Goal: Task Accomplishment & Management: Complete application form

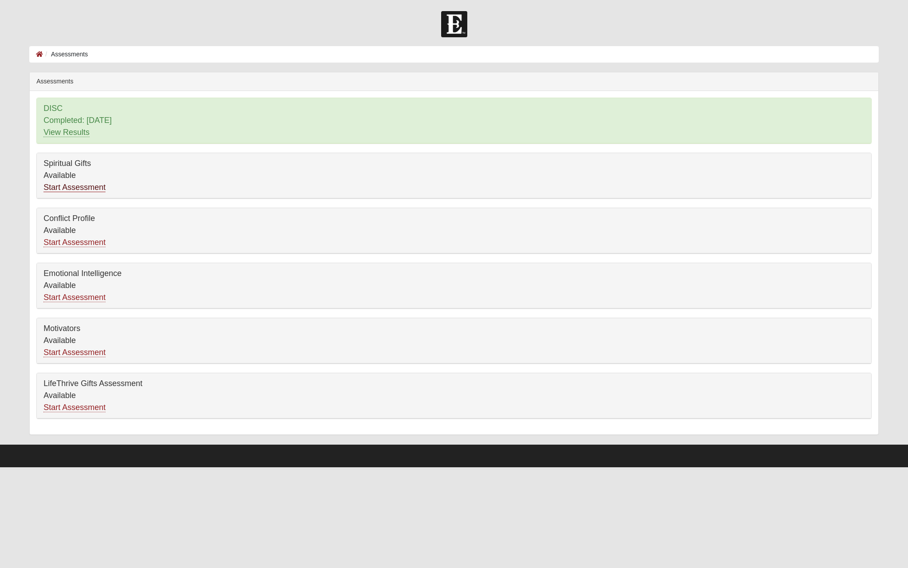
click at [78, 187] on link "Start Assessment" at bounding box center [74, 187] width 62 height 9
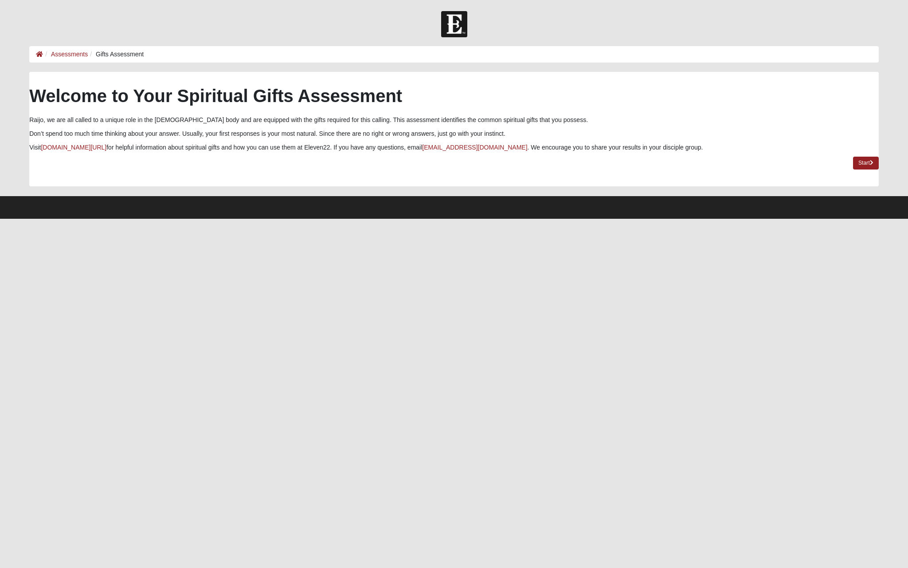
click at [851, 167] on div "Welcome to Your Spiritual Gifts Assessment Raijo, we are all called to a unique…" at bounding box center [454, 129] width 850 height 114
click at [870, 167] on link "Start" at bounding box center [866, 163] width 26 height 13
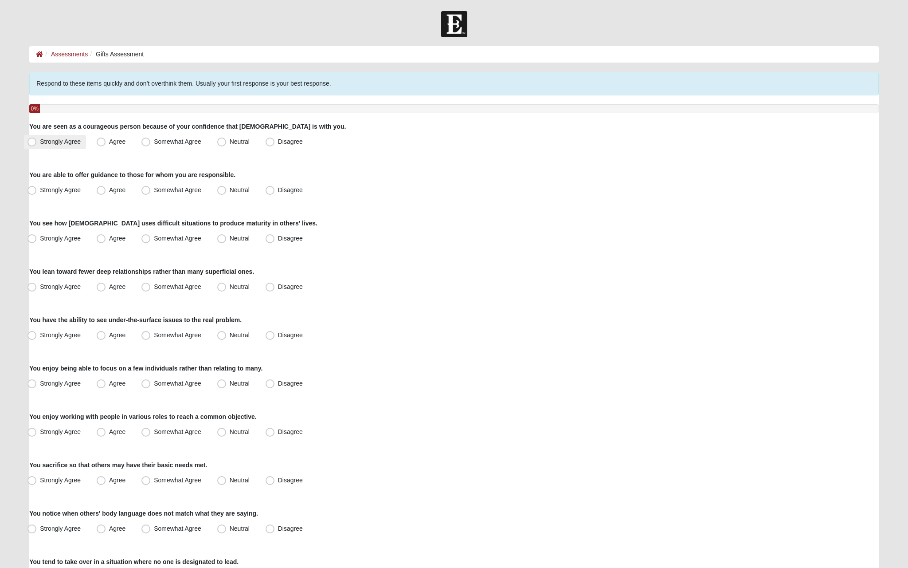
click at [43, 142] on span "Strongly Agree" at bounding box center [60, 141] width 41 height 7
click at [37, 142] on input "Strongly Agree" at bounding box center [34, 142] width 6 height 6
radio input "true"
click at [76, 189] on span "Strongly Agree" at bounding box center [60, 189] width 41 height 7
click at [37, 189] on input "Strongly Agree" at bounding box center [34, 190] width 6 height 6
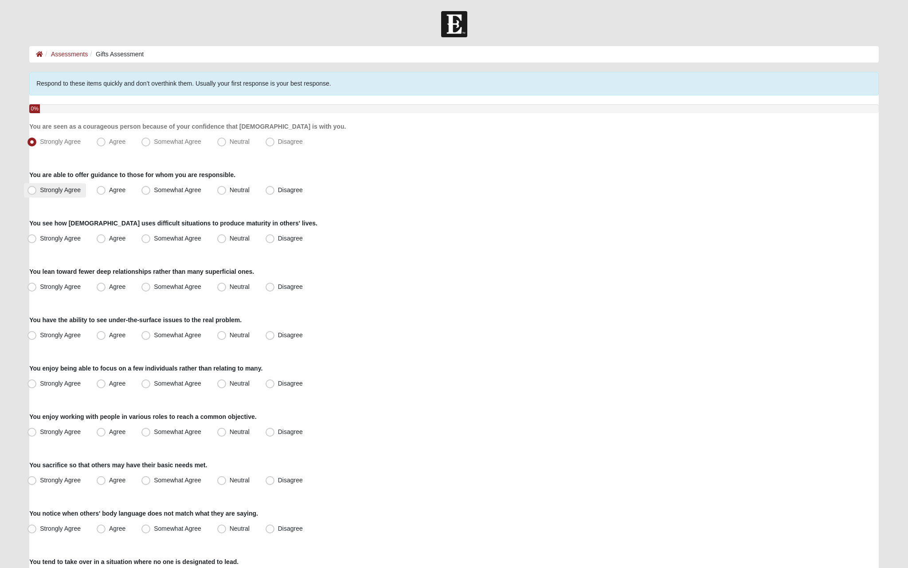
radio input "true"
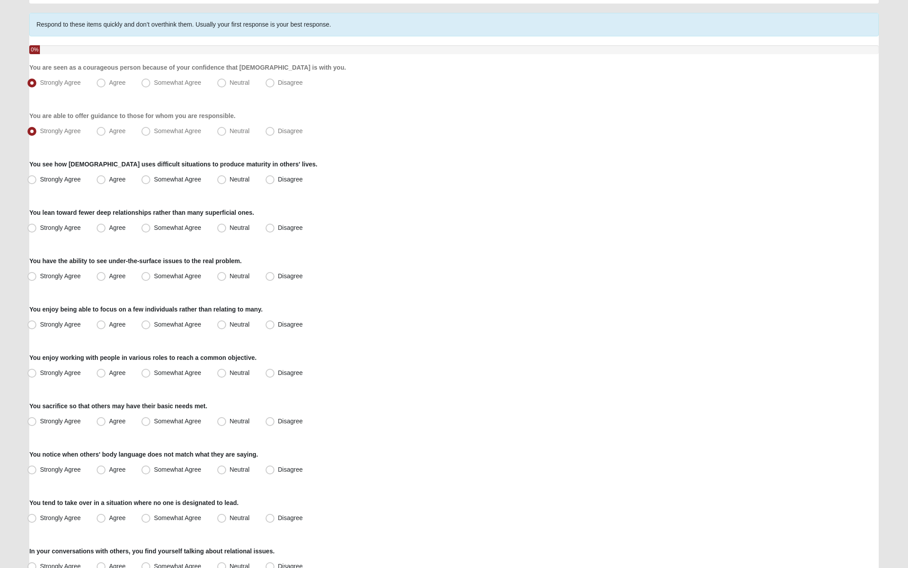
scroll to position [62, 0]
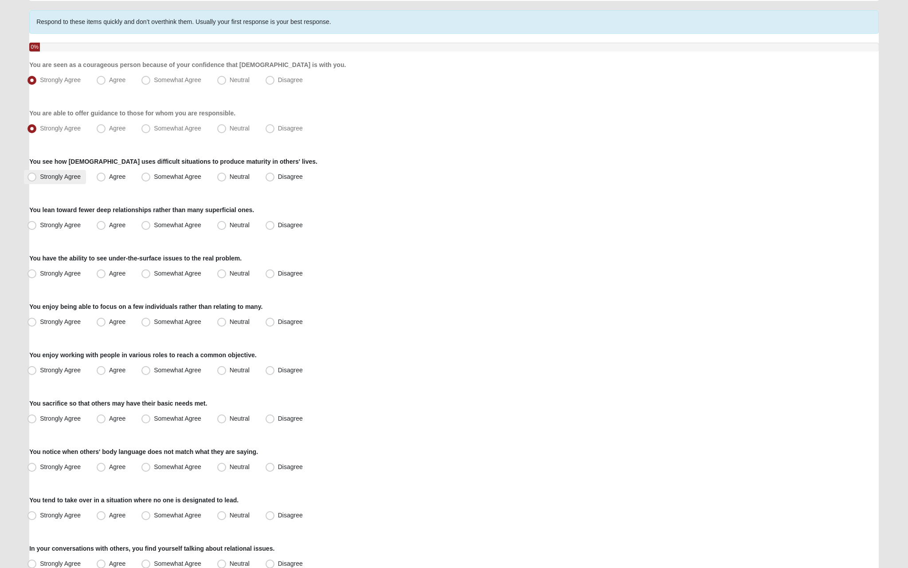
click at [80, 180] on label "Strongly Agree" at bounding box center [55, 177] width 62 height 14
click at [37, 180] on input "Strongly Agree" at bounding box center [34, 177] width 6 height 6
radio input "true"
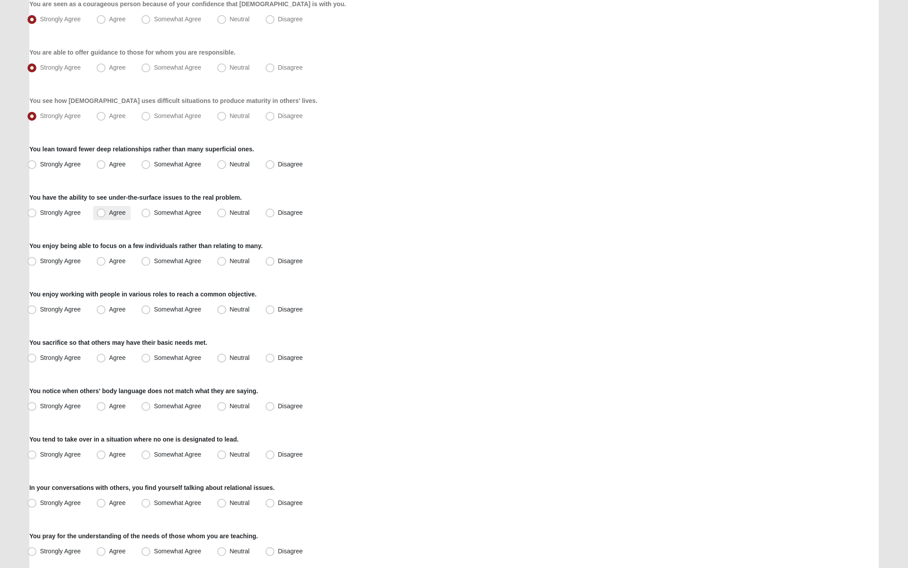
scroll to position [146, 0]
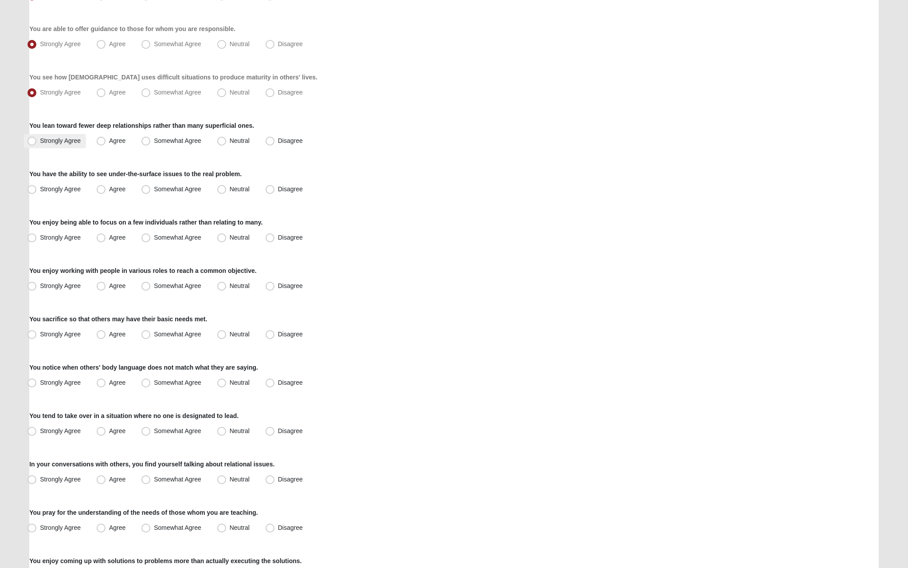
click at [65, 138] on span "Strongly Agree" at bounding box center [60, 140] width 41 height 7
click at [37, 138] on input "Strongly Agree" at bounding box center [34, 141] width 6 height 6
radio input "true"
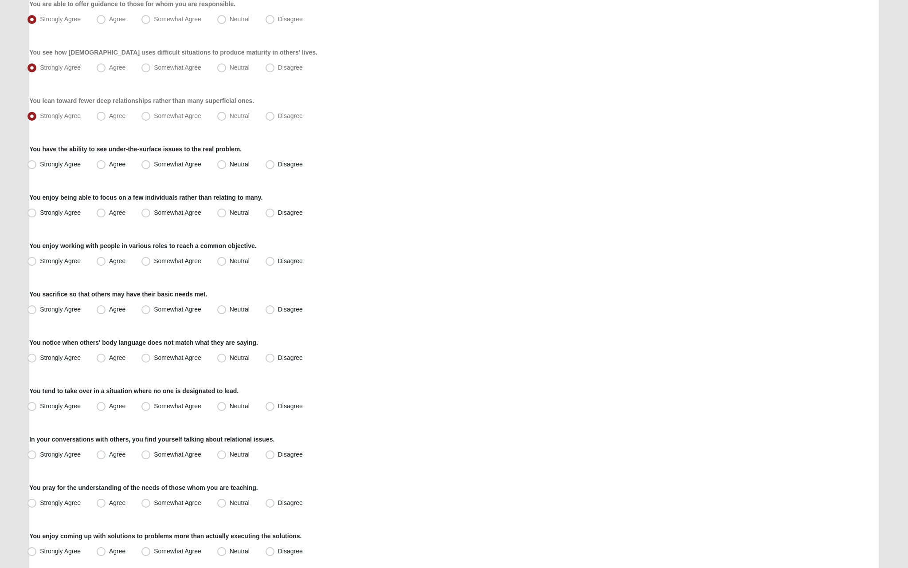
scroll to position [204, 0]
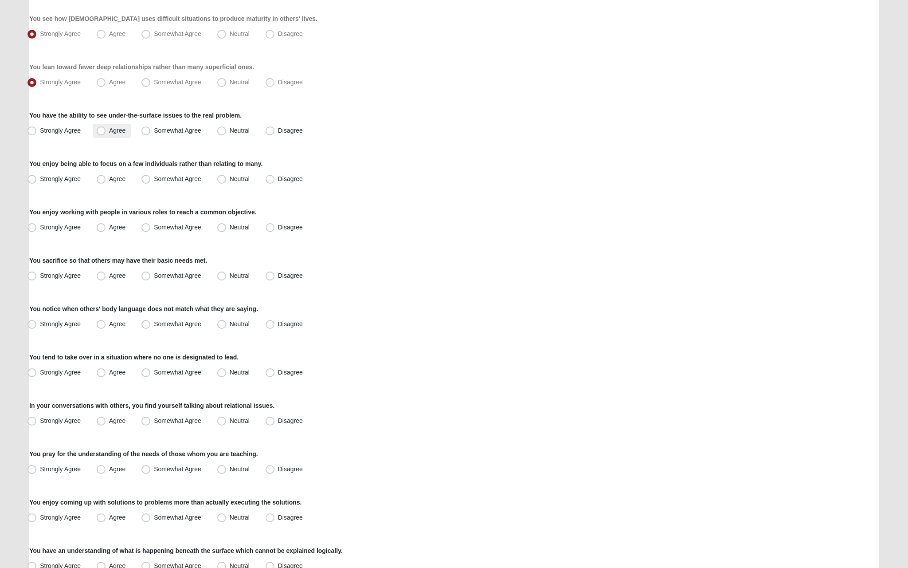
click at [116, 135] on label "Agree" at bounding box center [112, 131] width 38 height 14
click at [106, 133] on input "Agree" at bounding box center [103, 131] width 6 height 6
radio input "true"
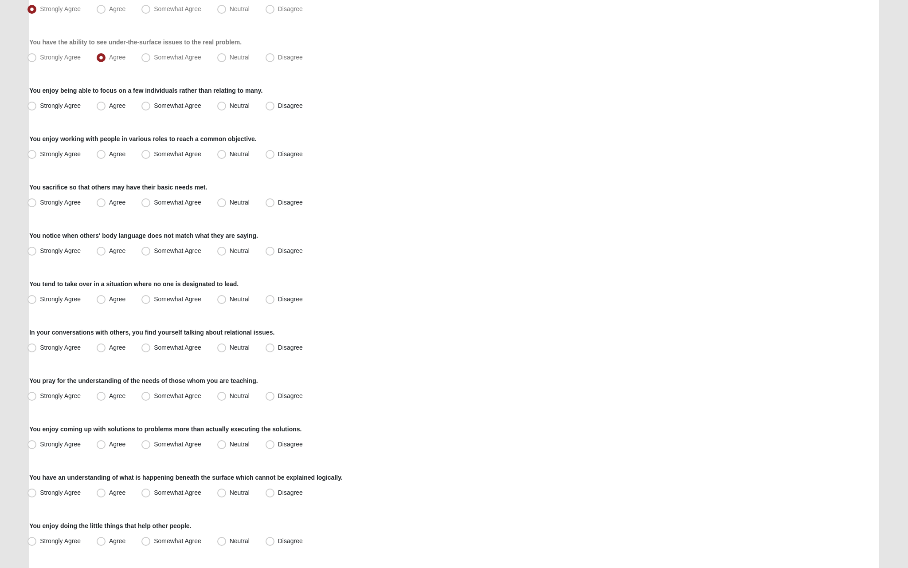
scroll to position [282, 0]
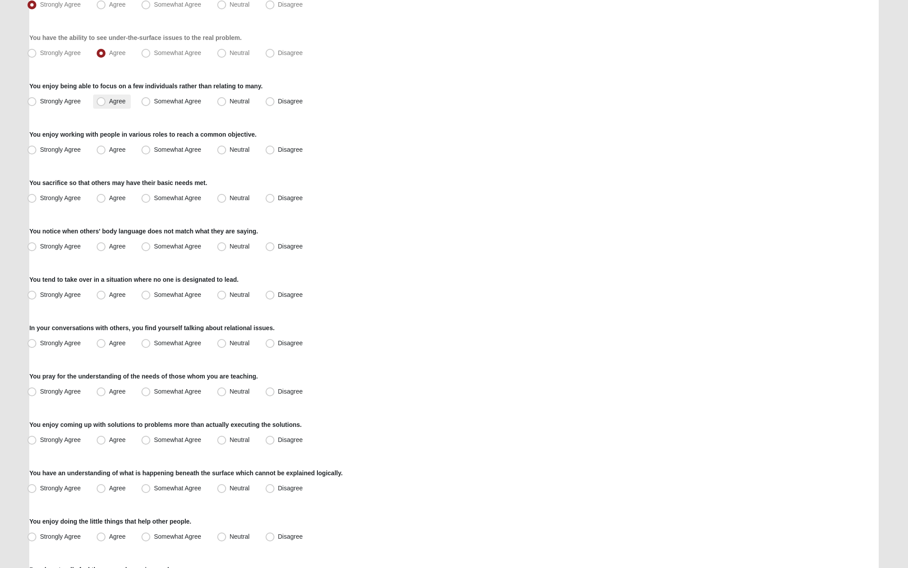
click at [109, 104] on span "Agree" at bounding box center [117, 101] width 16 height 7
click at [103, 104] on input "Agree" at bounding box center [103, 101] width 6 height 6
radio input "true"
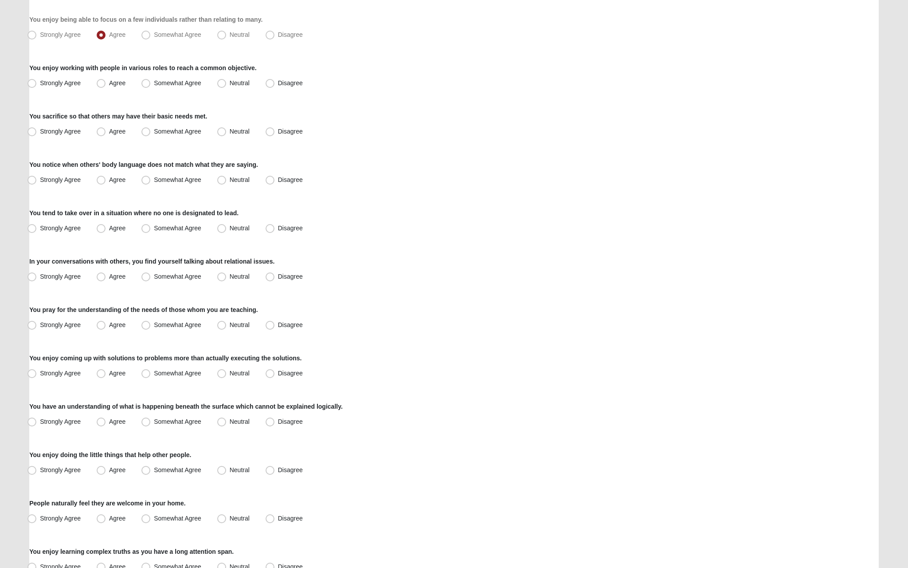
scroll to position [359, 0]
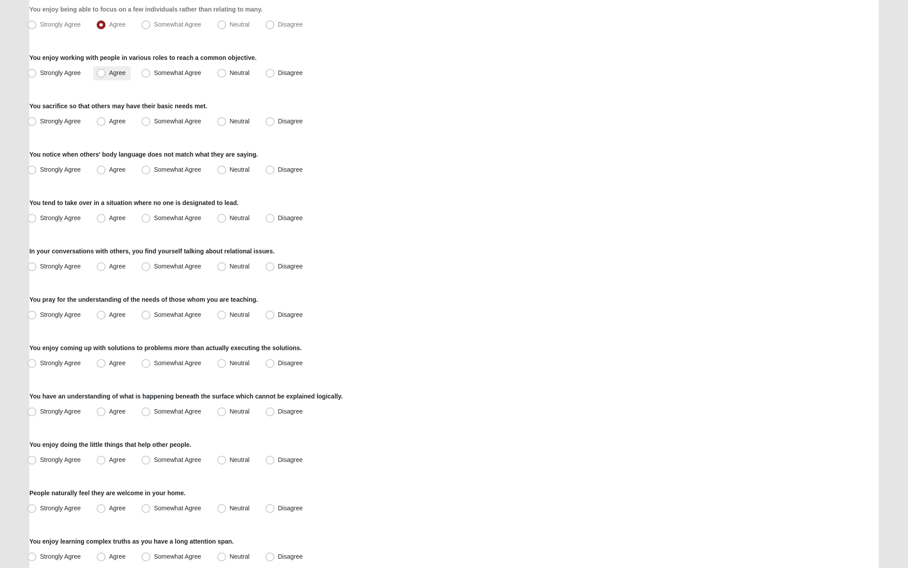
click at [125, 74] on span "Agree" at bounding box center [117, 72] width 16 height 7
click at [106, 74] on input "Agree" at bounding box center [103, 73] width 6 height 6
radio input "true"
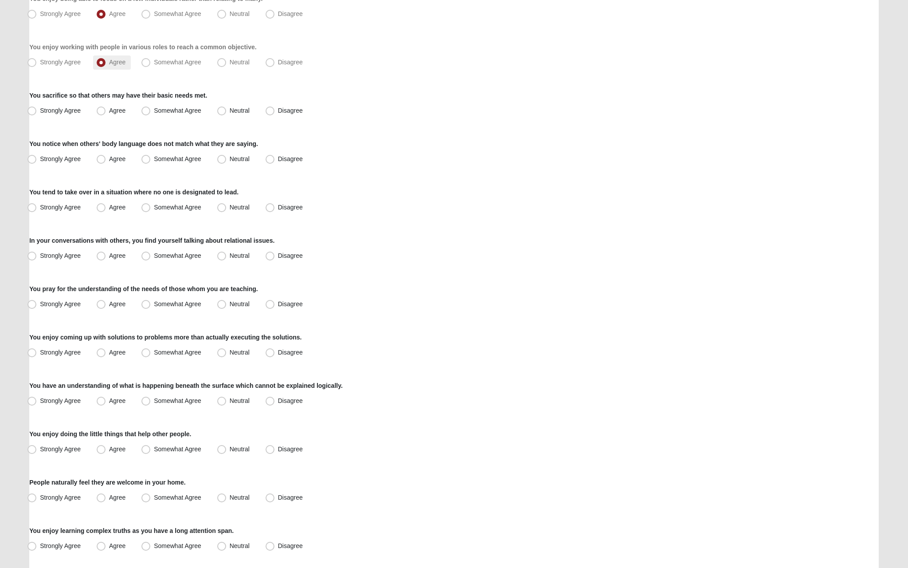
scroll to position [377, 0]
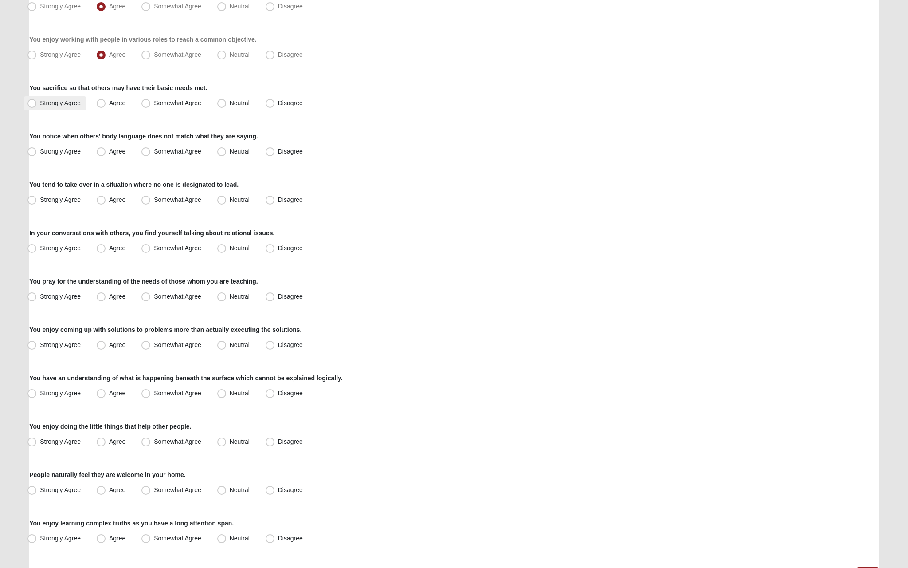
click at [78, 102] on span "Strongly Agree" at bounding box center [60, 102] width 41 height 7
click at [37, 102] on input "Strongly Agree" at bounding box center [34, 103] width 6 height 6
radio input "true"
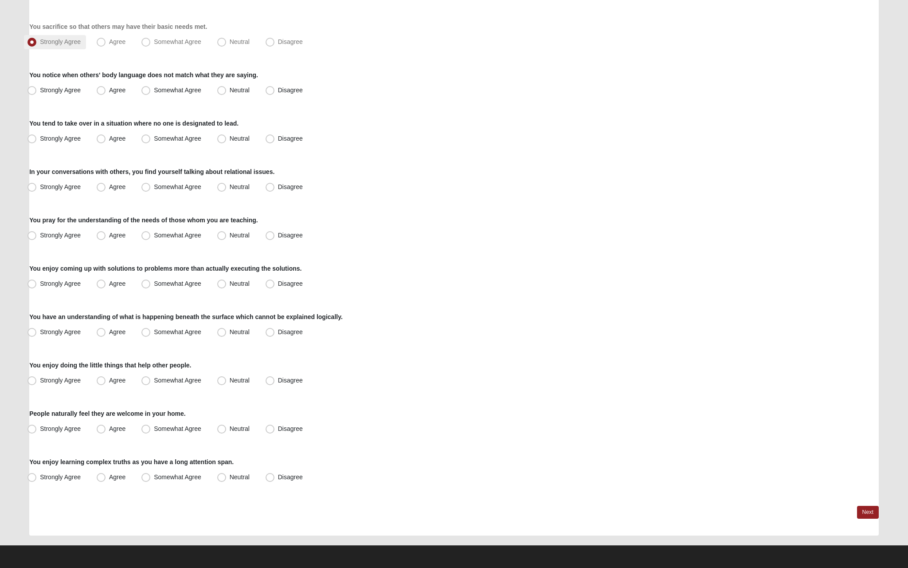
scroll to position [438, 0]
click at [124, 92] on span "Agree" at bounding box center [117, 89] width 16 height 7
click at [106, 92] on input "Agree" at bounding box center [103, 90] width 6 height 6
radio input "true"
click at [125, 138] on span "Agree" at bounding box center [117, 138] width 16 height 7
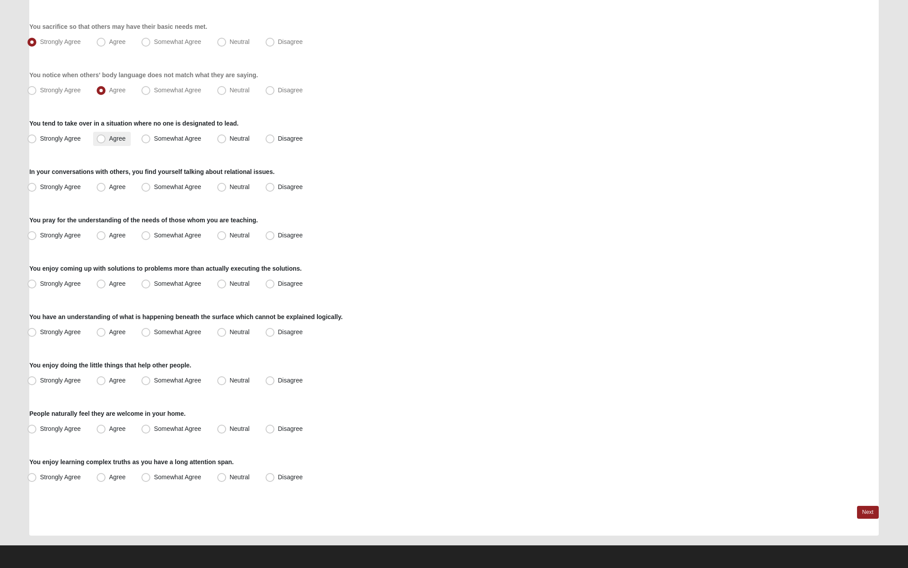
click at [106, 138] on input "Agree" at bounding box center [103, 139] width 6 height 6
radio input "true"
click at [278, 189] on span "Disagree" at bounding box center [290, 186] width 25 height 7
click at [275, 189] on input "Disagree" at bounding box center [272, 187] width 6 height 6
radio input "true"
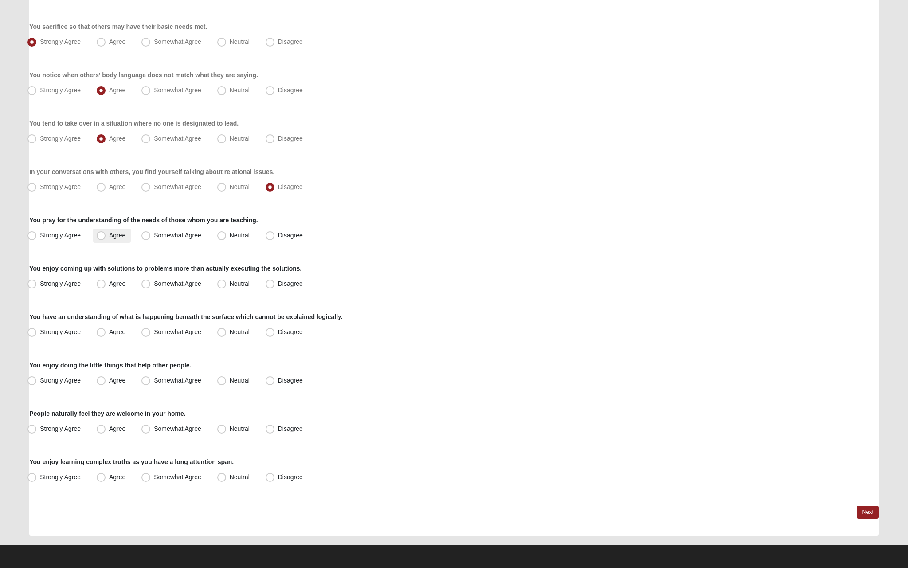
click at [109, 233] on span "Agree" at bounding box center [117, 234] width 16 height 7
click at [100, 233] on input "Agree" at bounding box center [103, 235] width 6 height 6
radio input "true"
click at [65, 235] on span "Strongly Agree" at bounding box center [60, 234] width 41 height 7
click at [37, 235] on input "Strongly Agree" at bounding box center [34, 235] width 6 height 6
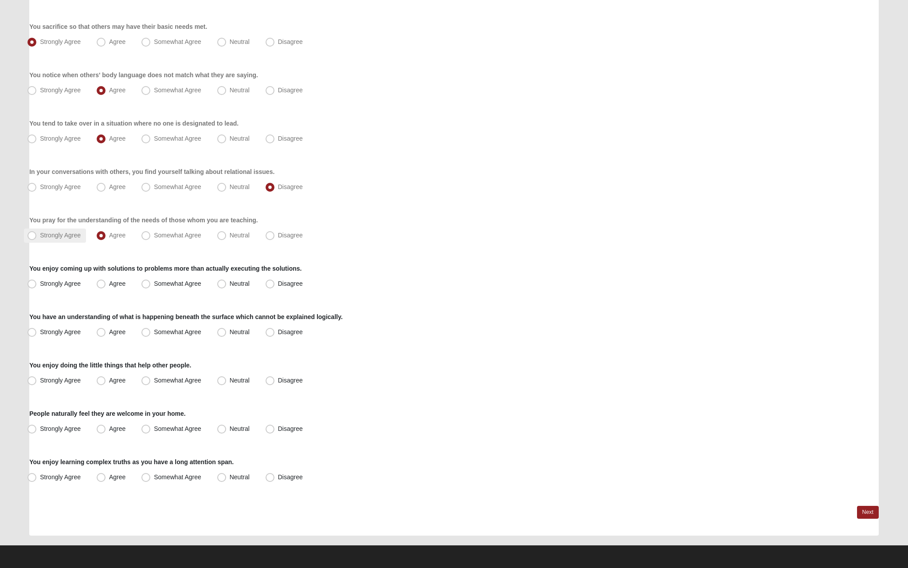
radio input "true"
click at [72, 285] on span "Strongly Agree" at bounding box center [60, 283] width 41 height 7
click at [37, 285] on input "Strongly Agree" at bounding box center [34, 284] width 6 height 6
radio input "true"
click at [118, 329] on span "Agree" at bounding box center [117, 331] width 16 height 7
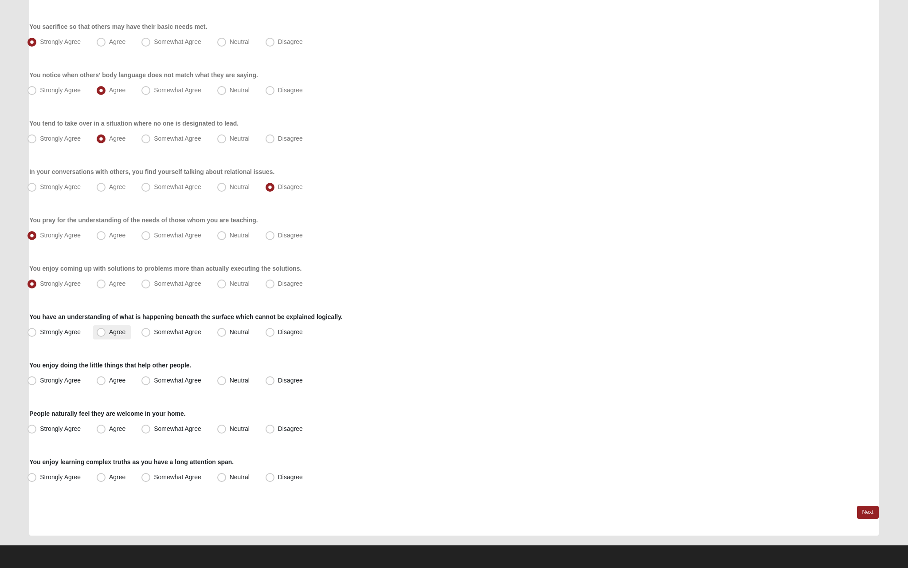
click at [106, 329] on input "Agree" at bounding box center [103, 332] width 6 height 6
radio input "true"
click at [75, 381] on span "Strongly Agree" at bounding box center [60, 379] width 41 height 7
click at [37, 381] on input "Strongly Agree" at bounding box center [34, 380] width 6 height 6
radio input "true"
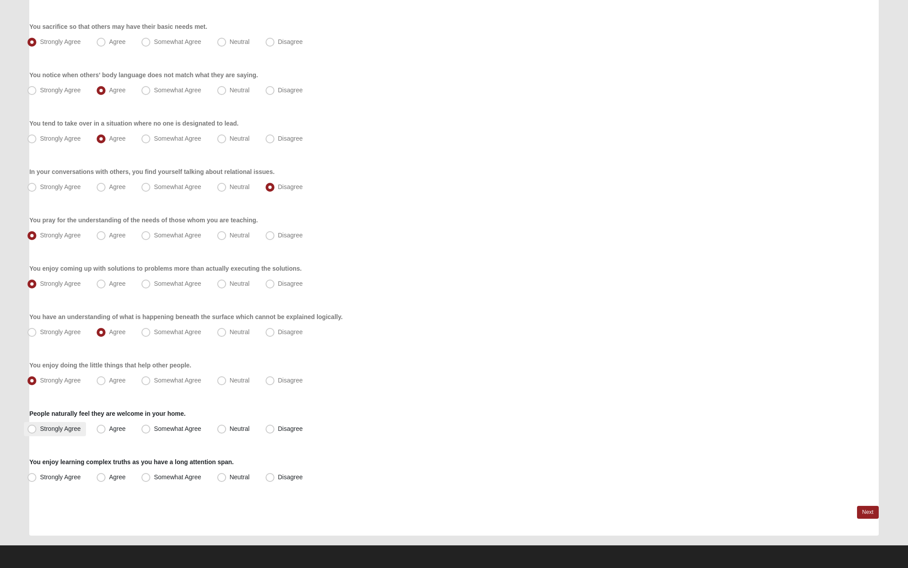
click at [68, 432] on label "Strongly Agree" at bounding box center [55, 429] width 62 height 14
click at [37, 431] on input "Strongly Agree" at bounding box center [34, 429] width 6 height 6
radio input "true"
click at [95, 481] on label "Agree" at bounding box center [112, 477] width 38 height 14
click at [100, 480] on input "Agree" at bounding box center [103, 477] width 6 height 6
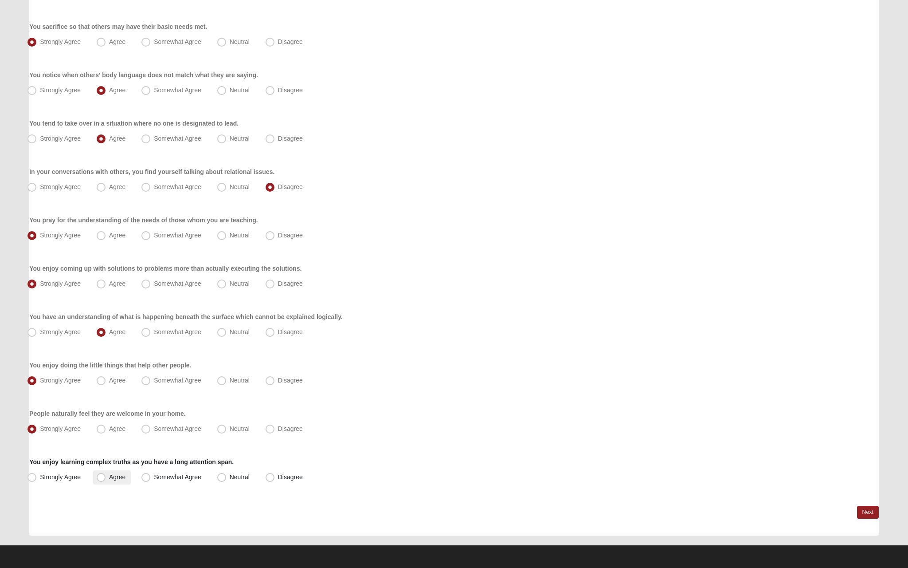
radio input "true"
click at [868, 516] on link "Next" at bounding box center [868, 512] width 22 height 13
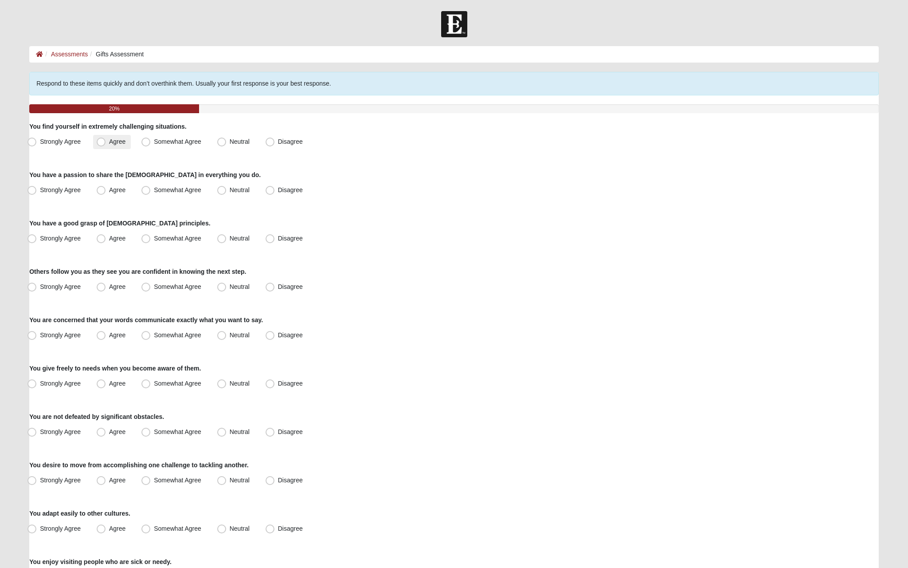
click at [109, 142] on span "Agree" at bounding box center [117, 141] width 16 height 7
click at [101, 142] on input "Agree" at bounding box center [103, 142] width 6 height 6
radio input "true"
click at [71, 192] on span "Strongly Agree" at bounding box center [60, 189] width 41 height 7
click at [37, 192] on input "Strongly Agree" at bounding box center [34, 190] width 6 height 6
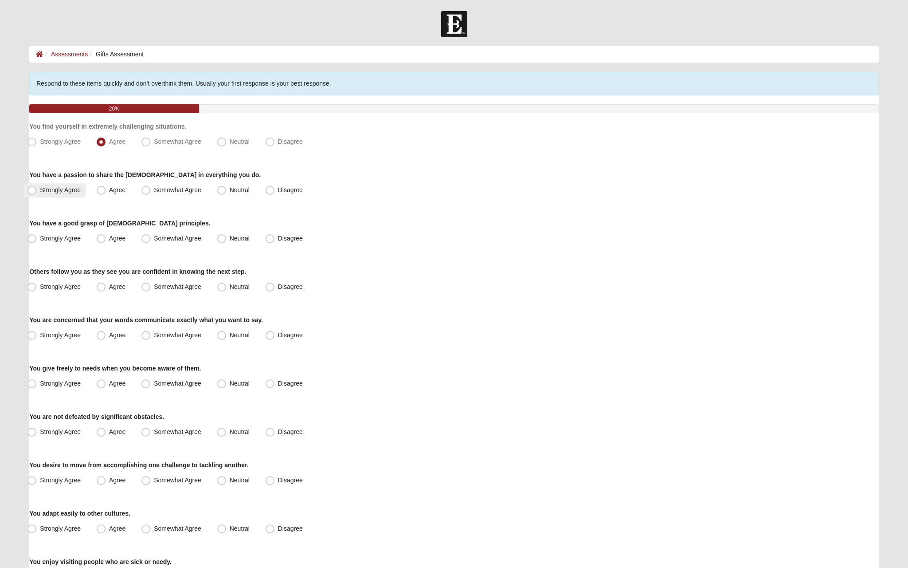
radio input "true"
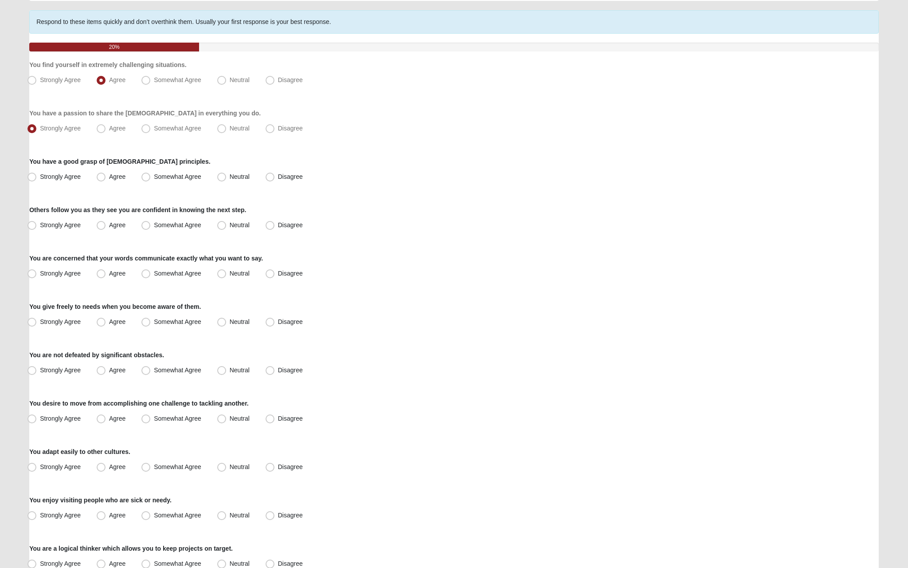
scroll to position [63, 0]
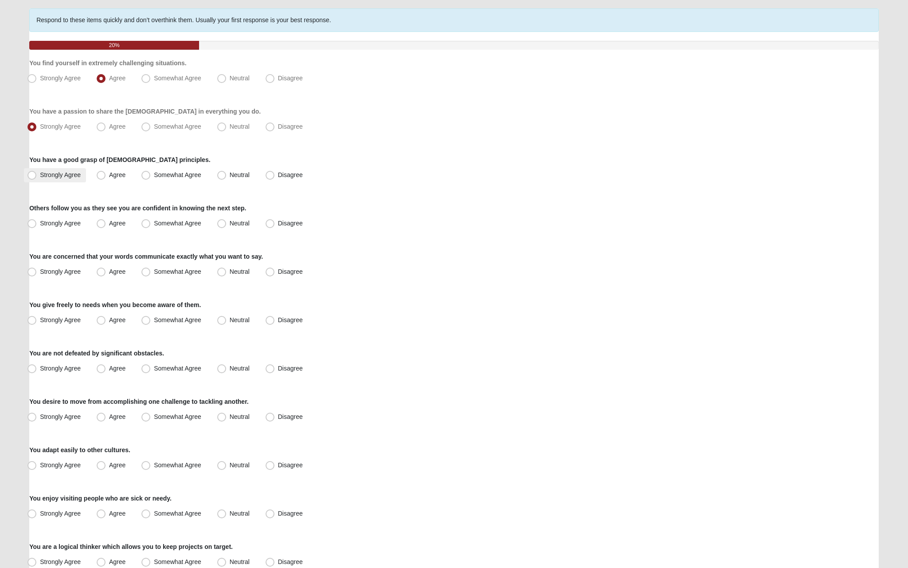
click at [73, 175] on span "Strongly Agree" at bounding box center [60, 174] width 41 height 7
click at [37, 175] on input "Strongly Agree" at bounding box center [34, 175] width 6 height 6
radio input "true"
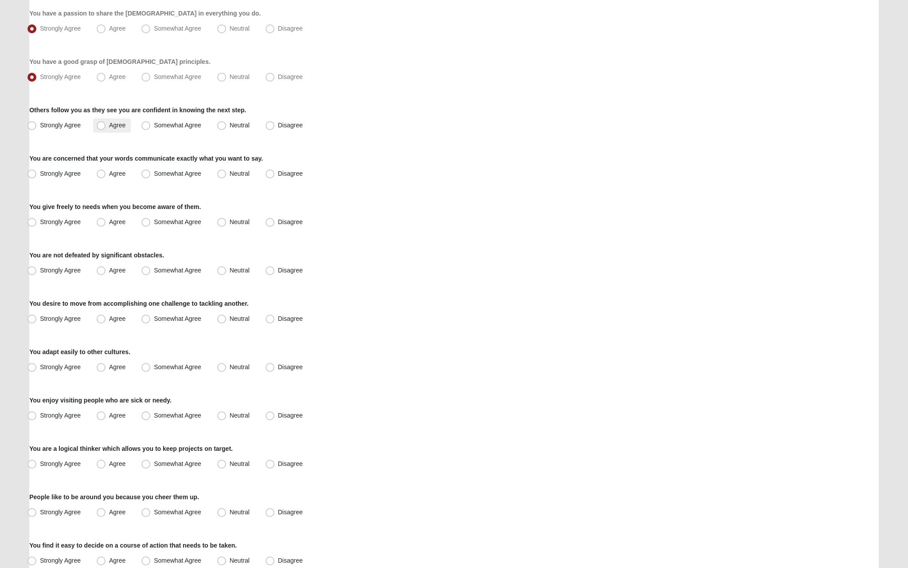
scroll to position [165, 0]
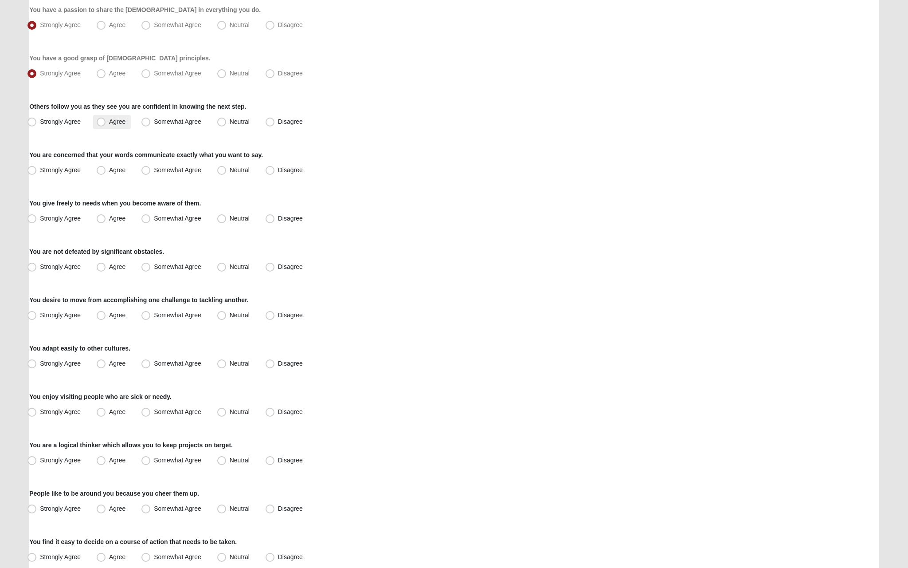
click at [109, 122] on span "Agree" at bounding box center [117, 121] width 16 height 7
click at [100, 122] on input "Agree" at bounding box center [103, 122] width 6 height 6
radio input "true"
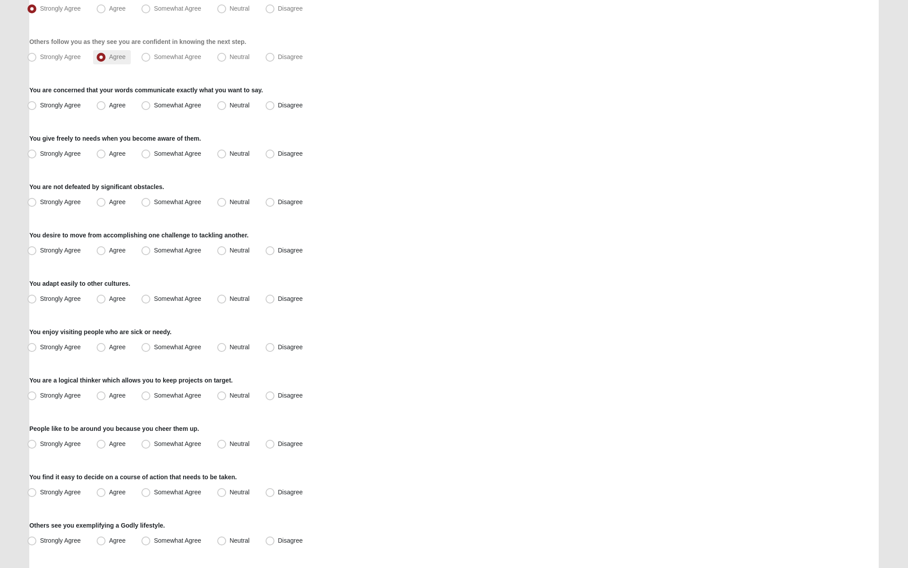
scroll to position [247, 0]
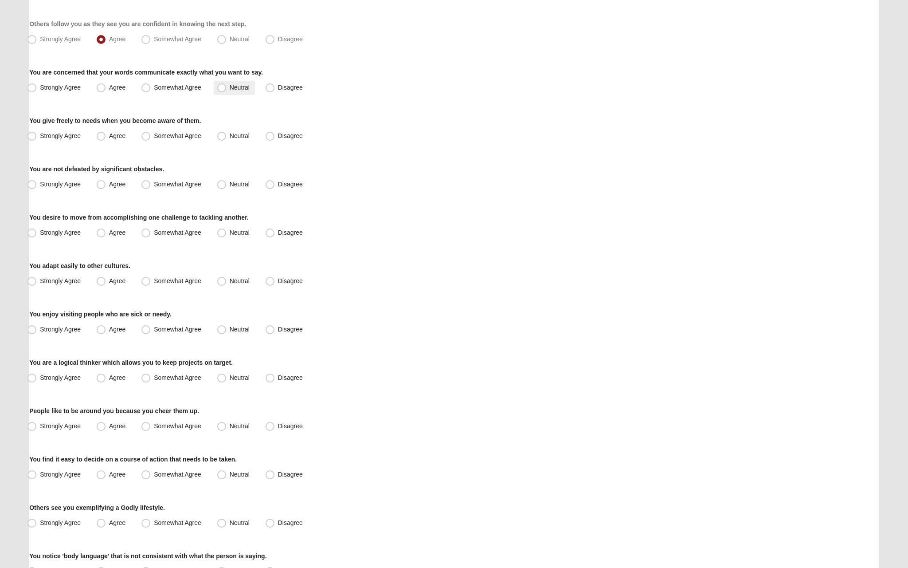
click at [230, 89] on span "Neutral" at bounding box center [240, 87] width 20 height 7
click at [221, 89] on input "Neutral" at bounding box center [224, 88] width 6 height 6
radio input "true"
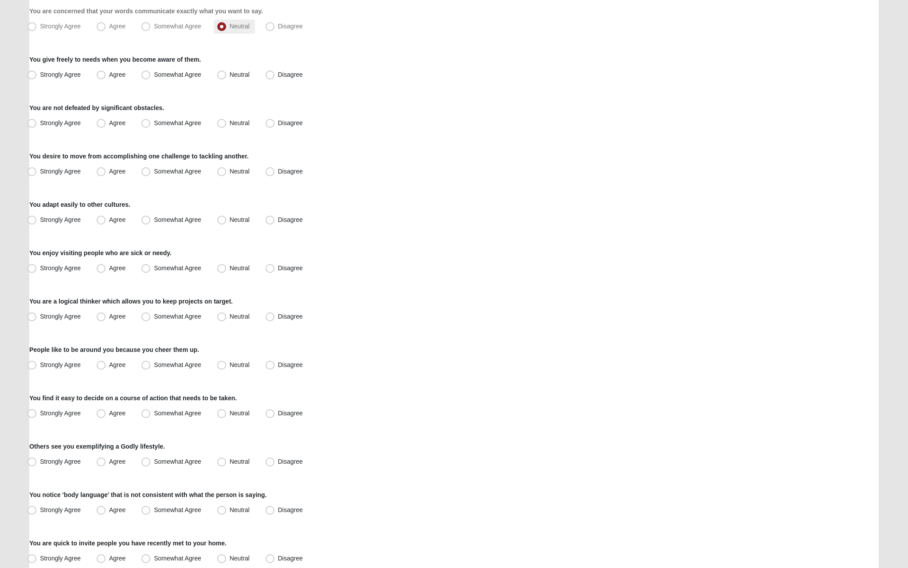
scroll to position [314, 0]
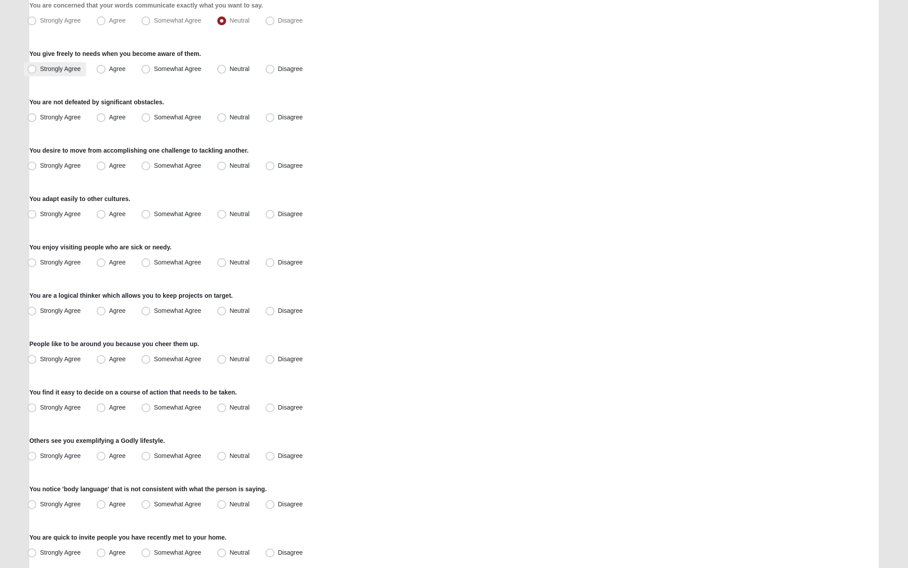
click at [65, 67] on span "Strongly Agree" at bounding box center [60, 68] width 41 height 7
click at [37, 67] on input "Strongly Agree" at bounding box center [34, 69] width 6 height 6
radio input "true"
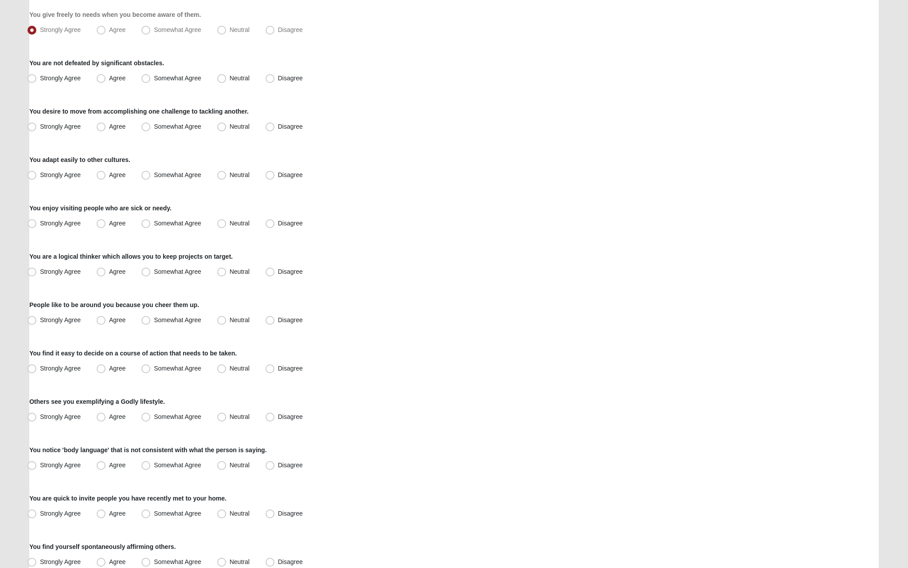
scroll to position [355, 0]
click at [97, 79] on label "Agree" at bounding box center [112, 77] width 38 height 14
click at [100, 79] on input "Agree" at bounding box center [103, 77] width 6 height 6
radio input "true"
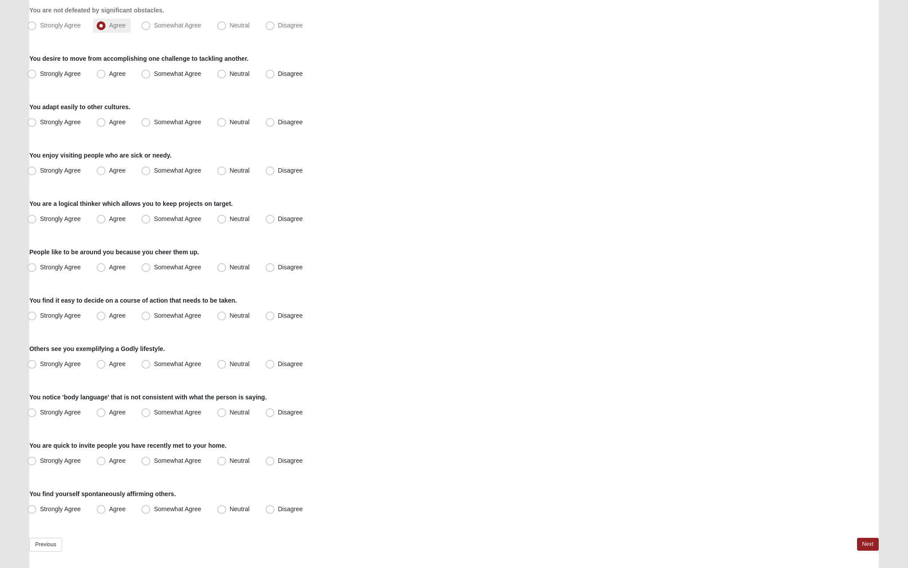
scroll to position [408, 0]
click at [75, 28] on label "Strongly Agree" at bounding box center [55, 24] width 62 height 14
click at [37, 27] on input "Strongly Agree" at bounding box center [34, 24] width 6 height 6
radio input "true"
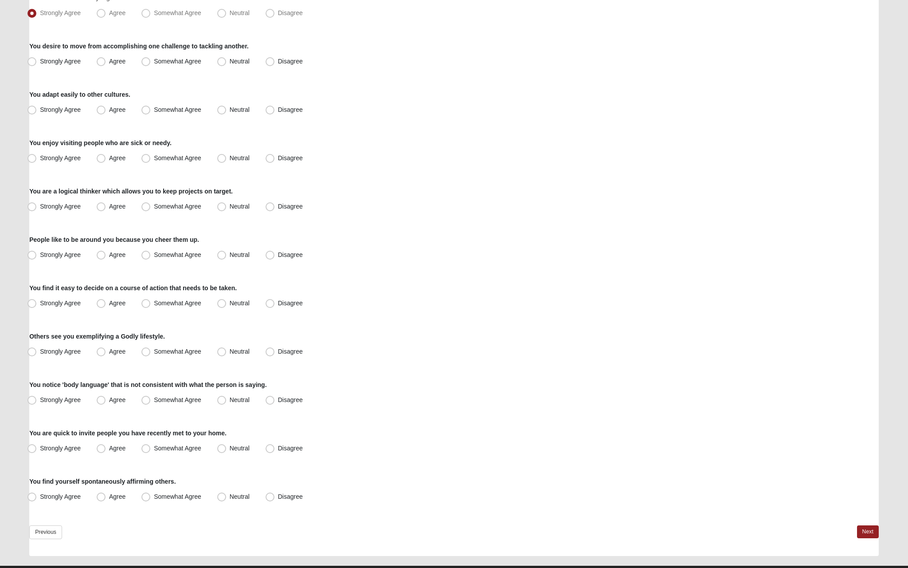
scroll to position [420, 0]
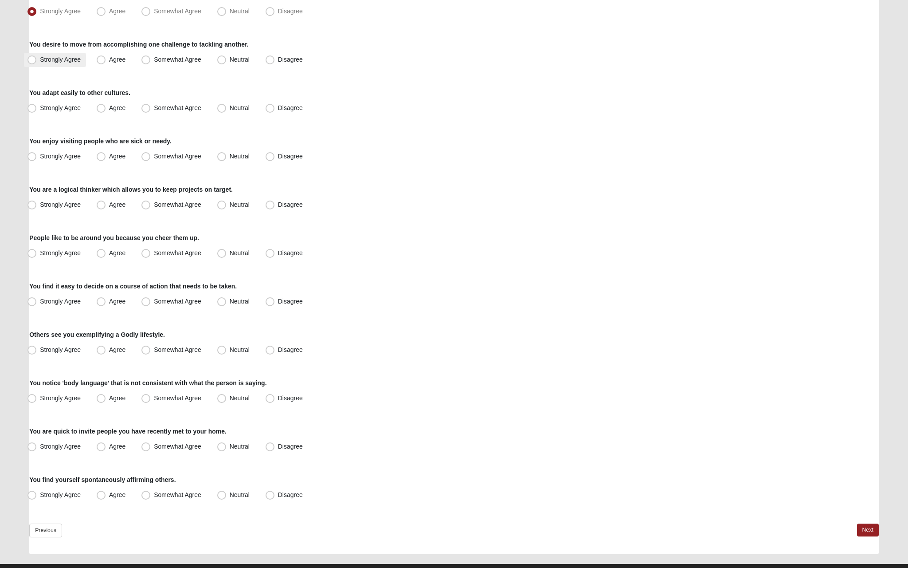
click at [73, 65] on label "Strongly Agree" at bounding box center [55, 60] width 62 height 14
click at [37, 63] on input "Strongly Agree" at bounding box center [34, 60] width 6 height 6
radio input "true"
click at [65, 109] on span "Strongly Agree" at bounding box center [60, 107] width 41 height 7
click at [37, 109] on input "Strongly Agree" at bounding box center [34, 108] width 6 height 6
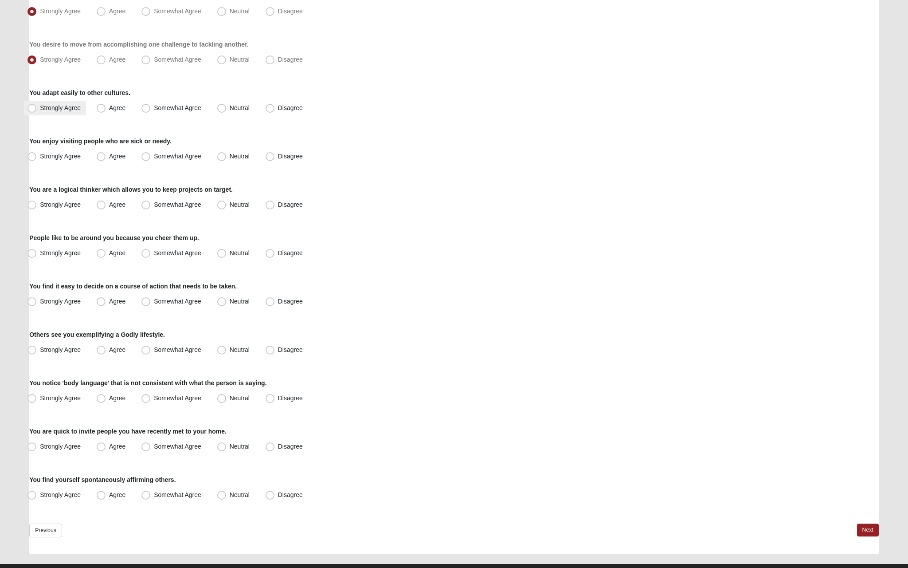
radio input "true"
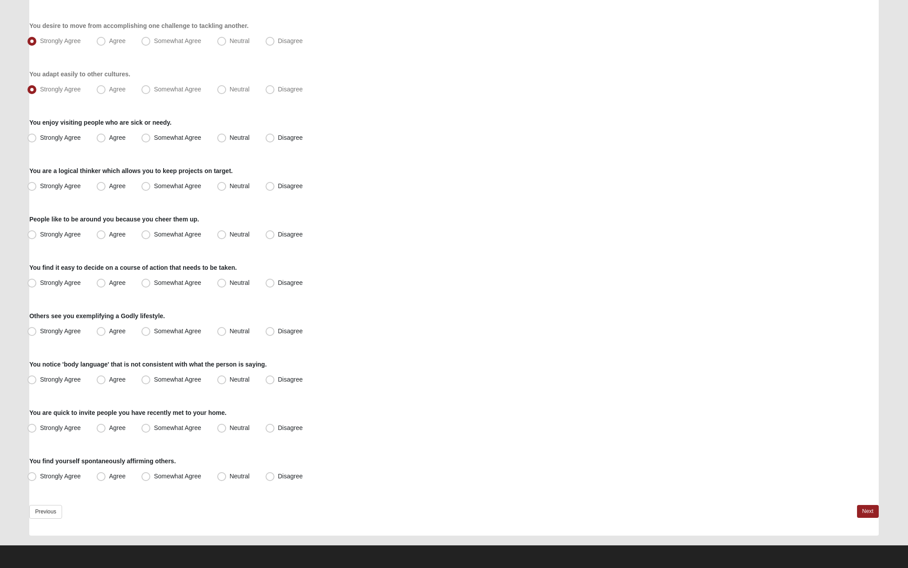
scroll to position [439, 0]
click at [62, 141] on label "Strongly Agree" at bounding box center [55, 138] width 62 height 14
click at [37, 141] on input "Strongly Agree" at bounding box center [34, 138] width 6 height 6
radio input "true"
click at [62, 191] on label "Strongly Agree" at bounding box center [55, 186] width 62 height 14
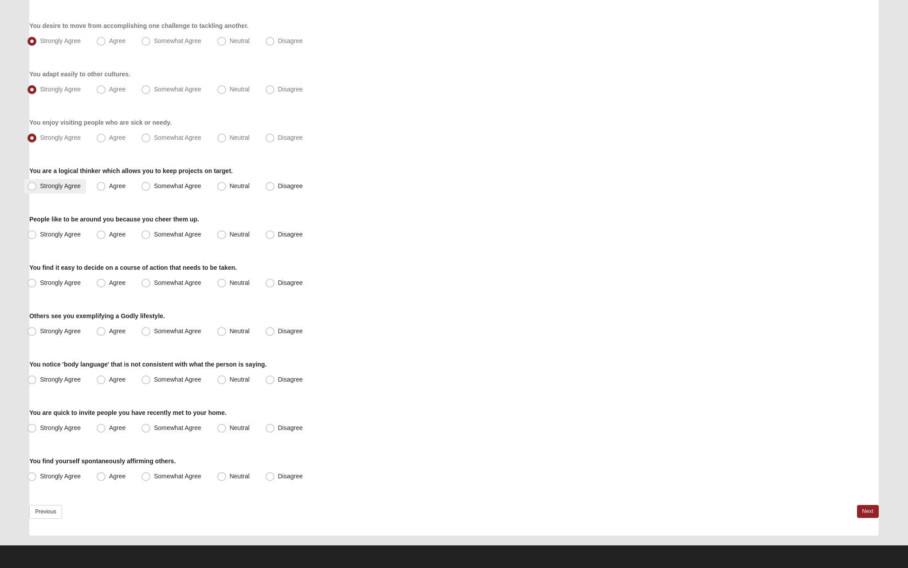
click at [37, 189] on input "Strongly Agree" at bounding box center [34, 186] width 6 height 6
radio input "true"
click at [70, 232] on span "Strongly Agree" at bounding box center [60, 234] width 41 height 7
click at [37, 232] on input "Strongly Agree" at bounding box center [34, 234] width 6 height 6
radio input "true"
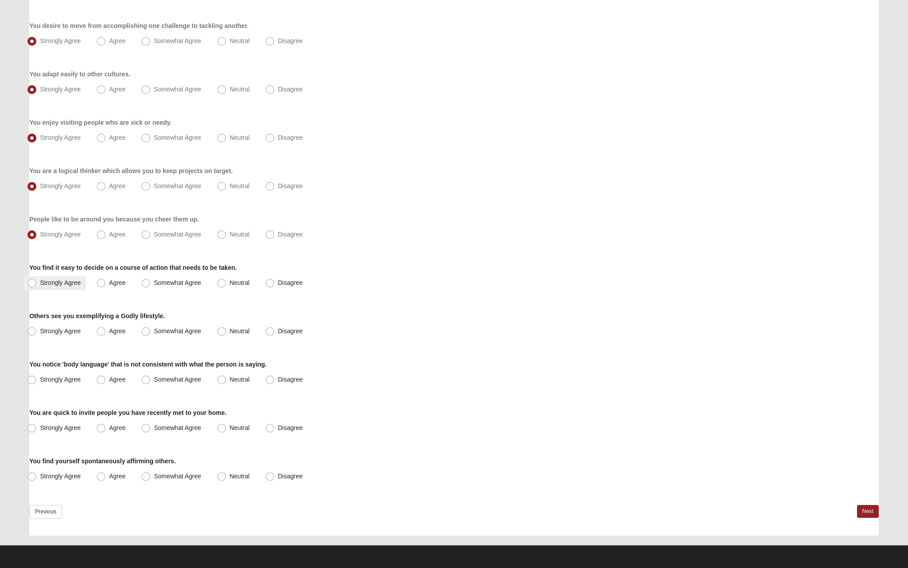
click at [69, 282] on span "Strongly Agree" at bounding box center [60, 282] width 41 height 7
click at [37, 282] on input "Strongly Agree" at bounding box center [34, 283] width 6 height 6
radio input "true"
click at [71, 337] on label "Strongly Agree" at bounding box center [55, 331] width 62 height 14
click at [37, 334] on input "Strongly Agree" at bounding box center [34, 331] width 6 height 6
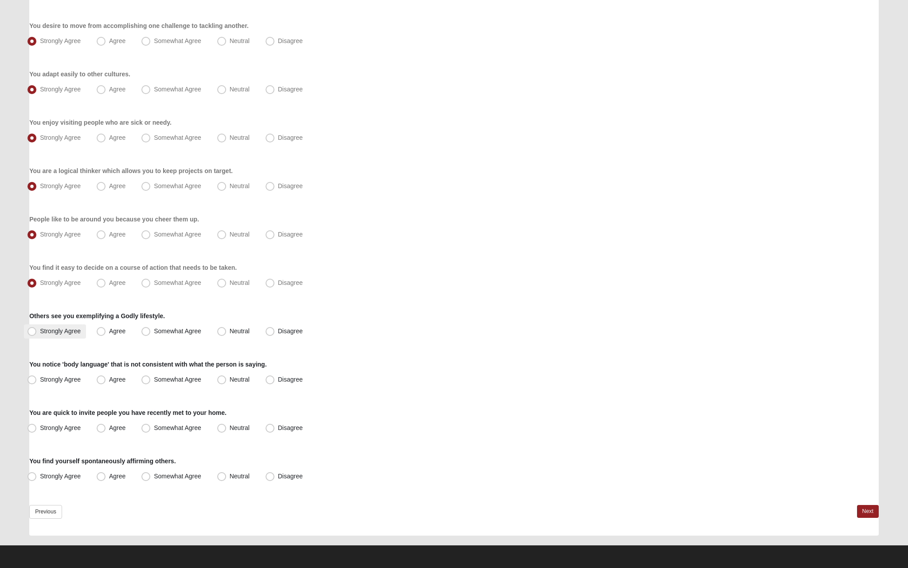
radio input "true"
click at [96, 385] on label "Agree" at bounding box center [112, 380] width 38 height 14
click at [100, 382] on input "Agree" at bounding box center [103, 379] width 6 height 6
radio input "true"
click at [60, 374] on label "Strongly Agree" at bounding box center [55, 380] width 62 height 14
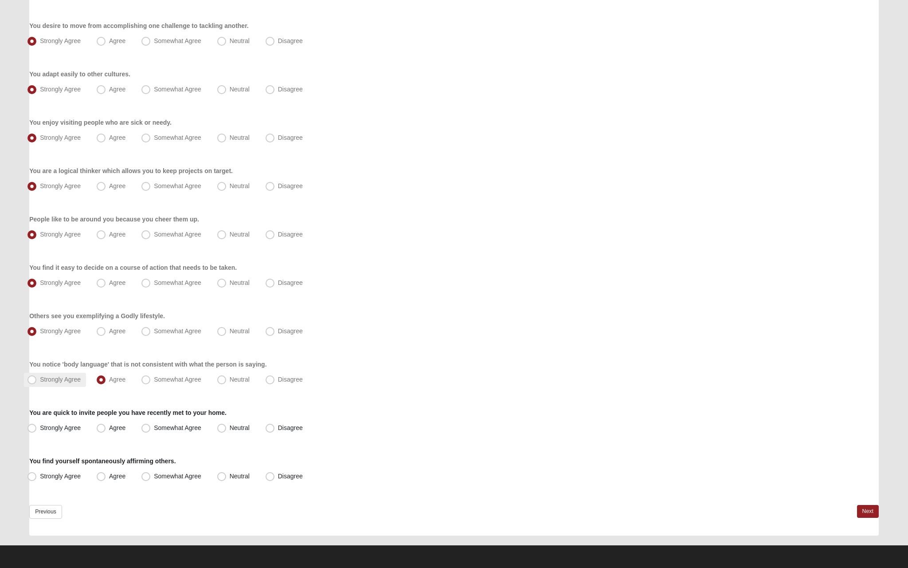
click at [37, 376] on input "Strongly Agree" at bounding box center [34, 379] width 6 height 6
radio input "true"
click at [109, 425] on span "Agree" at bounding box center [117, 427] width 16 height 7
click at [106, 425] on input "Agree" at bounding box center [103, 428] width 6 height 6
radio input "true"
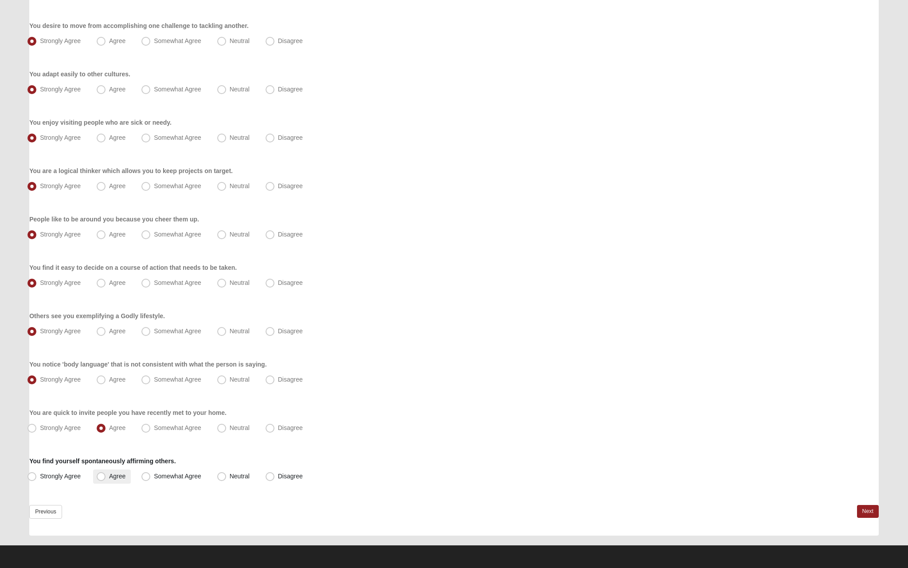
click at [114, 481] on label "Agree" at bounding box center [112, 476] width 38 height 14
click at [106, 479] on input "Agree" at bounding box center [103, 476] width 6 height 6
radio input "true"
click at [866, 510] on link "Next" at bounding box center [868, 511] width 22 height 13
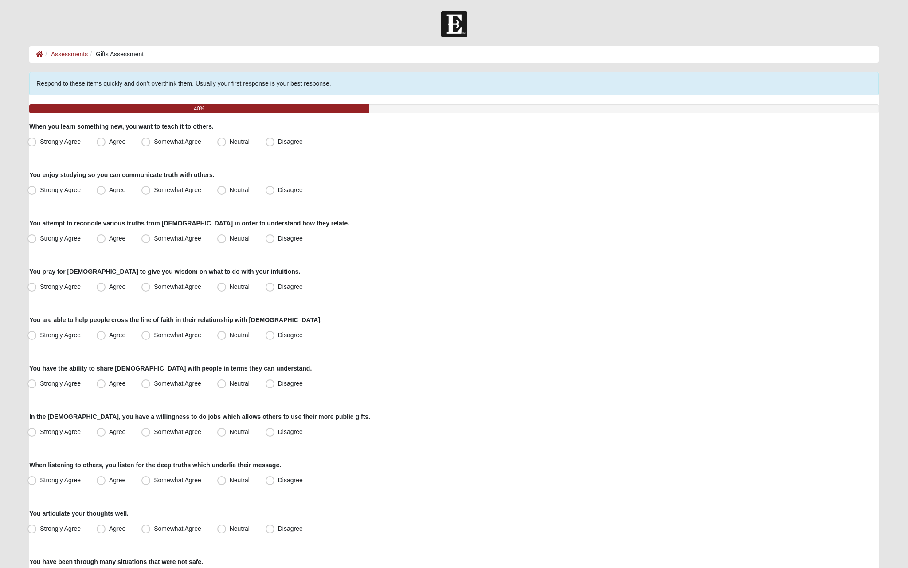
click at [50, 152] on div "Respond to these items quickly and don’t overthink them. Usually your first res…" at bounding box center [454, 523] width 850 height 902
click at [52, 143] on span "Strongly Agree" at bounding box center [60, 141] width 41 height 7
click at [37, 143] on input "Strongly Agree" at bounding box center [34, 142] width 6 height 6
radio input "true"
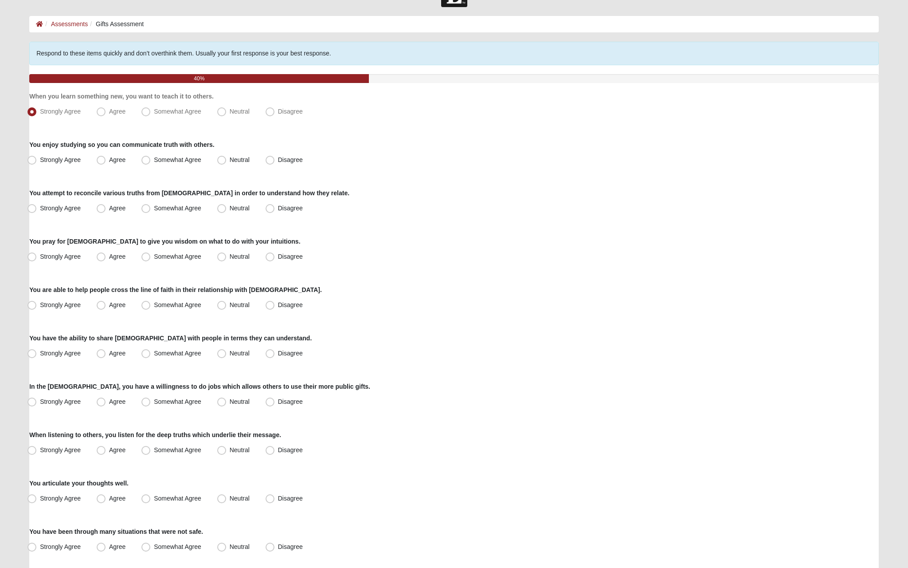
scroll to position [33, 0]
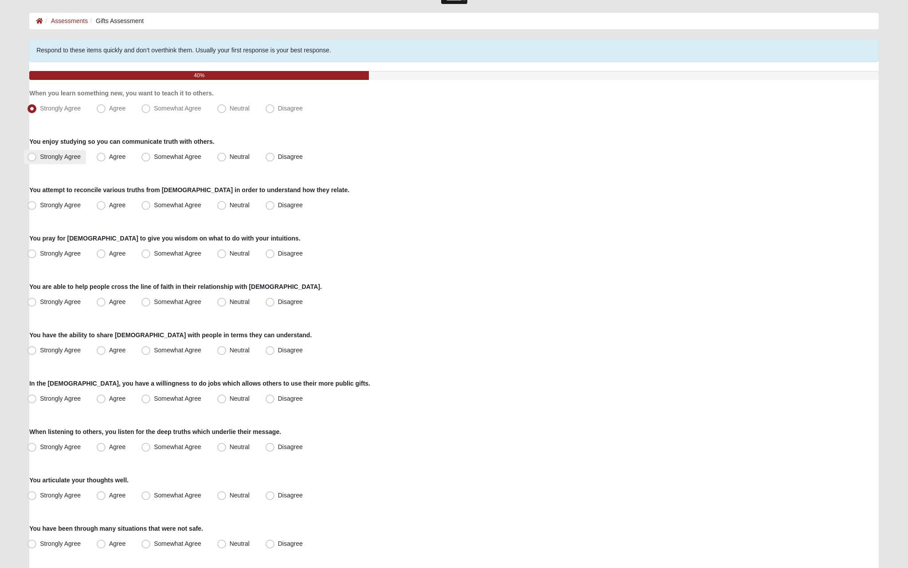
click at [75, 159] on span "Strongly Agree" at bounding box center [60, 156] width 41 height 7
click at [37, 159] on input "Strongly Agree" at bounding box center [34, 157] width 6 height 6
radio input "true"
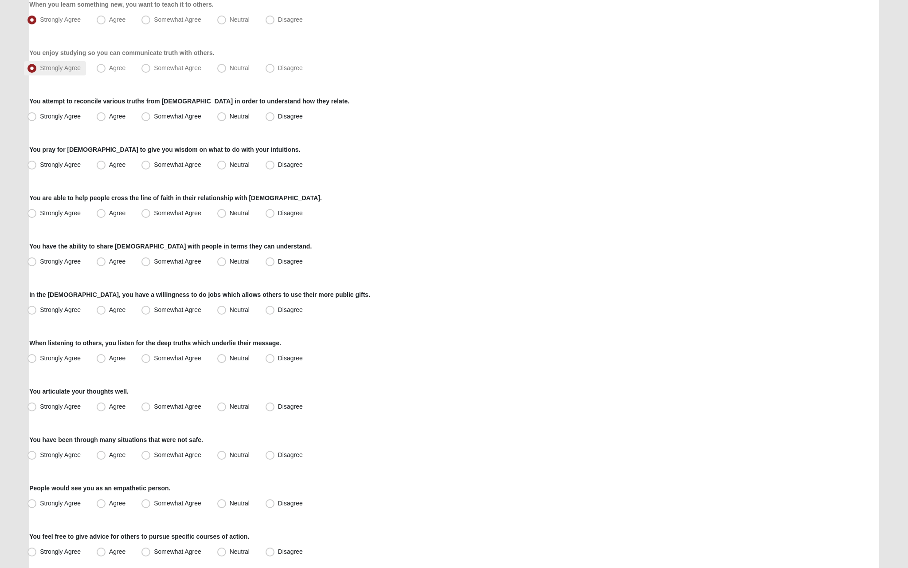
scroll to position [123, 0]
click at [78, 115] on span "Strongly Agree" at bounding box center [60, 115] width 41 height 7
click at [37, 115] on input "Strongly Agree" at bounding box center [34, 116] width 6 height 6
radio input "true"
click at [69, 168] on label "Strongly Agree" at bounding box center [55, 164] width 62 height 14
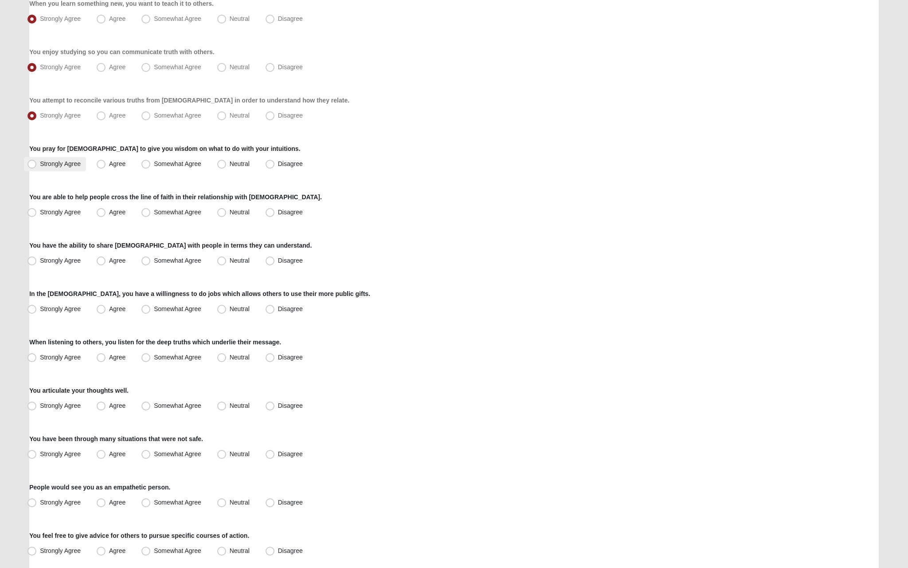
click at [37, 167] on input "Strongly Agree" at bounding box center [34, 164] width 6 height 6
radio input "true"
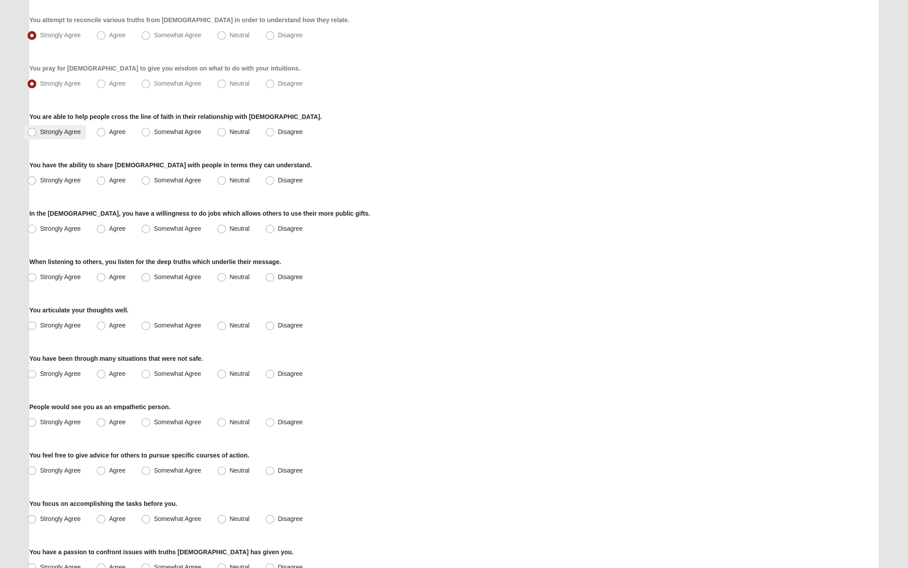
scroll to position [211, 0]
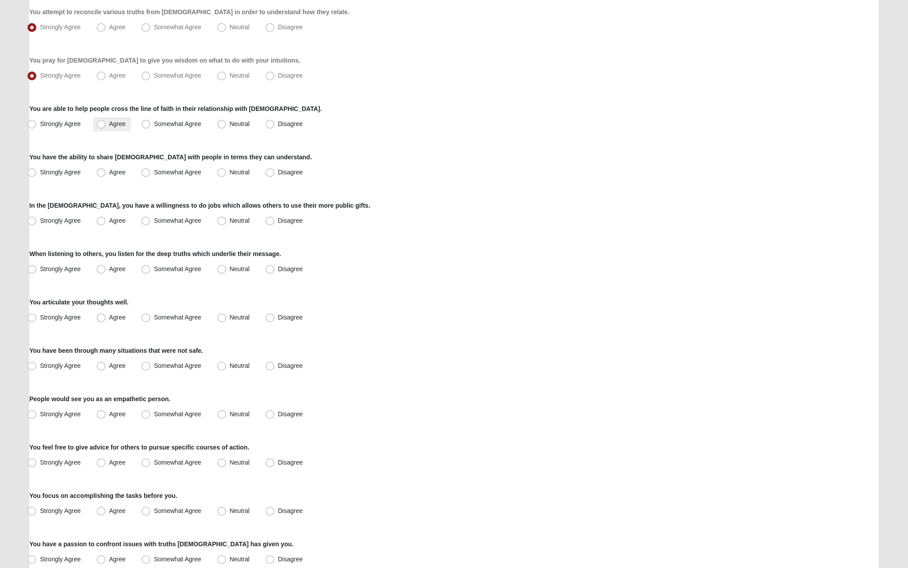
click at [116, 126] on span "Agree" at bounding box center [117, 123] width 16 height 7
click at [106, 126] on input "Agree" at bounding box center [103, 124] width 6 height 6
radio input "true"
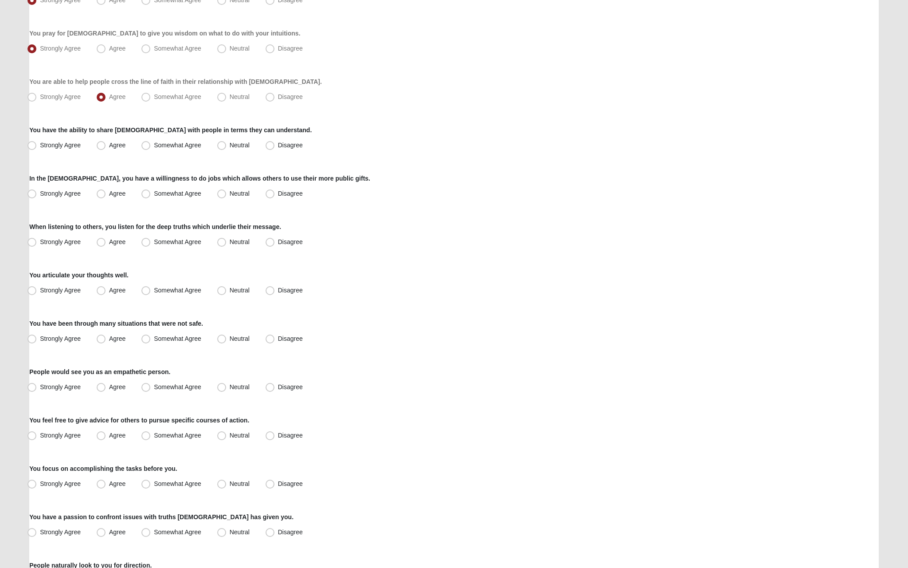
scroll to position [264, 0]
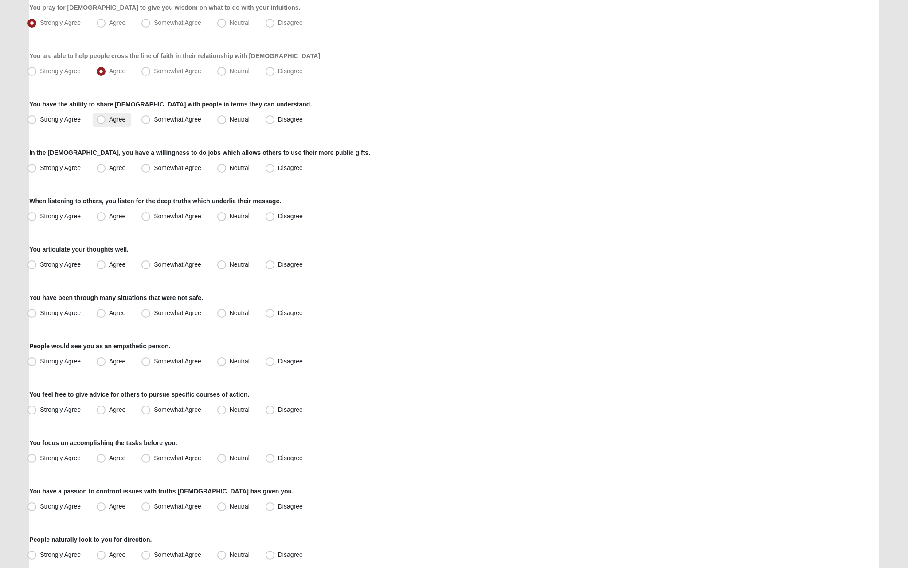
click at [109, 123] on span "Agree" at bounding box center [117, 119] width 16 height 7
click at [101, 122] on input "Agree" at bounding box center [103, 120] width 6 height 6
radio input "true"
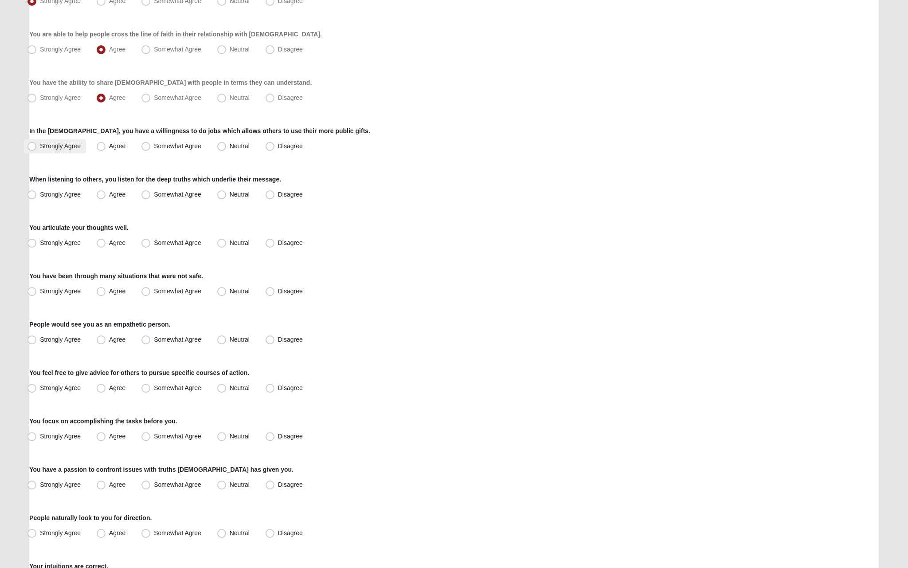
click at [57, 149] on span "Strongly Agree" at bounding box center [60, 145] width 41 height 7
click at [37, 149] on input "Strongly Agree" at bounding box center [34, 146] width 6 height 6
radio input "true"
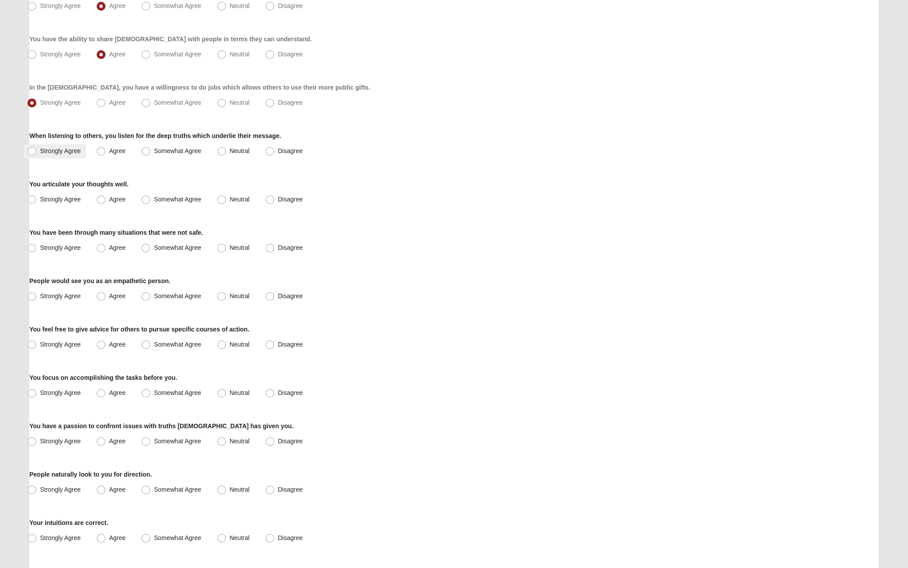
scroll to position [337, 0]
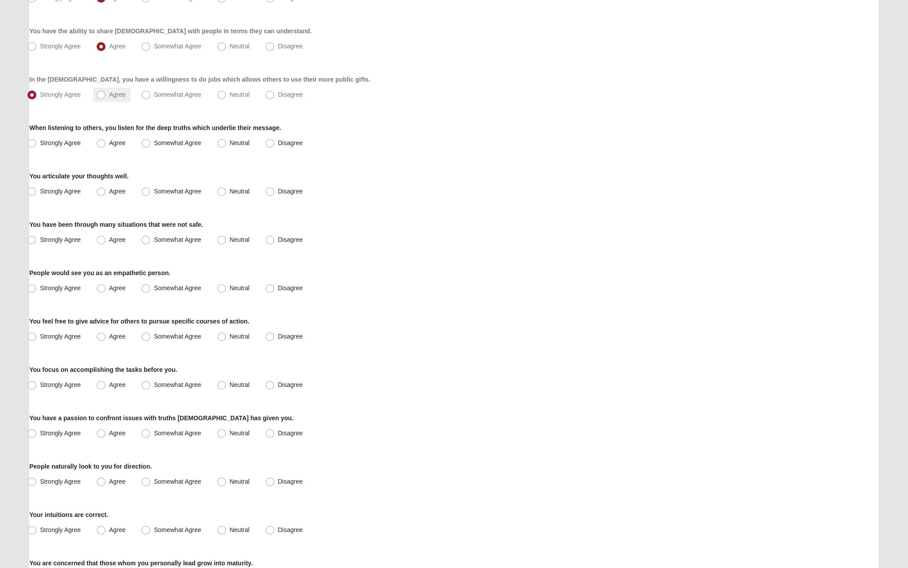
click at [109, 98] on span "Agree" at bounding box center [117, 94] width 16 height 7
click at [100, 98] on input "Agree" at bounding box center [103, 95] width 6 height 6
radio input "true"
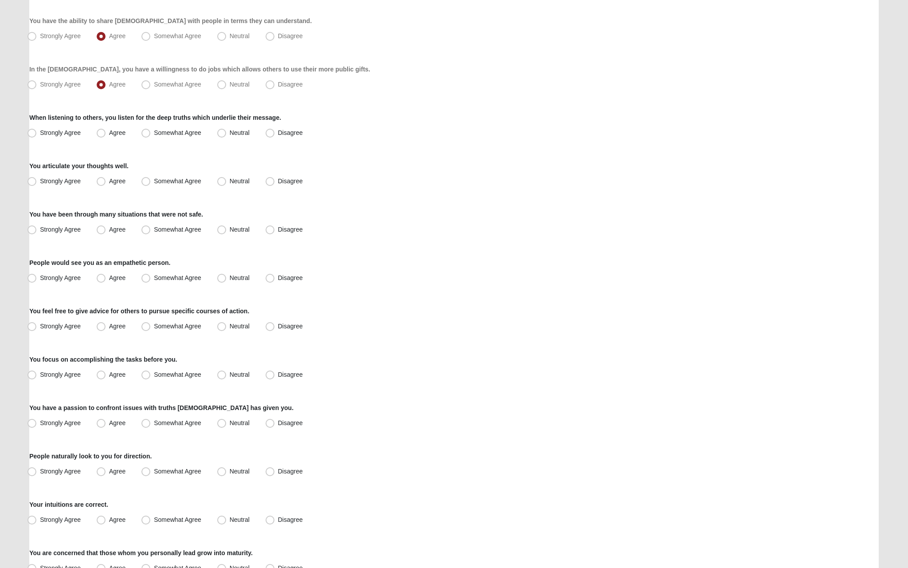
scroll to position [349, 0]
click at [73, 134] on span "Strongly Agree" at bounding box center [60, 131] width 41 height 7
click at [37, 134] on input "Strongly Agree" at bounding box center [34, 132] width 6 height 6
radio input "true"
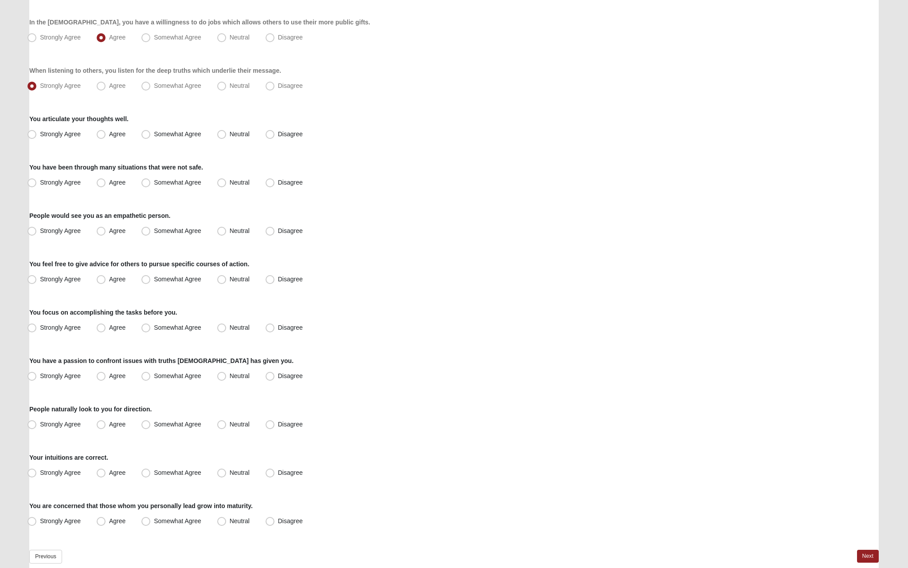
scroll to position [404, 0]
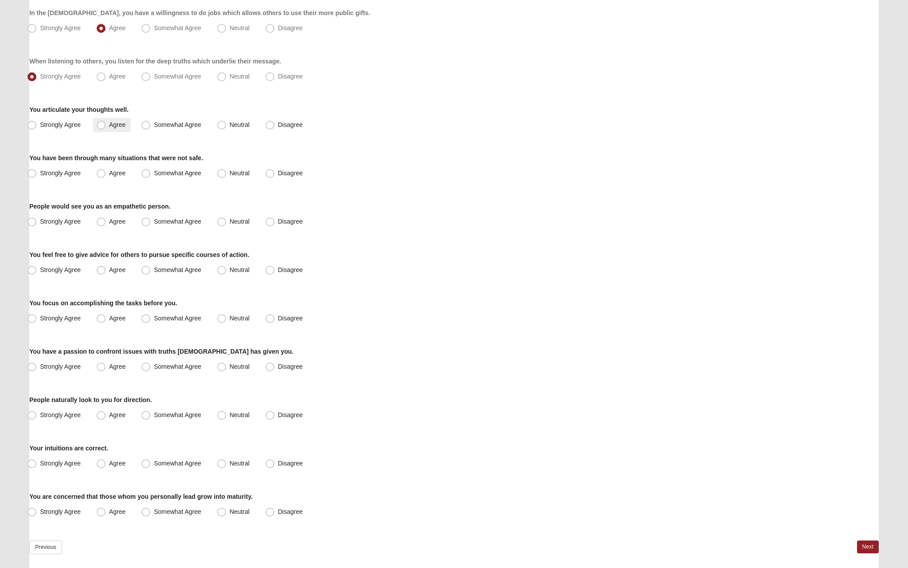
click at [109, 125] on span "Agree" at bounding box center [117, 124] width 16 height 7
click at [100, 125] on input "Agree" at bounding box center [103, 125] width 6 height 6
radio input "true"
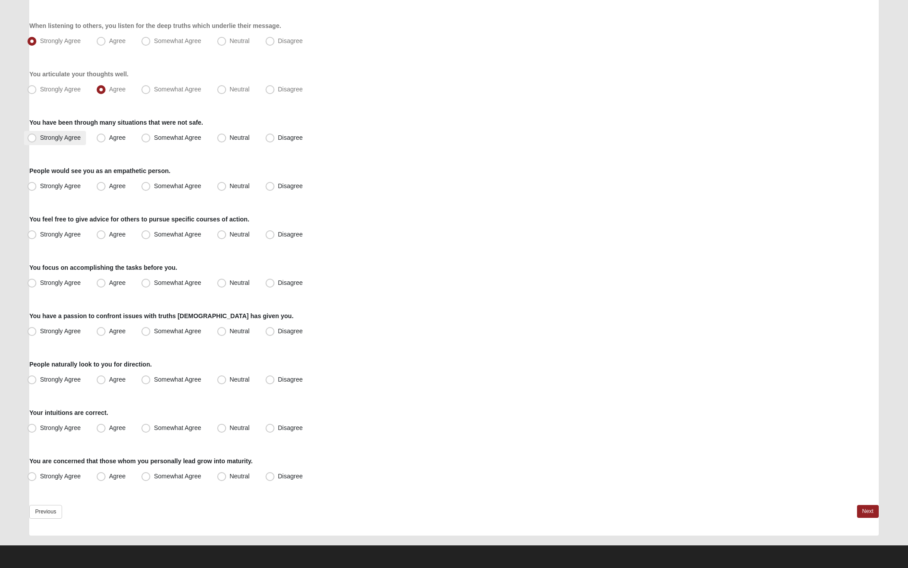
scroll to position [439, 0]
click at [114, 145] on div "Respond to these items quickly and don’t overthink them. Usually your first res…" at bounding box center [454, 84] width 850 height 902
click at [114, 141] on label "Agree" at bounding box center [112, 138] width 38 height 14
click at [106, 141] on input "Agree" at bounding box center [103, 138] width 6 height 6
radio input "true"
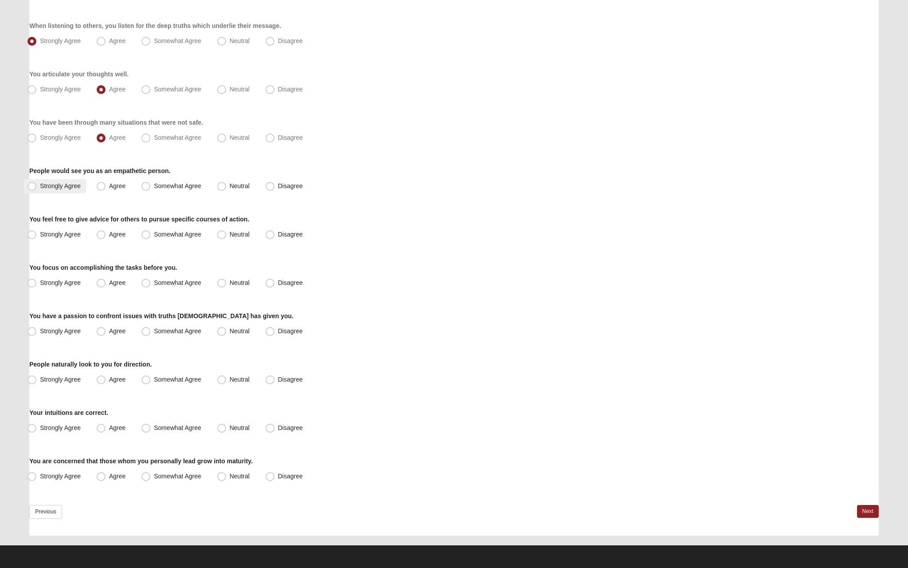
click at [66, 184] on span "Strongly Agree" at bounding box center [60, 185] width 41 height 7
click at [37, 184] on input "Strongly Agree" at bounding box center [34, 186] width 6 height 6
radio input "true"
click at [77, 233] on span "Strongly Agree" at bounding box center [60, 234] width 41 height 7
click at [37, 233] on input "Strongly Agree" at bounding box center [34, 234] width 6 height 6
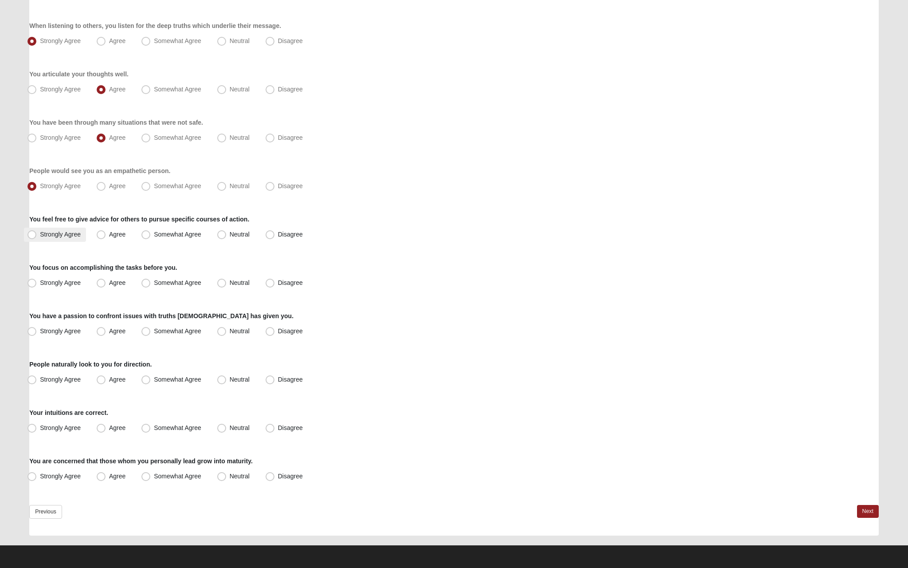
radio input "true"
click at [109, 282] on span "Agree" at bounding box center [117, 282] width 16 height 7
click at [102, 282] on input "Agree" at bounding box center [103, 283] width 6 height 6
radio input "true"
click at [68, 332] on span "Strongly Agree" at bounding box center [60, 330] width 41 height 7
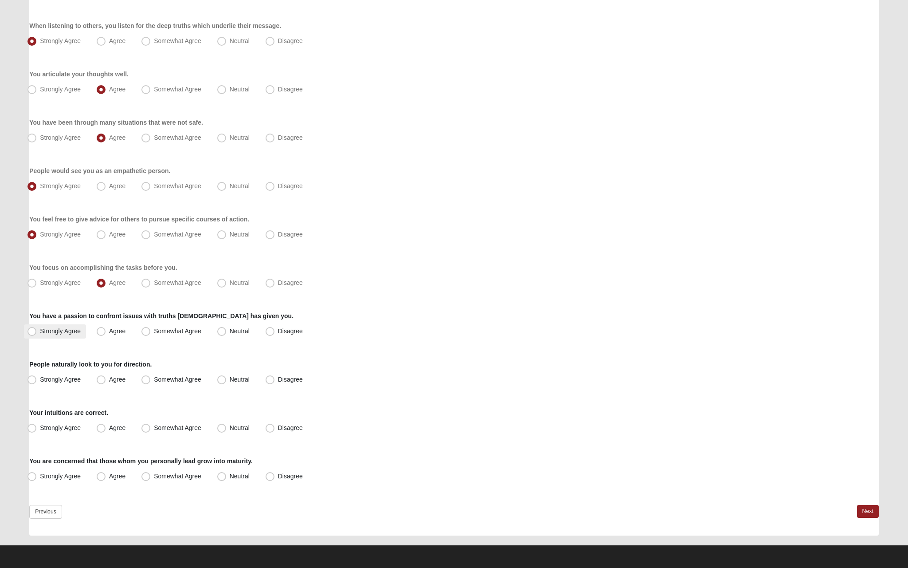
click at [37, 332] on input "Strongly Agree" at bounding box center [34, 331] width 6 height 6
radio input "true"
click at [109, 380] on span "Agree" at bounding box center [117, 379] width 16 height 7
click at [100, 380] on input "Agree" at bounding box center [103, 379] width 6 height 6
radio input "true"
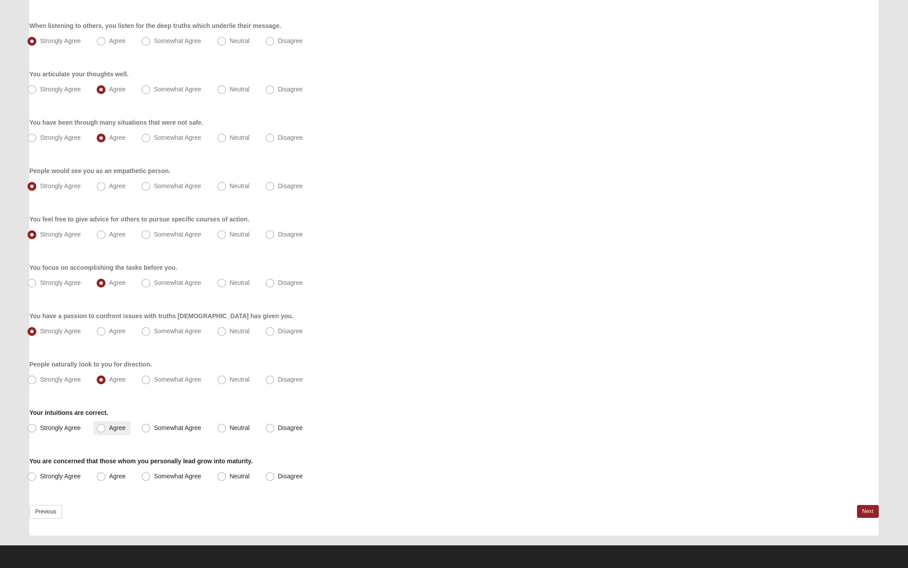
click at [109, 427] on span "Agree" at bounding box center [117, 427] width 16 height 7
click at [101, 427] on input "Agree" at bounding box center [103, 428] width 6 height 6
radio input "true"
click at [106, 483] on label "Agree" at bounding box center [112, 476] width 38 height 14
click at [106, 479] on input "Agree" at bounding box center [103, 476] width 6 height 6
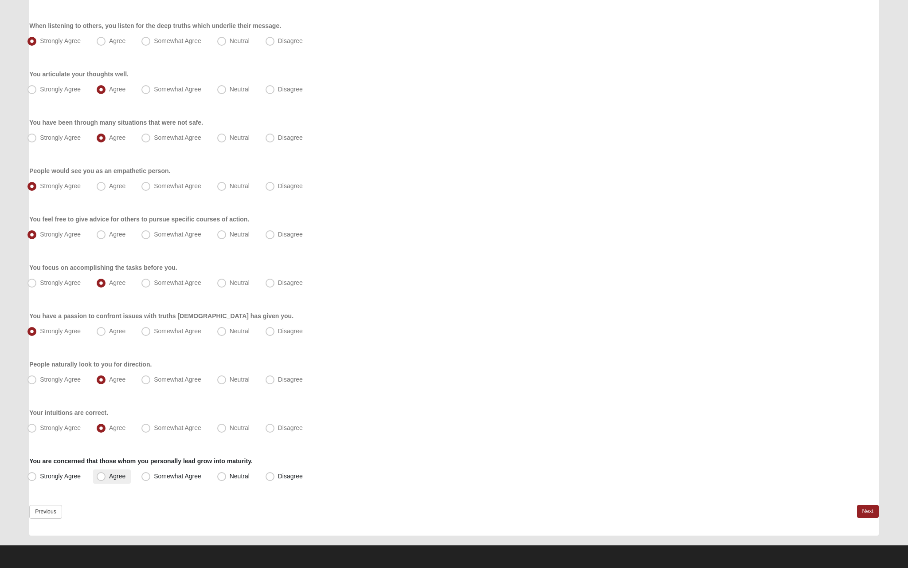
radio input "true"
click at [863, 517] on link "Next" at bounding box center [868, 511] width 22 height 13
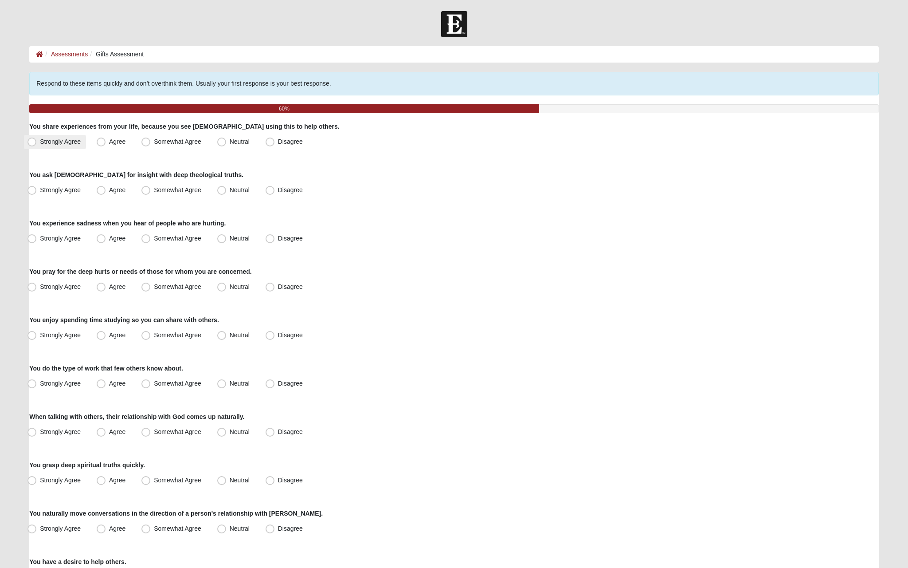
click at [64, 142] on span "Strongly Agree" at bounding box center [60, 141] width 41 height 7
click at [37, 142] on input "Strongly Agree" at bounding box center [34, 142] width 6 height 6
radio input "true"
click at [111, 196] on label "Agree" at bounding box center [112, 190] width 38 height 14
click at [106, 193] on input "Agree" at bounding box center [103, 190] width 6 height 6
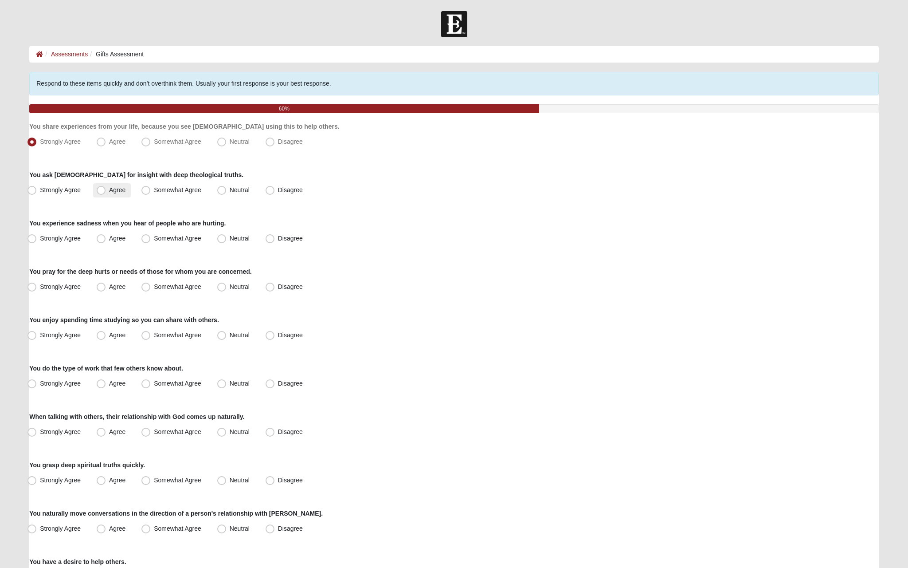
radio input "true"
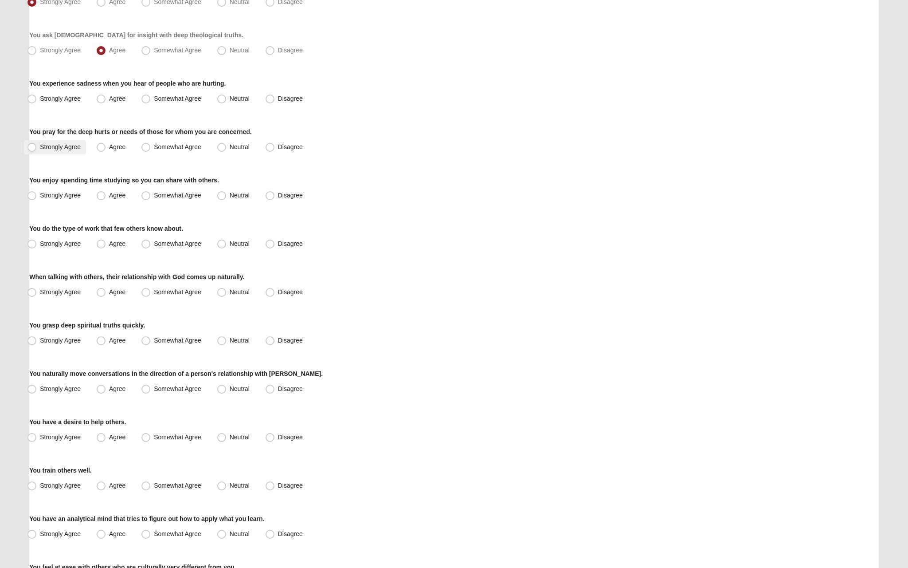
scroll to position [150, 0]
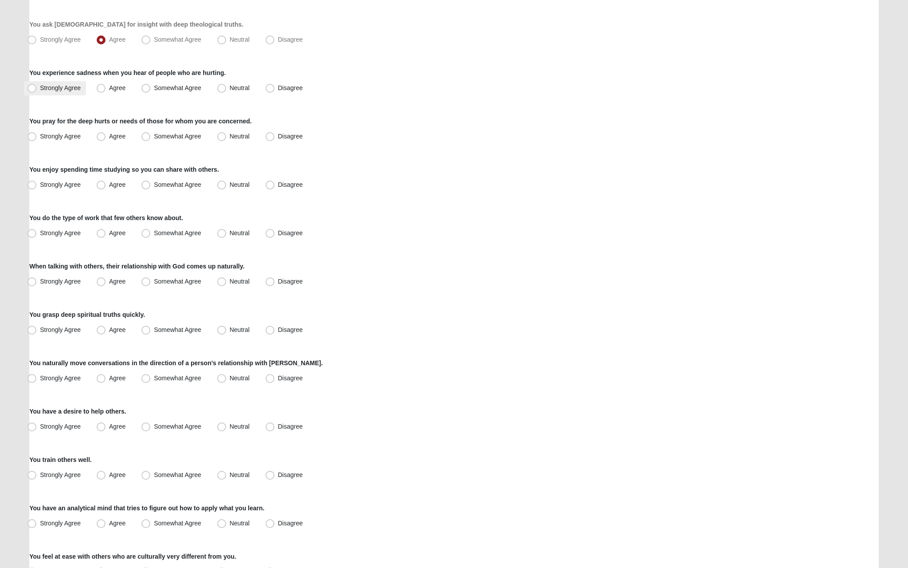
click at [64, 93] on label "Strongly Agree" at bounding box center [55, 88] width 62 height 14
click at [37, 91] on input "Strongly Agree" at bounding box center [34, 88] width 6 height 6
radio input "true"
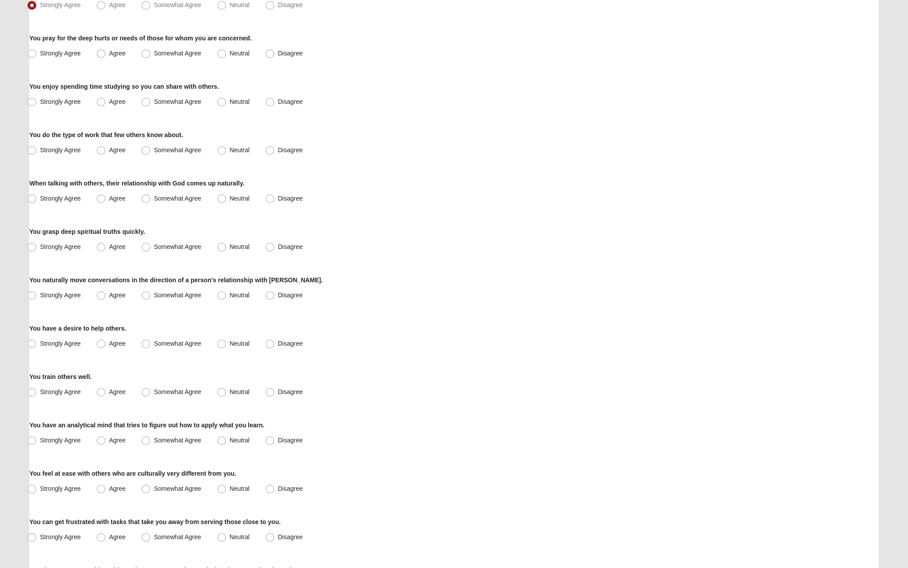
scroll to position [235, 0]
click at [73, 51] on span "Strongly Agree" at bounding box center [60, 51] width 41 height 7
click at [37, 51] on input "Strongly Agree" at bounding box center [34, 52] width 6 height 6
radio input "true"
click at [107, 96] on label "Agree" at bounding box center [112, 100] width 38 height 14
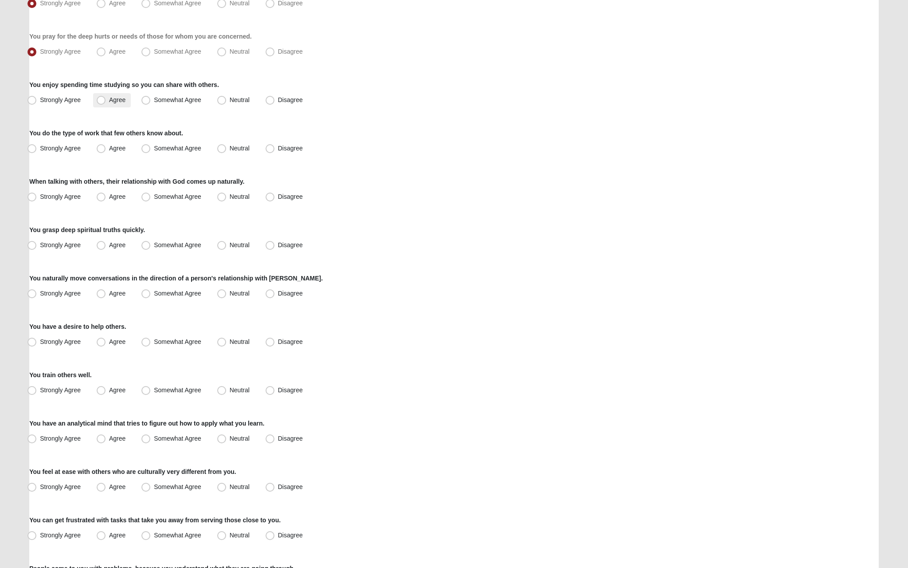
click at [106, 97] on input "Agree" at bounding box center [103, 100] width 6 height 6
radio input "true"
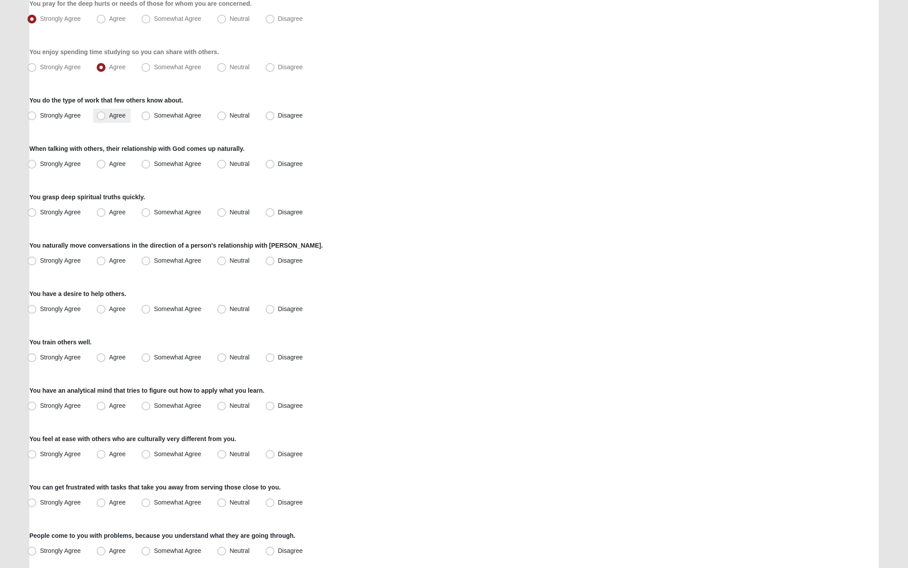
scroll to position [281, 0]
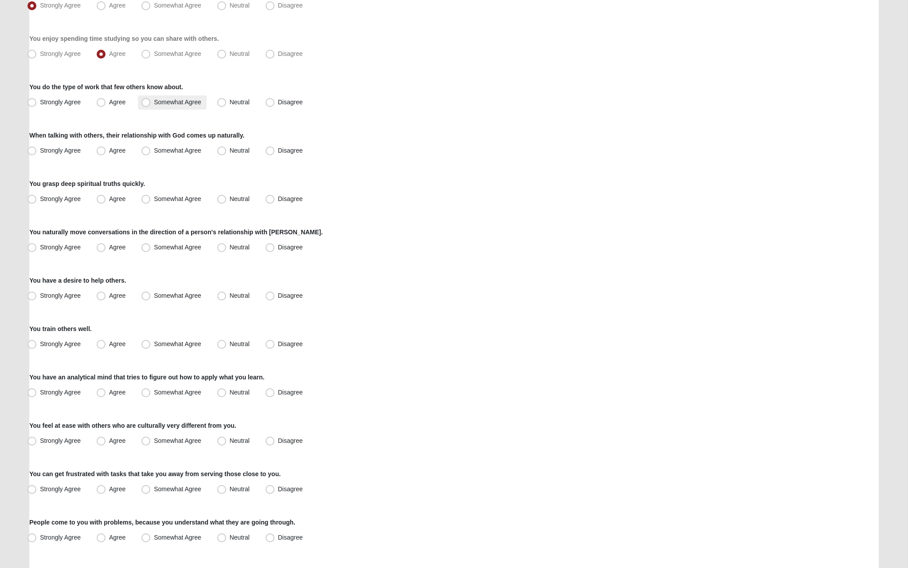
click at [154, 101] on span "Somewhat Agree" at bounding box center [177, 101] width 47 height 7
click at [149, 101] on input "Somewhat Agree" at bounding box center [148, 102] width 6 height 6
radio input "true"
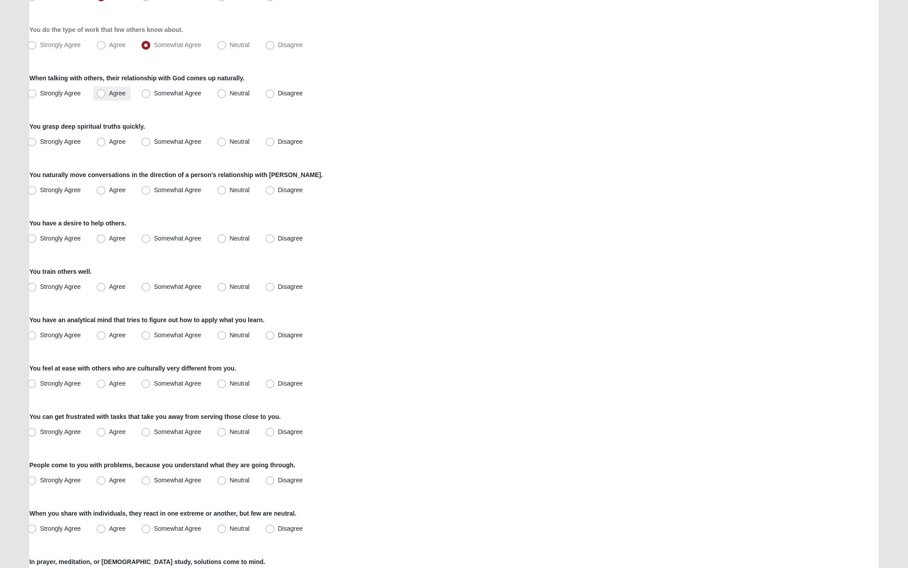
scroll to position [340, 0]
click at [96, 94] on label "Agree" at bounding box center [112, 92] width 38 height 14
click at [100, 94] on input "Agree" at bounding box center [103, 92] width 6 height 6
radio input "true"
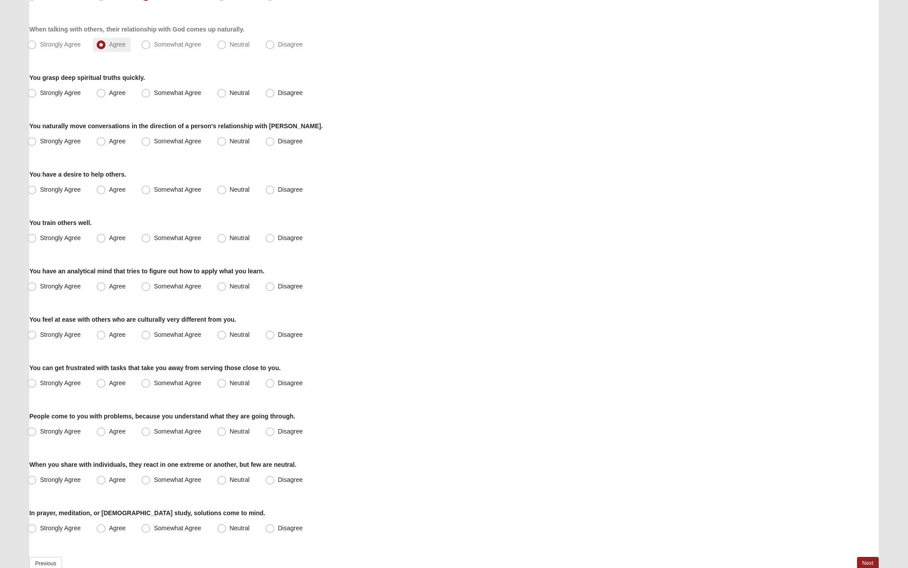
scroll to position [398, 0]
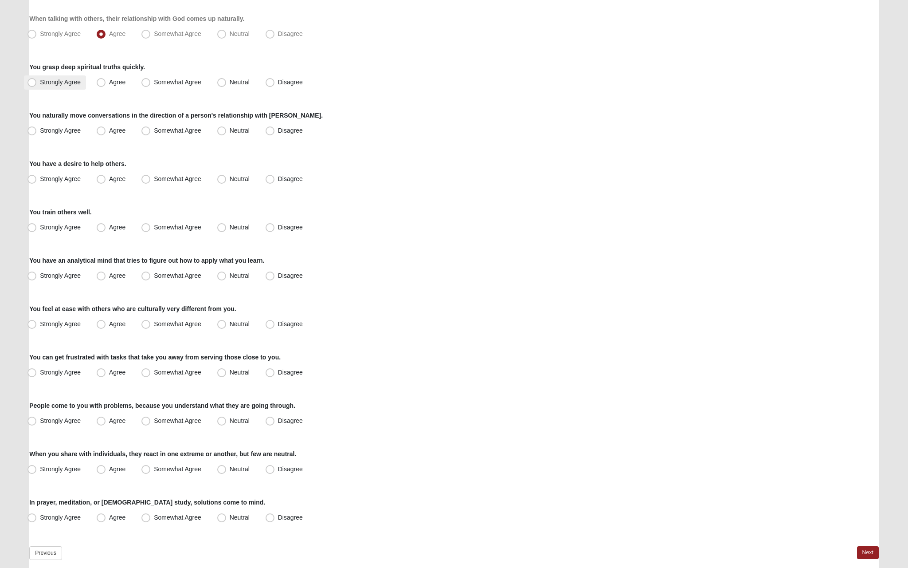
click at [71, 82] on span "Strongly Agree" at bounding box center [60, 81] width 41 height 7
click at [37, 82] on input "Strongly Agree" at bounding box center [34, 82] width 6 height 6
radio input "true"
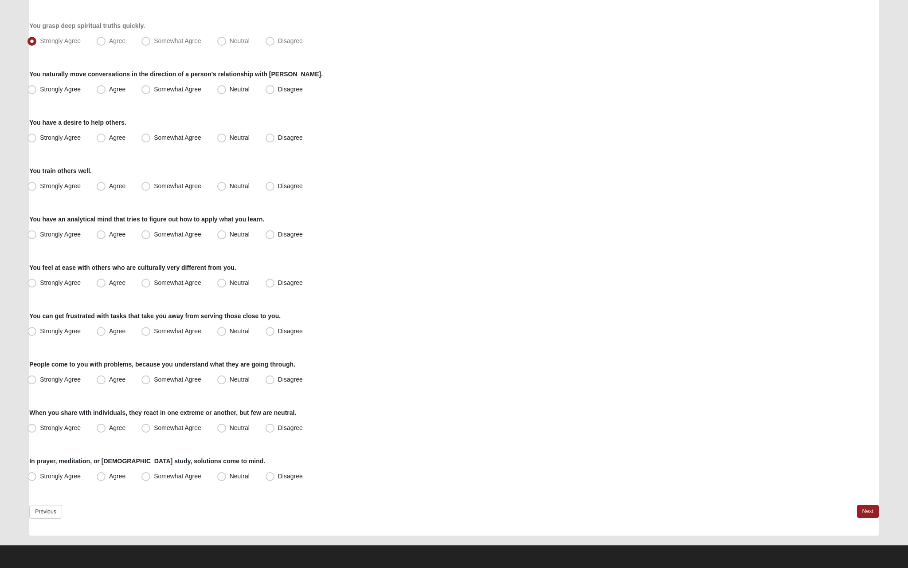
scroll to position [439, 0]
click at [109, 90] on span "Agree" at bounding box center [117, 89] width 16 height 7
click at [100, 90] on input "Agree" at bounding box center [103, 89] width 6 height 6
radio input "true"
click at [109, 135] on span "Agree" at bounding box center [117, 137] width 16 height 7
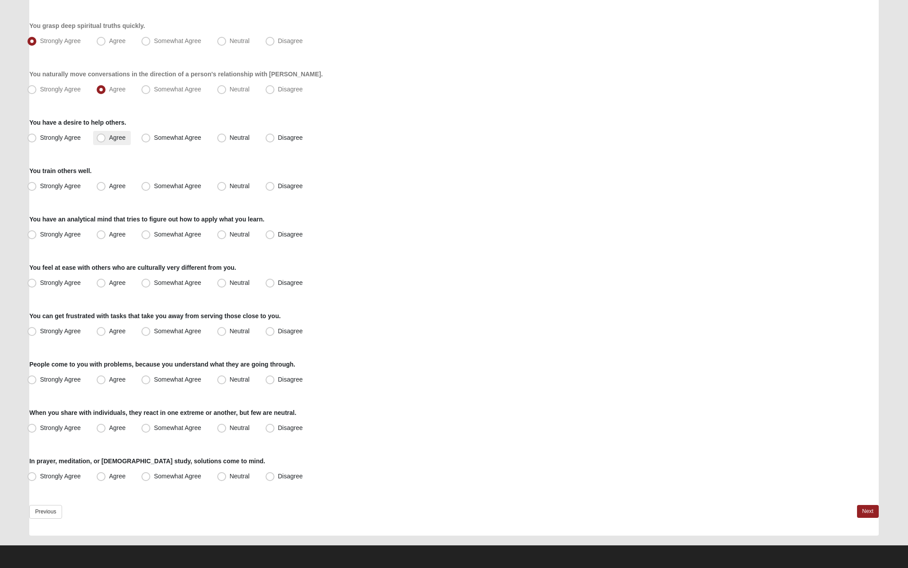
click at [100, 135] on input "Agree" at bounding box center [103, 138] width 6 height 6
radio input "true"
click at [70, 182] on span "Strongly Agree" at bounding box center [60, 185] width 41 height 7
click at [37, 183] on input "Strongly Agree" at bounding box center [34, 186] width 6 height 6
radio input "true"
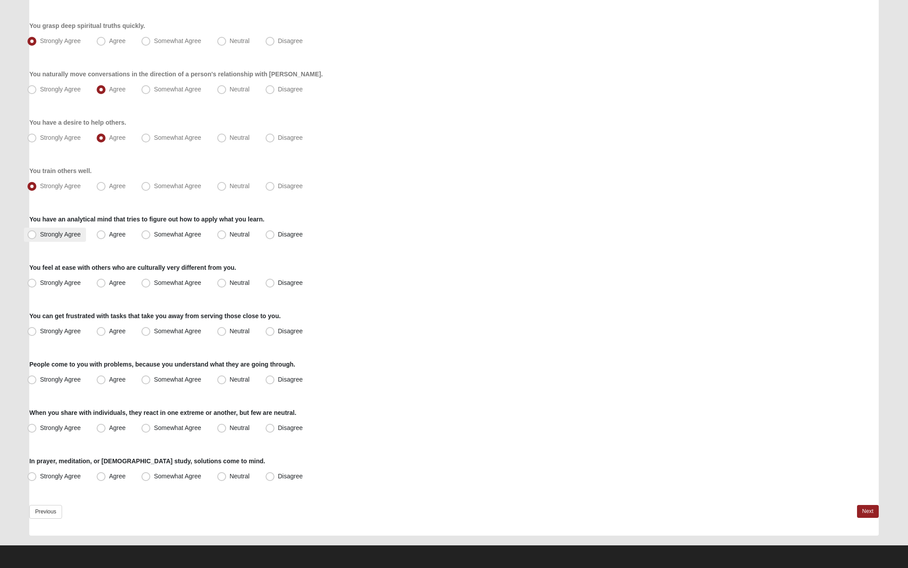
click at [63, 239] on label "Strongly Agree" at bounding box center [55, 234] width 62 height 14
click at [37, 237] on input "Strongly Agree" at bounding box center [34, 234] width 6 height 6
radio input "true"
click at [59, 281] on span "Strongly Agree" at bounding box center [60, 282] width 41 height 7
click at [37, 281] on input "Strongly Agree" at bounding box center [34, 283] width 6 height 6
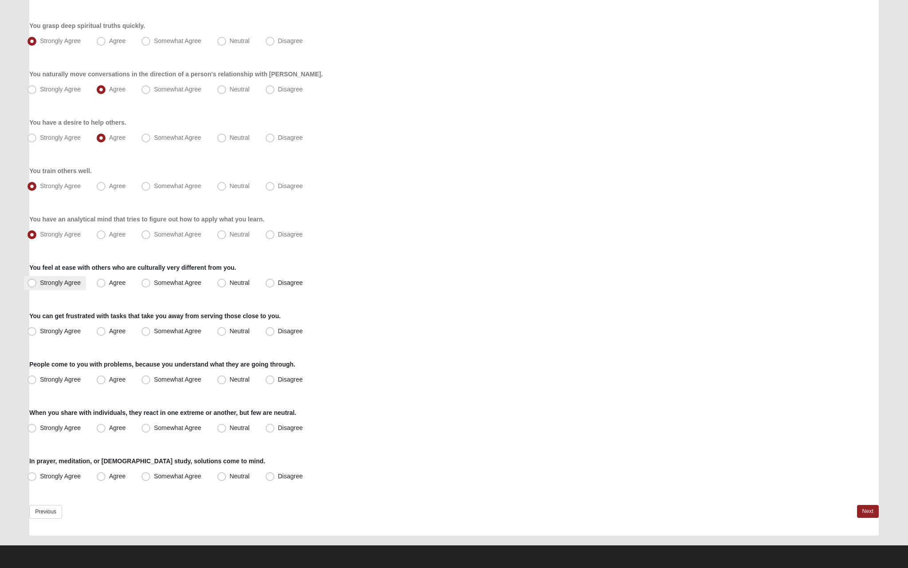
radio input "true"
click at [230, 334] on span "Neutral" at bounding box center [240, 330] width 20 height 7
click at [223, 334] on input "Neutral" at bounding box center [224, 331] width 6 height 6
radio input "true"
click at [80, 380] on span "Strongly Agree" at bounding box center [60, 379] width 41 height 7
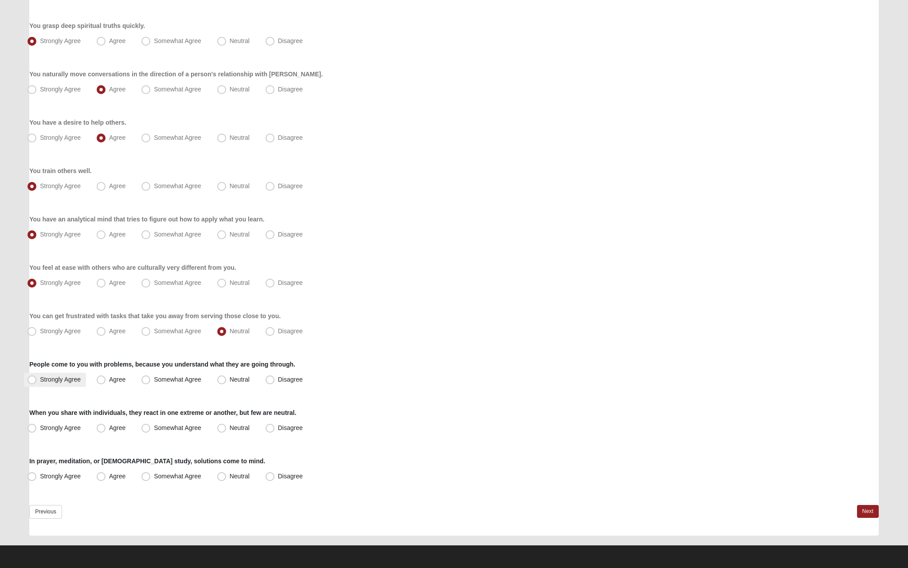
click at [37, 380] on input "Strongly Agree" at bounding box center [34, 379] width 6 height 6
radio input "true"
click at [109, 380] on span "Agree" at bounding box center [117, 379] width 16 height 7
click at [106, 380] on input "Agree" at bounding box center [103, 379] width 6 height 6
radio input "true"
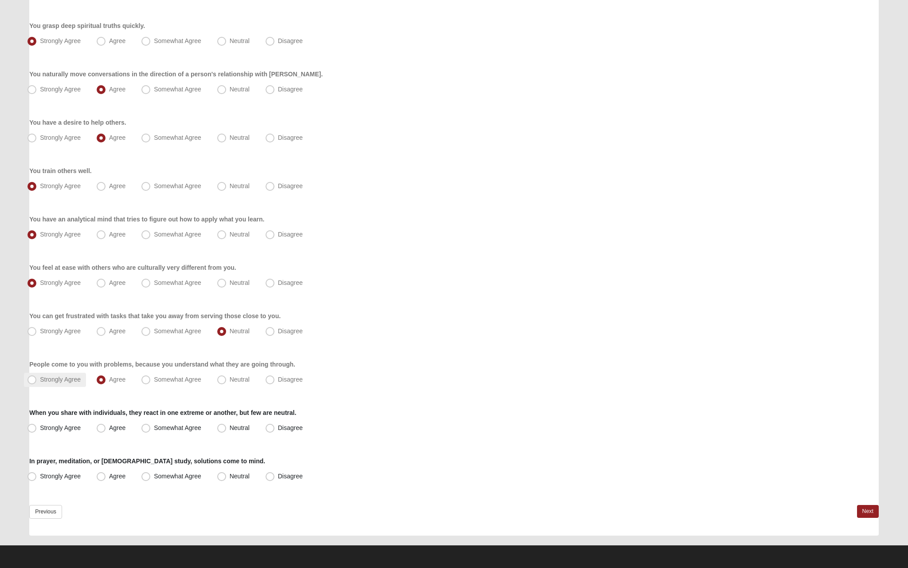
click at [71, 379] on span "Strongly Agree" at bounding box center [60, 379] width 41 height 7
click at [37, 379] on input "Strongly Agree" at bounding box center [34, 379] width 6 height 6
radio input "true"
click at [109, 377] on span "Agree" at bounding box center [117, 379] width 16 height 7
click at [100, 377] on input "Agree" at bounding box center [103, 379] width 6 height 6
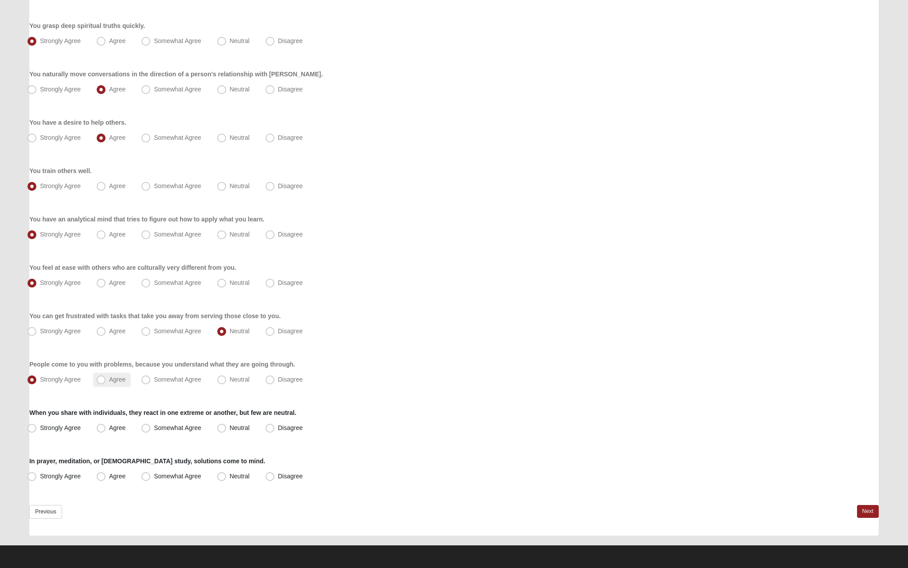
radio input "true"
click at [72, 431] on span "Strongly Agree" at bounding box center [60, 427] width 41 height 7
click at [37, 431] on input "Strongly Agree" at bounding box center [34, 428] width 6 height 6
radio input "true"
click at [67, 481] on label "Strongly Agree" at bounding box center [55, 476] width 62 height 14
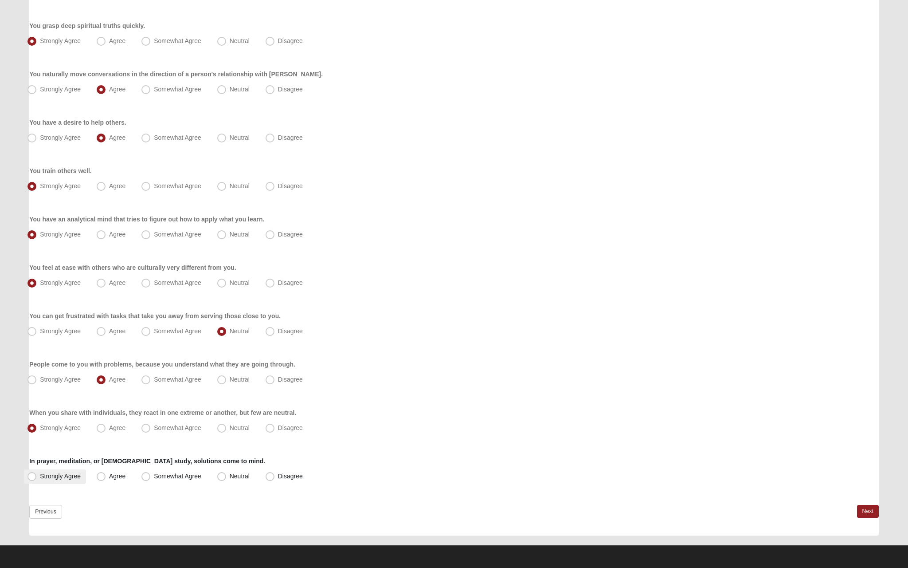
click at [37, 479] on input "Strongly Agree" at bounding box center [34, 476] width 6 height 6
radio input "true"
click at [867, 514] on link "Next" at bounding box center [868, 511] width 22 height 13
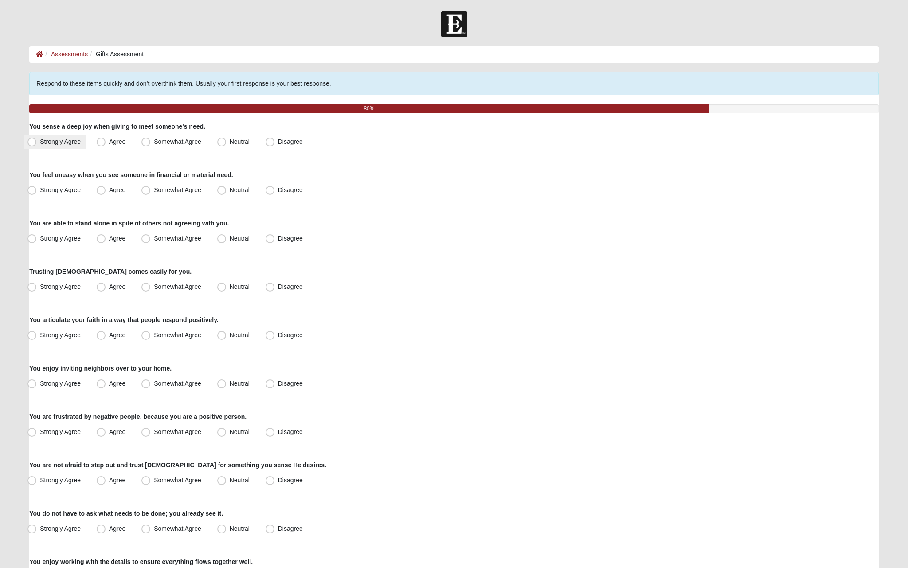
click at [69, 144] on span "Strongly Agree" at bounding box center [60, 141] width 41 height 7
click at [37, 144] on input "Strongly Agree" at bounding box center [34, 142] width 6 height 6
radio input "true"
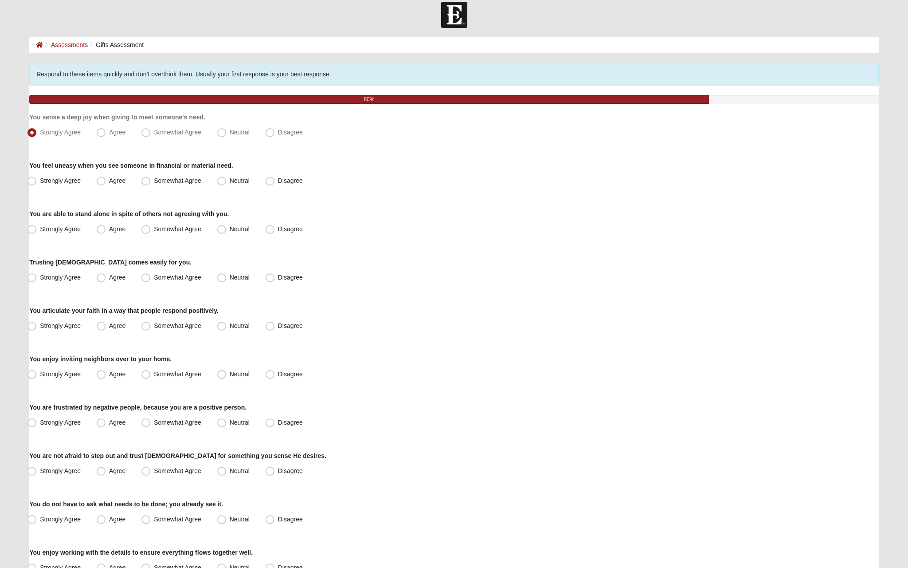
scroll to position [14, 0]
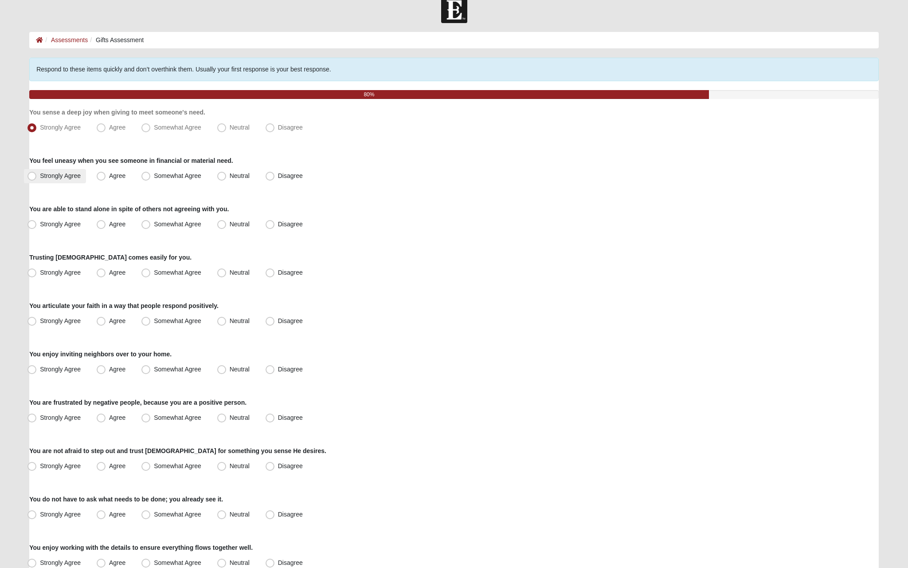
click at [82, 177] on label "Strongly Agree" at bounding box center [55, 176] width 62 height 14
click at [37, 177] on input "Strongly Agree" at bounding box center [34, 176] width 6 height 6
radio input "true"
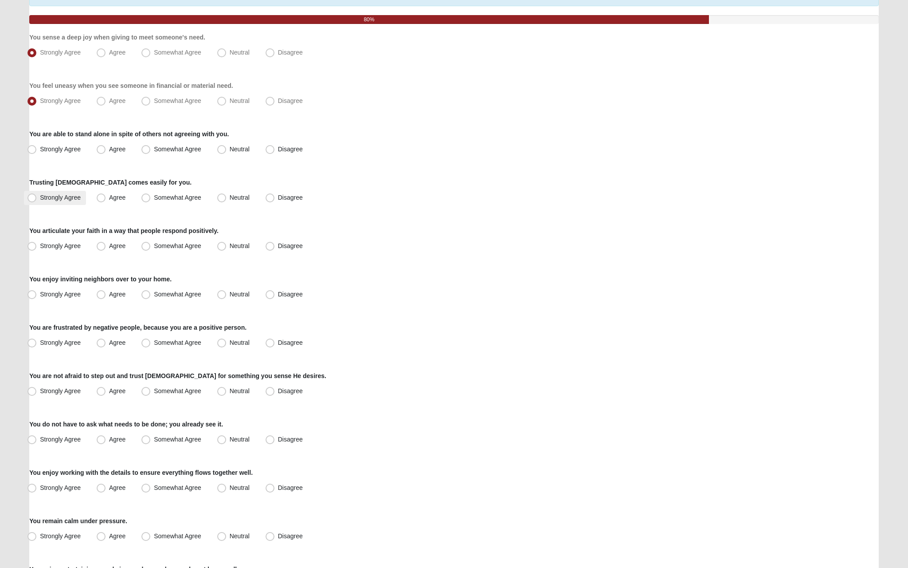
scroll to position [92, 0]
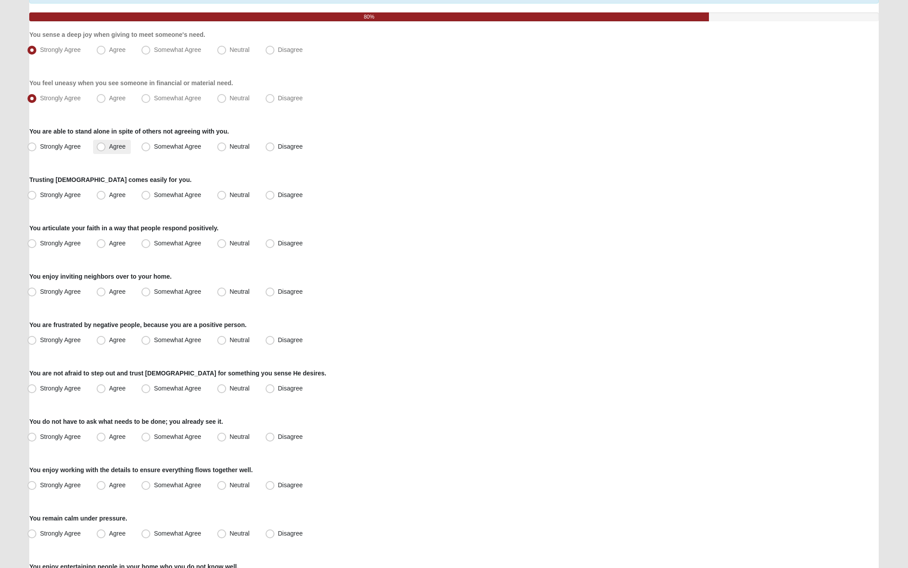
click at [109, 145] on span "Agree" at bounding box center [117, 146] width 16 height 7
click at [100, 145] on input "Agree" at bounding box center [103, 147] width 6 height 6
radio input "true"
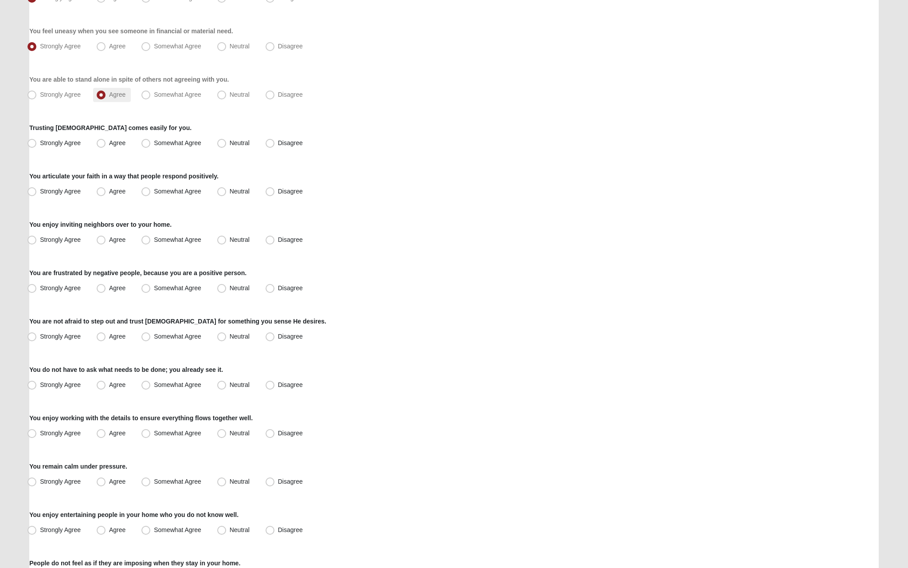
scroll to position [153, 0]
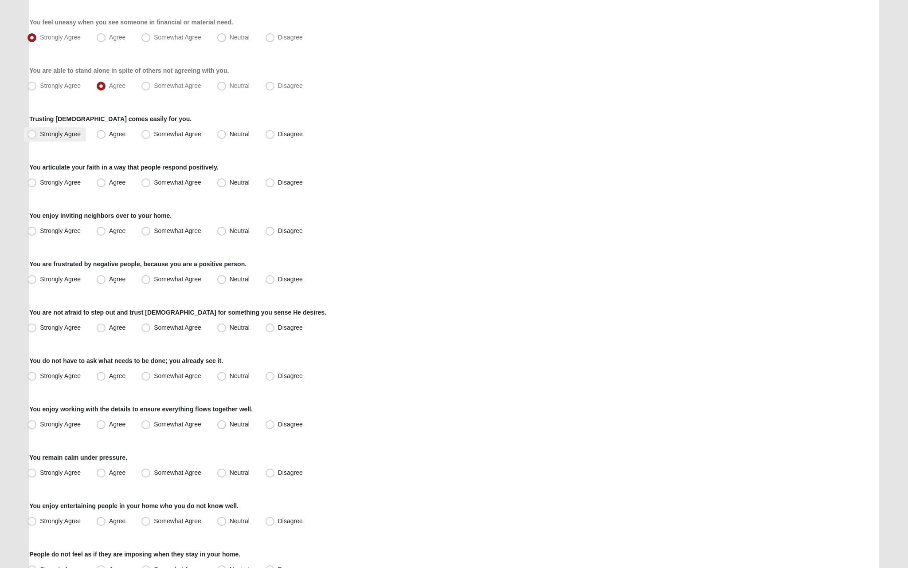
click at [55, 129] on label "Strongly Agree" at bounding box center [55, 134] width 62 height 14
click at [37, 131] on input "Strongly Agree" at bounding box center [34, 134] width 6 height 6
radio input "true"
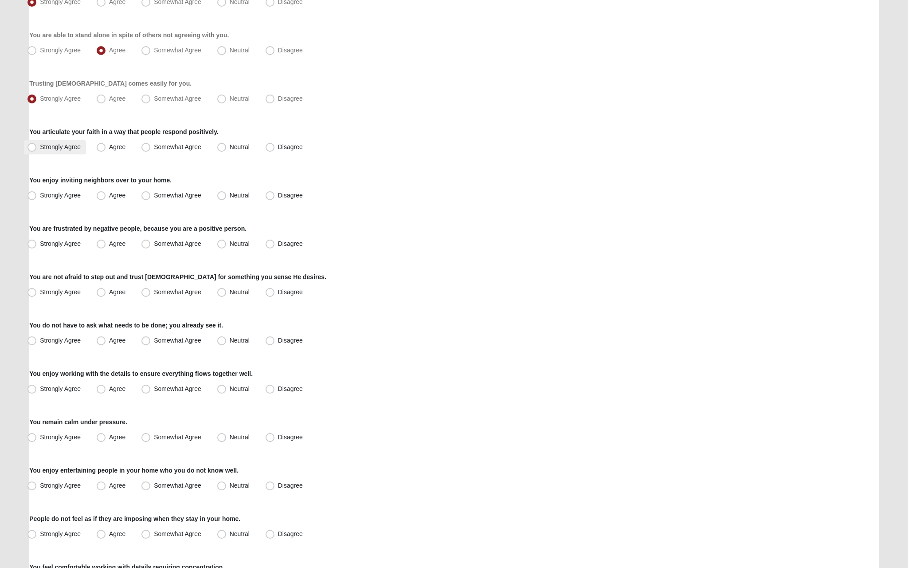
scroll to position [189, 0]
click at [61, 145] on span "Strongly Agree" at bounding box center [60, 145] width 41 height 7
click at [37, 145] on input "Strongly Agree" at bounding box center [34, 146] width 6 height 6
radio input "true"
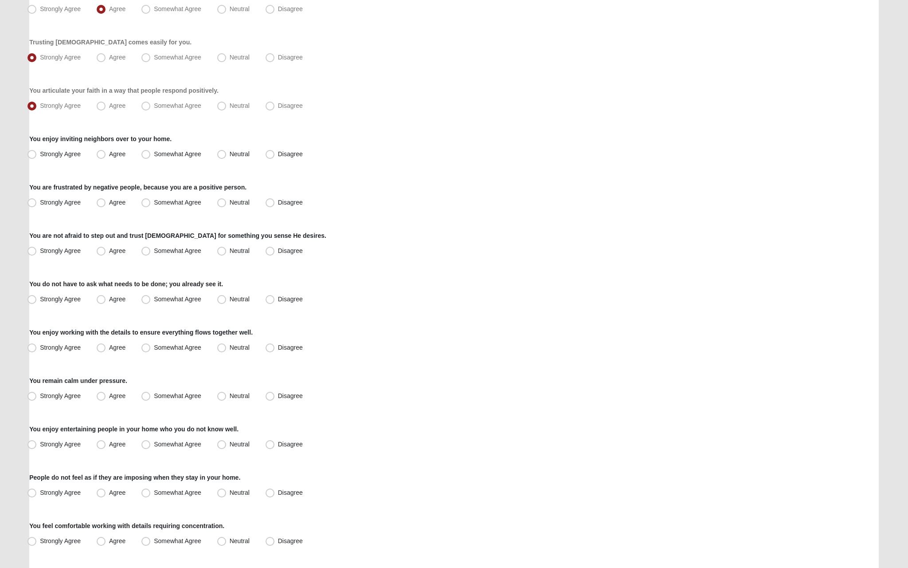
scroll to position [250, 0]
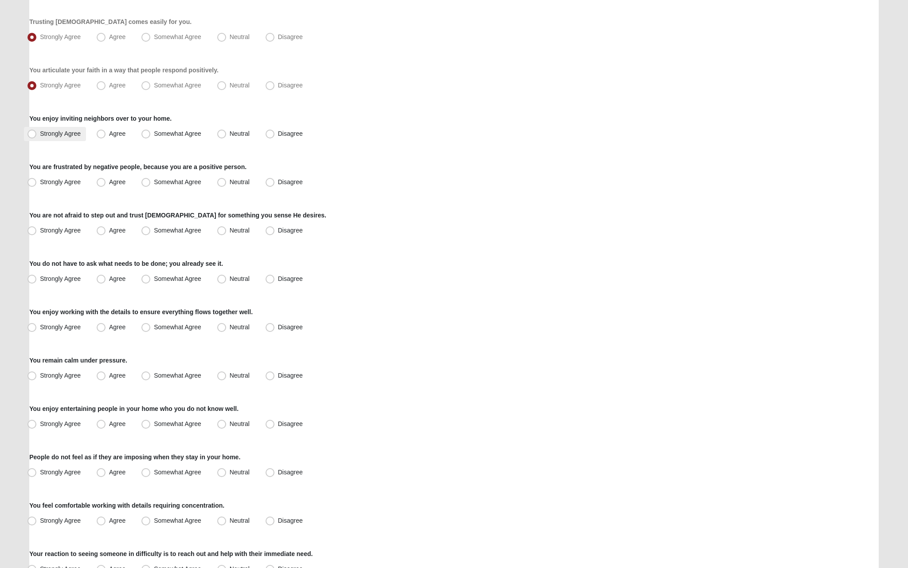
click at [51, 132] on span "Strongly Agree" at bounding box center [60, 133] width 41 height 7
click at [37, 132] on input "Strongly Agree" at bounding box center [34, 134] width 6 height 6
radio input "true"
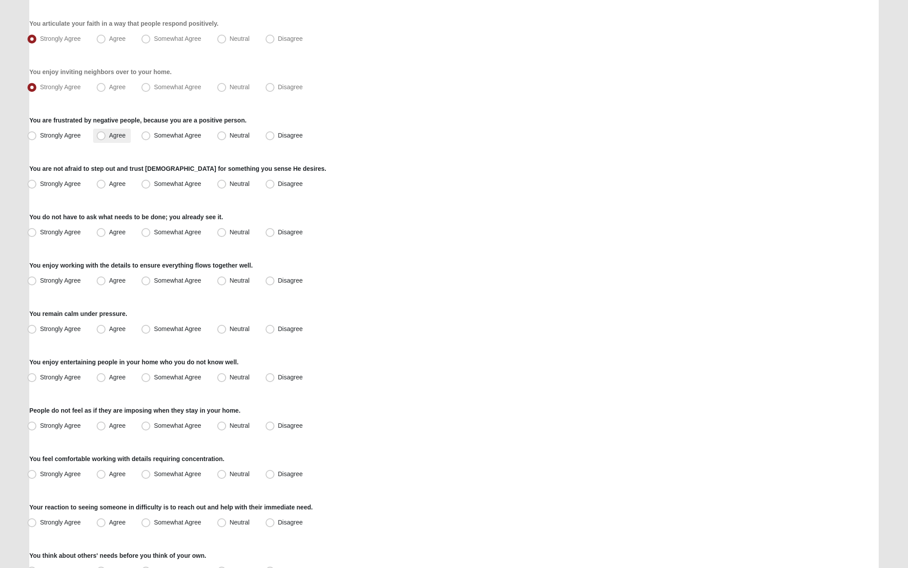
click at [121, 132] on span "Agree" at bounding box center [117, 135] width 16 height 7
click at [106, 133] on input "Agree" at bounding box center [103, 136] width 6 height 6
radio input "true"
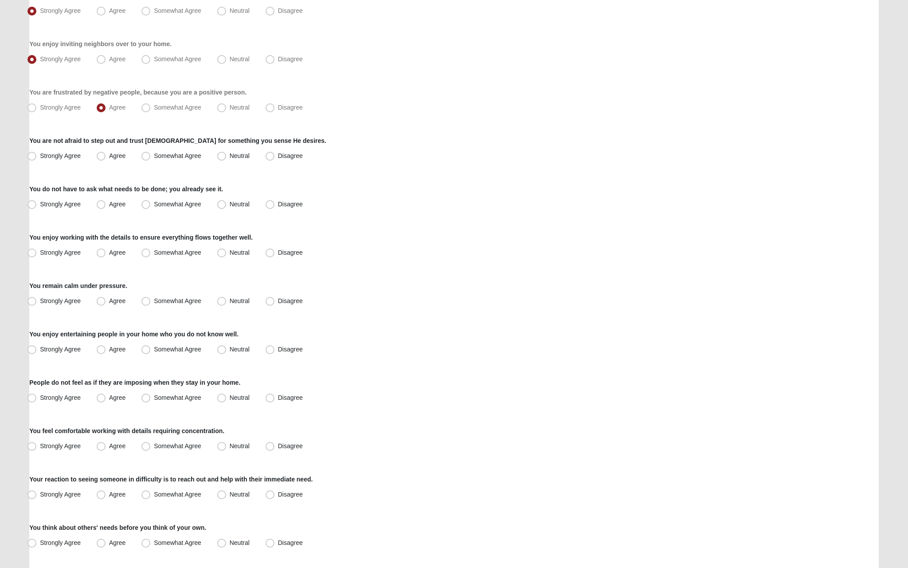
scroll to position [337, 0]
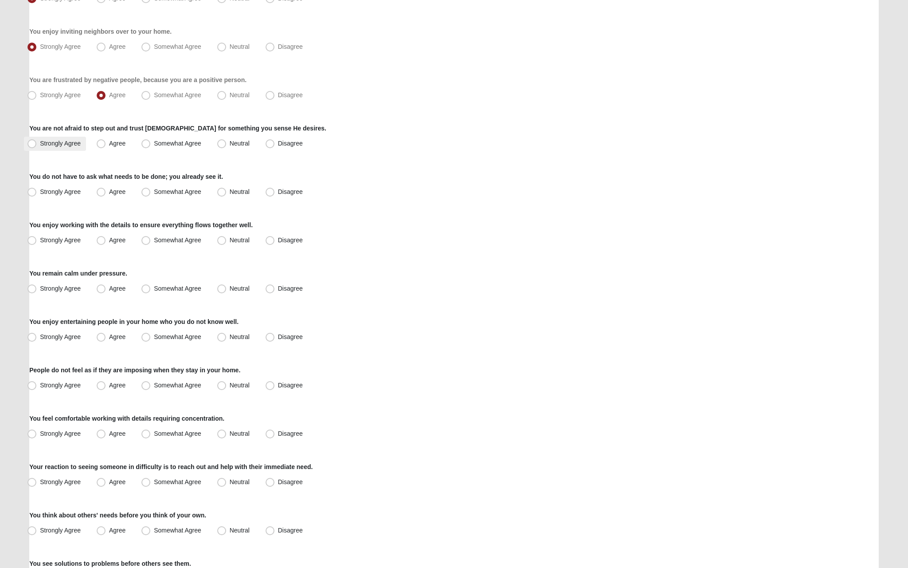
click at [69, 140] on span "Strongly Agree" at bounding box center [60, 143] width 41 height 7
click at [37, 141] on input "Strongly Agree" at bounding box center [34, 144] width 6 height 6
radio input "true"
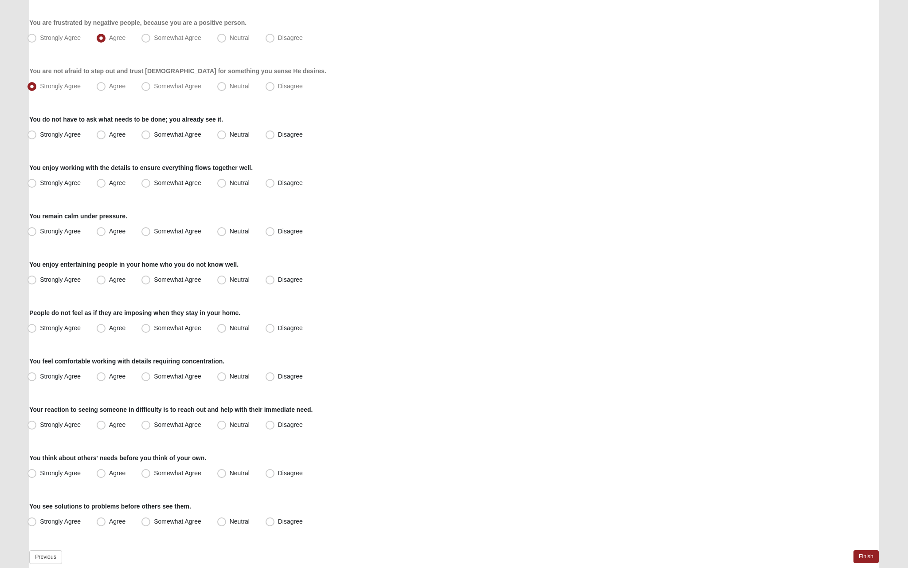
scroll to position [398, 0]
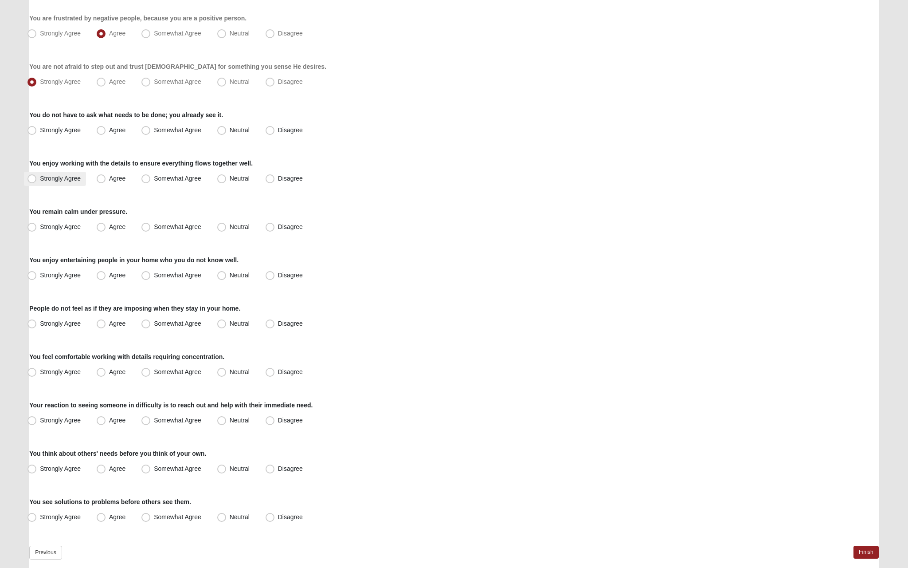
click at [55, 179] on span "Strongly Agree" at bounding box center [60, 178] width 41 height 7
click at [37, 179] on input "Strongly Agree" at bounding box center [34, 179] width 6 height 6
radio input "true"
click at [69, 131] on span "Strongly Agree" at bounding box center [60, 129] width 41 height 7
click at [37, 131] on input "Strongly Agree" at bounding box center [34, 130] width 6 height 6
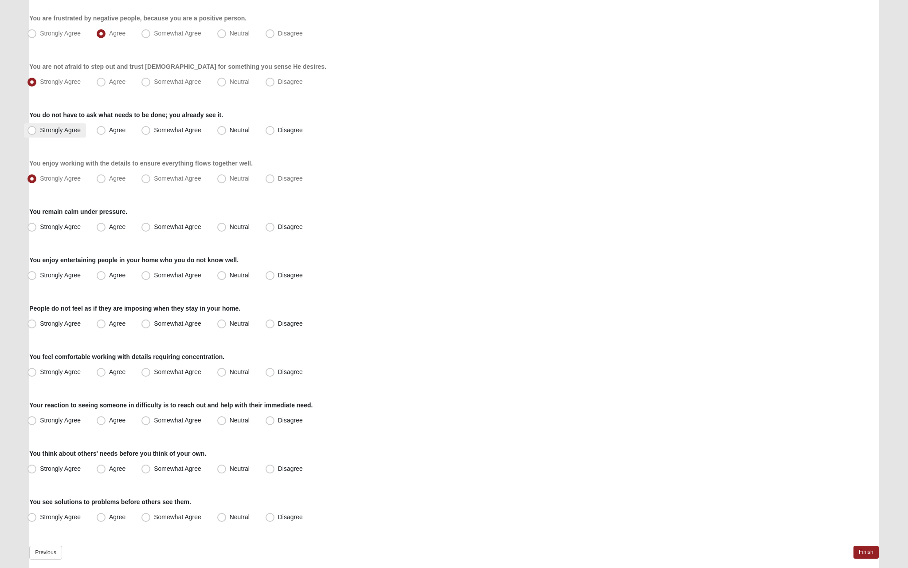
radio input "true"
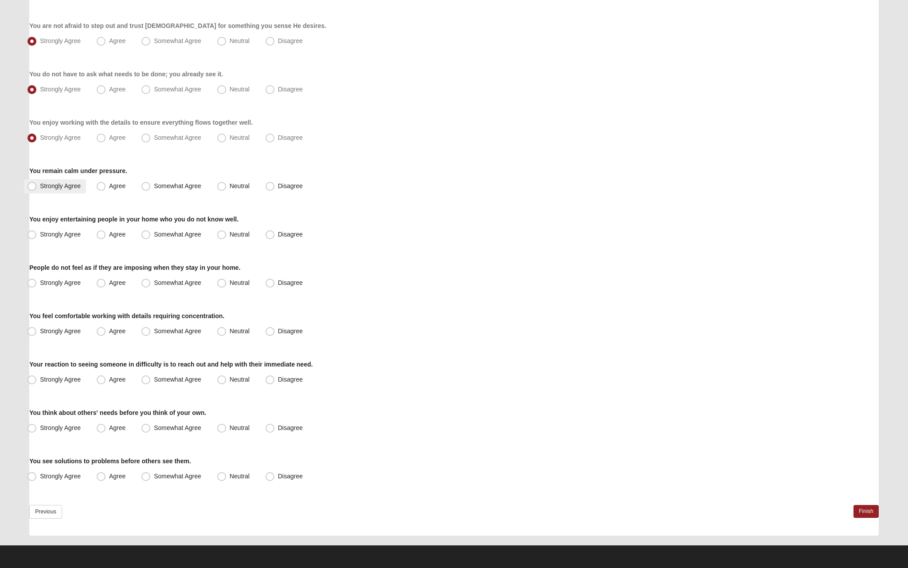
scroll to position [439, 0]
click at [68, 187] on span "Strongly Agree" at bounding box center [60, 185] width 41 height 7
click at [37, 187] on input "Strongly Agree" at bounding box center [34, 186] width 6 height 6
radio input "true"
click at [96, 234] on label "Agree" at bounding box center [112, 234] width 38 height 14
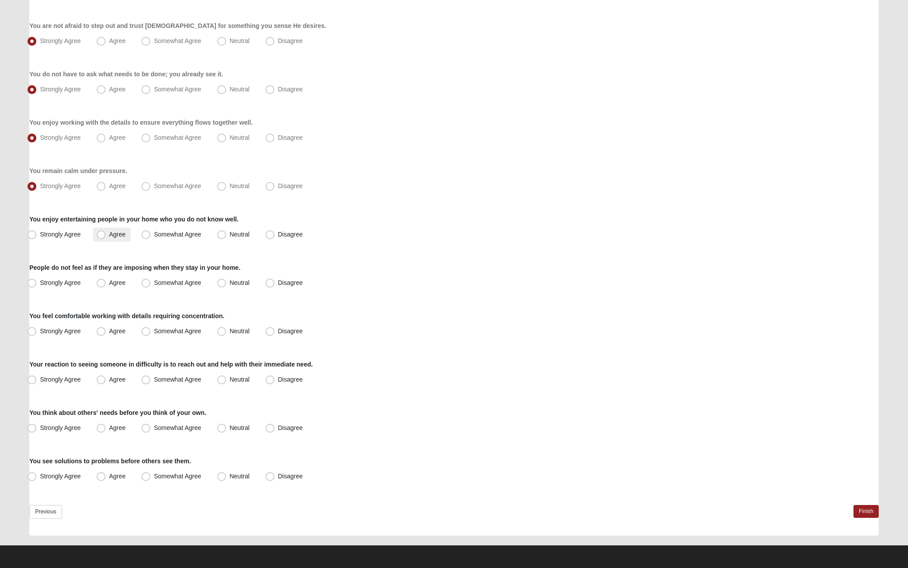
click at [100, 234] on input "Agree" at bounding box center [103, 234] width 6 height 6
radio input "true"
click at [154, 285] on span "Somewhat Agree" at bounding box center [177, 282] width 47 height 7
click at [145, 285] on input "Somewhat Agree" at bounding box center [148, 283] width 6 height 6
radio input "true"
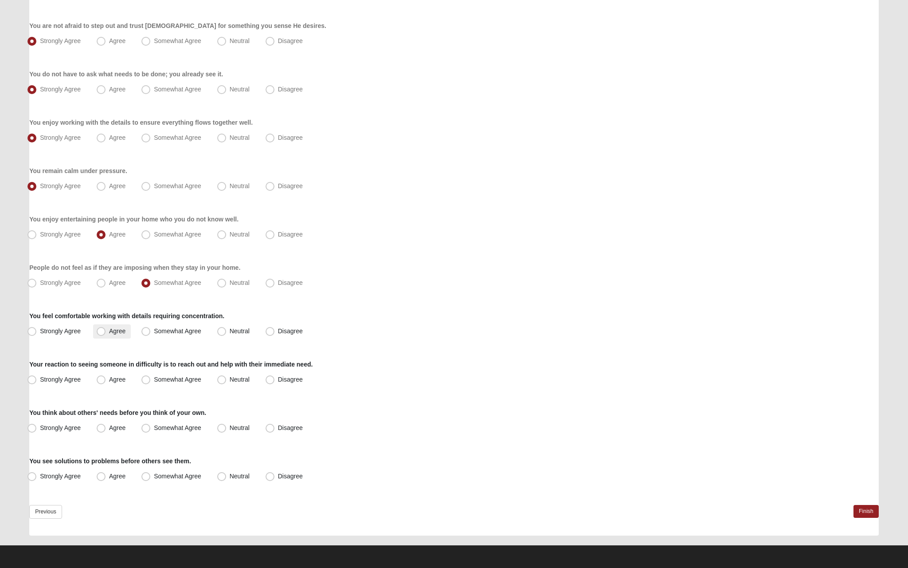
click at [93, 331] on div "Strongly Agree Agree Somewhat Agree Neutral Disagree" at bounding box center [454, 331] width 850 height 14
click at [109, 332] on span "Agree" at bounding box center [117, 330] width 16 height 7
click at [100, 332] on input "Agree" at bounding box center [103, 331] width 6 height 6
radio input "true"
click at [109, 380] on span "Agree" at bounding box center [117, 379] width 16 height 7
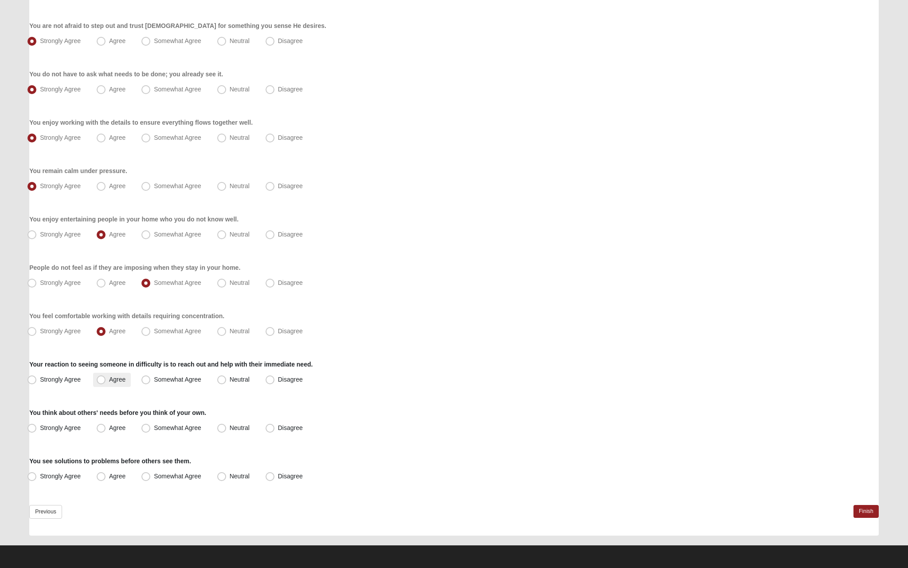
click at [101, 380] on input "Agree" at bounding box center [103, 379] width 6 height 6
radio input "true"
click at [78, 429] on span "Strongly Agree" at bounding box center [60, 427] width 41 height 7
click at [37, 429] on input "Strongly Agree" at bounding box center [34, 428] width 6 height 6
radio input "true"
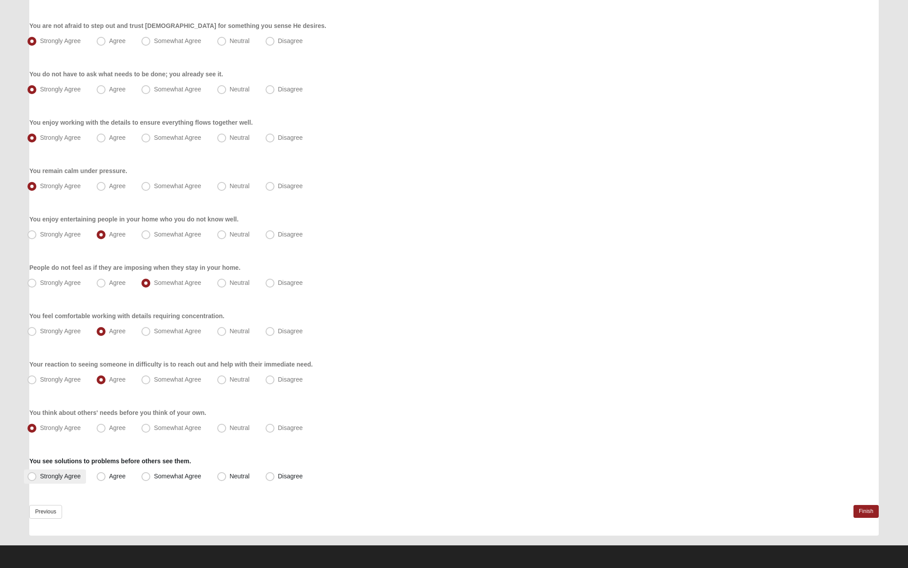
click at [70, 482] on label "Strongly Agree" at bounding box center [55, 476] width 62 height 14
click at [37, 479] on input "Strongly Agree" at bounding box center [34, 476] width 6 height 6
radio input "true"
click at [862, 507] on link "Finish" at bounding box center [866, 511] width 25 height 13
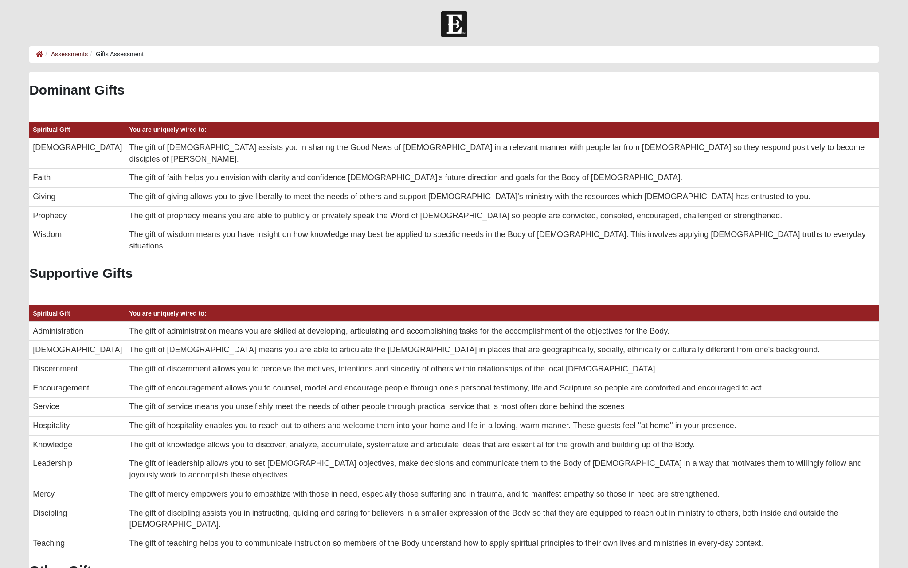
click at [76, 55] on link "Assessments" at bounding box center [69, 54] width 37 height 7
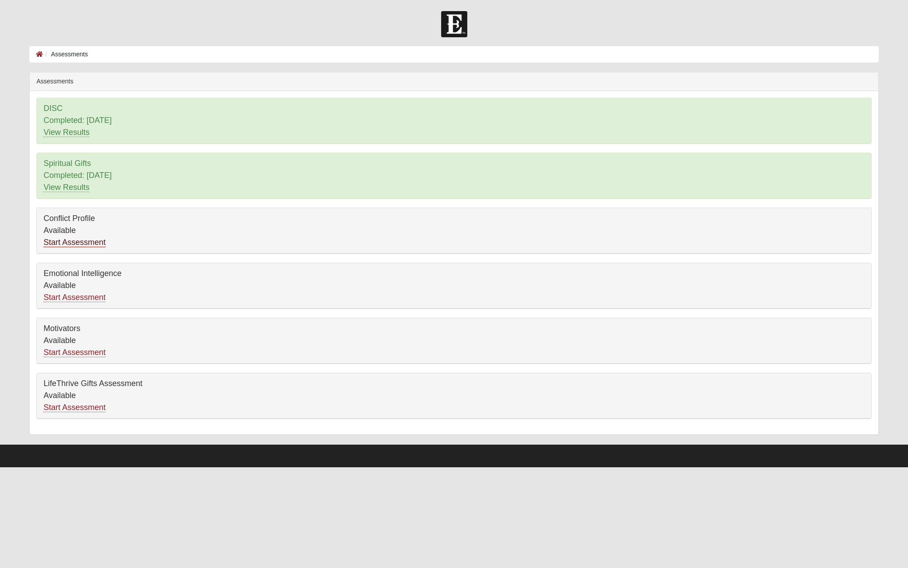
click at [87, 244] on link "Start Assessment" at bounding box center [74, 242] width 62 height 9
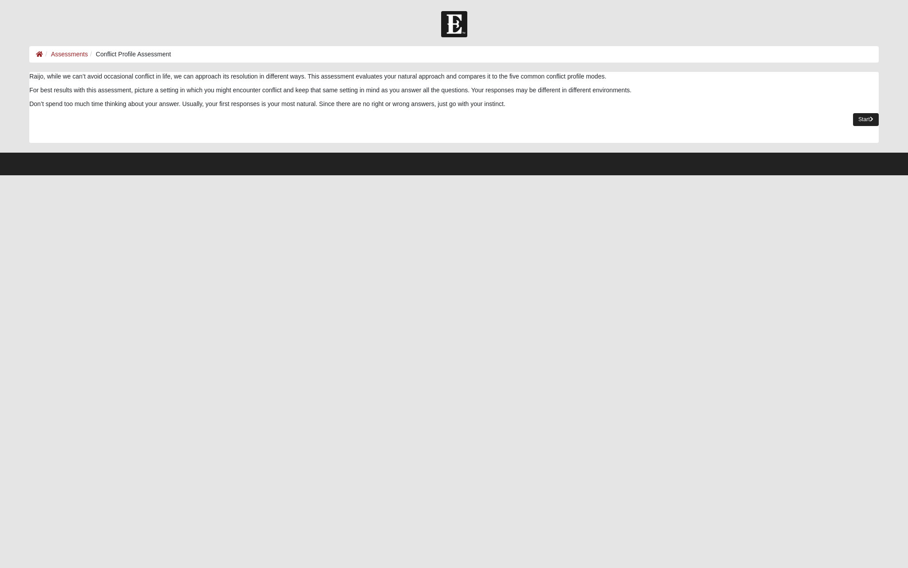
click at [859, 119] on link "Start" at bounding box center [866, 119] width 26 height 13
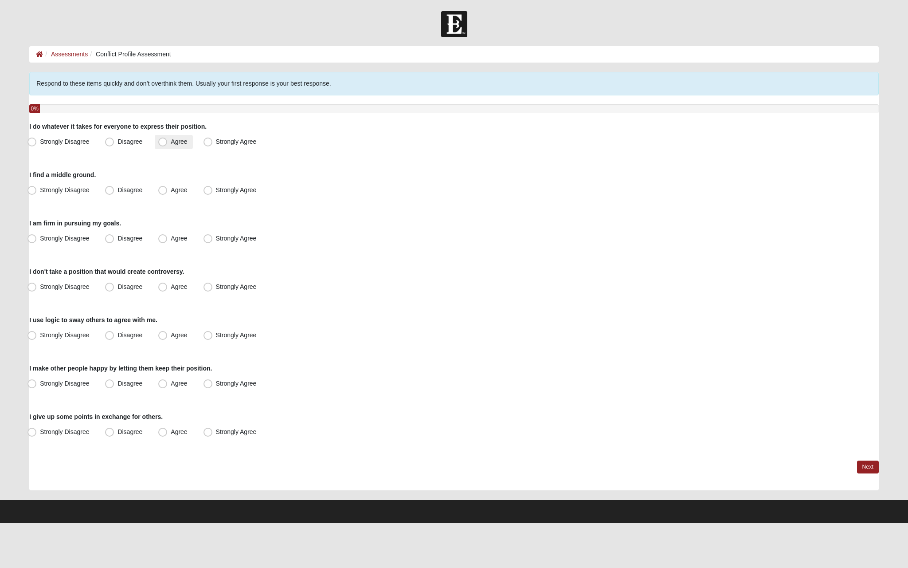
click at [169, 140] on label "Agree" at bounding box center [174, 142] width 38 height 14
click at [168, 140] on input "Agree" at bounding box center [165, 142] width 6 height 6
radio input "true"
click at [171, 187] on span "Agree" at bounding box center [179, 189] width 16 height 7
click at [168, 187] on input "Agree" at bounding box center [165, 190] width 6 height 6
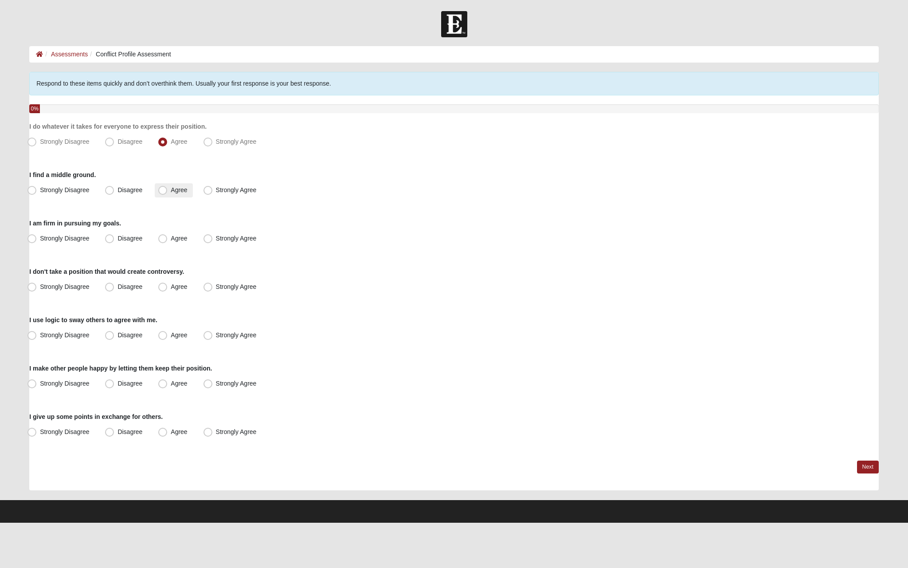
radio input "true"
click at [173, 235] on span "Agree" at bounding box center [179, 238] width 16 height 7
click at [168, 235] on input "Agree" at bounding box center [165, 238] width 6 height 6
radio input "true"
click at [168, 282] on label "Agree" at bounding box center [174, 287] width 38 height 14
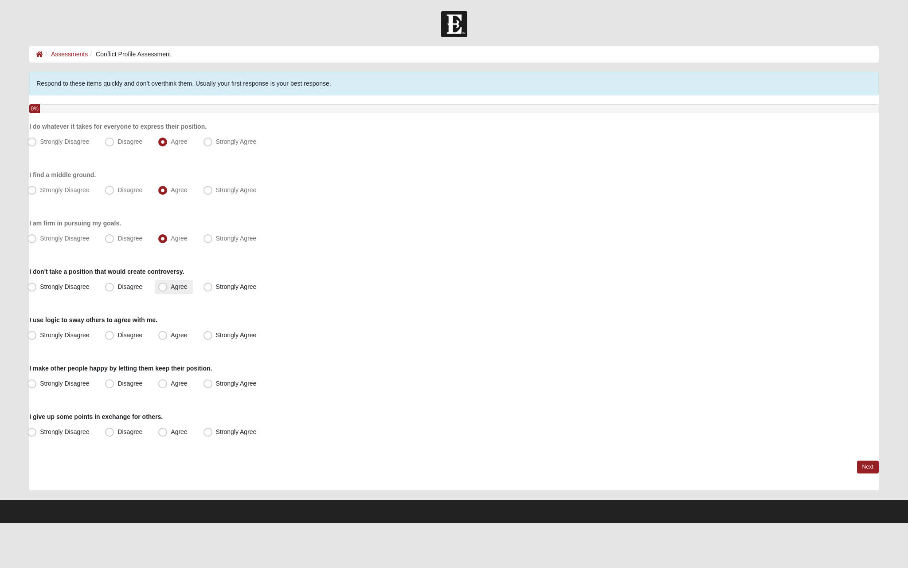
click at [168, 284] on input "Agree" at bounding box center [165, 287] width 6 height 6
radio input "true"
click at [209, 281] on label "Strongly Agree" at bounding box center [231, 287] width 62 height 14
click at [209, 284] on input "Strongly Agree" at bounding box center [210, 287] width 6 height 6
radio input "true"
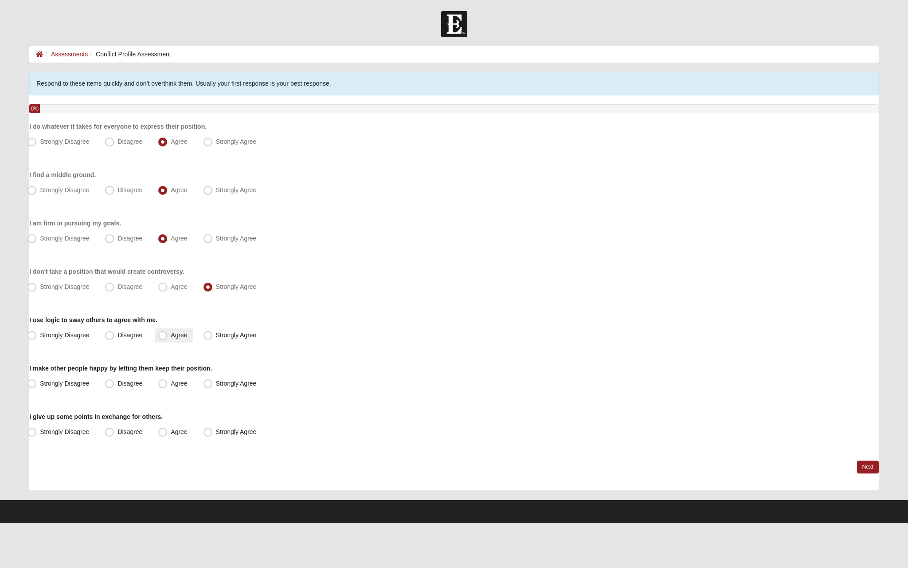
click at [157, 338] on label "Agree" at bounding box center [174, 335] width 38 height 14
click at [162, 338] on input "Agree" at bounding box center [165, 335] width 6 height 6
radio input "true"
click at [171, 385] on span "Agree" at bounding box center [179, 383] width 16 height 7
click at [165, 385] on input "Agree" at bounding box center [165, 383] width 6 height 6
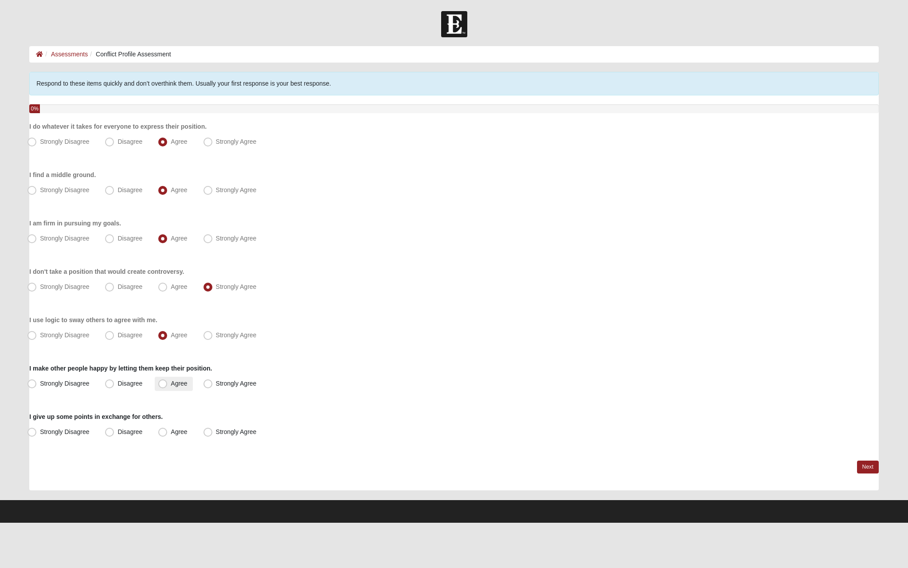
radio input "true"
click at [158, 431] on label "Agree" at bounding box center [174, 432] width 38 height 14
click at [162, 431] on input "Agree" at bounding box center [165, 432] width 6 height 6
radio input "true"
click at [859, 462] on link "Next" at bounding box center [868, 466] width 22 height 13
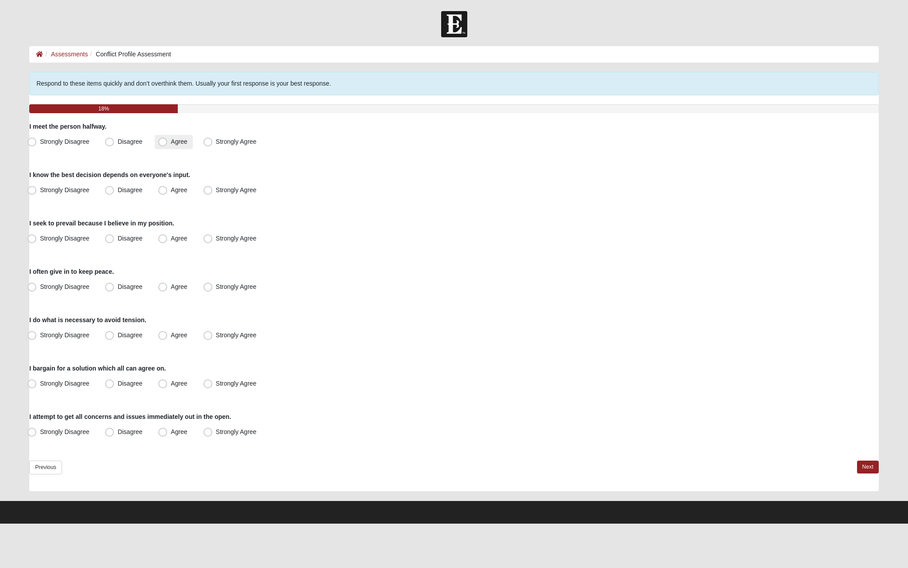
click at [165, 148] on label "Agree" at bounding box center [174, 142] width 38 height 14
click at [165, 145] on input "Agree" at bounding box center [165, 142] width 6 height 6
radio input "true"
click at [173, 187] on span "Agree" at bounding box center [179, 189] width 16 height 7
click at [168, 187] on input "Agree" at bounding box center [165, 190] width 6 height 6
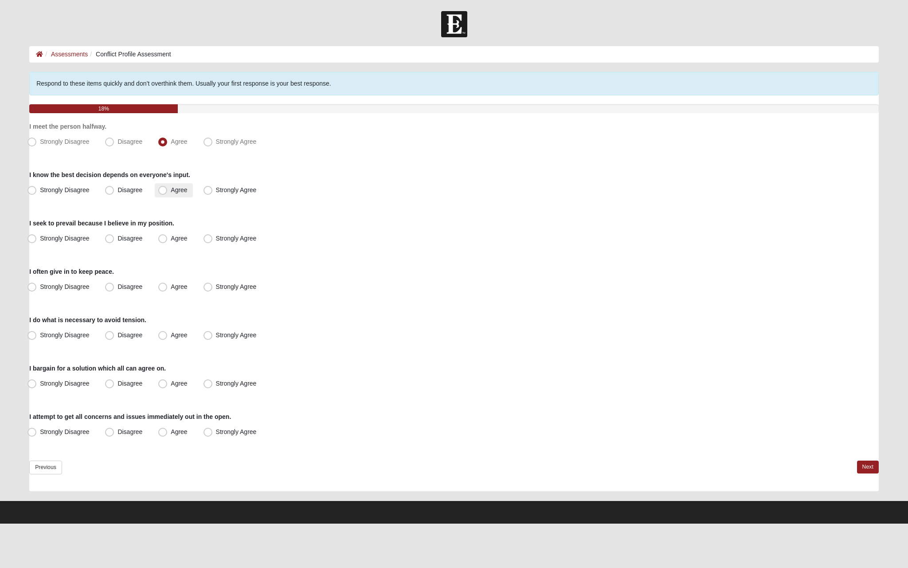
radio input "true"
click at [130, 244] on label "Disagree" at bounding box center [125, 238] width 46 height 14
click at [114, 241] on input "Disagree" at bounding box center [112, 238] width 6 height 6
radio input "true"
click at [161, 243] on label "Agree" at bounding box center [174, 238] width 38 height 14
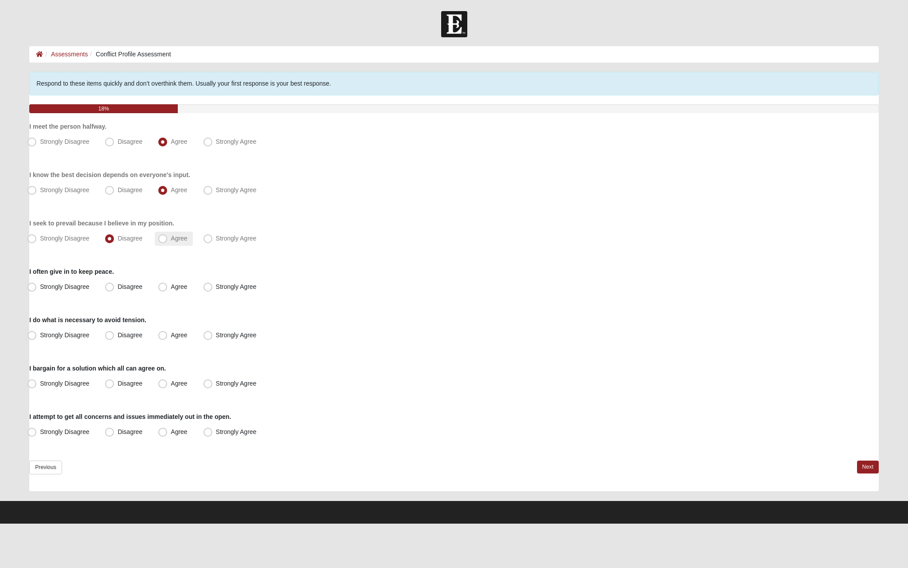
click at [162, 241] on input "Agree" at bounding box center [165, 238] width 6 height 6
radio input "true"
click at [127, 238] on span "Disagree" at bounding box center [130, 238] width 25 height 7
click at [114, 238] on input "Disagree" at bounding box center [112, 238] width 6 height 6
radio input "true"
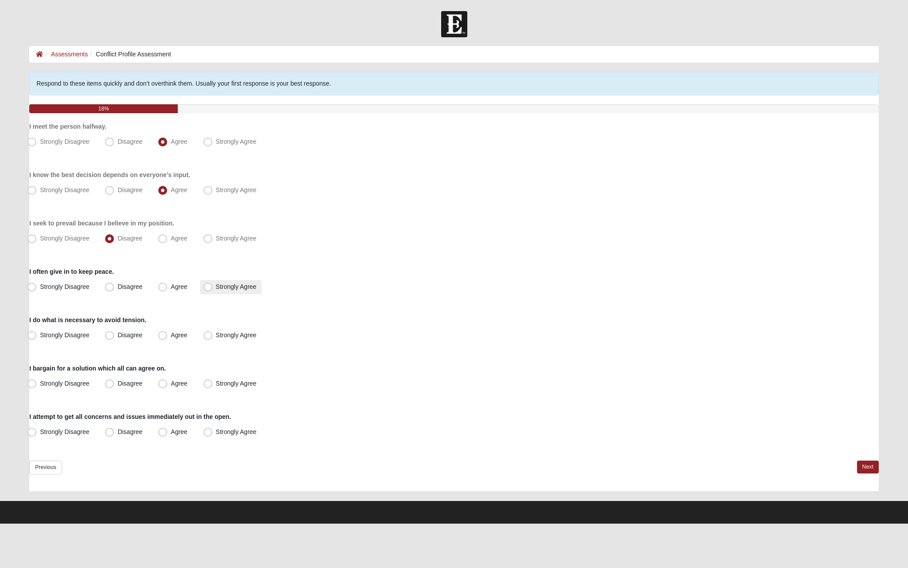
click at [220, 290] on span "Strongly Agree" at bounding box center [236, 286] width 41 height 7
click at [213, 290] on input "Strongly Agree" at bounding box center [210, 287] width 6 height 6
radio input "true"
click at [171, 337] on span "Agree" at bounding box center [179, 334] width 16 height 7
click at [166, 337] on input "Agree" at bounding box center [165, 335] width 6 height 6
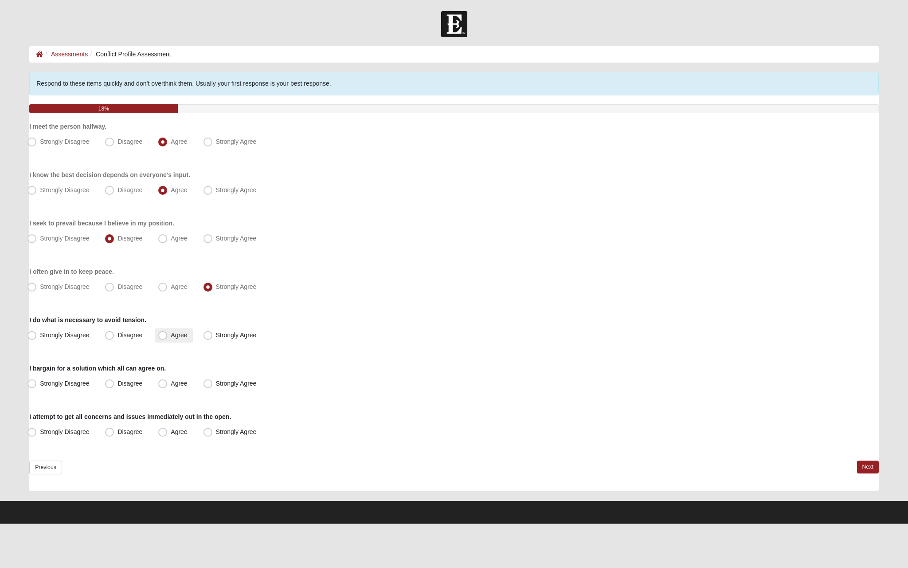
radio input "true"
click at [171, 380] on span "Agree" at bounding box center [179, 383] width 16 height 7
click at [162, 380] on input "Agree" at bounding box center [165, 383] width 6 height 6
radio input "true"
click at [186, 432] on span "Agree" at bounding box center [179, 431] width 16 height 7
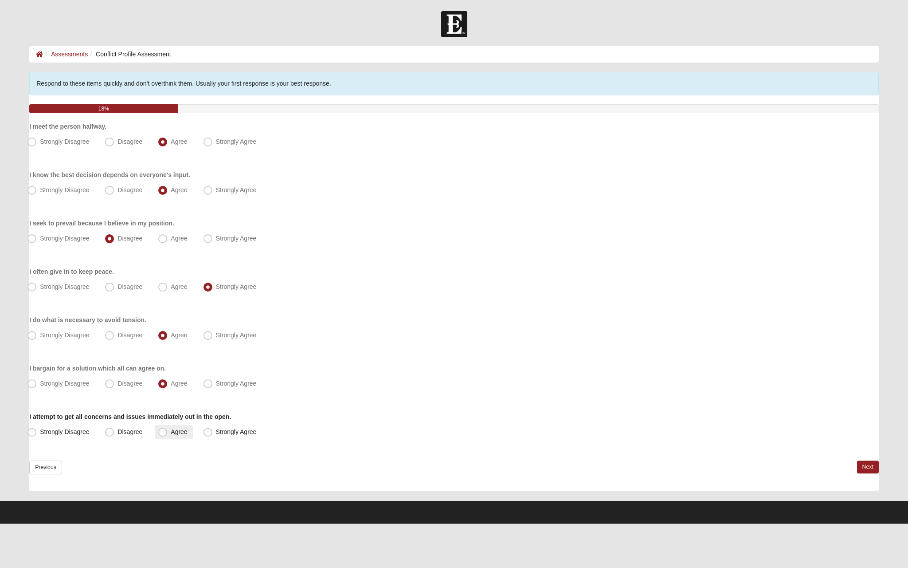
click at [168, 432] on input "Agree" at bounding box center [165, 432] width 6 height 6
radio input "true"
click at [863, 467] on link "Next" at bounding box center [868, 466] width 22 height 13
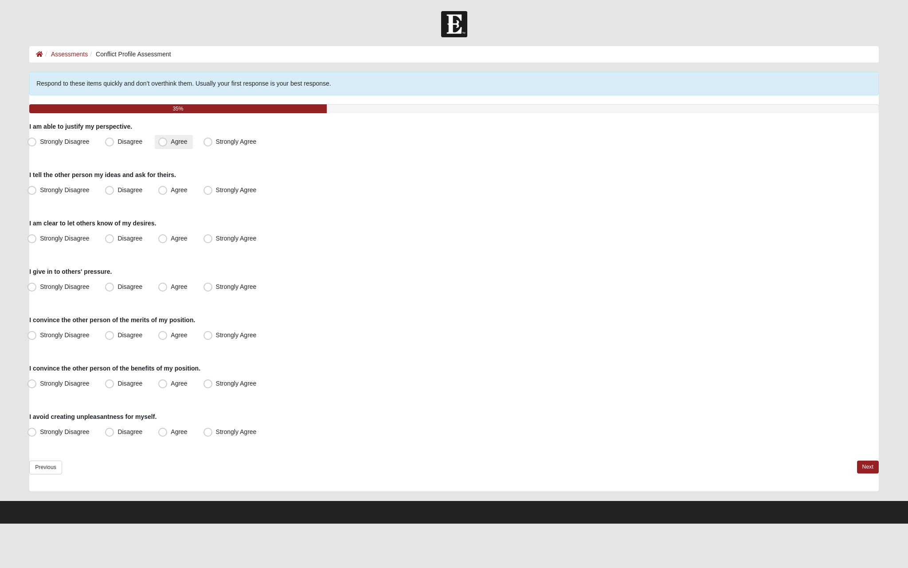
click at [168, 146] on label "Agree" at bounding box center [174, 142] width 38 height 14
click at [168, 145] on input "Agree" at bounding box center [165, 142] width 6 height 6
radio input "true"
click at [216, 192] on span "Strongly Agree" at bounding box center [236, 189] width 41 height 7
click at [211, 192] on input "Strongly Agree" at bounding box center [210, 190] width 6 height 6
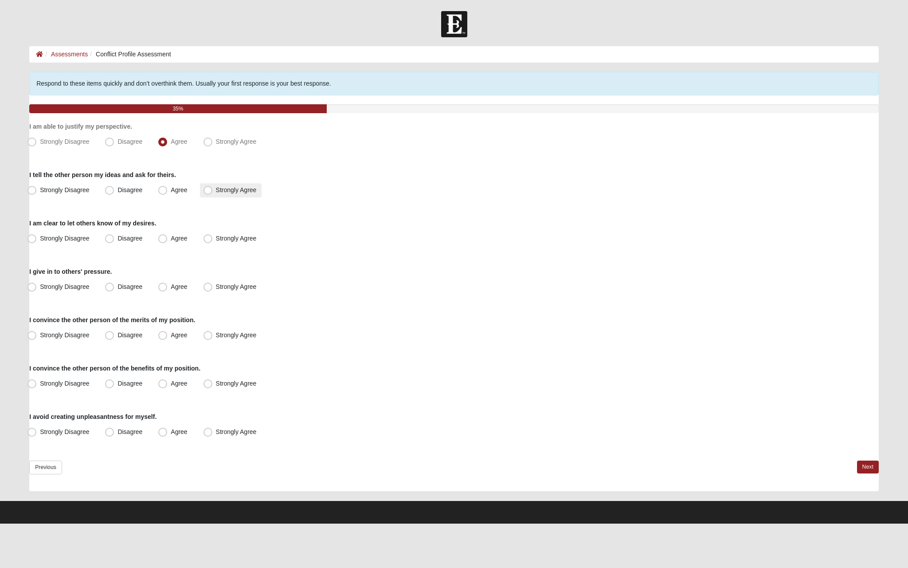
radio input "true"
click at [168, 241] on label "Agree" at bounding box center [174, 238] width 38 height 14
click at [168, 241] on input "Agree" at bounding box center [165, 238] width 6 height 6
radio input "true"
click at [126, 290] on span "Disagree" at bounding box center [130, 286] width 25 height 7
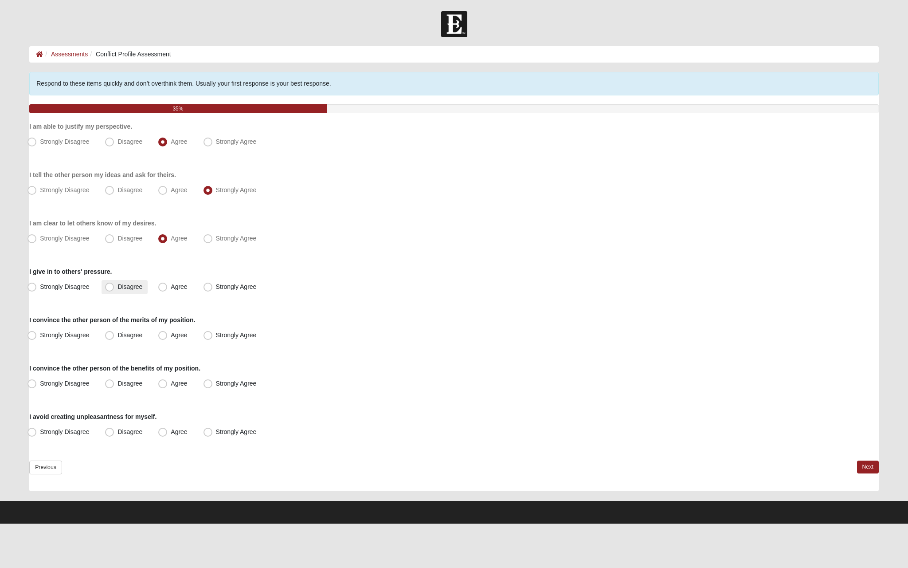
click at [114, 290] on input "Disagree" at bounding box center [112, 287] width 6 height 6
radio input "true"
click at [171, 334] on span "Agree" at bounding box center [179, 334] width 16 height 7
click at [163, 334] on input "Agree" at bounding box center [165, 335] width 6 height 6
radio input "true"
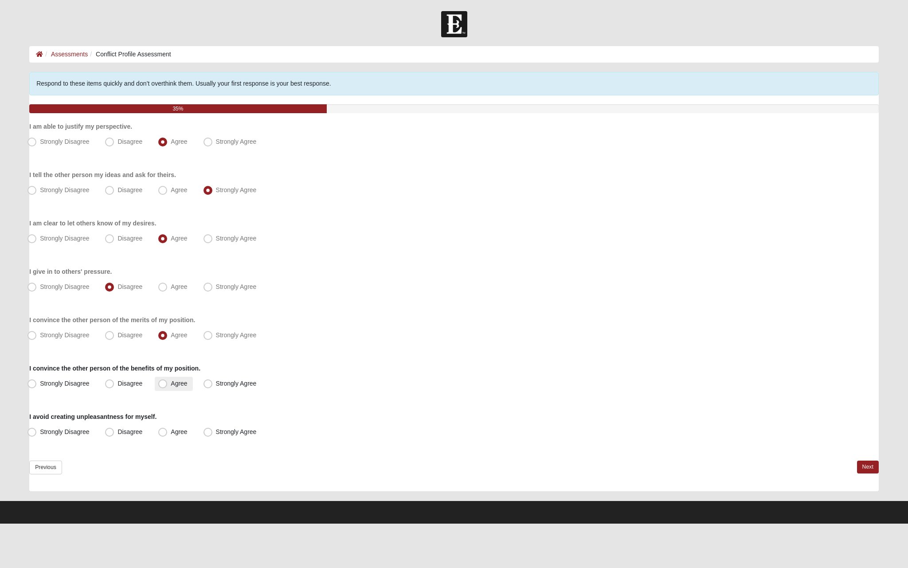
click at [169, 378] on label "Agree" at bounding box center [174, 383] width 38 height 14
click at [168, 380] on input "Agree" at bounding box center [165, 383] width 6 height 6
radio input "true"
click at [176, 435] on label "Agree" at bounding box center [174, 432] width 38 height 14
click at [168, 435] on input "Agree" at bounding box center [165, 432] width 6 height 6
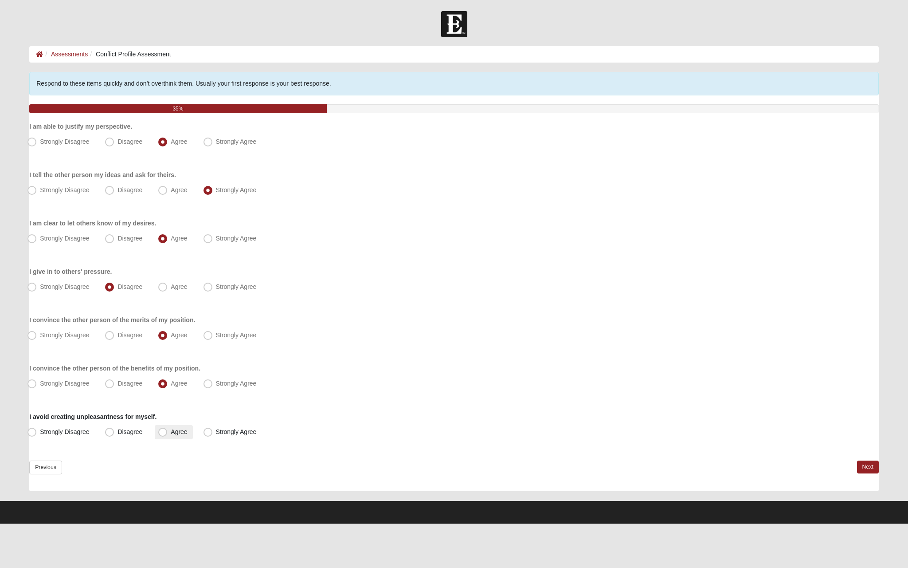
radio input "true"
click at [863, 470] on link "Next" at bounding box center [868, 466] width 22 height 13
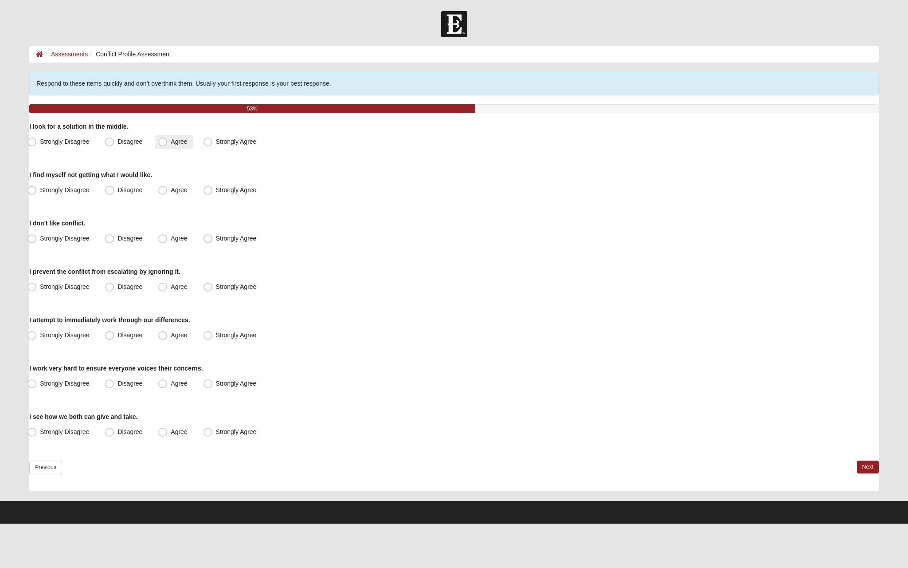
click at [182, 143] on span "Agree" at bounding box center [179, 141] width 16 height 7
click at [168, 143] on input "Agree" at bounding box center [165, 142] width 6 height 6
radio input "true"
click at [140, 191] on span "Disagree" at bounding box center [130, 189] width 25 height 7
click at [114, 191] on input "Disagree" at bounding box center [112, 190] width 6 height 6
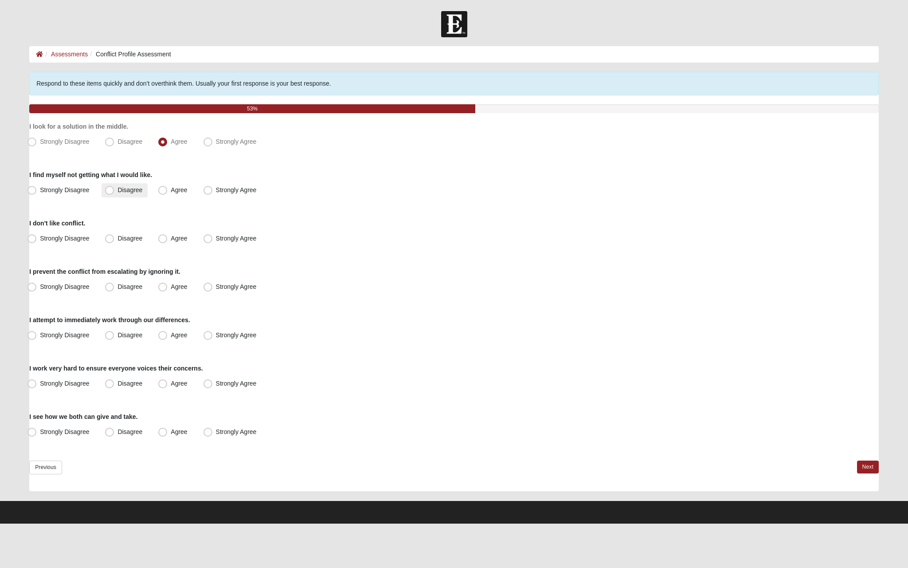
radio input "true"
click at [168, 237] on label "Agree" at bounding box center [174, 238] width 38 height 14
click at [168, 237] on input "Agree" at bounding box center [165, 238] width 6 height 6
radio input "true"
click at [133, 292] on label "Disagree" at bounding box center [125, 287] width 46 height 14
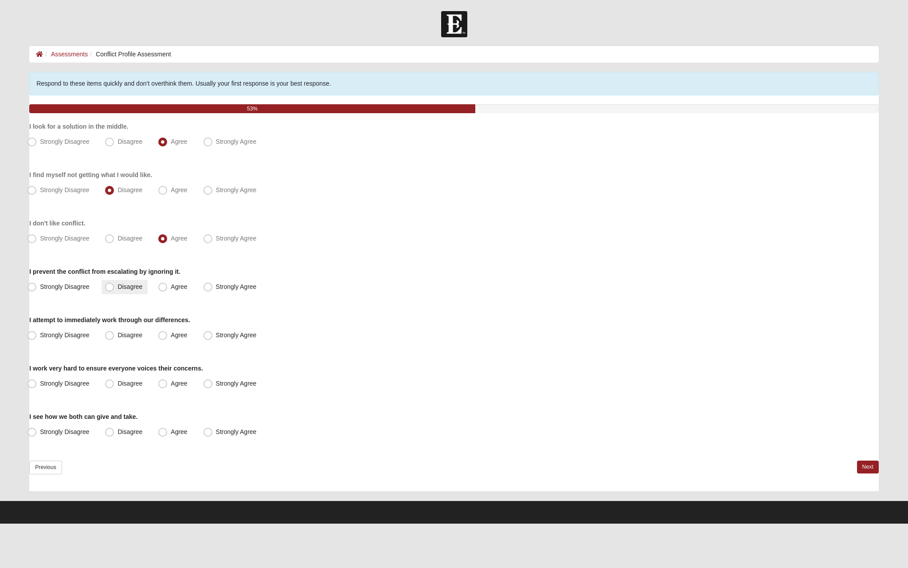
click at [114, 290] on input "Disagree" at bounding box center [112, 287] width 6 height 6
radio input "true"
click at [221, 336] on span "Strongly Agree" at bounding box center [236, 334] width 41 height 7
click at [213, 336] on input "Strongly Agree" at bounding box center [210, 335] width 6 height 6
radio input "true"
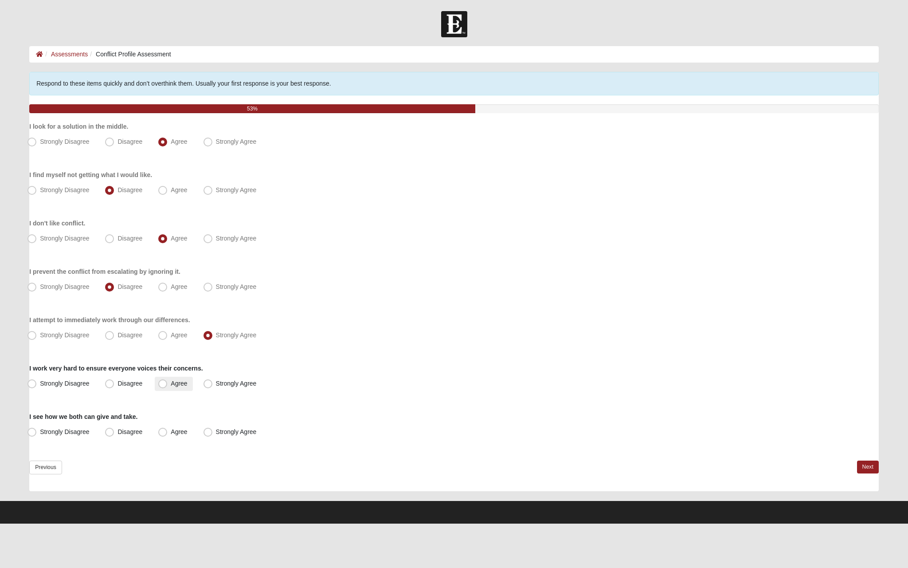
click at [183, 385] on span "Agree" at bounding box center [179, 383] width 16 height 7
click at [168, 385] on input "Agree" at bounding box center [165, 383] width 6 height 6
radio input "true"
click at [202, 435] on label "Strongly Agree" at bounding box center [231, 432] width 62 height 14
click at [207, 435] on input "Strongly Agree" at bounding box center [210, 432] width 6 height 6
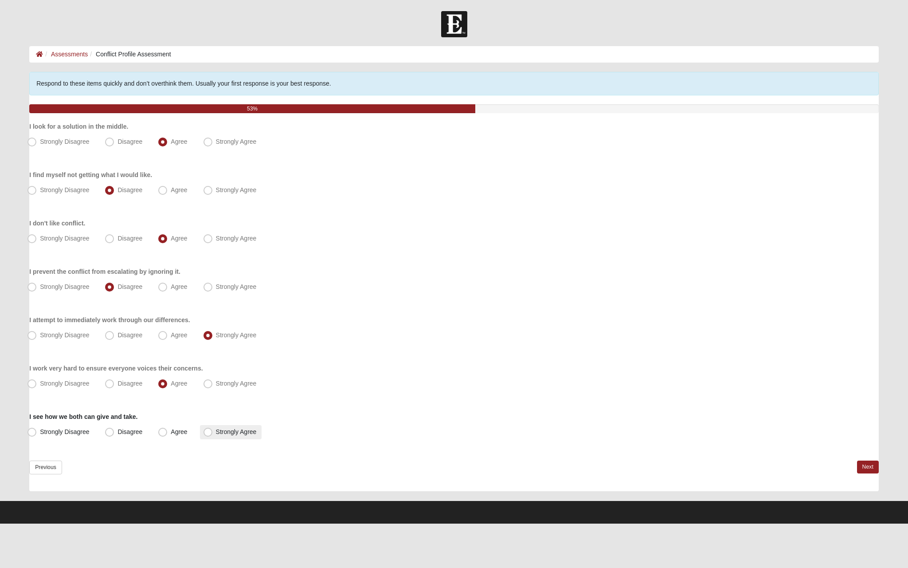
radio input "true"
click at [869, 470] on link "Next" at bounding box center [868, 466] width 22 height 13
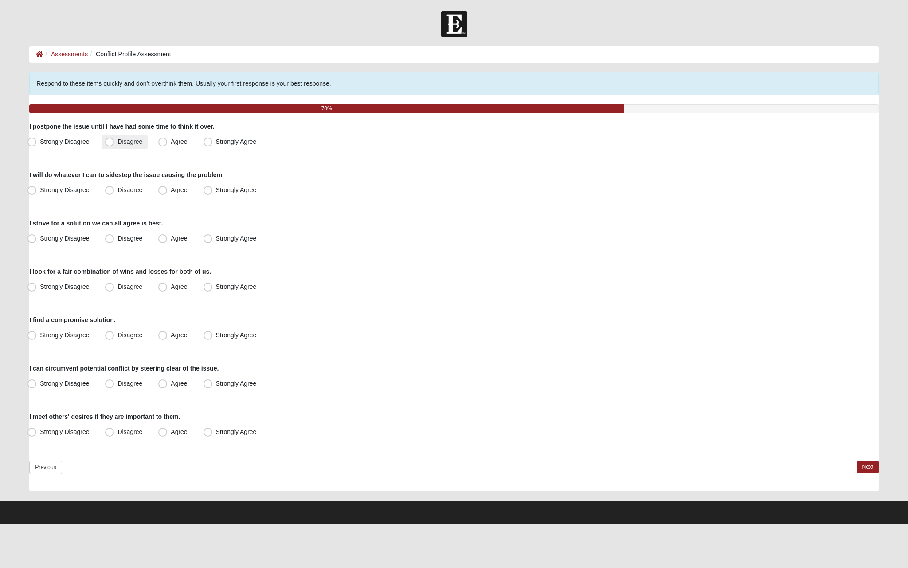
click at [102, 145] on label "Disagree" at bounding box center [125, 142] width 46 height 14
click at [109, 145] on input "Disagree" at bounding box center [112, 142] width 6 height 6
radio input "true"
click at [185, 193] on span "Agree" at bounding box center [179, 189] width 16 height 7
click at [168, 193] on input "Agree" at bounding box center [165, 190] width 6 height 6
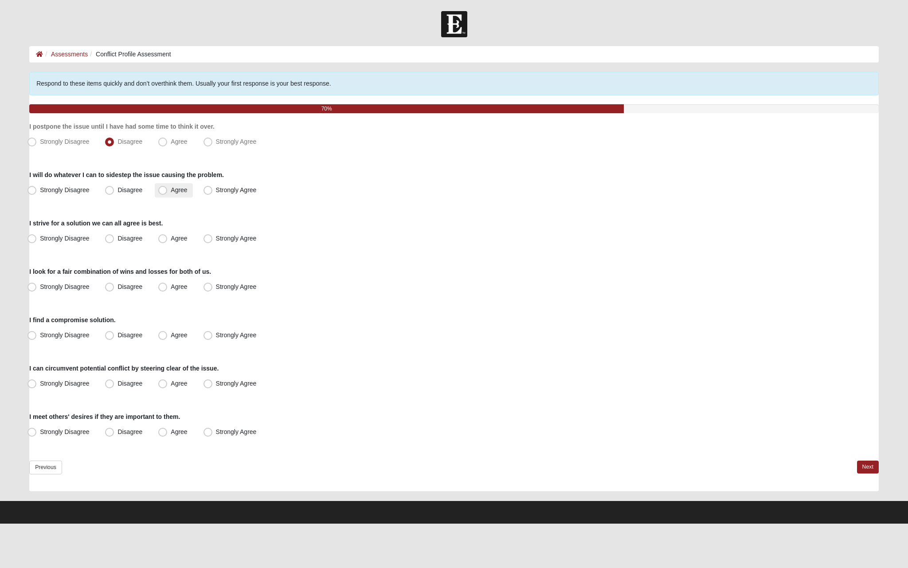
radio input "true"
click at [187, 235] on span "Agree" at bounding box center [179, 238] width 16 height 7
click at [168, 235] on input "Agree" at bounding box center [165, 238] width 6 height 6
radio input "true"
click at [191, 288] on label "Agree" at bounding box center [174, 287] width 38 height 14
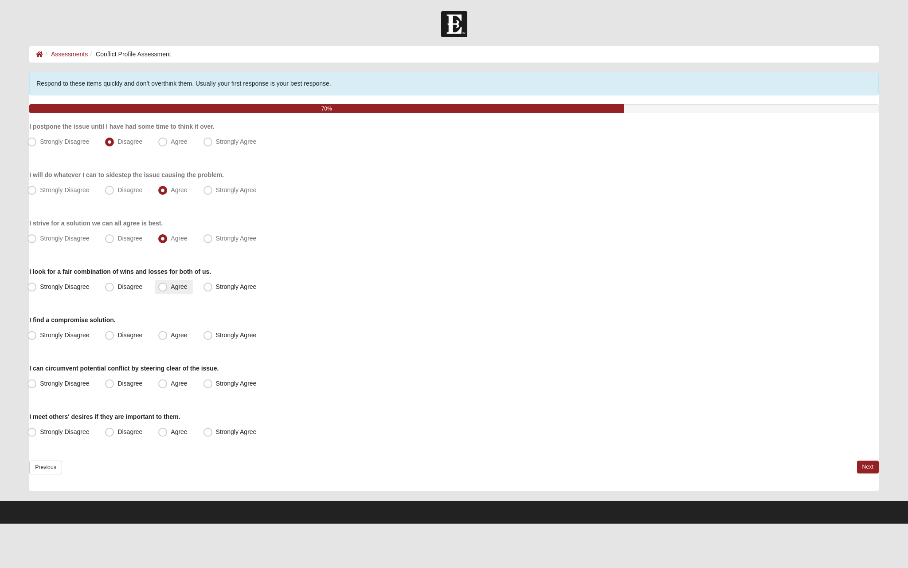
click at [168, 288] on input "Agree" at bounding box center [165, 287] width 6 height 6
radio input "true"
click at [168, 333] on label "Agree" at bounding box center [174, 335] width 38 height 14
click at [168, 333] on input "Agree" at bounding box center [165, 335] width 6 height 6
radio input "true"
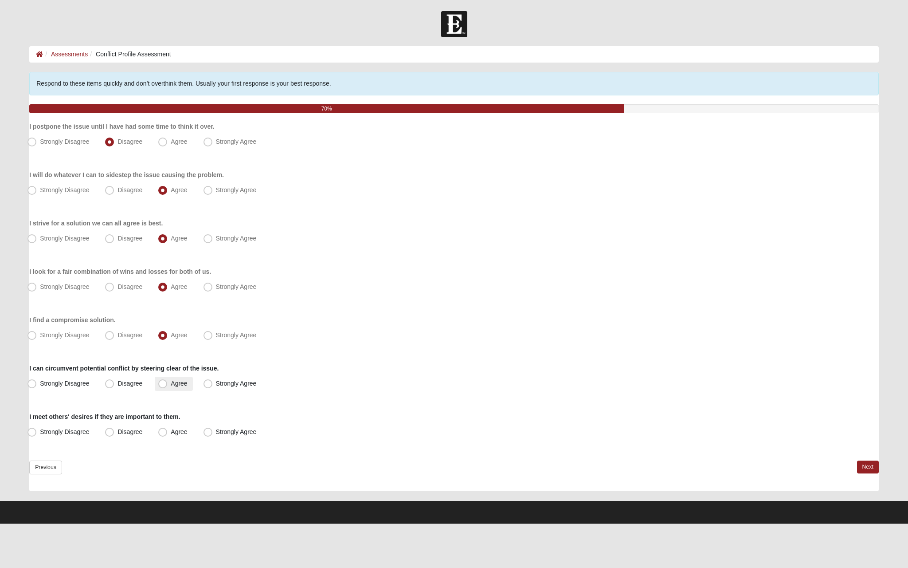
click at [158, 384] on label "Agree" at bounding box center [174, 383] width 38 height 14
click at [162, 384] on input "Agree" at bounding box center [165, 383] width 6 height 6
radio input "true"
click at [188, 431] on label "Agree" at bounding box center [174, 432] width 38 height 14
click at [168, 431] on input "Agree" at bounding box center [165, 432] width 6 height 6
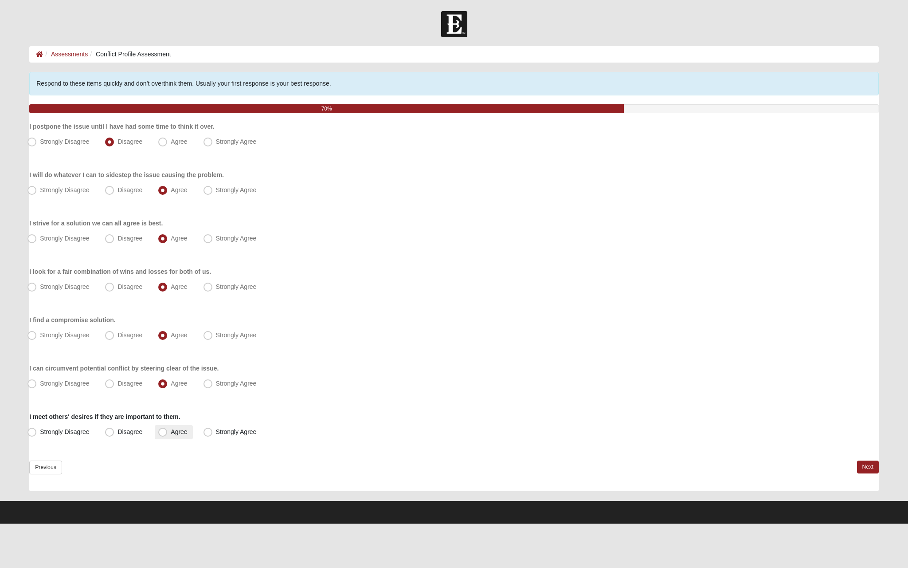
radio input "true"
click at [867, 465] on link "Next" at bounding box center [868, 466] width 22 height 13
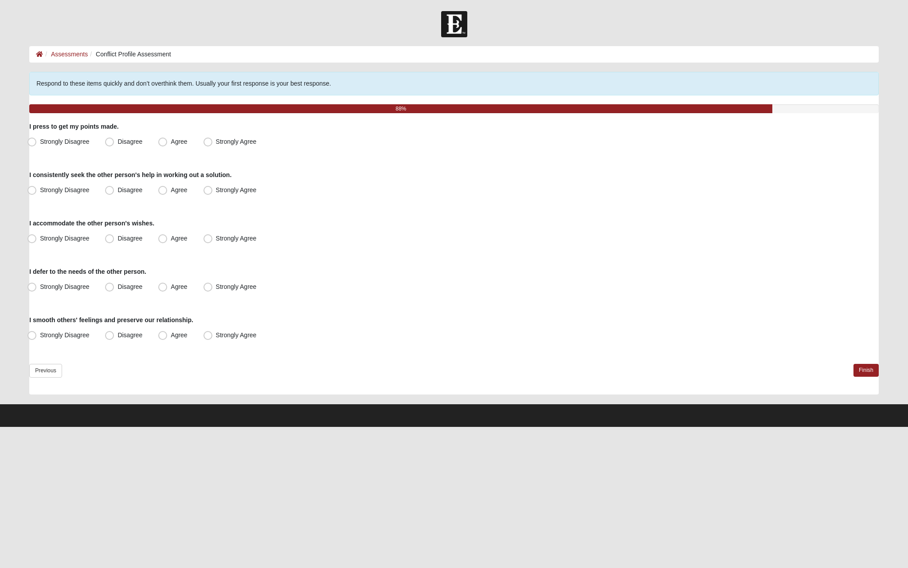
click at [119, 151] on div "Respond to these items quickly and don’t overthink them. Usually your first res…" at bounding box center [454, 233] width 850 height 322
click at [119, 145] on label "Disagree" at bounding box center [125, 142] width 46 height 14
click at [114, 145] on input "Disagree" at bounding box center [112, 142] width 6 height 6
radio input "true"
click at [173, 195] on label "Agree" at bounding box center [174, 190] width 38 height 14
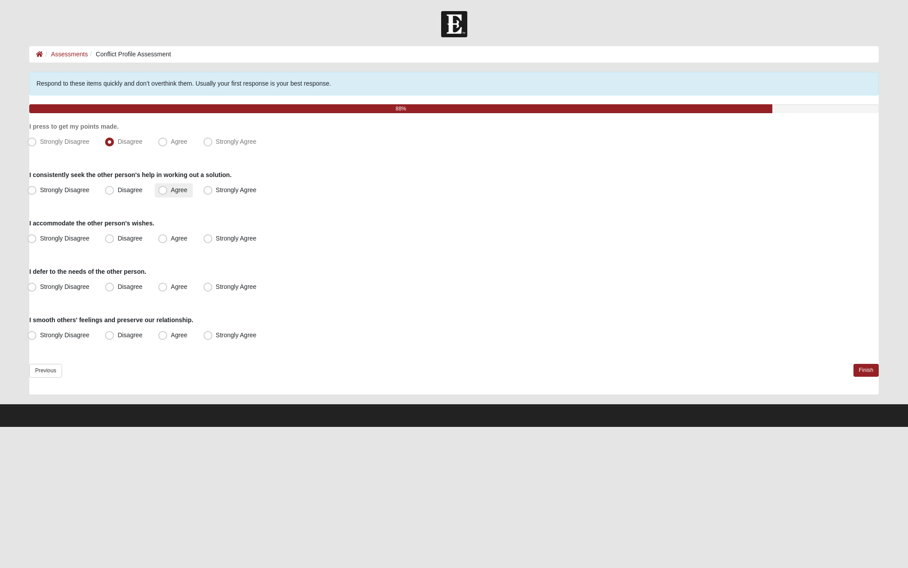
click at [168, 193] on input "Agree" at bounding box center [165, 190] width 6 height 6
radio input "true"
click at [216, 241] on span "Strongly Agree" at bounding box center [236, 238] width 41 height 7
click at [213, 241] on input "Strongly Agree" at bounding box center [210, 238] width 6 height 6
radio input "true"
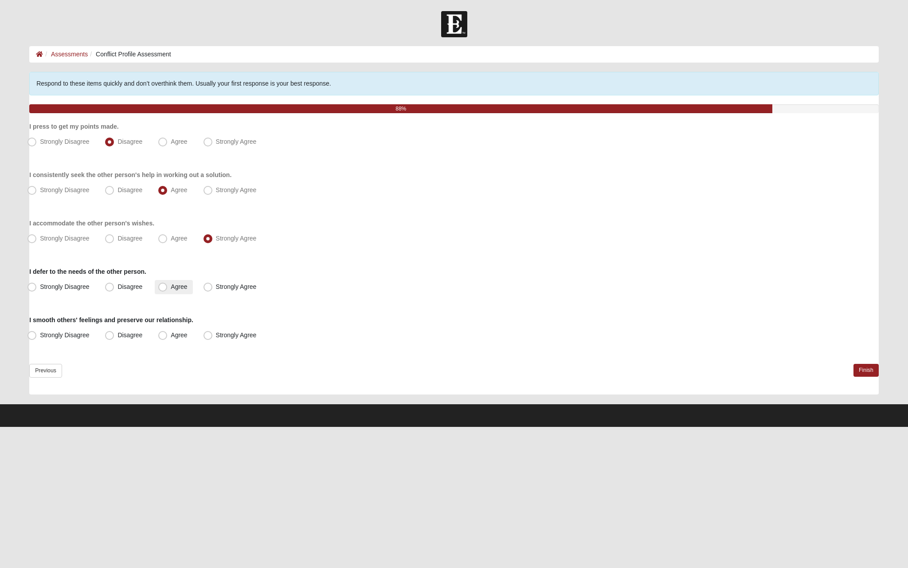
click at [171, 286] on span "Agree" at bounding box center [179, 286] width 16 height 7
click at [163, 286] on input "Agree" at bounding box center [165, 287] width 6 height 6
radio input "true"
click at [171, 337] on span "Agree" at bounding box center [179, 334] width 16 height 7
click at [167, 337] on input "Agree" at bounding box center [165, 335] width 6 height 6
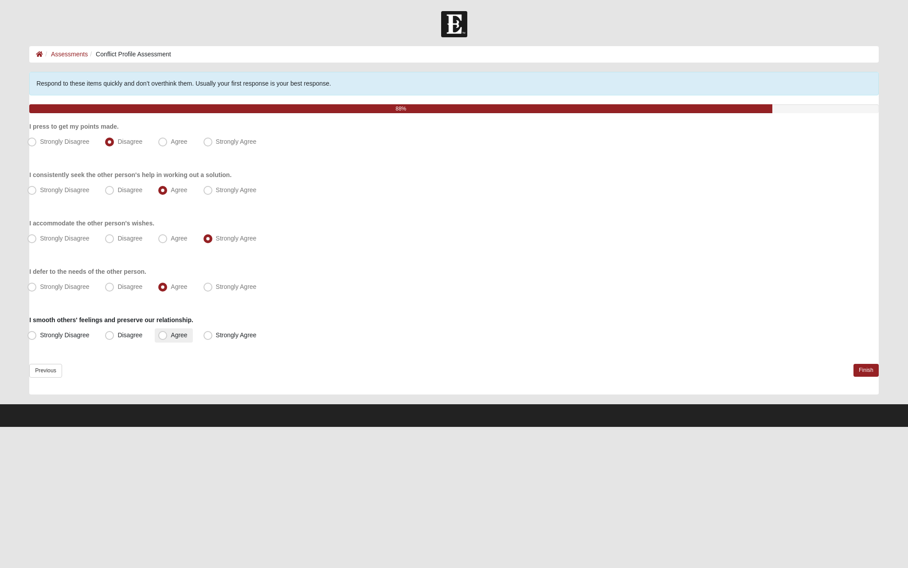
radio input "true"
click at [875, 373] on link "Finish" at bounding box center [866, 370] width 25 height 13
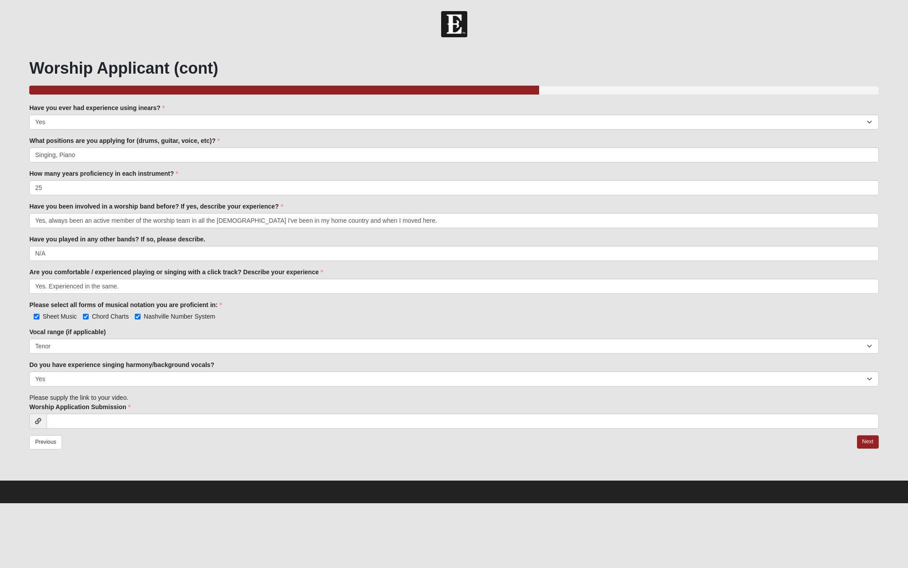
select select "Yes"
select select "Tenor"
select select "Yes"
click at [181, 426] on input "Worship Application Submission" at bounding box center [463, 420] width 832 height 15
type input "[URL][DOMAIN_NAME]"
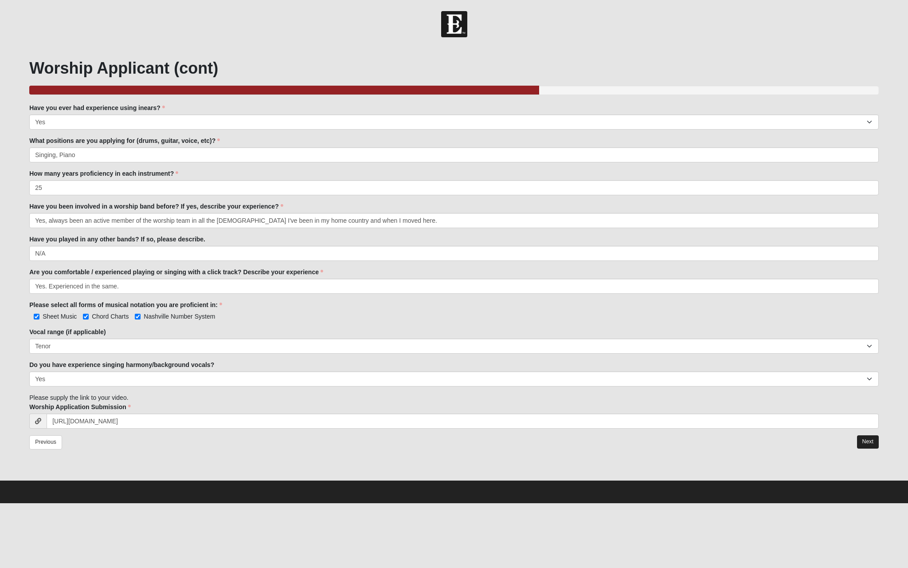
click at [862, 439] on link "Next" at bounding box center [868, 441] width 22 height 13
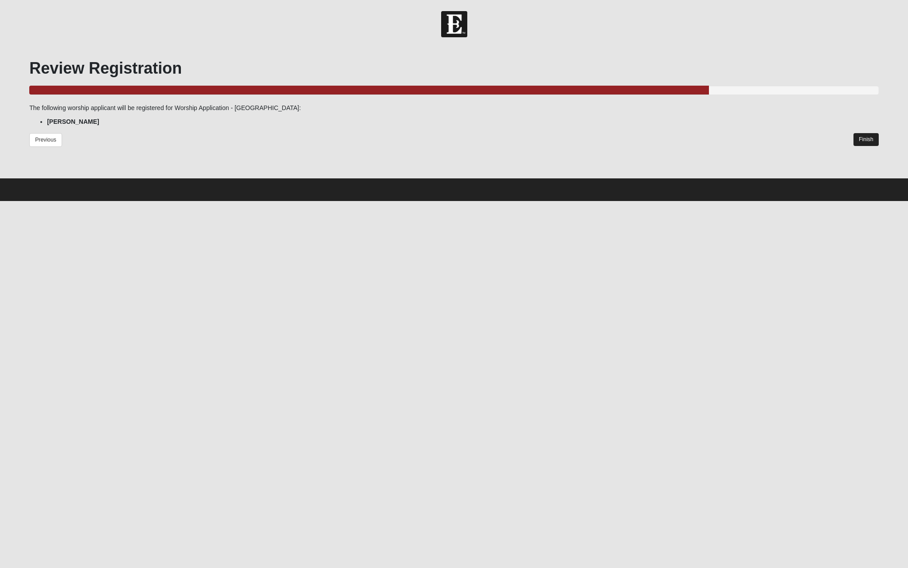
click at [859, 136] on link "Finish" at bounding box center [866, 139] width 25 height 13
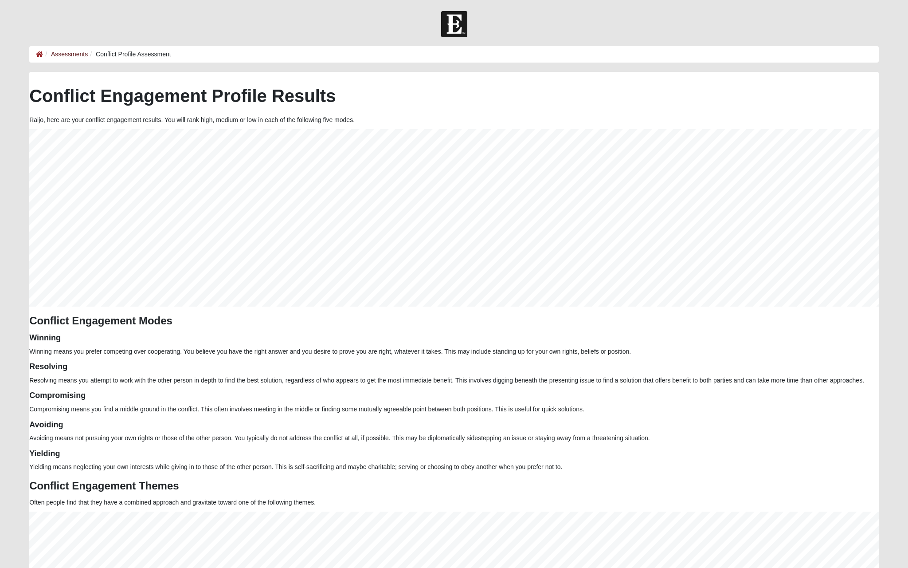
click at [78, 53] on link "Assessments" at bounding box center [69, 54] width 37 height 7
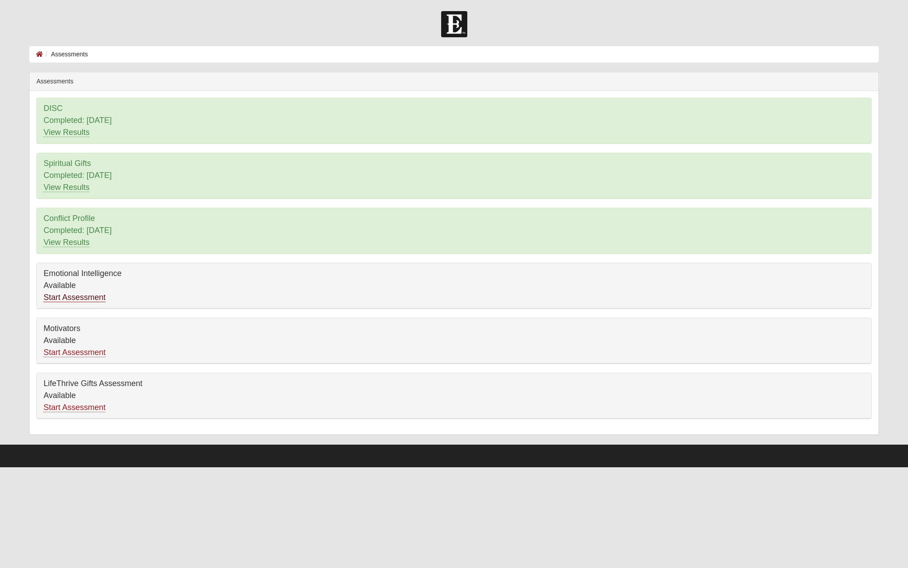
click at [79, 301] on link "Start Assessment" at bounding box center [74, 297] width 62 height 9
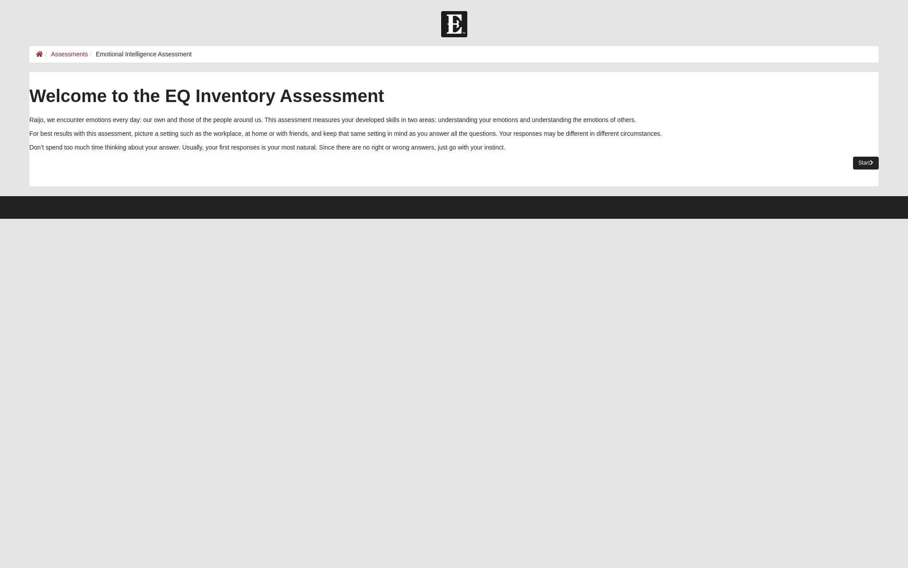
click at [871, 168] on link "Start" at bounding box center [866, 163] width 26 height 13
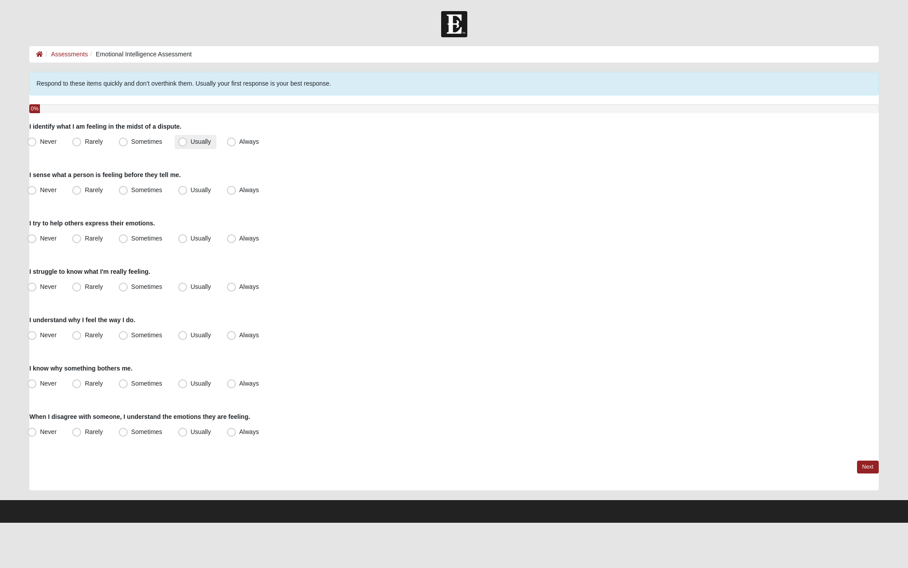
click at [191, 144] on span "Usually" at bounding box center [201, 141] width 20 height 7
click at [182, 144] on input "Usually" at bounding box center [185, 142] width 6 height 6
radio input "true"
click at [191, 189] on span "Usually" at bounding box center [201, 189] width 20 height 7
click at [186, 189] on input "Usually" at bounding box center [185, 190] width 6 height 6
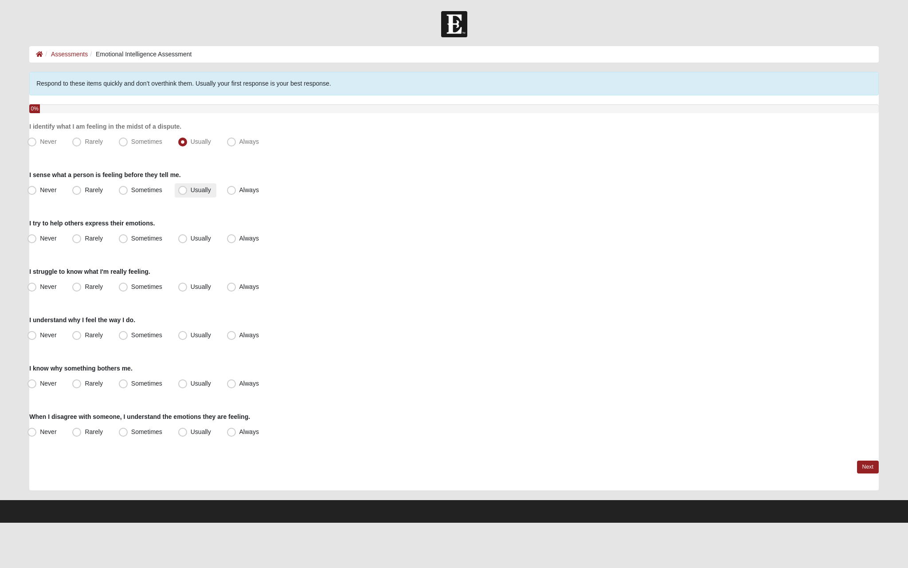
radio input "true"
click at [200, 243] on label "Usually" at bounding box center [196, 238] width 42 height 14
click at [188, 241] on input "Usually" at bounding box center [185, 238] width 6 height 6
radio input "true"
click at [240, 244] on label "Always" at bounding box center [244, 238] width 41 height 14
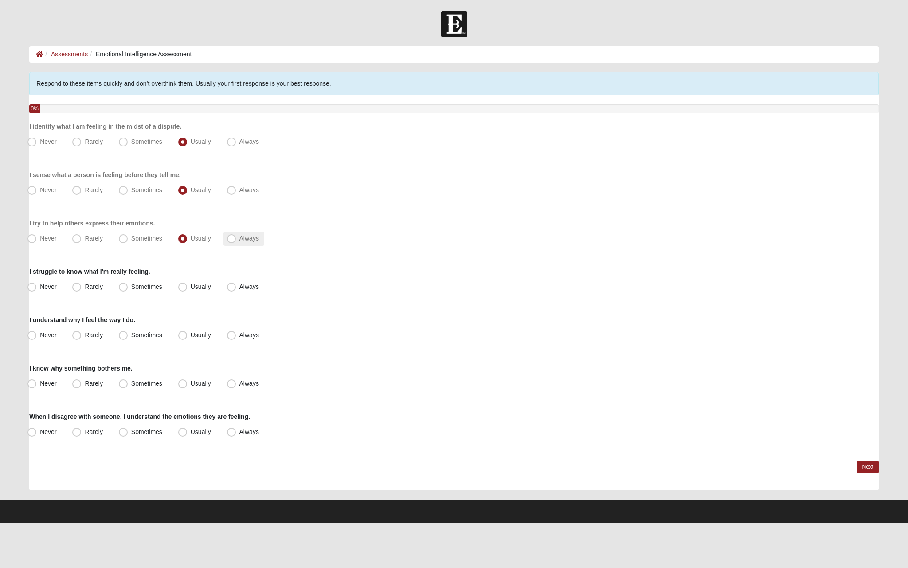
click at [236, 241] on input "Always" at bounding box center [234, 238] width 6 height 6
radio input "true"
click at [45, 287] on span "Never" at bounding box center [48, 286] width 16 height 7
click at [37, 287] on input "Never" at bounding box center [34, 287] width 6 height 6
radio input "true"
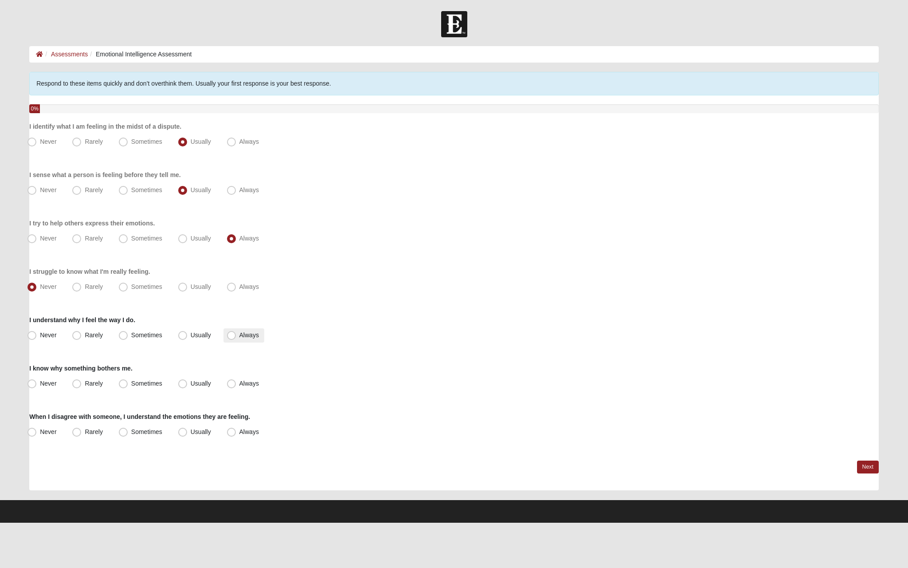
click at [226, 335] on label "Always" at bounding box center [244, 335] width 41 height 14
click at [231, 335] on input "Always" at bounding box center [234, 335] width 6 height 6
radio input "true"
click at [239, 385] on span "Always" at bounding box center [249, 383] width 20 height 7
click at [231, 385] on input "Always" at bounding box center [234, 383] width 6 height 6
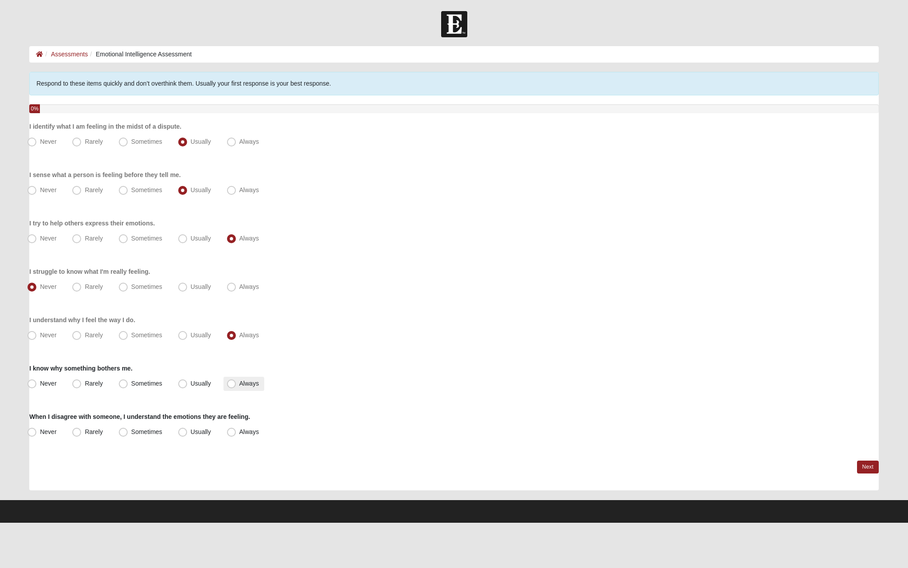
radio input "true"
click at [236, 438] on label "Always" at bounding box center [244, 432] width 41 height 14
click at [236, 435] on input "Always" at bounding box center [234, 432] width 6 height 6
radio input "true"
click at [868, 472] on link "Next" at bounding box center [868, 466] width 22 height 13
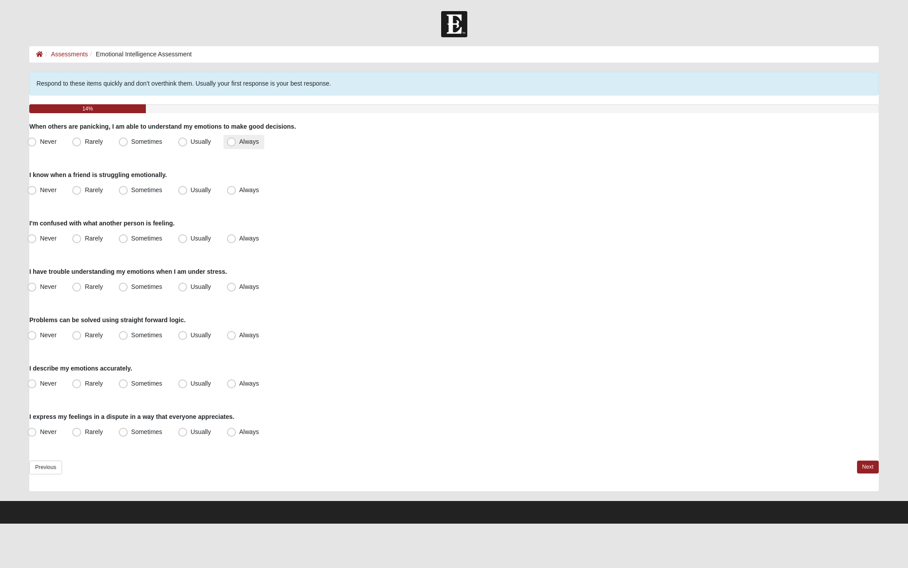
click at [250, 139] on span "Always" at bounding box center [249, 141] width 20 height 7
click at [236, 139] on input "Always" at bounding box center [234, 142] width 6 height 6
radio input "true"
click at [226, 191] on label "Always" at bounding box center [244, 190] width 41 height 14
click at [231, 191] on input "Always" at bounding box center [234, 190] width 6 height 6
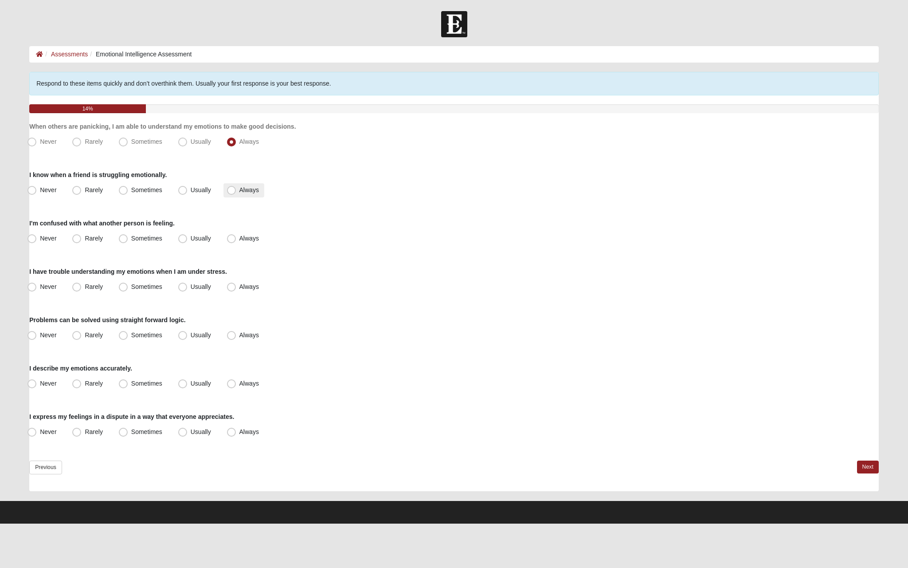
radio input "true"
click at [98, 239] on span "Rarely" at bounding box center [94, 238] width 18 height 7
click at [82, 239] on input "Rarely" at bounding box center [79, 238] width 6 height 6
radio input "true"
click at [44, 283] on span "Never" at bounding box center [48, 286] width 16 height 7
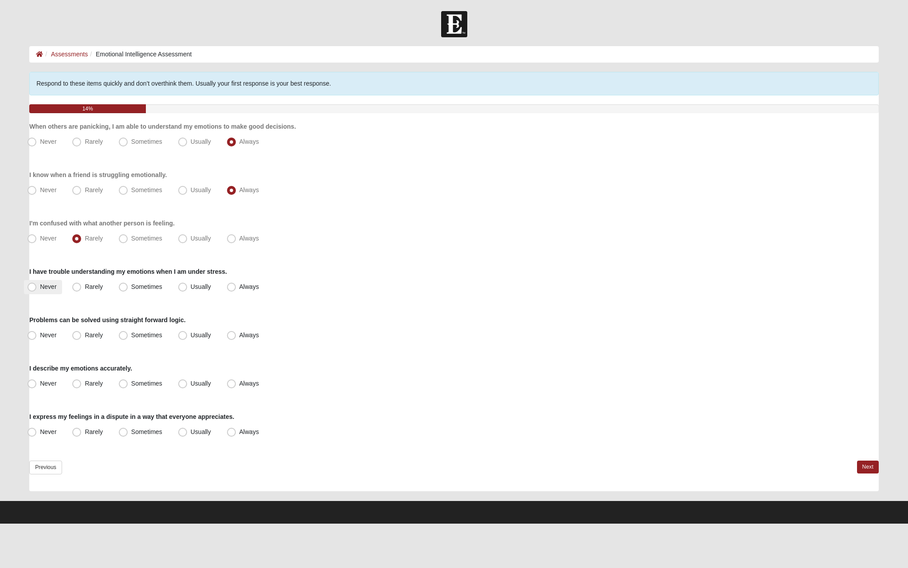
click at [37, 284] on input "Never" at bounding box center [34, 287] width 6 height 6
radio input "true"
click at [197, 335] on span "Usually" at bounding box center [201, 334] width 20 height 7
click at [188, 335] on input "Usually" at bounding box center [185, 335] width 6 height 6
radio input "true"
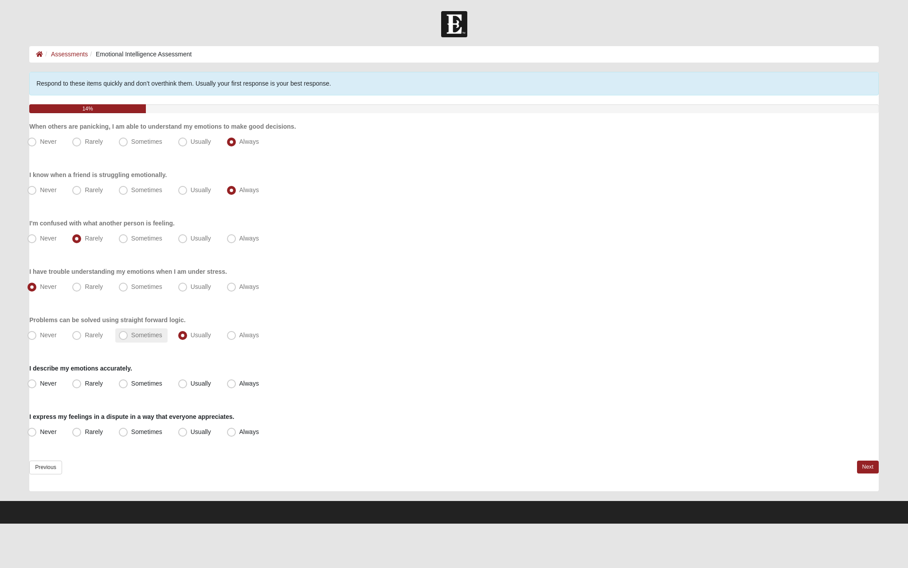
click at [138, 337] on span "Sometimes" at bounding box center [146, 334] width 31 height 7
click at [128, 337] on input "Sometimes" at bounding box center [125, 335] width 6 height 6
radio input "true"
click at [138, 339] on label "Sometimes" at bounding box center [141, 335] width 52 height 14
click at [128, 338] on input "Sometimes" at bounding box center [125, 335] width 6 height 6
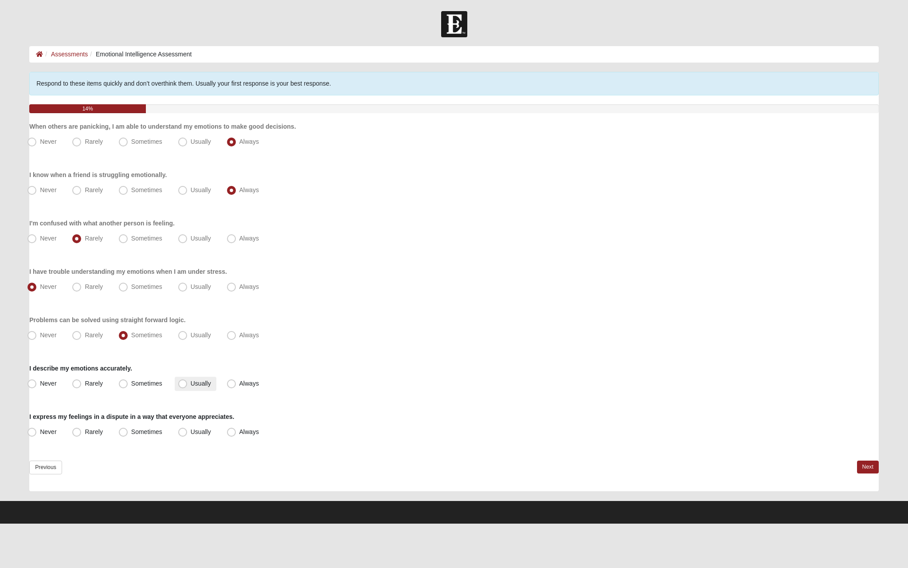
click at [191, 384] on span "Usually" at bounding box center [201, 383] width 20 height 7
click at [182, 384] on input "Usually" at bounding box center [185, 383] width 6 height 6
radio input "true"
click at [184, 437] on label "Usually" at bounding box center [196, 432] width 42 height 14
click at [184, 435] on input "Usually" at bounding box center [185, 432] width 6 height 6
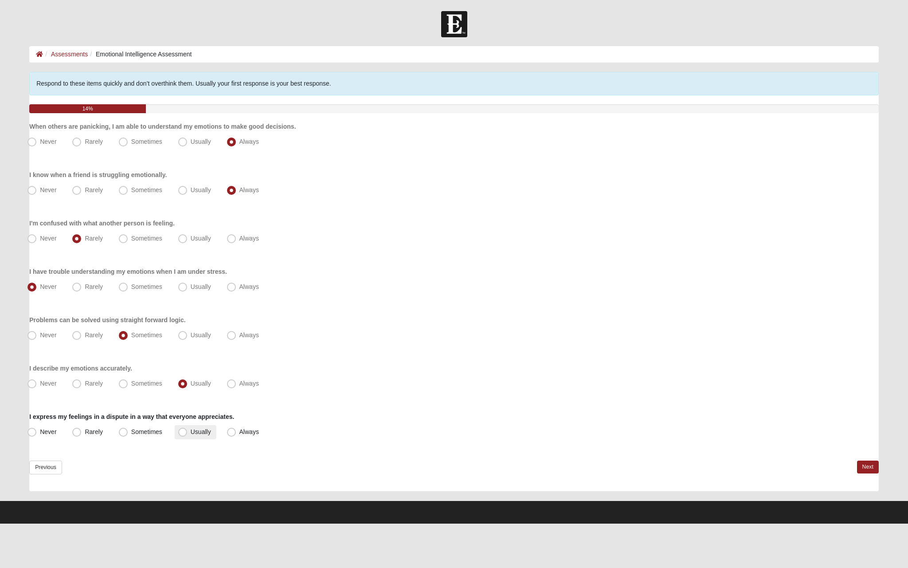
radio input "true"
click at [145, 435] on span "Sometimes" at bounding box center [146, 431] width 31 height 7
click at [128, 435] on input "Sometimes" at bounding box center [125, 432] width 6 height 6
radio input "true"
click at [871, 463] on link "Next" at bounding box center [868, 466] width 22 height 13
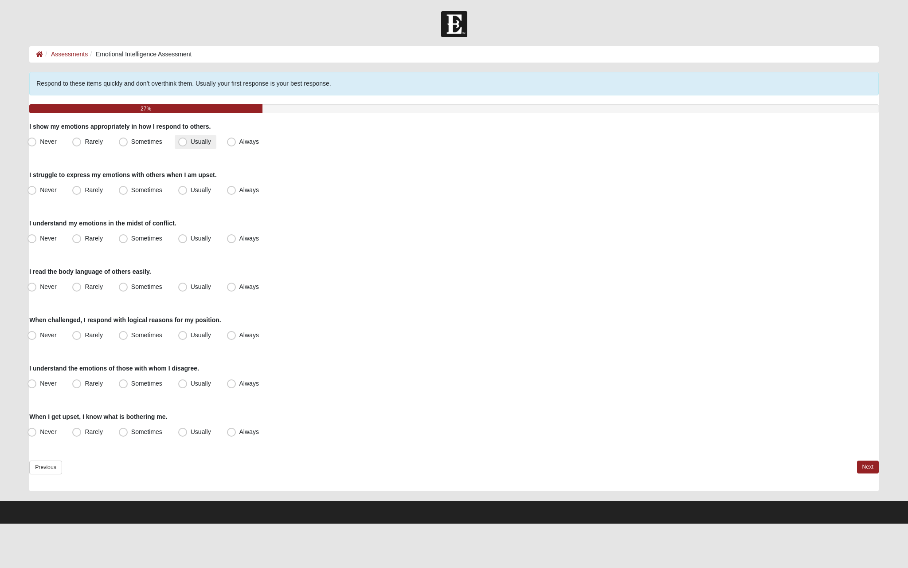
click at [204, 135] on label "Usually" at bounding box center [196, 142] width 42 height 14
click at [188, 139] on input "Usually" at bounding box center [185, 142] width 6 height 6
radio input "true"
click at [131, 192] on span "Sometimes" at bounding box center [146, 189] width 31 height 7
click at [123, 192] on input "Sometimes" at bounding box center [125, 190] width 6 height 6
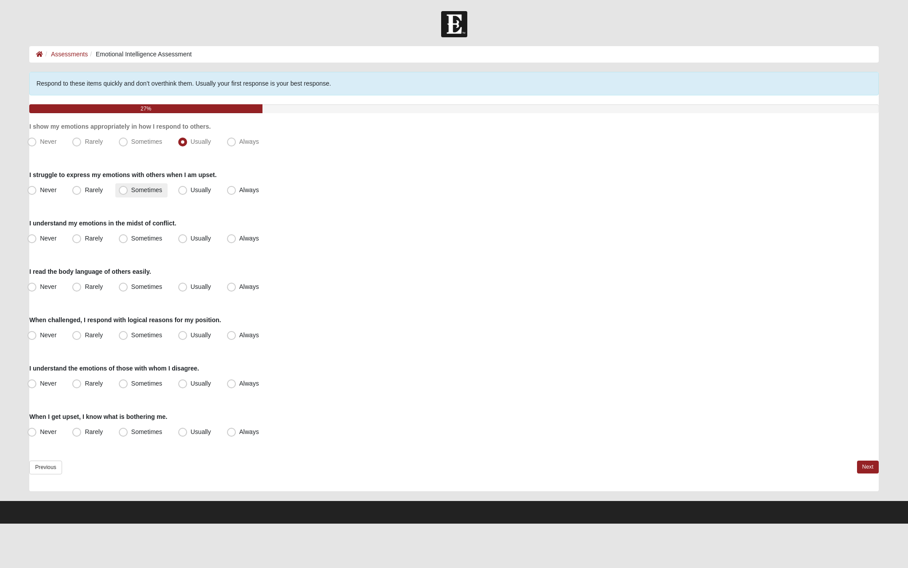
radio input "true"
click at [239, 236] on span "Always" at bounding box center [249, 238] width 20 height 7
click at [234, 236] on input "Always" at bounding box center [234, 238] width 6 height 6
radio input "true"
click at [177, 286] on label "Usually" at bounding box center [196, 287] width 42 height 14
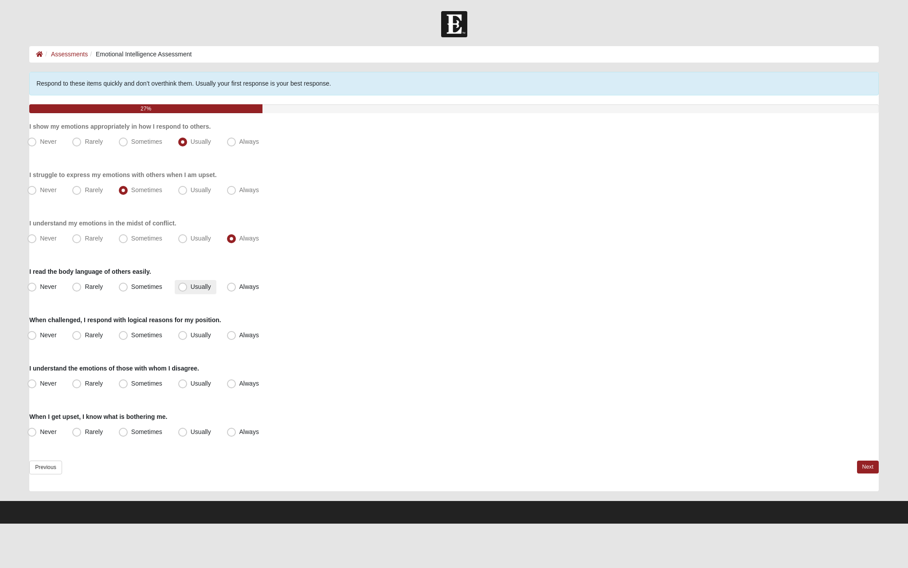
click at [182, 286] on input "Usually" at bounding box center [185, 287] width 6 height 6
radio input "true"
click at [149, 336] on span "Sometimes" at bounding box center [146, 334] width 31 height 7
click at [128, 336] on input "Sometimes" at bounding box center [125, 335] width 6 height 6
radio input "true"
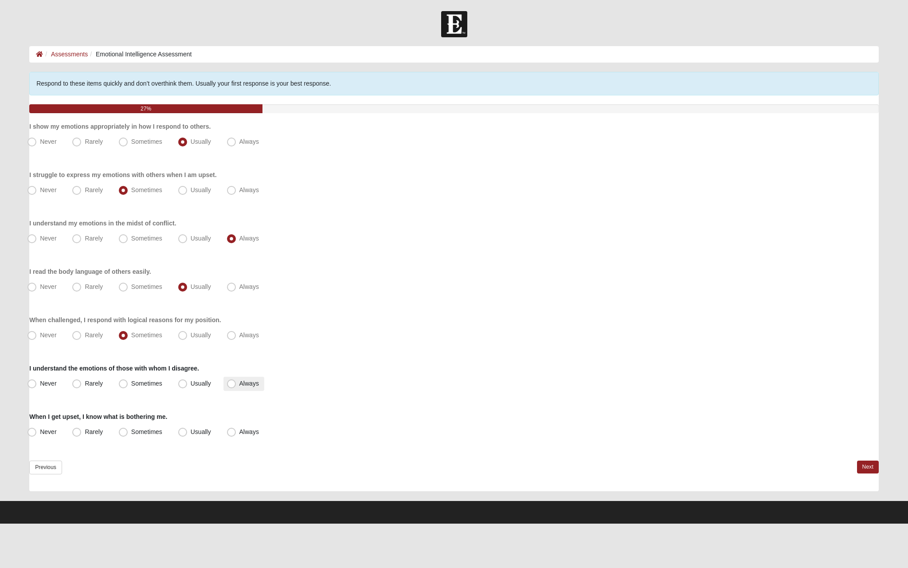
click at [239, 389] on label "Always" at bounding box center [244, 383] width 41 height 14
click at [236, 386] on input "Always" at bounding box center [234, 383] width 6 height 6
radio input "true"
click at [236, 428] on label "Always" at bounding box center [244, 432] width 41 height 14
click at [236, 429] on input "Always" at bounding box center [234, 432] width 6 height 6
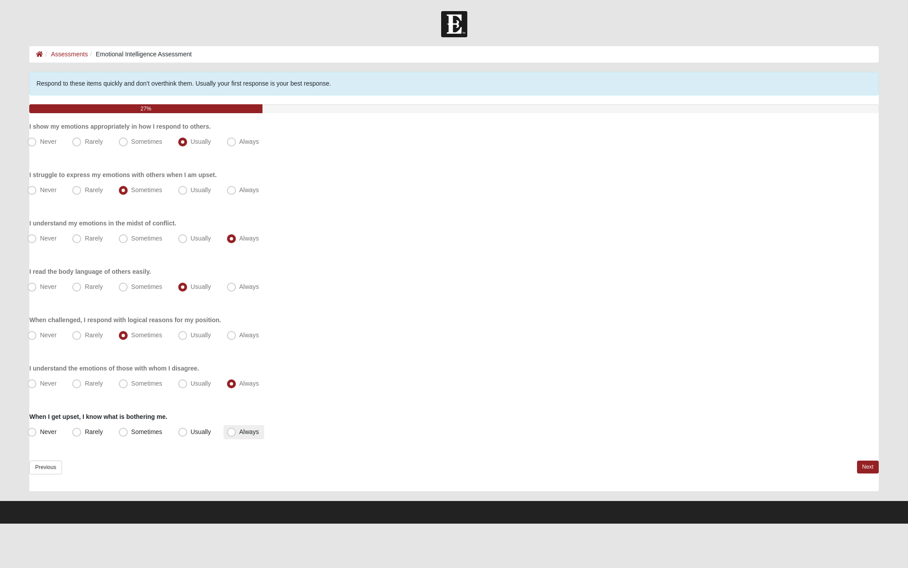
radio input "true"
click at [867, 468] on link "Next" at bounding box center [868, 466] width 22 height 13
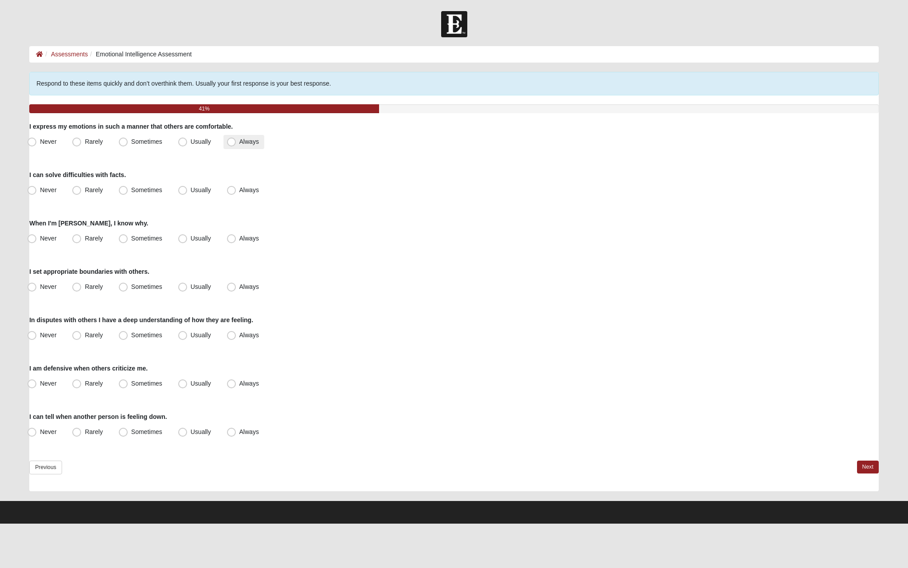
click at [246, 145] on span "Always" at bounding box center [249, 141] width 20 height 7
click at [236, 145] on input "Always" at bounding box center [234, 142] width 6 height 6
radio input "true"
click at [239, 190] on span "Always" at bounding box center [249, 189] width 20 height 7
click at [233, 190] on input "Always" at bounding box center [234, 190] width 6 height 6
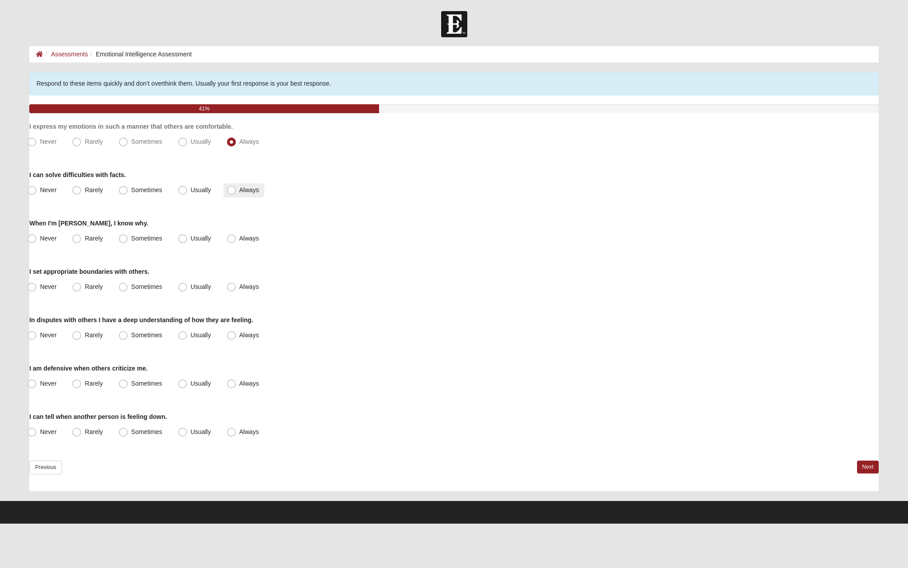
radio input "true"
click at [239, 239] on span "Always" at bounding box center [249, 238] width 20 height 7
click at [235, 239] on input "Always" at bounding box center [234, 238] width 6 height 6
radio input "true"
click at [191, 288] on span "Usually" at bounding box center [201, 286] width 20 height 7
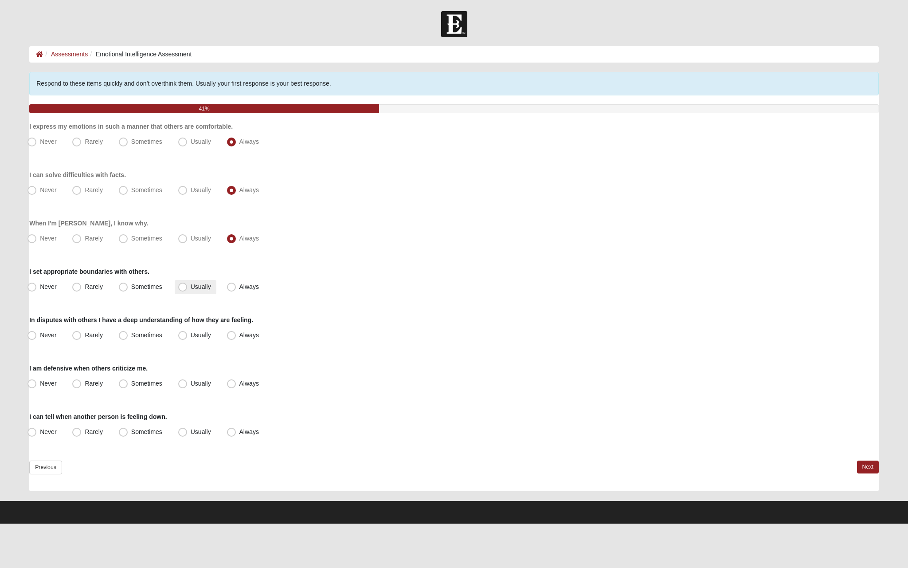
click at [182, 288] on input "Usually" at bounding box center [185, 287] width 6 height 6
radio input "true"
click at [251, 335] on span "Always" at bounding box center [249, 334] width 20 height 7
click at [236, 335] on input "Always" at bounding box center [234, 335] width 6 height 6
radio input "true"
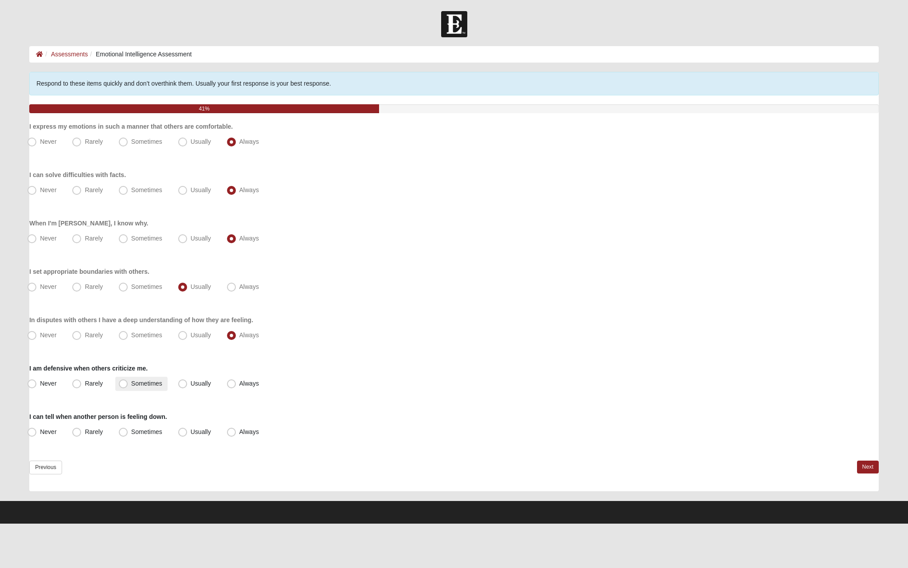
click at [150, 380] on span "Sometimes" at bounding box center [146, 383] width 31 height 7
click at [128, 380] on input "Sometimes" at bounding box center [125, 383] width 6 height 6
radio input "true"
click at [191, 431] on span "Usually" at bounding box center [201, 431] width 20 height 7
click at [182, 431] on input "Usually" at bounding box center [185, 432] width 6 height 6
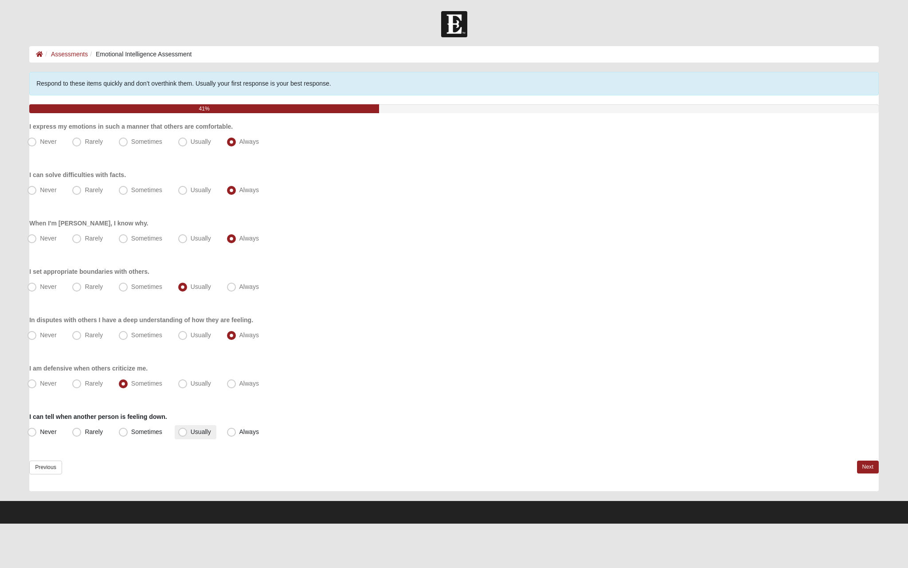
radio input "true"
click at [863, 469] on link "Next" at bounding box center [868, 466] width 22 height 13
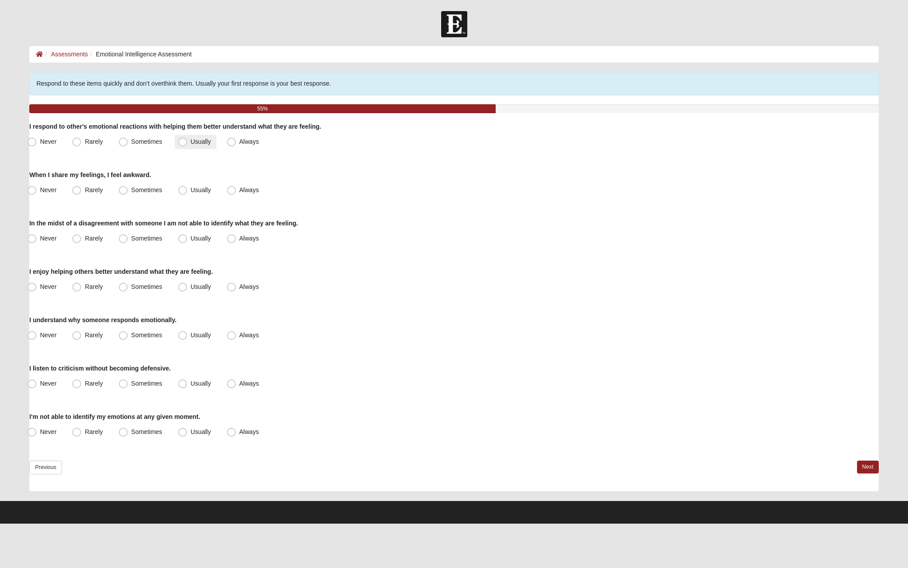
click at [202, 148] on label "Usually" at bounding box center [196, 142] width 42 height 14
click at [188, 145] on input "Usually" at bounding box center [185, 142] width 6 height 6
radio input "true"
click at [134, 195] on label "Sometimes" at bounding box center [141, 190] width 52 height 14
click at [128, 193] on input "Sometimes" at bounding box center [125, 190] width 6 height 6
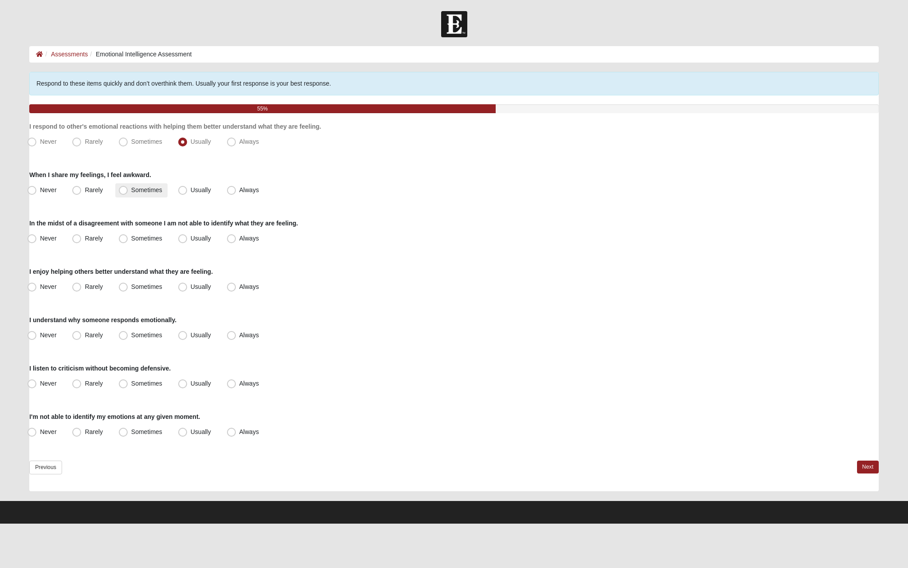
radio input "true"
click at [100, 241] on span "Rarely" at bounding box center [94, 238] width 18 height 7
click at [82, 241] on input "Rarely" at bounding box center [79, 238] width 6 height 6
radio input "true"
click at [239, 290] on span "Always" at bounding box center [249, 286] width 20 height 7
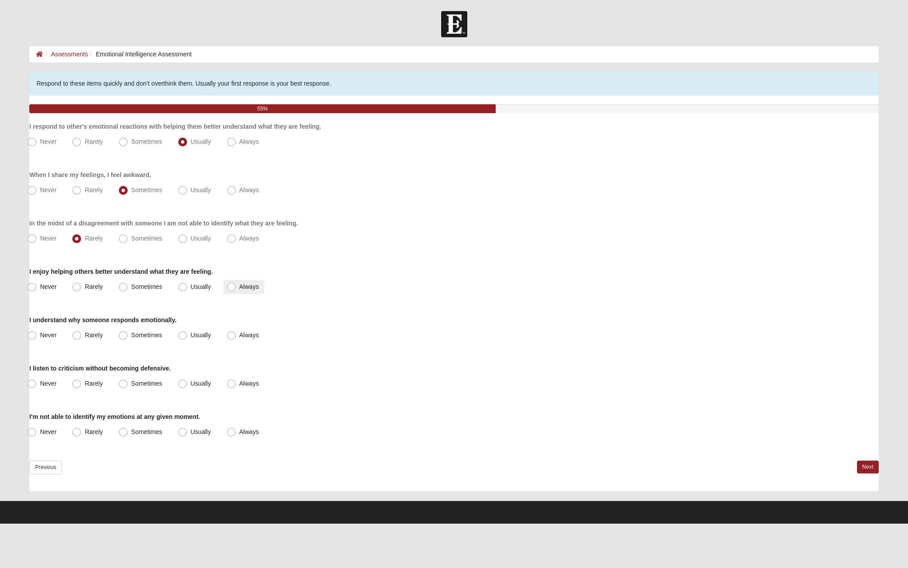
click at [232, 290] on input "Always" at bounding box center [234, 287] width 6 height 6
radio input "true"
click at [225, 341] on label "Always" at bounding box center [244, 335] width 41 height 14
click at [231, 338] on input "Always" at bounding box center [234, 335] width 6 height 6
radio input "true"
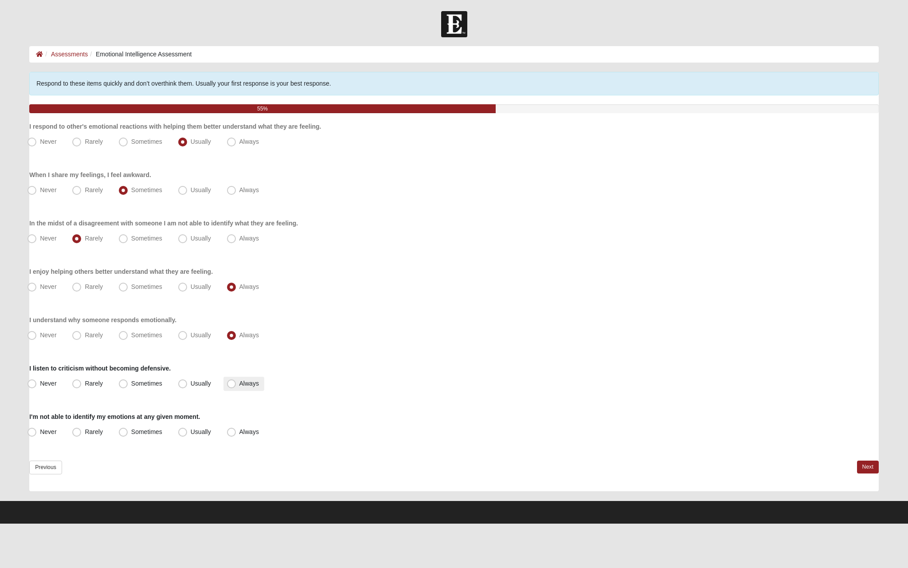
click at [239, 383] on span "Always" at bounding box center [249, 383] width 20 height 7
click at [236, 383] on input "Always" at bounding box center [234, 383] width 6 height 6
radio input "true"
click at [93, 431] on span "Rarely" at bounding box center [94, 431] width 18 height 7
click at [82, 431] on input "Rarely" at bounding box center [79, 432] width 6 height 6
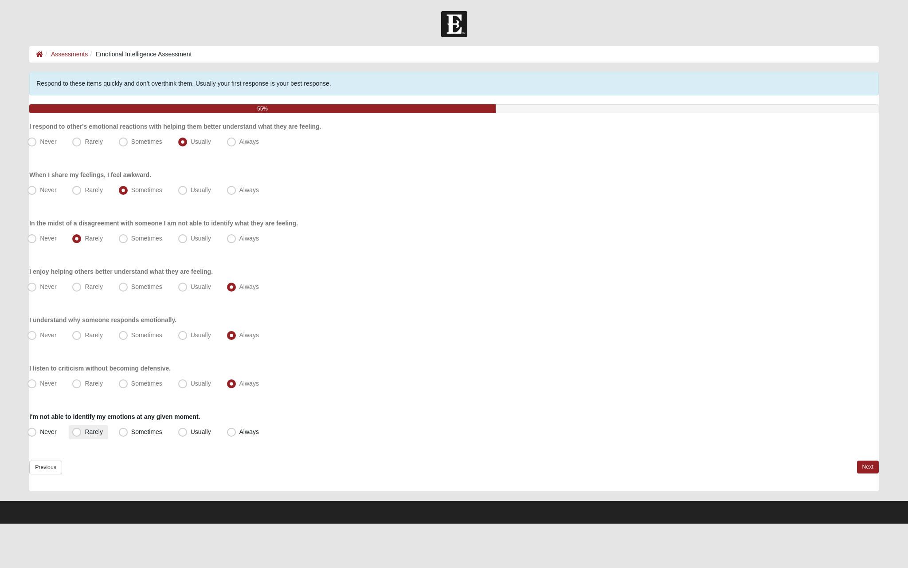
radio input "true"
click at [861, 468] on link "Next" at bounding box center [868, 466] width 22 height 13
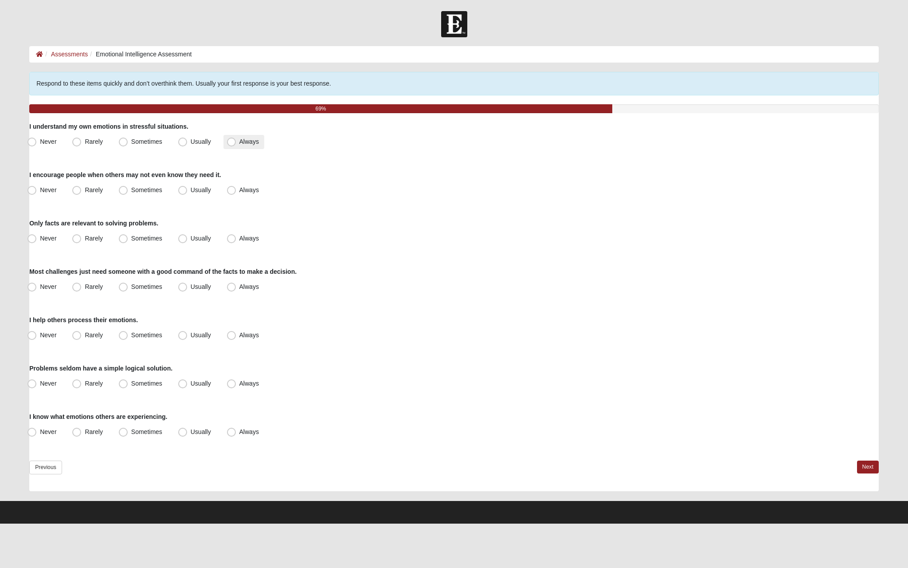
click at [247, 143] on span "Always" at bounding box center [249, 141] width 20 height 7
click at [236, 143] on input "Always" at bounding box center [234, 142] width 6 height 6
radio input "true"
click at [236, 189] on label "Always" at bounding box center [244, 190] width 41 height 14
click at [236, 189] on input "Always" at bounding box center [234, 190] width 6 height 6
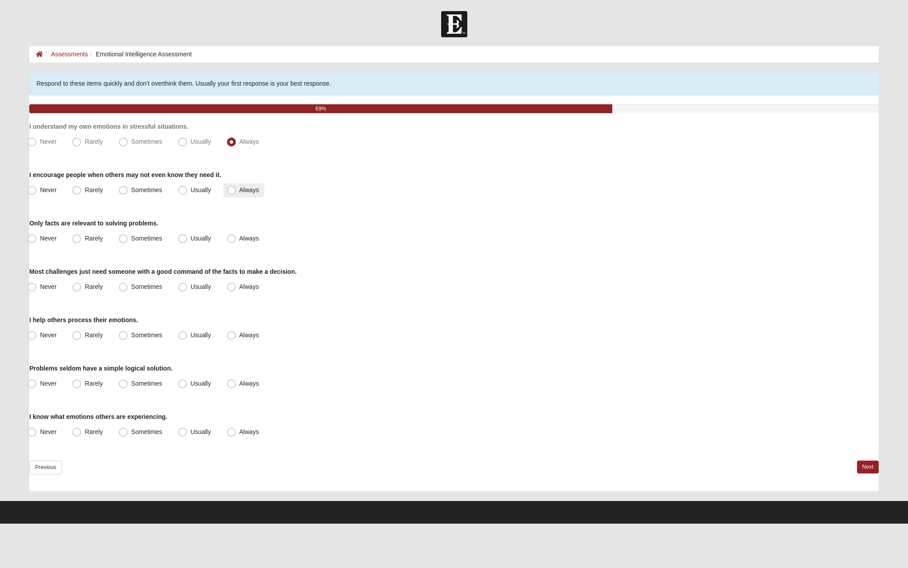
radio input "true"
click at [142, 245] on label "Sometimes" at bounding box center [141, 238] width 52 height 14
click at [128, 241] on input "Sometimes" at bounding box center [125, 238] width 6 height 6
radio input "true"
click at [85, 240] on span "Rarely" at bounding box center [94, 238] width 18 height 7
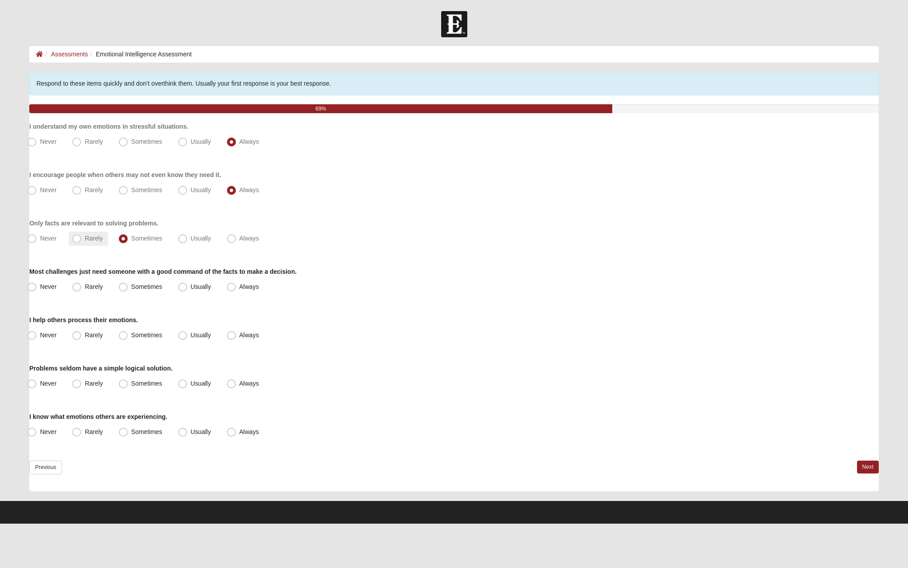
click at [81, 240] on input "Rarely" at bounding box center [79, 238] width 6 height 6
radio input "true"
click at [191, 284] on span "Usually" at bounding box center [201, 286] width 20 height 7
click at [186, 284] on input "Usually" at bounding box center [185, 287] width 6 height 6
radio input "true"
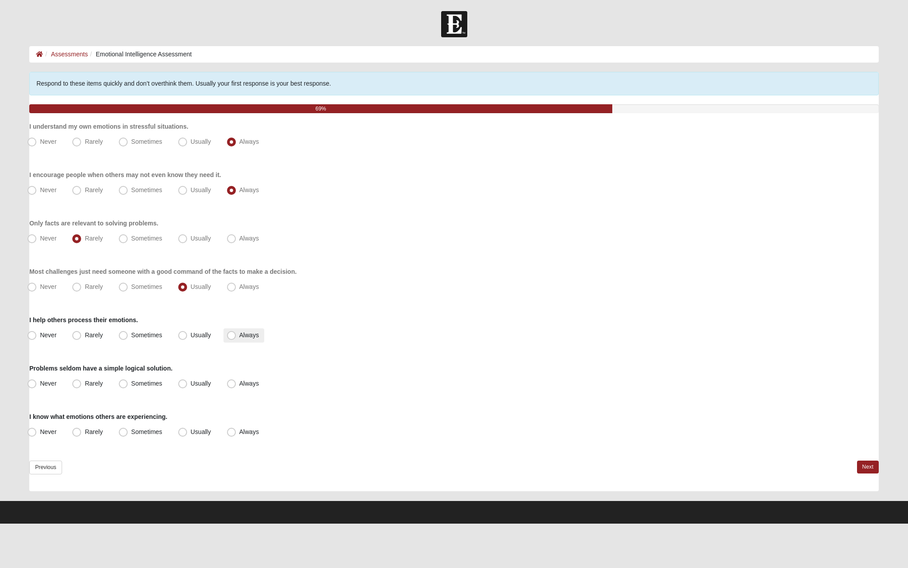
click at [240, 330] on label "Always" at bounding box center [244, 335] width 41 height 14
click at [236, 332] on input "Always" at bounding box center [234, 335] width 6 height 6
radio input "true"
click at [149, 384] on span "Sometimes" at bounding box center [146, 383] width 31 height 7
click at [128, 384] on input "Sometimes" at bounding box center [125, 383] width 6 height 6
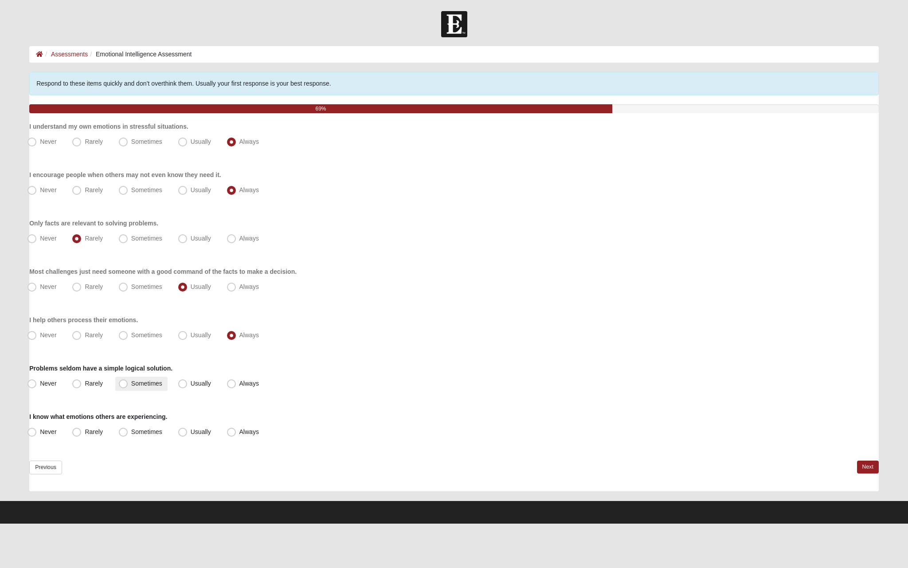
radio input "true"
click at [245, 431] on span "Always" at bounding box center [249, 431] width 20 height 7
click at [236, 431] on input "Always" at bounding box center [234, 432] width 6 height 6
radio input "true"
click at [222, 433] on div "Never Rarely Sometimes Usually Always" at bounding box center [454, 432] width 850 height 14
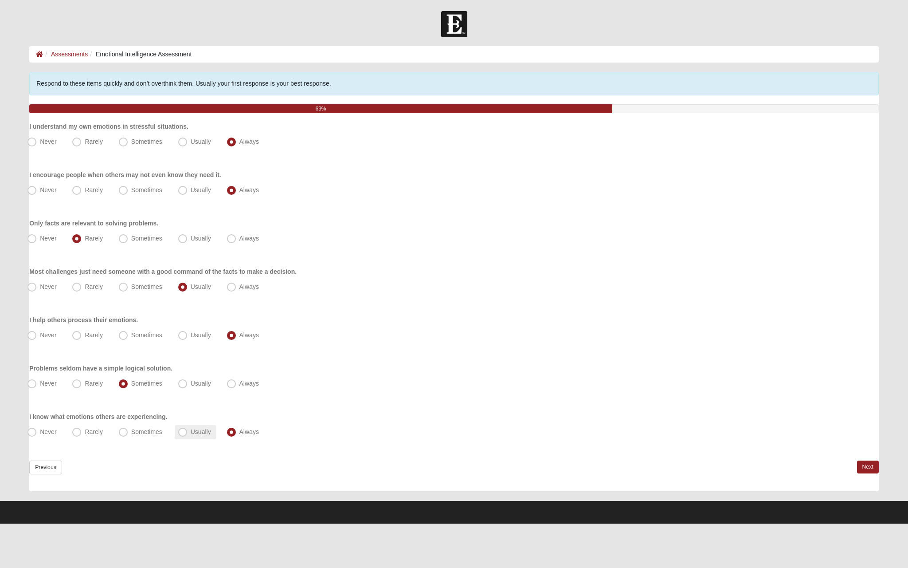
click at [208, 433] on span "Usually" at bounding box center [201, 431] width 20 height 7
click at [188, 433] on input "Usually" at bounding box center [185, 432] width 6 height 6
radio input "true"
click at [864, 463] on link "Next" at bounding box center [868, 466] width 22 height 13
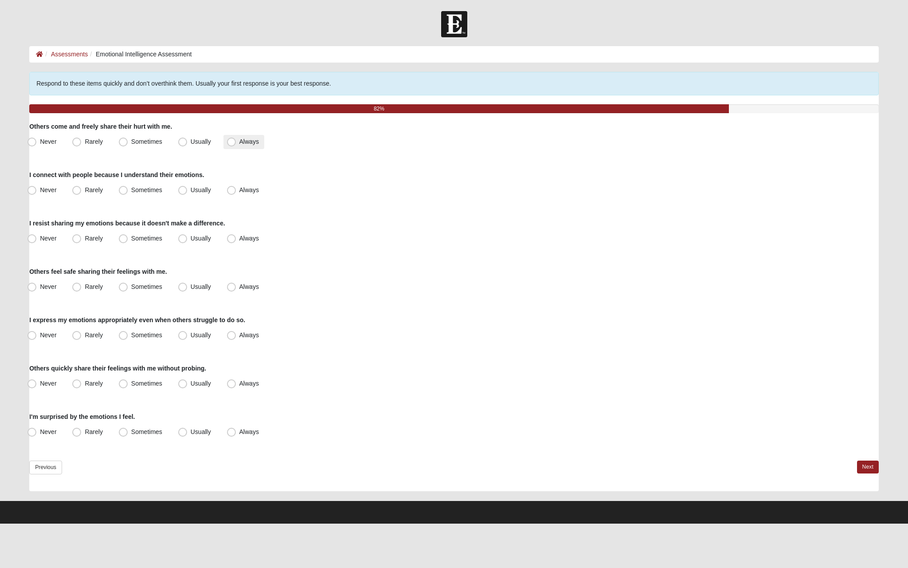
click at [243, 139] on span "Always" at bounding box center [249, 141] width 20 height 7
click at [236, 139] on input "Always" at bounding box center [234, 142] width 6 height 6
radio input "true"
click at [211, 185] on label "Usually" at bounding box center [196, 190] width 42 height 14
click at [188, 187] on input "Usually" at bounding box center [185, 190] width 6 height 6
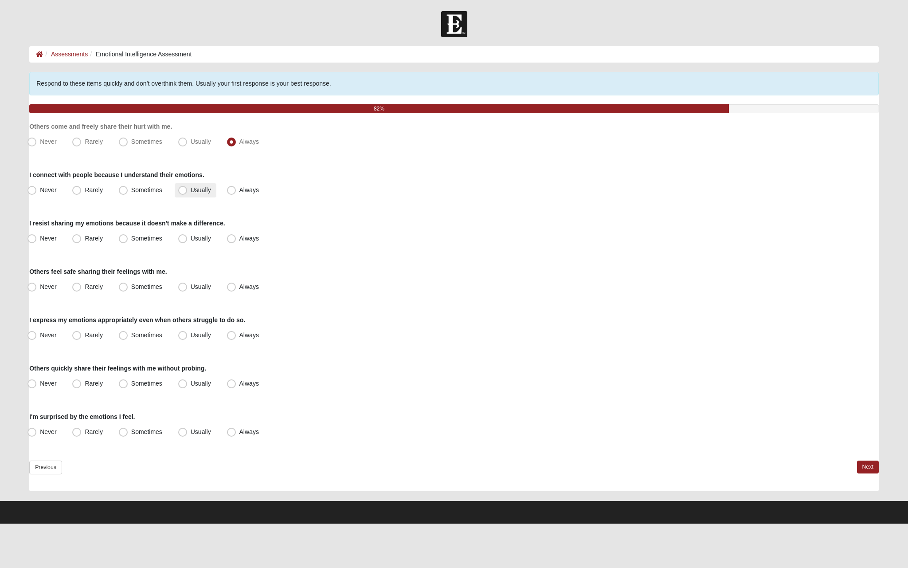
radio input "true"
click at [191, 239] on span "Usually" at bounding box center [201, 238] width 20 height 7
click at [186, 239] on input "Usually" at bounding box center [185, 238] width 6 height 6
radio input "true"
click at [191, 288] on span "Usually" at bounding box center [201, 286] width 20 height 7
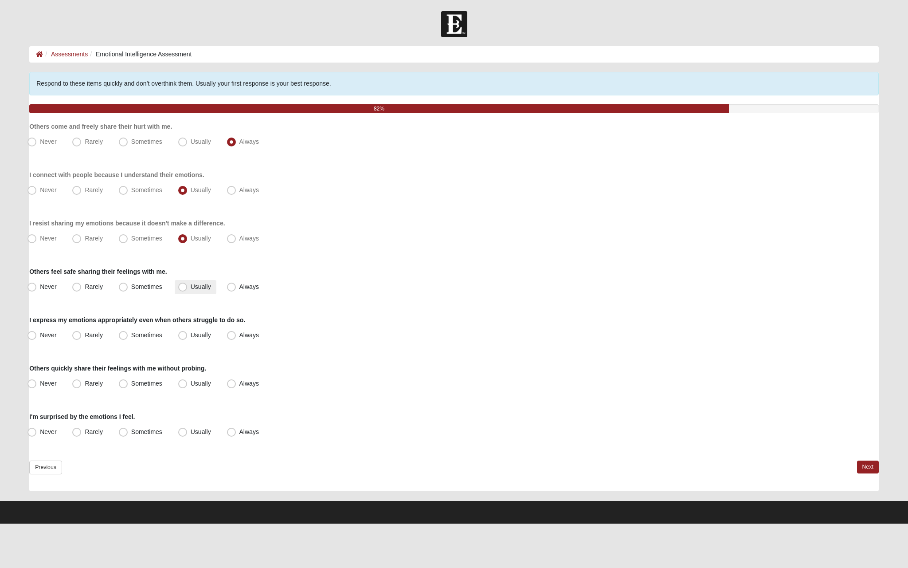
click at [187, 288] on input "Usually" at bounding box center [185, 287] width 6 height 6
radio input "true"
click at [239, 337] on span "Always" at bounding box center [249, 334] width 20 height 7
click at [231, 337] on input "Always" at bounding box center [234, 335] width 6 height 6
radio input "true"
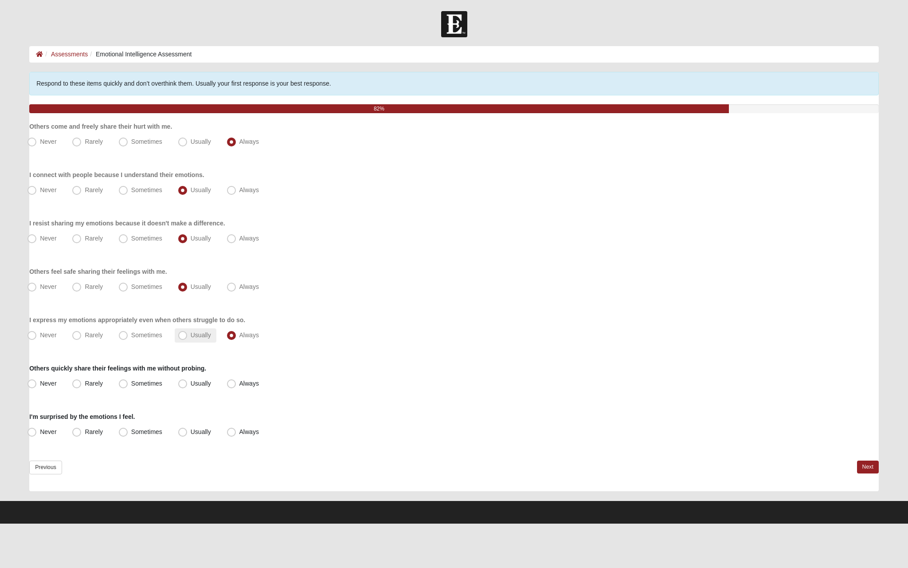
click at [191, 333] on span "Usually" at bounding box center [201, 334] width 20 height 7
click at [184, 333] on input "Usually" at bounding box center [185, 335] width 6 height 6
radio input "true"
click at [239, 384] on span "Always" at bounding box center [249, 383] width 20 height 7
click at [233, 384] on input "Always" at bounding box center [234, 383] width 6 height 6
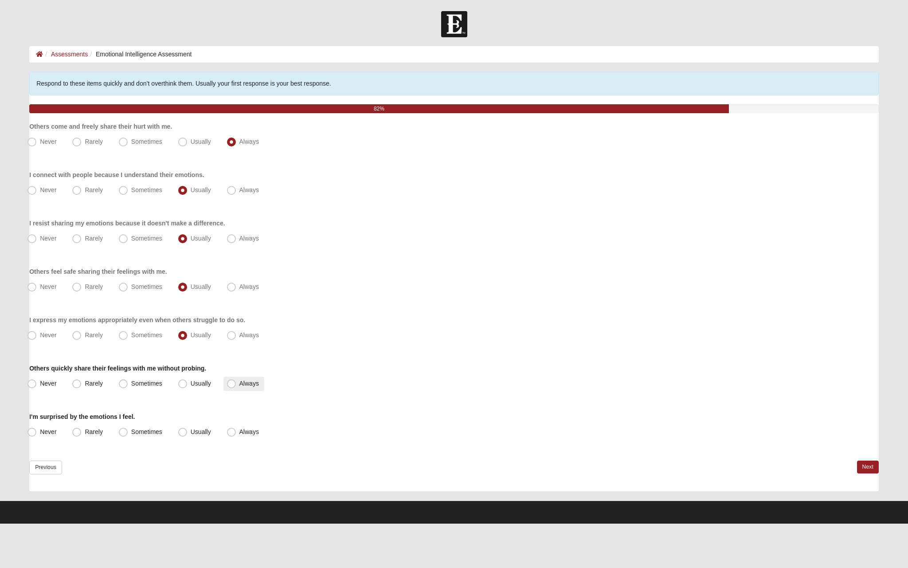
radio input "true"
click at [91, 438] on label "Rarely" at bounding box center [88, 432] width 39 height 14
click at [82, 435] on input "Rarely" at bounding box center [79, 432] width 6 height 6
radio input "true"
click at [869, 470] on link "Next" at bounding box center [868, 466] width 22 height 13
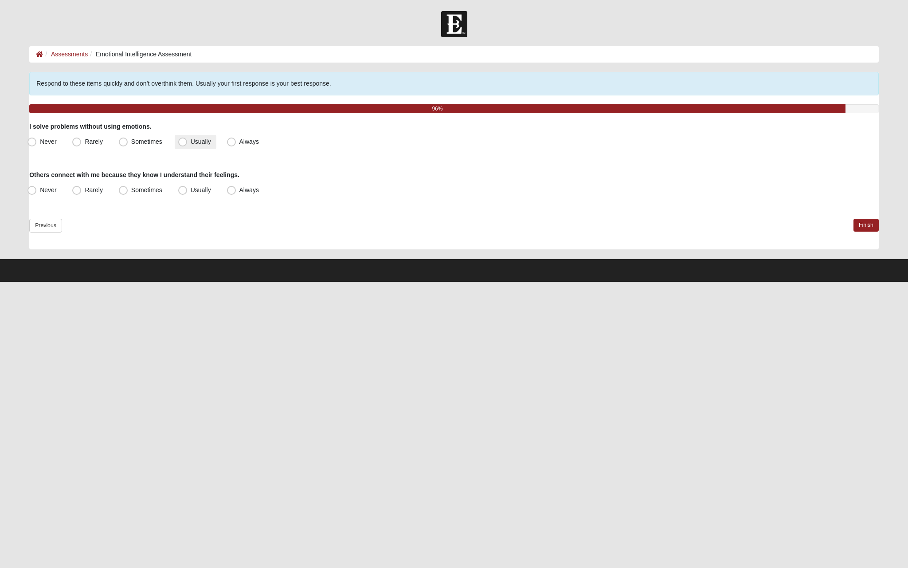
click at [204, 139] on span "Usually" at bounding box center [201, 141] width 20 height 7
click at [188, 139] on input "Usually" at bounding box center [185, 142] width 6 height 6
radio input "true"
click at [241, 138] on span "Always" at bounding box center [249, 141] width 20 height 7
click at [236, 139] on input "Always" at bounding box center [234, 142] width 6 height 6
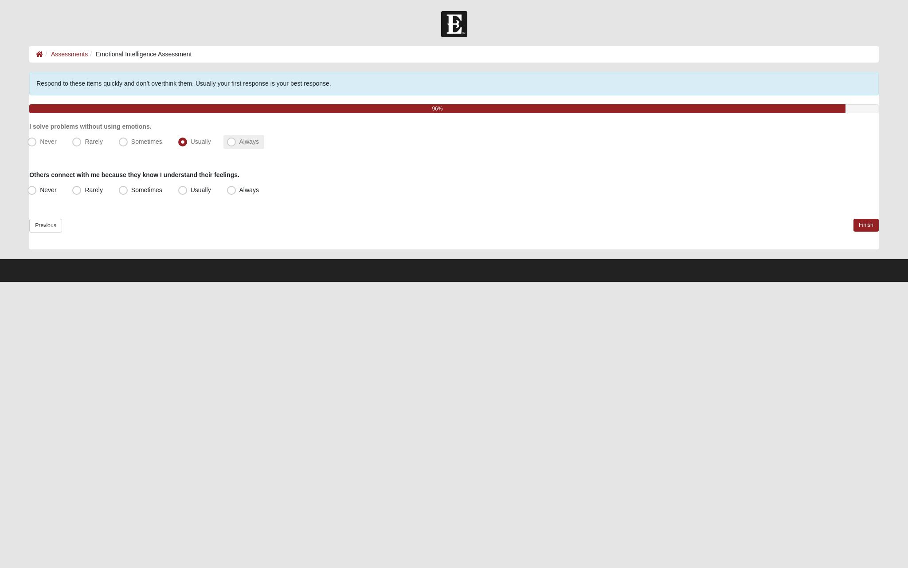
radio input "true"
click at [239, 188] on span "Always" at bounding box center [249, 189] width 20 height 7
click at [231, 188] on input "Always" at bounding box center [234, 190] width 6 height 6
radio input "true"
click at [859, 223] on link "Finish" at bounding box center [866, 225] width 25 height 13
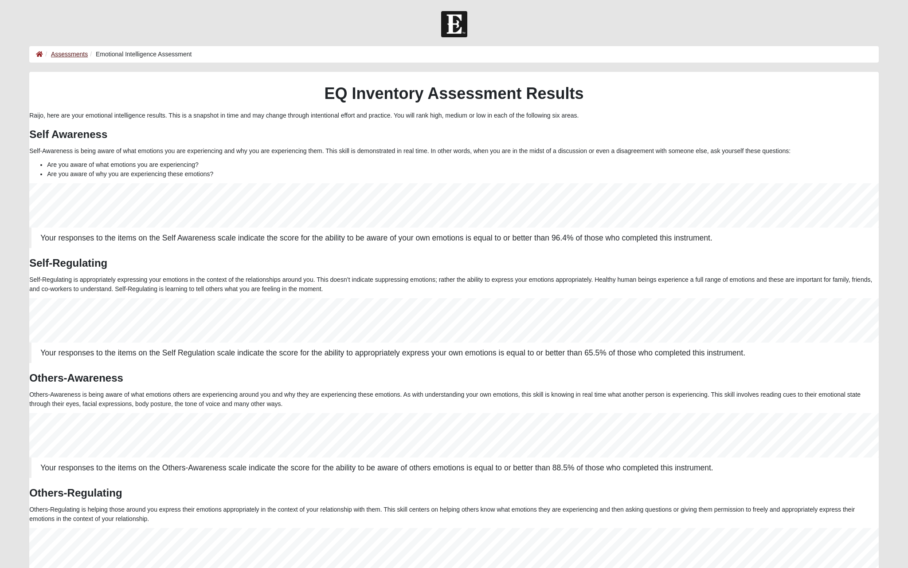
click at [83, 56] on link "Assessments" at bounding box center [69, 54] width 37 height 7
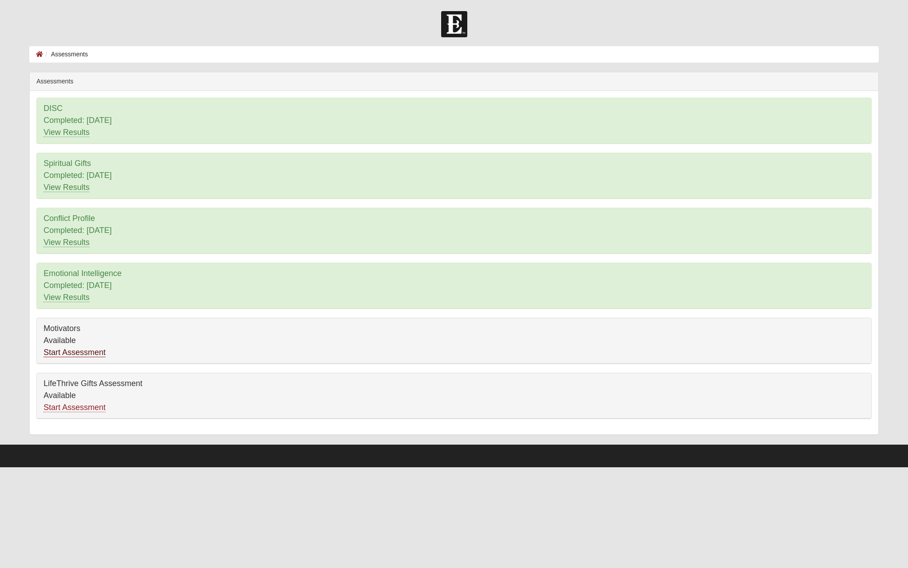
click at [90, 356] on link "Start Assessment" at bounding box center [74, 352] width 62 height 9
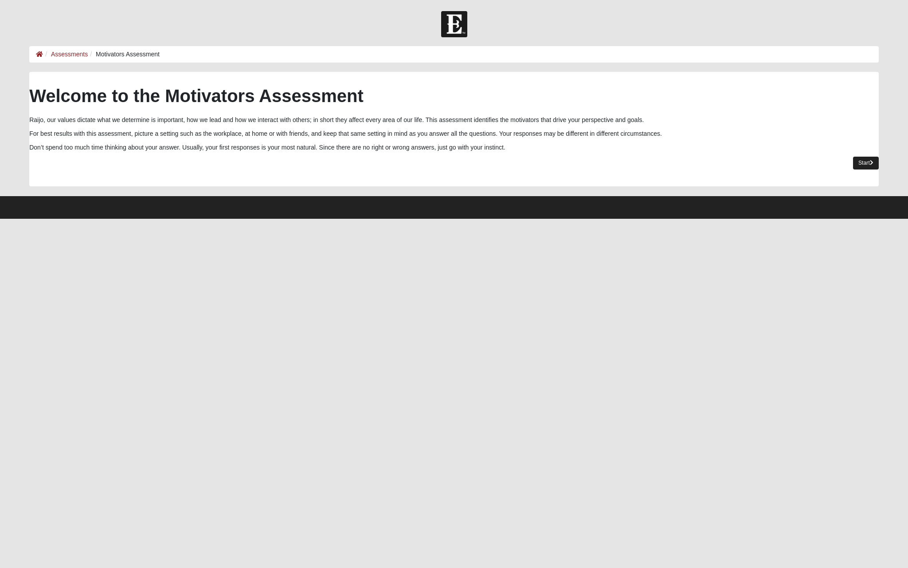
click at [869, 160] on link "Start" at bounding box center [866, 163] width 26 height 13
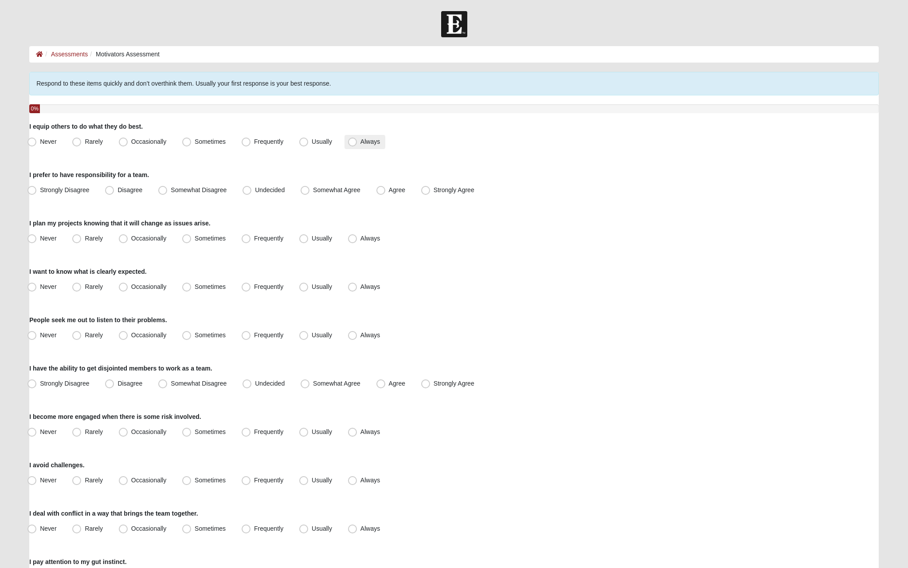
click at [361, 141] on span "Always" at bounding box center [371, 141] width 20 height 7
click at [352, 141] on input "Always" at bounding box center [355, 142] width 6 height 6
radio input "true"
click at [387, 194] on label "Agree" at bounding box center [392, 190] width 38 height 14
click at [386, 193] on input "Agree" at bounding box center [383, 190] width 6 height 6
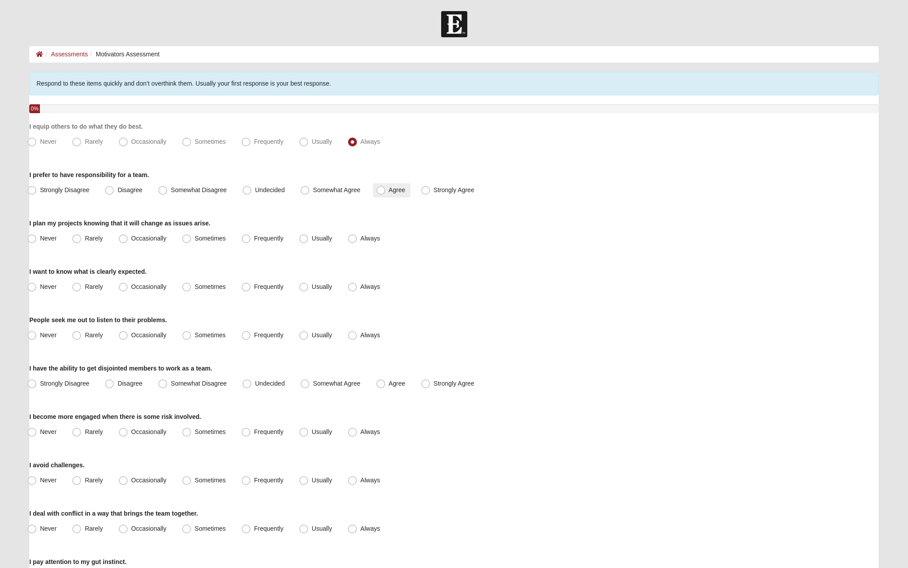
radio input "true"
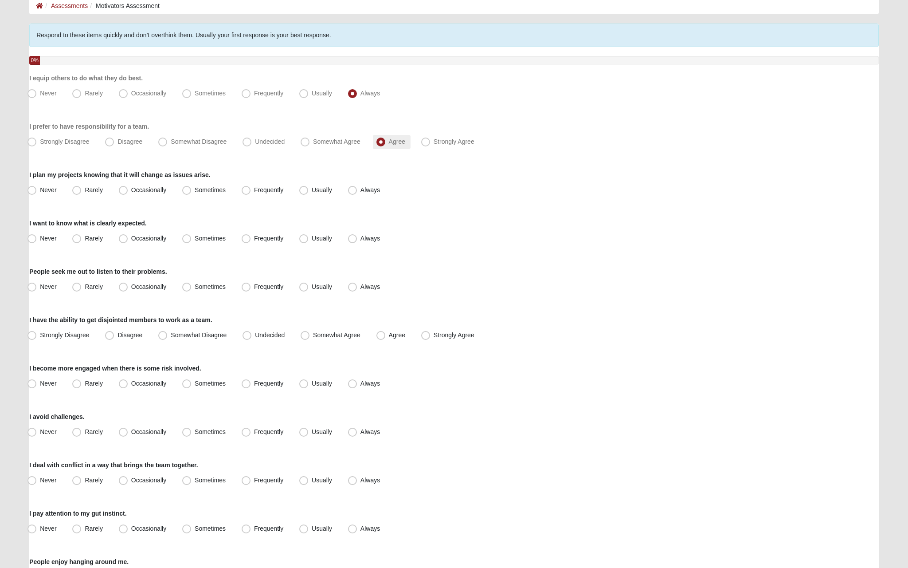
scroll to position [52, 0]
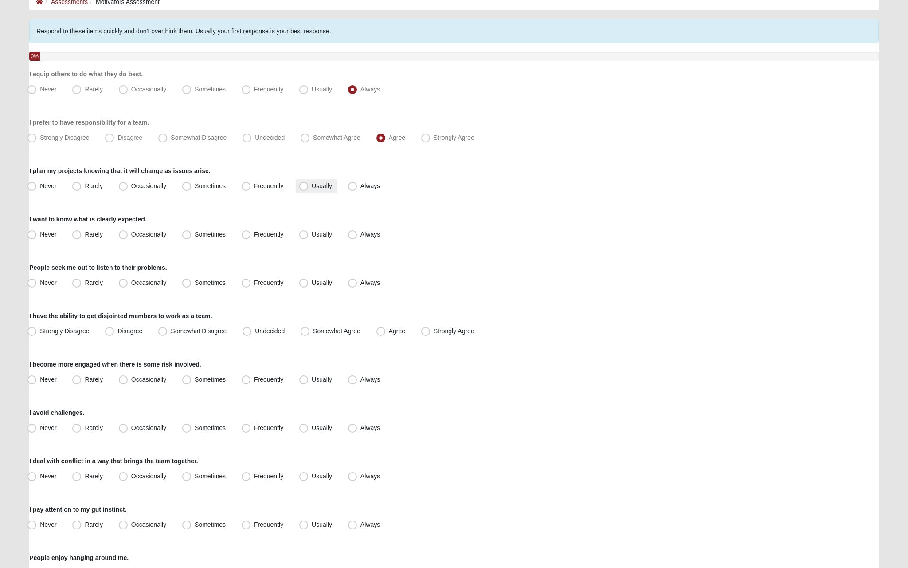
click at [318, 187] on span "Usually" at bounding box center [322, 185] width 20 height 7
click at [309, 187] on input "Usually" at bounding box center [306, 186] width 6 height 6
radio input "true"
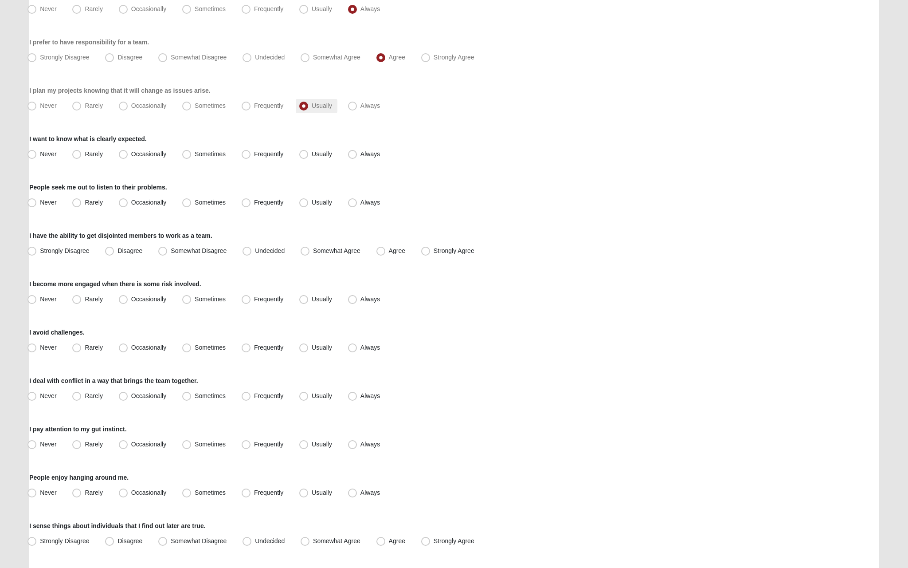
scroll to position [133, 0]
click at [316, 154] on span "Usually" at bounding box center [322, 153] width 20 height 7
click at [309, 154] on input "Usually" at bounding box center [306, 154] width 6 height 6
radio input "true"
click at [362, 154] on span "Always" at bounding box center [371, 153] width 20 height 7
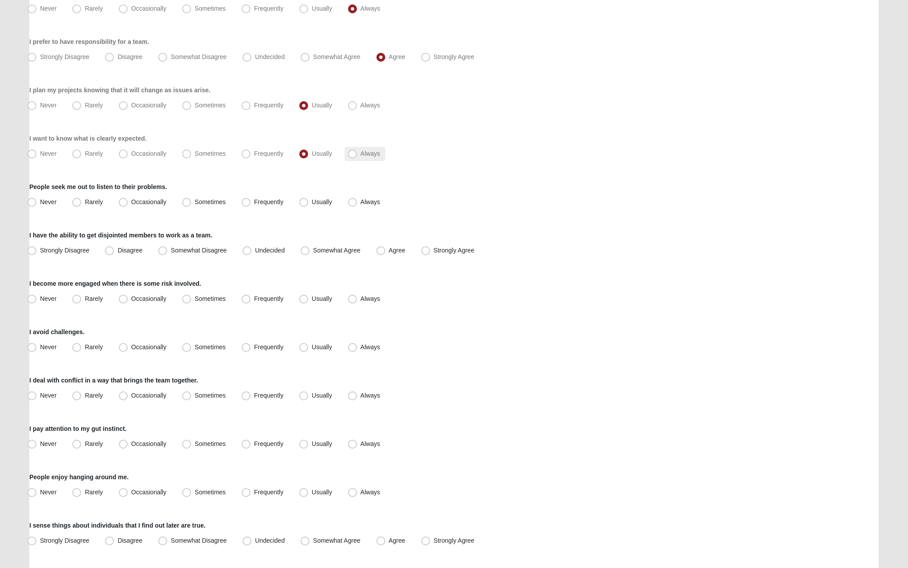
click at [357, 154] on input "Always" at bounding box center [355, 154] width 6 height 6
radio input "true"
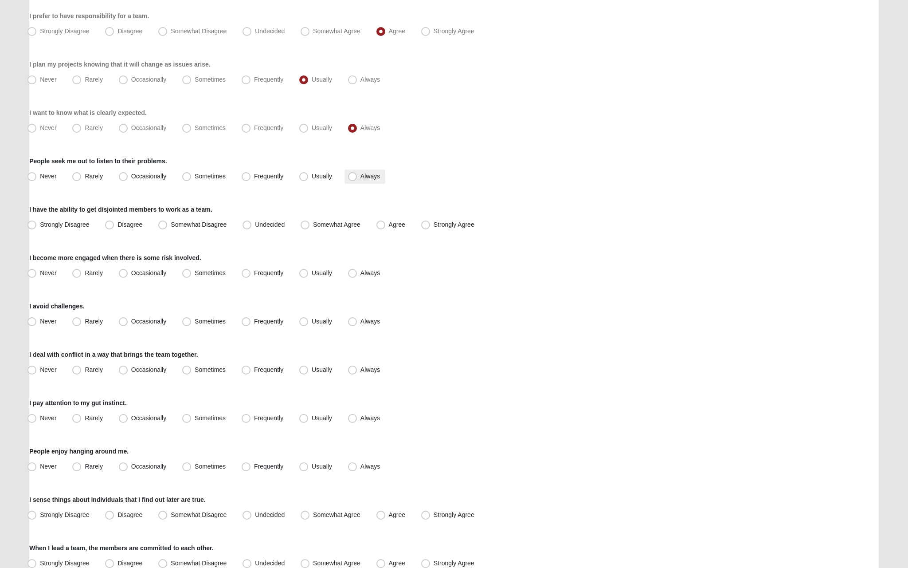
click at [345, 174] on label "Always" at bounding box center [365, 176] width 41 height 14
click at [352, 174] on input "Always" at bounding box center [355, 176] width 6 height 6
radio input "true"
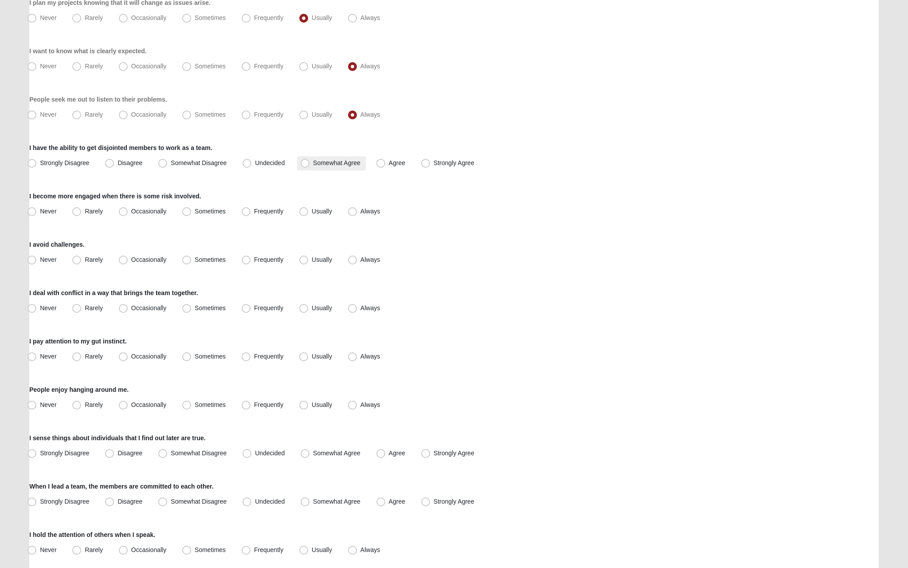
scroll to position [222, 0]
click at [435, 163] on span "Strongly Agree" at bounding box center [454, 161] width 41 height 7
click at [431, 163] on input "Strongly Agree" at bounding box center [428, 162] width 6 height 6
radio input "true"
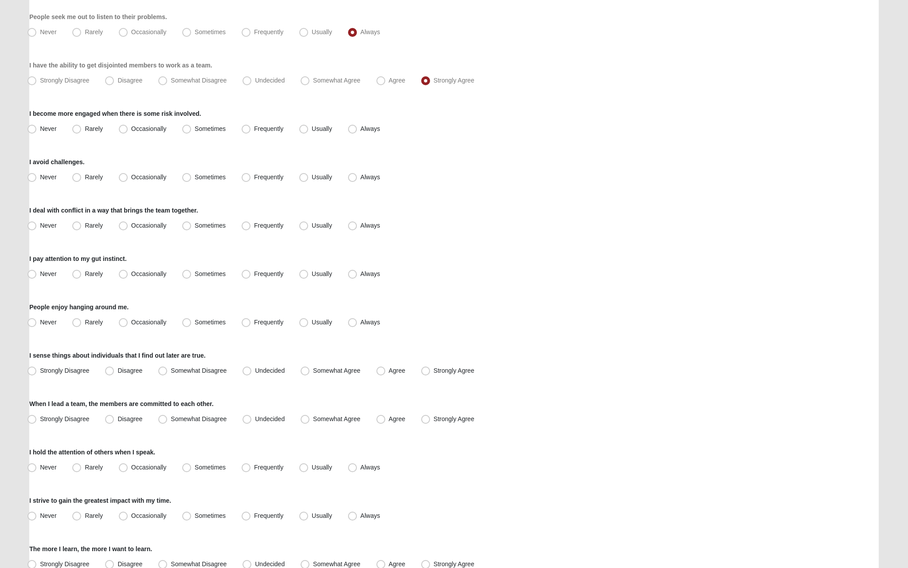
scroll to position [305, 0]
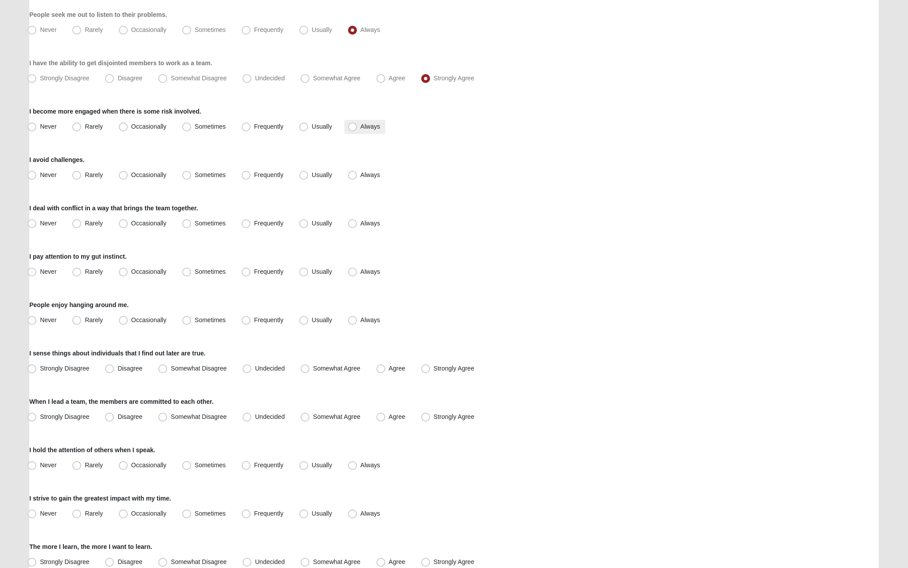
click at [370, 126] on span "Always" at bounding box center [371, 126] width 20 height 7
click at [357, 126] on input "Always" at bounding box center [355, 127] width 6 height 6
radio input "true"
click at [42, 176] on span "Never" at bounding box center [48, 174] width 16 height 7
click at [37, 176] on input "Never" at bounding box center [34, 175] width 6 height 6
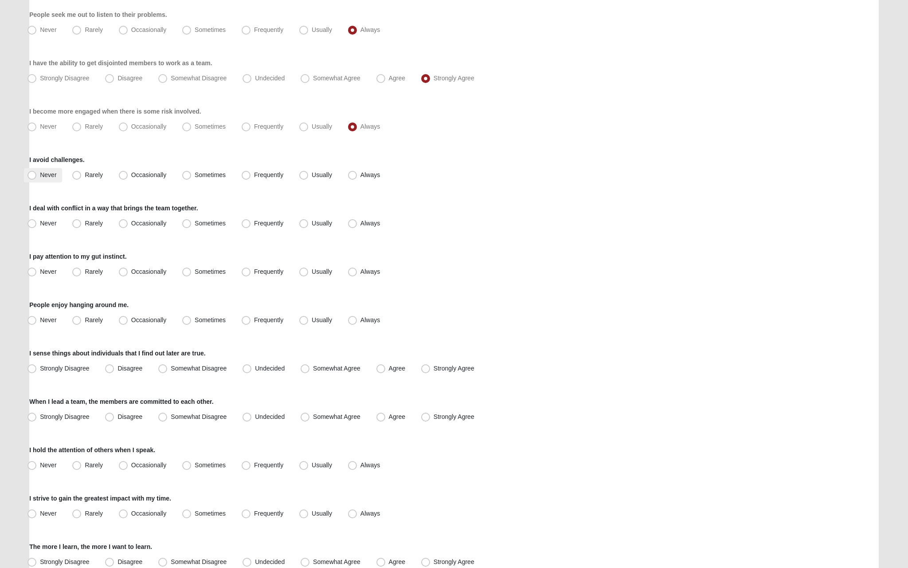
radio input "true"
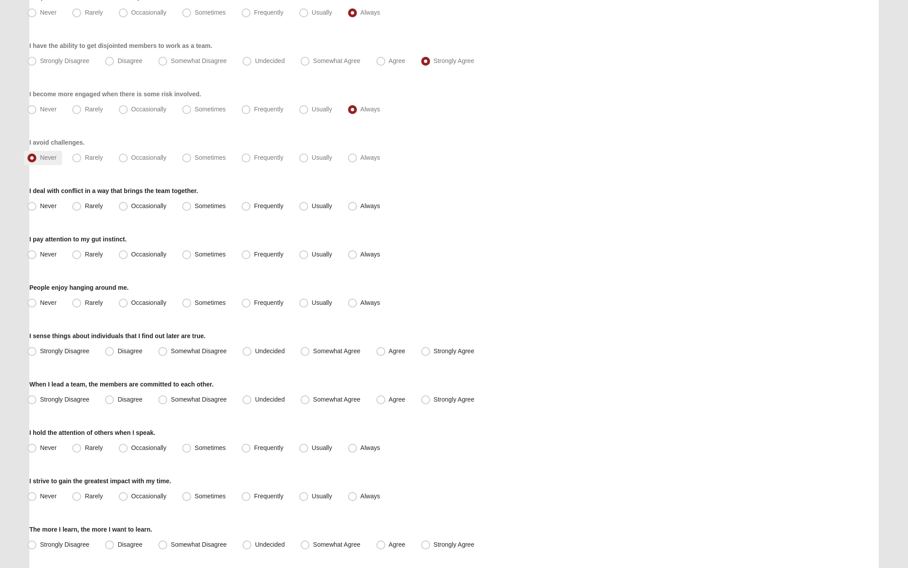
scroll to position [323, 0]
click at [367, 202] on span "Always" at bounding box center [371, 205] width 20 height 7
click at [357, 203] on input "Always" at bounding box center [355, 206] width 6 height 6
radio input "true"
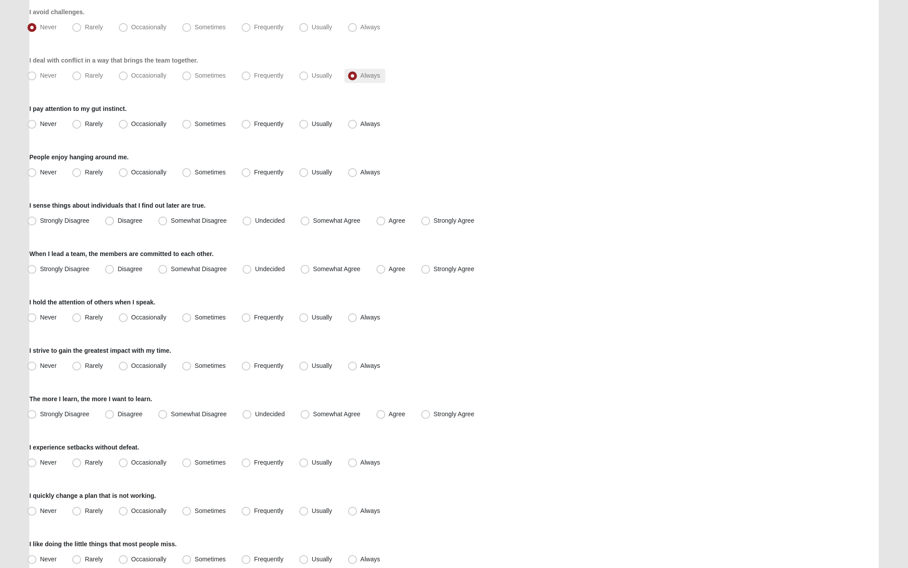
scroll to position [511, 0]
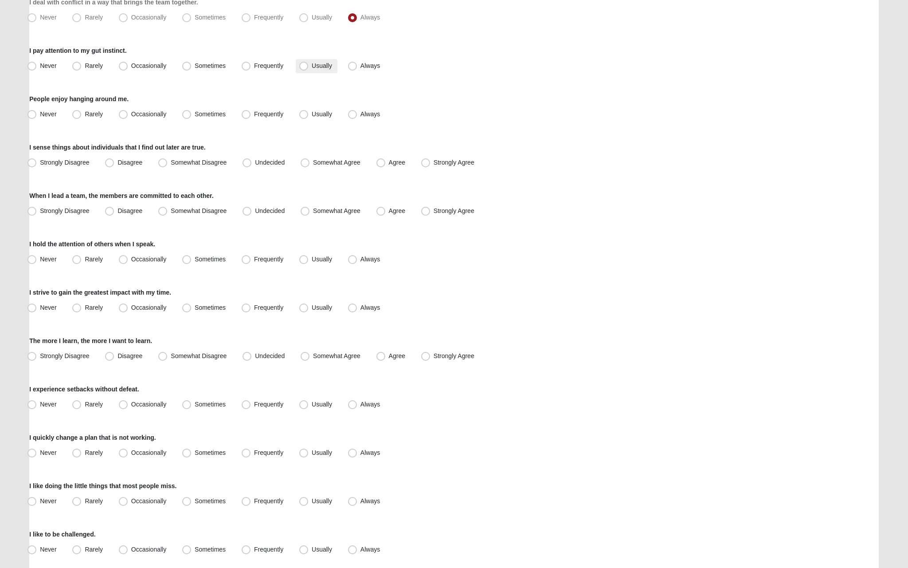
click at [310, 67] on label "Usually" at bounding box center [317, 66] width 42 height 14
click at [309, 67] on input "Usually" at bounding box center [306, 66] width 6 height 6
radio input "true"
click at [361, 117] on span "Always" at bounding box center [371, 113] width 20 height 7
click at [357, 117] on input "Always" at bounding box center [355, 114] width 6 height 6
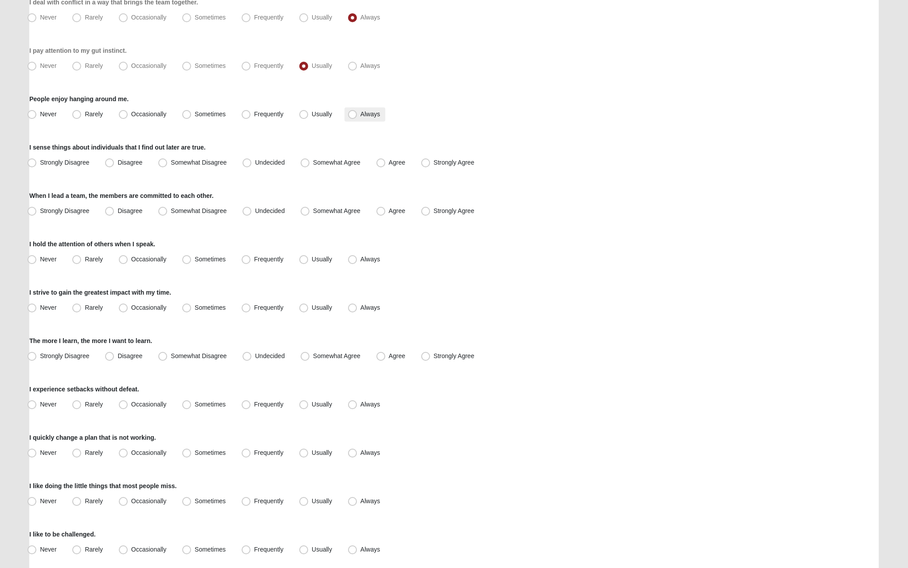
radio input "true"
click at [399, 162] on span "Agree" at bounding box center [397, 162] width 16 height 7
click at [386, 162] on input "Agree" at bounding box center [383, 163] width 6 height 6
radio input "true"
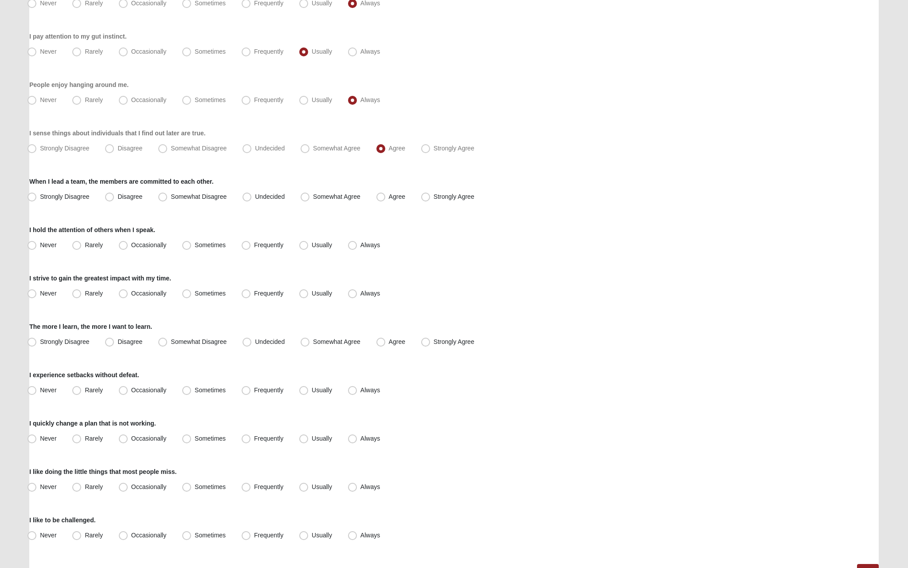
scroll to position [531, 0]
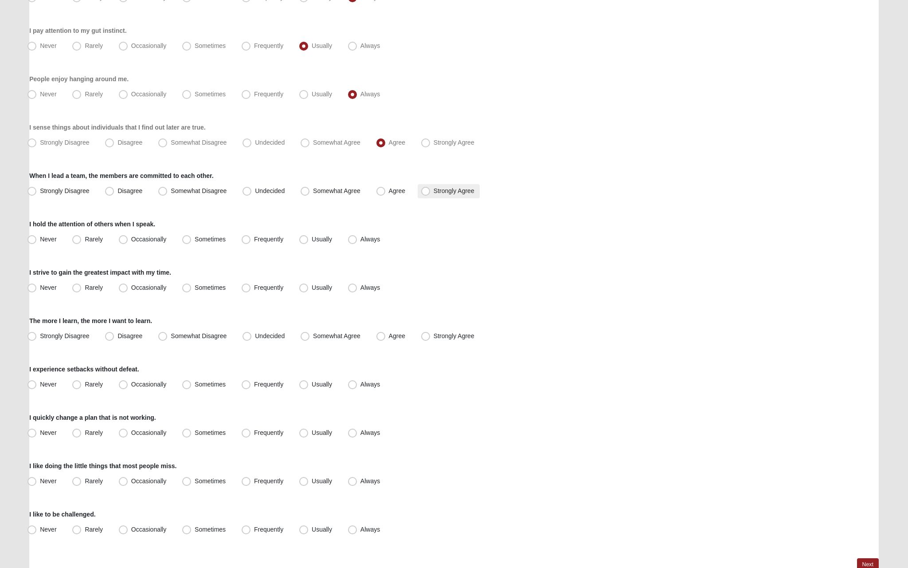
click at [445, 195] on label "Strongly Agree" at bounding box center [449, 191] width 62 height 14
click at [431, 194] on input "Strongly Agree" at bounding box center [428, 191] width 6 height 6
radio input "true"
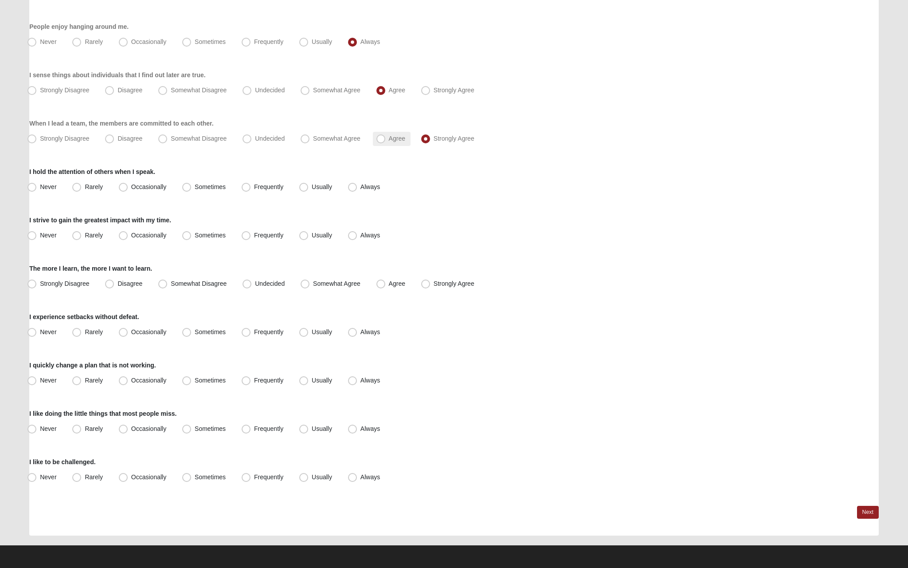
scroll to position [583, 0]
click at [361, 188] on span "Always" at bounding box center [371, 186] width 20 height 7
click at [352, 188] on input "Always" at bounding box center [355, 187] width 6 height 6
radio input "true"
click at [312, 231] on span "Usually" at bounding box center [322, 234] width 20 height 7
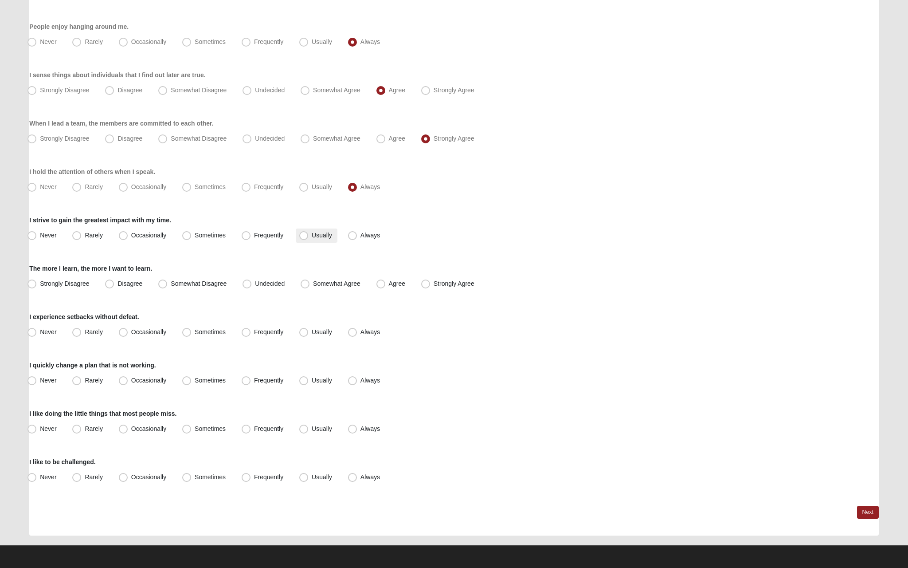
click at [307, 232] on input "Usually" at bounding box center [306, 235] width 6 height 6
radio input "true"
click at [434, 284] on span "Strongly Agree" at bounding box center [454, 283] width 41 height 7
click at [426, 284] on input "Strongly Agree" at bounding box center [428, 284] width 6 height 6
radio input "true"
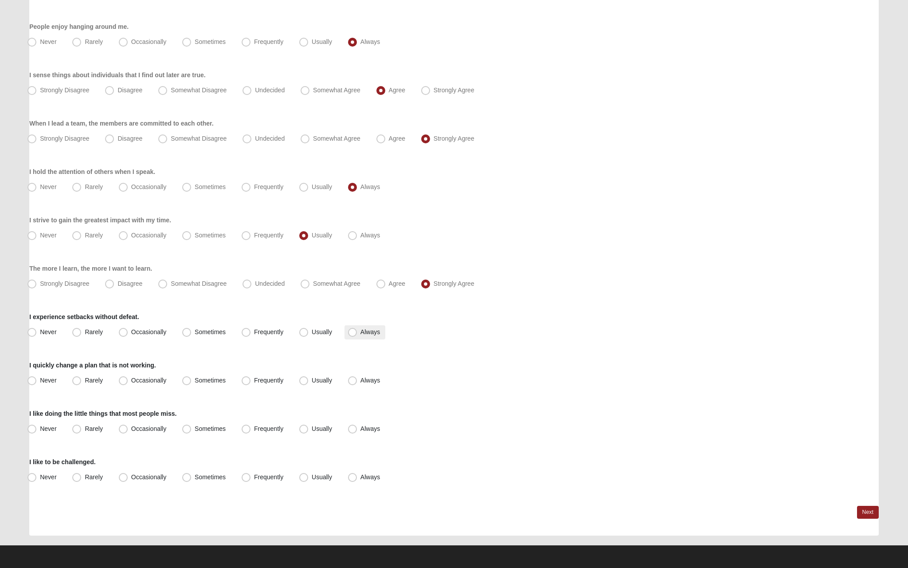
click at [360, 329] on label "Always" at bounding box center [365, 332] width 41 height 14
click at [357, 329] on input "Always" at bounding box center [355, 332] width 6 height 6
radio input "true"
click at [310, 384] on label "Usually" at bounding box center [317, 380] width 42 height 14
click at [309, 383] on input "Usually" at bounding box center [306, 380] width 6 height 6
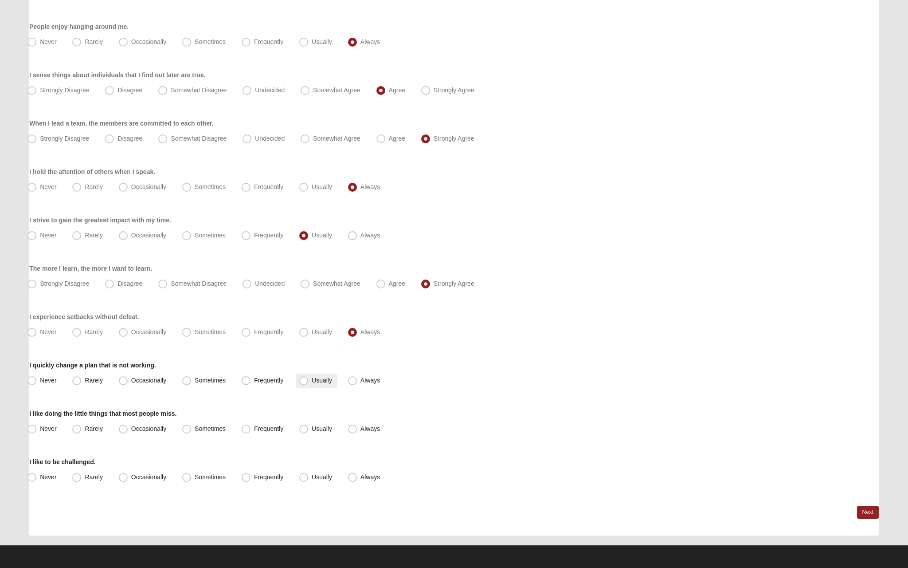
radio input "true"
click at [195, 383] on span "Sometimes" at bounding box center [210, 379] width 31 height 7
click at [186, 383] on input "Sometimes" at bounding box center [189, 380] width 6 height 6
radio input "true"
click at [285, 431] on label "Frequently" at bounding box center [263, 429] width 51 height 14
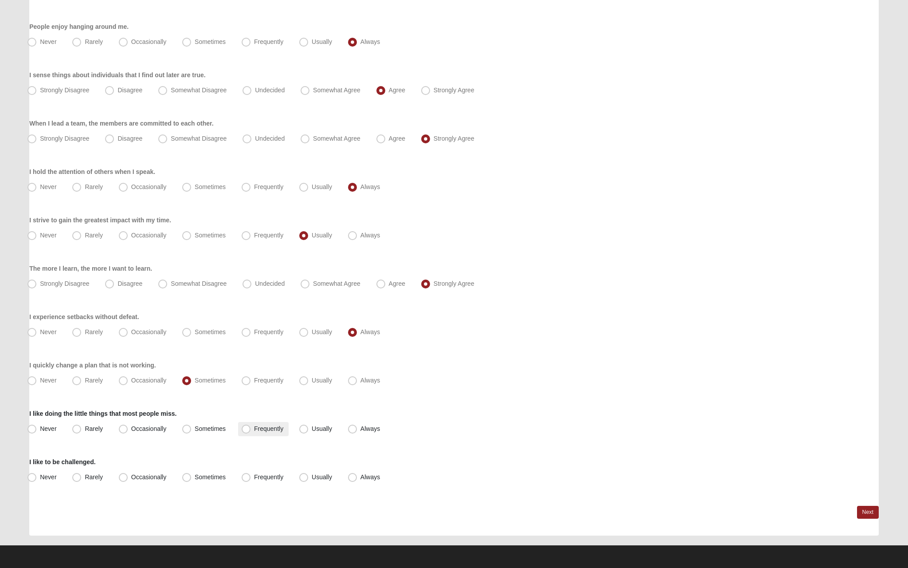
click at [251, 431] on input "Frequently" at bounding box center [248, 429] width 6 height 6
radio input "true"
click at [312, 429] on span "Usually" at bounding box center [322, 428] width 20 height 7
click at [309, 429] on input "Usually" at bounding box center [306, 429] width 6 height 6
radio input "true"
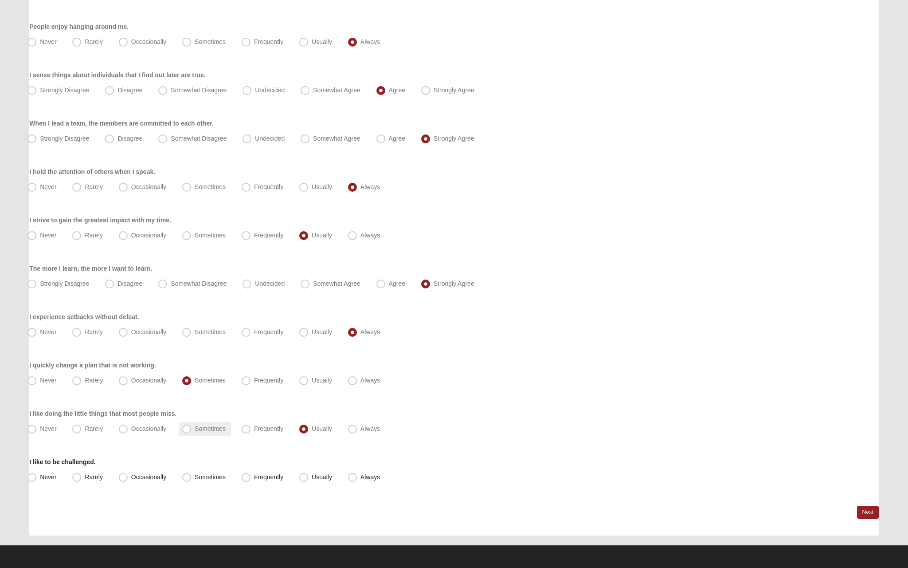
click at [210, 435] on label "Sometimes" at bounding box center [205, 429] width 52 height 14
click at [192, 431] on input "Sometimes" at bounding box center [189, 429] width 6 height 6
radio input "true"
click at [333, 476] on label "Usually" at bounding box center [317, 477] width 42 height 14
click at [309, 476] on input "Usually" at bounding box center [306, 477] width 6 height 6
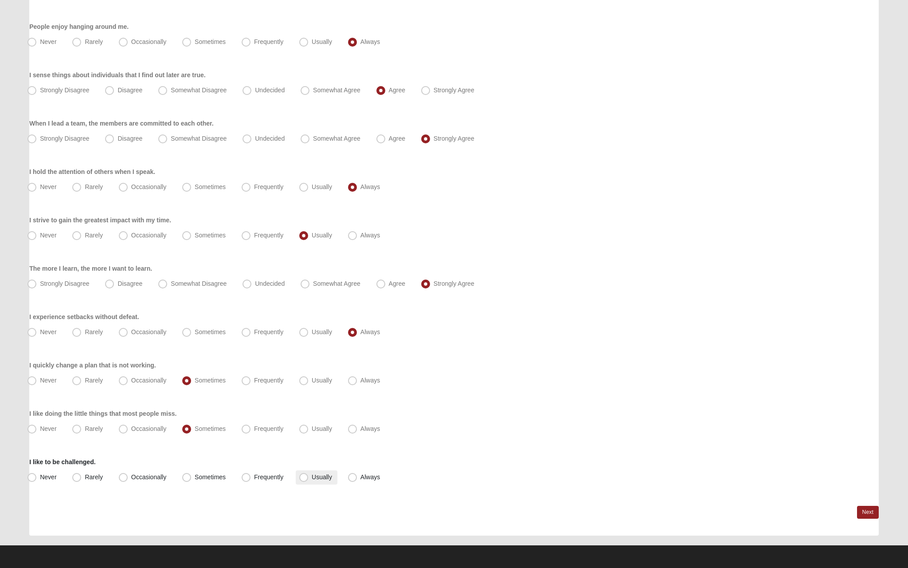
radio input "true"
click at [361, 475] on span "Always" at bounding box center [371, 476] width 20 height 7
click at [353, 475] on input "Always" at bounding box center [355, 477] width 6 height 6
radio input "true"
click at [871, 509] on link "Next" at bounding box center [868, 512] width 22 height 13
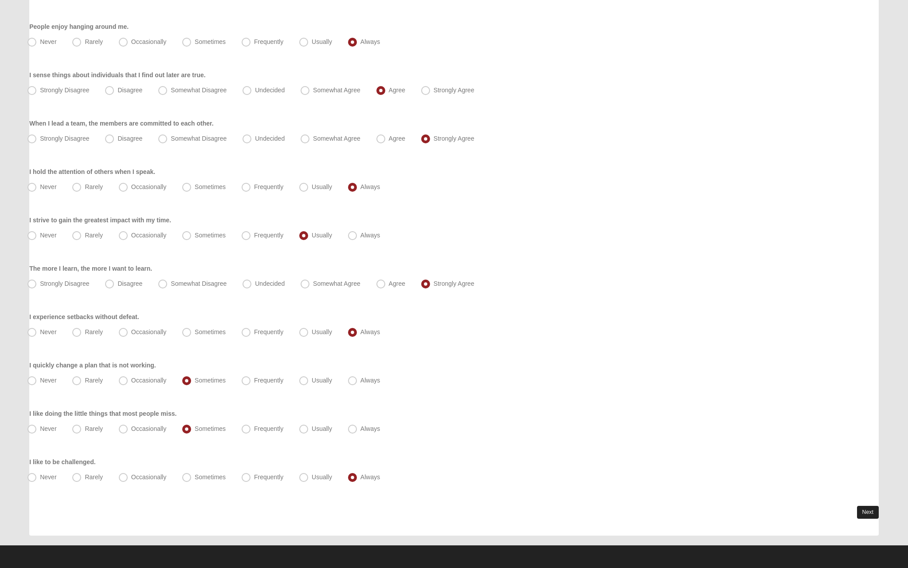
scroll to position [0, 0]
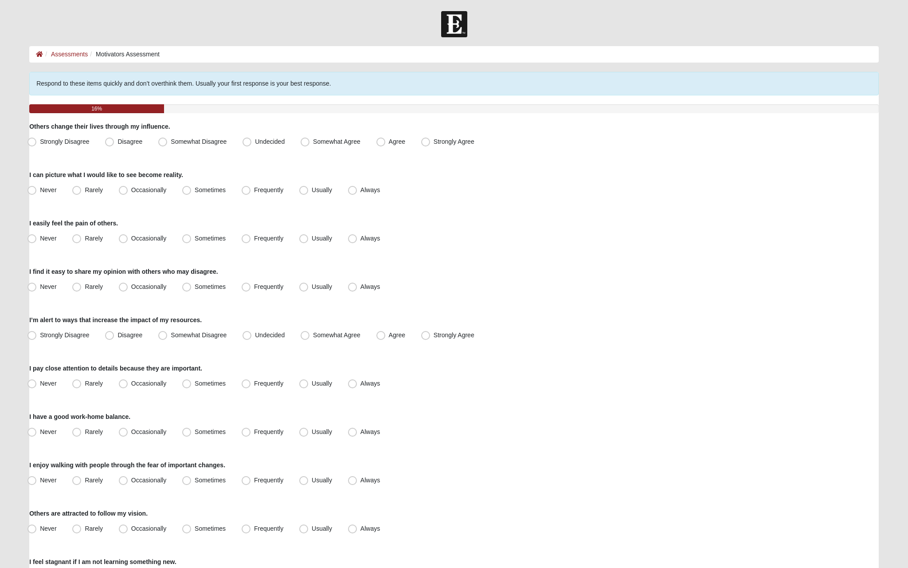
click at [588, 89] on div "Respond to these items quickly and don’t overthink them. Usually your first res…" at bounding box center [454, 84] width 850 height 24
click at [396, 142] on span "Agree" at bounding box center [397, 141] width 16 height 7
click at [386, 142] on input "Agree" at bounding box center [383, 142] width 6 height 6
radio input "true"
click at [321, 187] on span "Usually" at bounding box center [322, 189] width 20 height 7
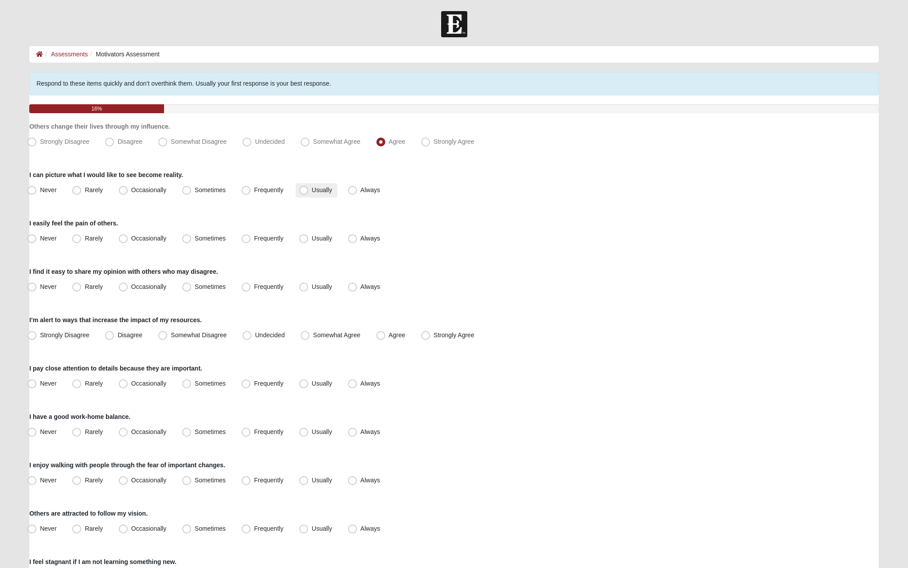
click at [309, 187] on input "Usually" at bounding box center [306, 190] width 6 height 6
radio input "true"
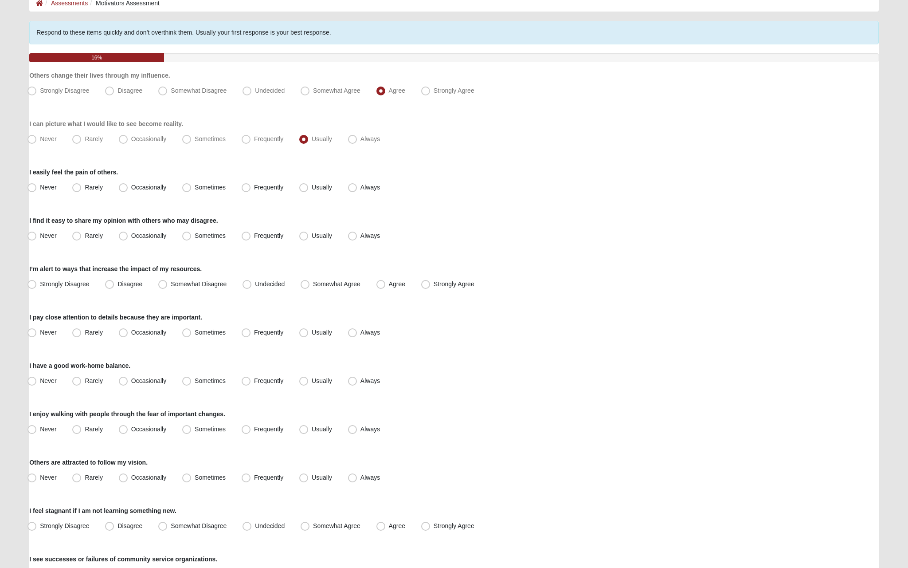
scroll to position [75, 0]
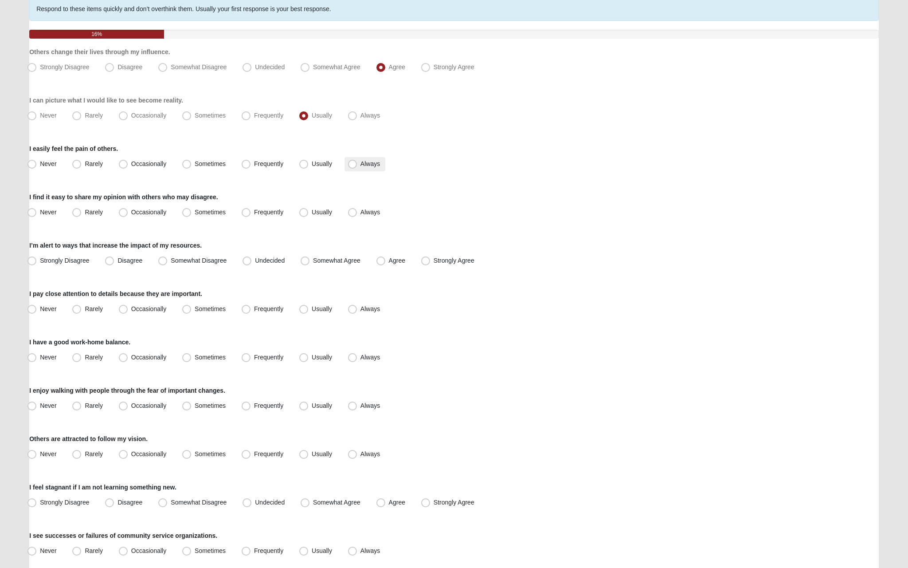
click at [361, 167] on span "Always" at bounding box center [371, 163] width 20 height 7
click at [354, 167] on input "Always" at bounding box center [355, 164] width 6 height 6
radio input "true"
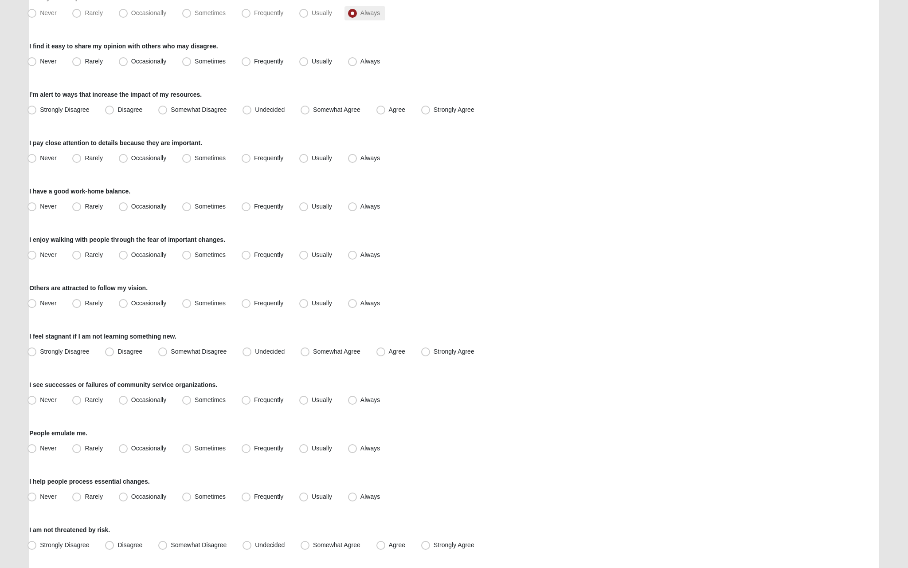
scroll to position [226, 0]
click at [203, 58] on span "Sometimes" at bounding box center [210, 60] width 31 height 7
click at [192, 58] on input "Sometimes" at bounding box center [189, 61] width 6 height 6
radio input "true"
click at [387, 109] on label "Agree" at bounding box center [392, 109] width 38 height 14
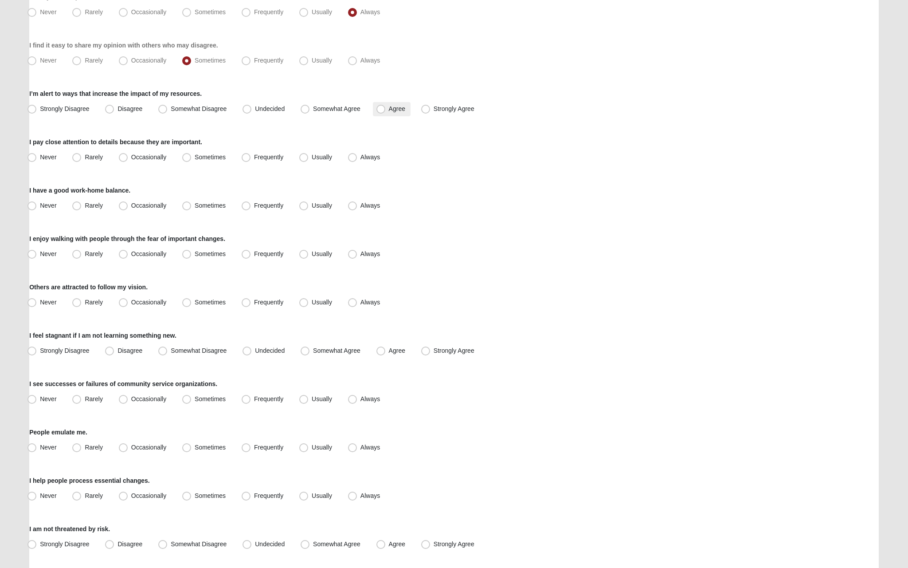
click at [386, 109] on input "Agree" at bounding box center [383, 109] width 6 height 6
radio input "true"
click at [327, 155] on span "Usually" at bounding box center [322, 156] width 20 height 7
click at [309, 155] on input "Usually" at bounding box center [306, 157] width 6 height 6
radio input "true"
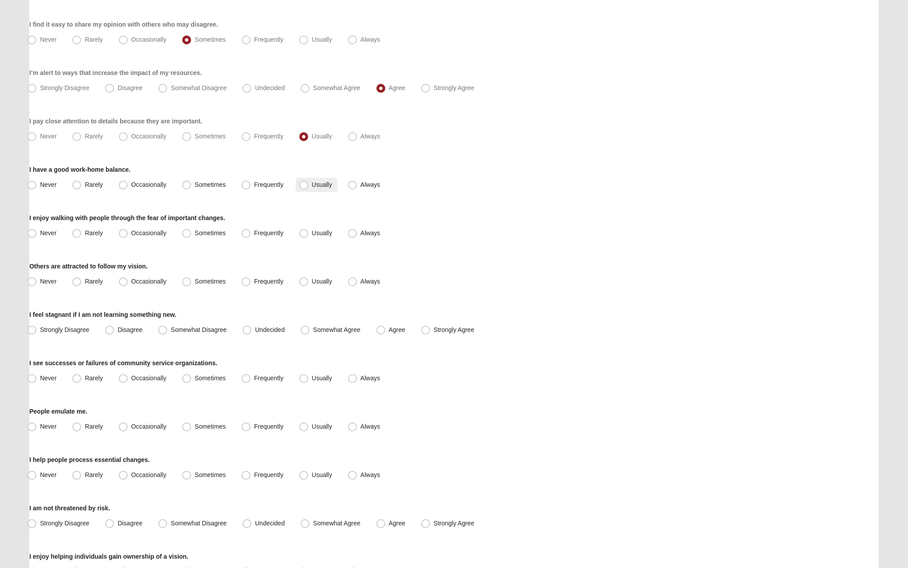
scroll to position [262, 0]
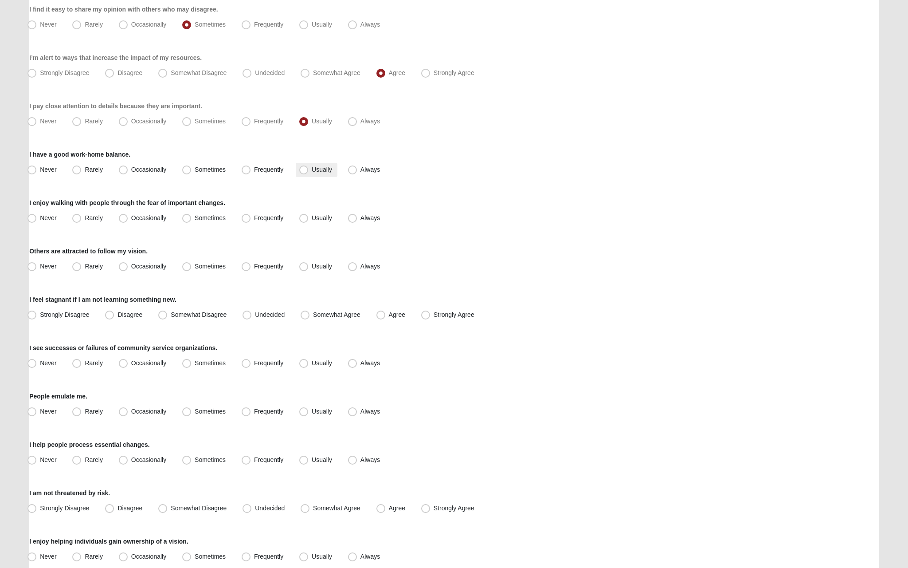
click at [314, 171] on span "Usually" at bounding box center [322, 169] width 20 height 7
click at [309, 171] on input "Usually" at bounding box center [306, 170] width 6 height 6
radio input "true"
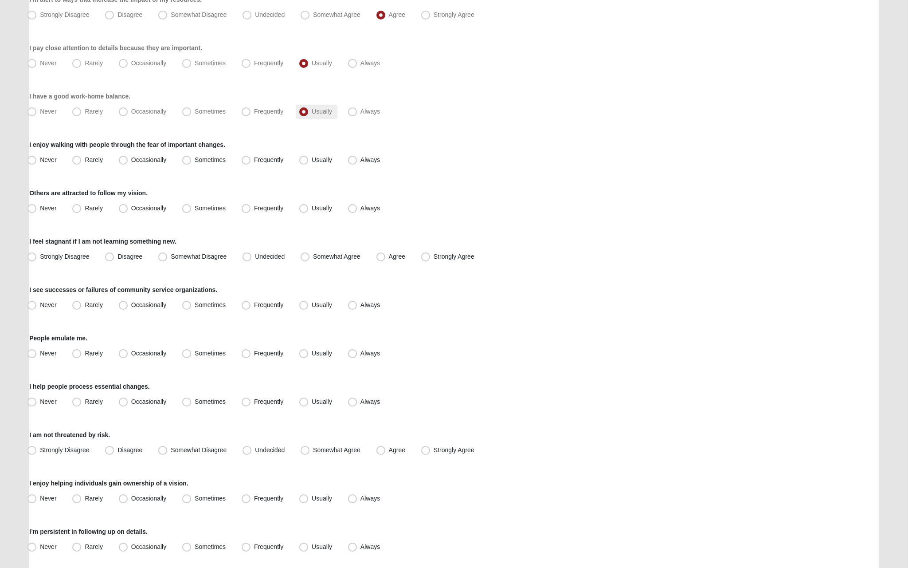
scroll to position [321, 0]
click at [361, 161] on span "Always" at bounding box center [371, 158] width 20 height 7
click at [352, 161] on input "Always" at bounding box center [355, 159] width 6 height 6
radio input "true"
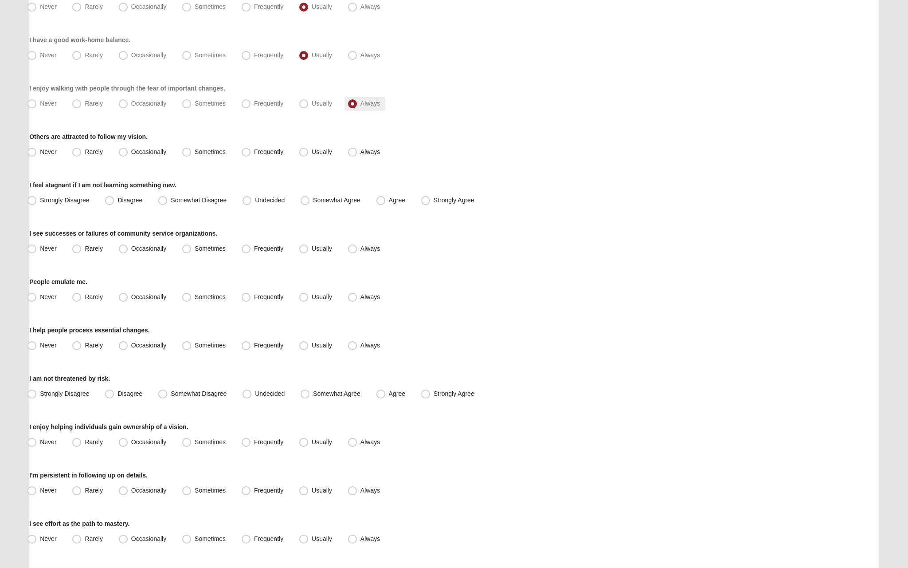
scroll to position [383, 0]
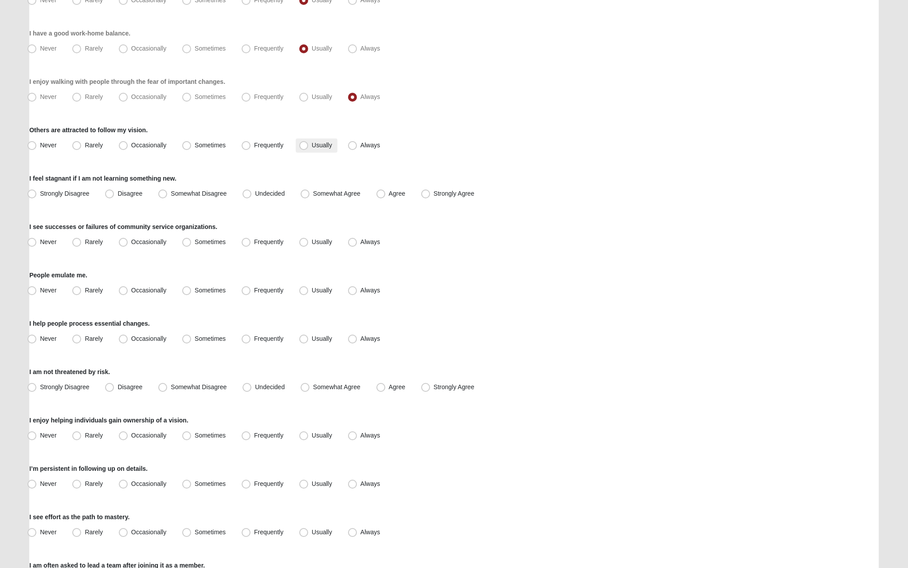
click at [314, 146] on span "Usually" at bounding box center [322, 144] width 20 height 7
click at [309, 146] on input "Usually" at bounding box center [306, 145] width 6 height 6
radio input "true"
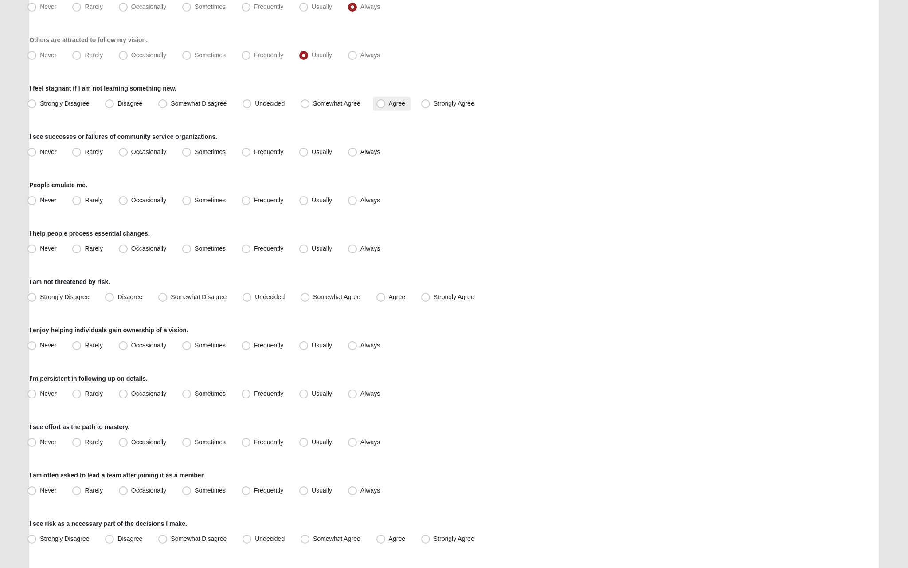
scroll to position [480, 0]
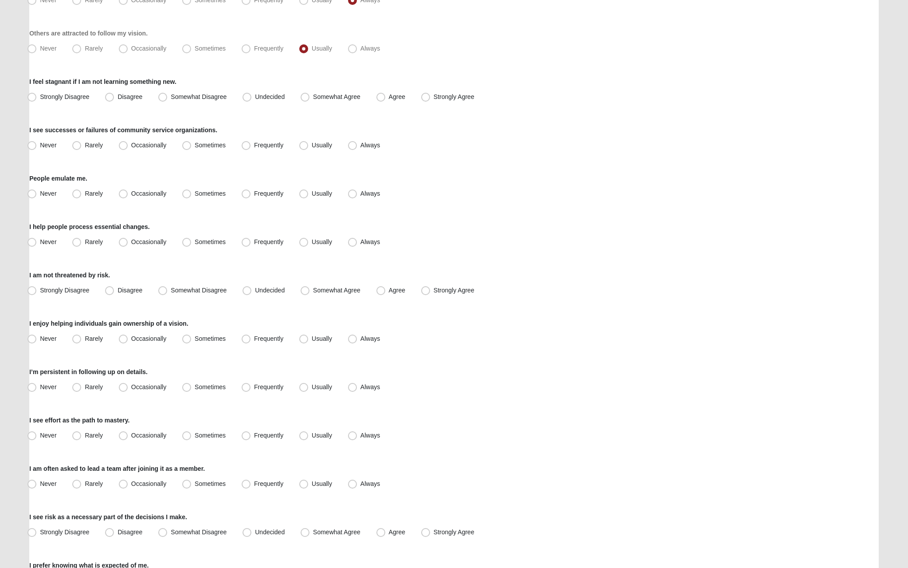
click at [463, 105] on div "Respond to these items quickly and don’t overthink them. Usually your first res…" at bounding box center [454, 115] width 850 height 1047
click at [454, 99] on span "Strongly Agree" at bounding box center [454, 96] width 41 height 7
click at [431, 99] on input "Strongly Agree" at bounding box center [428, 97] width 6 height 6
radio input "true"
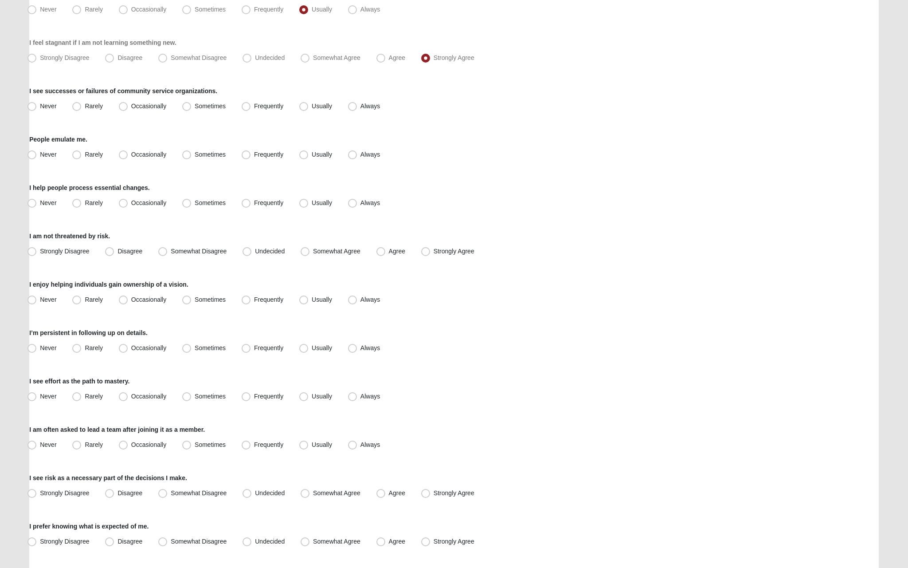
scroll to position [518, 0]
click at [216, 106] on span "Sometimes" at bounding box center [210, 107] width 31 height 7
click at [192, 106] on input "Sometimes" at bounding box center [189, 108] width 6 height 6
radio input "true"
click at [223, 160] on label "Sometimes" at bounding box center [205, 156] width 52 height 14
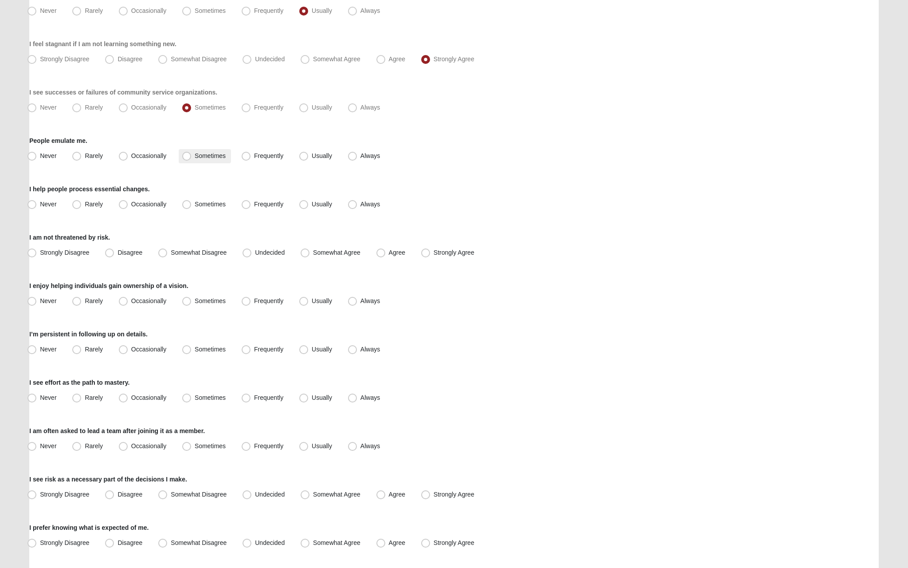
click at [192, 159] on input "Sometimes" at bounding box center [189, 156] width 6 height 6
radio input "true"
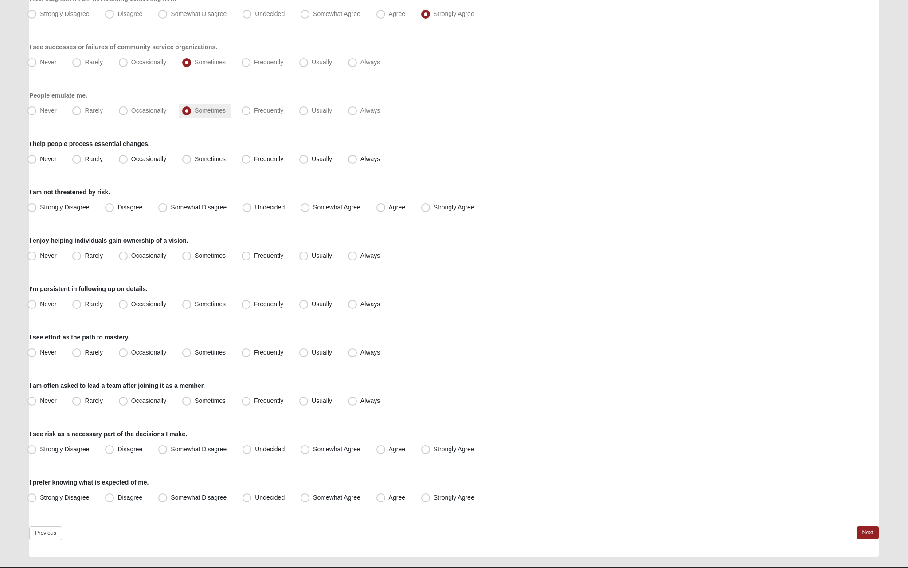
scroll to position [563, 0]
click at [320, 111] on span "Usually" at bounding box center [322, 109] width 20 height 7
click at [309, 111] on input "Usually" at bounding box center [306, 110] width 6 height 6
radio input "true"
click at [316, 157] on span "Usually" at bounding box center [322, 158] width 20 height 7
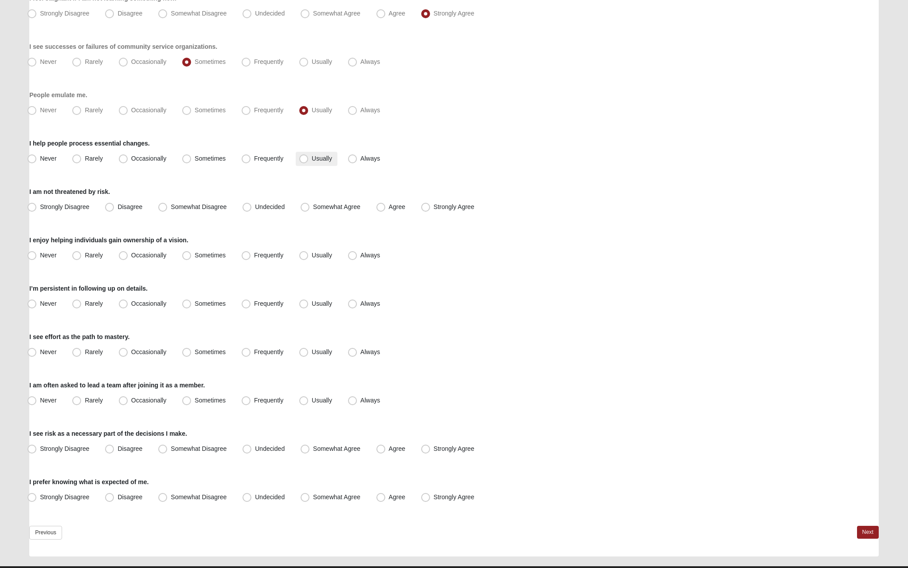
click at [309, 157] on input "Usually" at bounding box center [306, 159] width 6 height 6
radio input "true"
click at [396, 204] on span "Agree" at bounding box center [397, 206] width 16 height 7
click at [386, 204] on input "Agree" at bounding box center [383, 207] width 6 height 6
radio input "true"
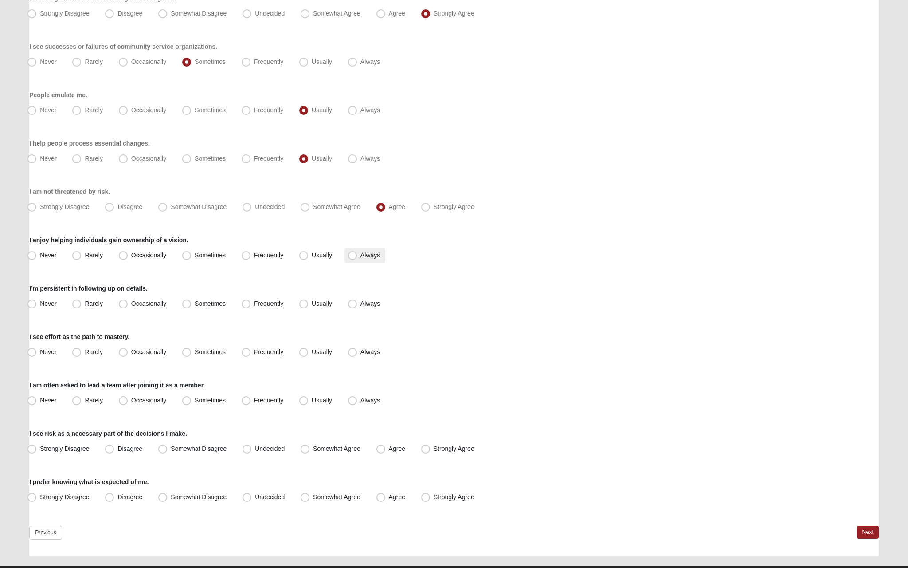
click at [363, 258] on span "Always" at bounding box center [371, 254] width 20 height 7
click at [357, 258] on input "Always" at bounding box center [355, 255] width 6 height 6
radio input "true"
click at [315, 301] on span "Usually" at bounding box center [322, 303] width 20 height 7
click at [309, 301] on input "Usually" at bounding box center [306, 304] width 6 height 6
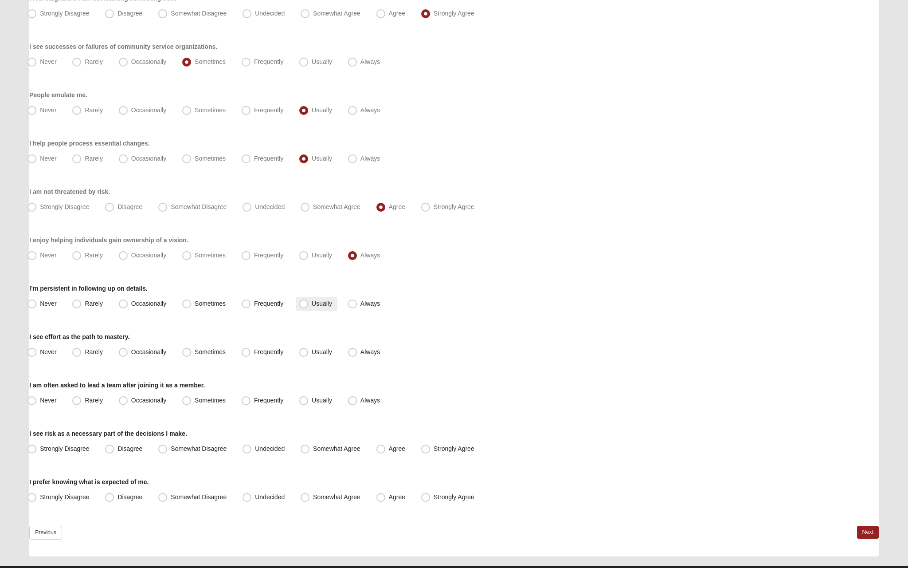
radio input "true"
click at [210, 301] on span "Sometimes" at bounding box center [210, 303] width 31 height 7
click at [192, 301] on input "Sometimes" at bounding box center [189, 304] width 6 height 6
radio input "true"
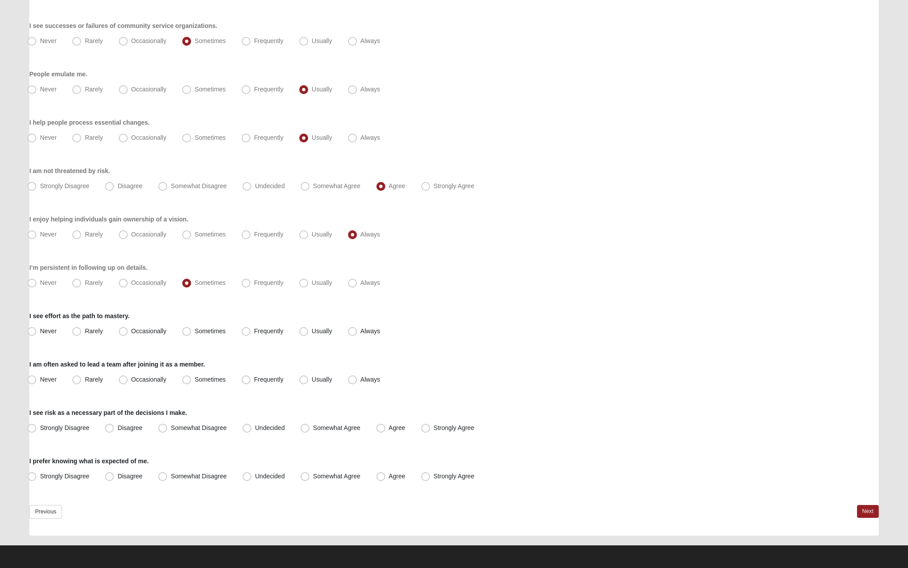
scroll to position [584, 0]
click at [361, 329] on span "Always" at bounding box center [371, 330] width 20 height 7
click at [355, 329] on input "Always" at bounding box center [355, 331] width 6 height 6
radio input "true"
click at [359, 380] on label "Always" at bounding box center [365, 380] width 41 height 14
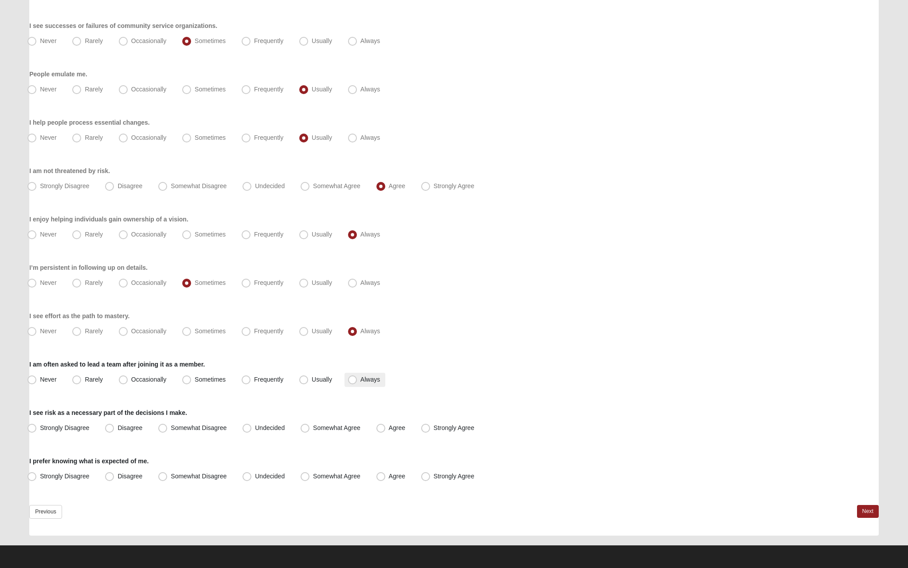
click at [357, 380] on input "Always" at bounding box center [355, 379] width 6 height 6
radio input "true"
click at [435, 434] on label "Strongly Agree" at bounding box center [449, 428] width 62 height 14
click at [431, 431] on input "Strongly Agree" at bounding box center [428, 428] width 6 height 6
radio input "true"
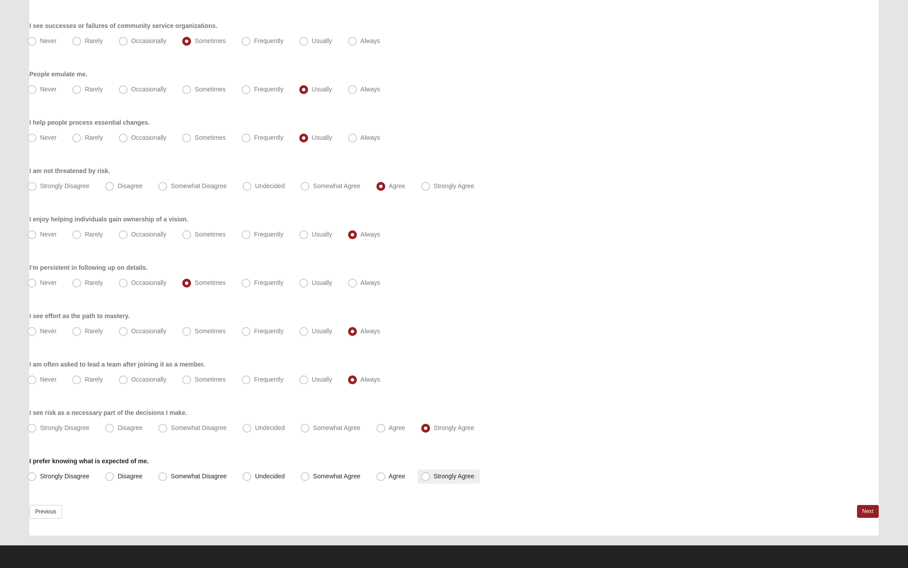
click at [442, 481] on label "Strongly Agree" at bounding box center [449, 476] width 62 height 14
click at [431, 479] on input "Strongly Agree" at bounding box center [428, 476] width 6 height 6
radio input "true"
click at [868, 506] on link "Next" at bounding box center [868, 511] width 22 height 13
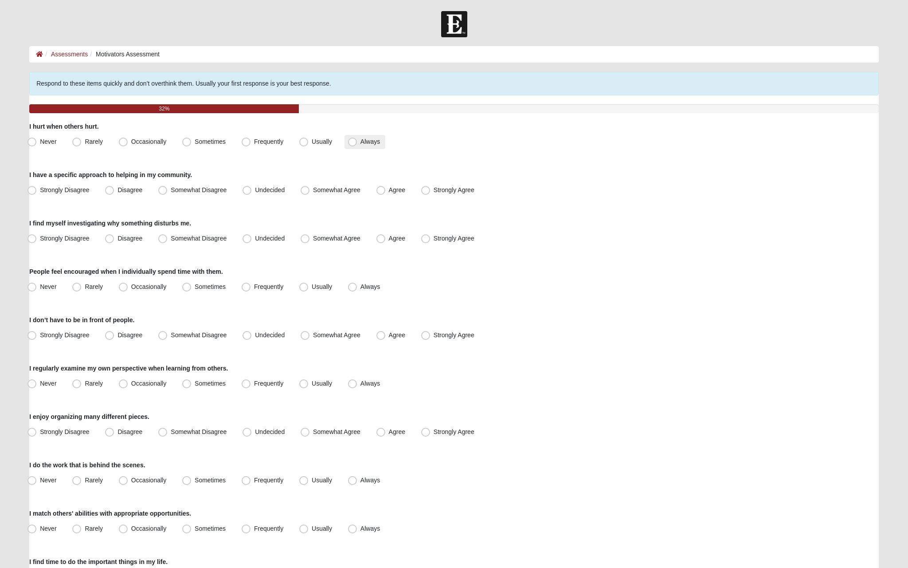
click at [369, 139] on span "Always" at bounding box center [371, 141] width 20 height 7
click at [357, 139] on input "Always" at bounding box center [355, 142] width 6 height 6
radio input "true"
click at [399, 195] on label "Agree" at bounding box center [392, 190] width 38 height 14
click at [386, 193] on input "Agree" at bounding box center [383, 190] width 6 height 6
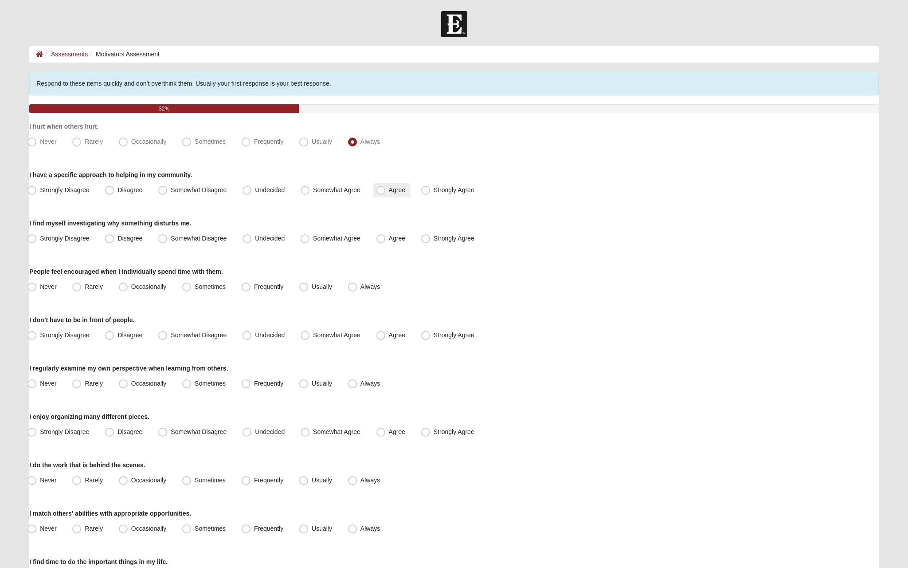
radio input "true"
click at [396, 243] on label "Agree" at bounding box center [392, 238] width 38 height 14
click at [386, 241] on input "Agree" at bounding box center [383, 238] width 6 height 6
radio input "true"
click at [314, 285] on span "Usually" at bounding box center [322, 286] width 20 height 7
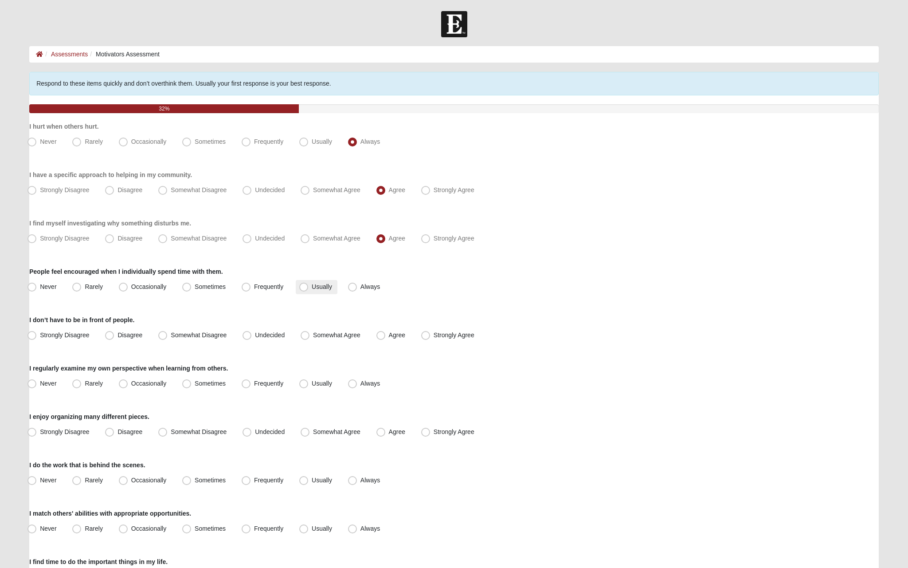
click at [309, 285] on input "Usually" at bounding box center [306, 287] width 6 height 6
radio input "true"
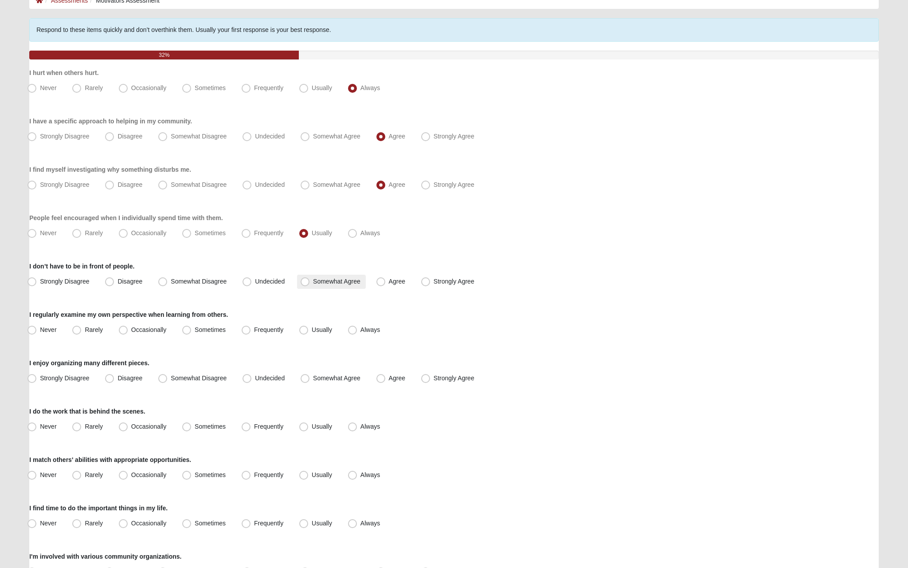
scroll to position [63, 0]
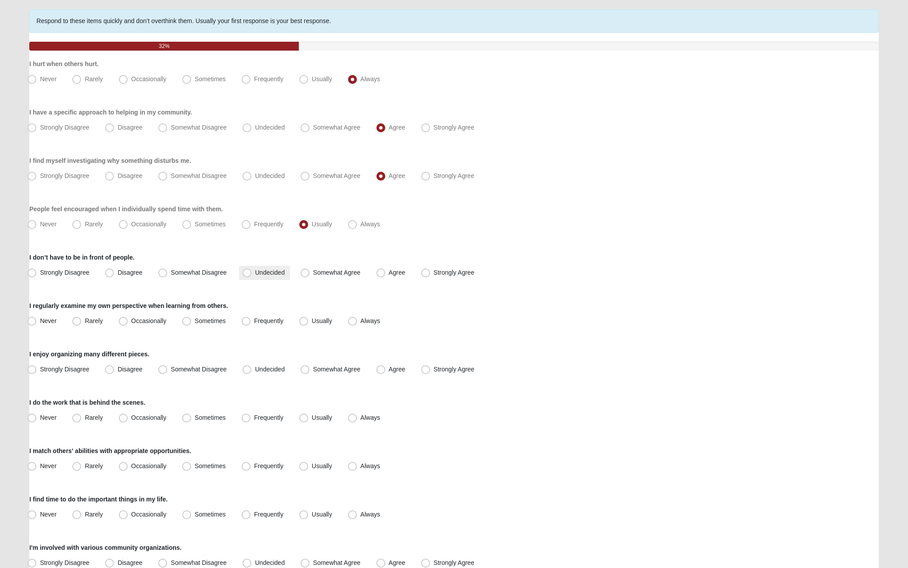
click at [287, 276] on label "Undecided" at bounding box center [264, 273] width 51 height 14
click at [252, 275] on input "Undecided" at bounding box center [249, 273] width 6 height 6
radio input "true"
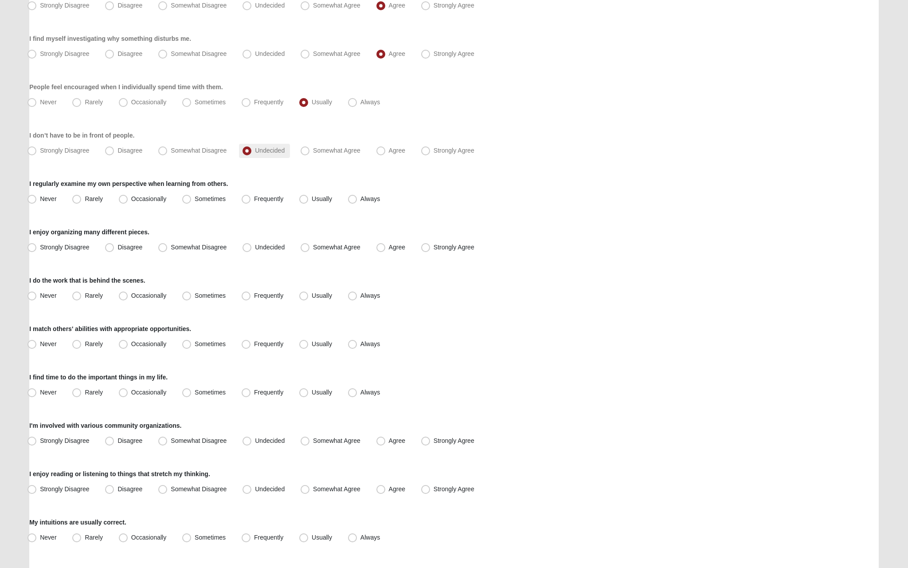
scroll to position [185, 0]
click at [361, 196] on span "Always" at bounding box center [371, 197] width 20 height 7
click at [354, 196] on input "Always" at bounding box center [355, 198] width 6 height 6
radio input "true"
click at [324, 202] on label "Usually" at bounding box center [317, 198] width 42 height 14
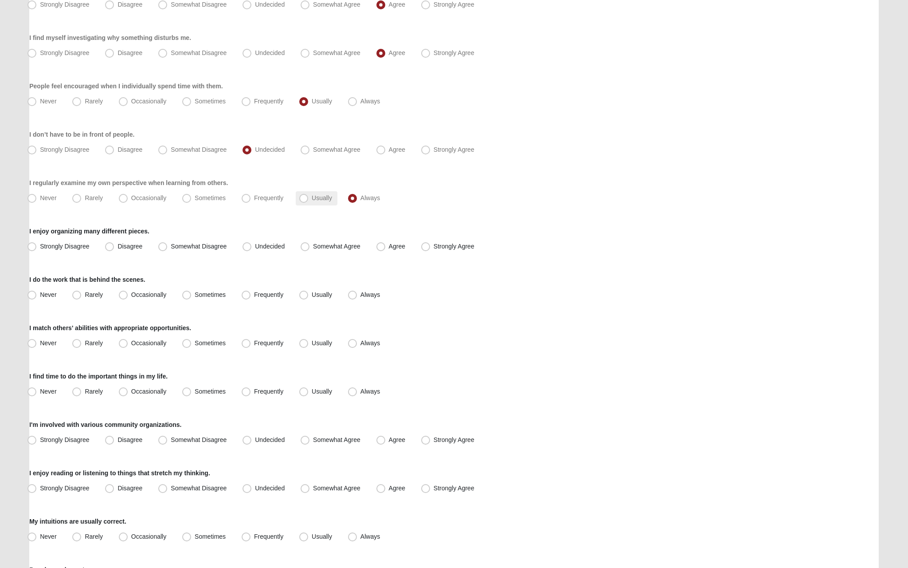
click at [309, 201] on input "Usually" at bounding box center [306, 198] width 6 height 6
radio input "true"
click at [197, 202] on label "Sometimes" at bounding box center [205, 198] width 52 height 14
click at [192, 201] on input "Sometimes" at bounding box center [189, 198] width 6 height 6
radio input "true"
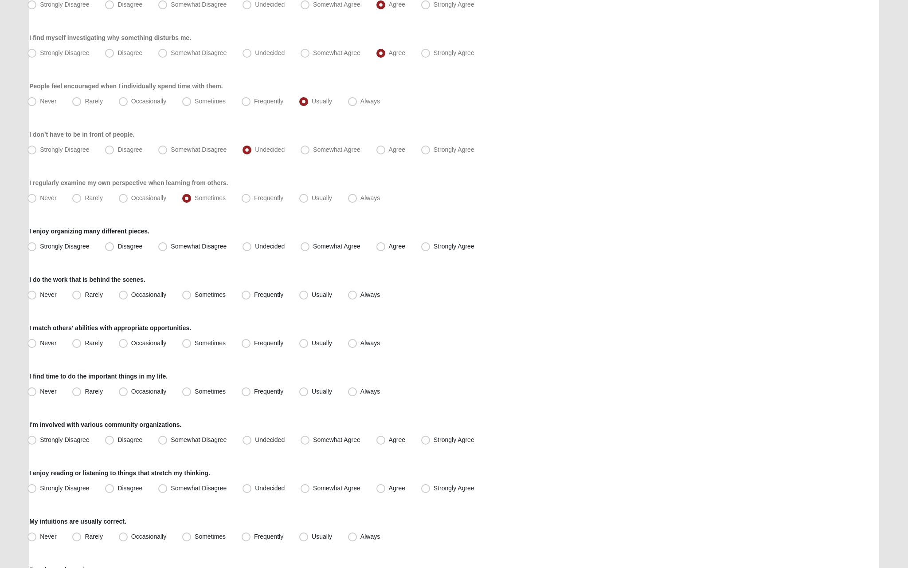
click at [303, 258] on div "Respond to these items quickly and don’t overthink them. Usually your first res…" at bounding box center [454, 409] width 850 height 1047
click at [329, 196] on span "Usually" at bounding box center [322, 197] width 20 height 7
click at [309, 196] on input "Usually" at bounding box center [306, 198] width 6 height 6
radio input "true"
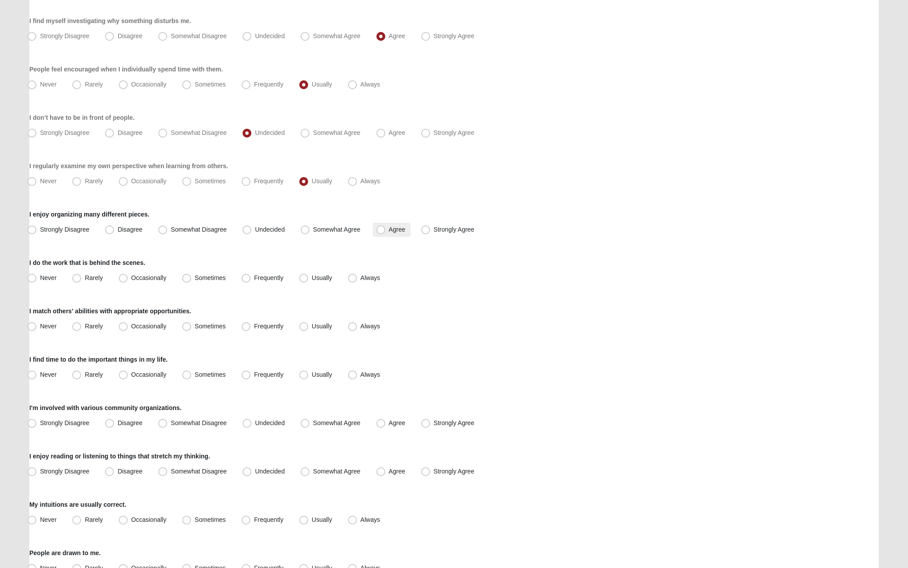
click at [388, 224] on label "Agree" at bounding box center [392, 230] width 38 height 14
click at [386, 227] on input "Agree" at bounding box center [383, 230] width 6 height 6
radio input "true"
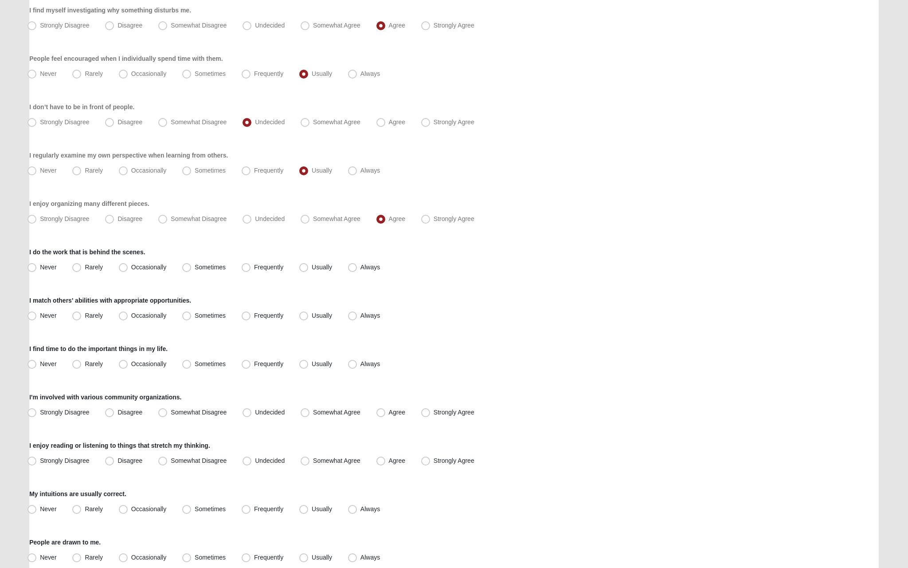
scroll to position [214, 0]
click at [361, 263] on span "Always" at bounding box center [371, 265] width 20 height 7
click at [357, 263] on input "Always" at bounding box center [355, 266] width 6 height 6
radio input "true"
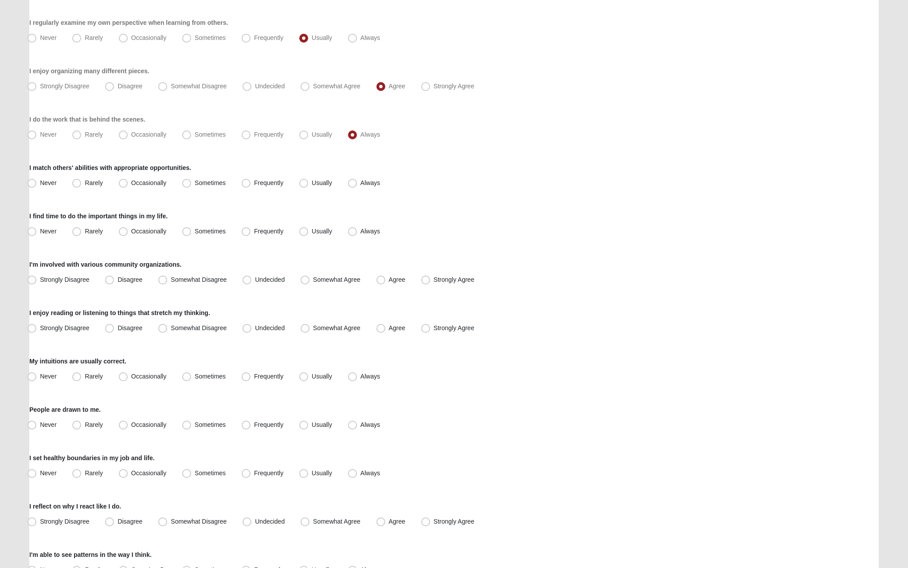
scroll to position [365, 0]
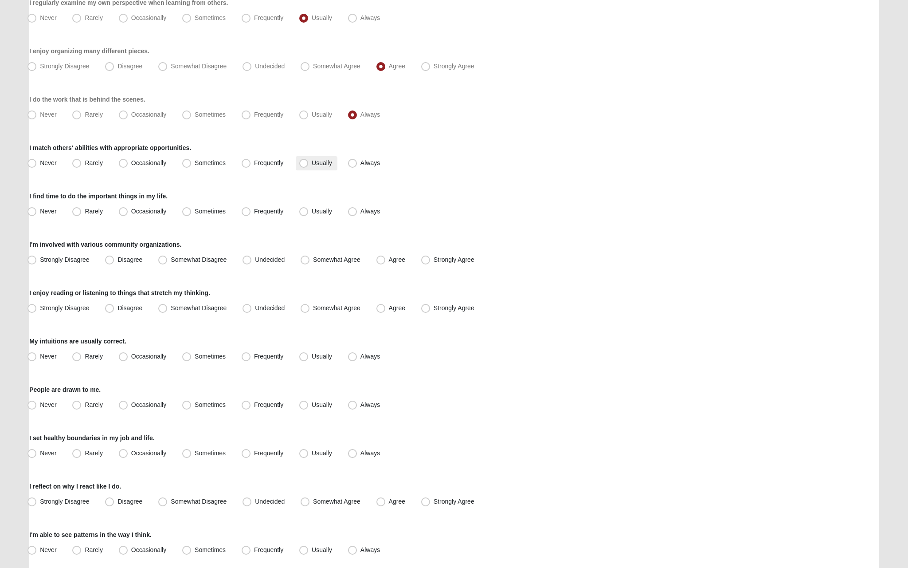
click at [312, 163] on span "Usually" at bounding box center [322, 162] width 20 height 7
click at [308, 163] on input "Usually" at bounding box center [306, 163] width 6 height 6
radio input "true"
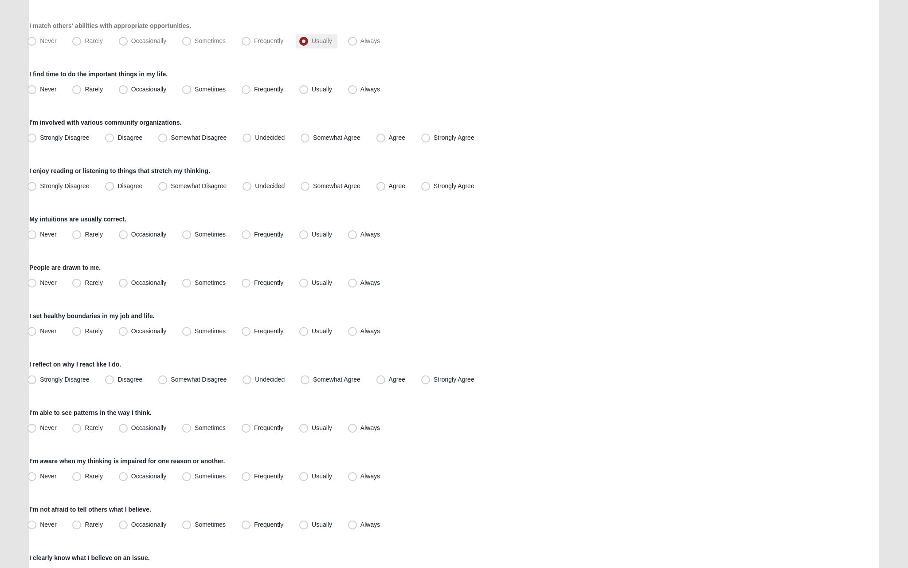
scroll to position [488, 0]
click at [361, 88] on span "Always" at bounding box center [371, 88] width 20 height 7
click at [353, 88] on input "Always" at bounding box center [355, 89] width 6 height 6
radio input "true"
click at [400, 137] on span "Agree" at bounding box center [397, 136] width 16 height 7
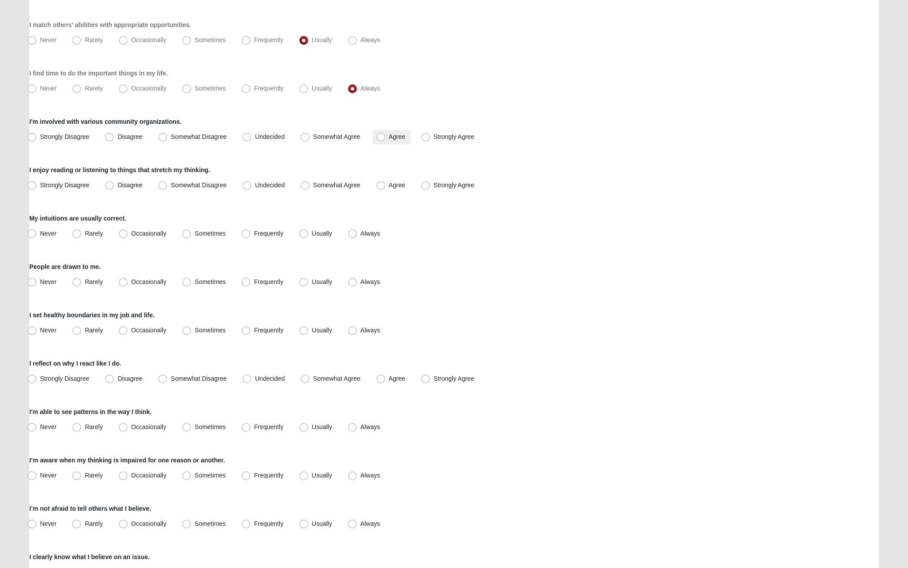
click at [386, 137] on input "Agree" at bounding box center [383, 137] width 6 height 6
radio input "true"
click at [393, 188] on span "Agree" at bounding box center [397, 184] width 16 height 7
click at [386, 188] on input "Agree" at bounding box center [383, 185] width 6 height 6
radio input "true"
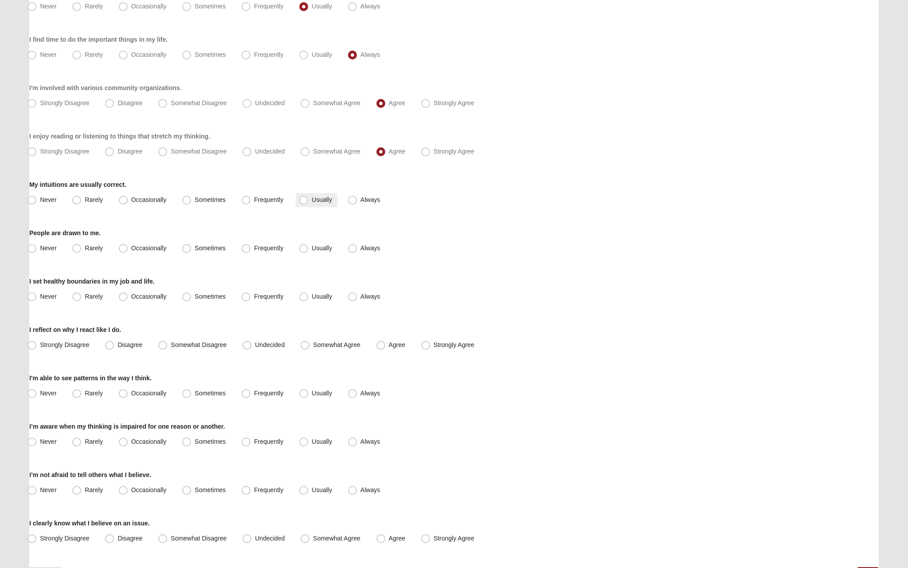
click at [312, 200] on span "Usually" at bounding box center [322, 199] width 20 height 7
click at [307, 200] on input "Usually" at bounding box center [306, 200] width 6 height 6
radio input "true"
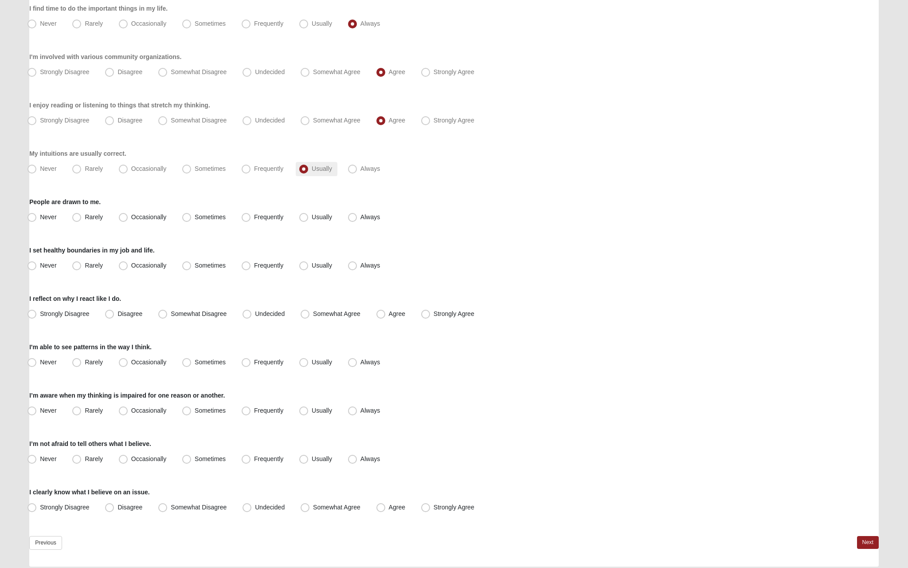
scroll to position [579, 0]
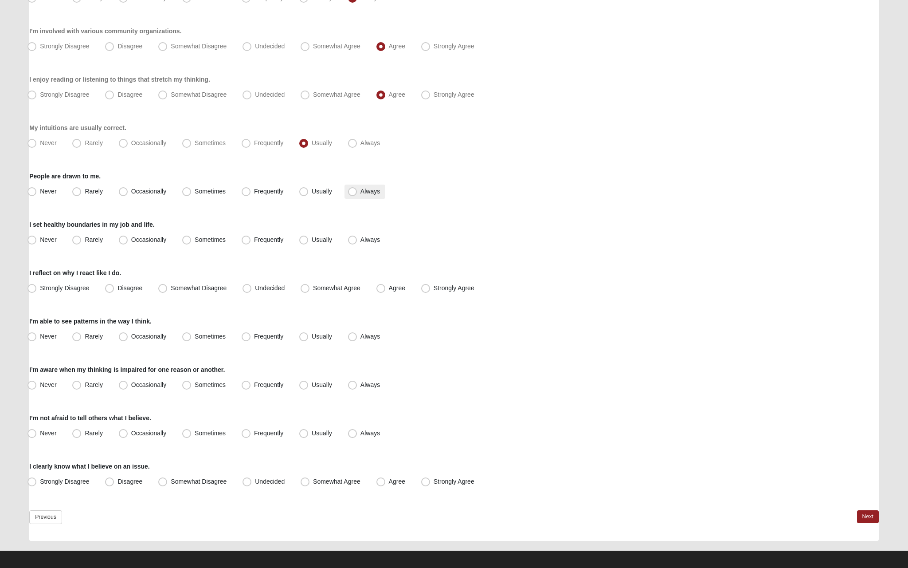
click at [347, 192] on label "Always" at bounding box center [365, 191] width 41 height 14
click at [352, 192] on input "Always" at bounding box center [355, 191] width 6 height 6
radio input "true"
click at [315, 239] on span "Usually" at bounding box center [322, 239] width 20 height 7
click at [309, 239] on input "Usually" at bounding box center [306, 240] width 6 height 6
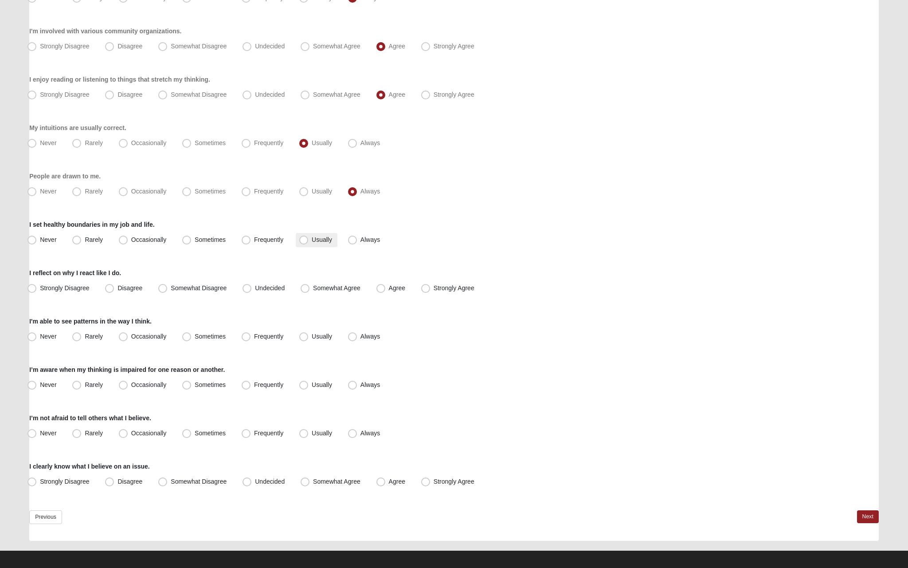
radio input "true"
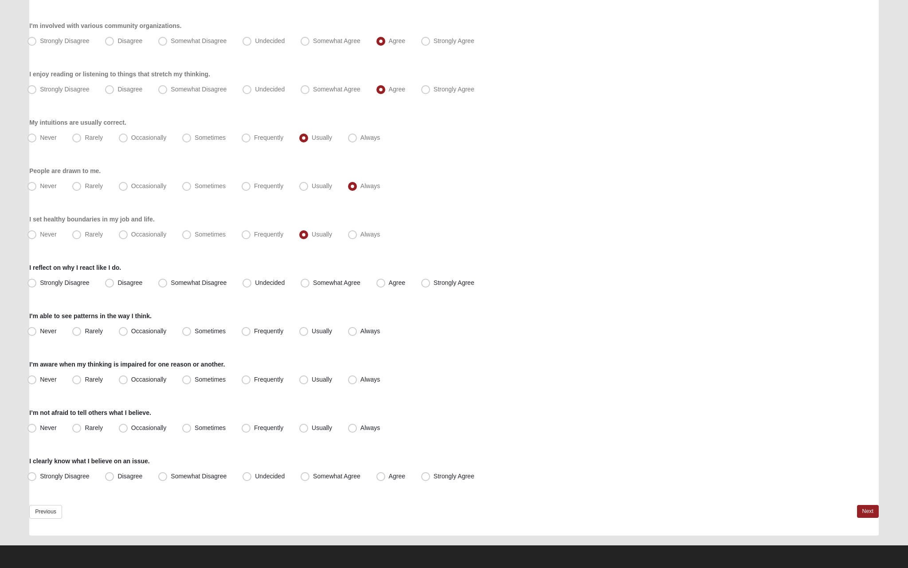
scroll to position [584, 0]
click at [405, 283] on span "Agree" at bounding box center [397, 282] width 16 height 7
click at [386, 283] on input "Agree" at bounding box center [383, 283] width 6 height 6
radio input "true"
click at [348, 333] on label "Always" at bounding box center [365, 331] width 41 height 14
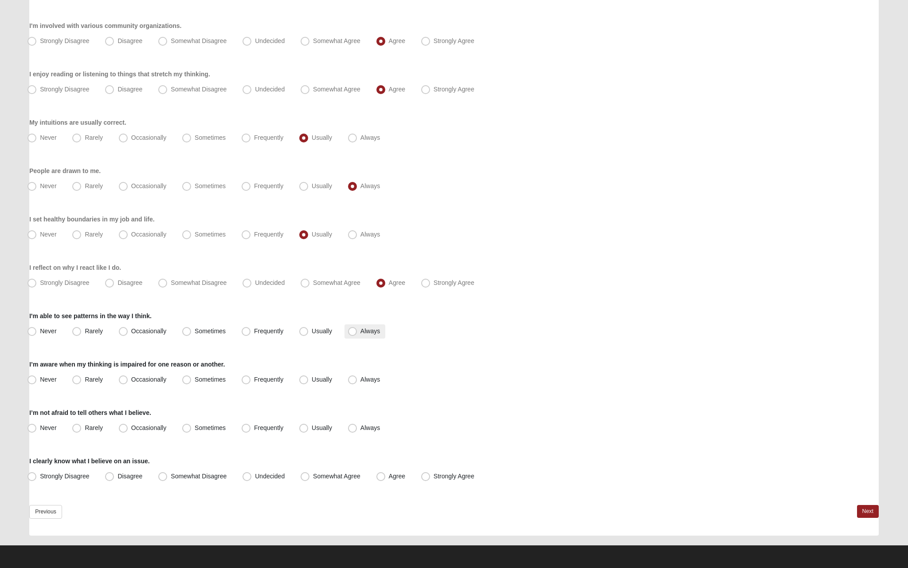
click at [352, 333] on input "Always" at bounding box center [355, 331] width 6 height 6
radio input "true"
click at [310, 334] on label "Usually" at bounding box center [317, 331] width 42 height 14
click at [309, 334] on input "Usually" at bounding box center [306, 331] width 6 height 6
radio input "true"
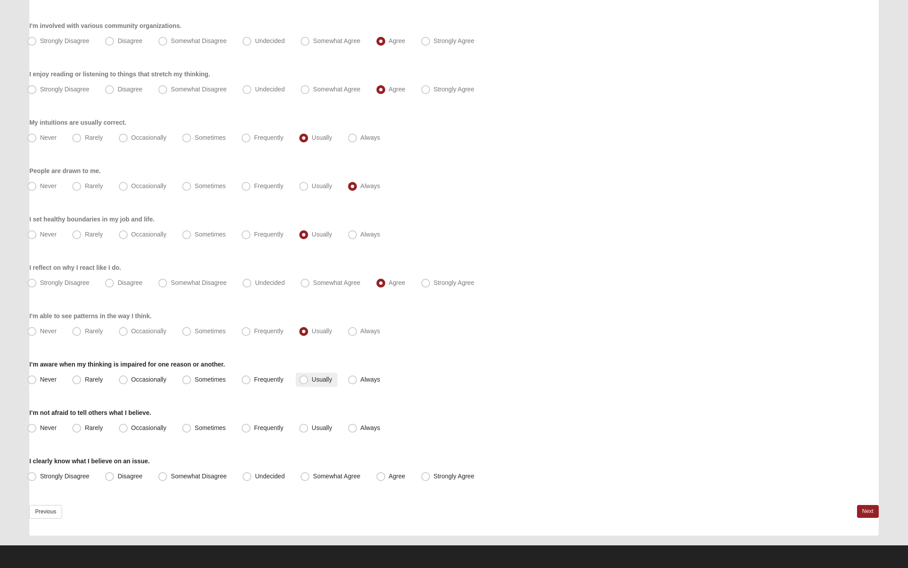
click at [329, 382] on span "Usually" at bounding box center [322, 379] width 20 height 7
click at [309, 382] on input "Usually" at bounding box center [306, 379] width 6 height 6
radio input "true"
click at [299, 428] on label "Usually" at bounding box center [317, 428] width 42 height 14
click at [303, 428] on input "Usually" at bounding box center [306, 428] width 6 height 6
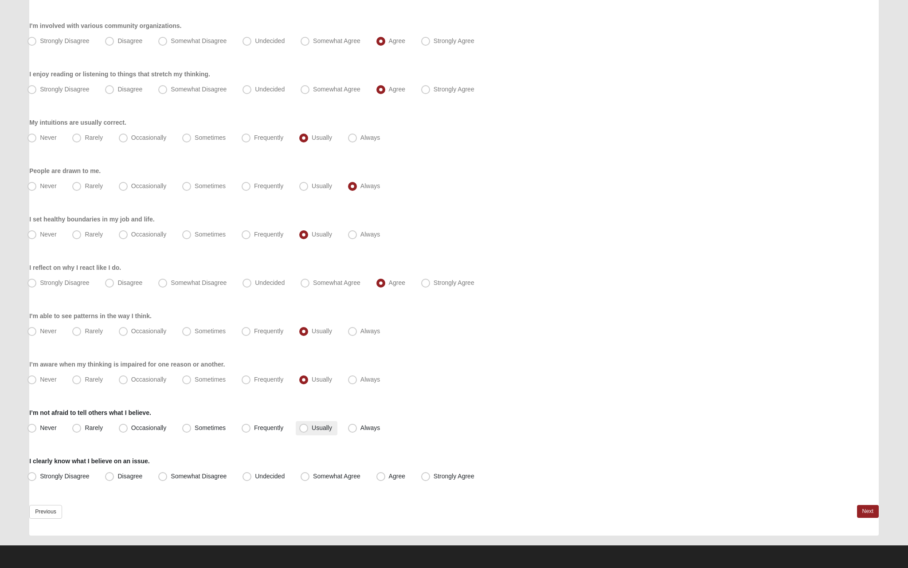
radio input "true"
click at [210, 432] on label "Sometimes" at bounding box center [205, 428] width 52 height 14
click at [192, 431] on input "Sometimes" at bounding box center [189, 428] width 6 height 6
radio input "true"
click at [395, 477] on span "Agree" at bounding box center [397, 475] width 16 height 7
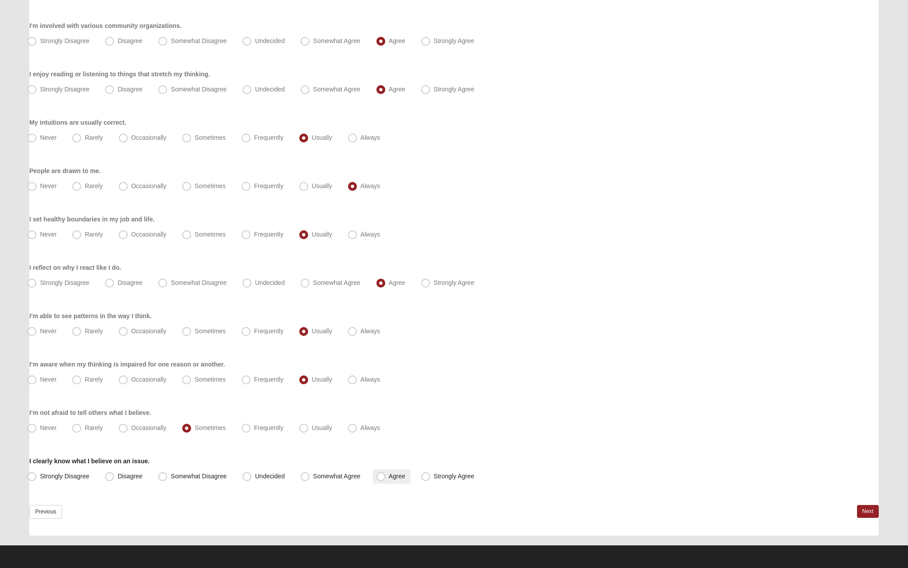
click at [386, 477] on input "Agree" at bounding box center [383, 476] width 6 height 6
radio input "true"
click at [866, 506] on link "Next" at bounding box center [868, 511] width 22 height 13
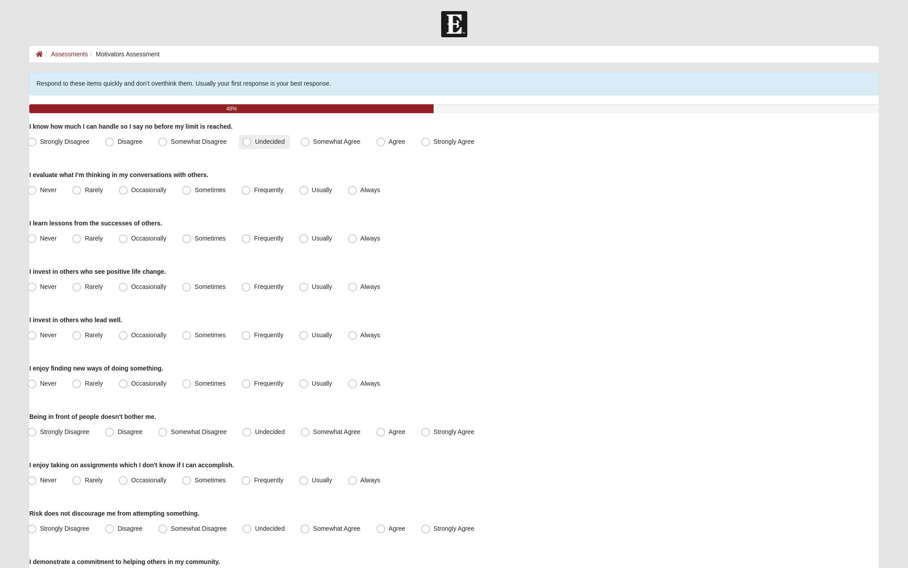
click at [283, 137] on label "Undecided" at bounding box center [264, 142] width 51 height 14
click at [252, 139] on input "Undecided" at bounding box center [249, 142] width 6 height 6
radio input "true"
click at [330, 192] on span "Usually" at bounding box center [322, 189] width 20 height 7
click at [309, 192] on input "Usually" at bounding box center [306, 190] width 6 height 6
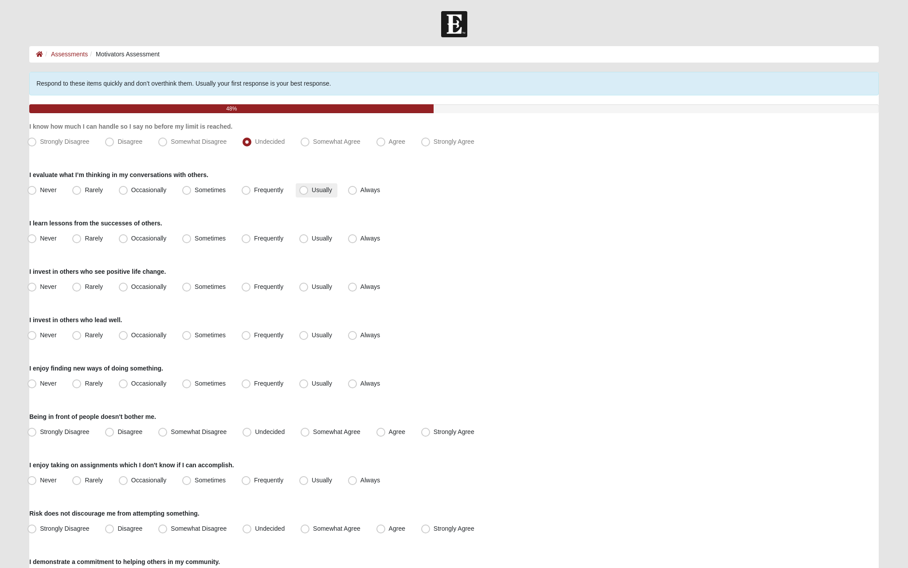
radio input "true"
click at [321, 240] on span "Usually" at bounding box center [322, 238] width 20 height 7
click at [309, 240] on input "Usually" at bounding box center [306, 238] width 6 height 6
radio input "true"
click at [311, 292] on label "Usually" at bounding box center [317, 287] width 42 height 14
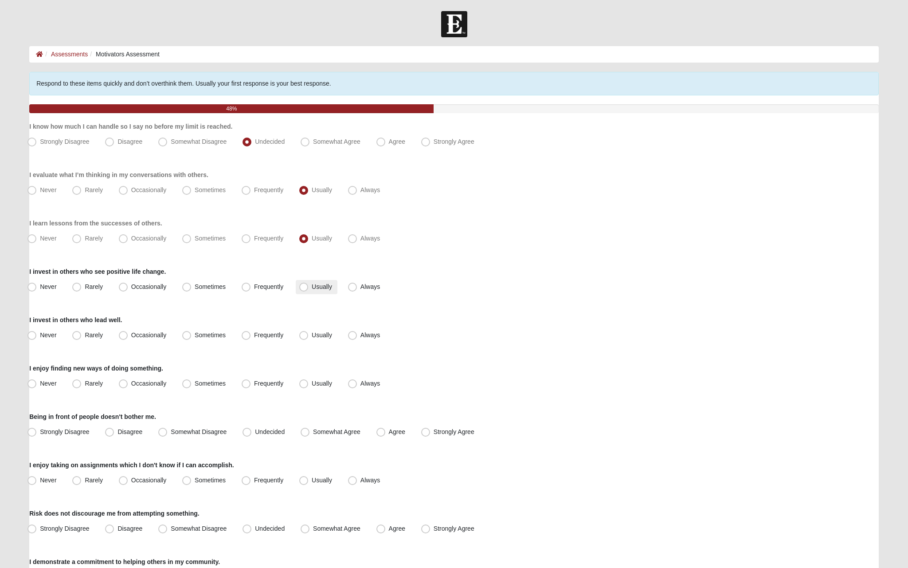
click at [309, 290] on input "Usually" at bounding box center [306, 287] width 6 height 6
radio input "true"
click at [364, 338] on span "Always" at bounding box center [371, 334] width 20 height 7
click at [357, 338] on input "Always" at bounding box center [355, 335] width 6 height 6
radio input "true"
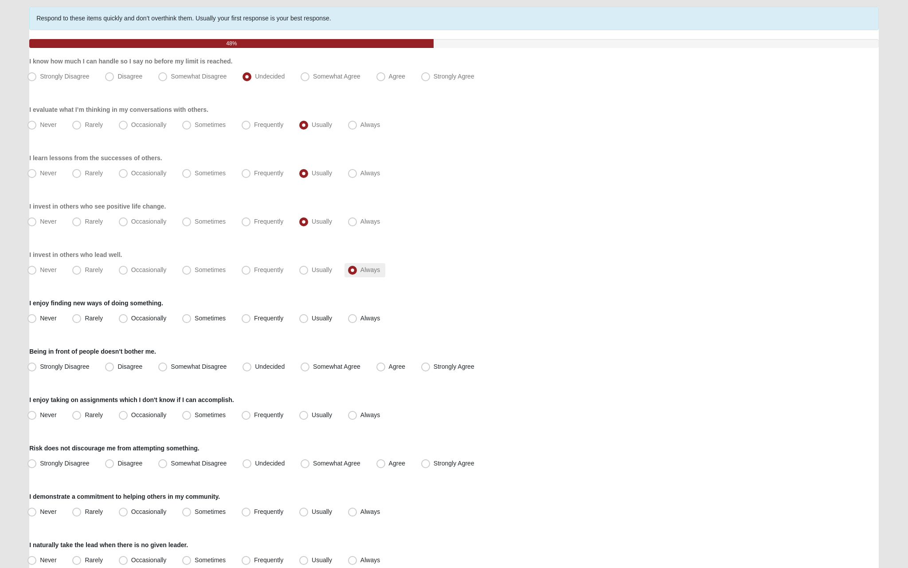
scroll to position [169, 0]
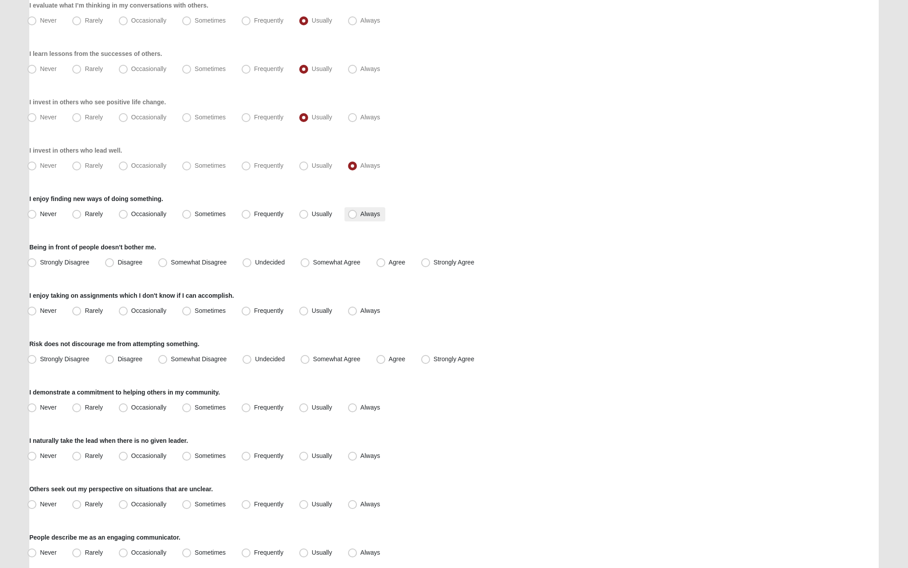
click at [374, 216] on span "Always" at bounding box center [371, 213] width 20 height 7
click at [357, 216] on input "Always" at bounding box center [355, 214] width 6 height 6
radio input "true"
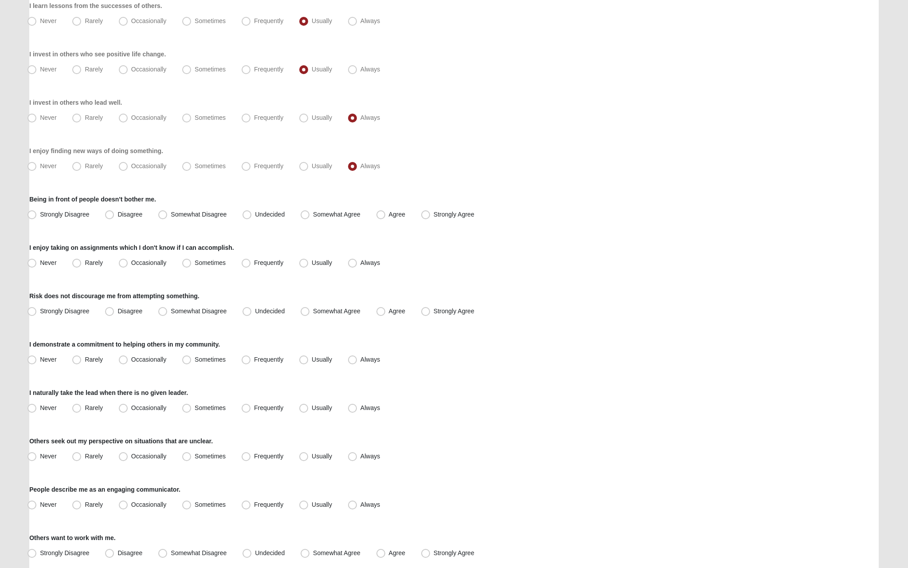
scroll to position [227, 0]
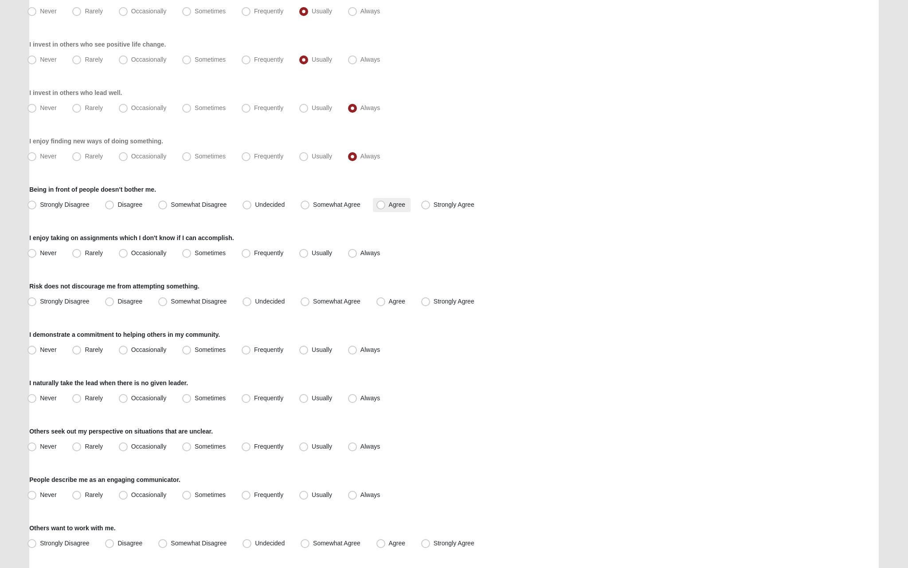
click at [389, 207] on span "Agree" at bounding box center [397, 204] width 16 height 7
click at [380, 207] on input "Agree" at bounding box center [383, 205] width 6 height 6
radio input "true"
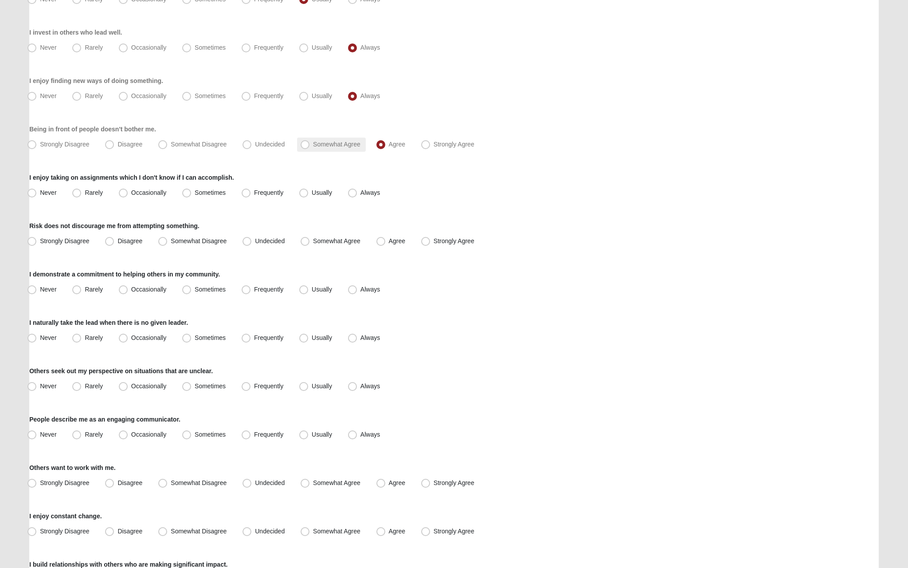
scroll to position [288, 0]
click at [345, 190] on label "Always" at bounding box center [365, 192] width 41 height 14
click at [352, 190] on input "Always" at bounding box center [355, 192] width 6 height 6
radio input "true"
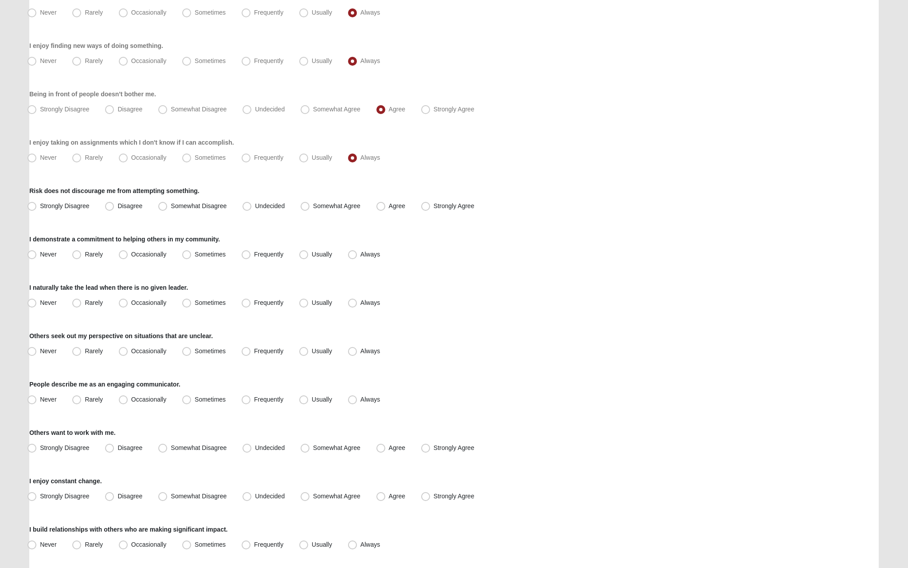
scroll to position [326, 0]
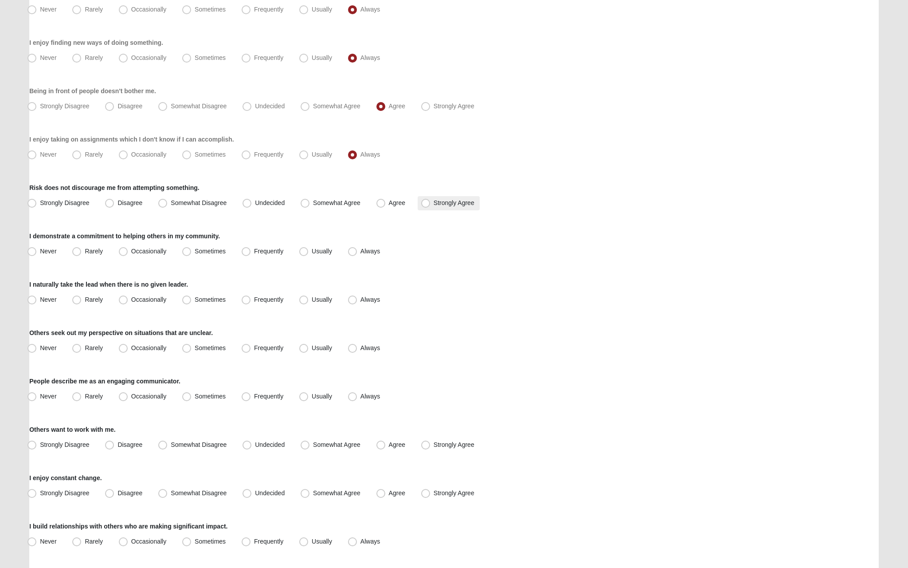
click at [459, 206] on span "Strongly Agree" at bounding box center [454, 202] width 41 height 7
click at [431, 206] on input "Strongly Agree" at bounding box center [428, 203] width 6 height 6
radio input "true"
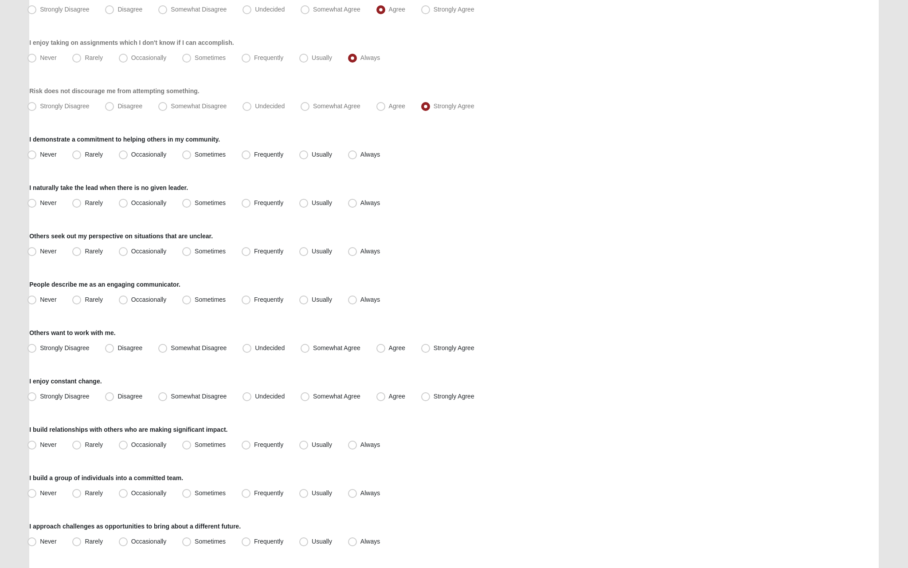
scroll to position [423, 0]
click at [366, 152] on span "Always" at bounding box center [371, 153] width 20 height 7
click at [357, 152] on input "Always" at bounding box center [355, 154] width 6 height 6
radio input "true"
click at [361, 200] on span "Always" at bounding box center [371, 201] width 20 height 7
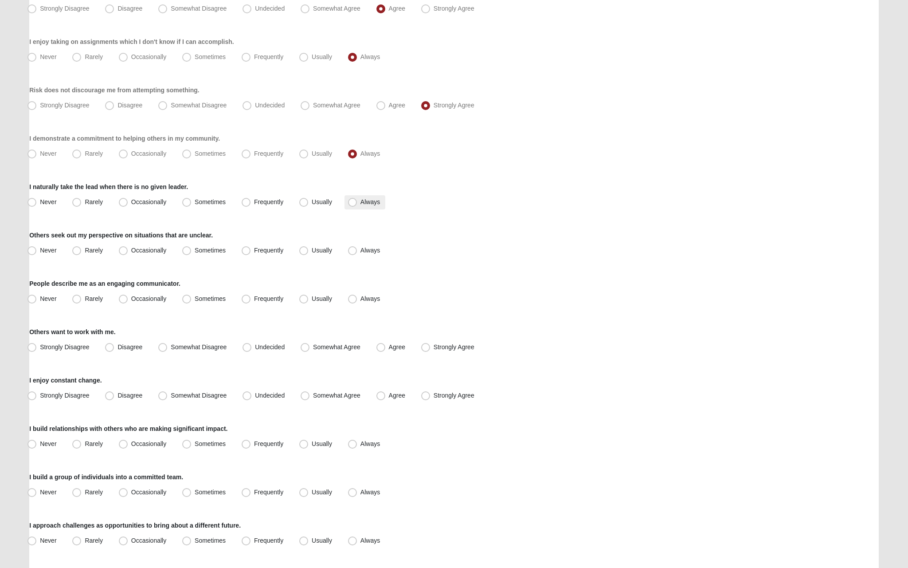
click at [357, 200] on input "Always" at bounding box center [355, 202] width 6 height 6
radio input "true"
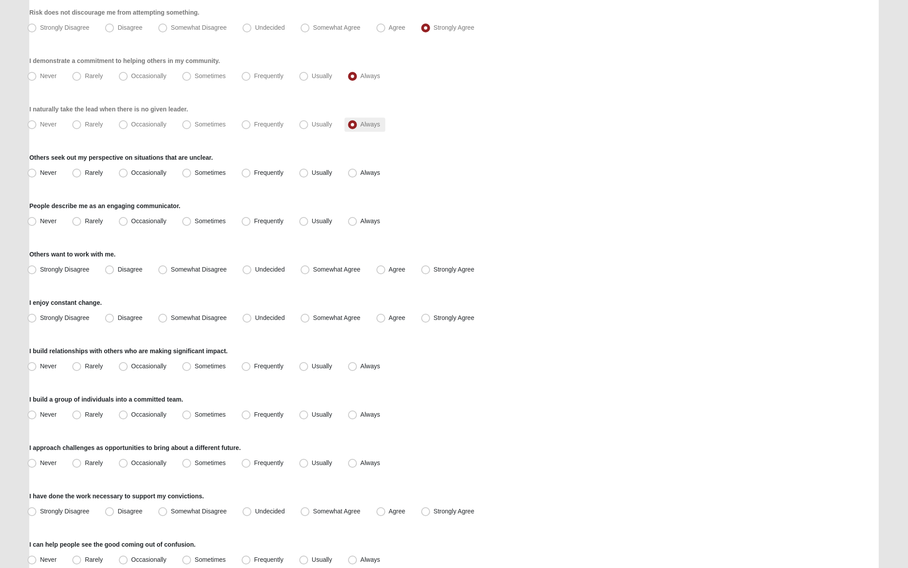
scroll to position [502, 0]
click at [362, 178] on label "Always" at bounding box center [365, 172] width 41 height 14
click at [357, 175] on input "Always" at bounding box center [355, 172] width 6 height 6
radio input "true"
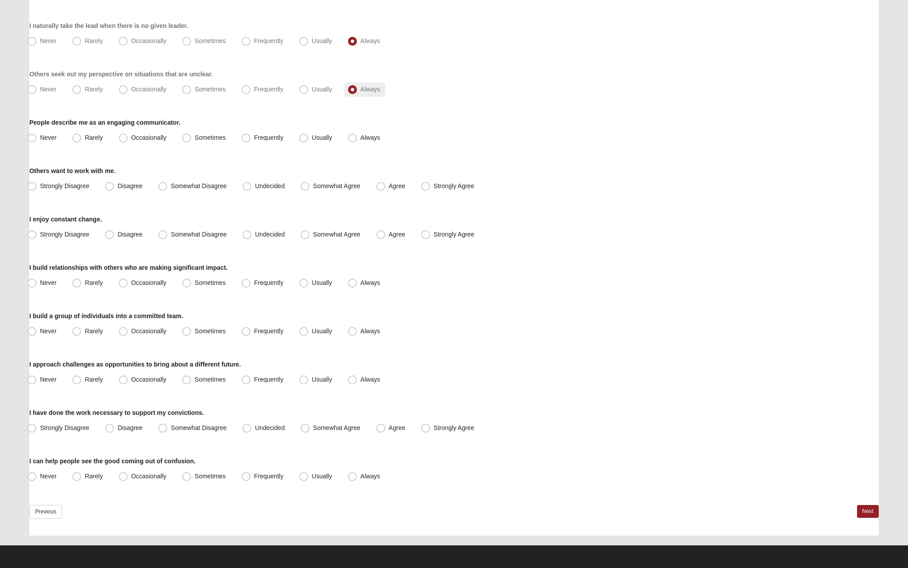
scroll to position [584, 0]
click at [327, 141] on label "Usually" at bounding box center [317, 138] width 42 height 14
click at [309, 141] on input "Usually" at bounding box center [306, 138] width 6 height 6
radio input "true"
click at [386, 192] on label "Agree" at bounding box center [392, 186] width 38 height 14
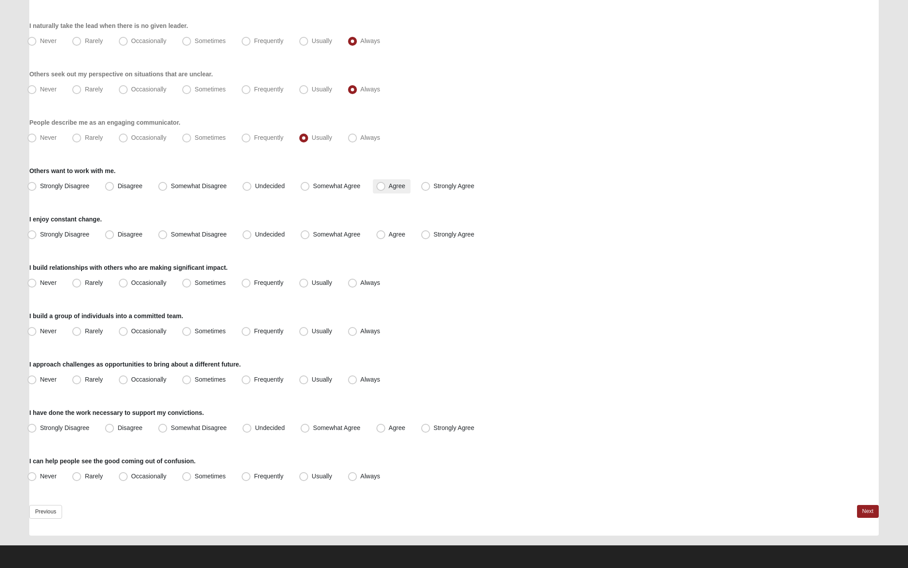
click at [386, 189] on input "Agree" at bounding box center [383, 186] width 6 height 6
radio input "true"
click at [397, 238] on label "Agree" at bounding box center [392, 234] width 38 height 14
click at [386, 237] on input "Agree" at bounding box center [383, 234] width 6 height 6
radio input "true"
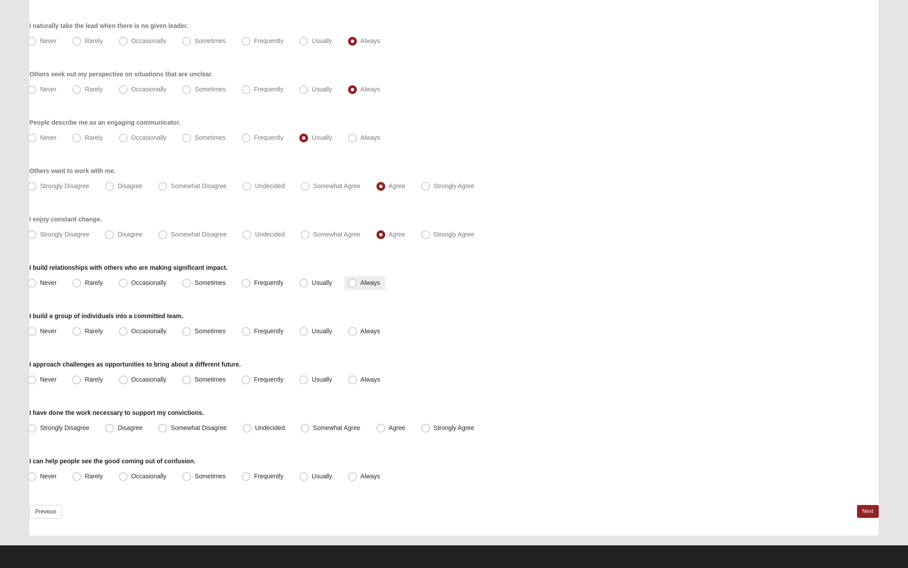
click at [361, 282] on span "Always" at bounding box center [371, 282] width 20 height 7
click at [357, 282] on input "Always" at bounding box center [355, 283] width 6 height 6
radio input "true"
click at [360, 341] on div "Respond to these items quickly and don’t overthink them. Usually your first res…" at bounding box center [454, 11] width 850 height 1047
click at [364, 333] on span "Always" at bounding box center [371, 330] width 20 height 7
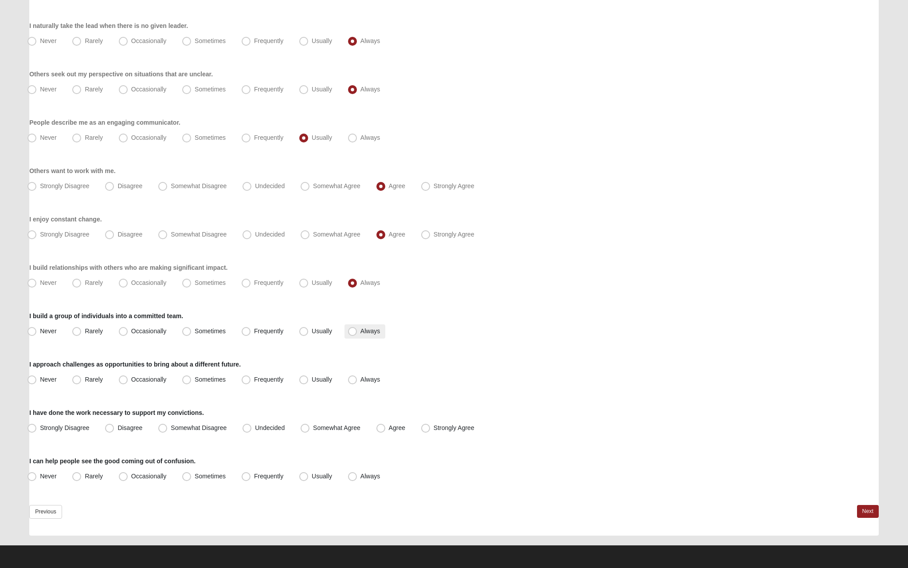
click at [357, 333] on input "Always" at bounding box center [355, 331] width 6 height 6
radio input "true"
click at [361, 380] on span "Always" at bounding box center [371, 379] width 20 height 7
click at [355, 380] on input "Always" at bounding box center [355, 379] width 6 height 6
radio input "true"
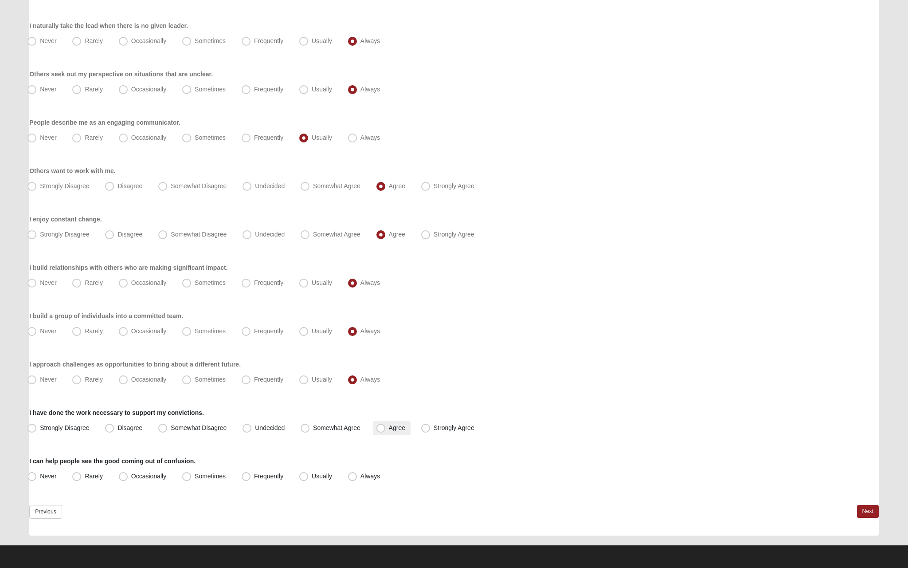
click at [396, 426] on span "Agree" at bounding box center [397, 427] width 16 height 7
click at [386, 426] on input "Agree" at bounding box center [383, 428] width 6 height 6
radio input "true"
click at [371, 478] on span "Always" at bounding box center [371, 475] width 20 height 7
click at [357, 478] on input "Always" at bounding box center [355, 476] width 6 height 6
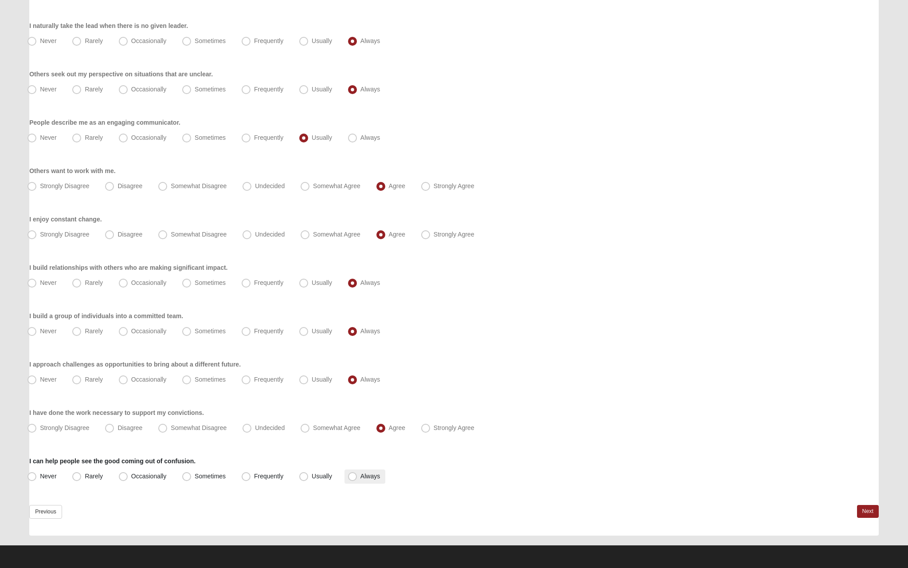
radio input "true"
click at [862, 517] on link "Next" at bounding box center [868, 511] width 22 height 13
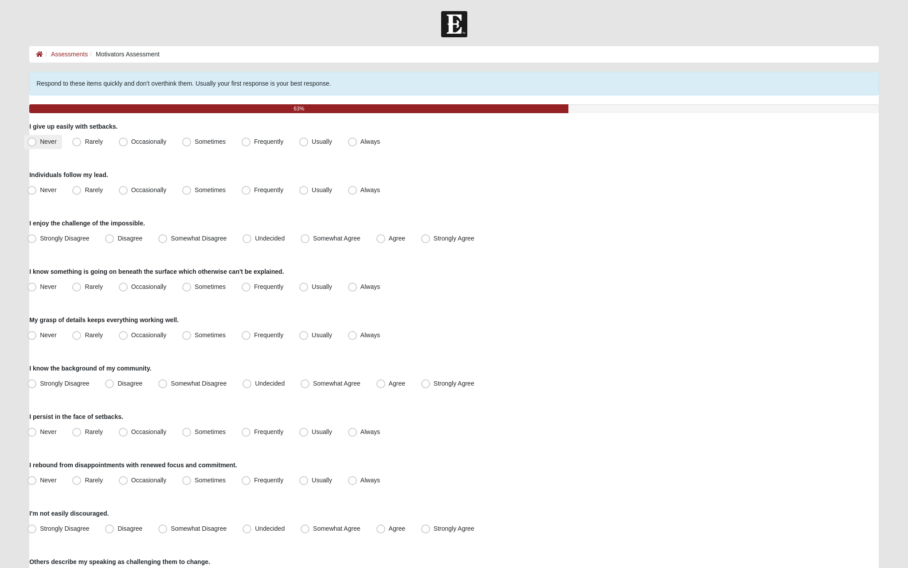
click at [58, 141] on label "Never" at bounding box center [43, 142] width 38 height 14
click at [37, 141] on input "Never" at bounding box center [34, 142] width 6 height 6
radio input "true"
click at [310, 194] on label "Usually" at bounding box center [317, 190] width 42 height 14
click at [309, 193] on input "Usually" at bounding box center [306, 190] width 6 height 6
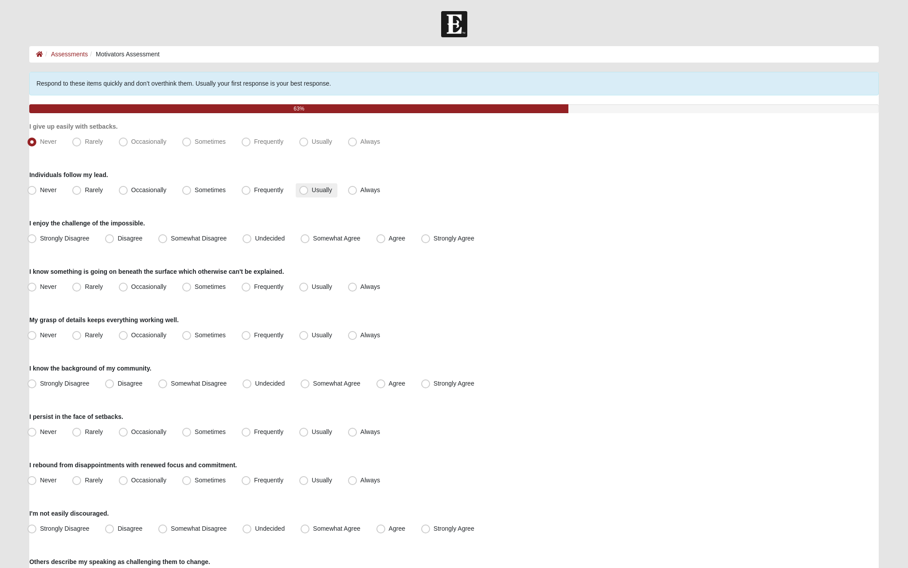
radio input "true"
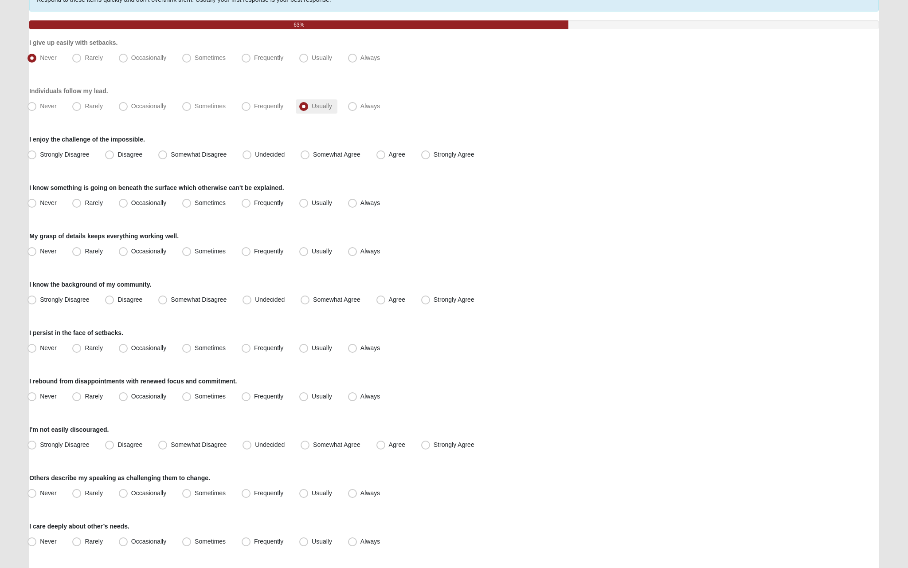
scroll to position [84, 0]
click at [440, 153] on span "Strongly Agree" at bounding box center [454, 153] width 41 height 7
click at [431, 153] on input "Strongly Agree" at bounding box center [428, 154] width 6 height 6
radio input "true"
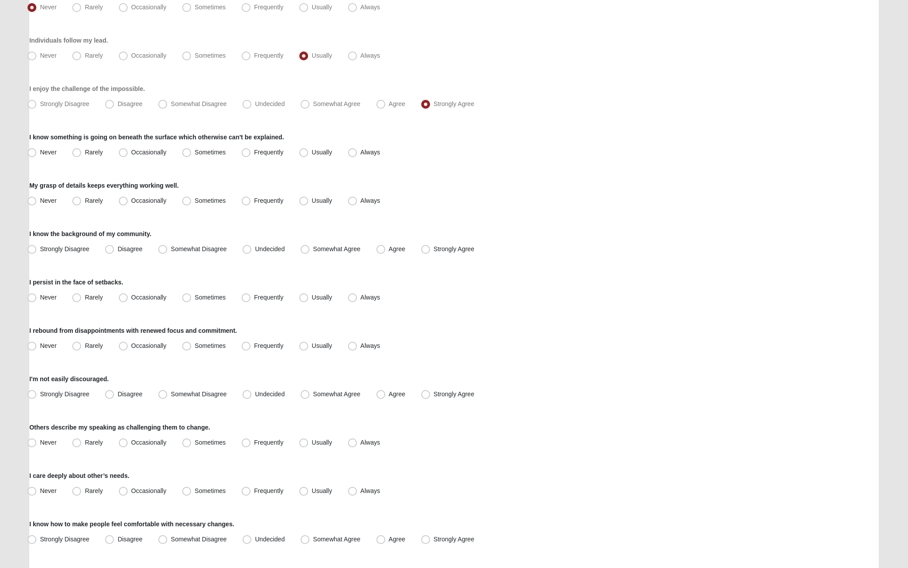
scroll to position [142, 0]
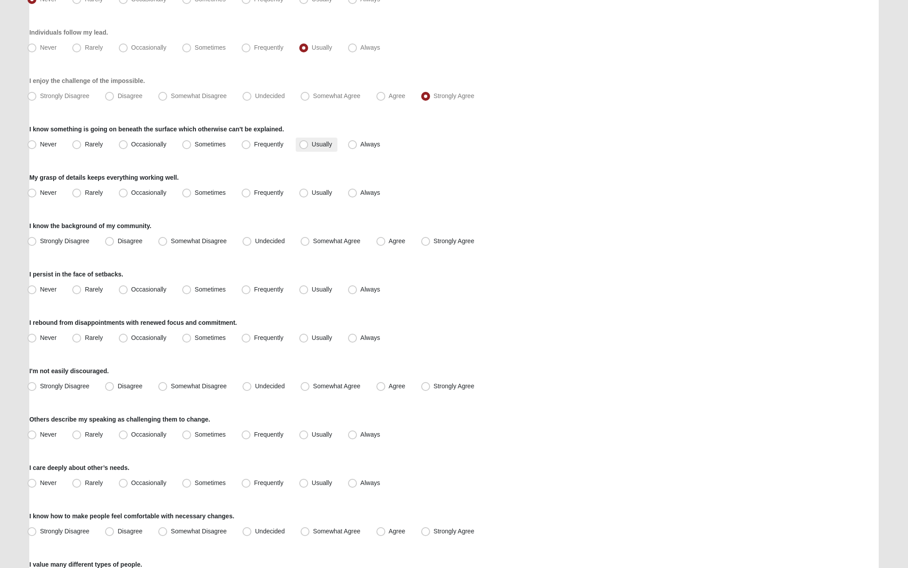
click at [328, 145] on span "Usually" at bounding box center [322, 144] width 20 height 7
click at [309, 145] on input "Usually" at bounding box center [306, 144] width 6 height 6
radio input "true"
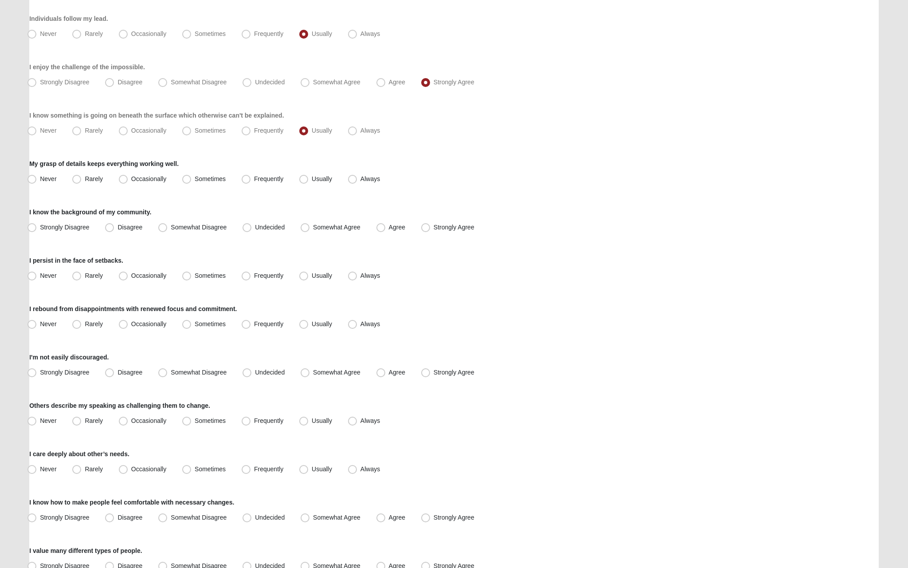
scroll to position [158, 0]
click at [324, 176] on span "Usually" at bounding box center [322, 176] width 20 height 7
click at [309, 176] on input "Usually" at bounding box center [306, 177] width 6 height 6
radio input "true"
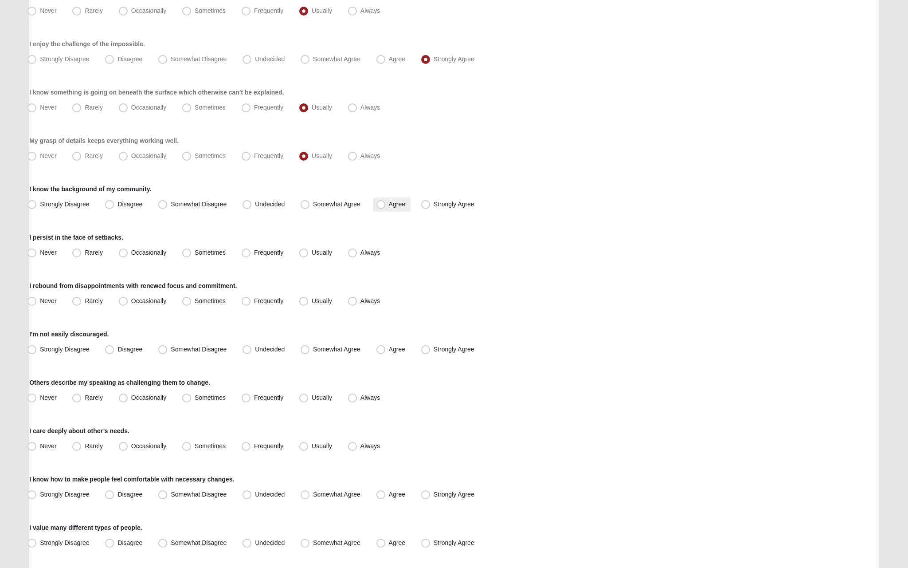
click at [395, 202] on span "Agree" at bounding box center [397, 203] width 16 height 7
click at [386, 202] on input "Agree" at bounding box center [383, 204] width 6 height 6
radio input "true"
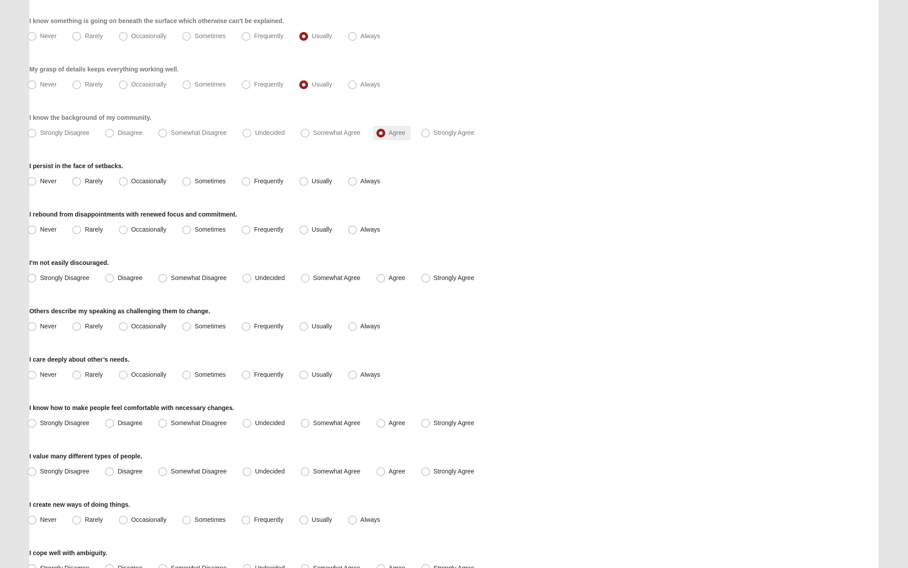
scroll to position [251, 0]
click at [309, 183] on label "Usually" at bounding box center [317, 181] width 42 height 14
click at [309, 183] on input "Usually" at bounding box center [306, 181] width 6 height 6
radio input "true"
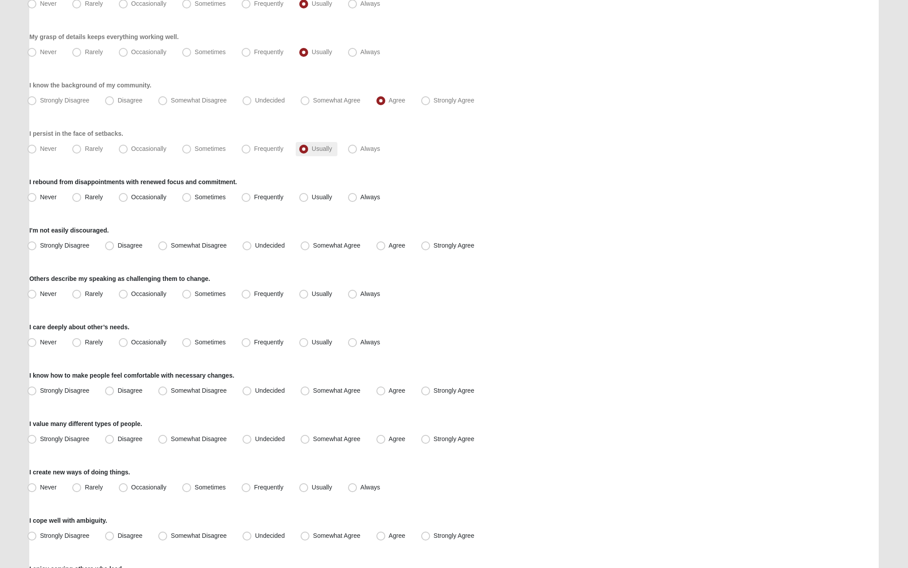
scroll to position [298, 0]
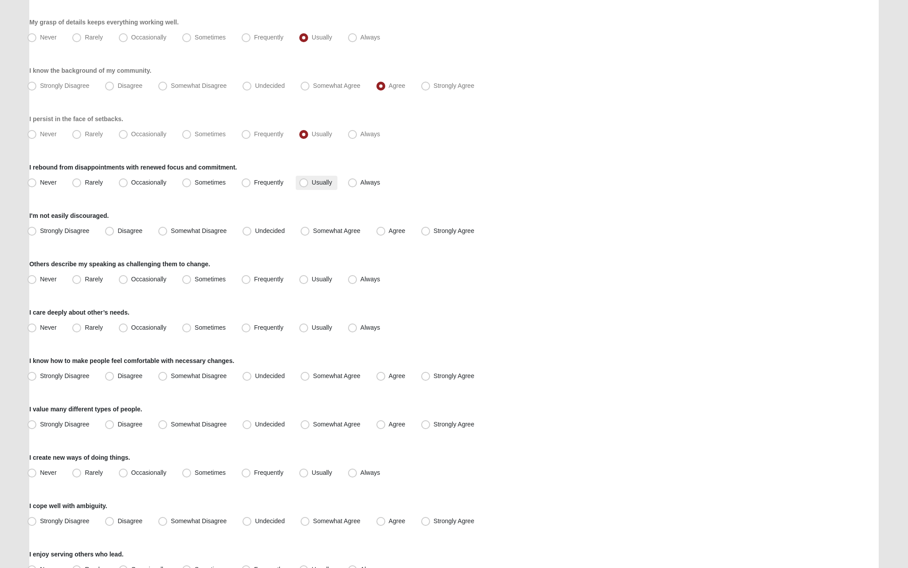
click at [310, 180] on label "Usually" at bounding box center [317, 183] width 42 height 14
click at [309, 180] on input "Usually" at bounding box center [306, 183] width 6 height 6
radio input "true"
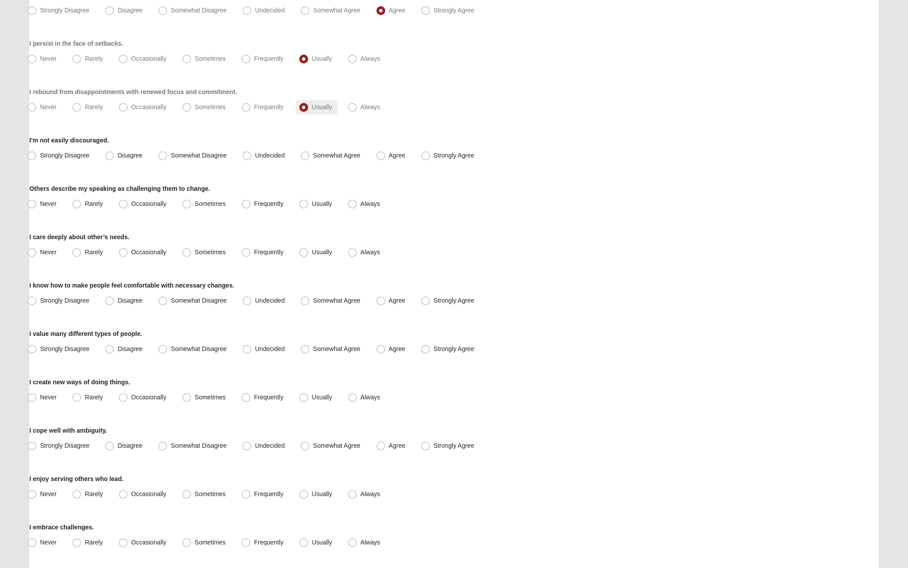
scroll to position [377, 0]
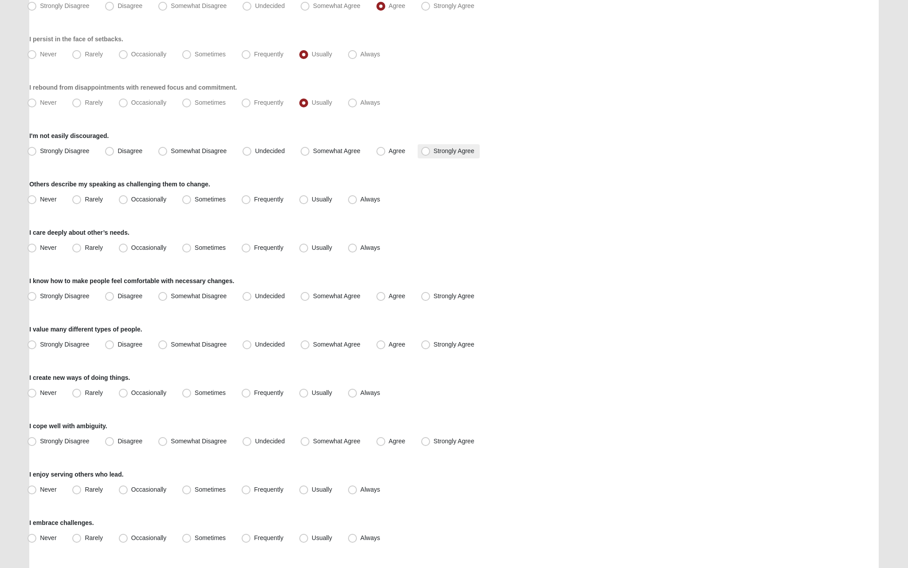
click at [434, 147] on span "Strongly Agree" at bounding box center [454, 150] width 41 height 7
click at [431, 148] on input "Strongly Agree" at bounding box center [428, 151] width 6 height 6
radio input "true"
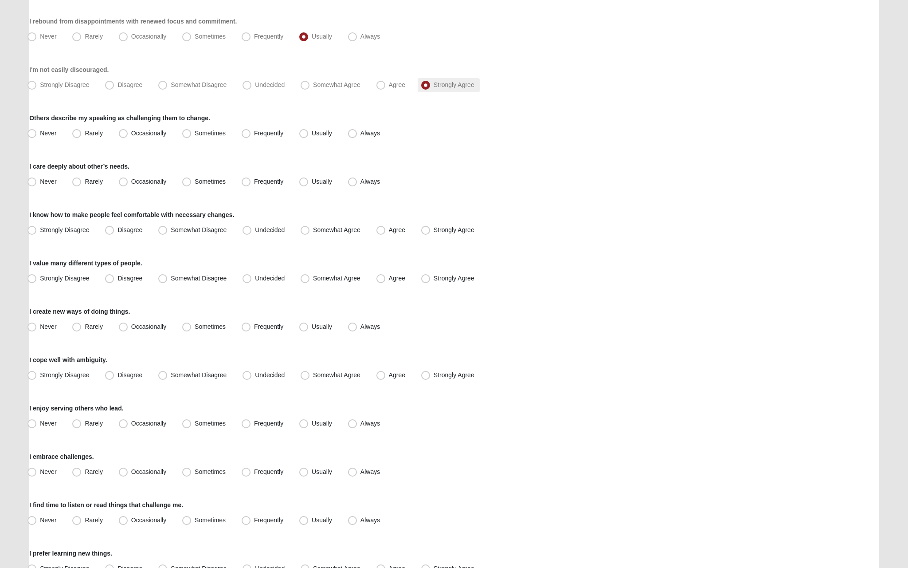
scroll to position [446, 0]
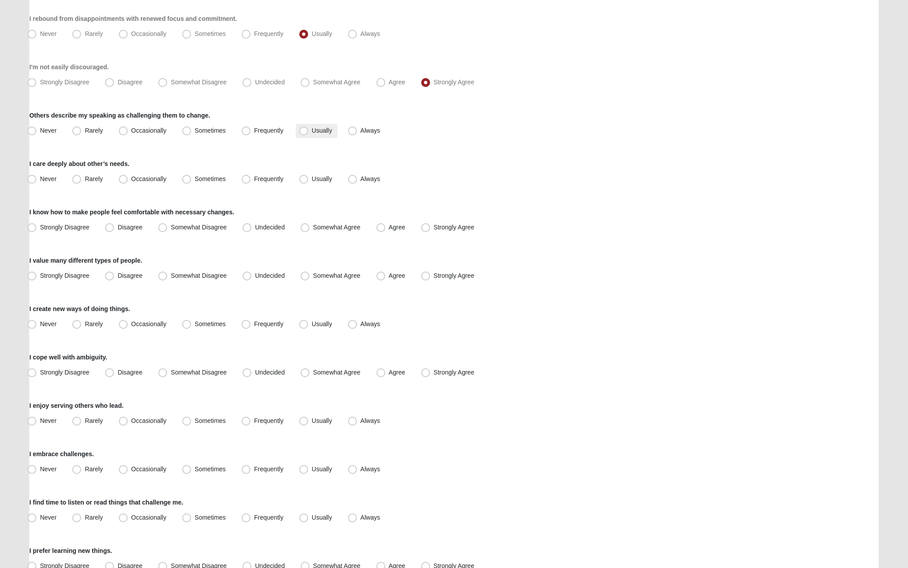
click at [327, 125] on label "Usually" at bounding box center [317, 131] width 42 height 14
click at [309, 128] on input "Usually" at bounding box center [306, 131] width 6 height 6
radio input "true"
click at [368, 174] on label "Always" at bounding box center [365, 179] width 41 height 14
click at [357, 176] on input "Always" at bounding box center [355, 179] width 6 height 6
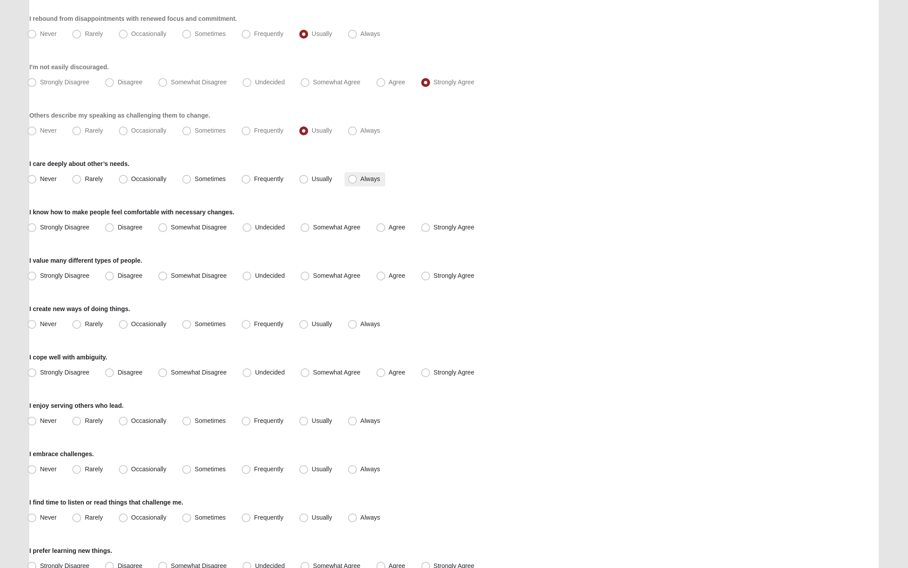
radio input "true"
click at [387, 232] on label "Agree" at bounding box center [392, 227] width 38 height 14
click at [386, 230] on input "Agree" at bounding box center [383, 227] width 6 height 6
radio input "true"
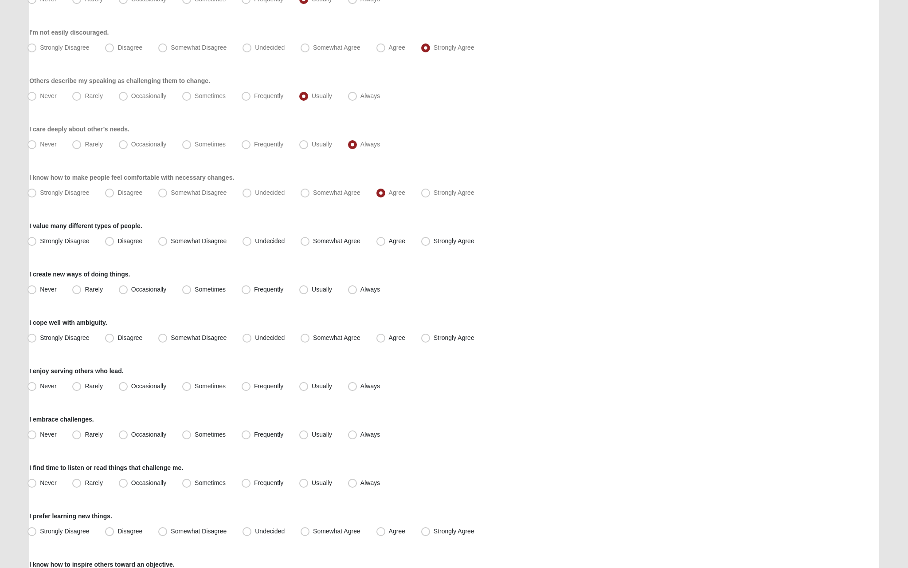
scroll to position [486, 0]
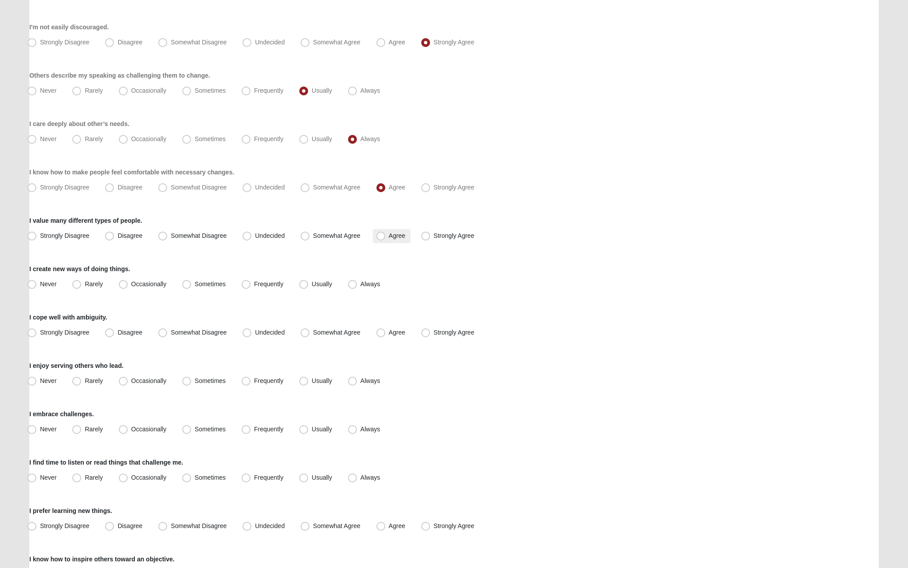
click at [391, 233] on span "Agree" at bounding box center [397, 235] width 16 height 7
click at [386, 233] on input "Agree" at bounding box center [383, 236] width 6 height 6
radio input "true"
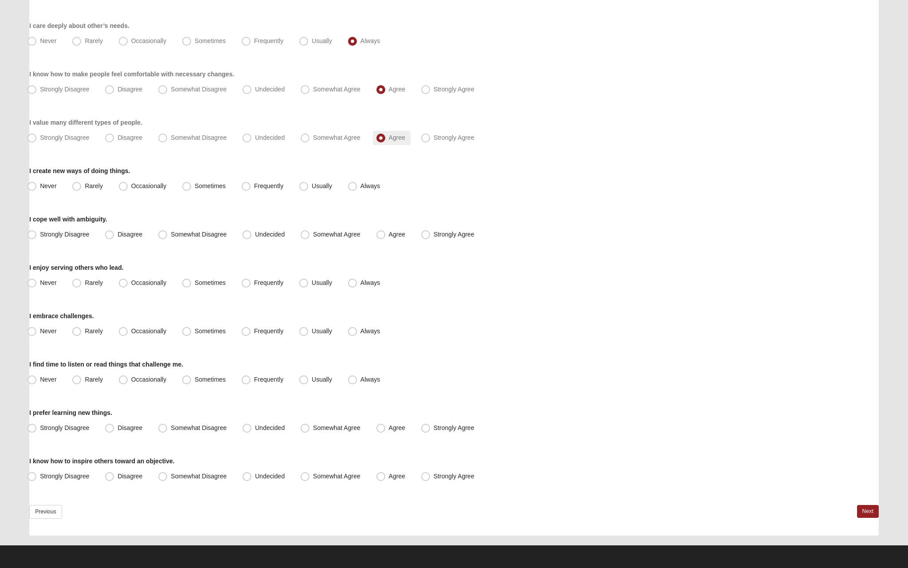
scroll to position [584, 0]
click at [349, 180] on label "Always" at bounding box center [365, 186] width 41 height 14
click at [352, 183] on input "Always" at bounding box center [355, 186] width 6 height 6
radio input "true"
click at [399, 231] on span "Agree" at bounding box center [397, 234] width 16 height 7
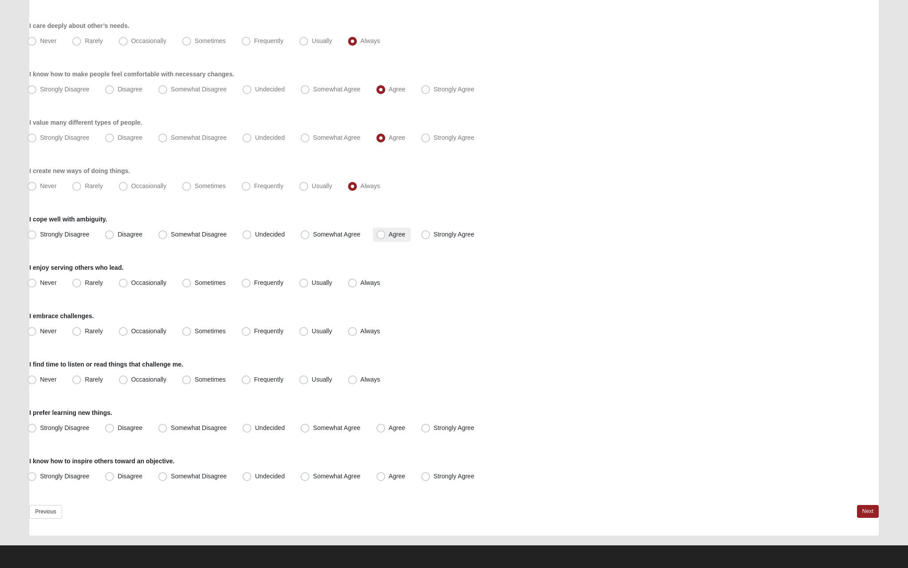
click at [386, 231] on input "Agree" at bounding box center [383, 234] width 6 height 6
radio input "true"
click at [358, 284] on label "Always" at bounding box center [365, 283] width 41 height 14
click at [357, 284] on input "Always" at bounding box center [355, 283] width 6 height 6
radio input "true"
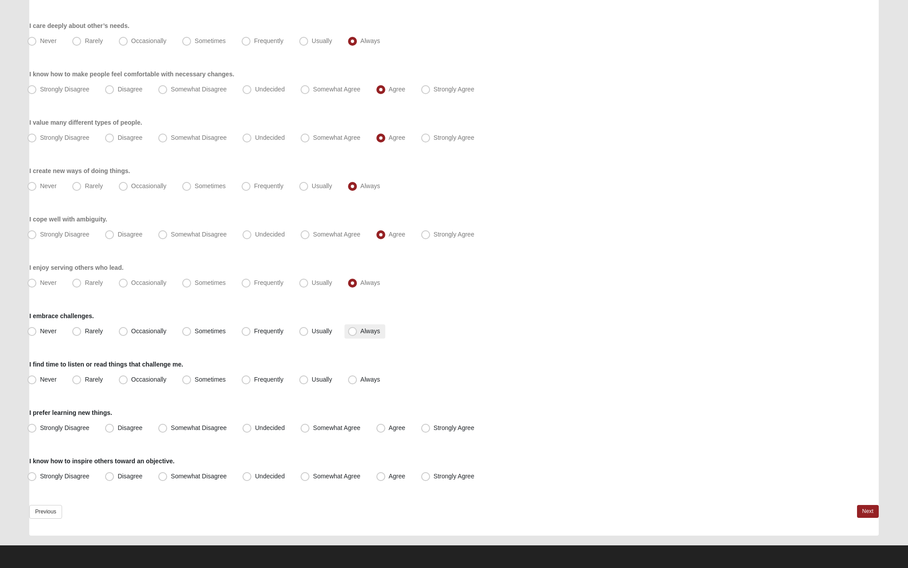
click at [364, 333] on span "Always" at bounding box center [371, 330] width 20 height 7
click at [357, 333] on input "Always" at bounding box center [355, 331] width 6 height 6
radio input "true"
click at [345, 376] on label "Always" at bounding box center [365, 380] width 41 height 14
click at [352, 376] on input "Always" at bounding box center [355, 379] width 6 height 6
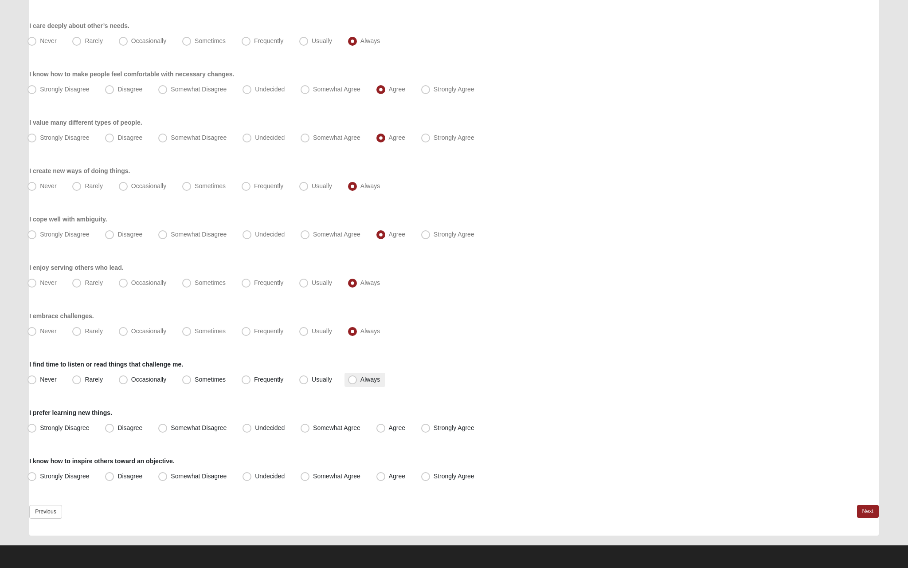
radio input "true"
click at [385, 433] on label "Agree" at bounding box center [392, 428] width 38 height 14
click at [385, 431] on input "Agree" at bounding box center [383, 428] width 6 height 6
radio input "true"
click at [396, 477] on span "Agree" at bounding box center [397, 475] width 16 height 7
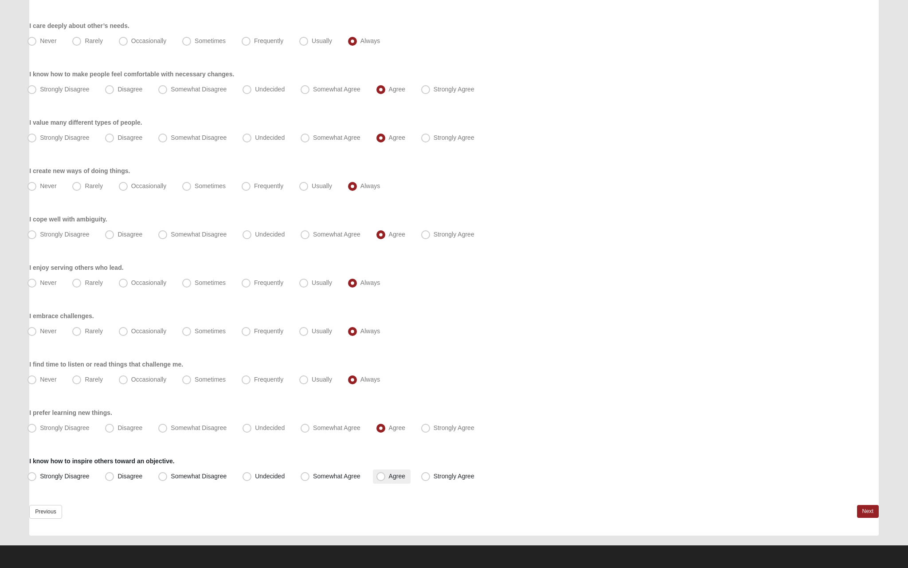
click at [386, 477] on input "Agree" at bounding box center [383, 476] width 6 height 6
radio input "true"
click at [872, 516] on link "Next" at bounding box center [868, 511] width 22 height 13
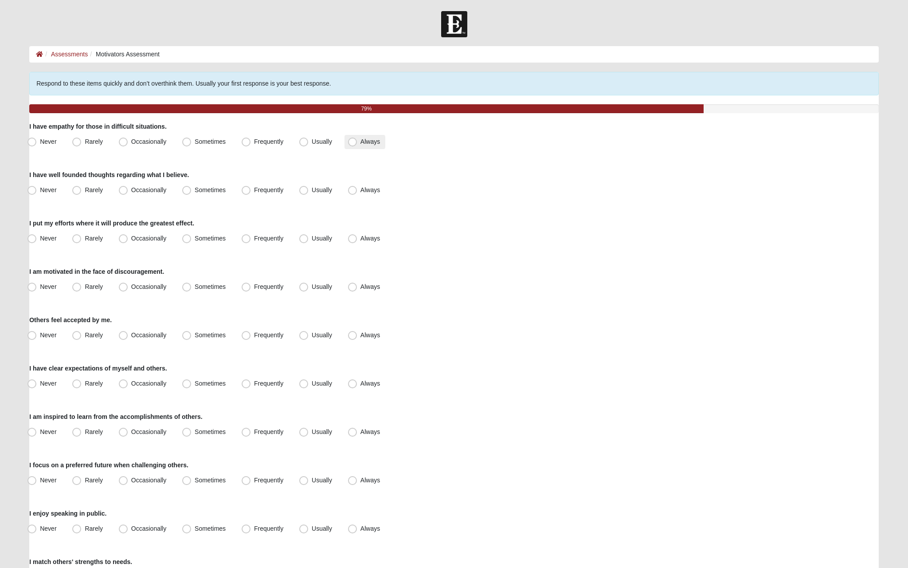
click at [367, 142] on span "Always" at bounding box center [371, 141] width 20 height 7
click at [357, 142] on input "Always" at bounding box center [355, 142] width 6 height 6
radio input "true"
click at [345, 191] on label "Always" at bounding box center [365, 190] width 41 height 14
click at [352, 191] on input "Always" at bounding box center [355, 190] width 6 height 6
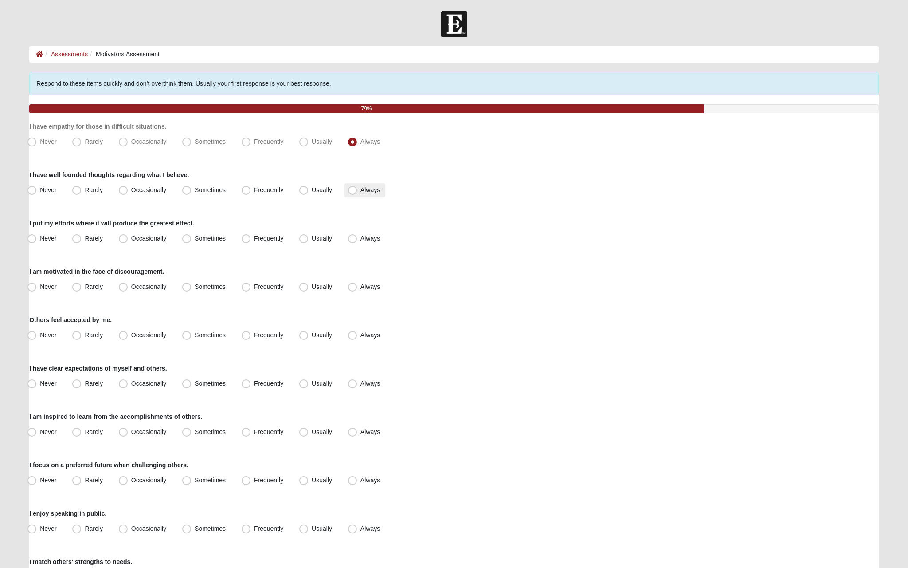
radio input "true"
click at [350, 232] on label "Always" at bounding box center [365, 238] width 41 height 14
click at [352, 235] on input "Always" at bounding box center [355, 238] width 6 height 6
radio input "true"
click at [361, 290] on span "Always" at bounding box center [371, 286] width 20 height 7
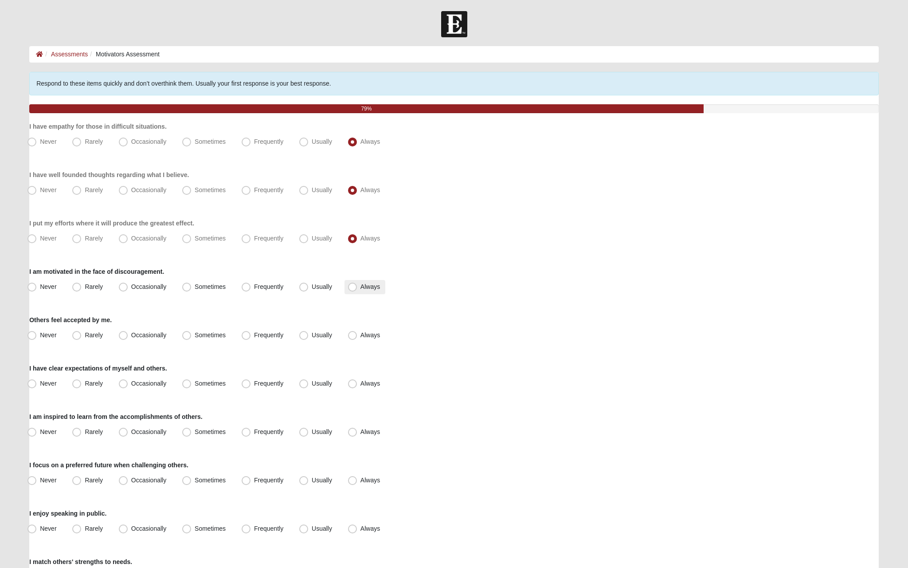
click at [357, 290] on input "Always" at bounding box center [355, 287] width 6 height 6
radio input "true"
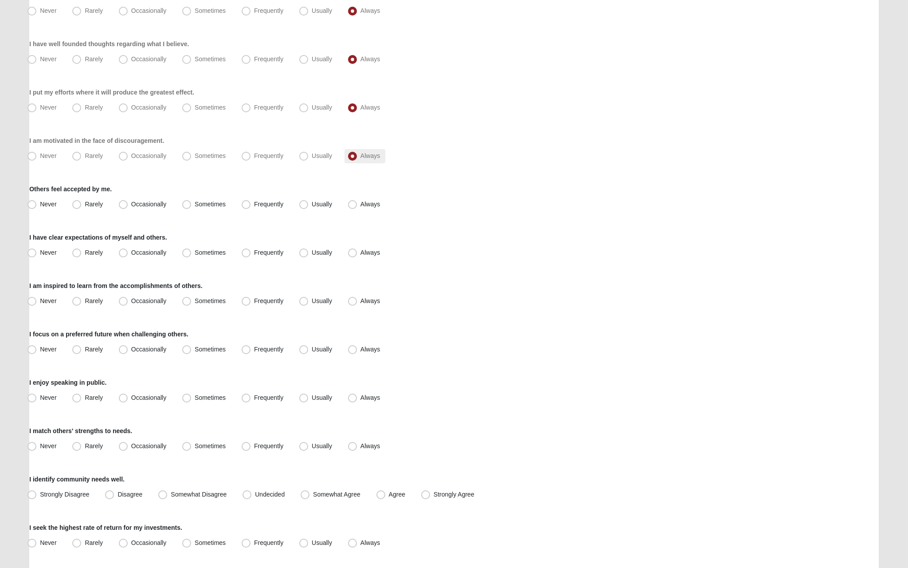
scroll to position [133, 0]
click at [363, 203] on span "Always" at bounding box center [371, 202] width 20 height 7
click at [357, 203] on input "Always" at bounding box center [355, 203] width 6 height 6
radio input "true"
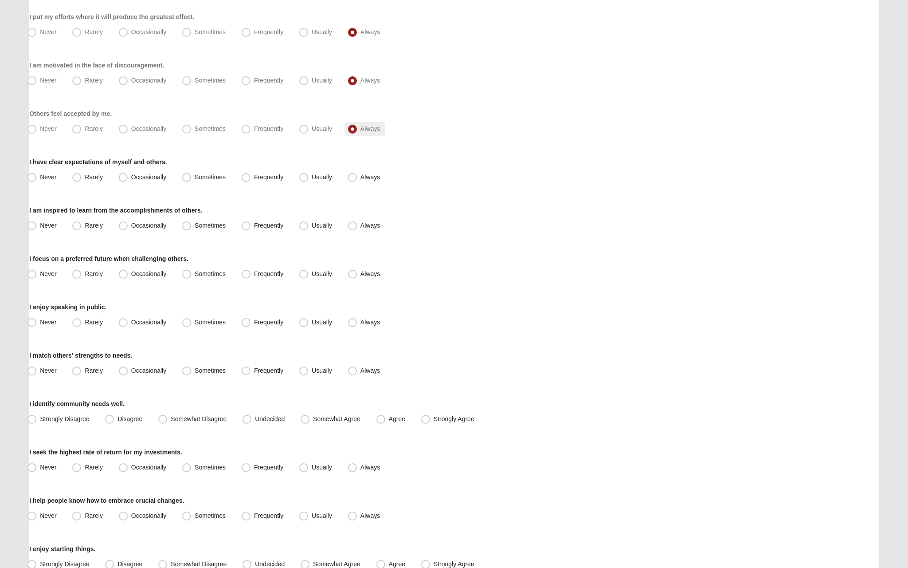
scroll to position [226, 0]
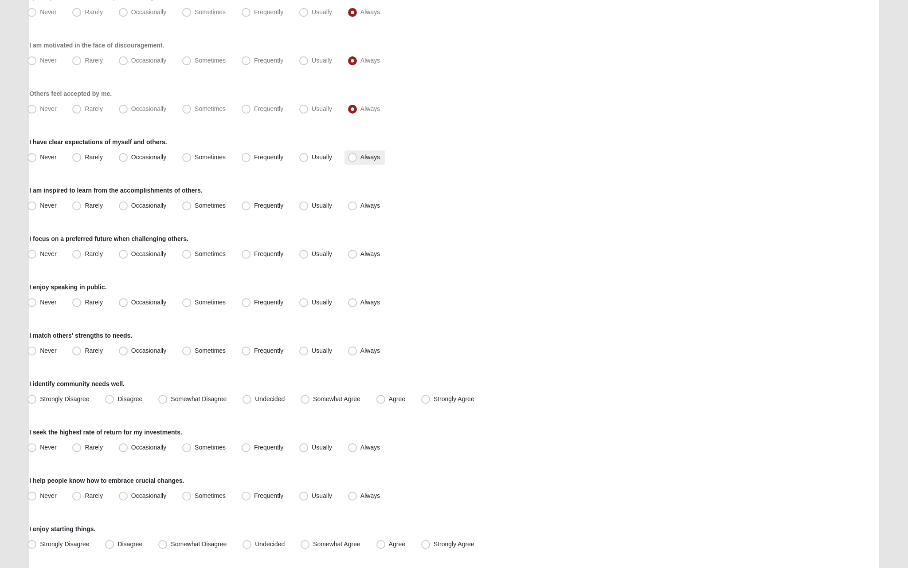
click at [361, 161] on span "Always" at bounding box center [371, 156] width 20 height 7
click at [352, 160] on input "Always" at bounding box center [355, 157] width 6 height 6
radio input "true"
click at [358, 202] on label "Always" at bounding box center [365, 206] width 41 height 14
click at [357, 203] on input "Always" at bounding box center [355, 206] width 6 height 6
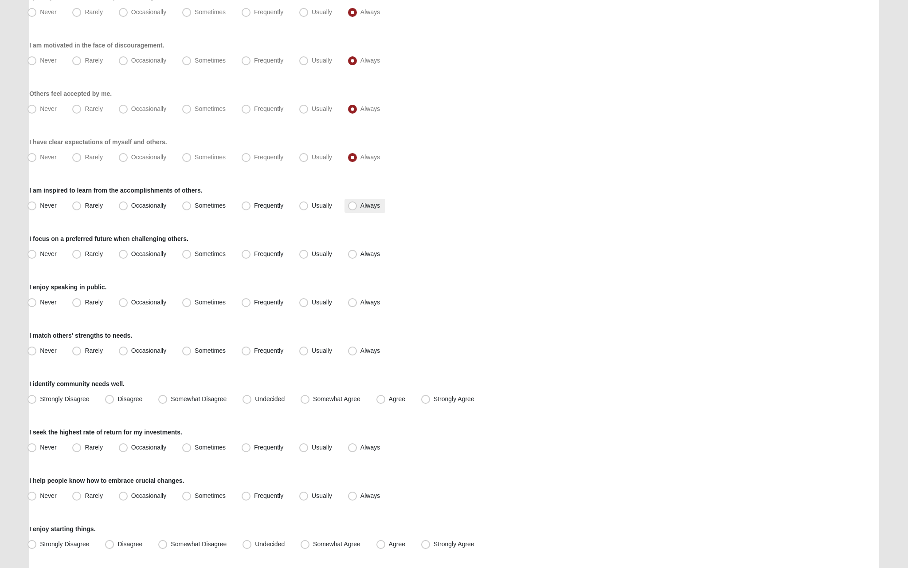
radio input "true"
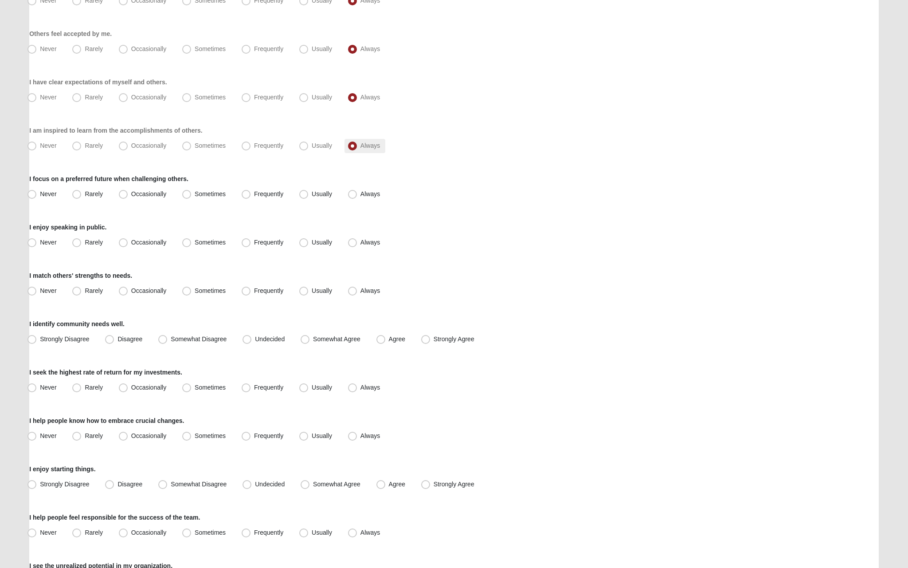
scroll to position [319, 0]
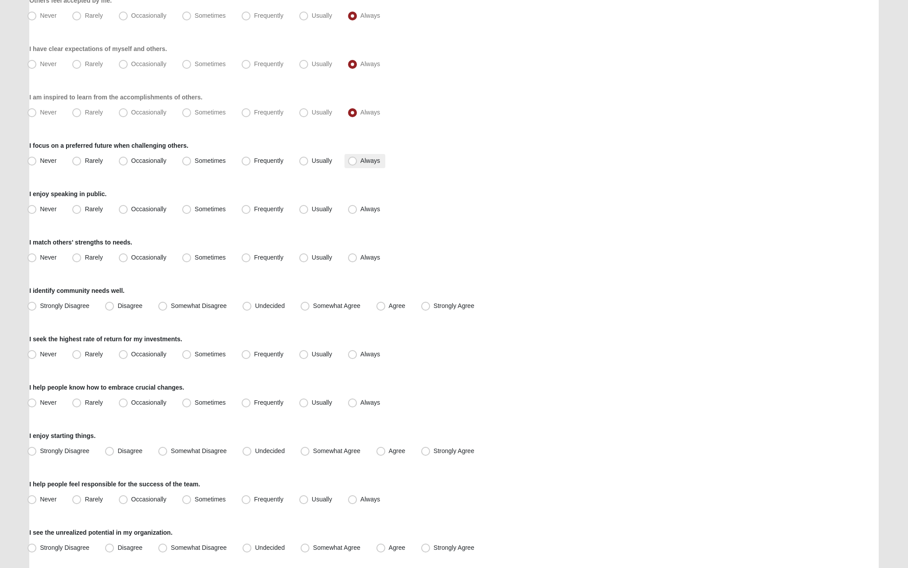
click at [355, 154] on label "Always" at bounding box center [365, 161] width 41 height 14
click at [355, 158] on input "Always" at bounding box center [355, 161] width 6 height 6
radio input "true"
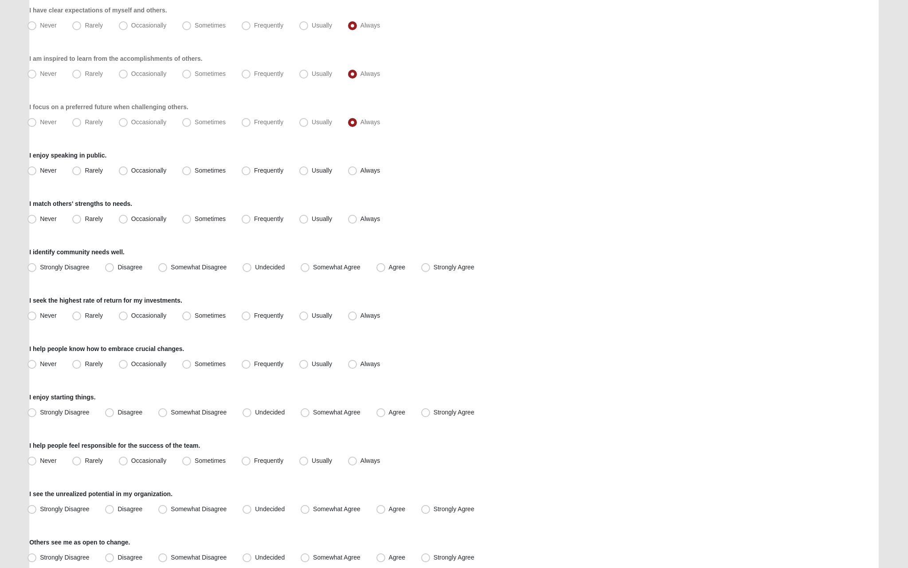
scroll to position [361, 0]
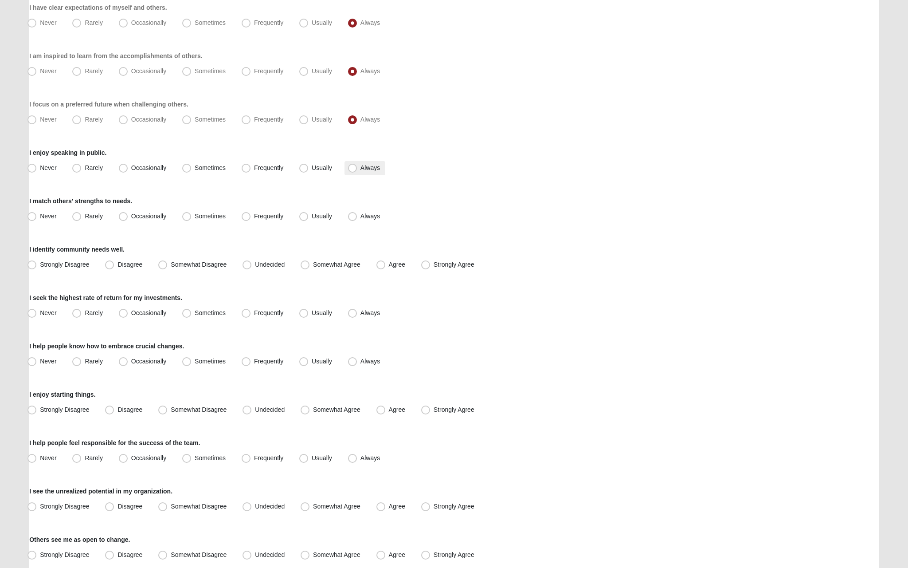
click at [345, 168] on label "Always" at bounding box center [365, 168] width 41 height 14
click at [352, 168] on input "Always" at bounding box center [355, 168] width 6 height 6
radio input "true"
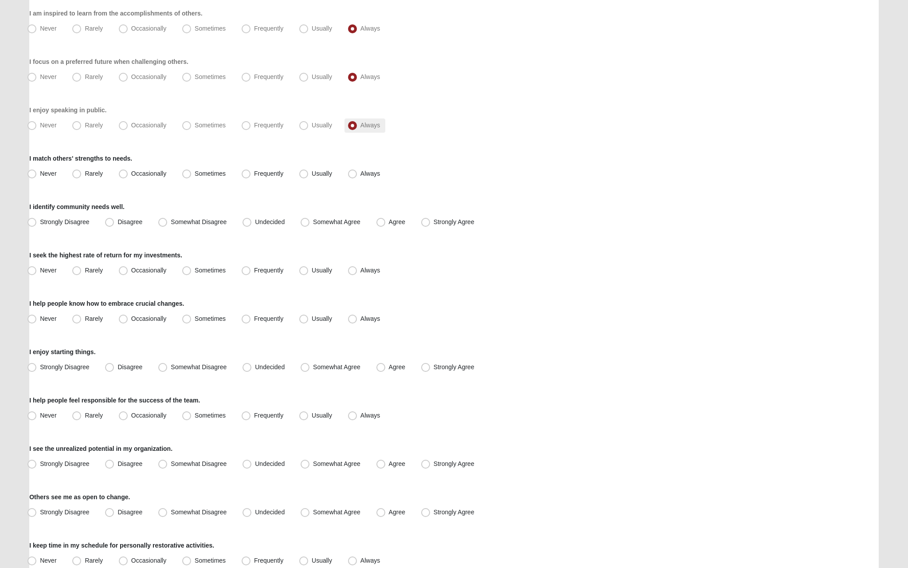
scroll to position [429, 0]
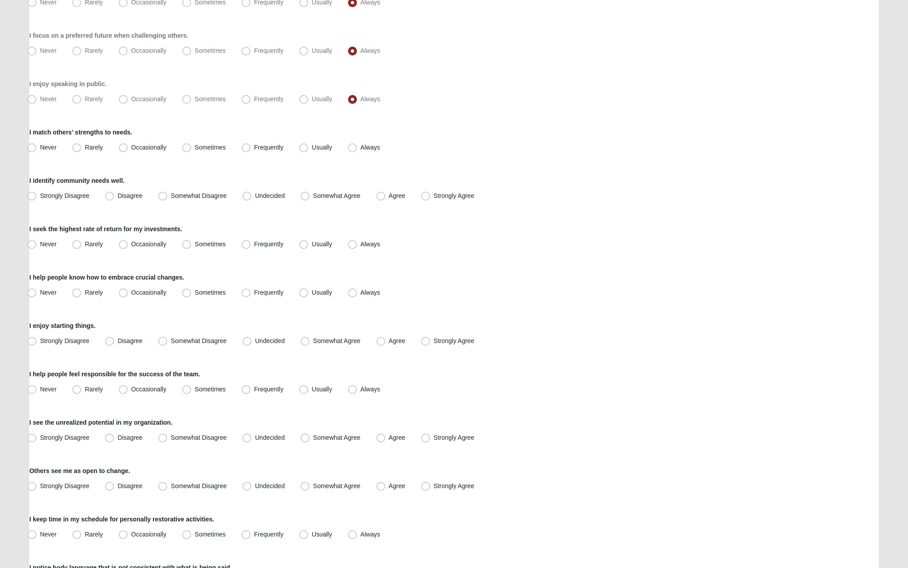
click at [338, 145] on div "Never Rarely Occasionally Sometimes Frequently Usually Always" at bounding box center [454, 148] width 850 height 14
click at [361, 146] on span "Always" at bounding box center [371, 147] width 20 height 7
click at [355, 146] on input "Always" at bounding box center [355, 148] width 6 height 6
radio input "true"
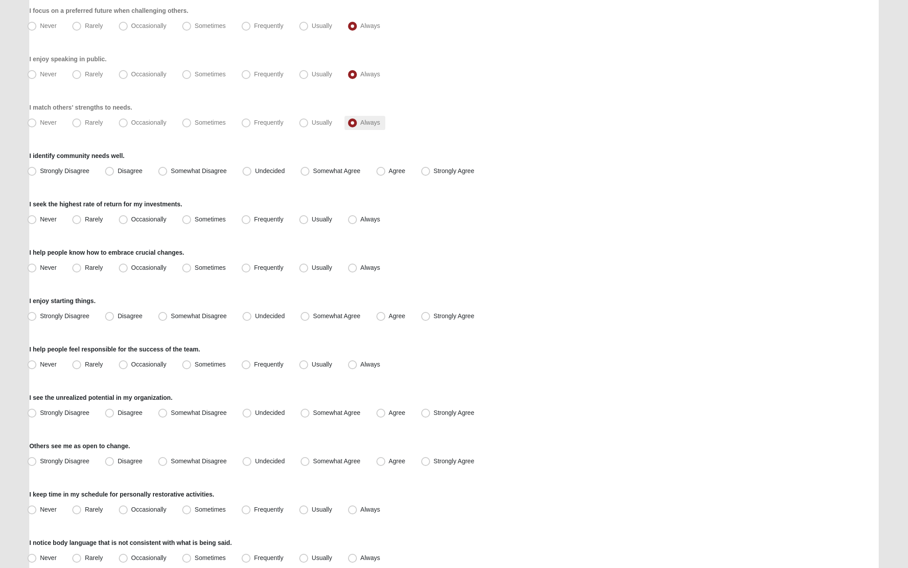
scroll to position [466, 0]
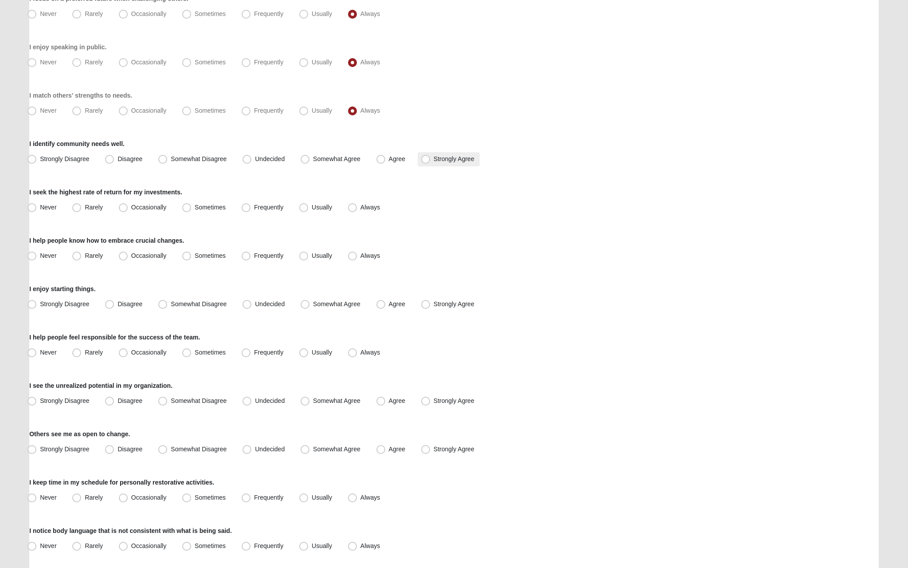
click at [461, 158] on span "Strongly Agree" at bounding box center [454, 158] width 41 height 7
click at [431, 158] on input "Strongly Agree" at bounding box center [428, 159] width 6 height 6
radio input "true"
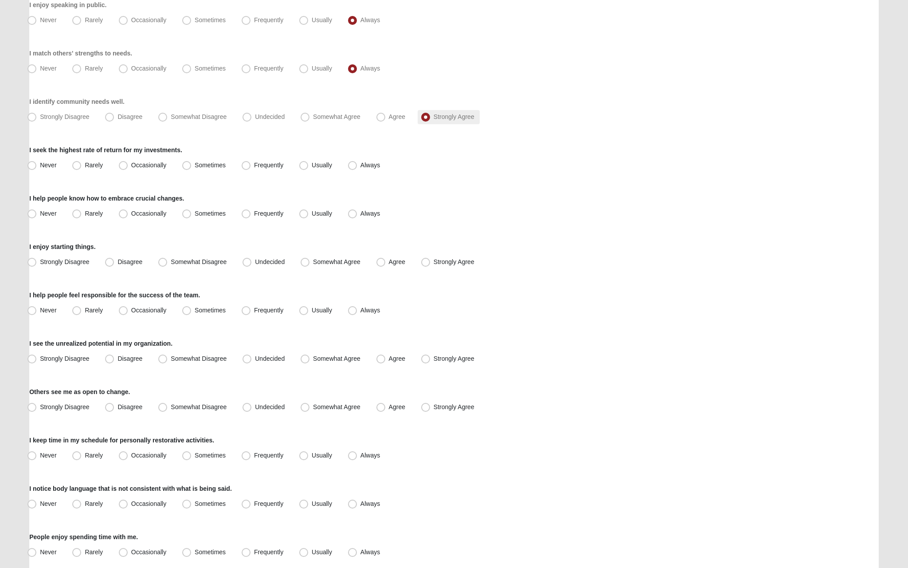
scroll to position [545, 0]
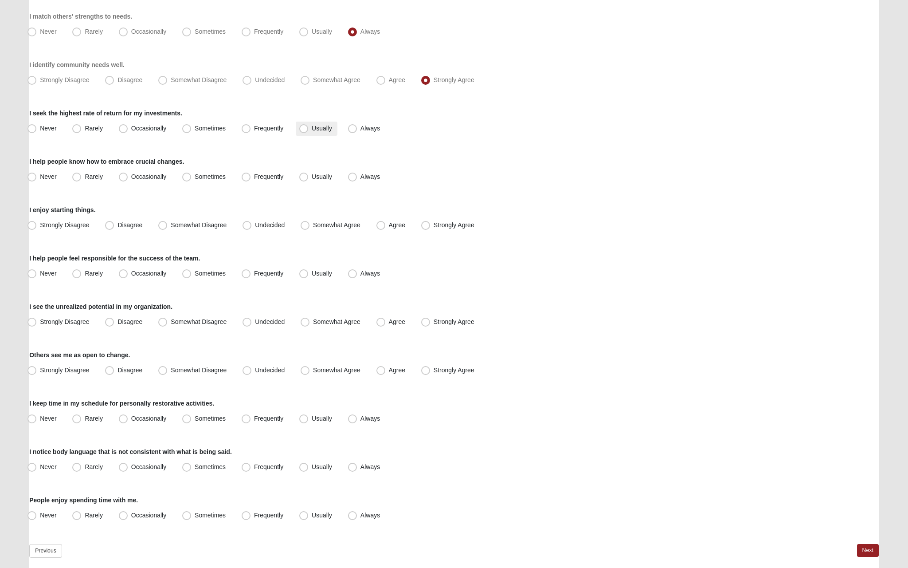
click at [320, 131] on span "Usually" at bounding box center [322, 128] width 20 height 7
click at [309, 131] on input "Usually" at bounding box center [306, 128] width 6 height 6
radio input "true"
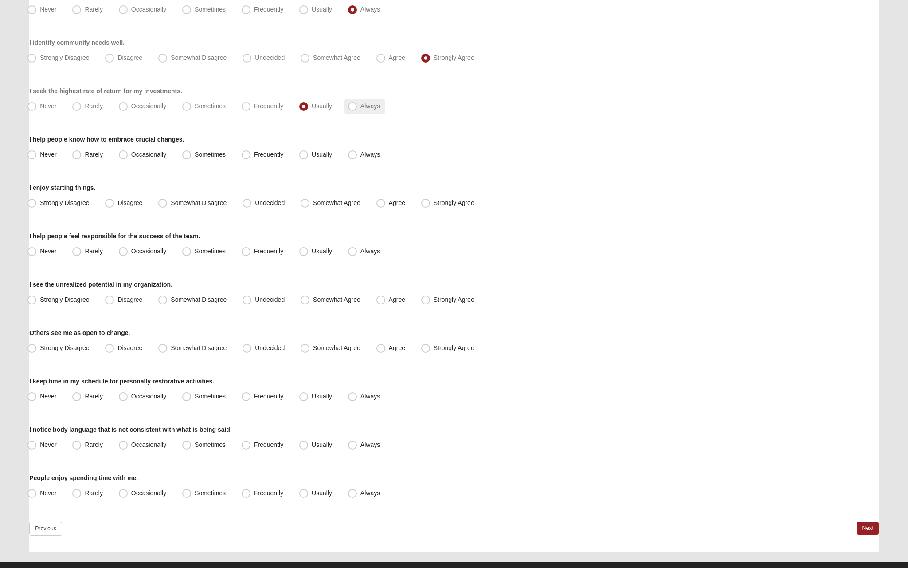
click at [362, 113] on label "Always" at bounding box center [365, 106] width 41 height 14
click at [357, 109] on input "Always" at bounding box center [355, 106] width 6 height 6
radio input "true"
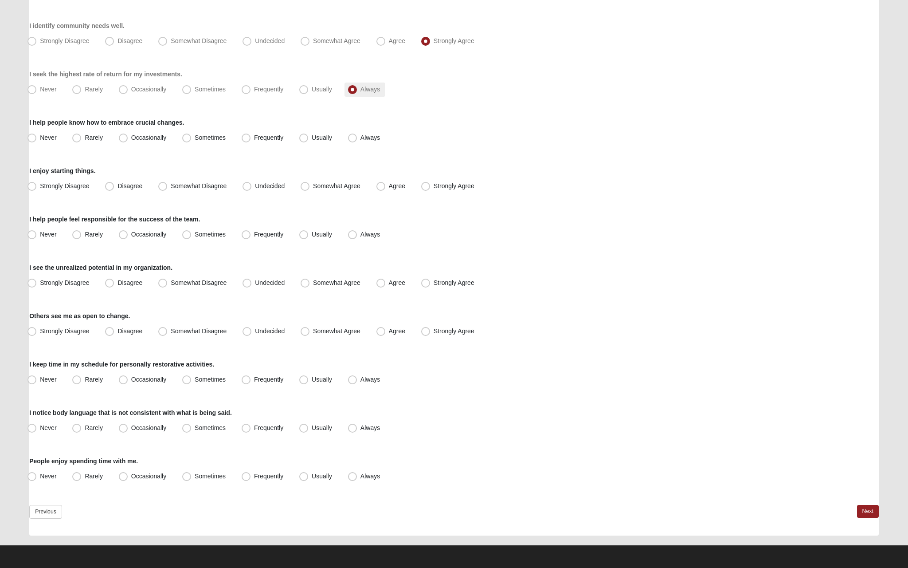
scroll to position [584, 0]
click at [312, 139] on span "Usually" at bounding box center [322, 137] width 20 height 7
click at [306, 139] on input "Usually" at bounding box center [306, 138] width 6 height 6
radio input "true"
click at [380, 141] on label "Always" at bounding box center [365, 138] width 41 height 14
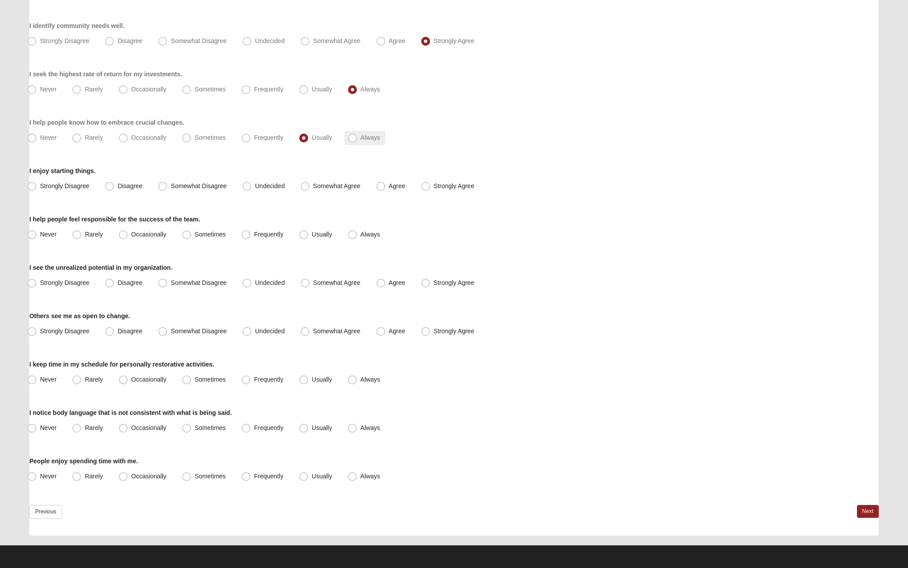
click at [357, 141] on input "Always" at bounding box center [355, 138] width 6 height 6
radio input "true"
click at [378, 139] on span "Always" at bounding box center [371, 137] width 20 height 7
click at [357, 139] on input "Always" at bounding box center [355, 138] width 6 height 6
click at [464, 177] on div "I enjoy starting things. Strongly Disagree Disagree Somewhat Disagree Undecided…" at bounding box center [454, 179] width 850 height 27
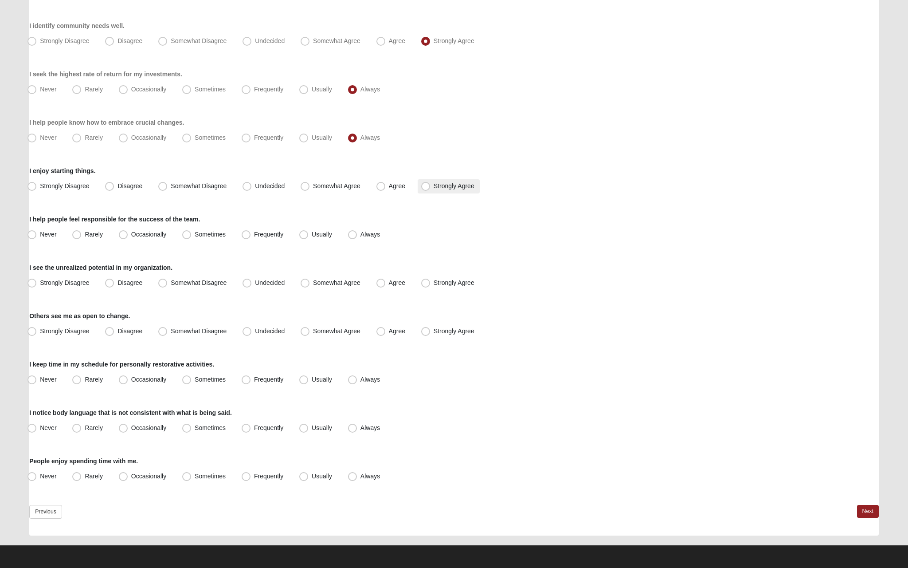
click at [446, 186] on span "Strongly Agree" at bounding box center [454, 185] width 41 height 7
click at [431, 186] on input "Strongly Agree" at bounding box center [428, 186] width 6 height 6
radio input "true"
click at [361, 234] on span "Always" at bounding box center [371, 234] width 20 height 7
click at [352, 234] on input "Always" at bounding box center [355, 234] width 6 height 6
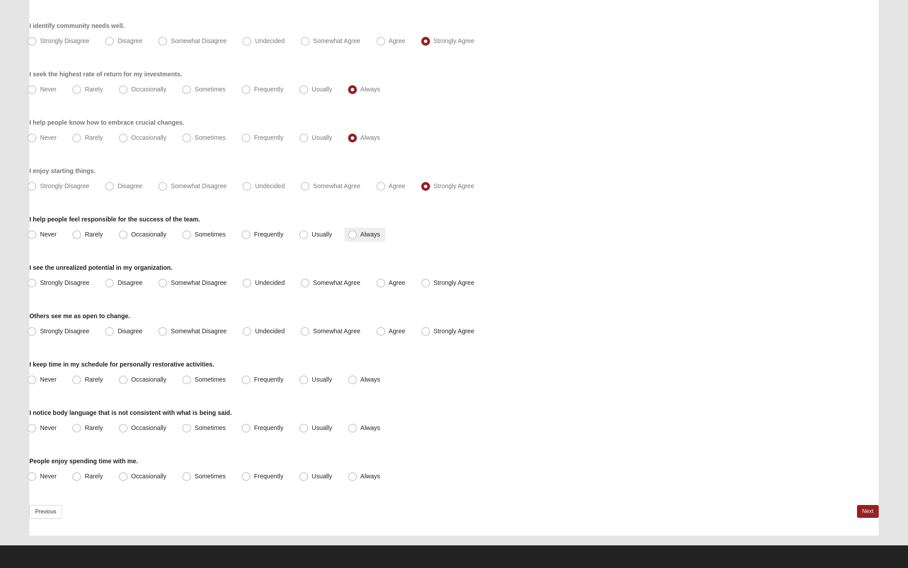
radio input "true"
click at [427, 276] on label "Strongly Agree" at bounding box center [449, 283] width 62 height 14
click at [427, 280] on input "Strongly Agree" at bounding box center [428, 283] width 6 height 6
radio input "true"
click at [403, 331] on span "Agree" at bounding box center [397, 330] width 16 height 7
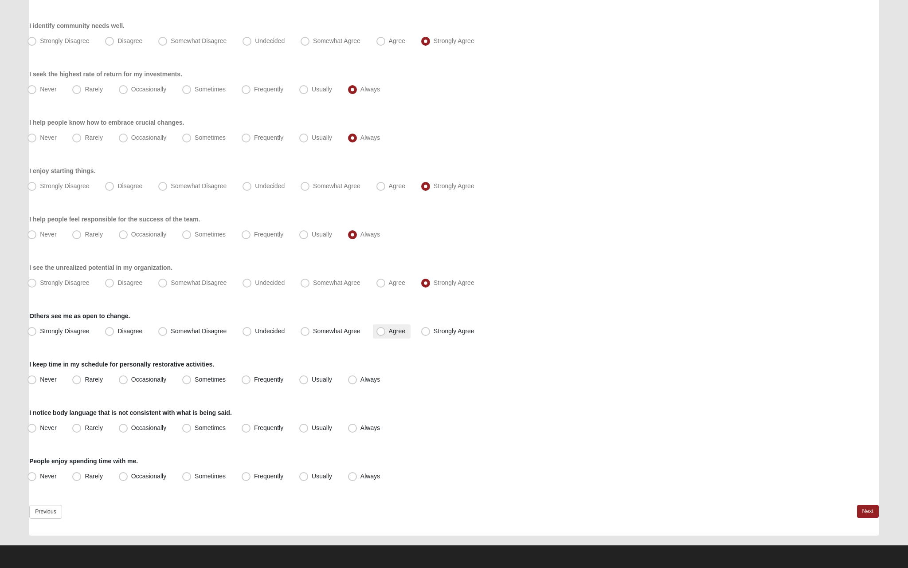
click at [386, 331] on input "Agree" at bounding box center [383, 331] width 6 height 6
radio input "true"
click at [460, 329] on span "Strongly Agree" at bounding box center [454, 330] width 41 height 7
click at [431, 329] on input "Strongly Agree" at bounding box center [428, 331] width 6 height 6
radio input "true"
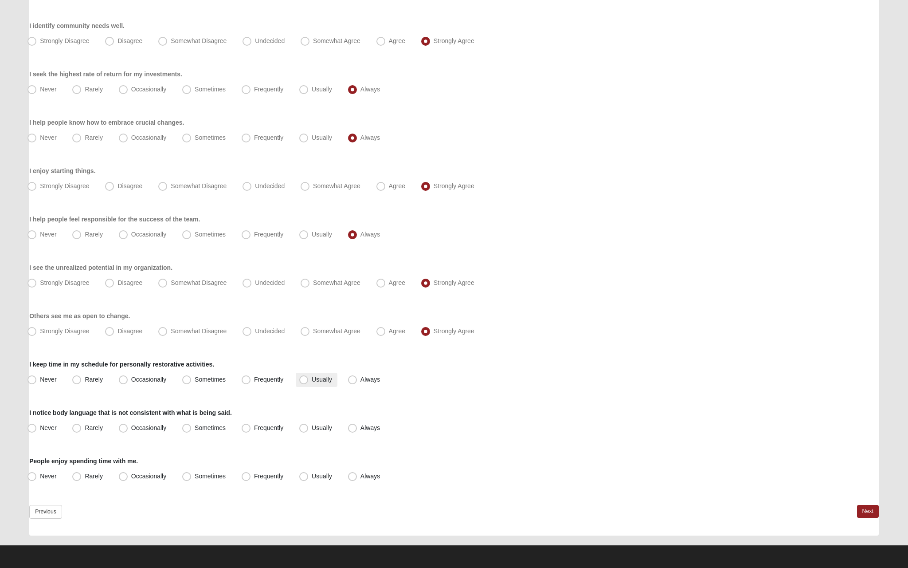
click at [316, 375] on label "Usually" at bounding box center [317, 380] width 42 height 14
click at [309, 376] on input "Usually" at bounding box center [306, 379] width 6 height 6
radio input "true"
click at [366, 378] on span "Always" at bounding box center [371, 379] width 20 height 7
click at [357, 378] on input "Always" at bounding box center [355, 379] width 6 height 6
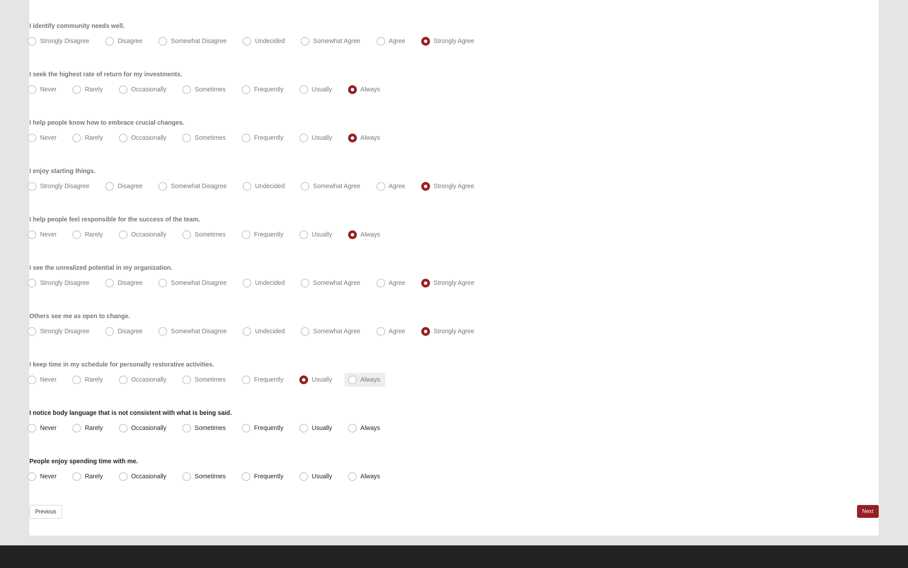
radio input "true"
click at [311, 382] on label "Usually" at bounding box center [317, 380] width 42 height 14
click at [309, 382] on input "Usually" at bounding box center [306, 379] width 6 height 6
radio input "true"
click at [360, 422] on label "Always" at bounding box center [365, 428] width 41 height 14
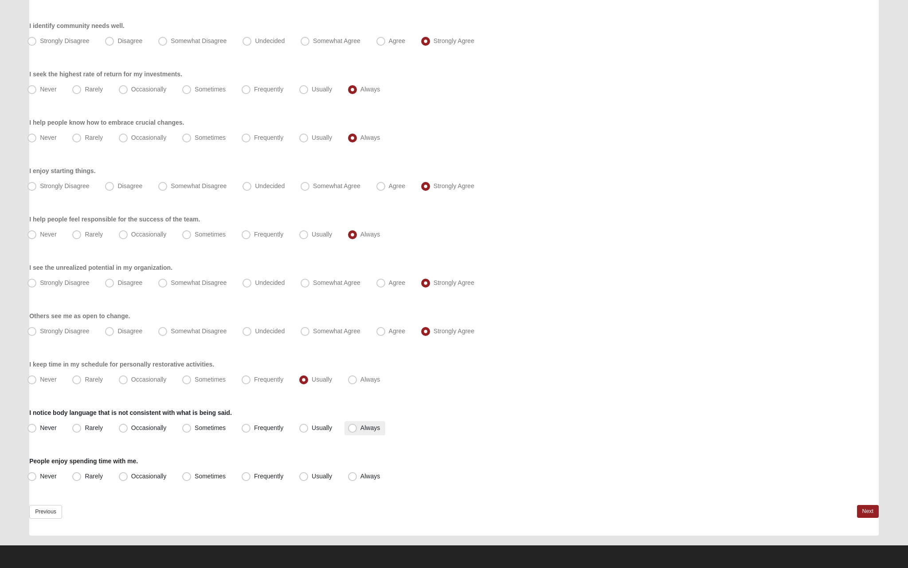
click at [357, 425] on input "Always" at bounding box center [355, 428] width 6 height 6
radio input "true"
click at [311, 424] on label "Usually" at bounding box center [317, 428] width 42 height 14
click at [309, 425] on input "Usually" at bounding box center [306, 428] width 6 height 6
radio input "true"
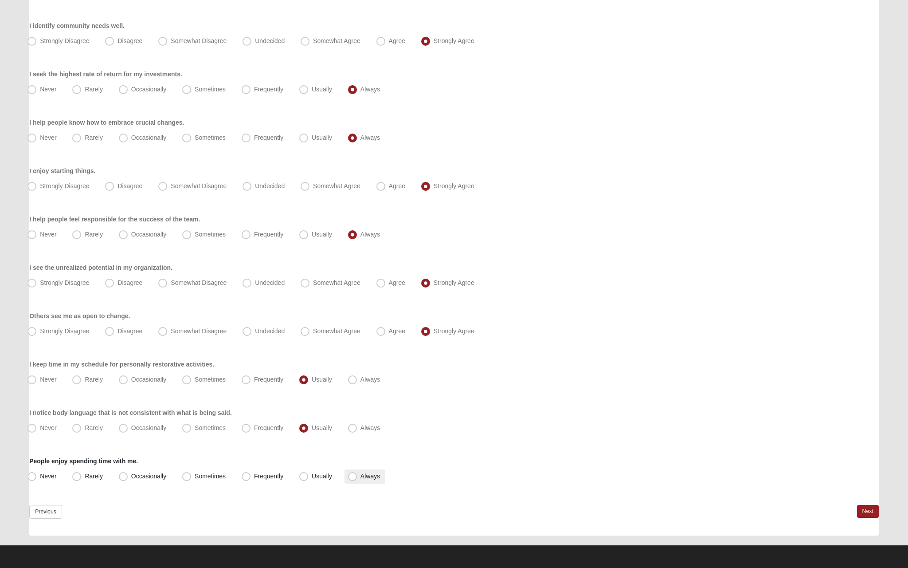
click at [378, 474] on span "Always" at bounding box center [371, 475] width 20 height 7
click at [357, 474] on input "Always" at bounding box center [355, 476] width 6 height 6
radio input "true"
click at [885, 506] on div "Motivators Assessment Respond to these items quickly and don’t overthink them. …" at bounding box center [454, 16] width 863 height 1056
click at [873, 513] on link "Next" at bounding box center [868, 511] width 22 height 13
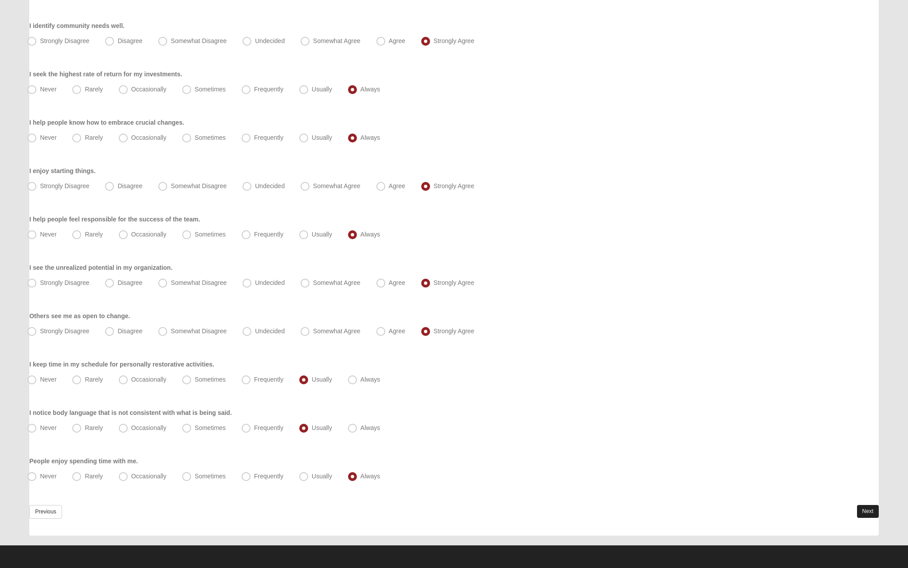
scroll to position [0, 0]
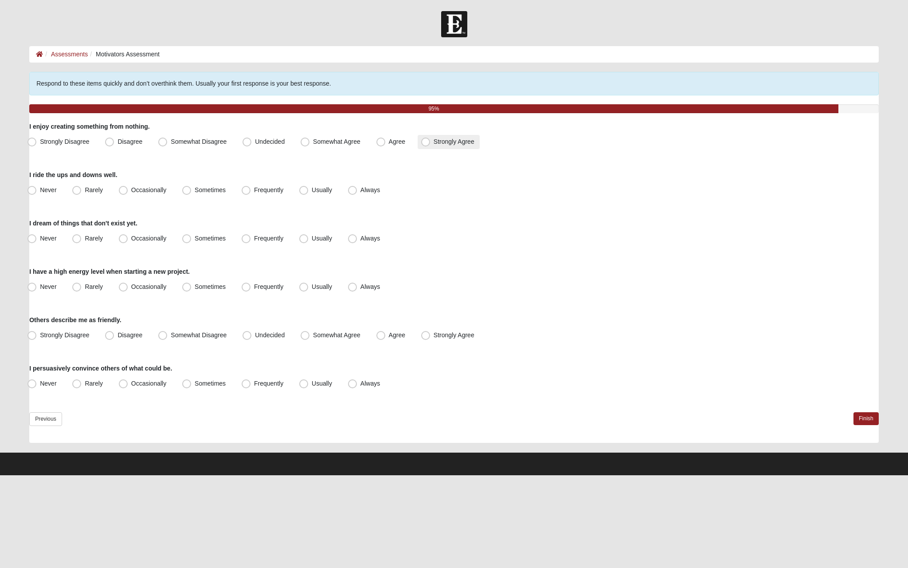
click at [450, 143] on span "Strongly Agree" at bounding box center [454, 141] width 41 height 7
click at [431, 143] on input "Strongly Agree" at bounding box center [428, 142] width 6 height 6
radio input "true"
click at [359, 188] on label "Always" at bounding box center [365, 190] width 41 height 14
click at [357, 188] on input "Always" at bounding box center [355, 190] width 6 height 6
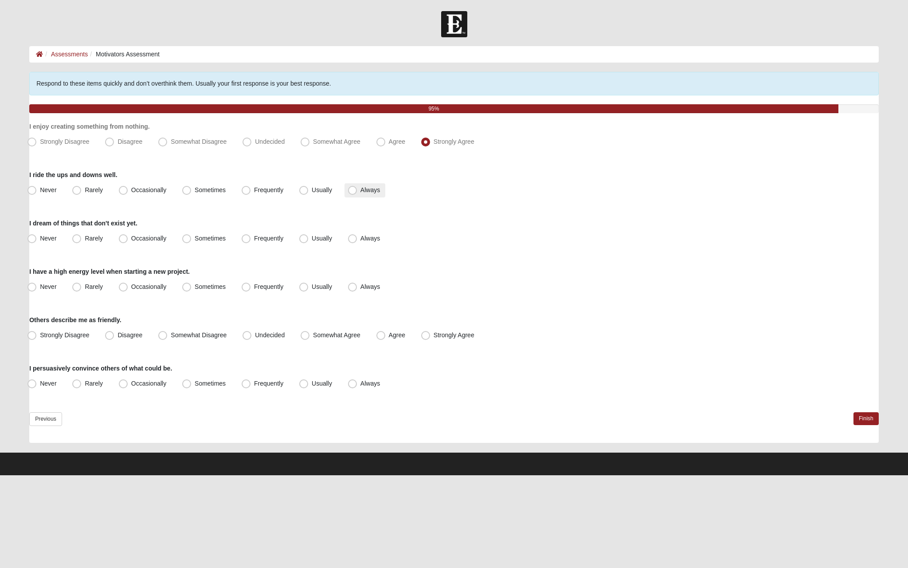
radio input "true"
click at [315, 237] on span "Usually" at bounding box center [322, 238] width 20 height 7
click at [309, 237] on input "Usually" at bounding box center [306, 238] width 6 height 6
radio input "true"
click at [368, 291] on label "Always" at bounding box center [365, 287] width 41 height 14
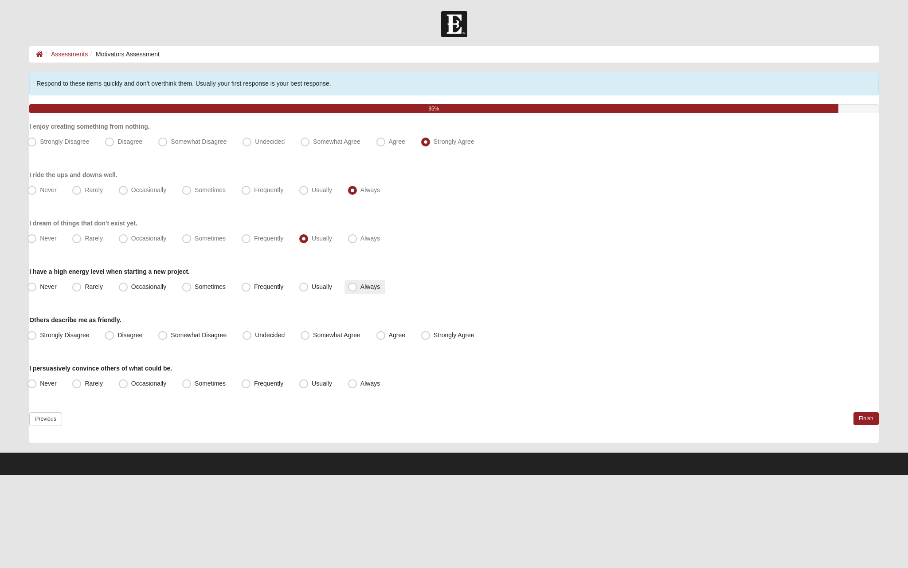
click at [357, 290] on input "Always" at bounding box center [355, 287] width 6 height 6
radio input "true"
click at [450, 329] on label "Strongly Agree" at bounding box center [449, 335] width 62 height 14
click at [431, 332] on input "Strongly Agree" at bounding box center [428, 335] width 6 height 6
radio input "true"
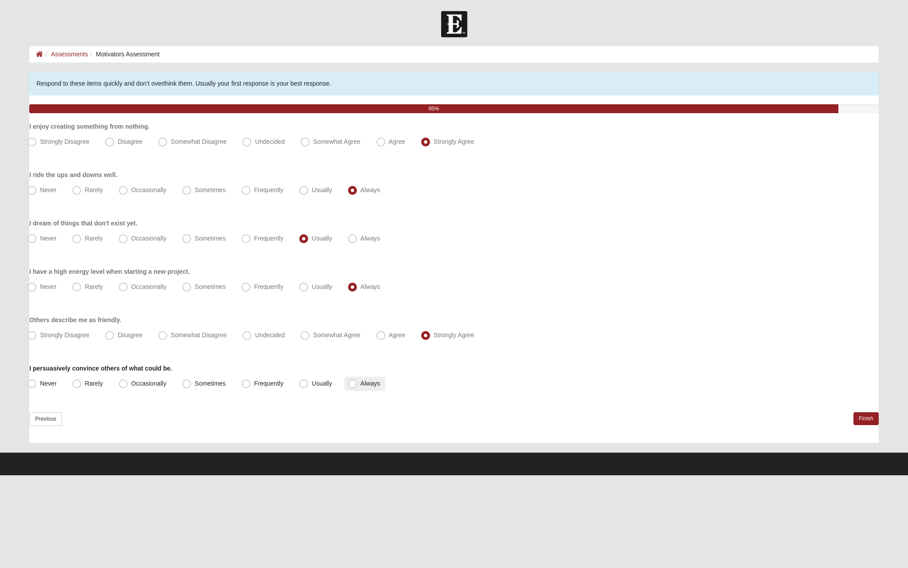
click at [360, 381] on label "Always" at bounding box center [365, 383] width 41 height 14
click at [357, 381] on input "Always" at bounding box center [355, 383] width 6 height 6
radio input "true"
click at [309, 388] on label "Usually" at bounding box center [317, 383] width 42 height 14
click at [309, 386] on input "Usually" at bounding box center [306, 383] width 6 height 6
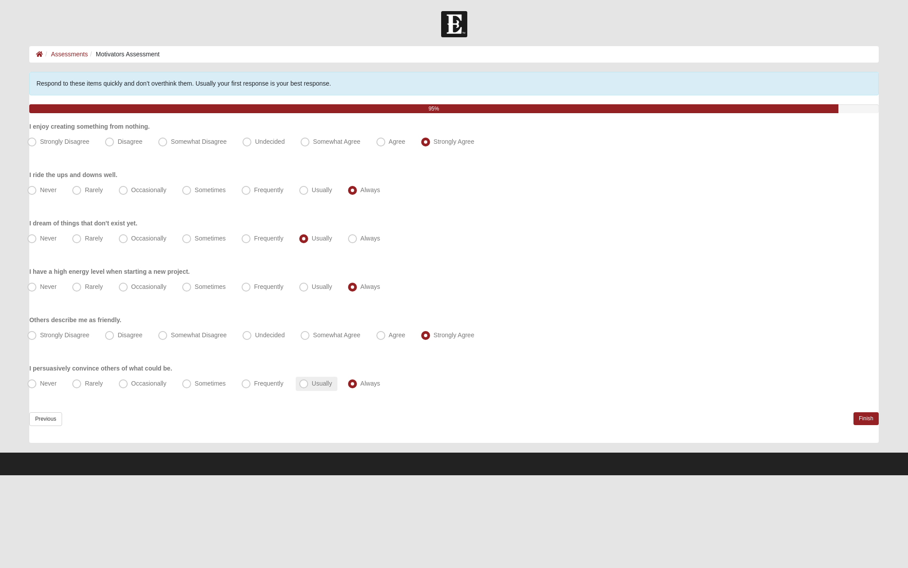
radio input "true"
click at [865, 418] on link "Finish" at bounding box center [866, 418] width 25 height 13
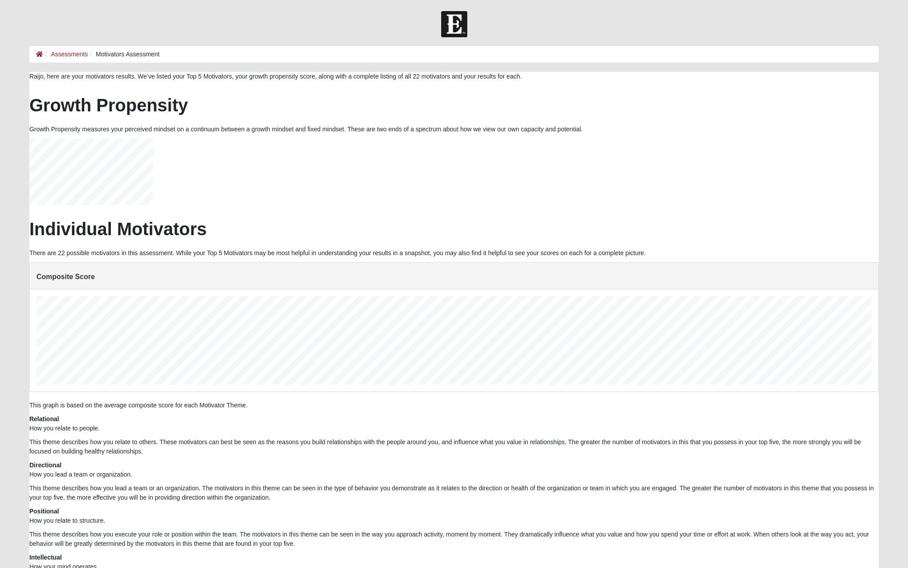
click at [68, 59] on ol "Assessments Motivators Assessment" at bounding box center [454, 54] width 850 height 16
click at [67, 53] on link "Assessments" at bounding box center [69, 54] width 37 height 7
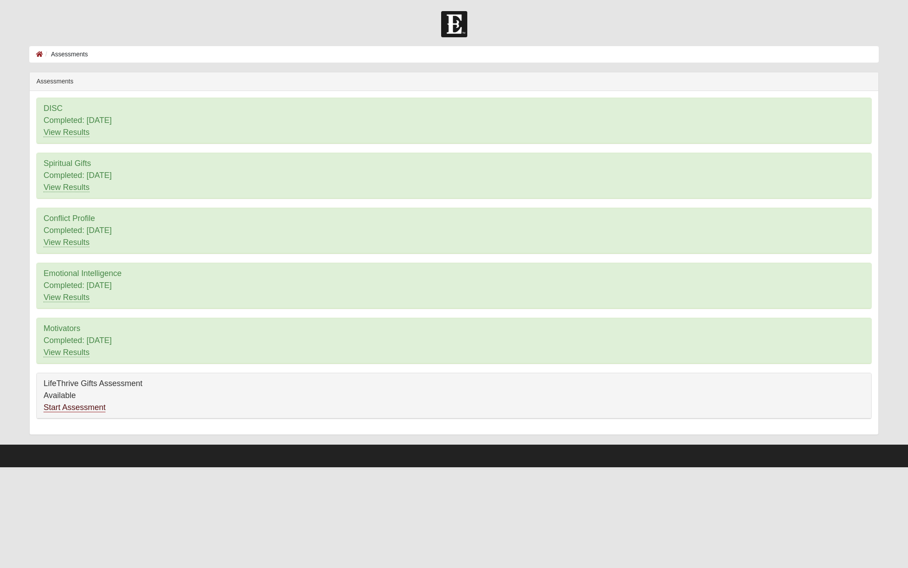
click at [75, 404] on link "Start Assessment" at bounding box center [74, 407] width 62 height 9
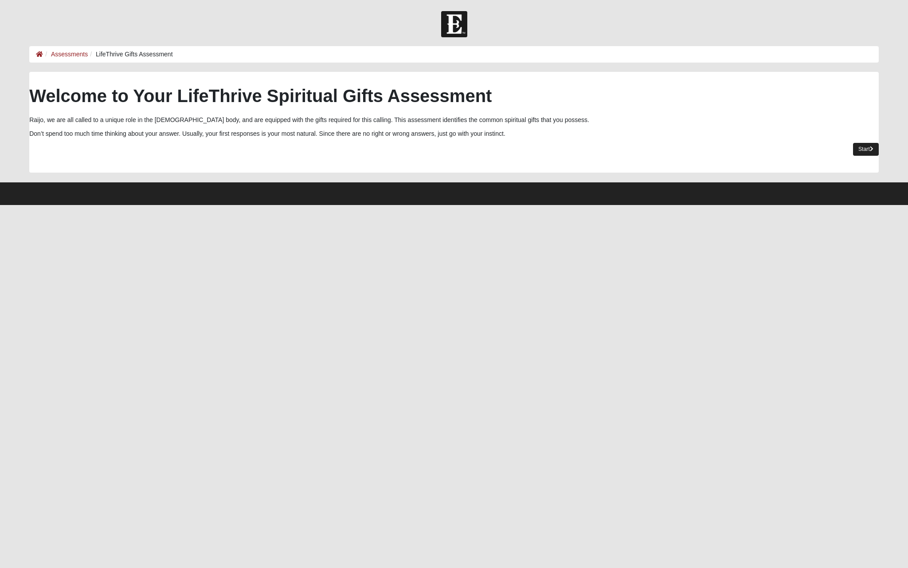
click at [870, 145] on link "Start" at bounding box center [866, 149] width 26 height 13
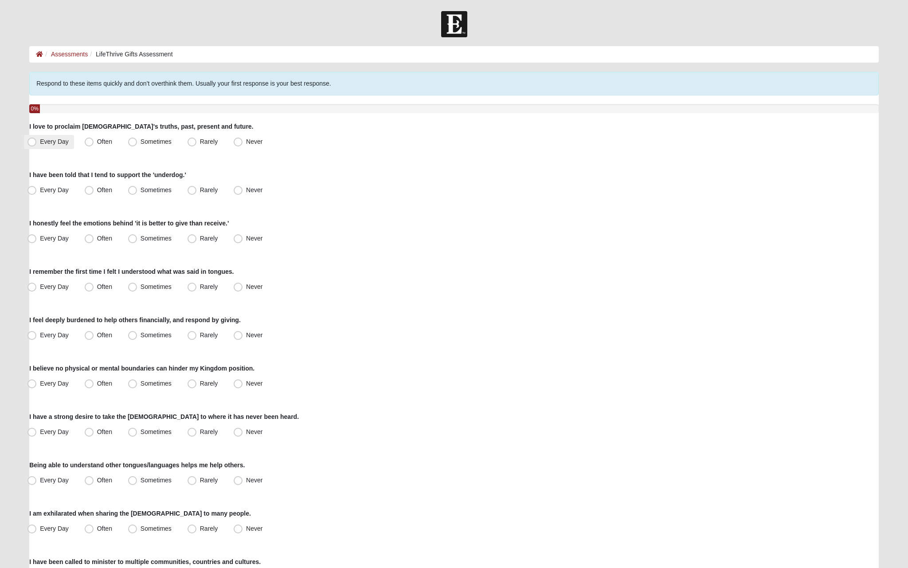
click at [55, 145] on span "Every Day" at bounding box center [54, 141] width 29 height 7
click at [37, 145] on input "Every Day" at bounding box center [34, 142] width 6 height 6
radio input "true"
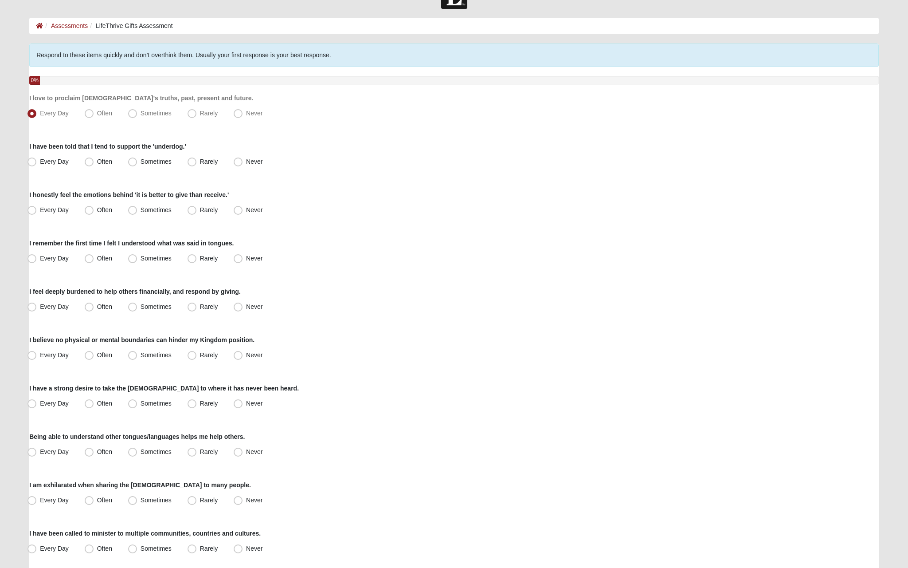
scroll to position [31, 0]
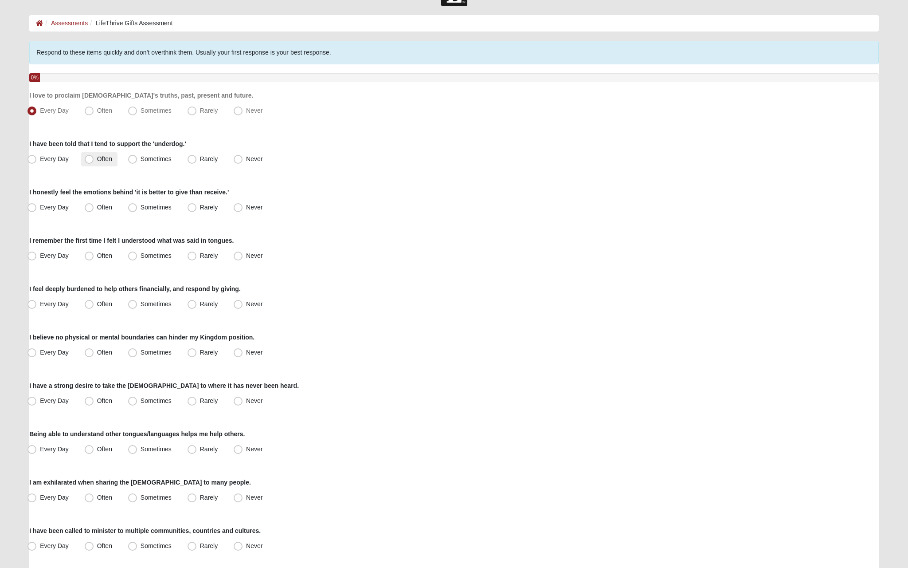
click at [83, 159] on label "Often" at bounding box center [99, 159] width 36 height 14
click at [88, 159] on input "Often" at bounding box center [91, 159] width 6 height 6
radio input "true"
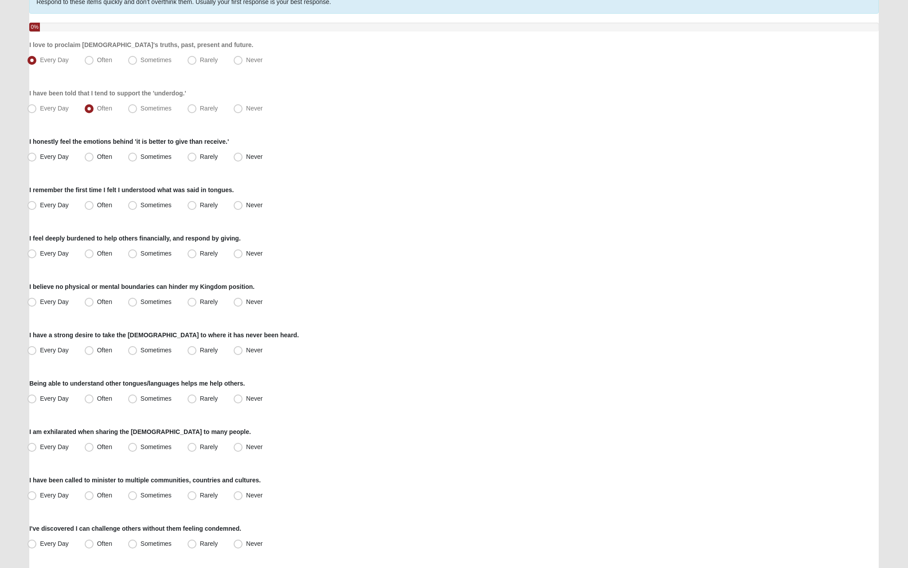
scroll to position [90, 0]
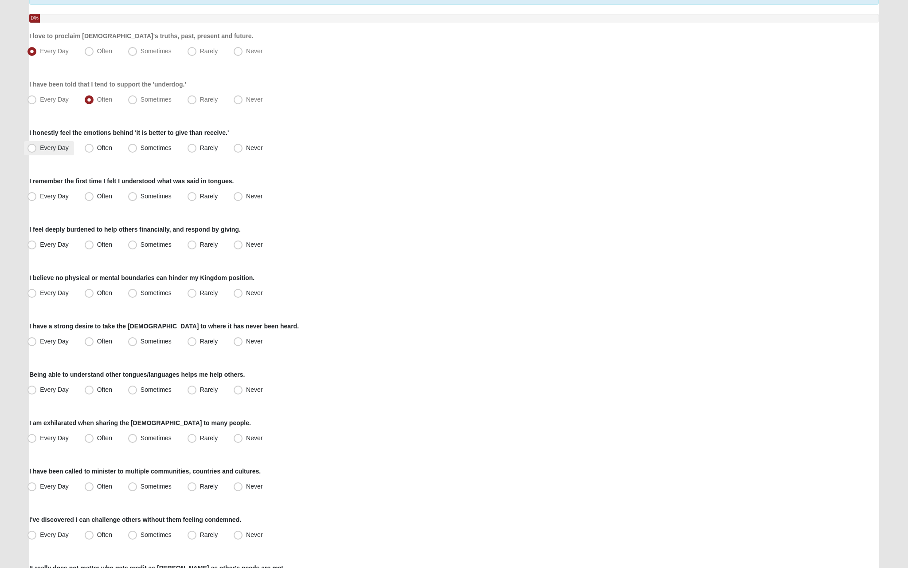
click at [70, 145] on label "Every Day" at bounding box center [49, 148] width 50 height 14
click at [37, 145] on input "Every Day" at bounding box center [34, 148] width 6 height 6
radio input "true"
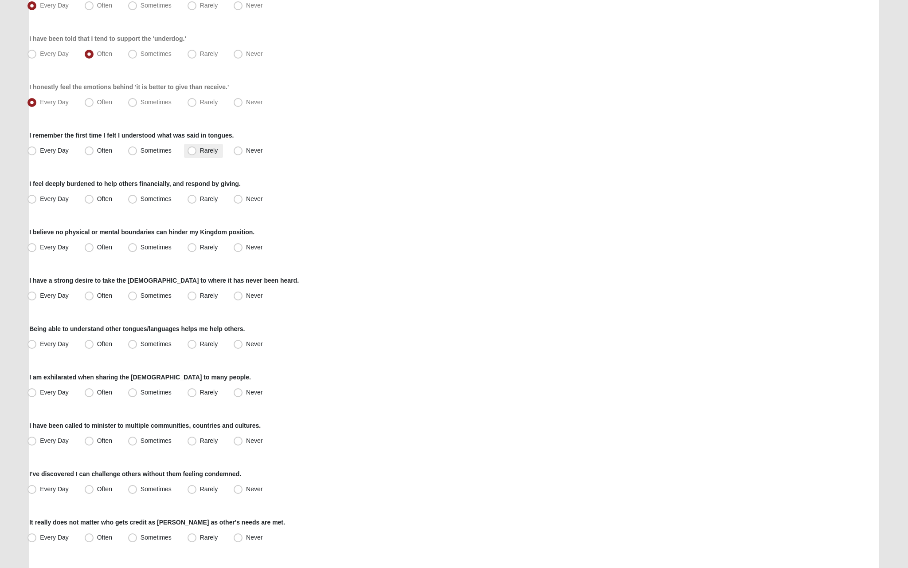
click at [198, 148] on label "Rarely" at bounding box center [203, 151] width 39 height 14
click at [197, 148] on input "Rarely" at bounding box center [194, 151] width 6 height 6
radio input "true"
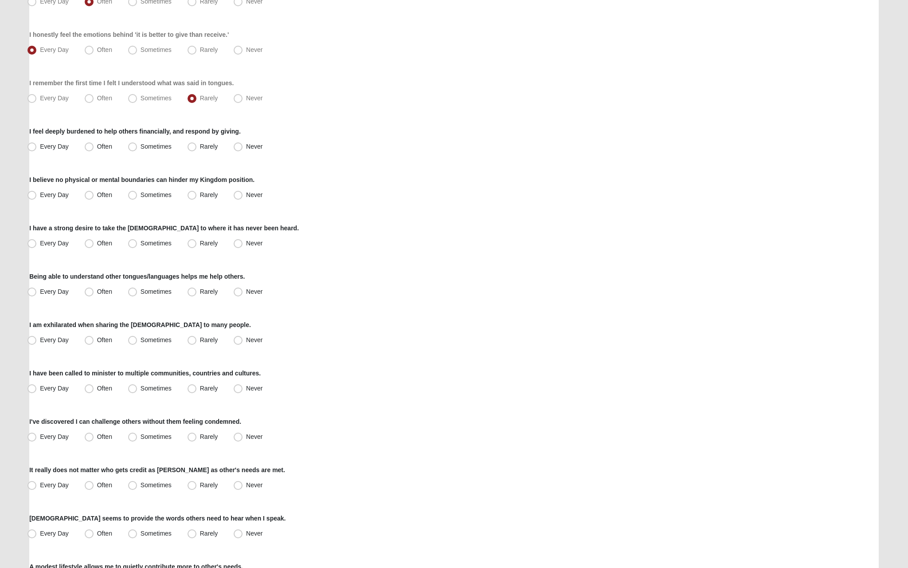
scroll to position [189, 0]
click at [54, 148] on span "Every Day" at bounding box center [54, 145] width 29 height 7
click at [37, 148] on input "Every Day" at bounding box center [34, 146] width 6 height 6
radio input "true"
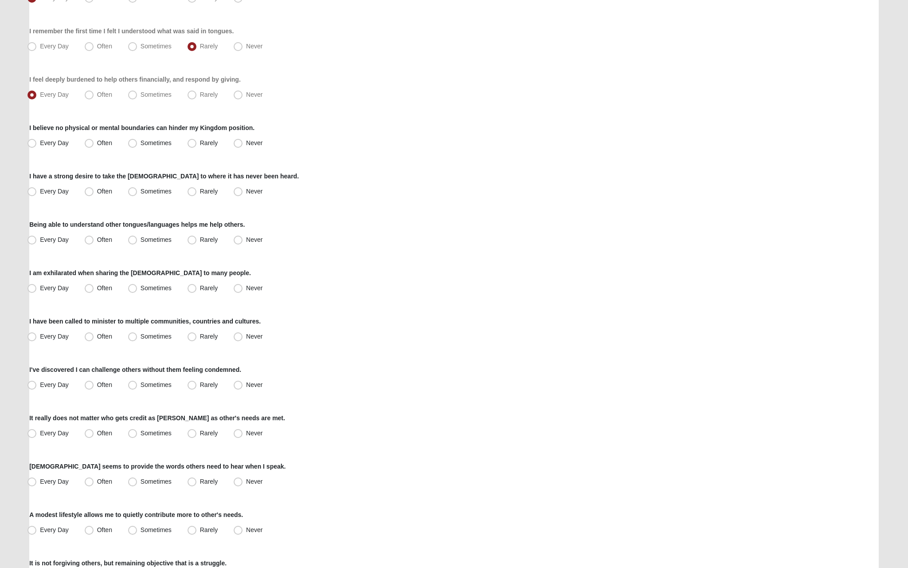
scroll to position [242, 0]
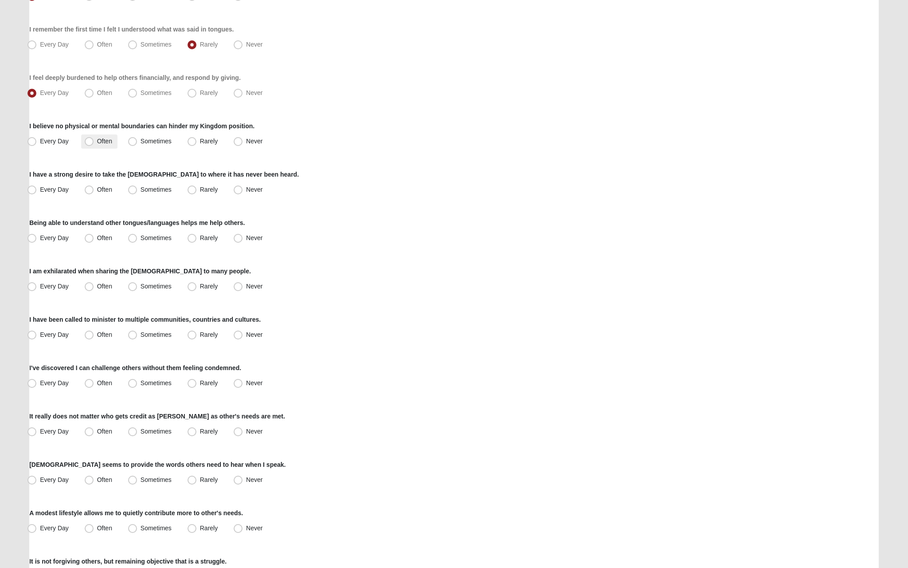
click at [97, 141] on span "Often" at bounding box center [104, 140] width 15 height 7
click at [88, 141] on input "Often" at bounding box center [91, 141] width 6 height 6
radio input "true"
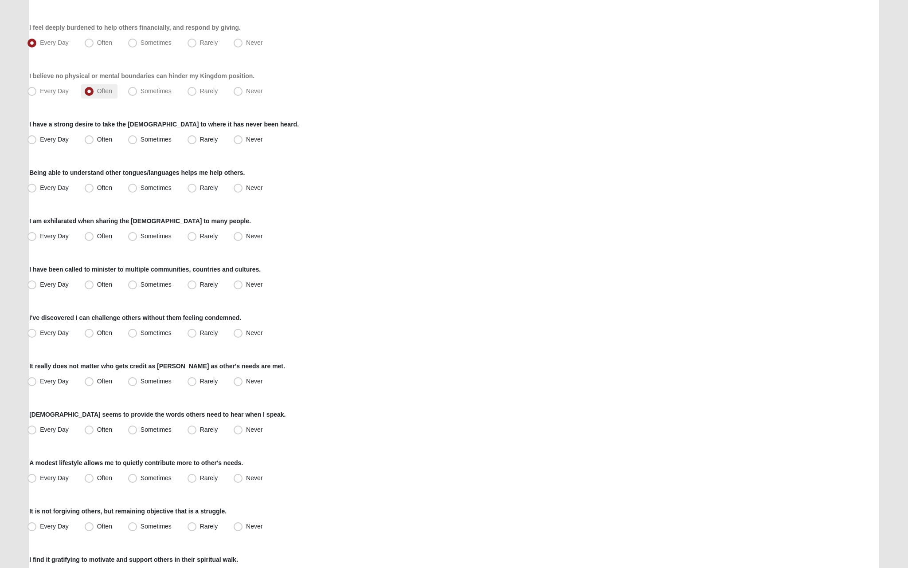
scroll to position [293, 0]
click at [63, 140] on span "Every Day" at bounding box center [54, 138] width 29 height 7
click at [37, 140] on input "Every Day" at bounding box center [34, 139] width 6 height 6
radio input "true"
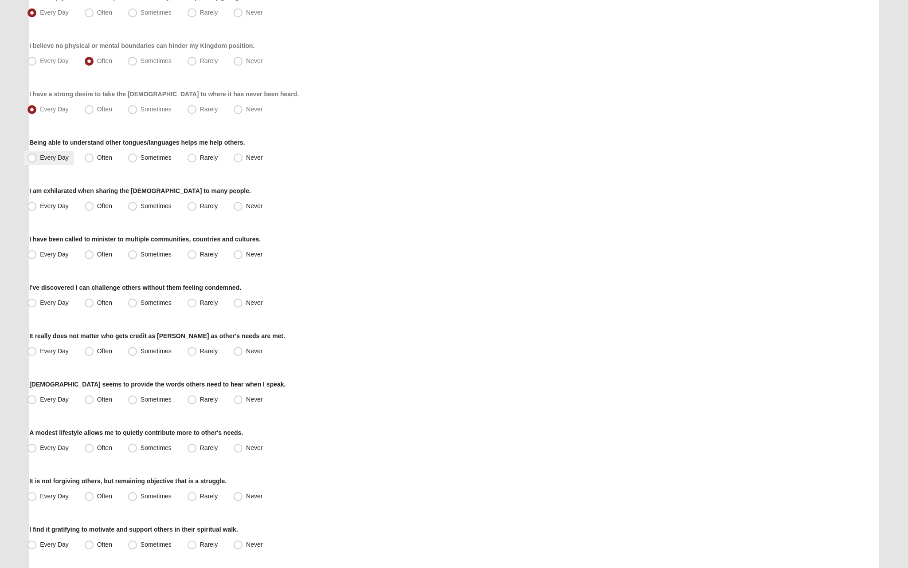
scroll to position [344, 0]
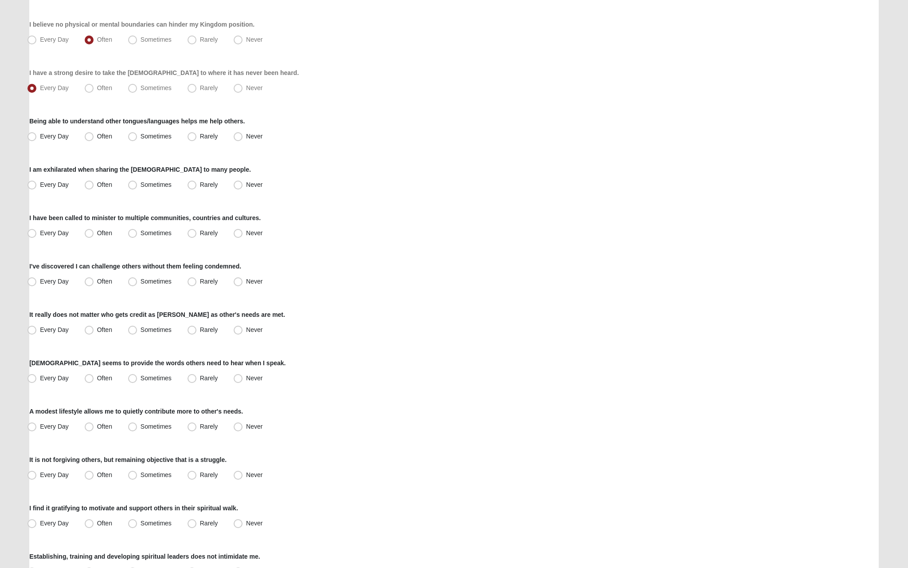
click at [74, 141] on div "Every Day Often Sometimes Rarely Never" at bounding box center [454, 136] width 850 height 14
click at [81, 138] on label "Often" at bounding box center [99, 136] width 36 height 14
click at [88, 138] on input "Often" at bounding box center [91, 136] width 6 height 6
radio input "true"
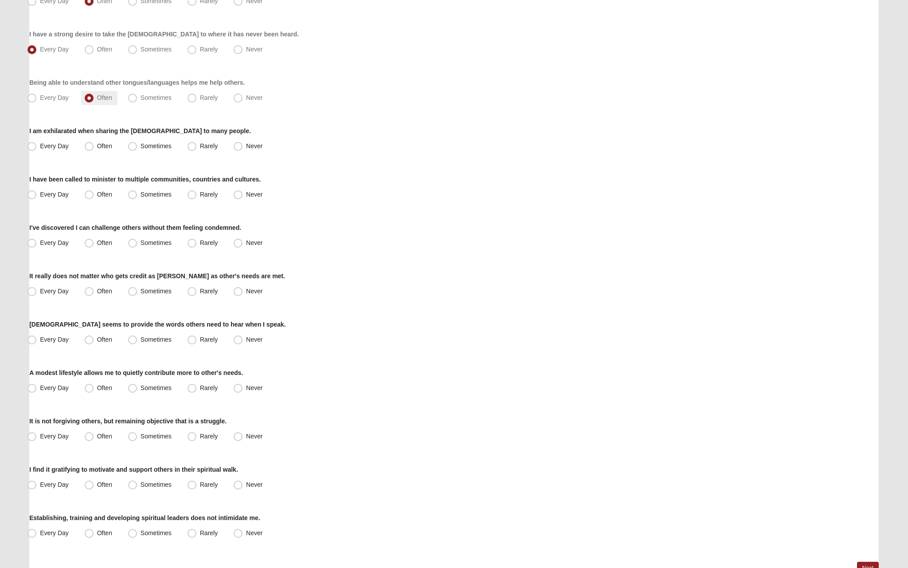
scroll to position [383, 0]
click at [66, 145] on span "Every Day" at bounding box center [54, 144] width 29 height 7
click at [37, 145] on input "Every Day" at bounding box center [34, 145] width 6 height 6
radio input "true"
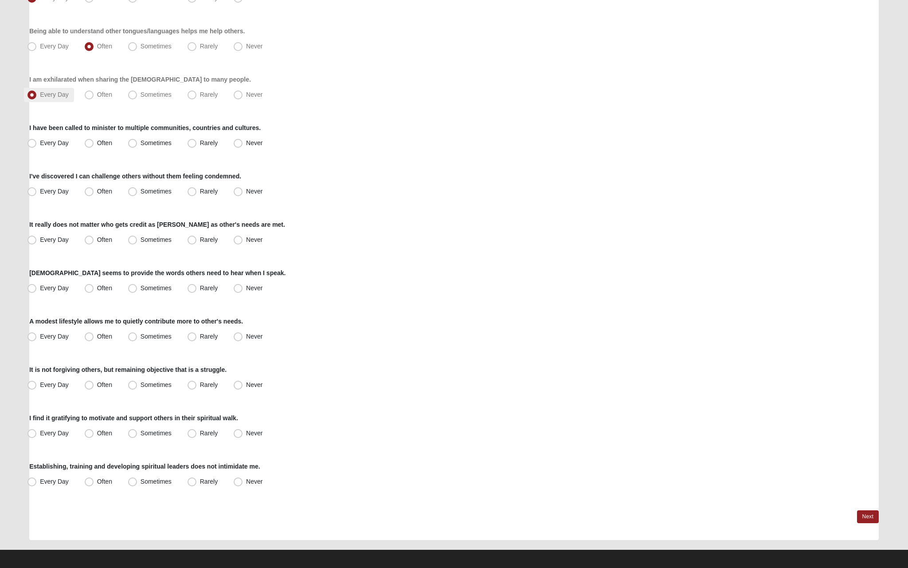
scroll to position [436, 0]
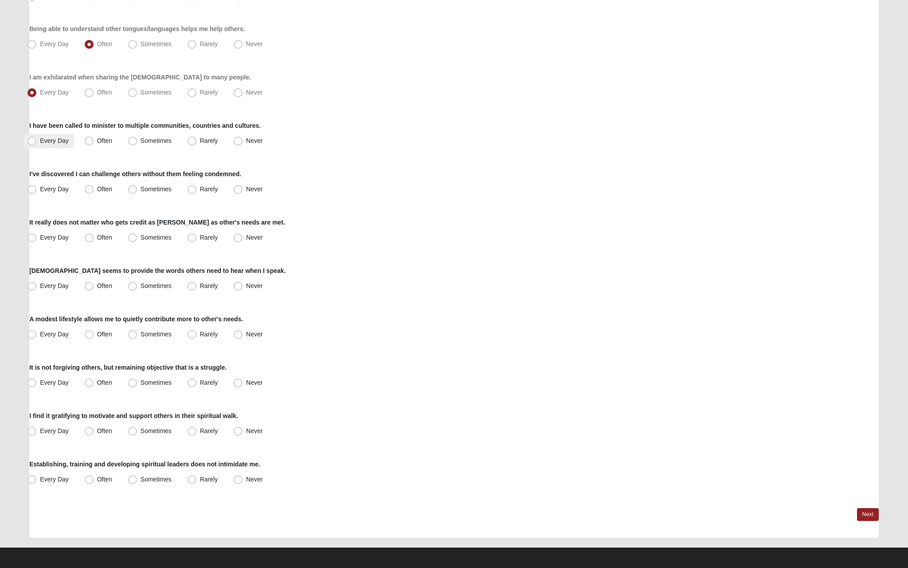
click at [66, 145] on label "Every Day" at bounding box center [49, 141] width 50 height 14
click at [37, 144] on input "Every Day" at bounding box center [34, 141] width 6 height 6
radio input "true"
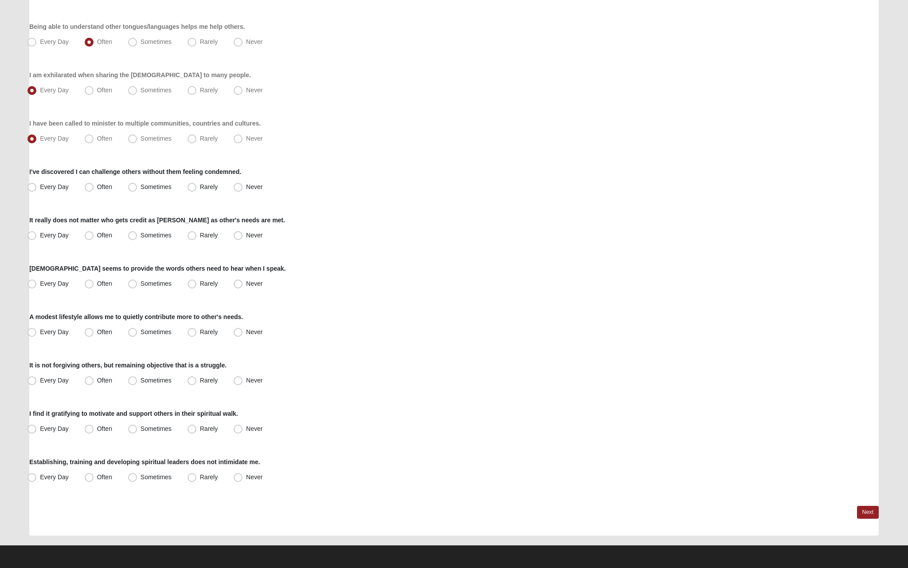
scroll to position [438, 0]
click at [69, 185] on label "Every Day" at bounding box center [49, 187] width 50 height 14
click at [37, 185] on input "Every Day" at bounding box center [34, 187] width 6 height 6
radio input "true"
click at [38, 241] on label "Every Day" at bounding box center [49, 235] width 50 height 14
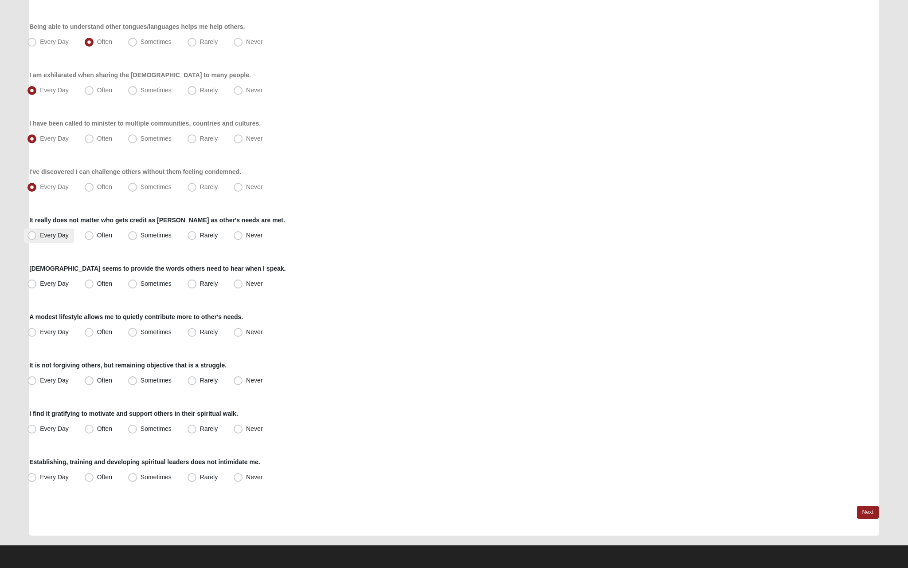
click at [37, 238] on input "Every Day" at bounding box center [34, 235] width 6 height 6
radio input "true"
click at [67, 281] on span "Every Day" at bounding box center [54, 283] width 29 height 7
click at [37, 281] on input "Every Day" at bounding box center [34, 284] width 6 height 6
radio input "true"
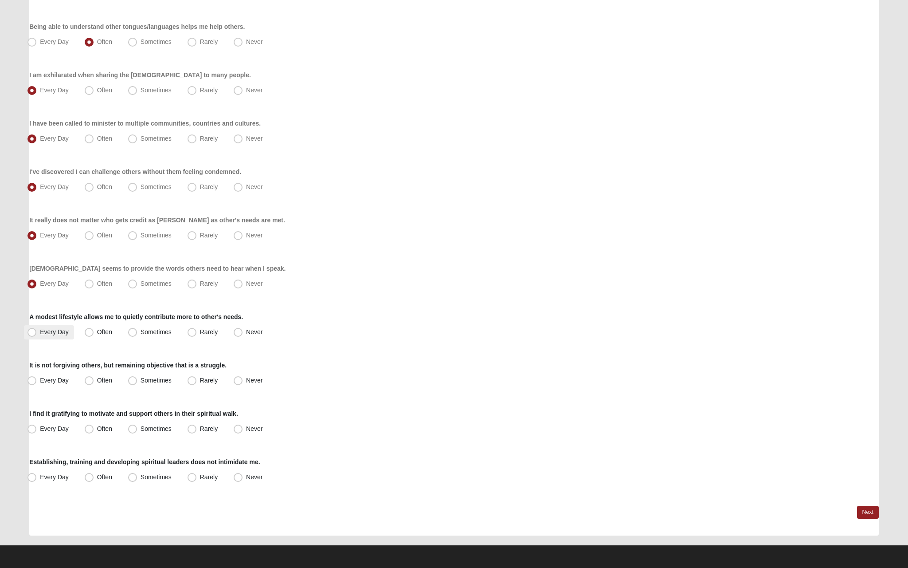
click at [67, 326] on label "Every Day" at bounding box center [49, 332] width 50 height 14
click at [37, 329] on input "Every Day" at bounding box center [34, 332] width 6 height 6
radio input "true"
click at [207, 384] on label "Rarely" at bounding box center [203, 380] width 39 height 14
click at [197, 383] on input "Rarely" at bounding box center [194, 380] width 6 height 6
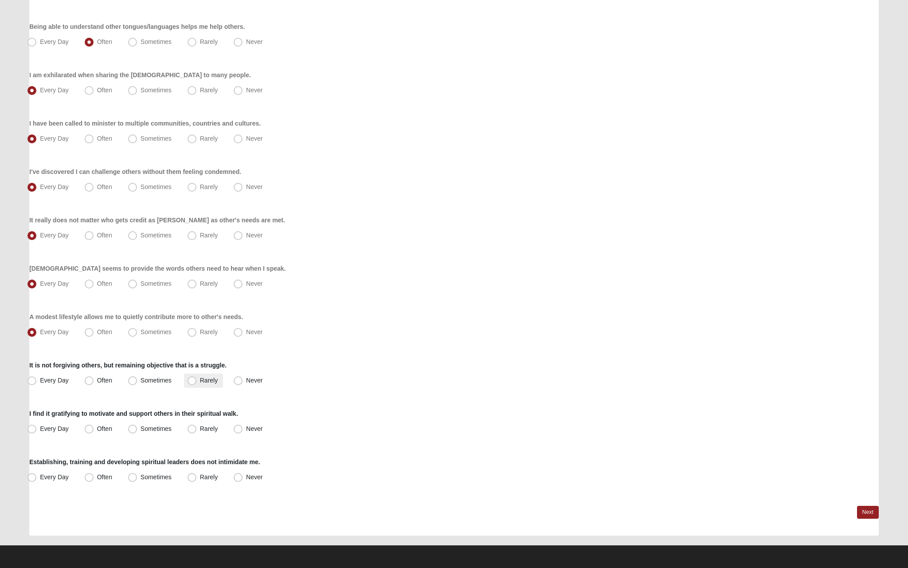
radio input "true"
click at [91, 434] on label "Often" at bounding box center [99, 429] width 36 height 14
click at [91, 431] on input "Often" at bounding box center [91, 429] width 6 height 6
radio input "true"
click at [94, 481] on label "Often" at bounding box center [99, 477] width 36 height 14
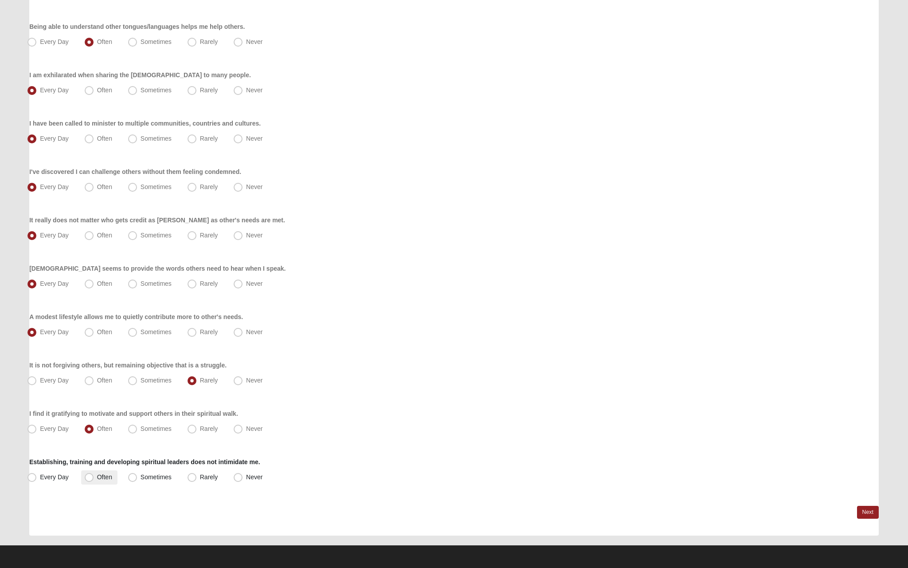
click at [94, 480] on input "Often" at bounding box center [91, 477] width 6 height 6
radio input "true"
click at [861, 506] on link "Next" at bounding box center [868, 512] width 22 height 13
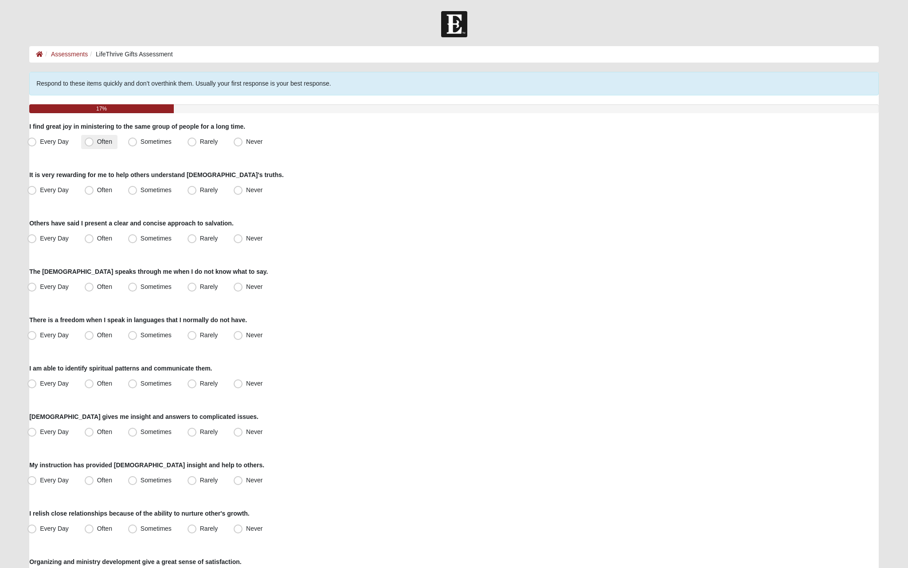
click at [83, 147] on label "Often" at bounding box center [99, 142] width 36 height 14
click at [88, 145] on input "Often" at bounding box center [91, 142] width 6 height 6
radio input "true"
click at [51, 192] on span "Every Day" at bounding box center [54, 189] width 29 height 7
click at [37, 192] on input "Every Day" at bounding box center [34, 190] width 6 height 6
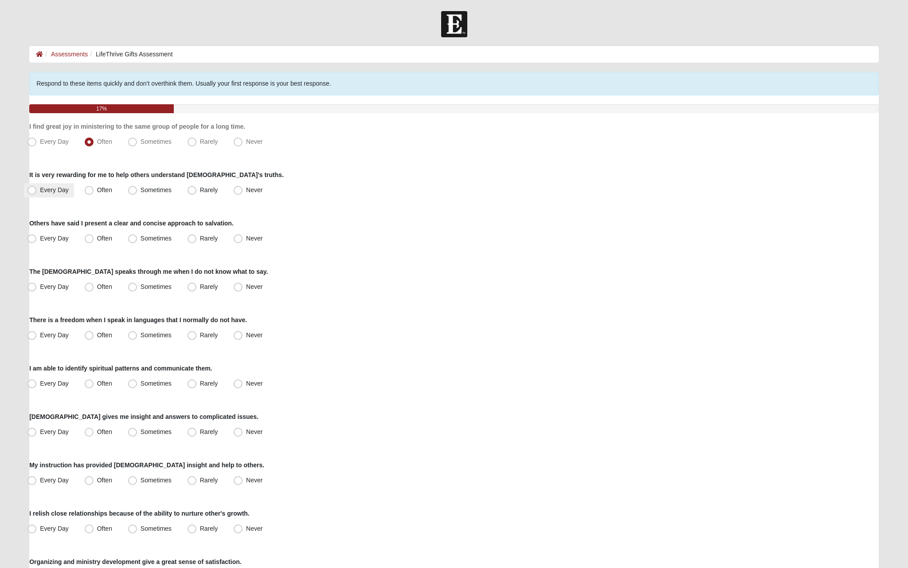
radio input "true"
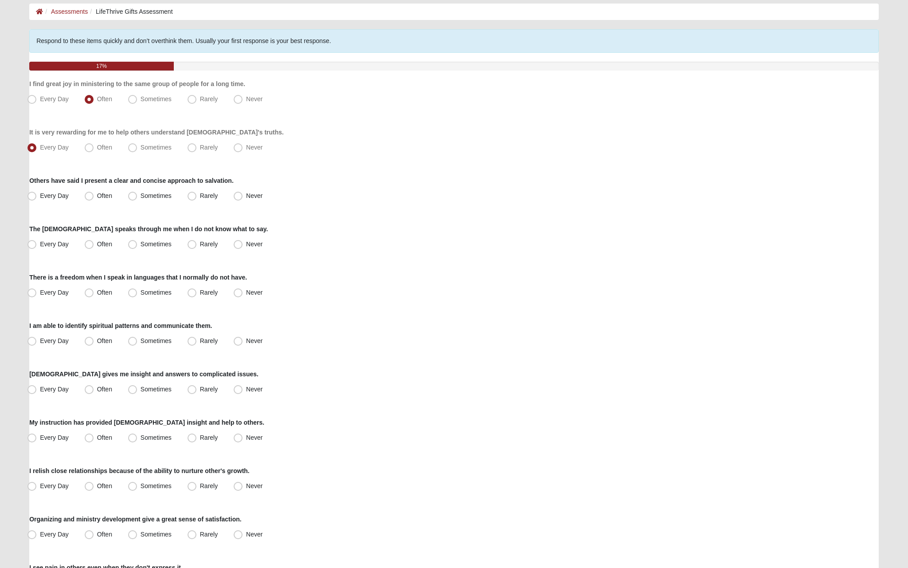
scroll to position [47, 0]
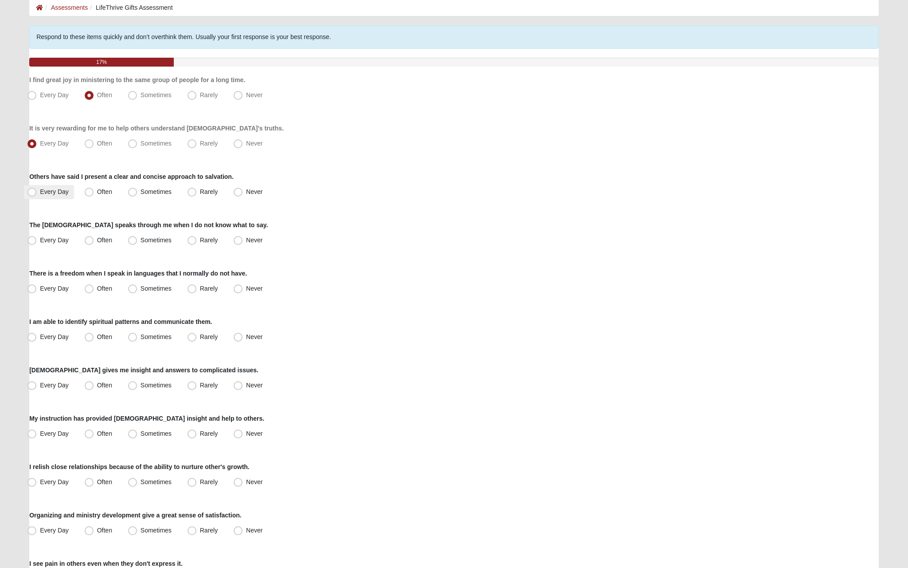
click at [51, 199] on label "Every Day" at bounding box center [49, 192] width 50 height 14
click at [37, 195] on input "Every Day" at bounding box center [34, 192] width 6 height 6
radio input "true"
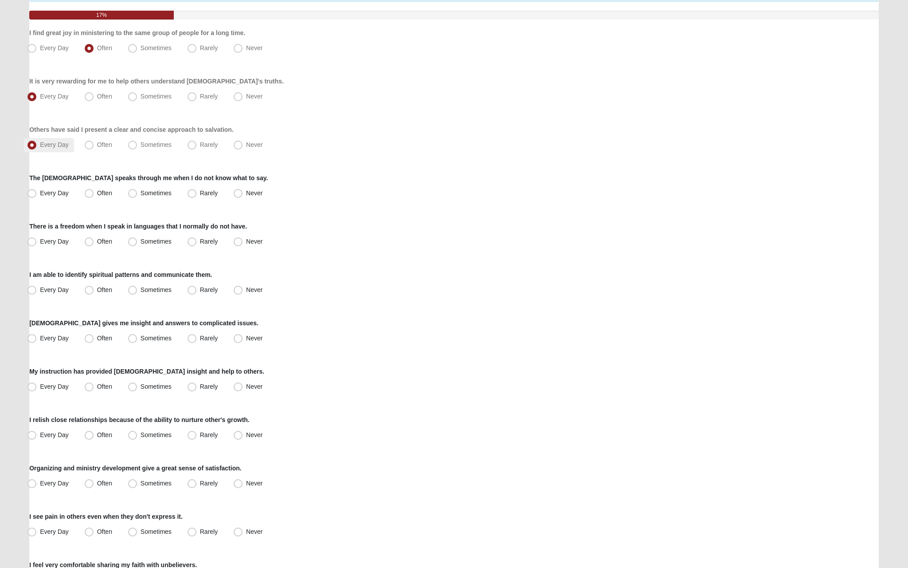
scroll to position [117, 0]
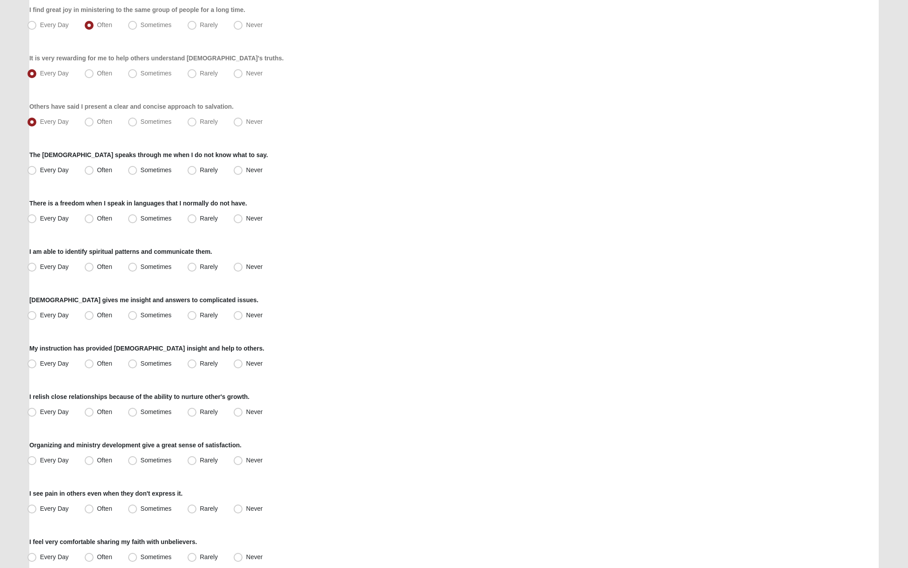
click at [46, 181] on div "Respond to these items quickly and don’t overthink them. Usually your first res…" at bounding box center [454, 406] width 850 height 902
click at [47, 165] on label "Every Day" at bounding box center [49, 170] width 50 height 14
click at [37, 167] on input "Every Day" at bounding box center [34, 170] width 6 height 6
radio input "true"
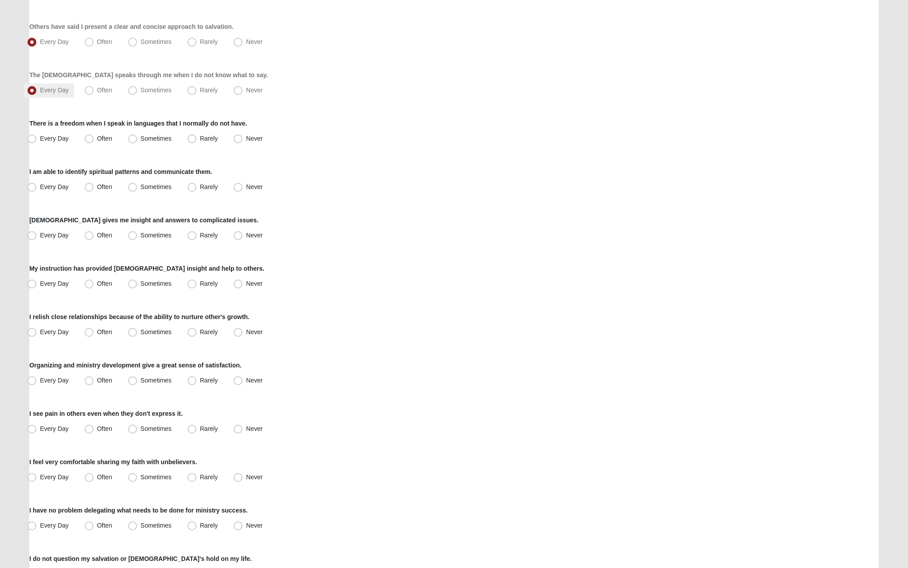
scroll to position [199, 0]
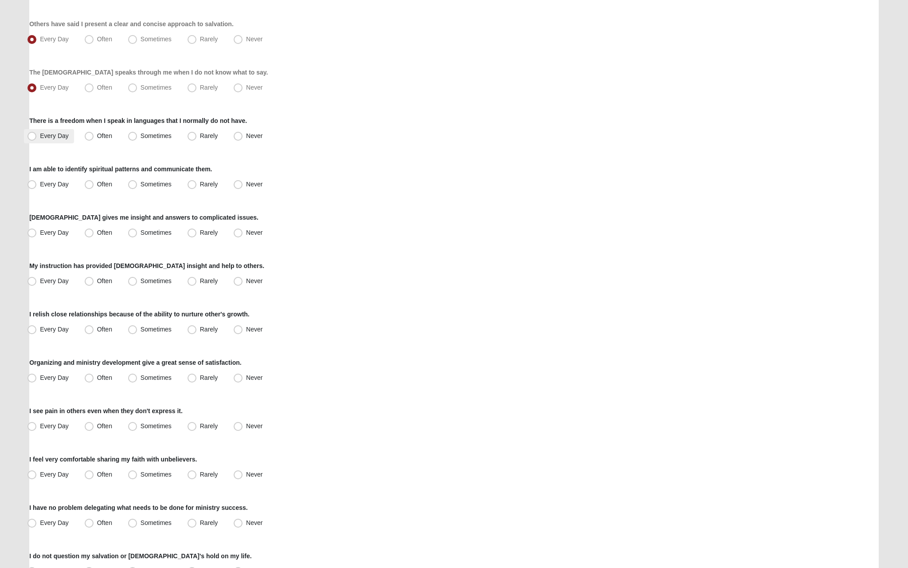
click at [52, 141] on label "Every Day" at bounding box center [49, 136] width 50 height 14
click at [37, 139] on input "Every Day" at bounding box center [34, 136] width 6 height 6
radio input "true"
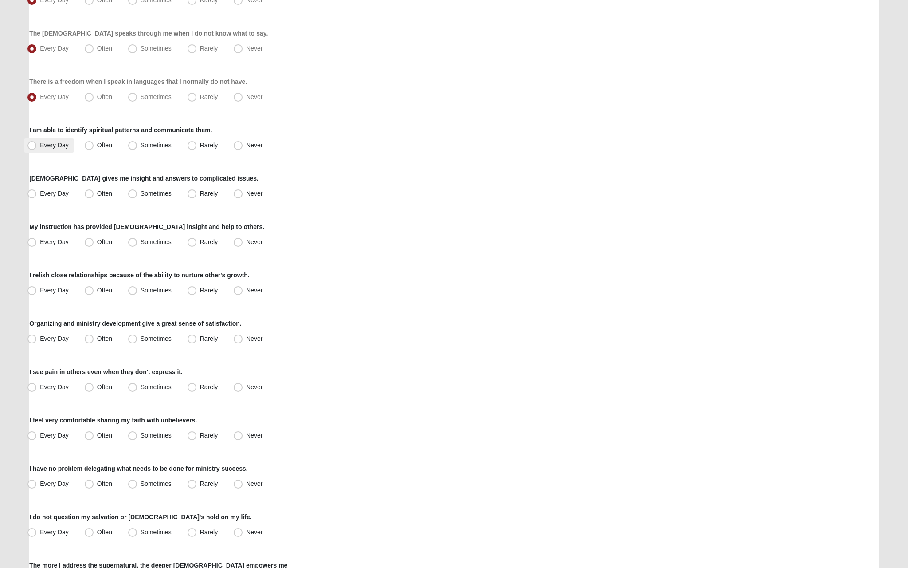
click at [51, 143] on span "Every Day" at bounding box center [54, 144] width 29 height 7
click at [37, 143] on input "Every Day" at bounding box center [34, 145] width 6 height 6
radio input "true"
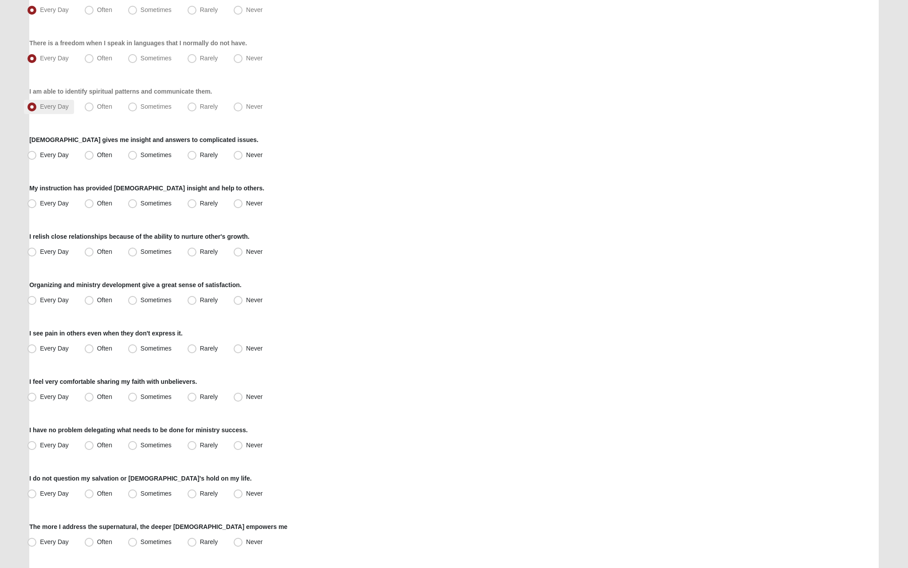
scroll to position [278, 0]
click at [70, 155] on label "Every Day" at bounding box center [49, 154] width 50 height 14
click at [37, 155] on input "Every Day" at bounding box center [34, 154] width 6 height 6
radio input "true"
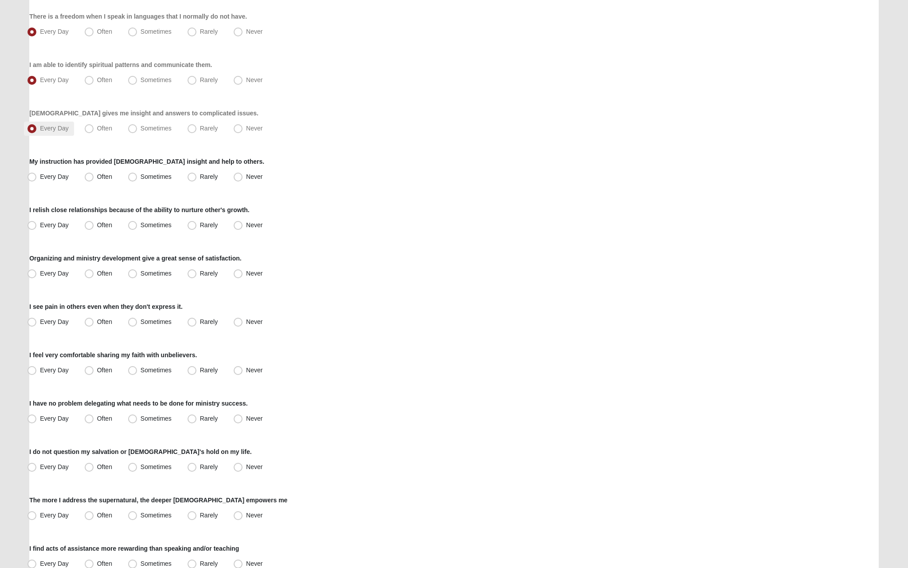
scroll to position [310, 0]
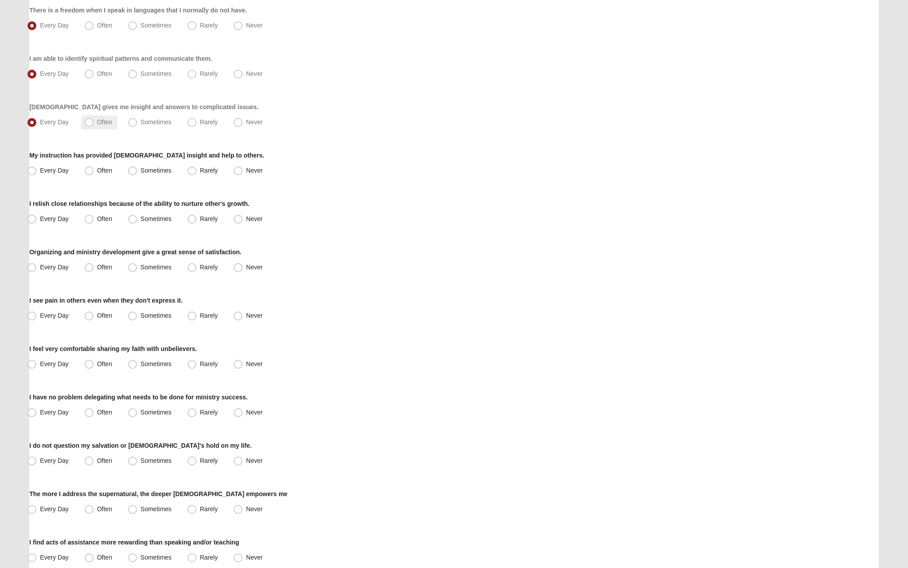
click at [98, 126] on label "Often" at bounding box center [99, 122] width 36 height 14
click at [94, 125] on input "Often" at bounding box center [91, 122] width 6 height 6
radio input "true"
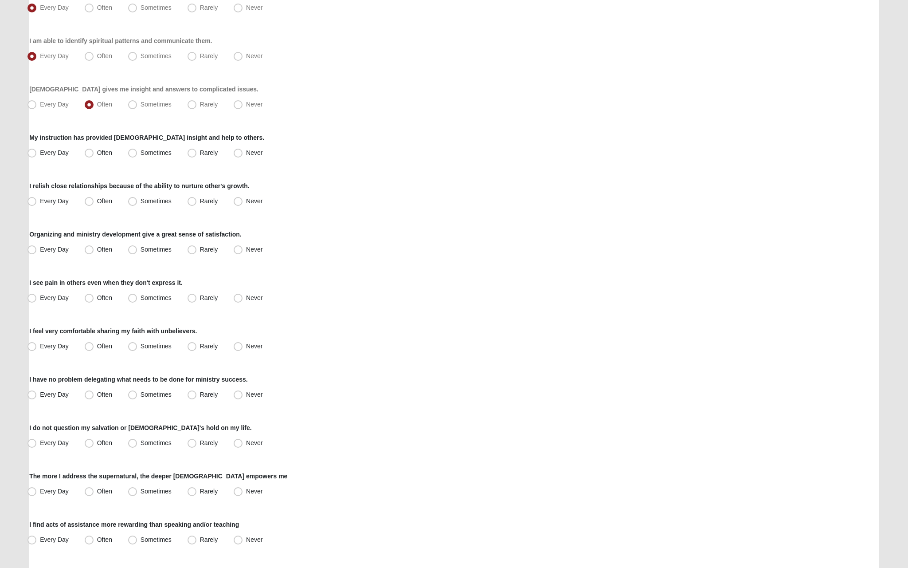
scroll to position [336, 0]
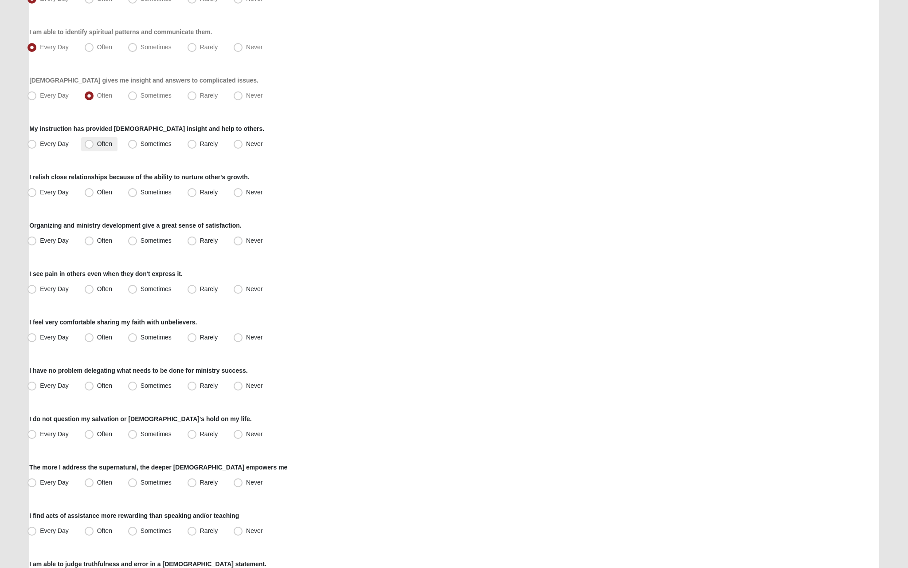
click at [92, 149] on label "Often" at bounding box center [99, 144] width 36 height 14
click at [92, 147] on input "Often" at bounding box center [91, 144] width 6 height 6
radio input "true"
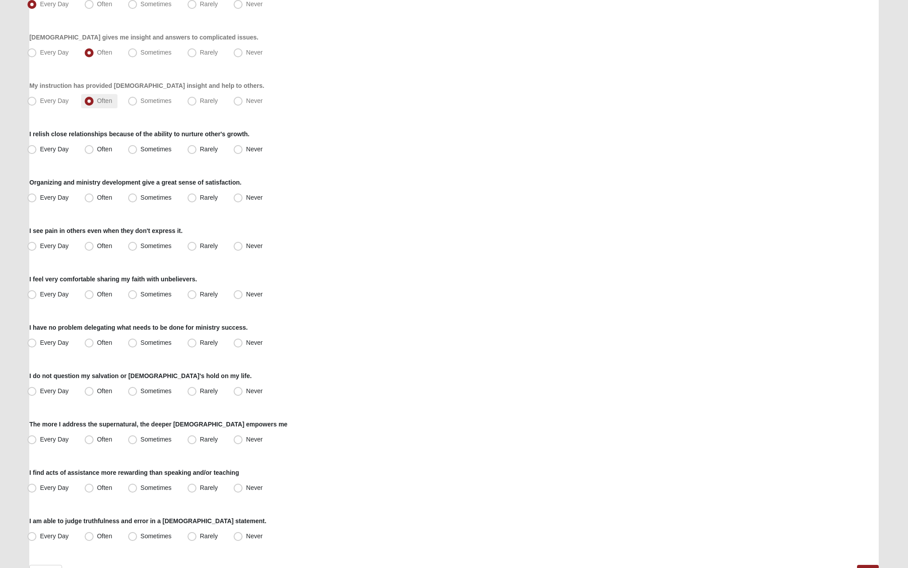
scroll to position [382, 0]
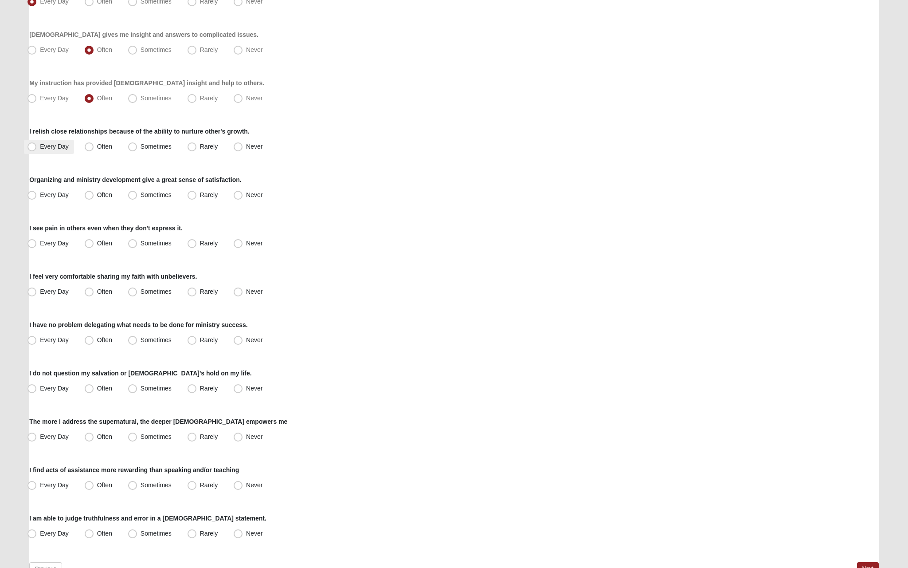
click at [66, 146] on span "Every Day" at bounding box center [54, 146] width 29 height 7
click at [37, 146] on input "Every Day" at bounding box center [34, 147] width 6 height 6
radio input "true"
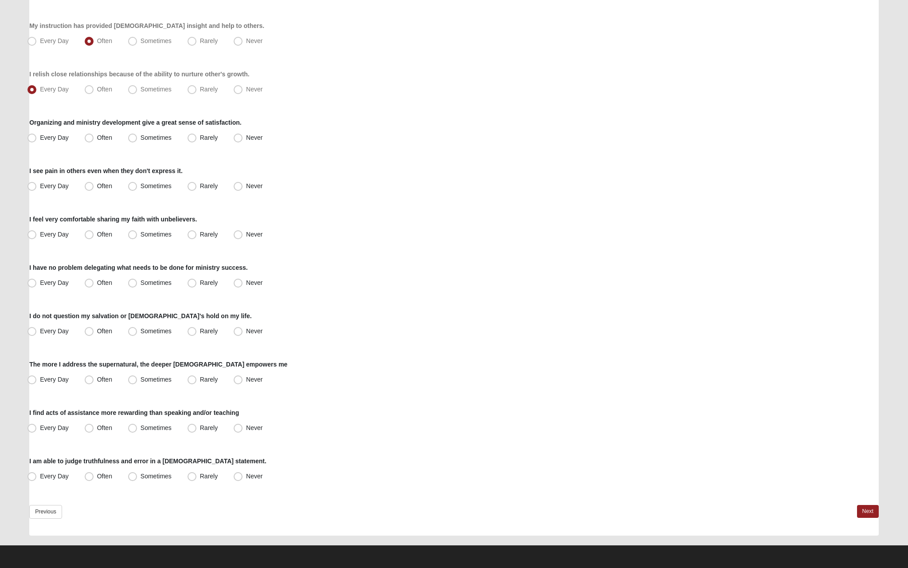
scroll to position [439, 0]
click at [59, 137] on span "Every Day" at bounding box center [54, 137] width 29 height 7
click at [37, 137] on input "Every Day" at bounding box center [34, 138] width 6 height 6
radio input "true"
click at [60, 182] on span "Every Day" at bounding box center [54, 185] width 29 height 7
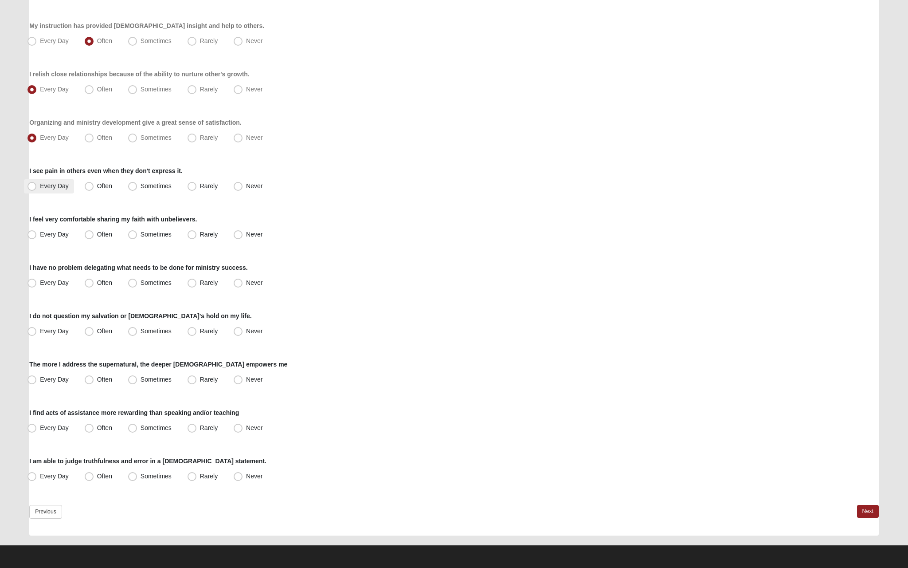
click at [37, 183] on input "Every Day" at bounding box center [34, 186] width 6 height 6
radio input "true"
click at [66, 239] on label "Every Day" at bounding box center [49, 234] width 50 height 14
click at [37, 237] on input "Every Day" at bounding box center [34, 234] width 6 height 6
radio input "true"
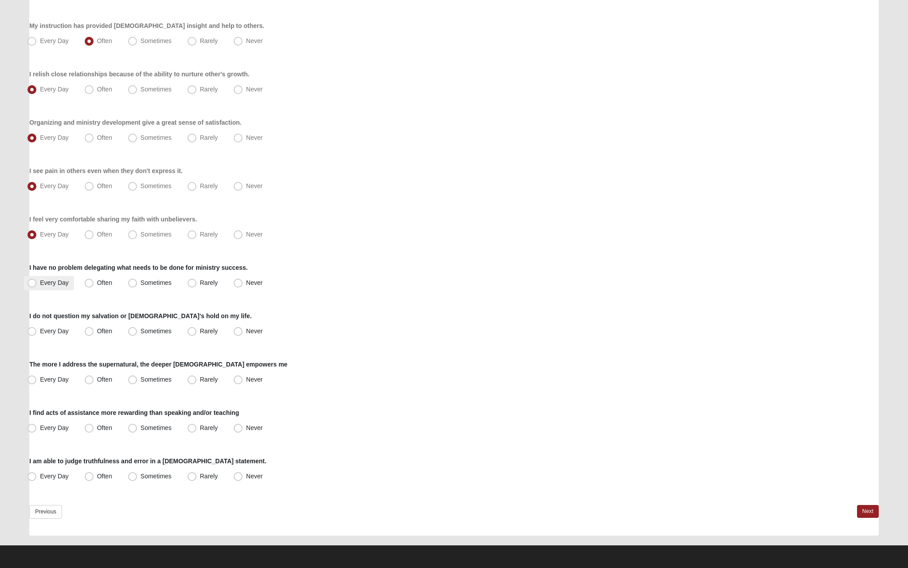
click at [60, 282] on span "Every Day" at bounding box center [54, 282] width 29 height 7
click at [37, 282] on input "Every Day" at bounding box center [34, 283] width 6 height 6
radio input "true"
click at [65, 333] on span "Every Day" at bounding box center [54, 330] width 29 height 7
click at [37, 333] on input "Every Day" at bounding box center [34, 331] width 6 height 6
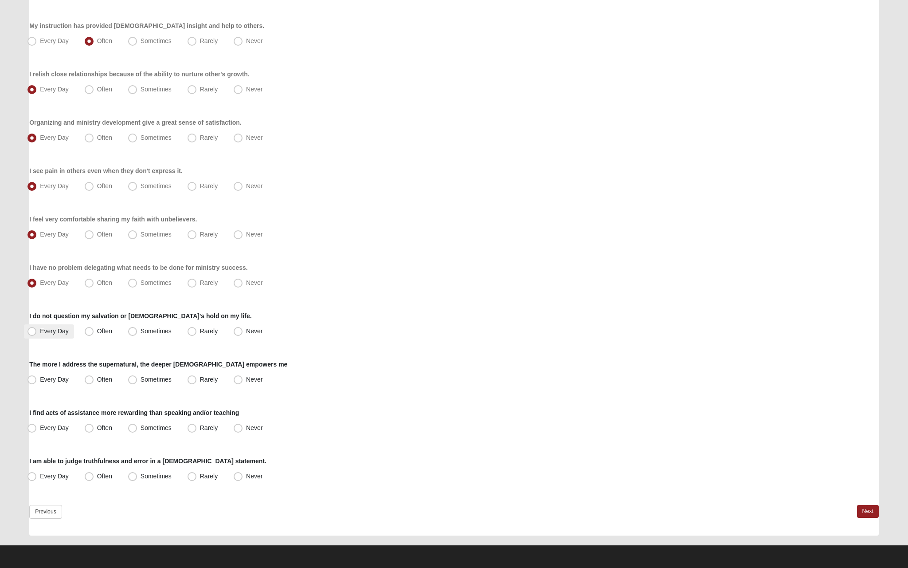
radio input "true"
click at [64, 379] on span "Every Day" at bounding box center [54, 379] width 29 height 7
click at [37, 379] on input "Every Day" at bounding box center [34, 379] width 6 height 6
radio input "true"
click at [65, 429] on span "Every Day" at bounding box center [54, 427] width 29 height 7
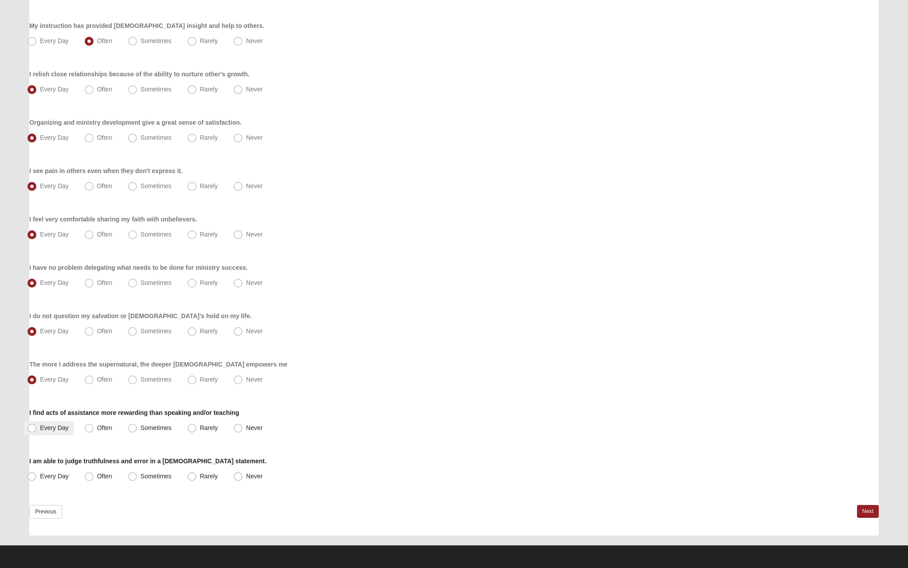
click at [37, 429] on input "Every Day" at bounding box center [34, 428] width 6 height 6
radio input "true"
click at [82, 471] on label "Often" at bounding box center [99, 476] width 36 height 14
click at [88, 473] on input "Often" at bounding box center [91, 476] width 6 height 6
radio input "true"
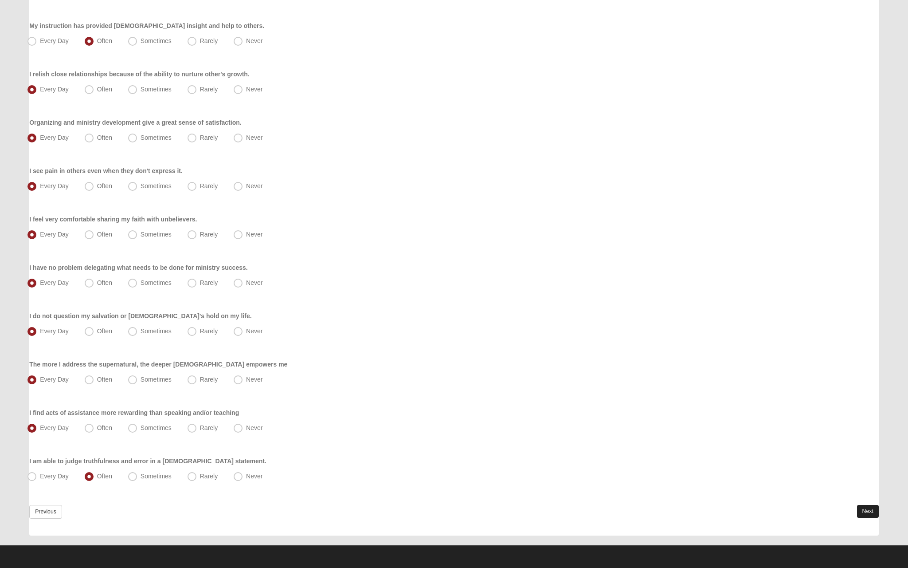
click at [866, 505] on link "Next" at bounding box center [868, 511] width 22 height 13
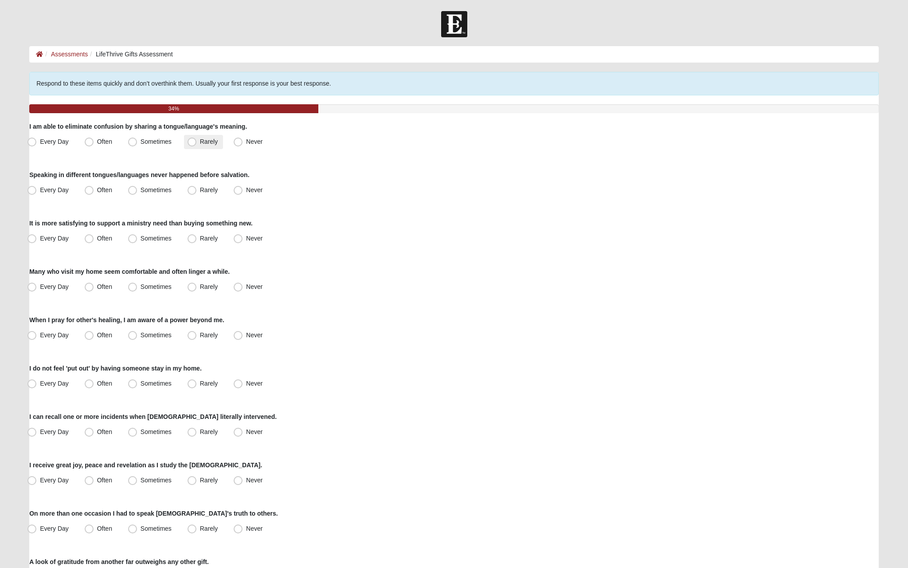
click at [200, 142] on span "Rarely" at bounding box center [209, 141] width 18 height 7
click at [194, 142] on input "Rarely" at bounding box center [194, 142] width 6 height 6
radio input "true"
click at [165, 143] on span "Sometimes" at bounding box center [156, 141] width 31 height 7
click at [137, 143] on input "Sometimes" at bounding box center [135, 142] width 6 height 6
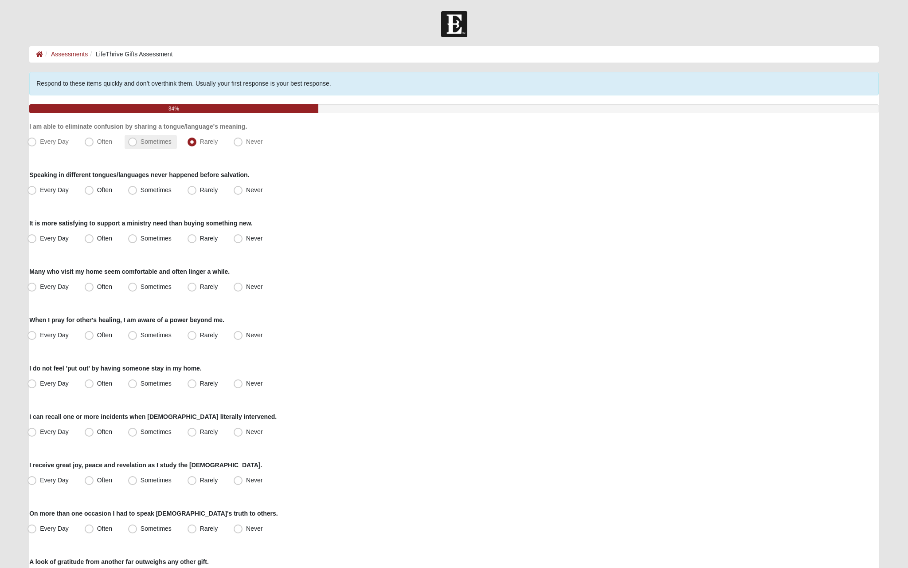
radio input "true"
click at [200, 142] on span "Rarely" at bounding box center [209, 141] width 18 height 7
click at [197, 142] on input "Rarely" at bounding box center [194, 142] width 6 height 6
radio input "true"
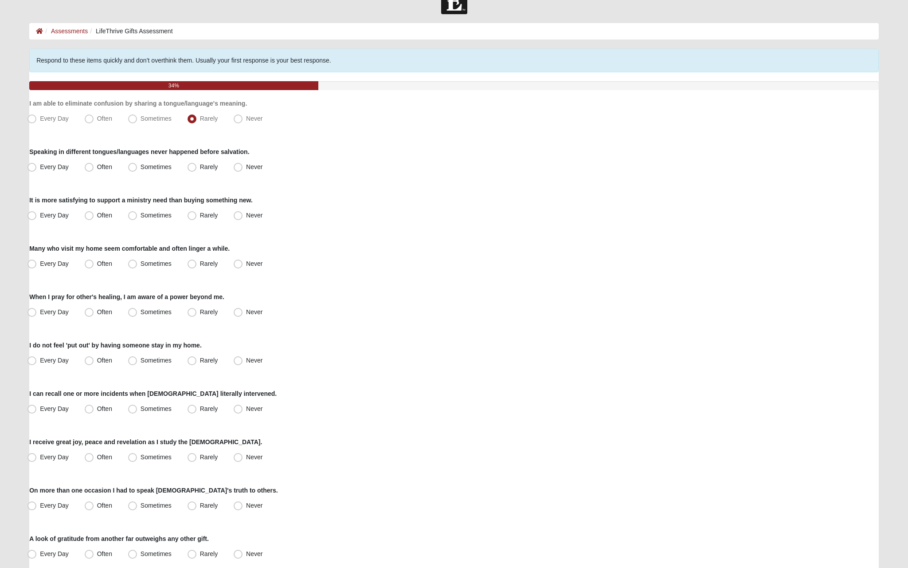
scroll to position [26, 0]
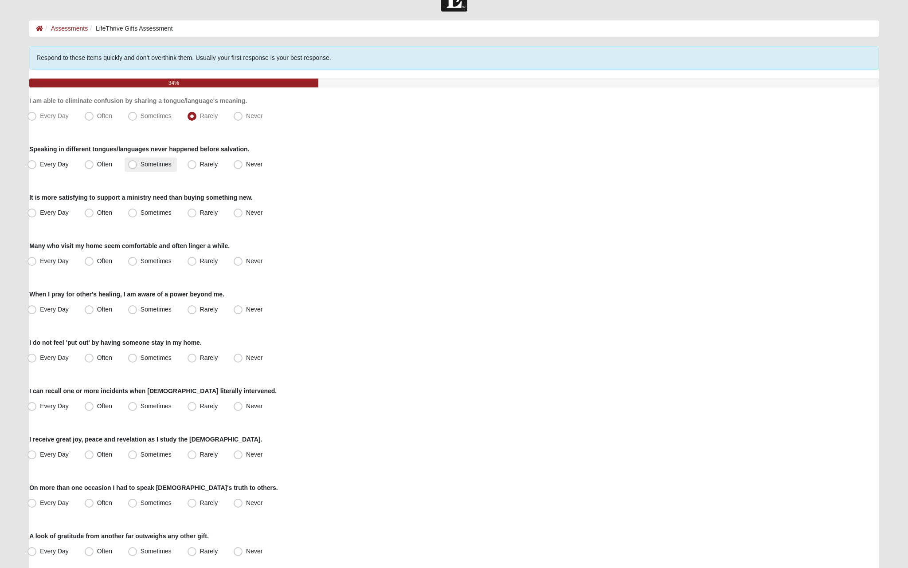
click at [138, 165] on label "Sometimes" at bounding box center [151, 164] width 52 height 14
click at [137, 165] on input "Sometimes" at bounding box center [135, 164] width 6 height 6
radio input "true"
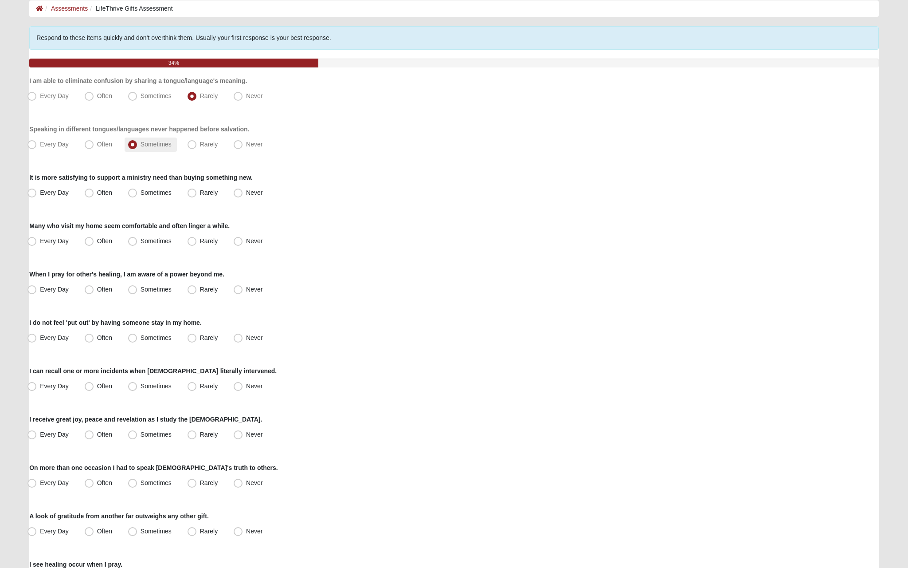
scroll to position [46, 0]
click at [104, 146] on span "Often" at bounding box center [104, 143] width 15 height 7
click at [94, 146] on input "Often" at bounding box center [91, 144] width 6 height 6
radio input "true"
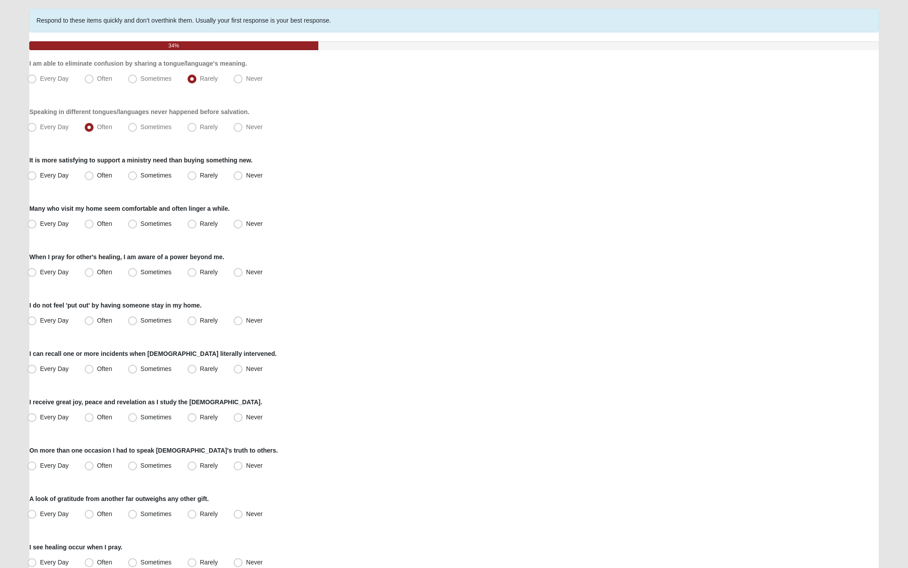
scroll to position [80, 0]
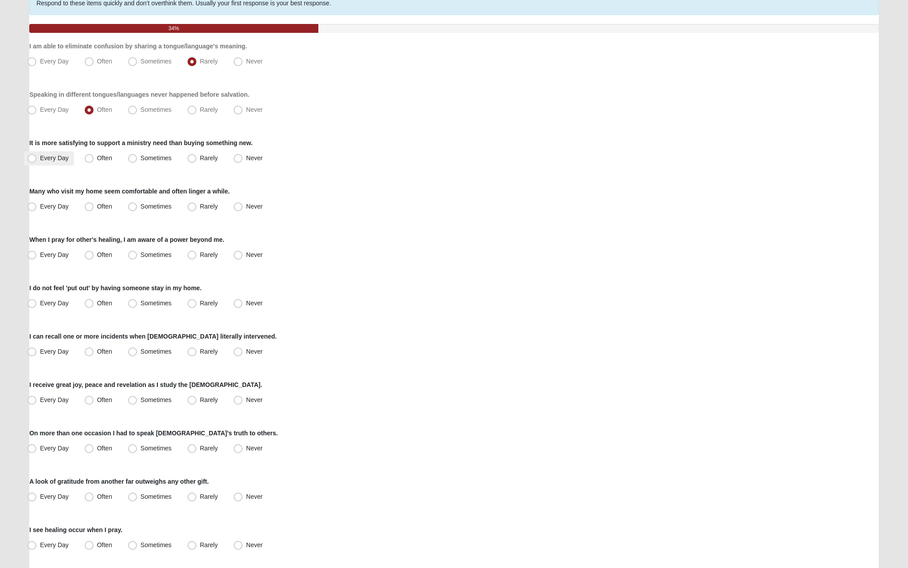
click at [54, 159] on span "Every Day" at bounding box center [54, 157] width 29 height 7
click at [37, 159] on input "Every Day" at bounding box center [34, 158] width 6 height 6
radio input "true"
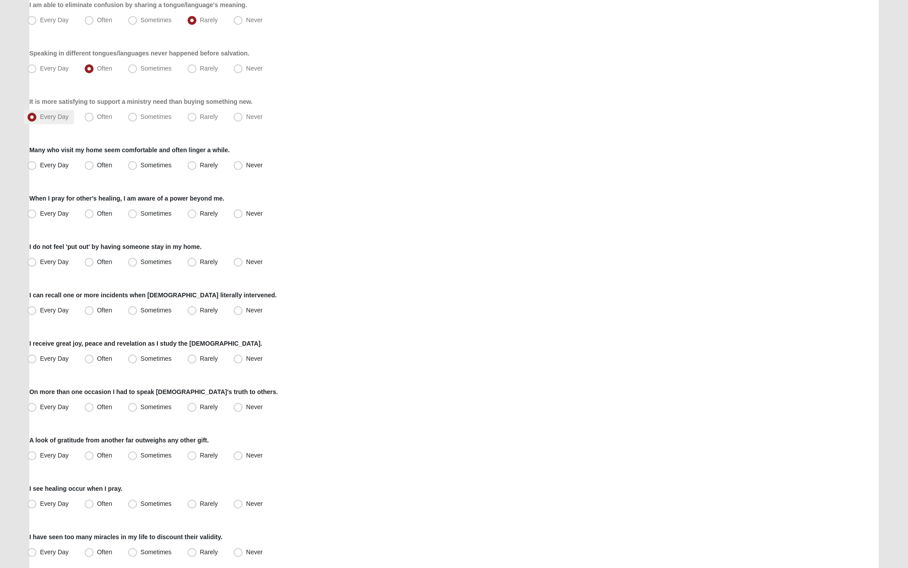
scroll to position [124, 0]
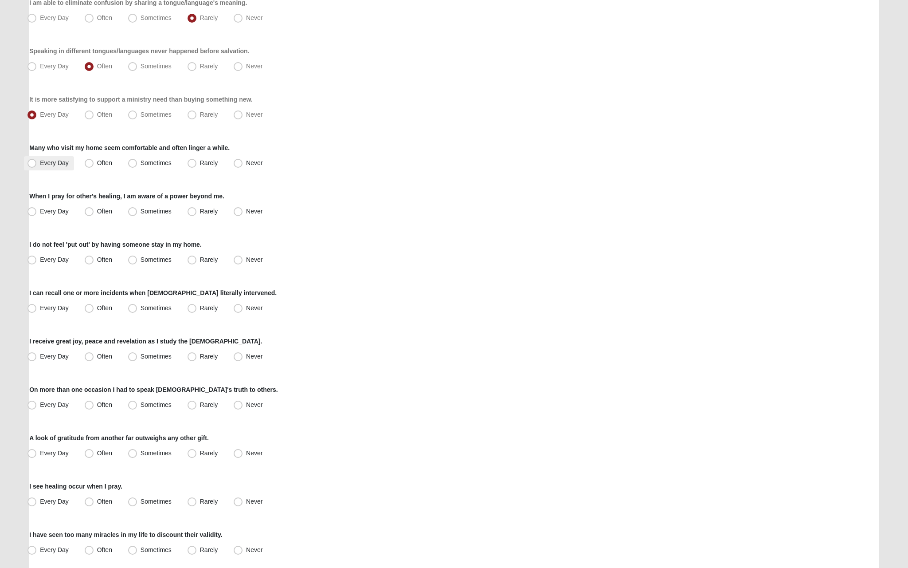
click at [54, 159] on span "Every Day" at bounding box center [54, 162] width 29 height 7
click at [37, 160] on input "Every Day" at bounding box center [34, 163] width 6 height 6
radio input "true"
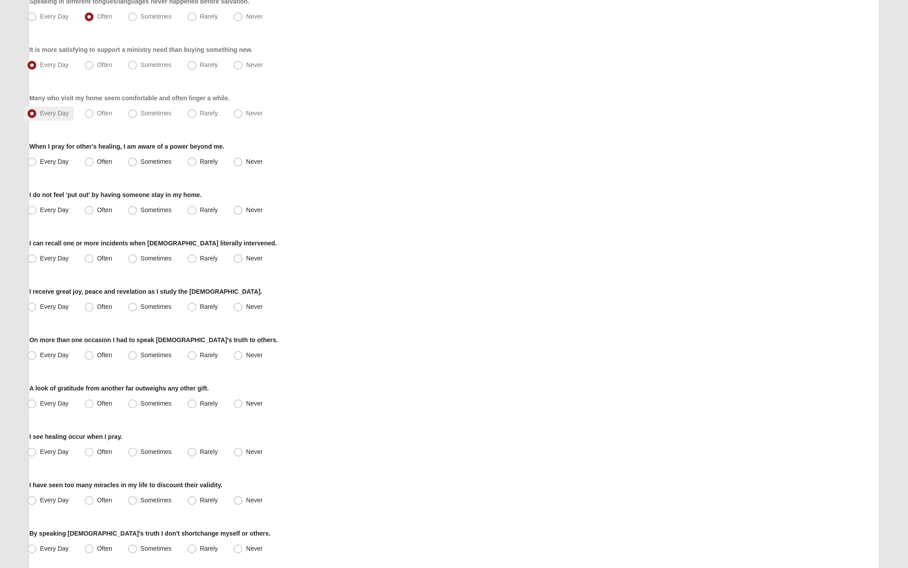
scroll to position [176, 0]
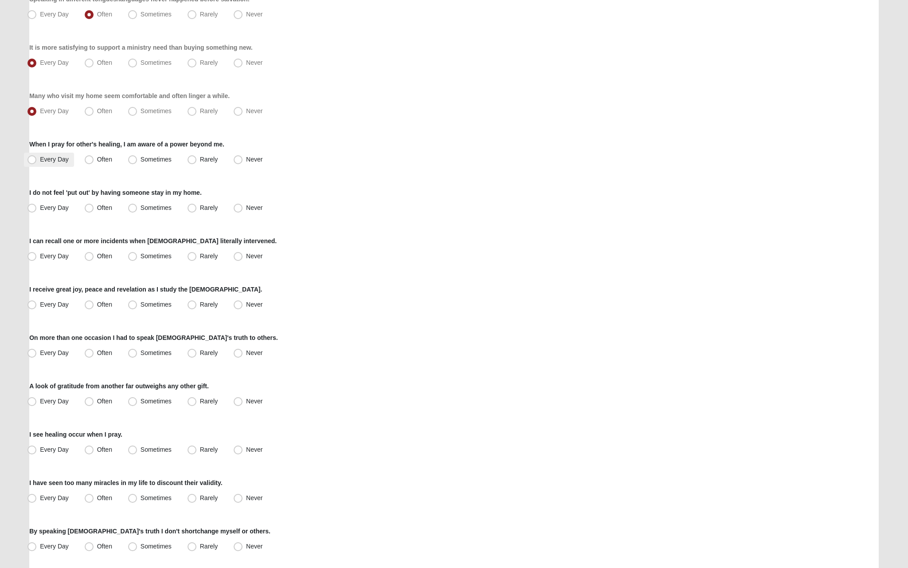
click at [54, 159] on span "Every Day" at bounding box center [54, 159] width 29 height 7
click at [37, 159] on input "Every Day" at bounding box center [34, 160] width 6 height 6
radio input "true"
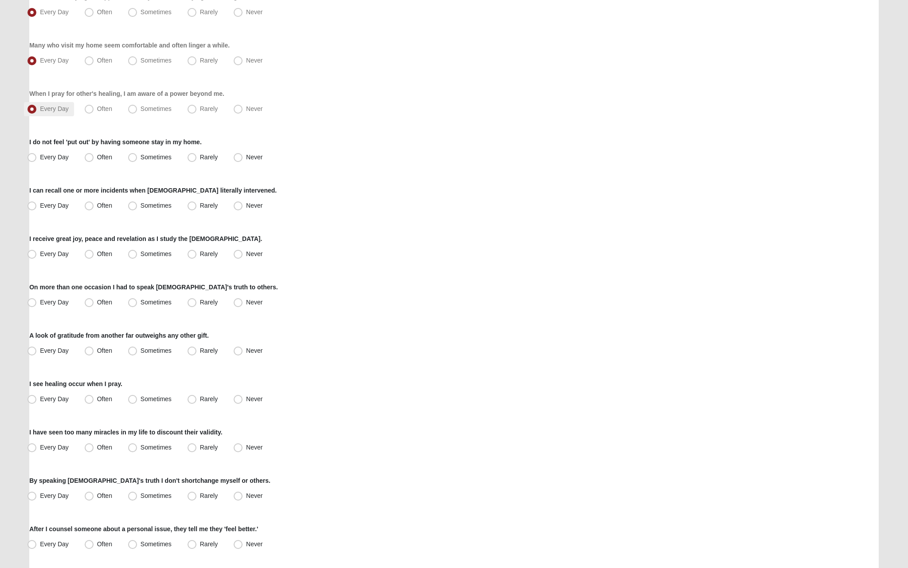
scroll to position [228, 0]
click at [49, 161] on label "Every Day" at bounding box center [49, 156] width 50 height 14
click at [37, 158] on input "Every Day" at bounding box center [34, 156] width 6 height 6
radio input "true"
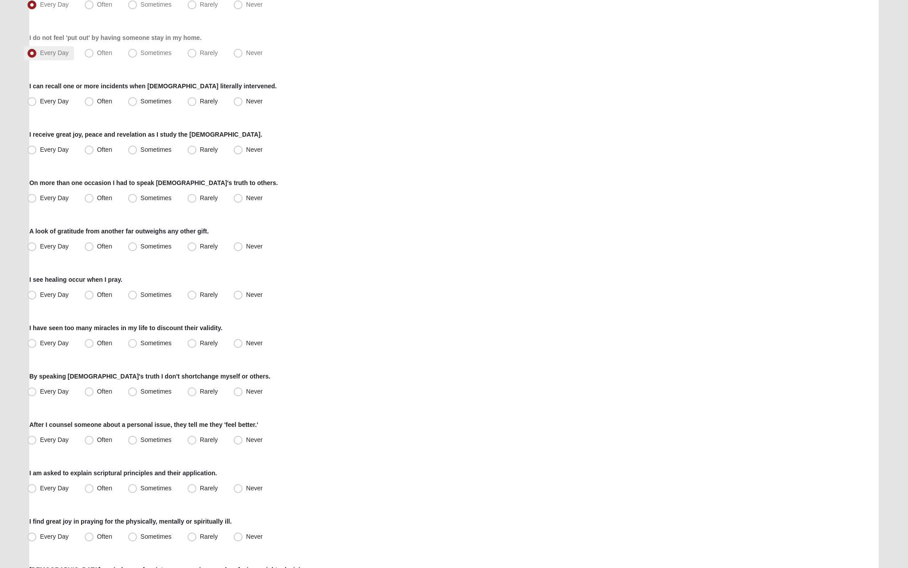
scroll to position [333, 0]
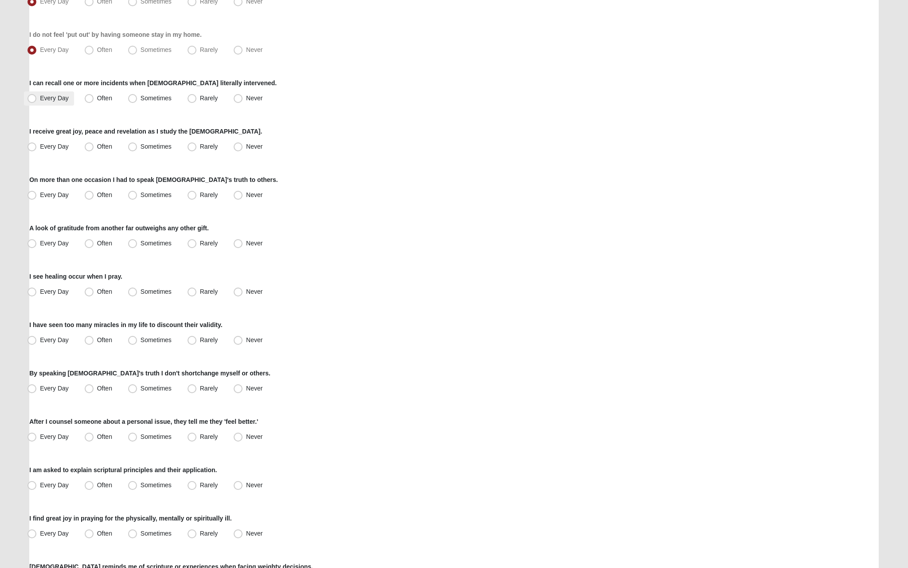
click at [55, 102] on label "Every Day" at bounding box center [49, 98] width 50 height 14
click at [37, 101] on input "Every Day" at bounding box center [34, 98] width 6 height 6
radio input "true"
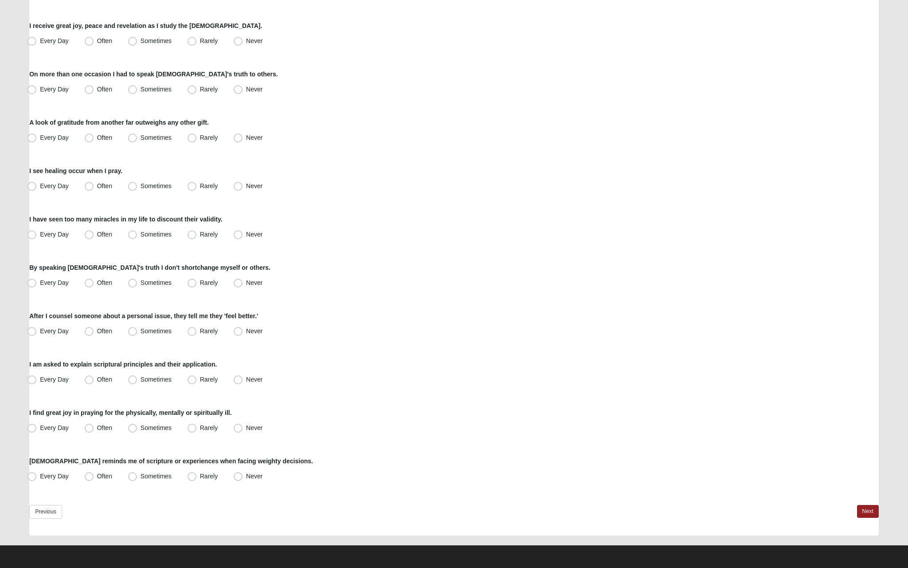
scroll to position [439, 0]
click at [59, 48] on label "Every Day" at bounding box center [49, 41] width 50 height 14
click at [37, 44] on input "Every Day" at bounding box center [34, 41] width 6 height 6
radio input "true"
click at [43, 84] on label "Every Day" at bounding box center [49, 89] width 50 height 14
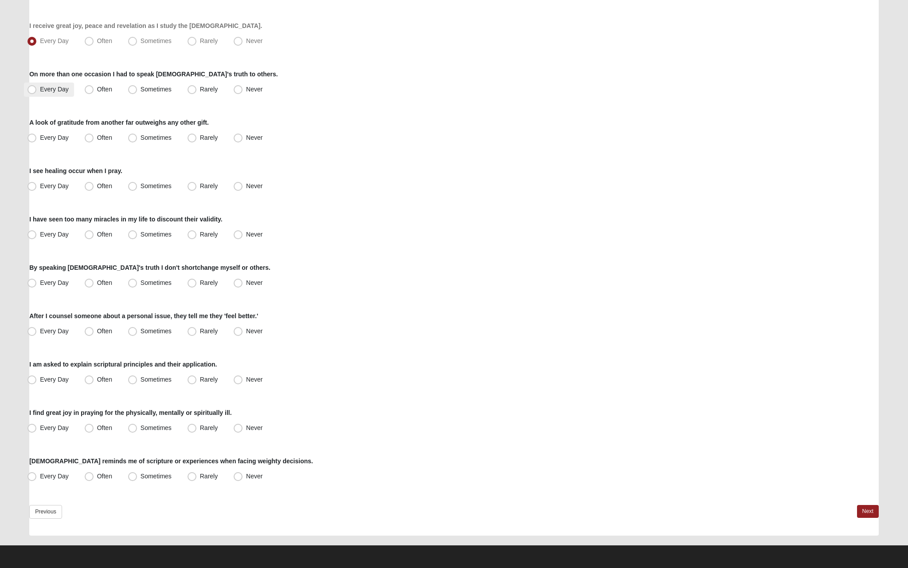
click at [37, 86] on input "Every Day" at bounding box center [34, 89] width 6 height 6
radio input "true"
click at [61, 137] on span "Every Day" at bounding box center [54, 137] width 29 height 7
click at [37, 137] on input "Every Day" at bounding box center [34, 138] width 6 height 6
radio input "true"
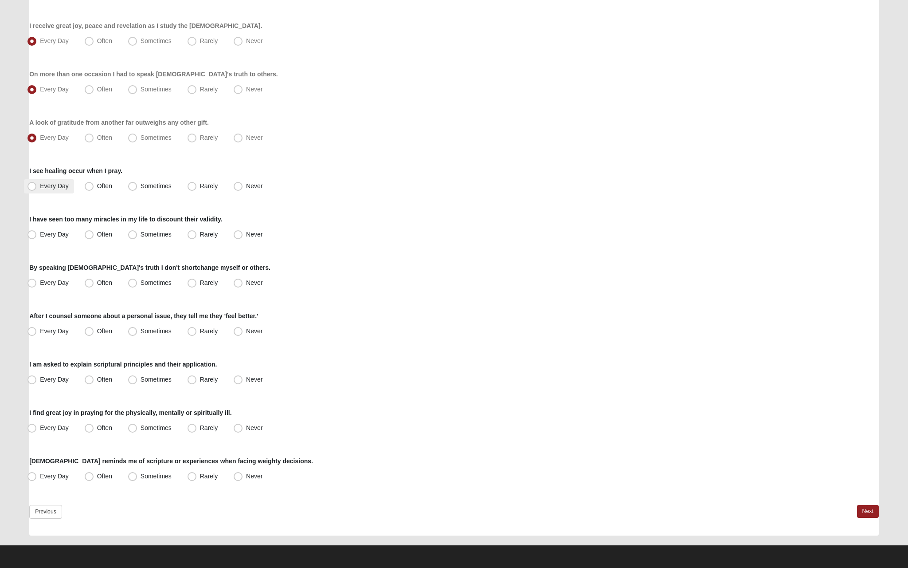
click at [59, 189] on label "Every Day" at bounding box center [49, 186] width 50 height 14
click at [37, 189] on input "Every Day" at bounding box center [34, 186] width 6 height 6
radio input "true"
click at [102, 187] on span "Often" at bounding box center [104, 185] width 15 height 7
click at [94, 187] on input "Often" at bounding box center [91, 186] width 6 height 6
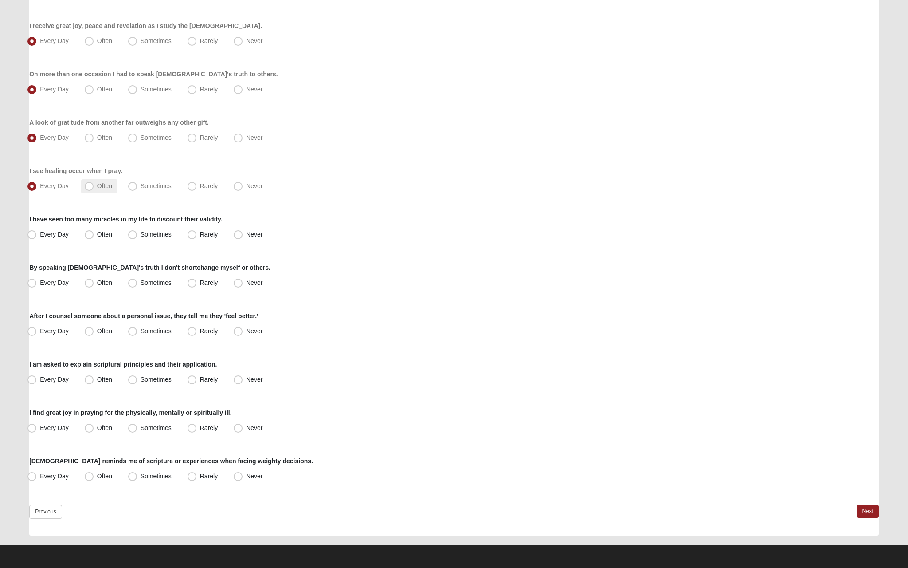
radio input "true"
click at [66, 235] on span "Every Day" at bounding box center [54, 234] width 29 height 7
click at [37, 235] on input "Every Day" at bounding box center [34, 234] width 6 height 6
radio input "true"
click at [81, 284] on label "Often" at bounding box center [99, 283] width 36 height 14
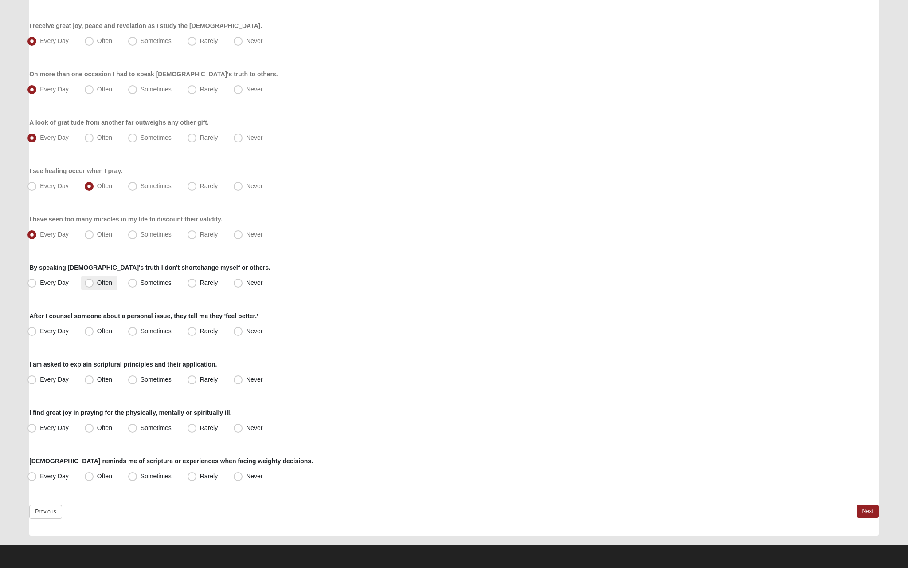
click at [88, 284] on input "Often" at bounding box center [91, 283] width 6 height 6
radio input "true"
click at [56, 329] on span "Every Day" at bounding box center [54, 330] width 29 height 7
click at [37, 329] on input "Every Day" at bounding box center [34, 331] width 6 height 6
radio input "true"
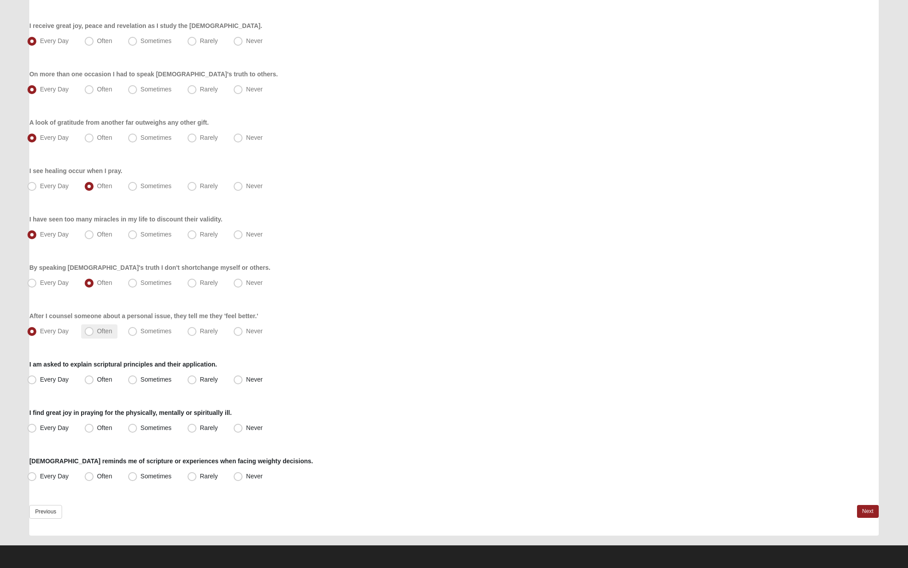
click at [97, 331] on span "Often" at bounding box center [104, 330] width 15 height 7
click at [90, 331] on input "Often" at bounding box center [91, 331] width 6 height 6
radio input "true"
click at [97, 378] on span "Often" at bounding box center [104, 379] width 15 height 7
click at [90, 378] on input "Often" at bounding box center [91, 379] width 6 height 6
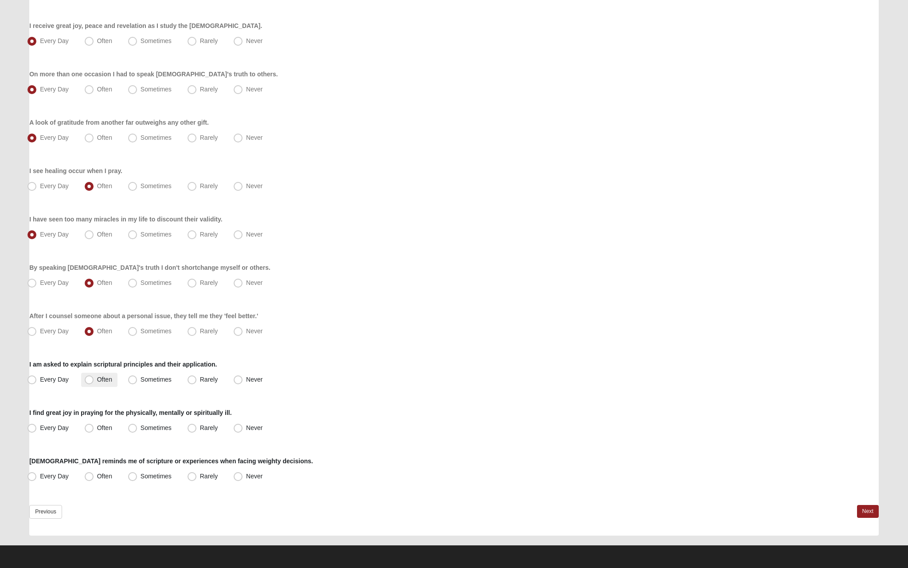
radio input "true"
click at [58, 424] on label "Every Day" at bounding box center [49, 428] width 50 height 14
click at [37, 425] on input "Every Day" at bounding box center [34, 428] width 6 height 6
radio input "true"
click at [54, 474] on span "Every Day" at bounding box center [54, 475] width 29 height 7
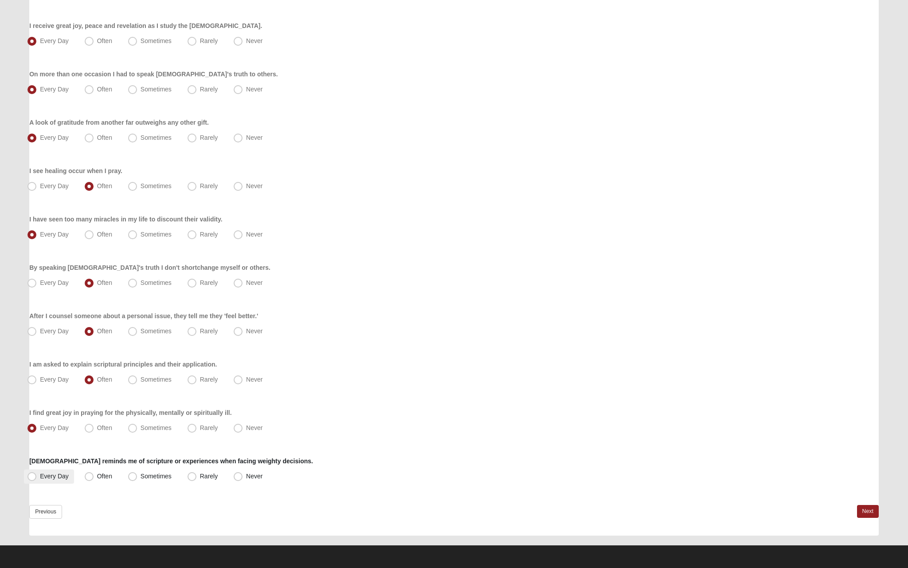
click at [37, 474] on input "Every Day" at bounding box center [34, 476] width 6 height 6
radio input "true"
click at [854, 509] on div "Previous Next" at bounding box center [454, 520] width 850 height 31
click at [859, 509] on link "Next" at bounding box center [868, 511] width 22 height 13
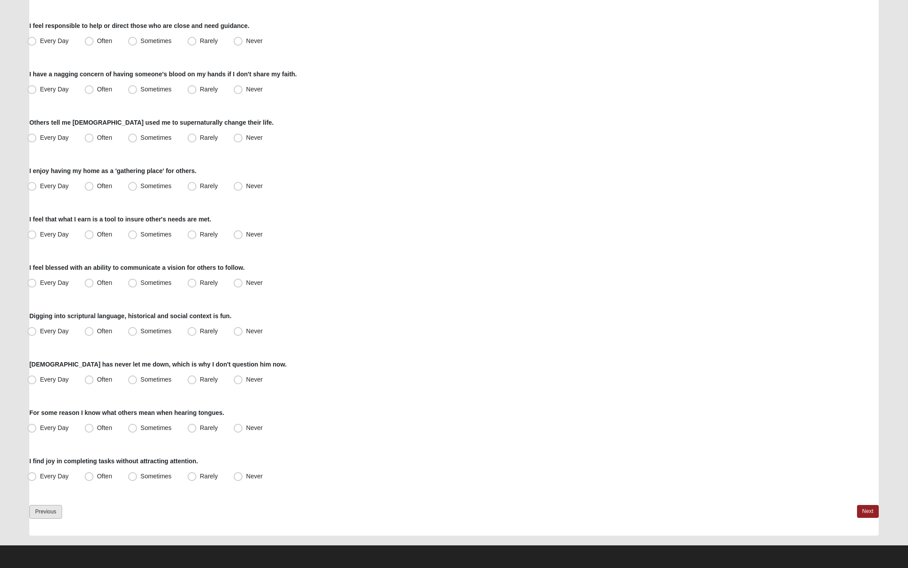
click at [47, 506] on link "Previous" at bounding box center [45, 512] width 33 height 14
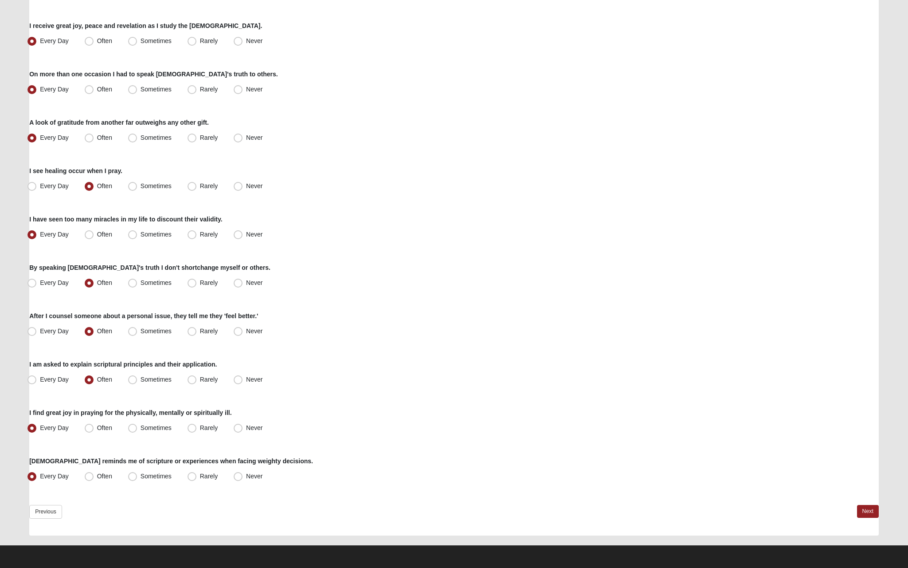
click at [880, 512] on div "Spiritual Gifts Assessment Respond to these items quickly and don’t overthink t…" at bounding box center [454, 88] width 863 height 911
click at [871, 512] on link "Next" at bounding box center [868, 511] width 22 height 13
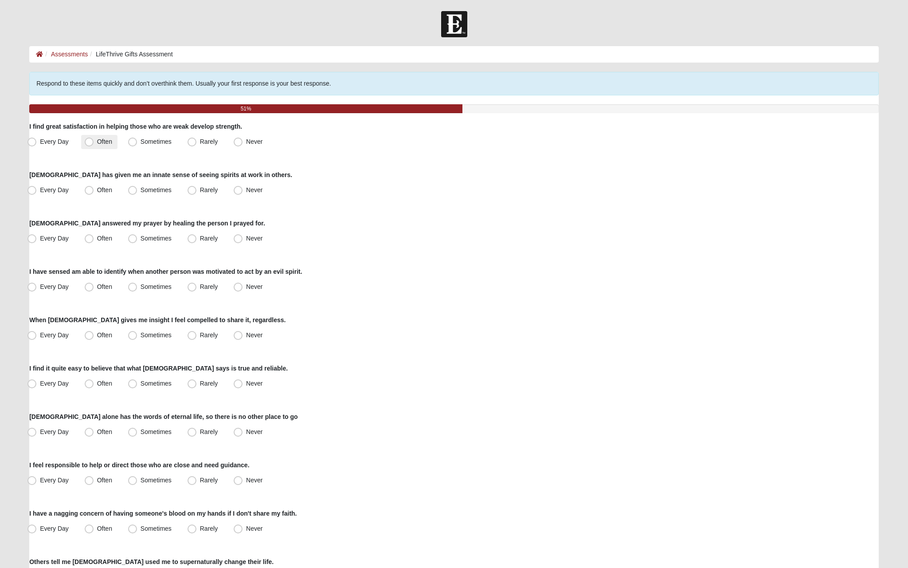
click at [97, 141] on span "Often" at bounding box center [104, 141] width 15 height 7
click at [90, 141] on input "Often" at bounding box center [91, 142] width 6 height 6
radio input "true"
click at [65, 138] on span "Every Day" at bounding box center [54, 141] width 29 height 7
click at [37, 139] on input "Every Day" at bounding box center [34, 142] width 6 height 6
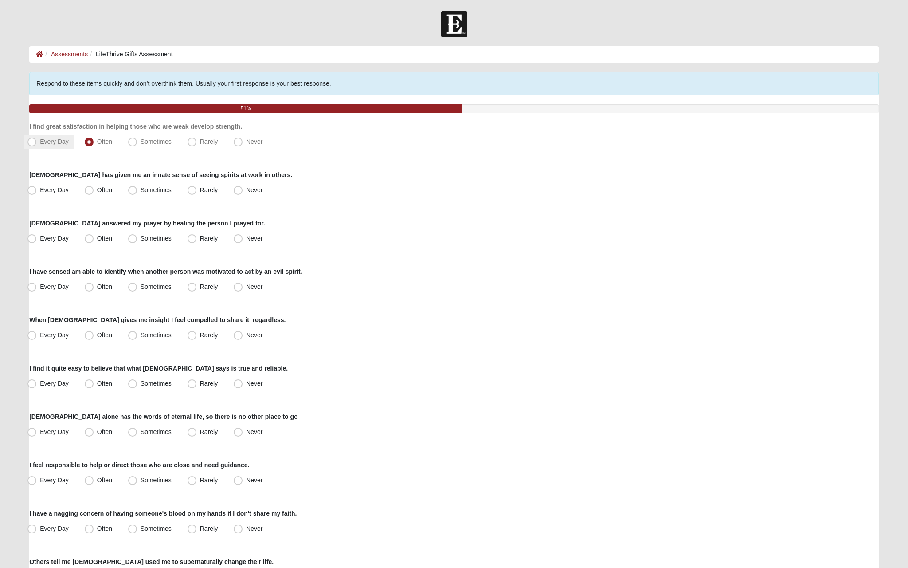
radio input "true"
click at [63, 192] on span "Every Day" at bounding box center [54, 189] width 29 height 7
click at [37, 192] on input "Every Day" at bounding box center [34, 190] width 6 height 6
radio input "true"
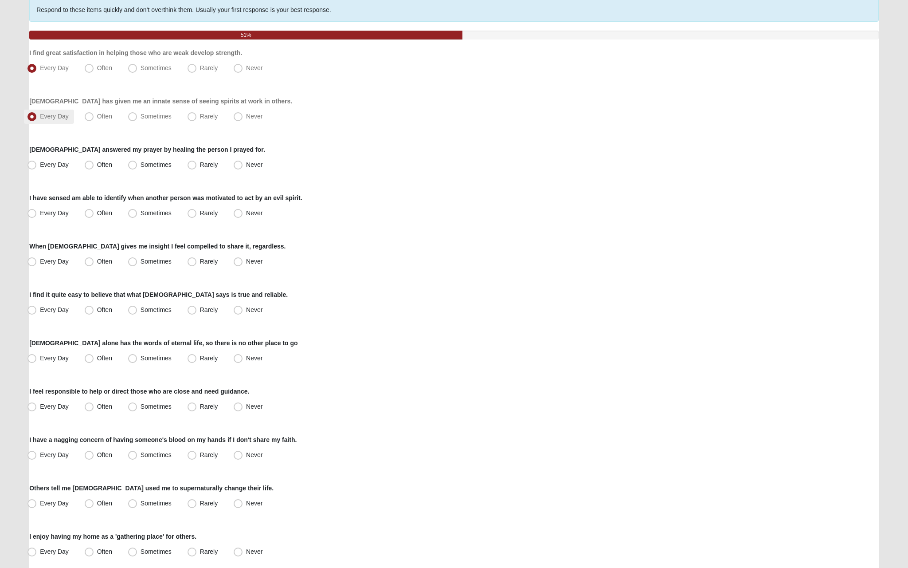
scroll to position [82, 0]
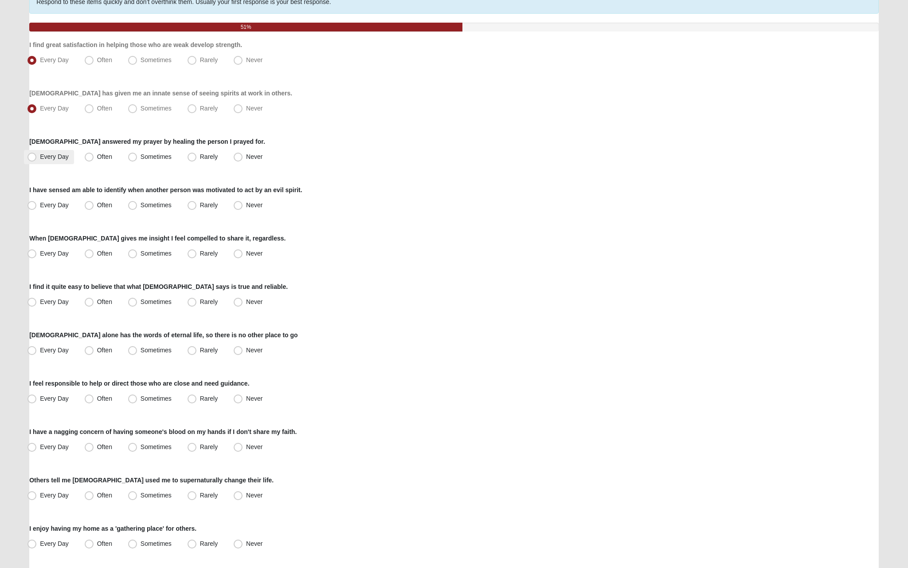
click at [64, 159] on span "Every Day" at bounding box center [54, 156] width 29 height 7
click at [37, 159] on input "Every Day" at bounding box center [34, 157] width 6 height 6
radio input "true"
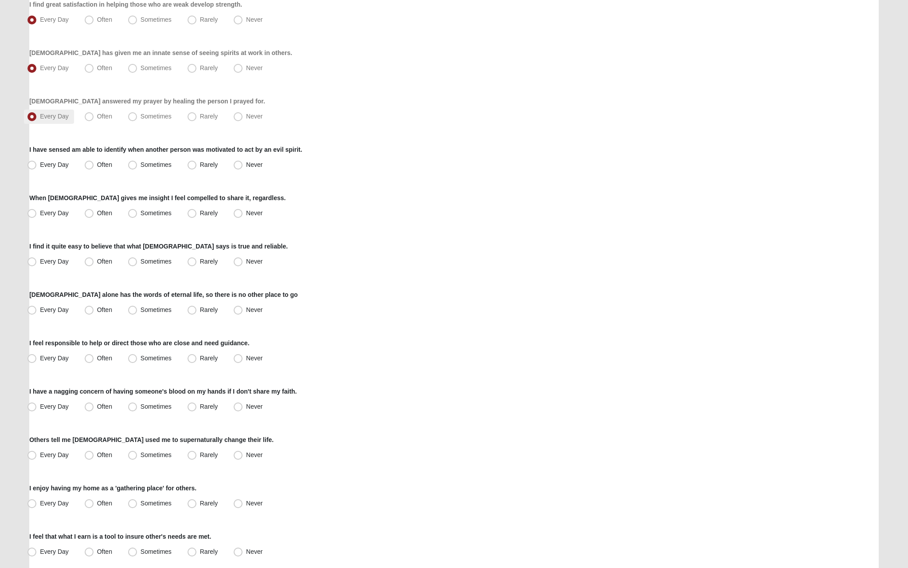
scroll to position [122, 0]
click at [88, 122] on label "Often" at bounding box center [99, 116] width 36 height 14
click at [88, 119] on input "Often" at bounding box center [91, 116] width 6 height 6
radio input "true"
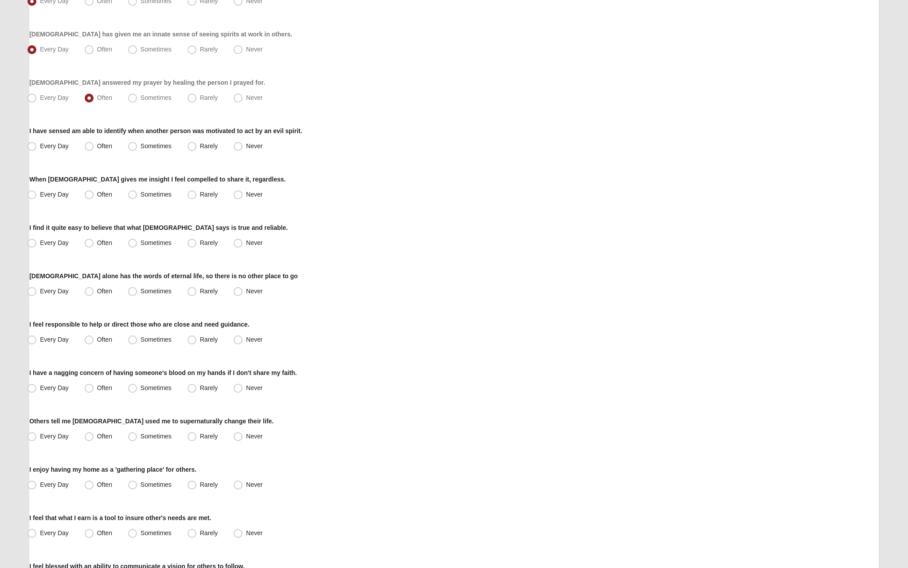
scroll to position [143, 0]
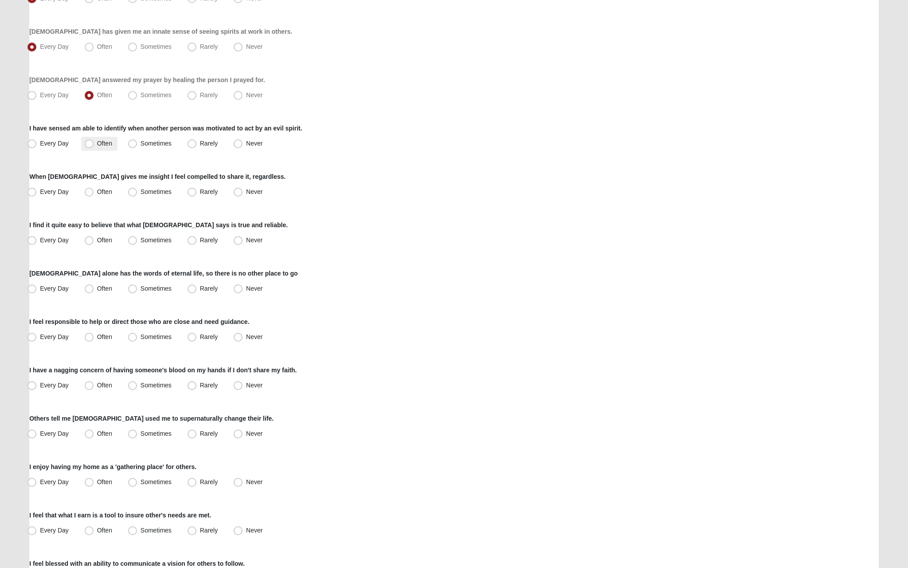
click at [95, 144] on label "Often" at bounding box center [99, 144] width 36 height 14
click at [94, 144] on input "Often" at bounding box center [91, 144] width 6 height 6
radio input "true"
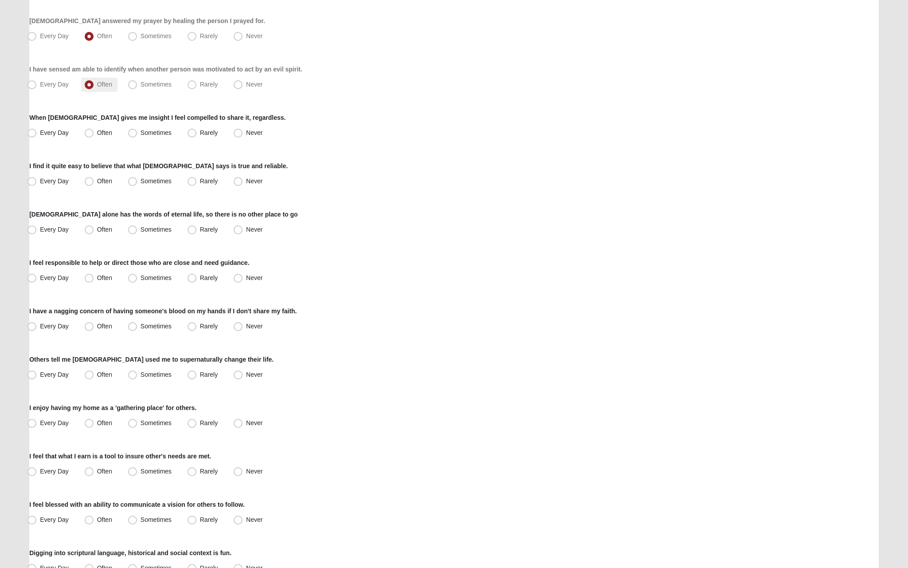
scroll to position [204, 0]
click at [46, 134] on span "Every Day" at bounding box center [54, 131] width 29 height 7
click at [37, 134] on input "Every Day" at bounding box center [34, 132] width 6 height 6
radio input "true"
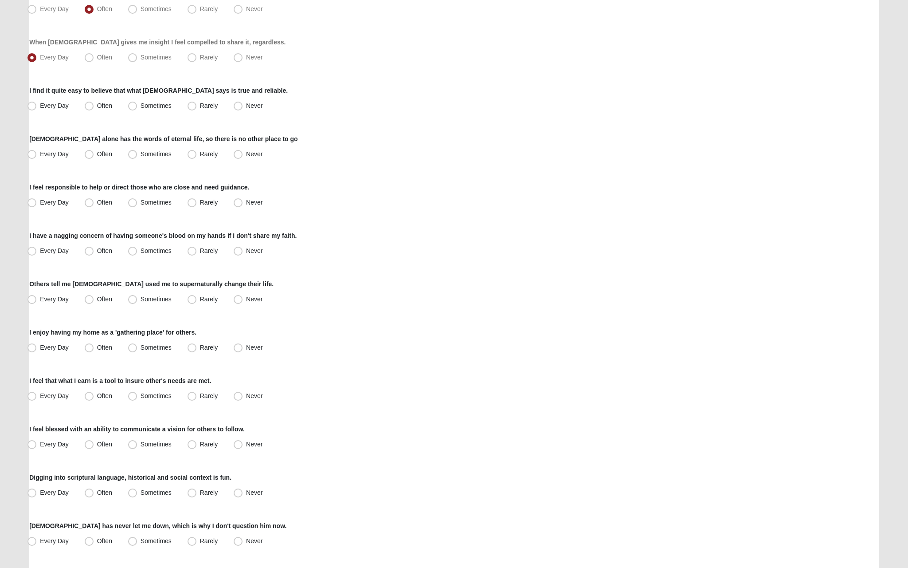
scroll to position [278, 0]
click at [64, 103] on span "Every Day" at bounding box center [54, 105] width 29 height 7
click at [37, 103] on input "Every Day" at bounding box center [34, 105] width 6 height 6
radio input "true"
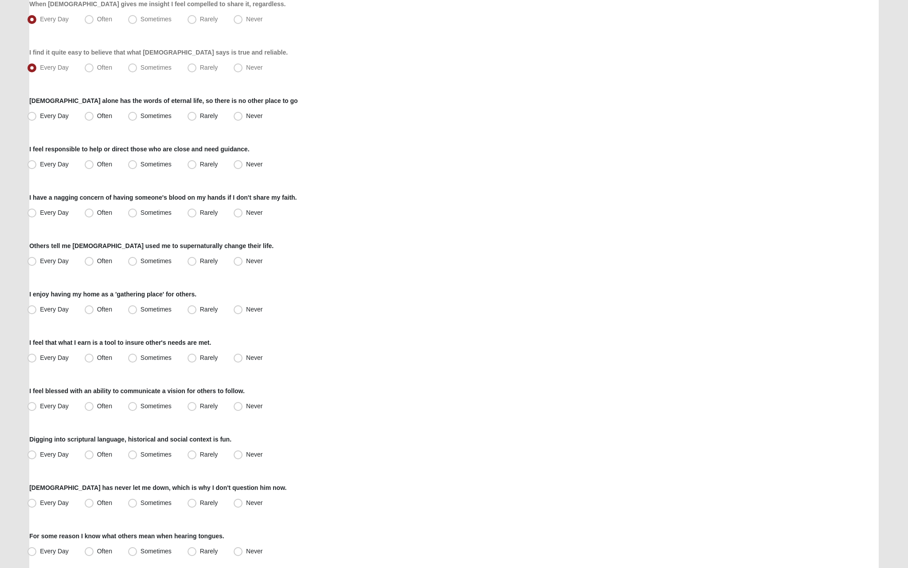
scroll to position [334, 0]
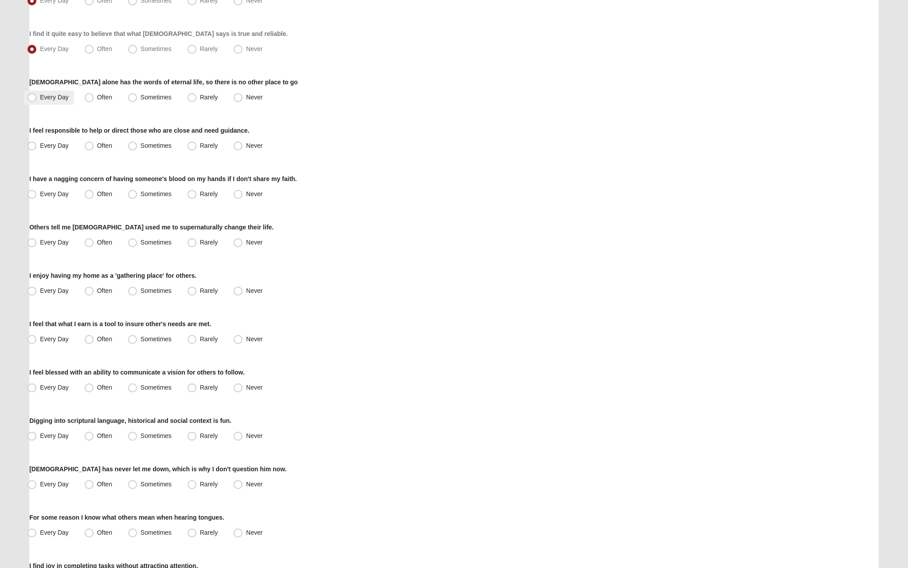
click at [64, 103] on label "Every Day" at bounding box center [49, 97] width 50 height 14
click at [37, 100] on input "Every Day" at bounding box center [34, 97] width 6 height 6
radio input "true"
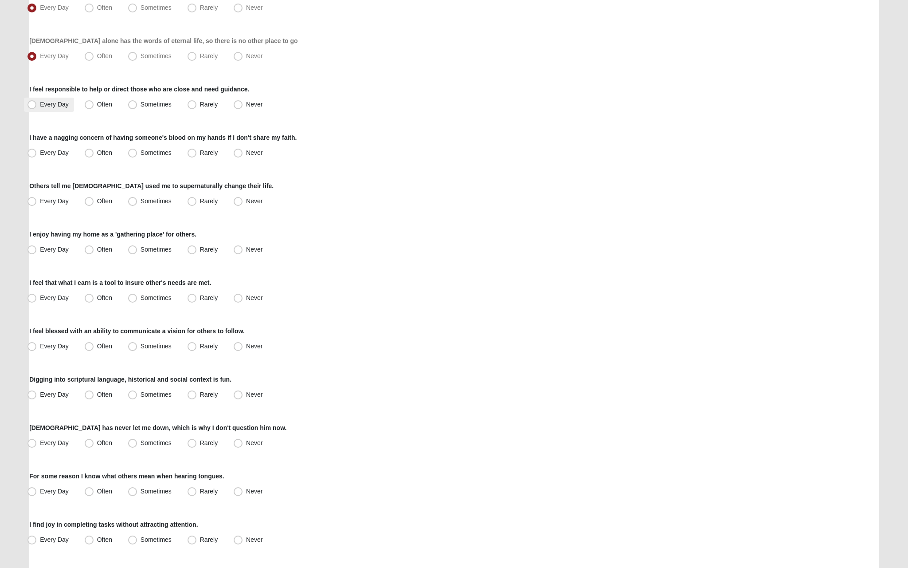
click at [56, 105] on span "Every Day" at bounding box center [54, 104] width 29 height 7
click at [37, 105] on input "Every Day" at bounding box center [34, 105] width 6 height 6
radio input "true"
click at [97, 153] on span "Often" at bounding box center [104, 152] width 15 height 7
click at [94, 153] on input "Often" at bounding box center [91, 153] width 6 height 6
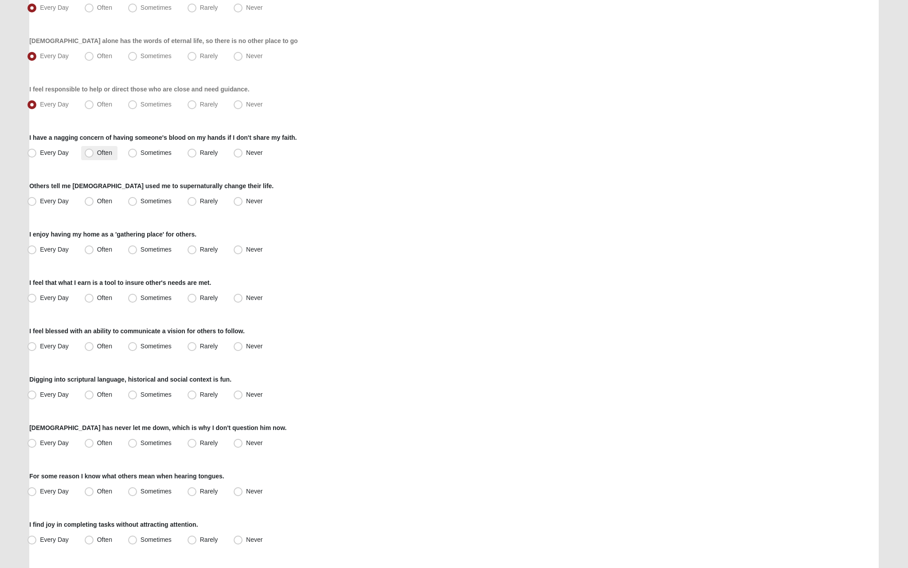
radio input "true"
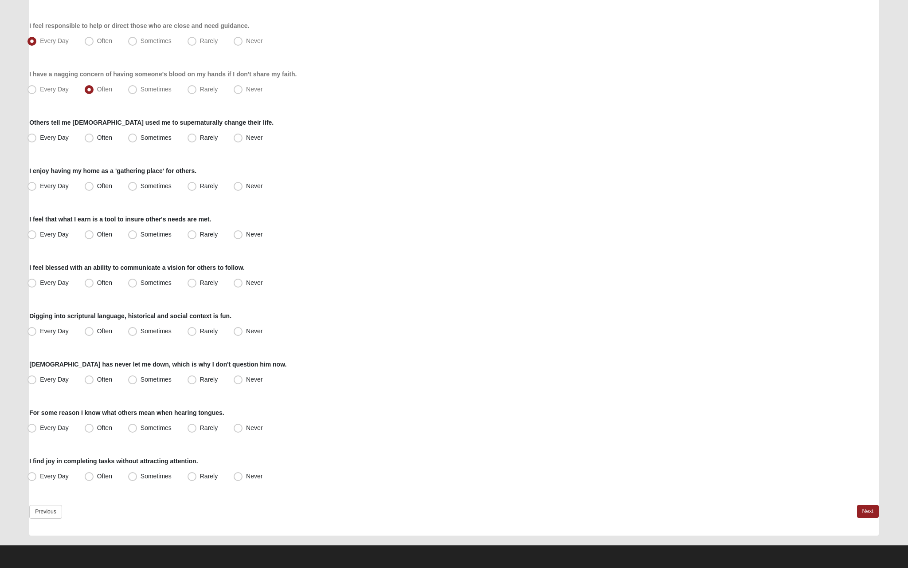
scroll to position [439, 0]
click at [53, 129] on div "Others tell me God used me to supernaturally change their life. Every Day Often…" at bounding box center [454, 131] width 850 height 27
click at [47, 138] on span "Every Day" at bounding box center [54, 137] width 29 height 7
click at [37, 138] on input "Every Day" at bounding box center [34, 138] width 6 height 6
radio input "true"
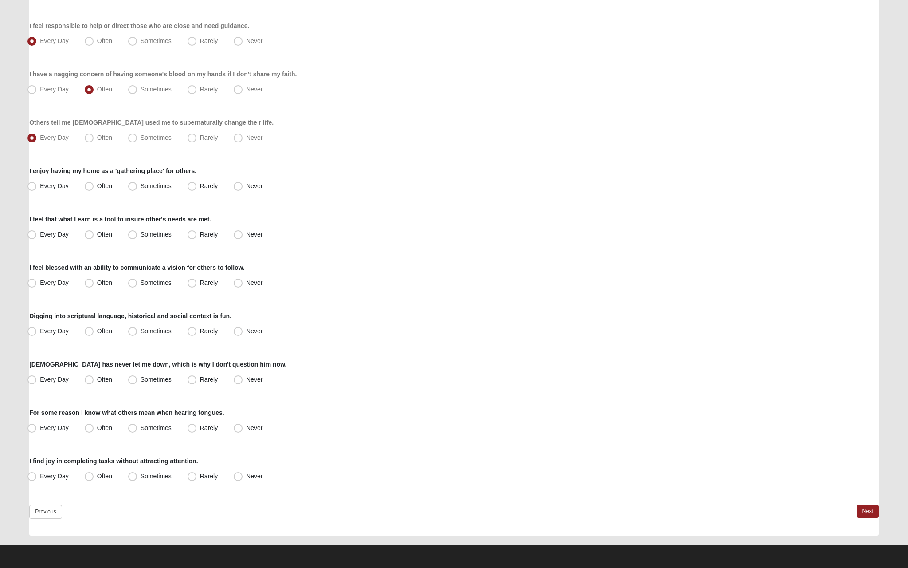
click at [80, 133] on div "Every Day Often Sometimes Rarely Never" at bounding box center [454, 138] width 850 height 14
click at [97, 137] on span "Often" at bounding box center [104, 137] width 15 height 7
click at [88, 137] on input "Often" at bounding box center [91, 138] width 6 height 6
radio input "true"
click at [99, 186] on span "Often" at bounding box center [104, 185] width 15 height 7
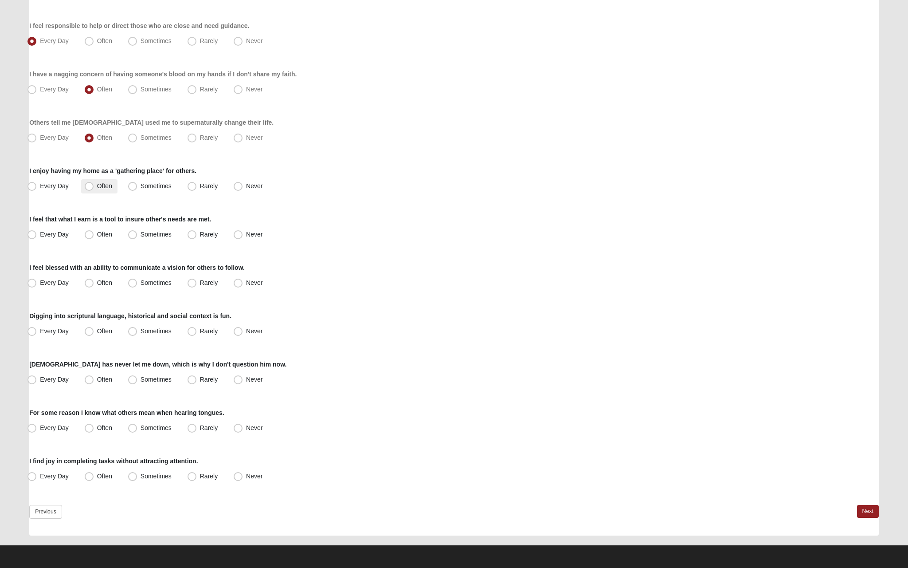
click at [94, 186] on input "Often" at bounding box center [91, 186] width 6 height 6
radio input "true"
click at [58, 188] on span "Every Day" at bounding box center [54, 185] width 29 height 7
click at [37, 188] on input "Every Day" at bounding box center [34, 186] width 6 height 6
radio input "true"
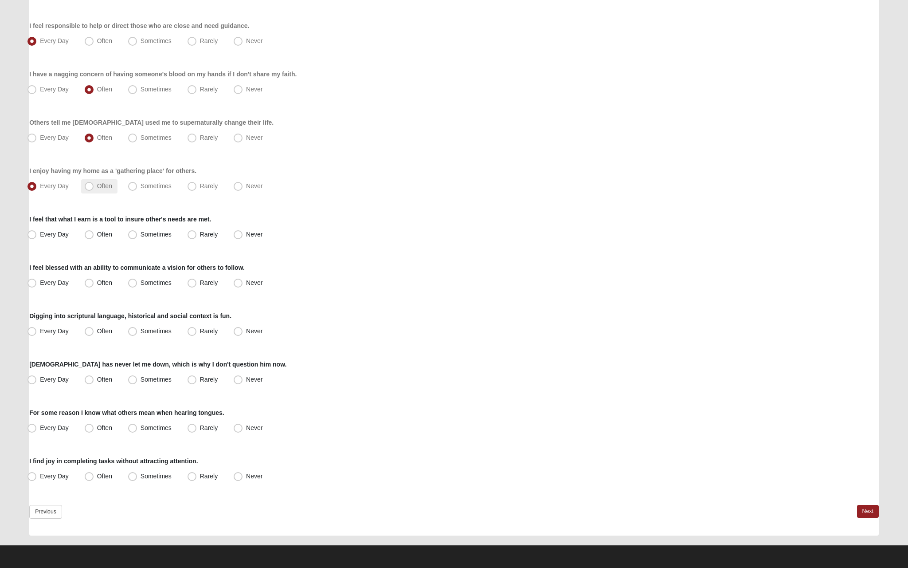
click at [95, 192] on label "Often" at bounding box center [99, 186] width 36 height 14
click at [94, 189] on input "Often" at bounding box center [91, 186] width 6 height 6
radio input "true"
click at [117, 240] on label "Often" at bounding box center [99, 234] width 36 height 14
click at [94, 237] on input "Often" at bounding box center [91, 234] width 6 height 6
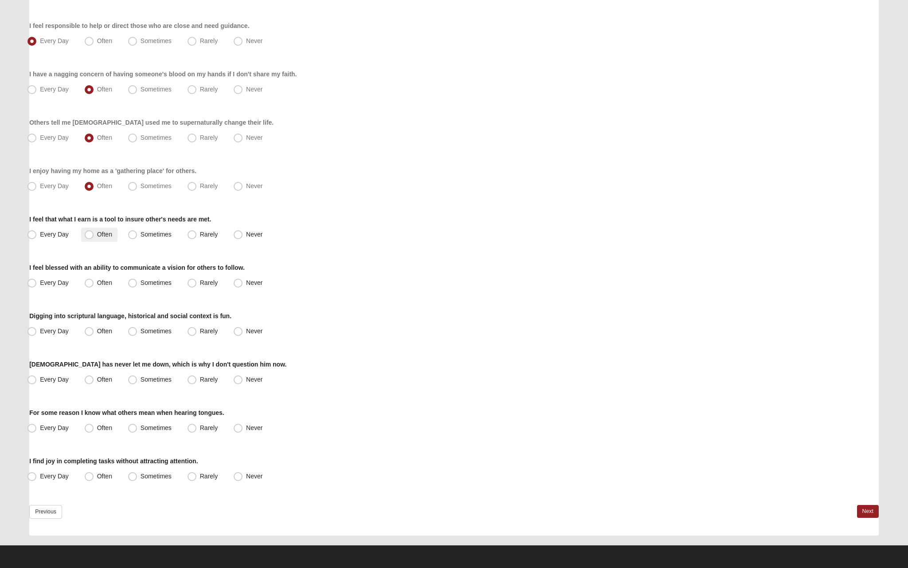
radio input "true"
click at [106, 282] on span "Often" at bounding box center [104, 282] width 15 height 7
click at [94, 282] on input "Often" at bounding box center [91, 283] width 6 height 6
radio input "true"
click at [142, 329] on span "Sometimes" at bounding box center [156, 330] width 31 height 7
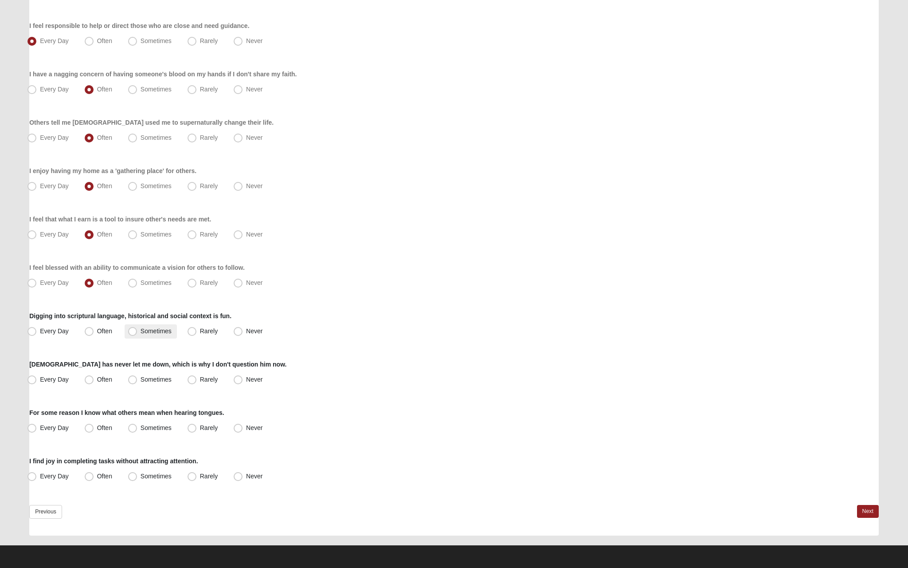
click at [137, 329] on input "Sometimes" at bounding box center [135, 331] width 6 height 6
radio input "true"
click at [95, 381] on label "Often" at bounding box center [99, 380] width 36 height 14
click at [94, 381] on input "Often" at bounding box center [91, 379] width 6 height 6
radio input "true"
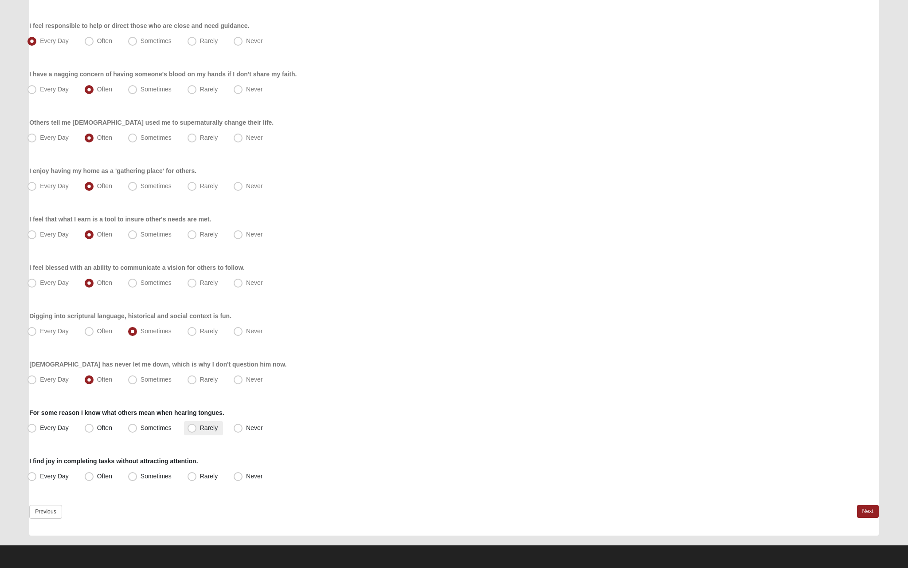
click at [222, 429] on label "Rarely" at bounding box center [203, 428] width 39 height 14
click at [197, 429] on input "Rarely" at bounding box center [194, 428] width 6 height 6
radio input "true"
click at [59, 478] on span "Every Day" at bounding box center [54, 475] width 29 height 7
click at [37, 478] on input "Every Day" at bounding box center [34, 476] width 6 height 6
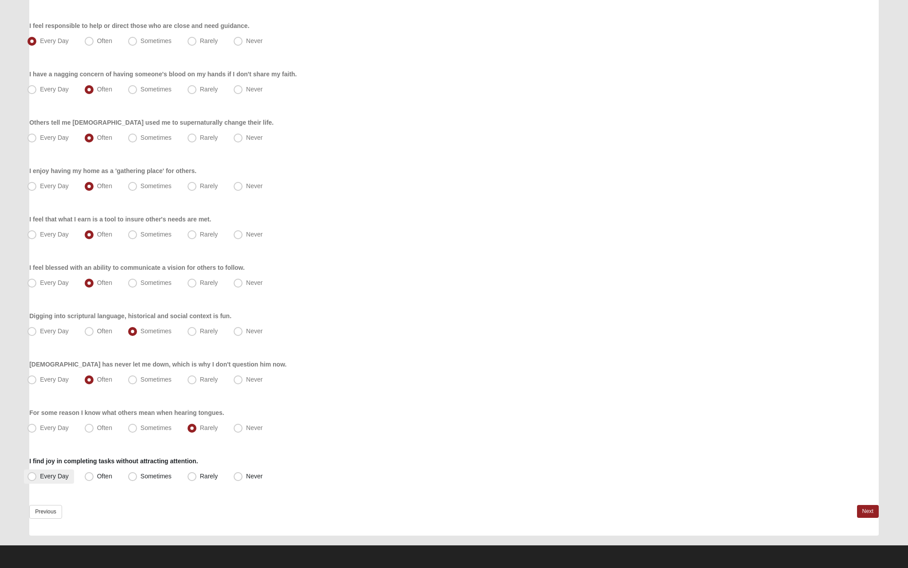
radio input "true"
click at [871, 511] on link "Next" at bounding box center [868, 511] width 22 height 13
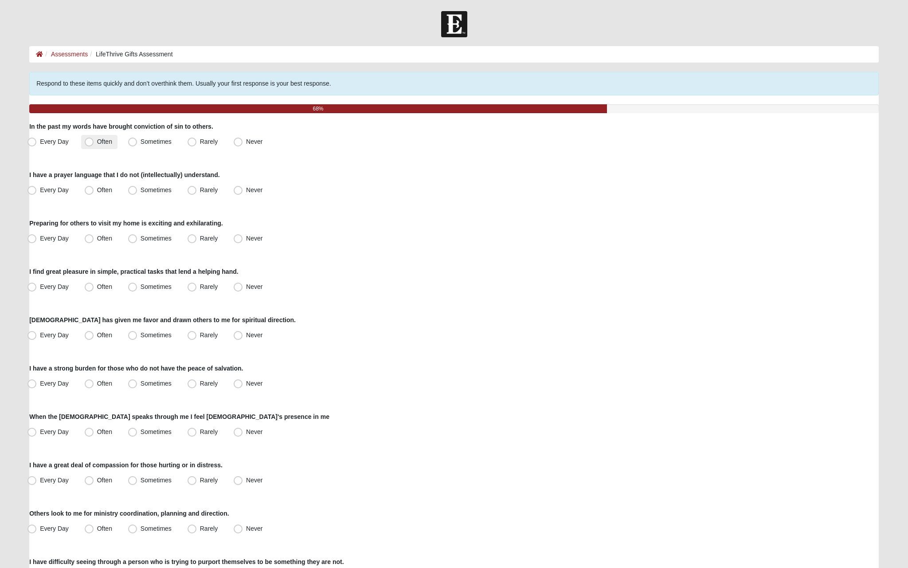
click at [105, 136] on label "Often" at bounding box center [99, 142] width 36 height 14
click at [94, 139] on input "Often" at bounding box center [91, 142] width 6 height 6
radio input "true"
click at [57, 195] on label "Every Day" at bounding box center [49, 190] width 50 height 14
click at [37, 193] on input "Every Day" at bounding box center [34, 190] width 6 height 6
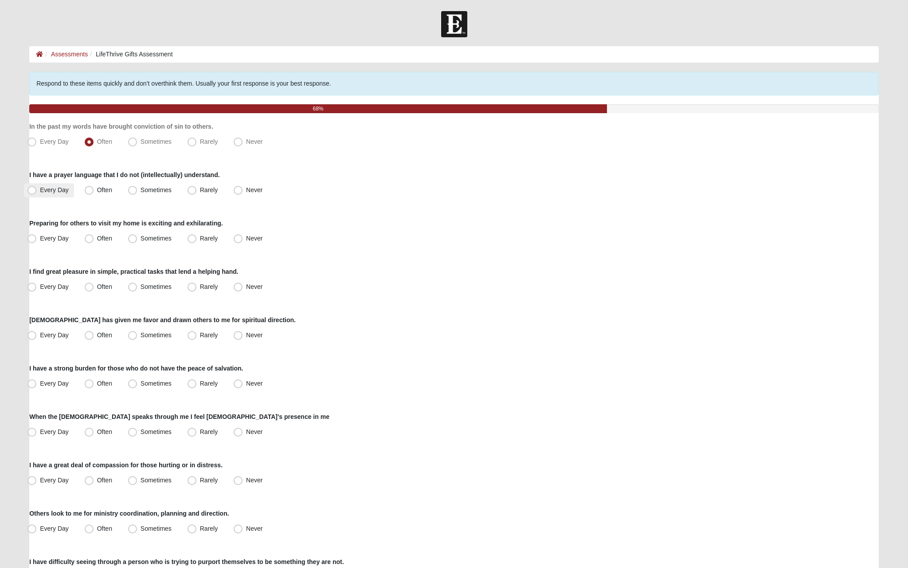
radio input "true"
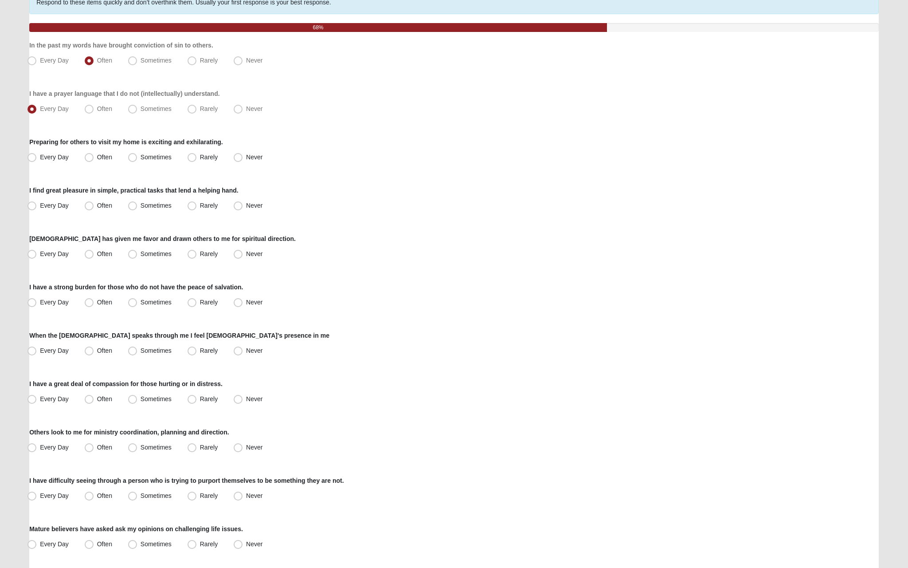
scroll to position [82, 0]
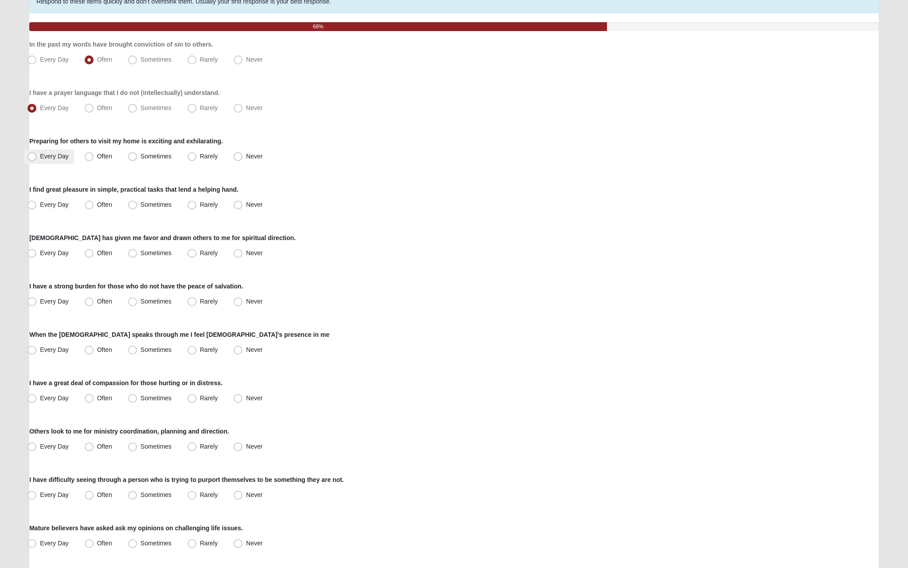
click at [54, 159] on span "Every Day" at bounding box center [54, 156] width 29 height 7
click at [37, 159] on input "Every Day" at bounding box center [34, 156] width 6 height 6
radio input "true"
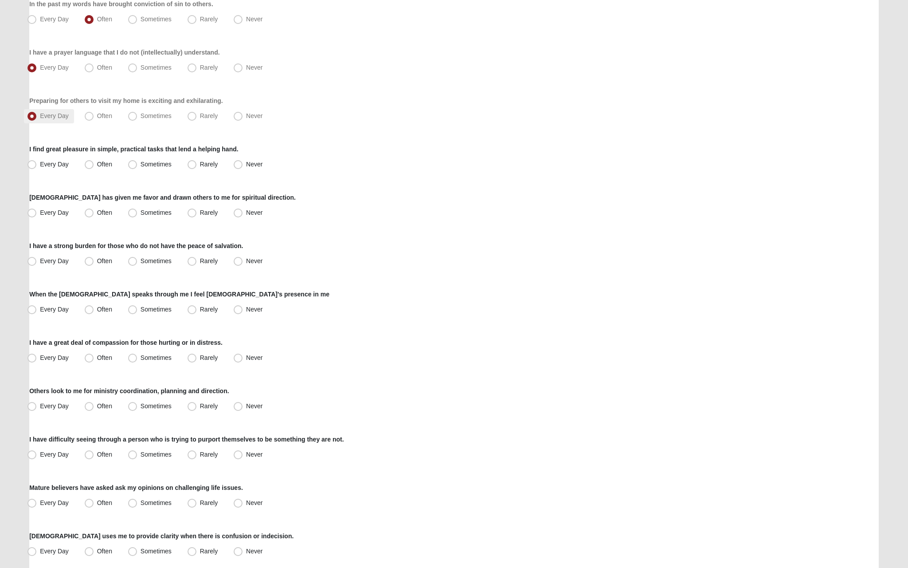
scroll to position [132, 0]
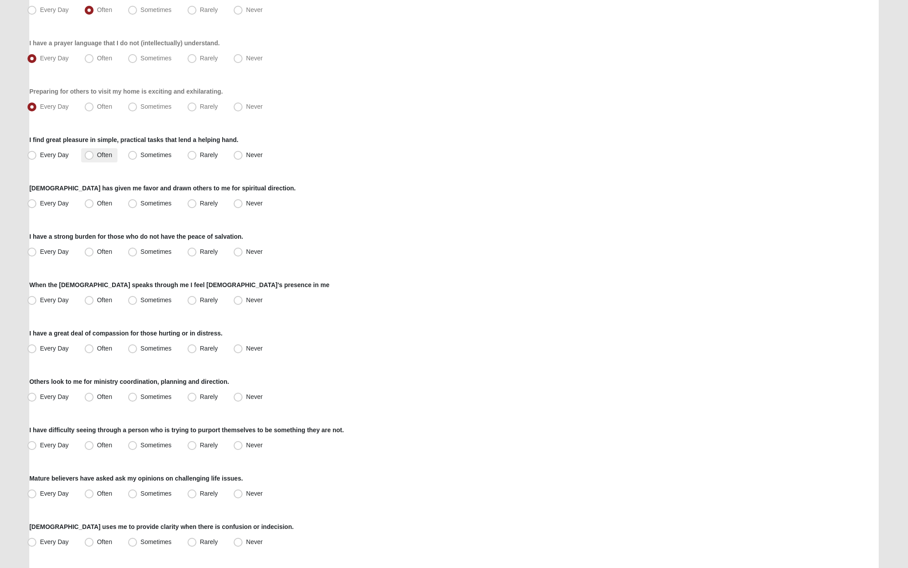
click at [97, 158] on span "Often" at bounding box center [104, 154] width 15 height 7
click at [91, 158] on input "Often" at bounding box center [91, 155] width 6 height 6
radio input "true"
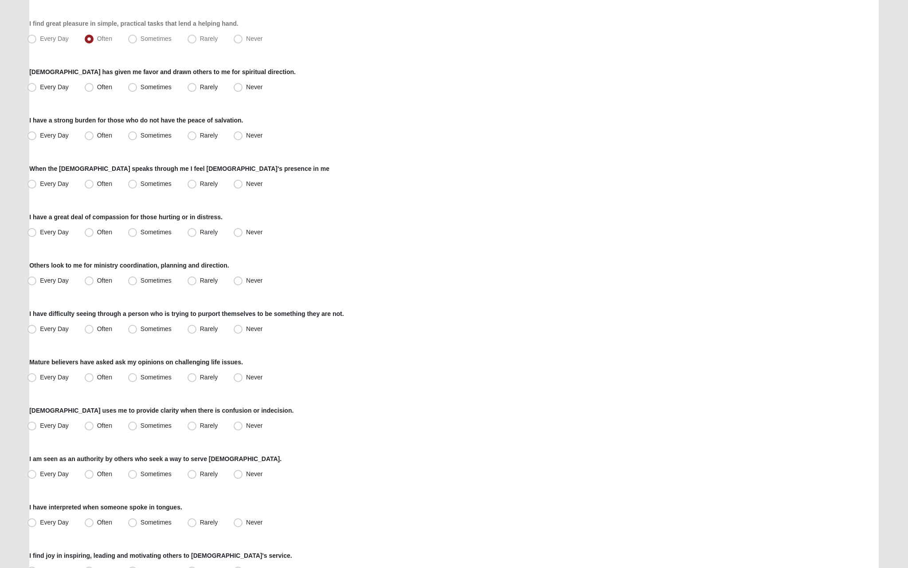
scroll to position [260, 0]
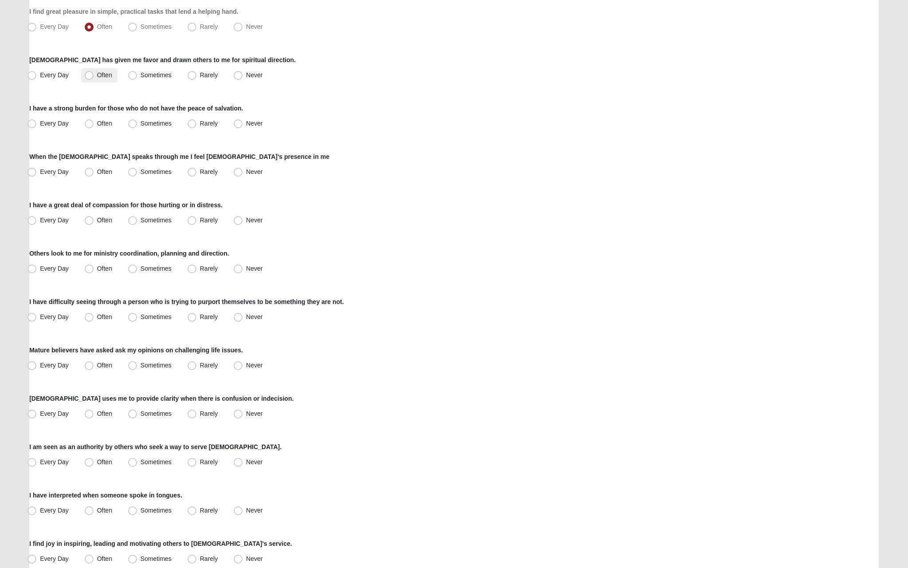
click at [97, 78] on span "Often" at bounding box center [104, 74] width 15 height 7
click at [91, 78] on input "Often" at bounding box center [91, 75] width 6 height 6
radio input "true"
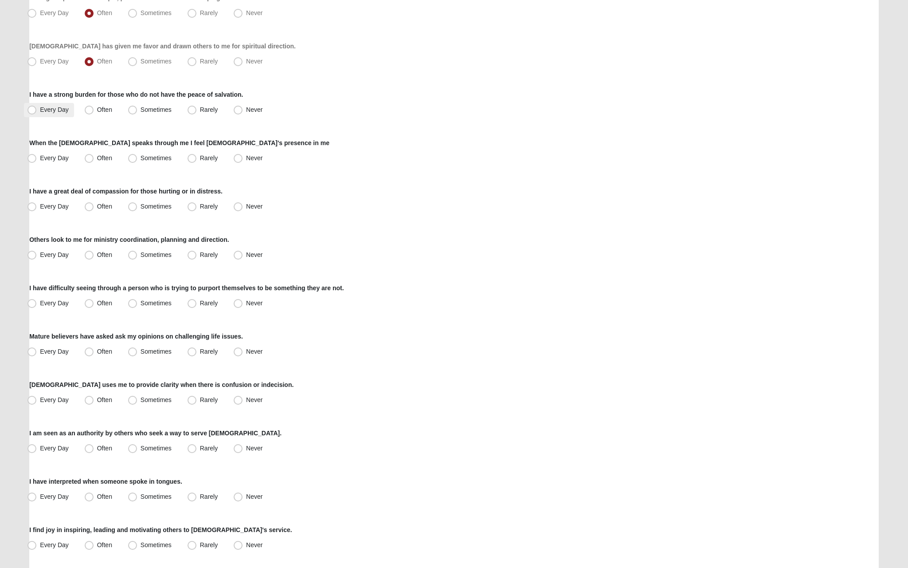
click at [63, 106] on label "Every Day" at bounding box center [49, 110] width 50 height 14
click at [37, 107] on input "Every Day" at bounding box center [34, 110] width 6 height 6
radio input "true"
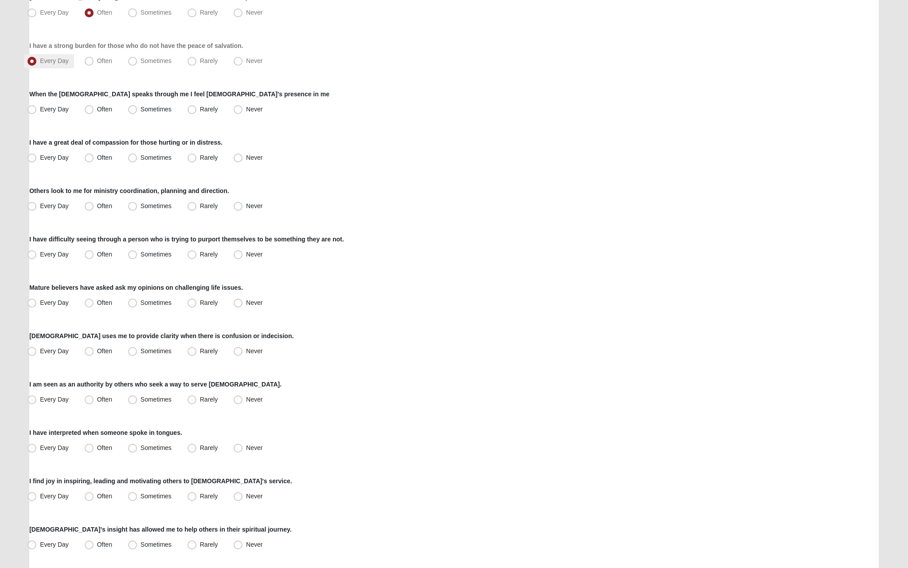
scroll to position [326, 0]
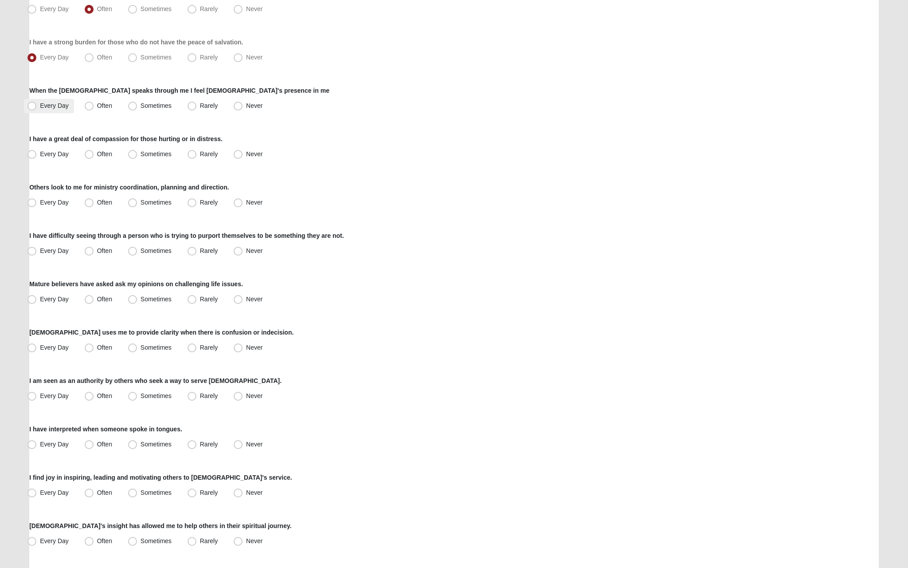
click at [55, 104] on span "Every Day" at bounding box center [54, 105] width 29 height 7
click at [37, 104] on input "Every Day" at bounding box center [34, 106] width 6 height 6
radio input "true"
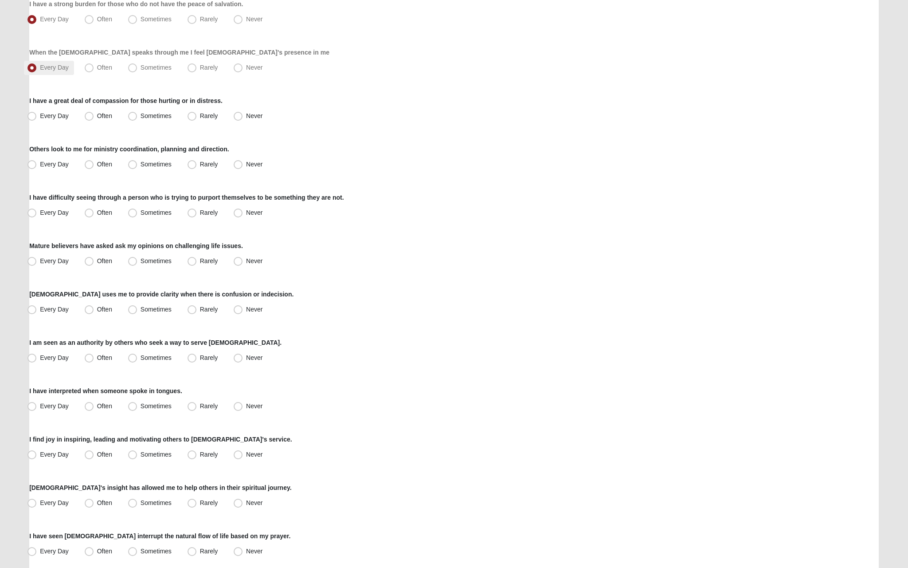
scroll to position [388, 0]
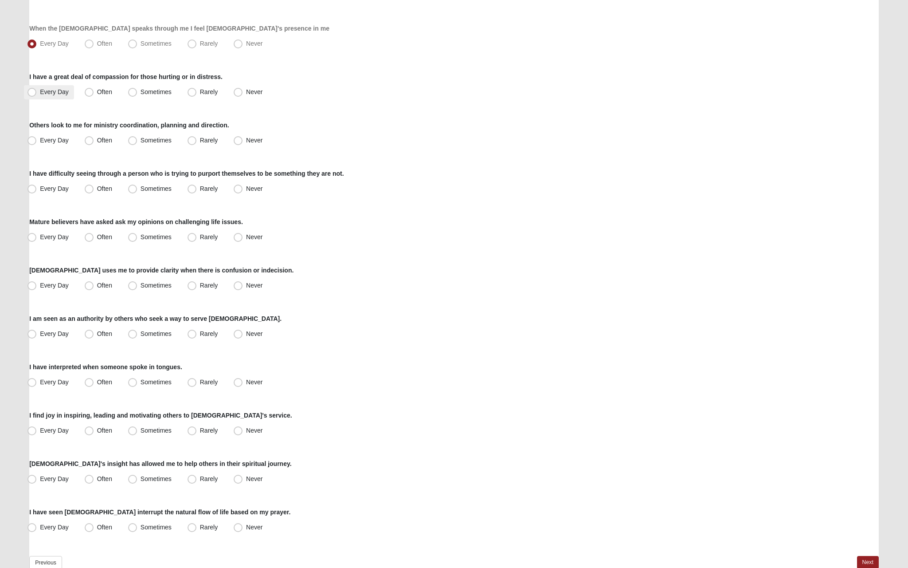
click at [55, 97] on label "Every Day" at bounding box center [49, 92] width 50 height 14
click at [37, 95] on input "Every Day" at bounding box center [34, 92] width 6 height 6
radio input "true"
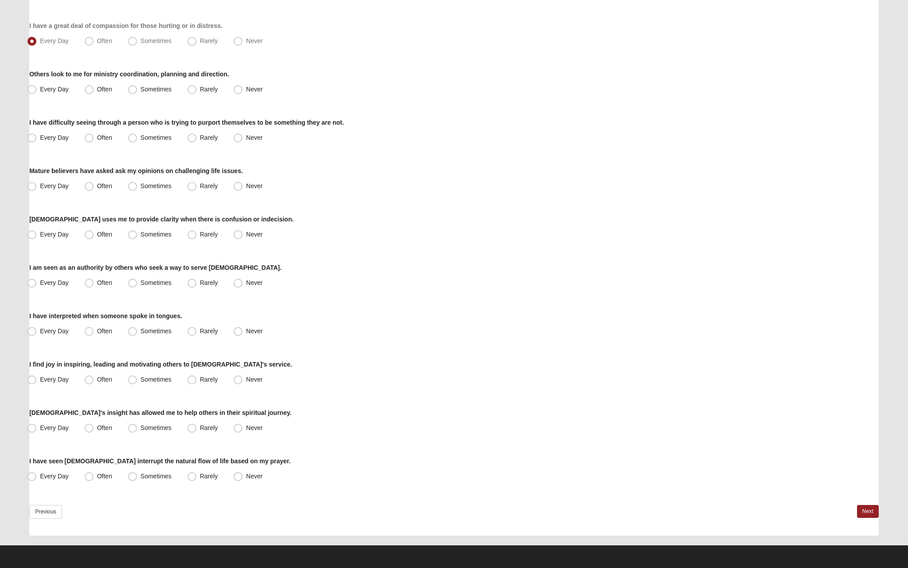
scroll to position [439, 0]
click at [61, 91] on span "Every Day" at bounding box center [54, 89] width 29 height 7
click at [37, 91] on input "Every Day" at bounding box center [34, 89] width 6 height 6
radio input "true"
click at [204, 141] on span "Rarely" at bounding box center [209, 137] width 18 height 7
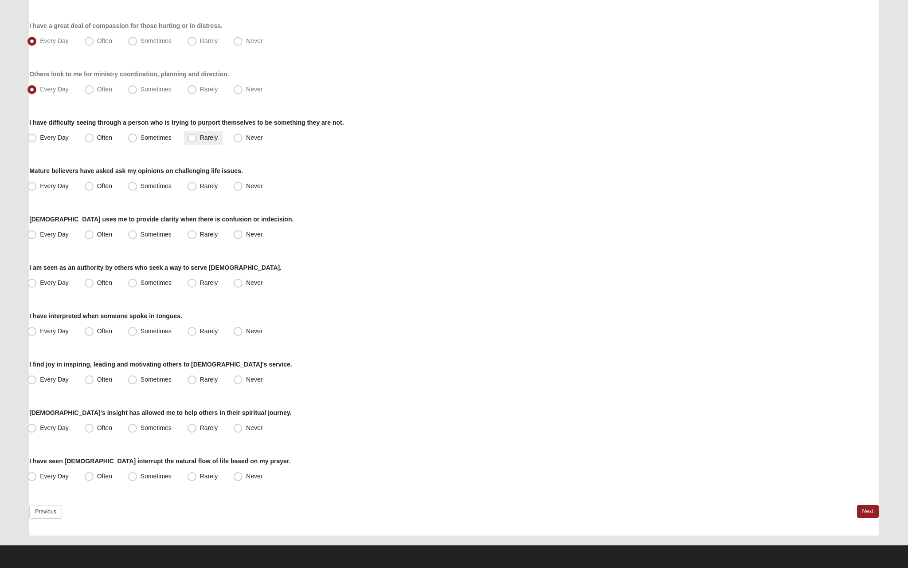
click at [197, 141] on input "Rarely" at bounding box center [194, 138] width 6 height 6
radio input "true"
click at [108, 187] on span "Often" at bounding box center [104, 185] width 15 height 7
click at [94, 187] on input "Often" at bounding box center [91, 186] width 6 height 6
radio input "true"
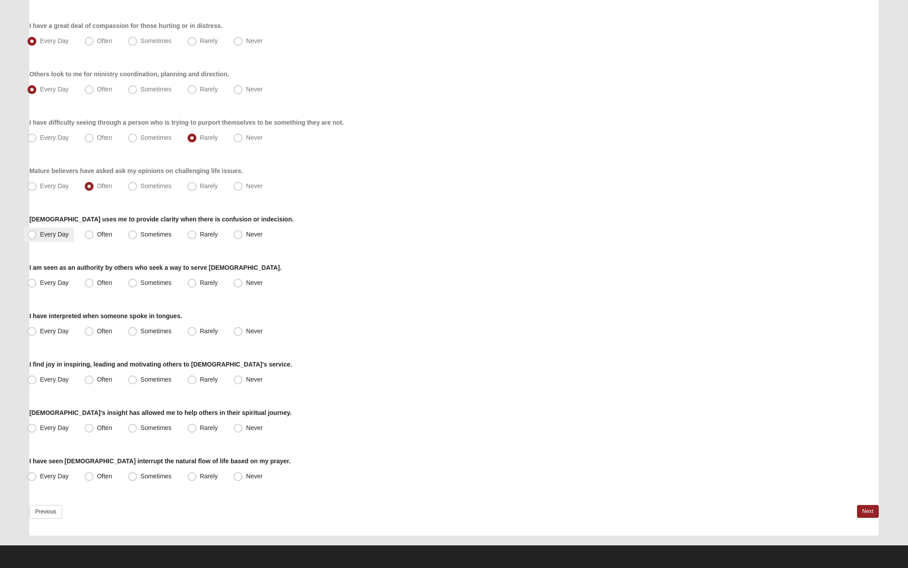
click at [69, 237] on label "Every Day" at bounding box center [49, 234] width 50 height 14
click at [37, 237] on input "Every Day" at bounding box center [34, 234] width 6 height 6
radio input "true"
click at [110, 278] on label "Often" at bounding box center [99, 283] width 36 height 14
click at [94, 280] on input "Often" at bounding box center [91, 283] width 6 height 6
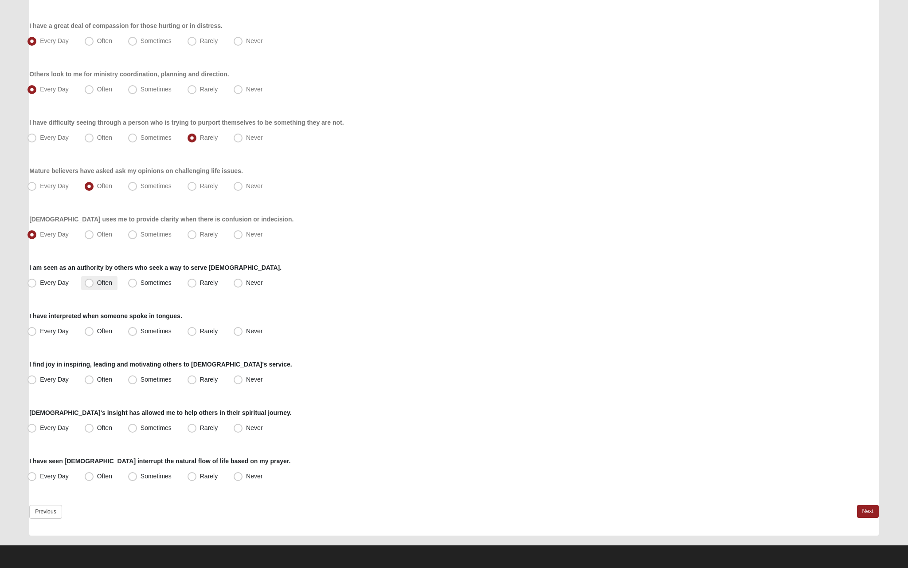
radio input "true"
click at [243, 326] on label "Never" at bounding box center [249, 331] width 38 height 14
click at [243, 328] on input "Never" at bounding box center [240, 331] width 6 height 6
radio input "true"
click at [110, 377] on span "Often" at bounding box center [104, 379] width 15 height 7
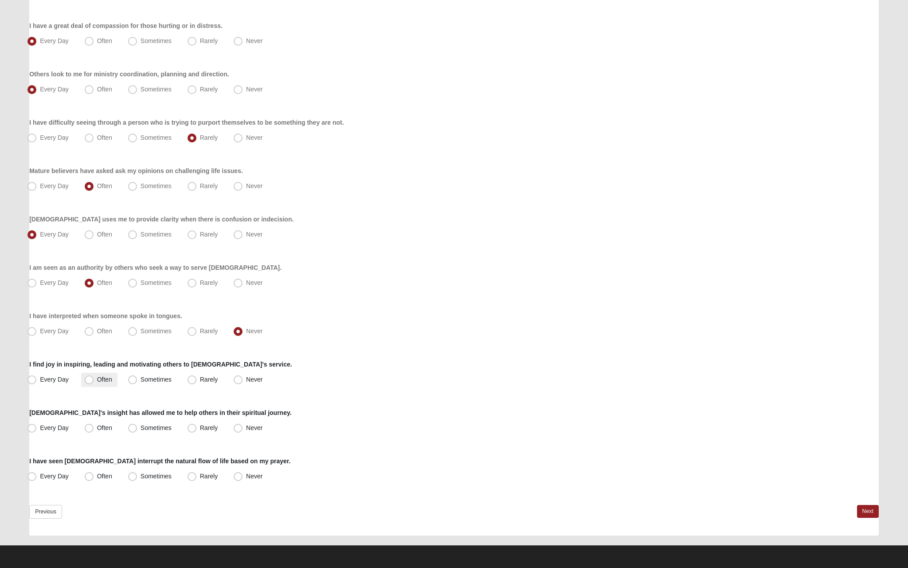
click at [94, 377] on input "Often" at bounding box center [91, 379] width 6 height 6
radio input "true"
click at [67, 430] on span "Every Day" at bounding box center [54, 427] width 29 height 7
click at [37, 430] on input "Every Day" at bounding box center [34, 428] width 6 height 6
radio input "true"
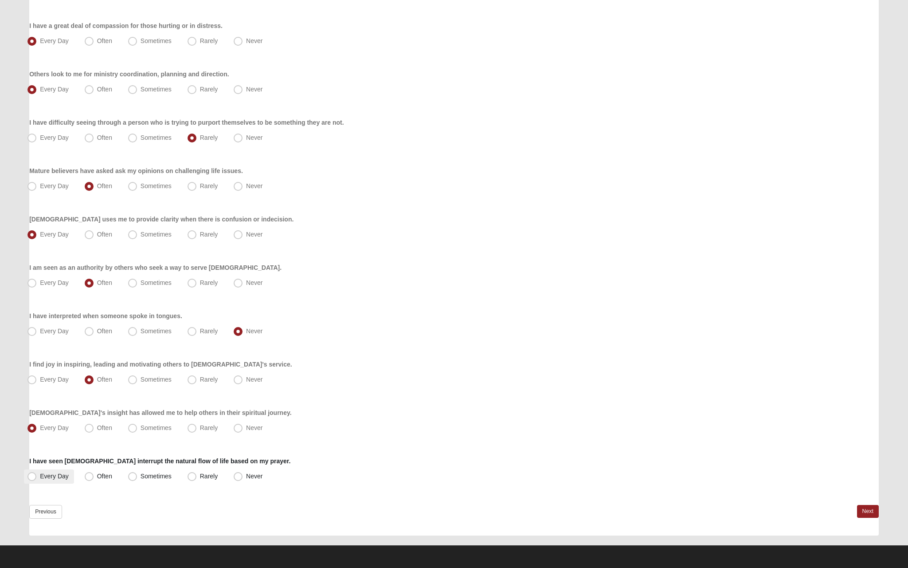
click at [62, 481] on label "Every Day" at bounding box center [49, 476] width 50 height 14
click at [37, 479] on input "Every Day" at bounding box center [34, 476] width 6 height 6
radio input "true"
click at [865, 510] on link "Next" at bounding box center [868, 511] width 22 height 13
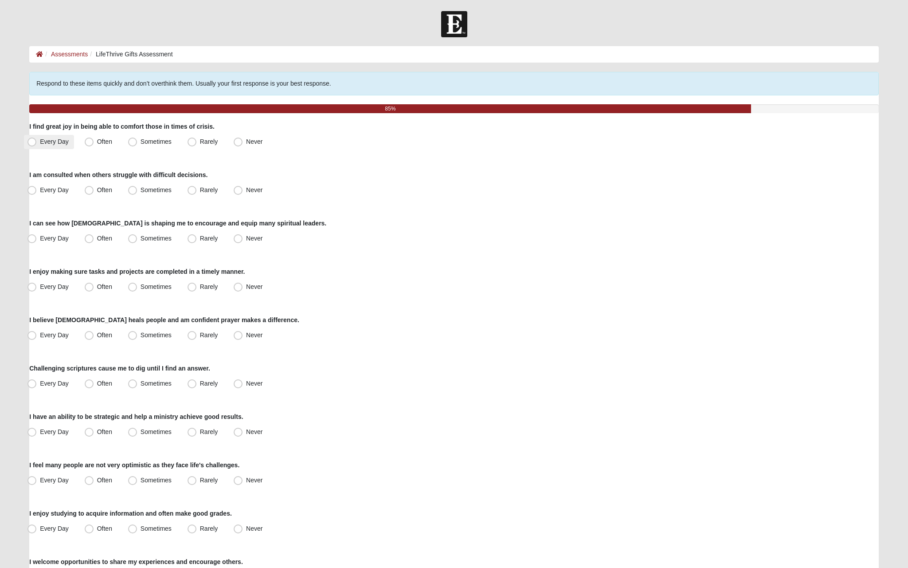
click at [65, 141] on span "Every Day" at bounding box center [54, 141] width 29 height 7
click at [37, 141] on input "Every Day" at bounding box center [34, 142] width 6 height 6
radio input "true"
click at [96, 187] on label "Often" at bounding box center [99, 190] width 36 height 14
click at [94, 187] on input "Often" at bounding box center [91, 190] width 6 height 6
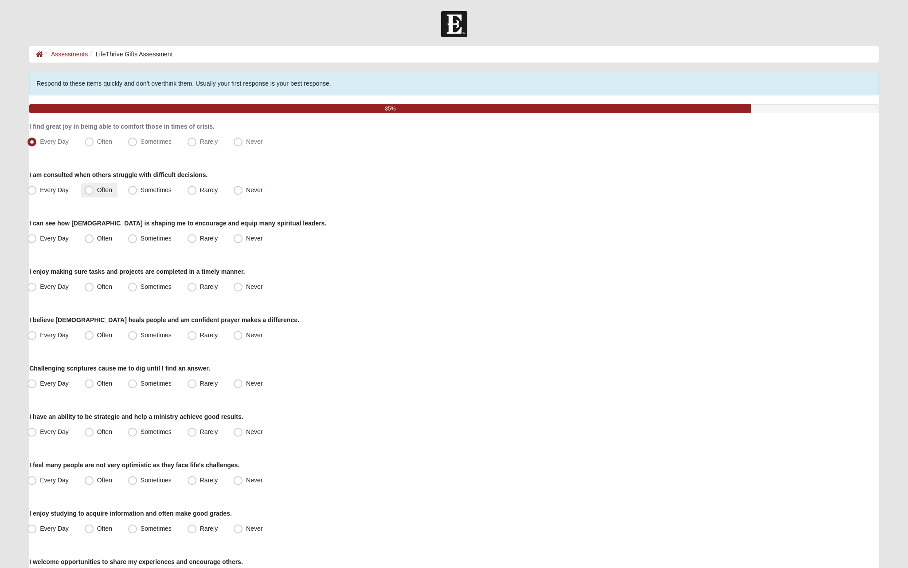
radio input "true"
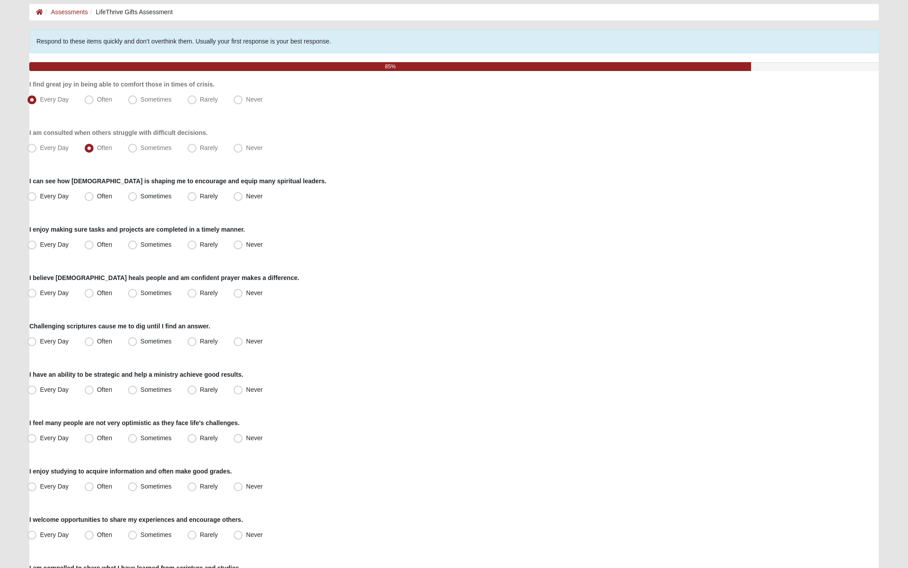
scroll to position [52, 0]
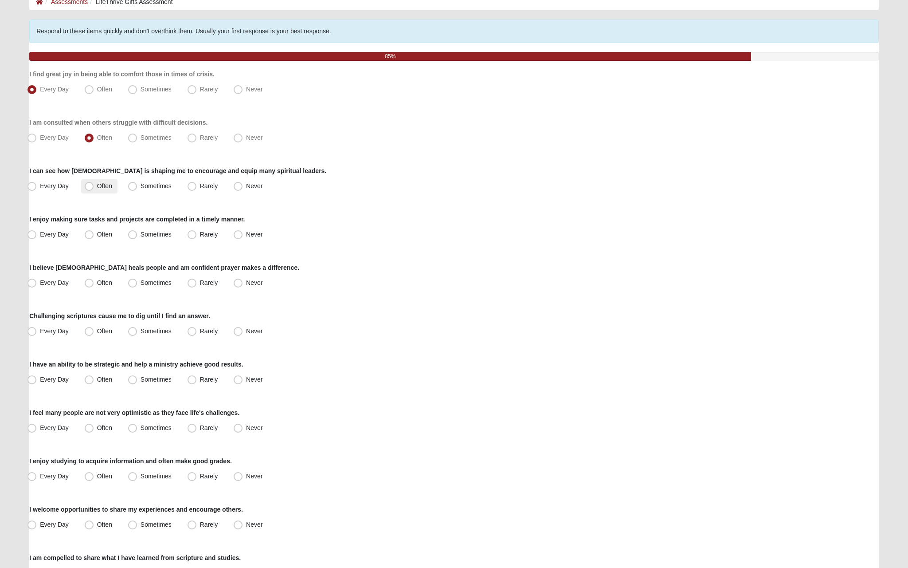
click at [96, 192] on label "Often" at bounding box center [99, 186] width 36 height 14
click at [94, 189] on input "Often" at bounding box center [91, 186] width 6 height 6
radio input "true"
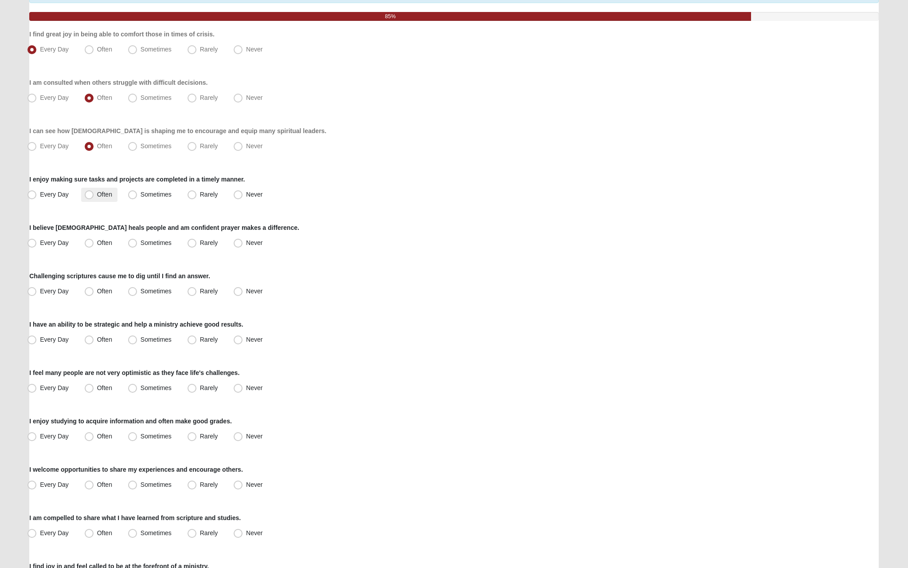
scroll to position [110, 0]
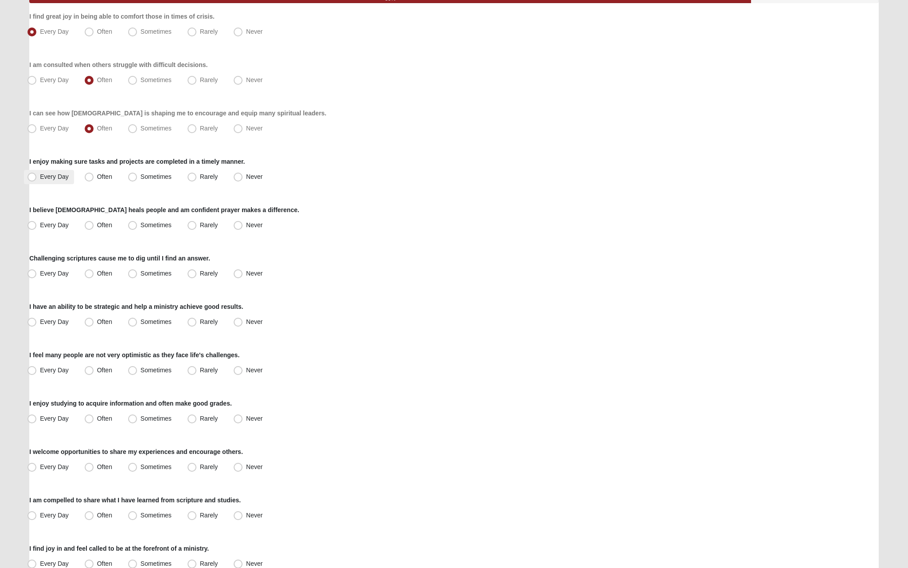
click at [70, 180] on label "Every Day" at bounding box center [49, 177] width 50 height 14
click at [37, 180] on input "Every Day" at bounding box center [34, 177] width 6 height 6
radio input "true"
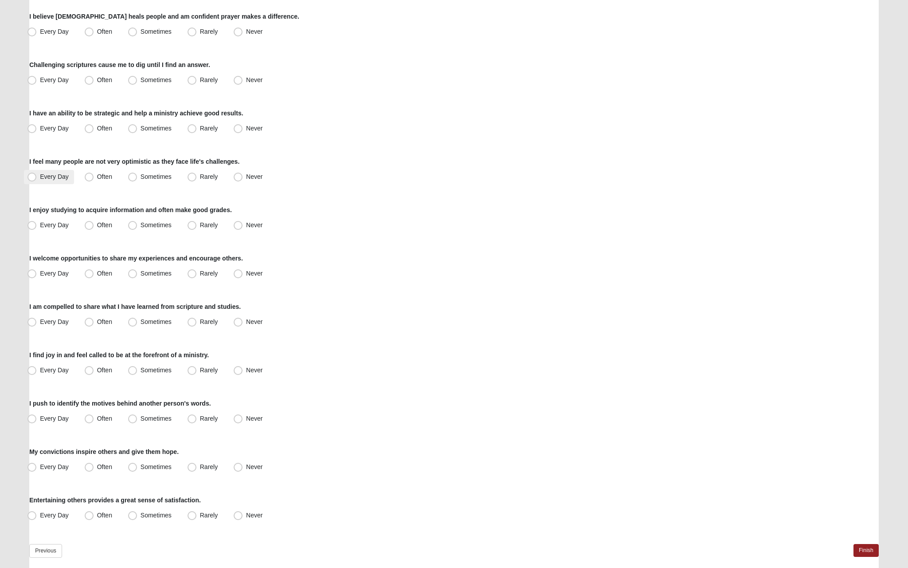
scroll to position [303, 0]
click at [68, 31] on span "Every Day" at bounding box center [54, 31] width 29 height 7
click at [37, 31] on input "Every Day" at bounding box center [34, 32] width 6 height 6
radio input "true"
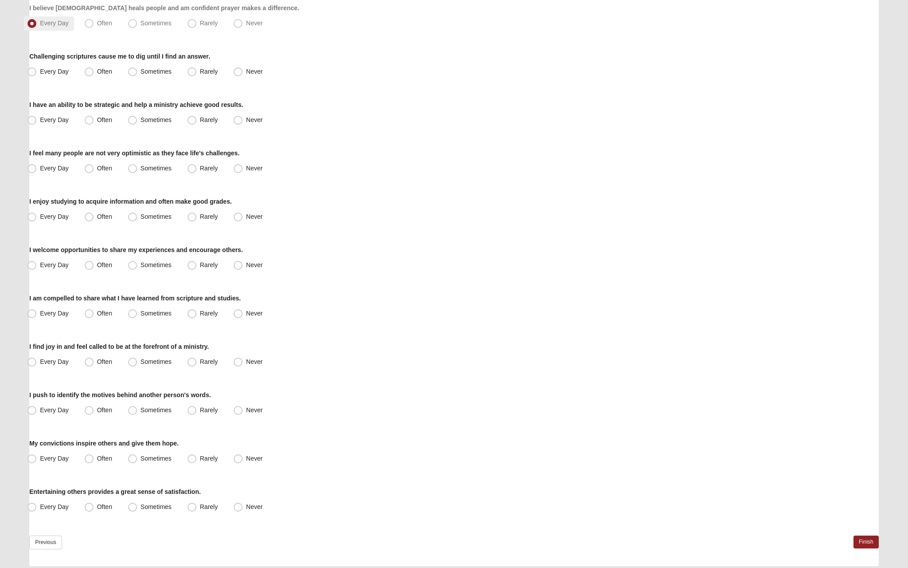
scroll to position [322, 0]
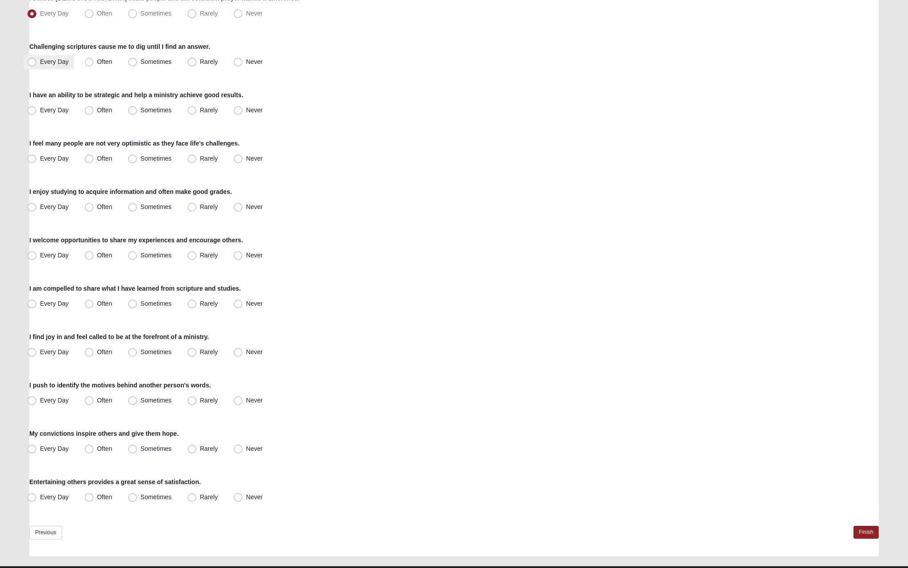
click at [59, 61] on span "Every Day" at bounding box center [54, 61] width 29 height 7
click at [37, 61] on input "Every Day" at bounding box center [34, 62] width 6 height 6
radio input "true"
click at [59, 111] on span "Every Day" at bounding box center [54, 109] width 29 height 7
click at [37, 111] on input "Every Day" at bounding box center [34, 110] width 6 height 6
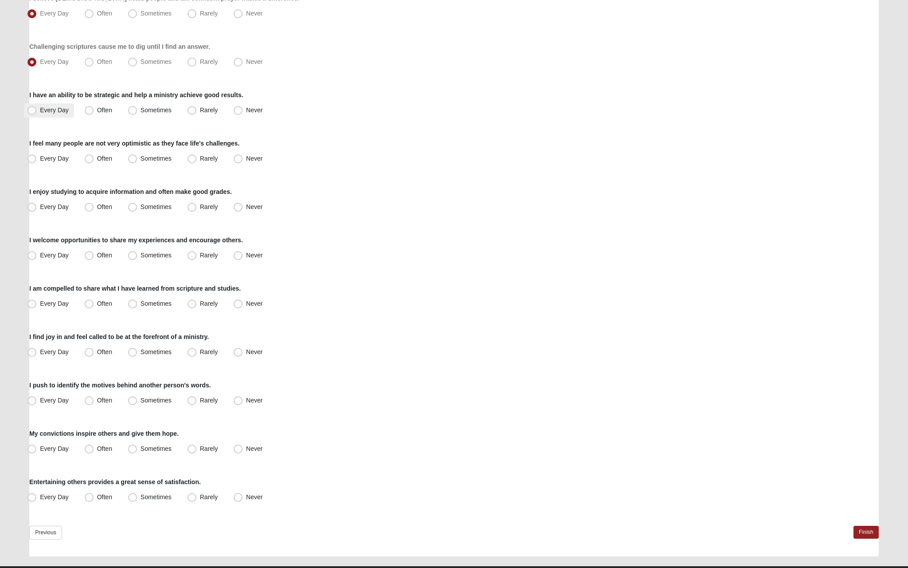
radio input "true"
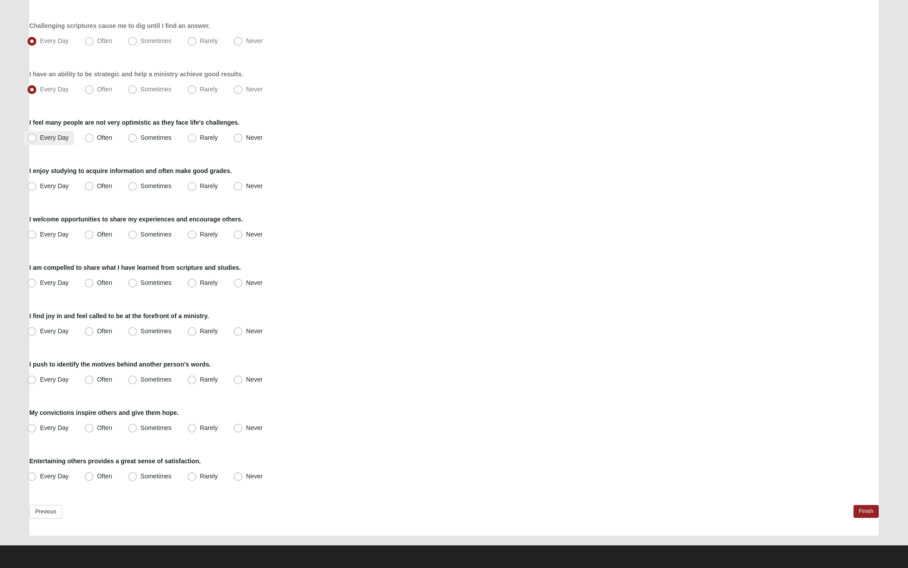
scroll to position [342, 0]
click at [63, 137] on span "Every Day" at bounding box center [54, 137] width 29 height 7
click at [37, 137] on input "Every Day" at bounding box center [34, 138] width 6 height 6
radio input "true"
click at [63, 188] on span "Every Day" at bounding box center [54, 185] width 29 height 7
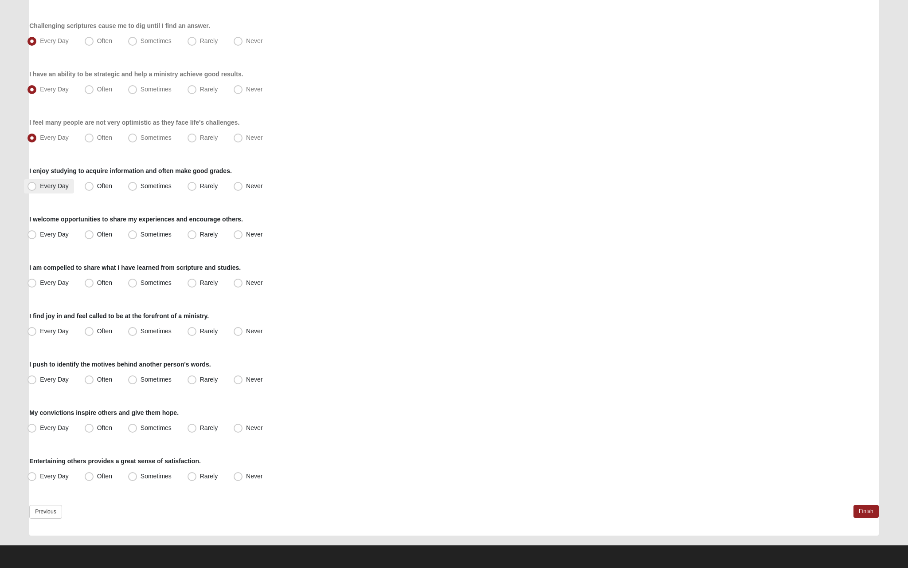
click at [37, 188] on input "Every Day" at bounding box center [34, 186] width 6 height 6
radio input "true"
click at [63, 231] on span "Every Day" at bounding box center [54, 234] width 29 height 7
click at [37, 231] on input "Every Day" at bounding box center [34, 234] width 6 height 6
radio input "true"
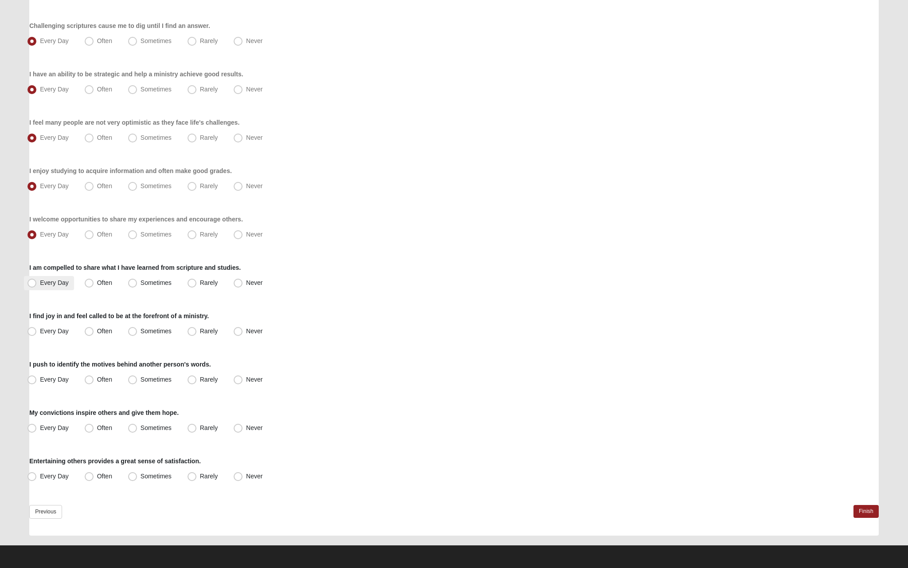
click at [57, 281] on span "Every Day" at bounding box center [54, 282] width 29 height 7
click at [37, 281] on input "Every Day" at bounding box center [34, 283] width 6 height 6
radio input "true"
click at [97, 332] on span "Often" at bounding box center [104, 330] width 15 height 7
click at [93, 332] on input "Often" at bounding box center [91, 331] width 6 height 6
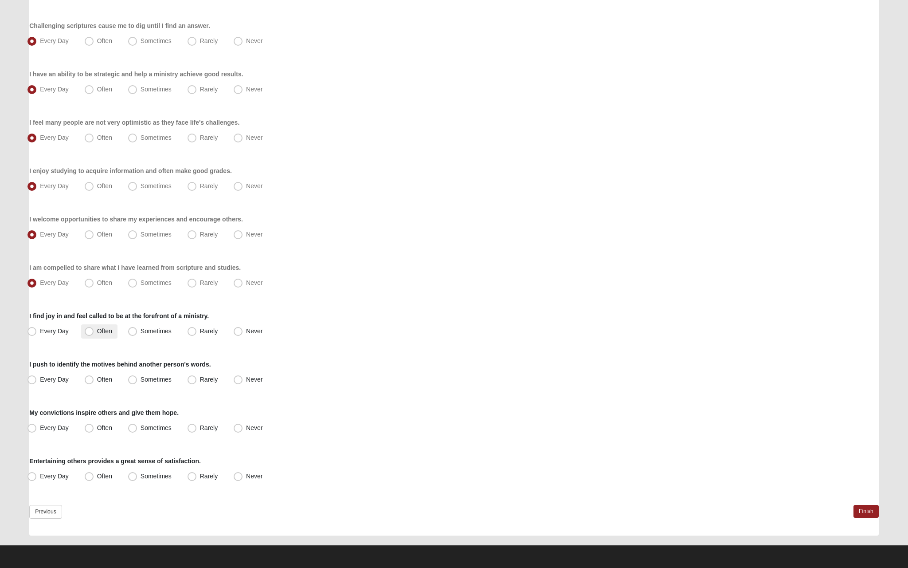
radio input "true"
click at [94, 377] on label "Often" at bounding box center [99, 380] width 36 height 14
click at [94, 377] on input "Often" at bounding box center [91, 379] width 6 height 6
radio input "true"
click at [98, 429] on span "Often" at bounding box center [104, 427] width 15 height 7
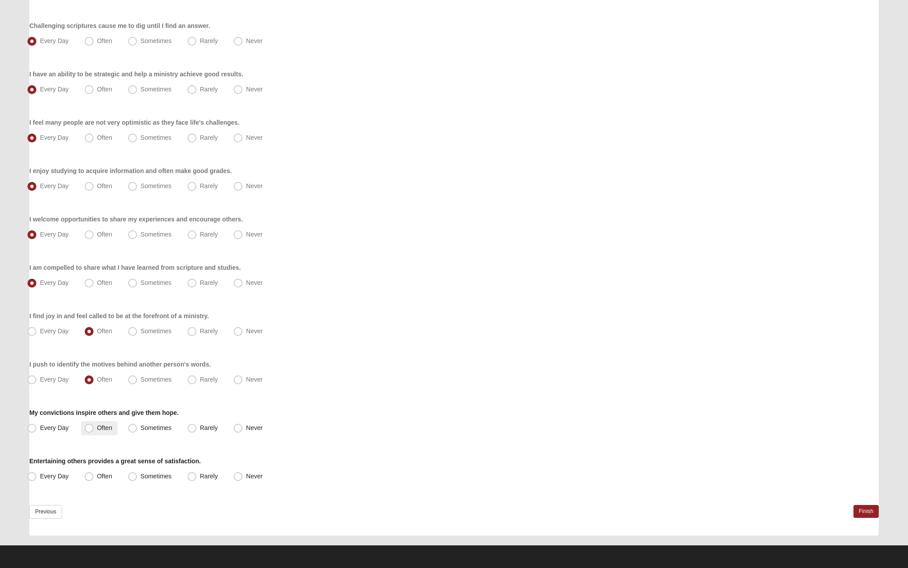
click at [94, 429] on input "Often" at bounding box center [91, 428] width 6 height 6
radio input "true"
click at [103, 476] on span "Often" at bounding box center [104, 475] width 15 height 7
click at [94, 476] on input "Often" at bounding box center [91, 476] width 6 height 6
radio input "true"
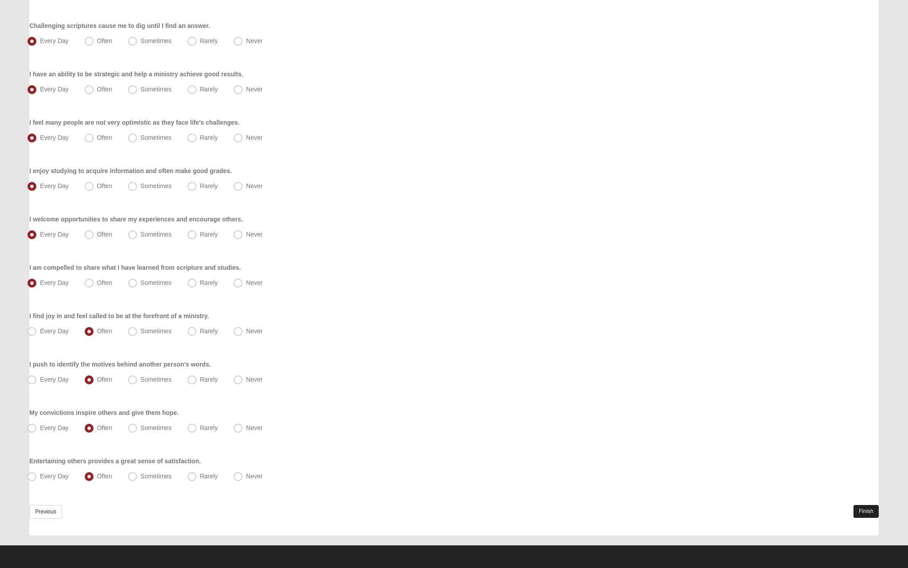
click at [858, 515] on link "Finish" at bounding box center [866, 511] width 25 height 13
click at [872, 506] on link "Finish" at bounding box center [866, 511] width 25 height 13
click at [862, 506] on link "Finish" at bounding box center [866, 511] width 25 height 13
click at [61, 511] on link "Previous" at bounding box center [45, 512] width 33 height 14
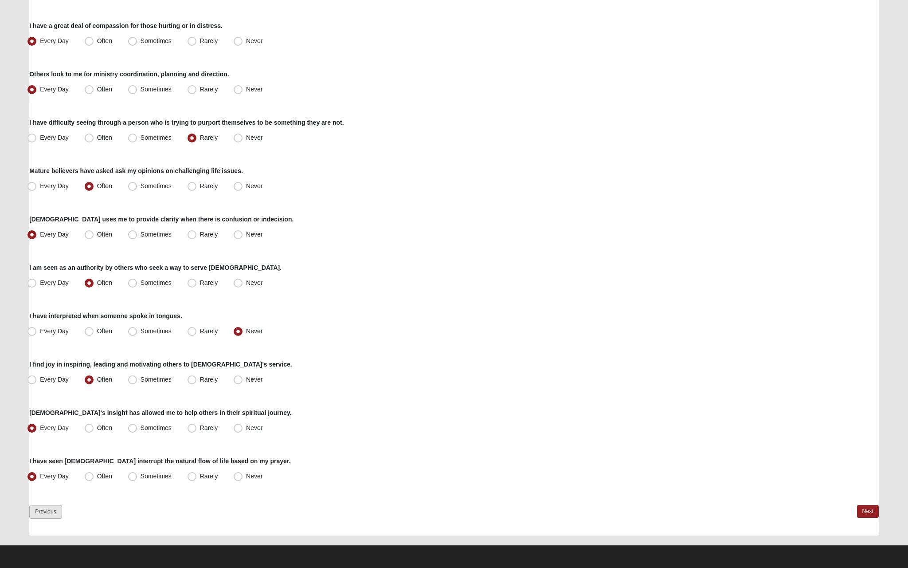
scroll to position [439, 0]
click at [51, 511] on link "Previous" at bounding box center [45, 512] width 33 height 14
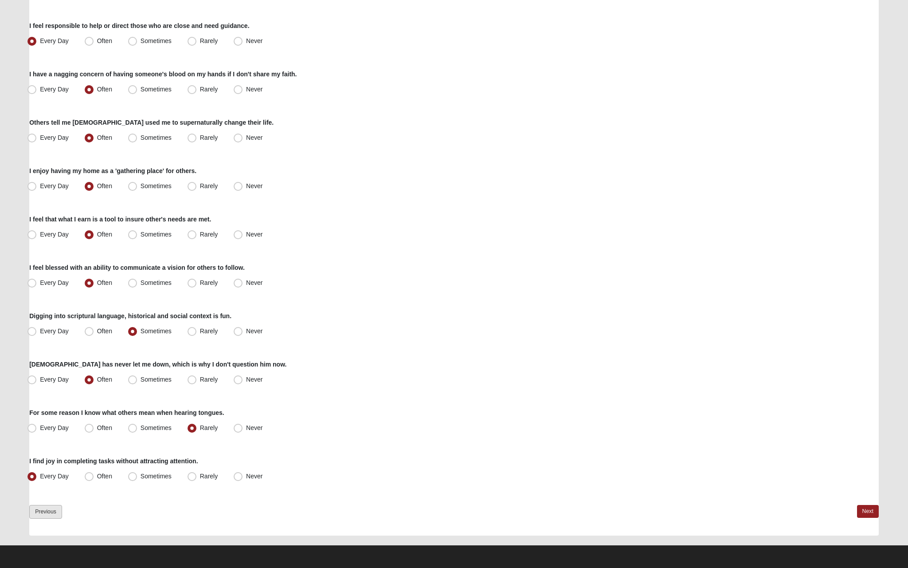
click at [48, 507] on link "Previous" at bounding box center [45, 512] width 33 height 14
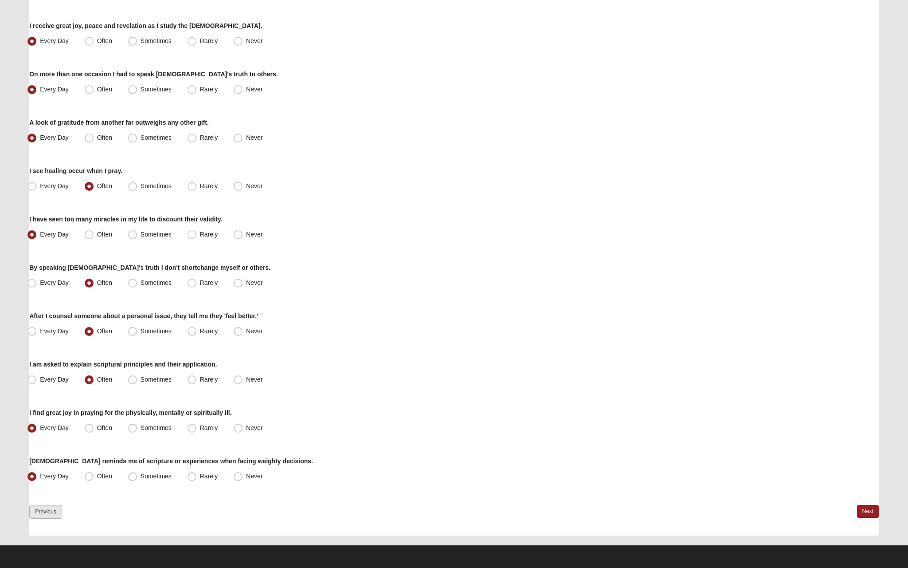
click at [45, 516] on link "Previous" at bounding box center [45, 512] width 33 height 14
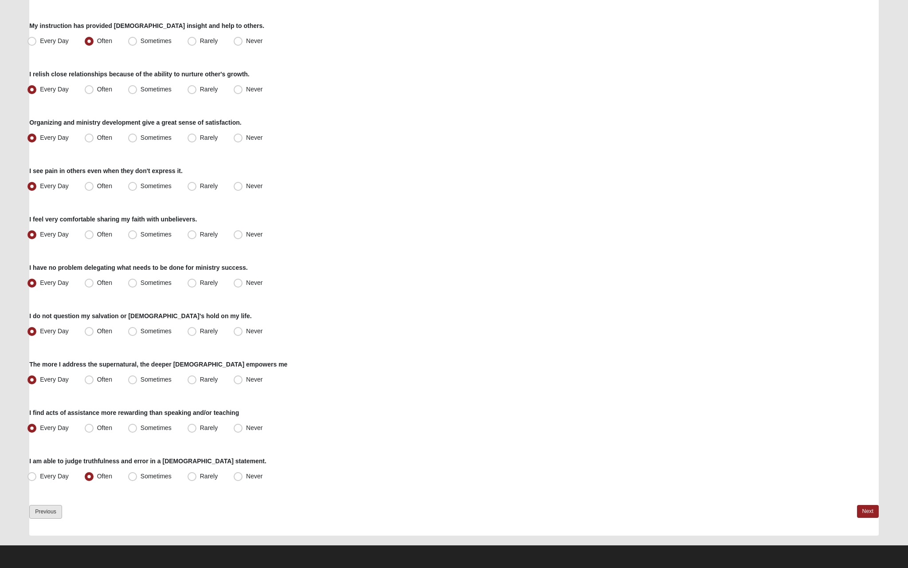
scroll to position [439, 0]
click at [47, 510] on link "Previous" at bounding box center [45, 512] width 33 height 14
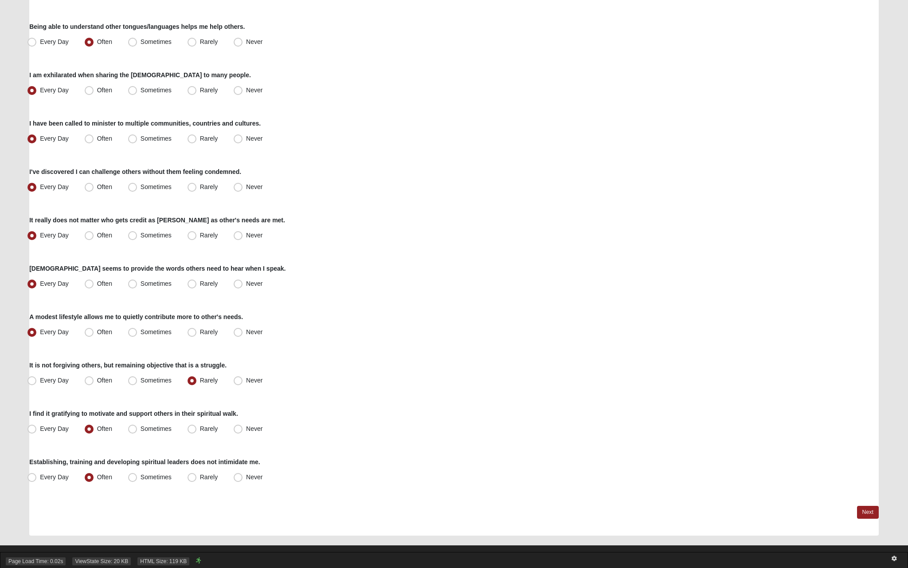
scroll to position [438, 0]
click at [878, 519] on div "Respond to these items quickly and don’t overthink them. Usually your first res…" at bounding box center [454, 85] width 850 height 902
click at [867, 514] on link "Next" at bounding box center [868, 512] width 22 height 13
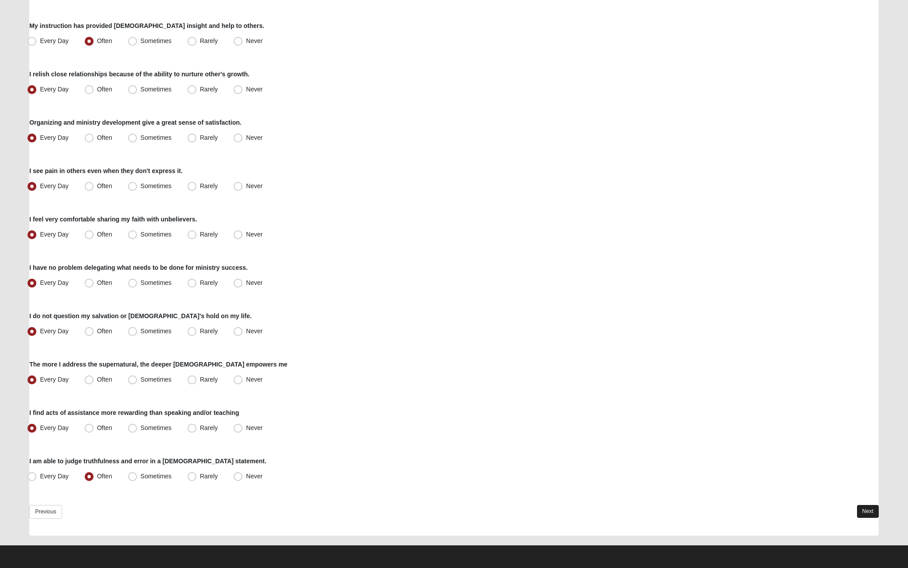
scroll to position [439, 0]
click at [865, 511] on link "Next" at bounding box center [868, 511] width 22 height 13
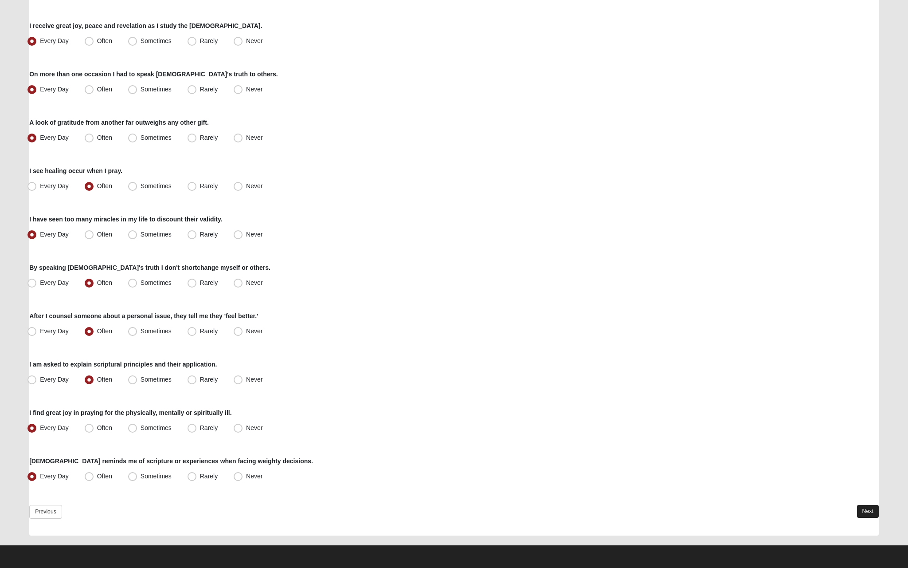
scroll to position [439, 0]
click at [869, 509] on link "Next" at bounding box center [868, 511] width 22 height 13
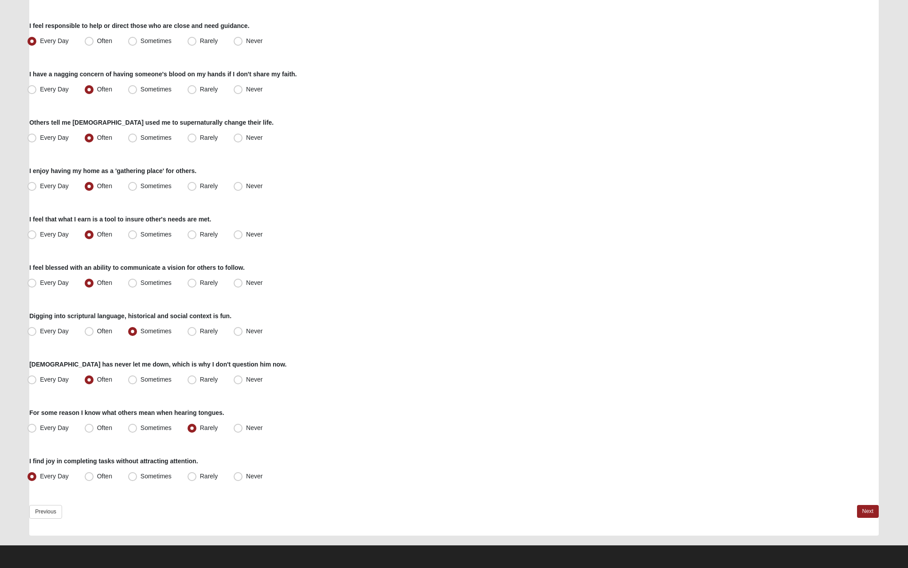
scroll to position [439, 0]
click at [867, 515] on link "Next" at bounding box center [868, 511] width 22 height 13
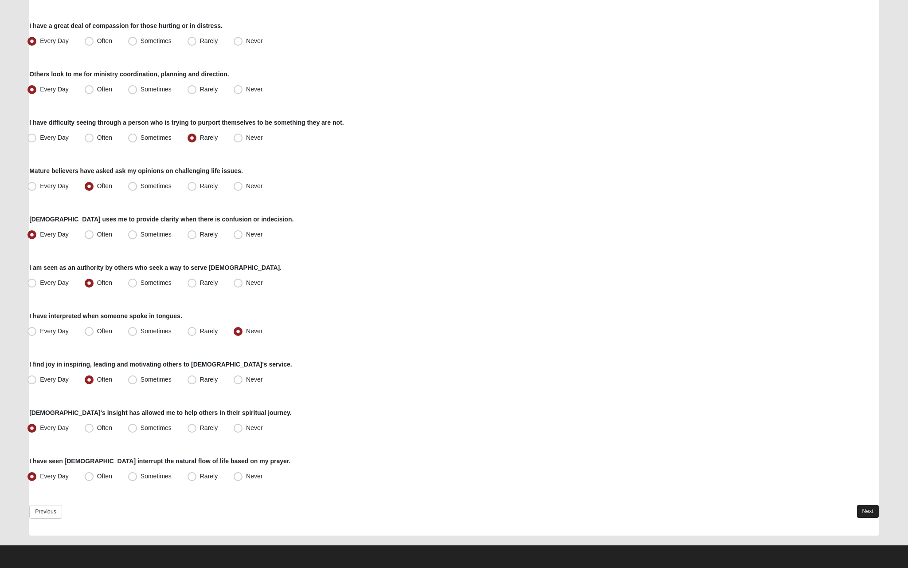
click at [867, 514] on link "Next" at bounding box center [868, 511] width 22 height 13
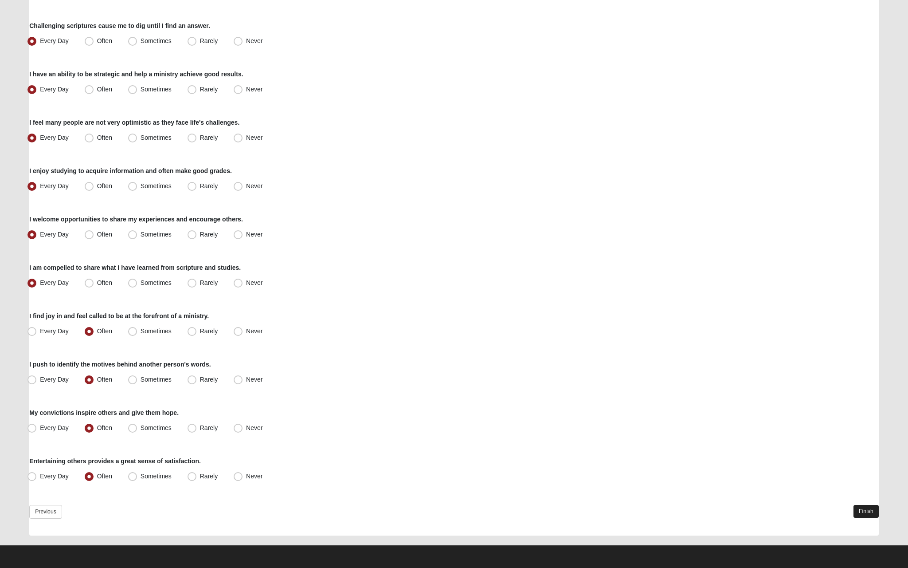
scroll to position [342, 0]
click at [869, 511] on link "Finish" at bounding box center [866, 511] width 25 height 13
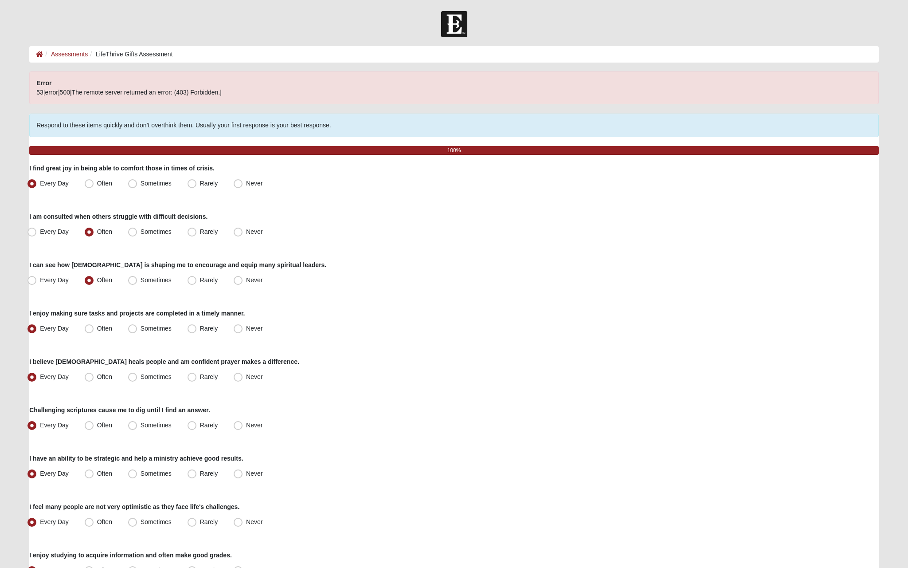
click at [76, 61] on ol "Assessments LifeThrive Gifts Assessment" at bounding box center [454, 54] width 850 height 16
click at [75, 59] on ol "Assessments LifeThrive Gifts Assessment" at bounding box center [454, 54] width 850 height 16
click at [73, 54] on link "Assessments" at bounding box center [69, 54] width 37 height 7
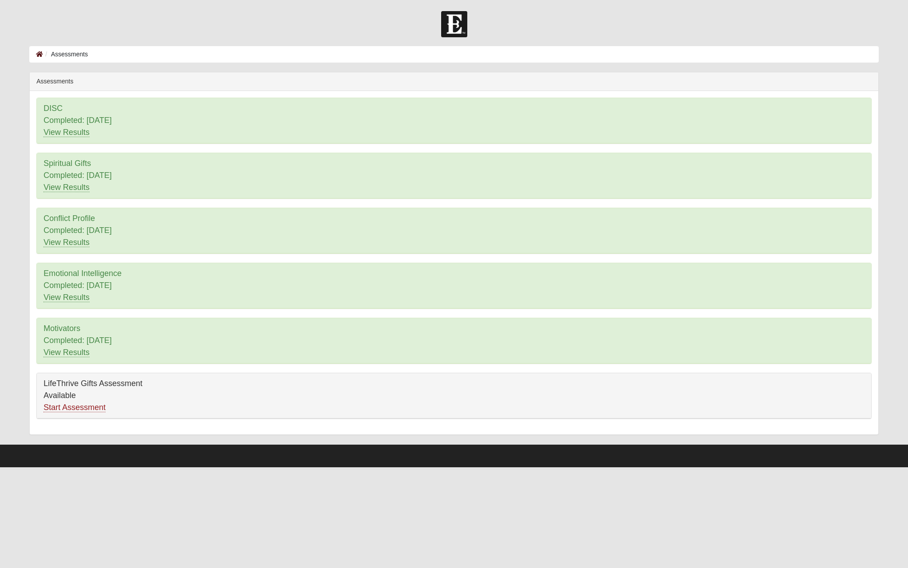
click at [41, 54] on icon at bounding box center [39, 54] width 7 height 6
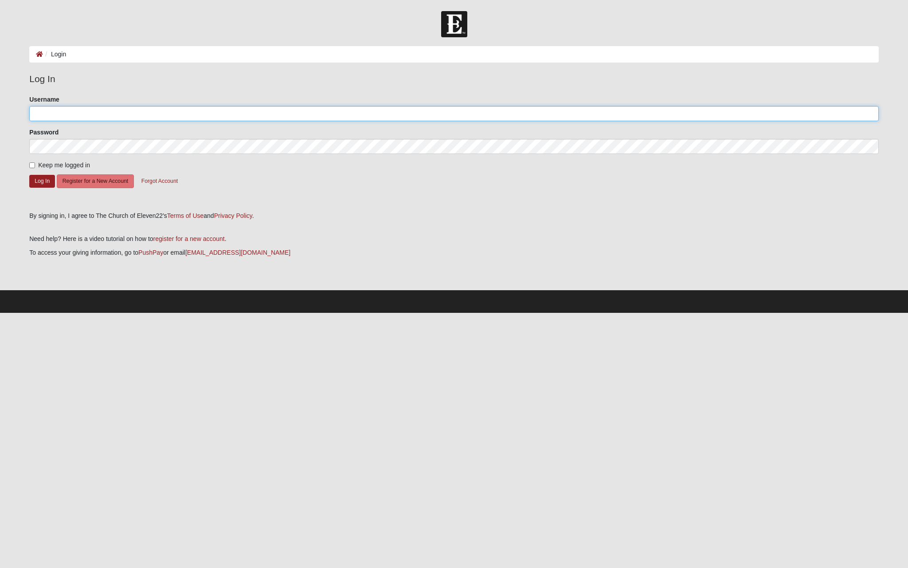
type input "raijonirmal"
click at [42, 180] on button "Log In" at bounding box center [42, 181] width 26 height 13
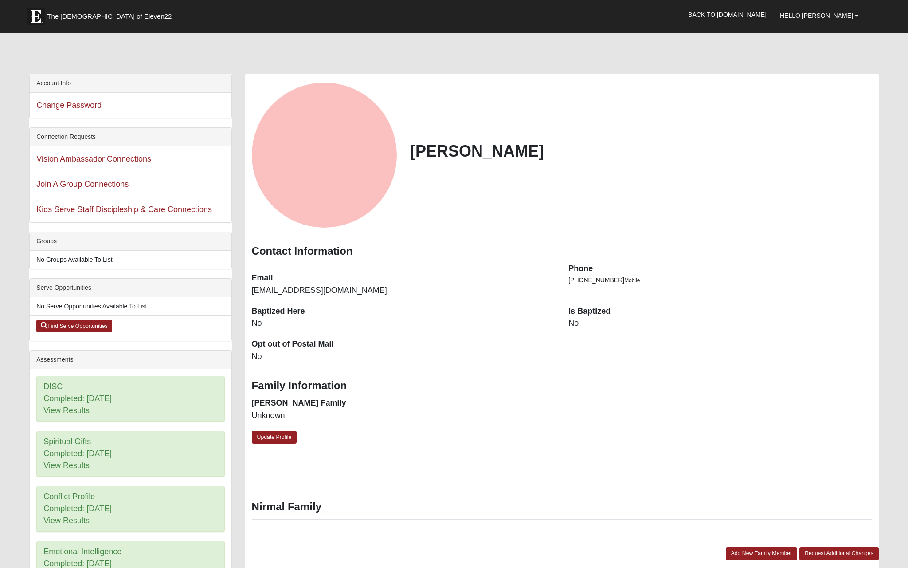
click at [320, 175] on div "View Fullsize Photo" at bounding box center [324, 154] width 145 height 145
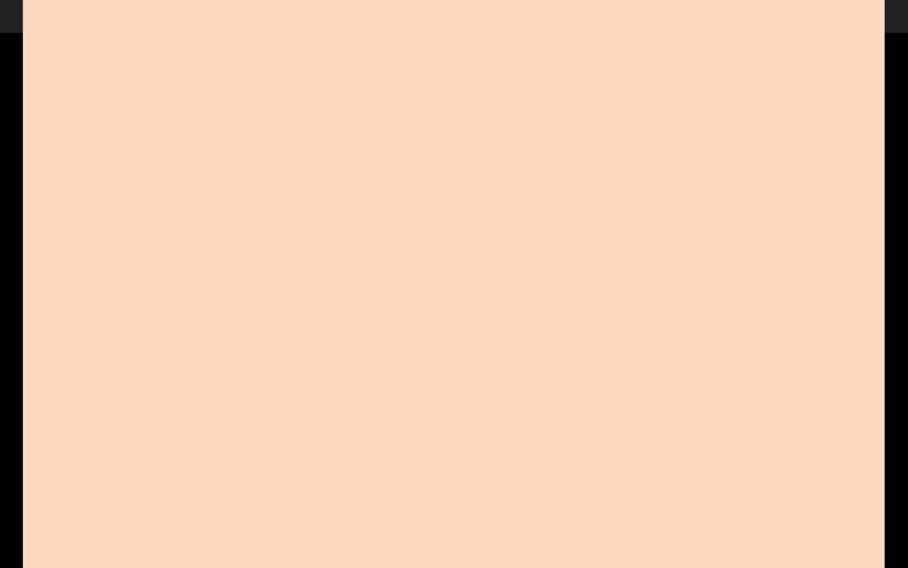
click at [5, 9] on nav "The [DEMOGRAPHIC_DATA] of Eleven22 Hello Raijo My Account Log Out Back to [DOMA…" at bounding box center [454, 16] width 908 height 33
click at [21, 15] on nav "The [DEMOGRAPHIC_DATA] of Eleven22 Hello Raijo My Account Log Out Back to [DOMA…" at bounding box center [454, 16] width 908 height 33
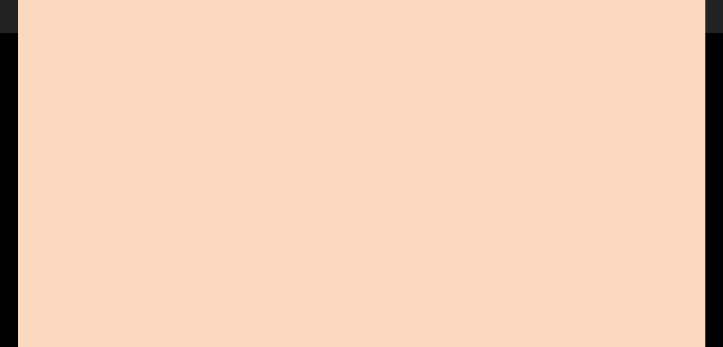
click at [617, 71] on div "View Fullsize Photo" at bounding box center [361, 173] width 686 height 686
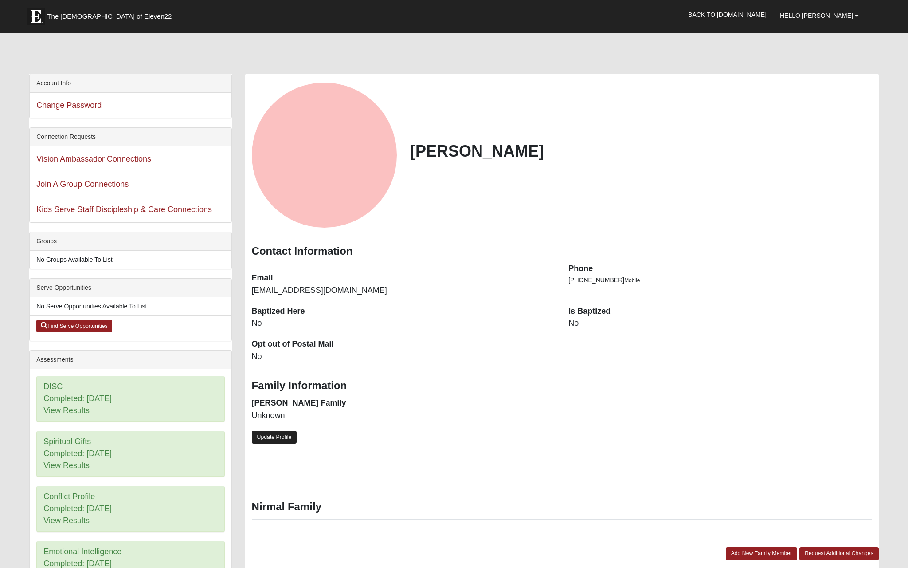
click at [278, 437] on link "Update Profile" at bounding box center [274, 437] width 45 height 13
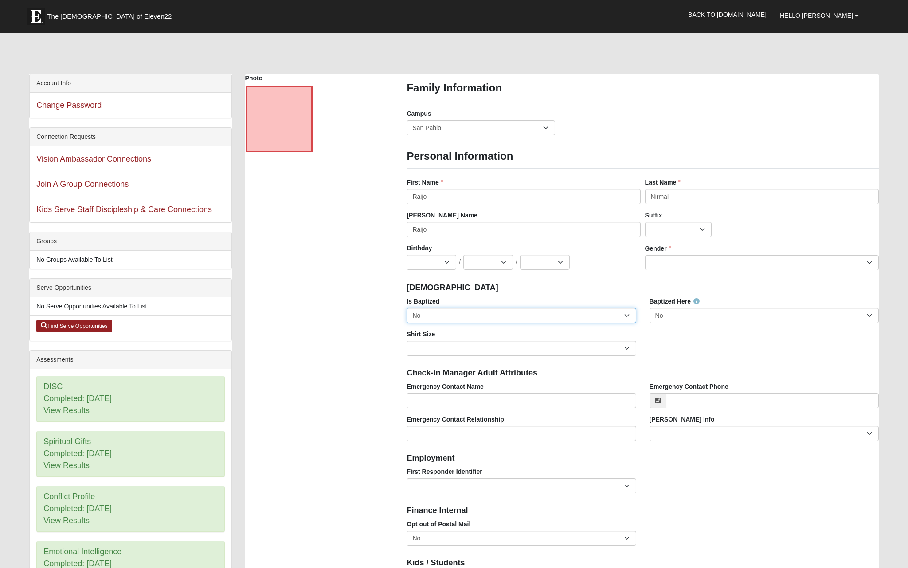
select select "True"
select select "Adult Small"
click at [682, 253] on div "Gender [DEMOGRAPHIC_DATA] [DEMOGRAPHIC_DATA] Gender is required." at bounding box center [762, 257] width 234 height 26
select select "[DEMOGRAPHIC_DATA]"
select select "11"
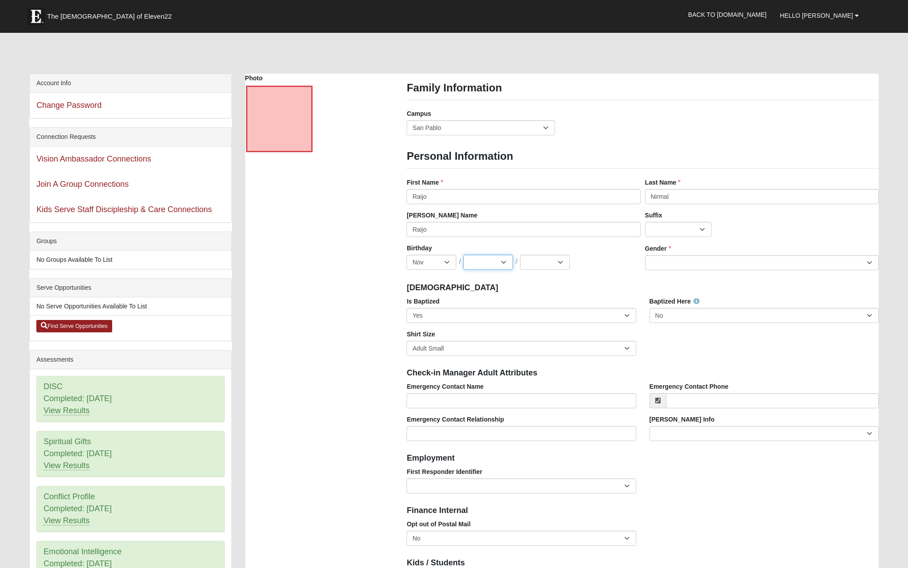
select select "11"
select select "1996"
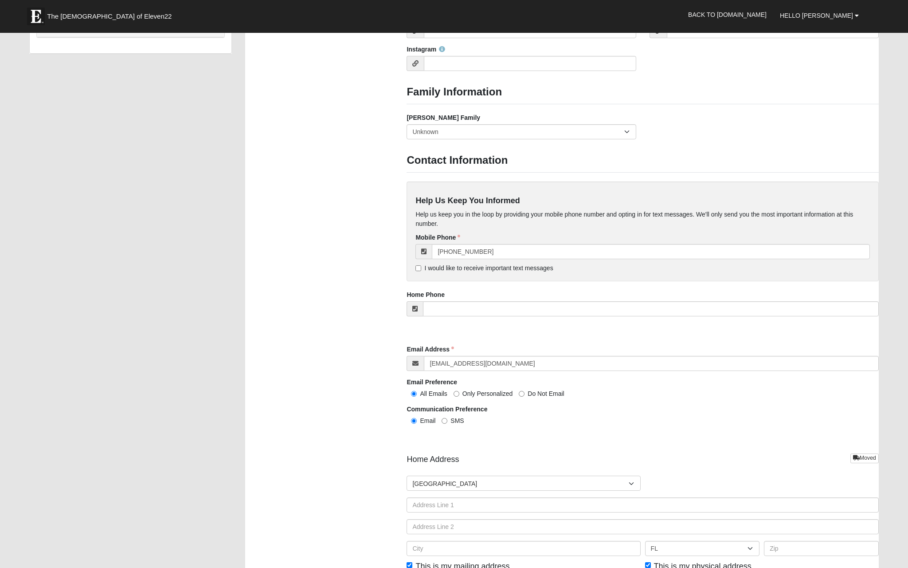
scroll to position [652, 0]
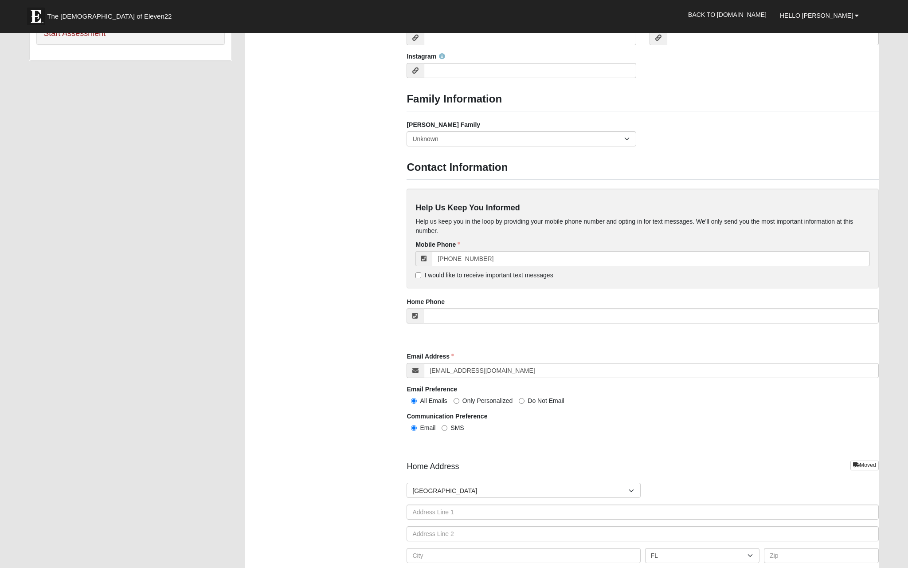
click at [478, 271] on span "I would like to receive important text messages" at bounding box center [488, 274] width 129 height 7
click at [421, 272] on input "I would like to receive important text messages" at bounding box center [419, 275] width 6 height 6
checkbox input "true"
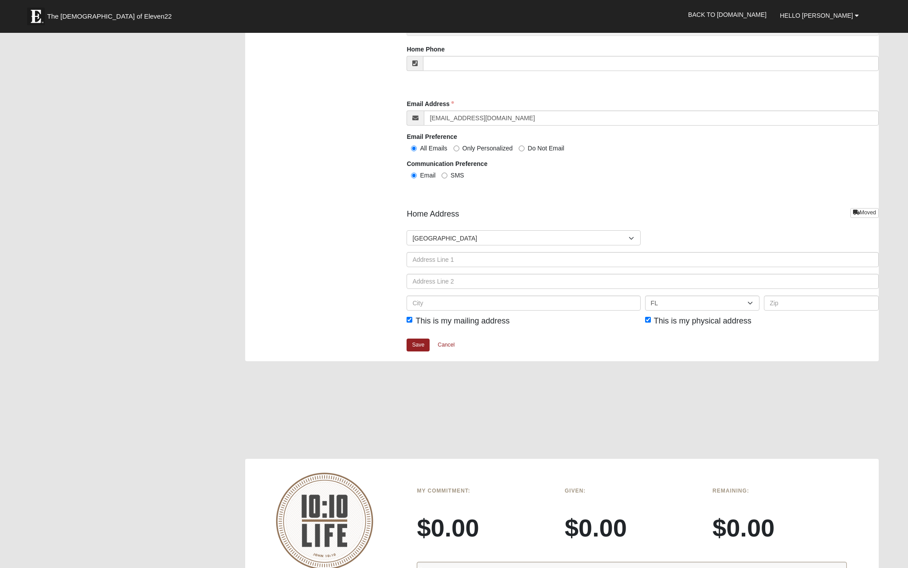
scroll to position [1028, 0]
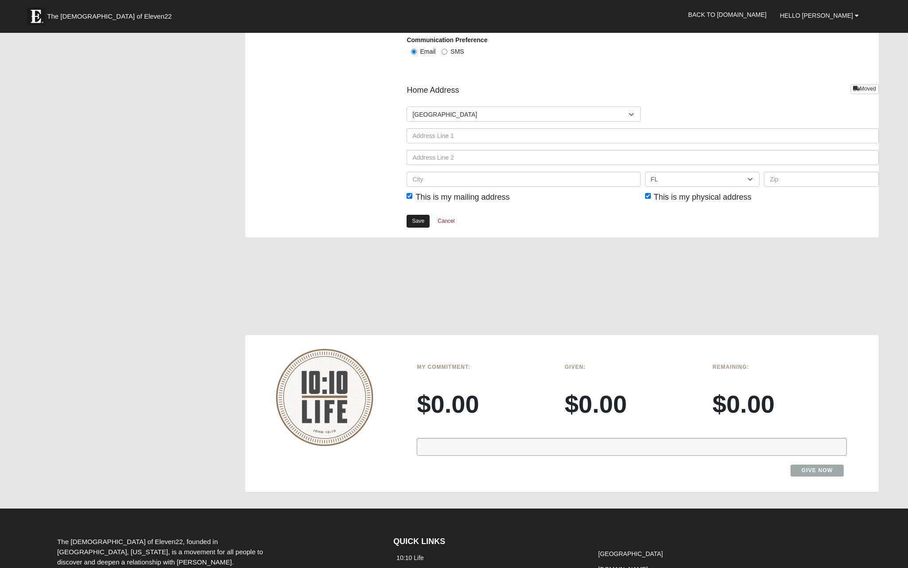
click at [415, 223] on link "Save" at bounding box center [418, 221] width 23 height 13
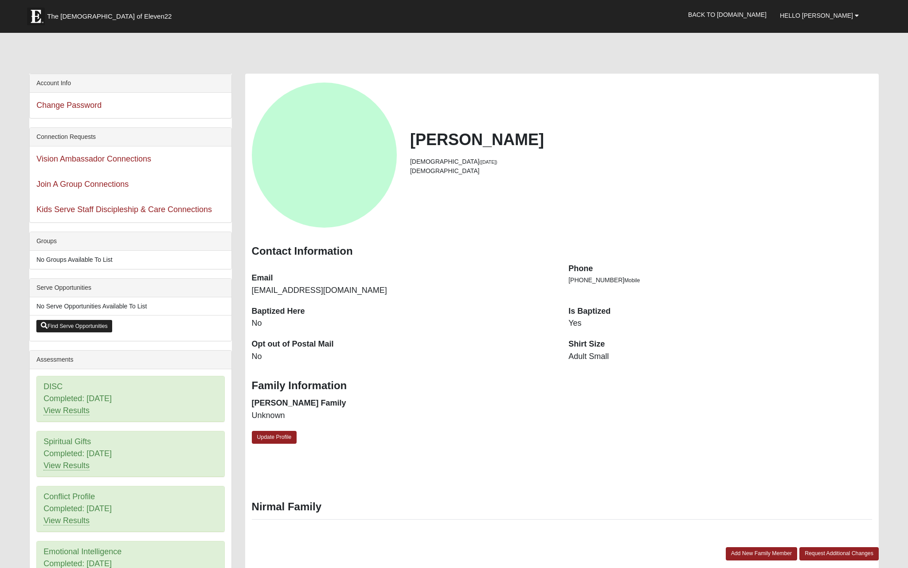
click at [88, 328] on link "Find Serve Opportunities" at bounding box center [74, 326] width 76 height 12
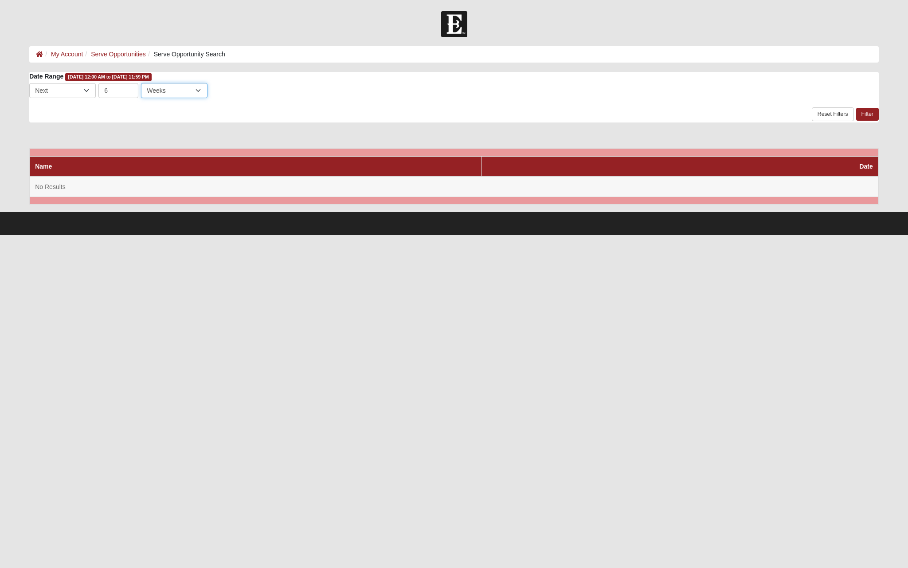
click at [181, 86] on select "Days Weeks Months" at bounding box center [174, 90] width 67 height 15
select select "3"
click at [112, 91] on input "6" at bounding box center [118, 90] width 40 height 15
click at [857, 112] on link "Filter" at bounding box center [867, 114] width 23 height 13
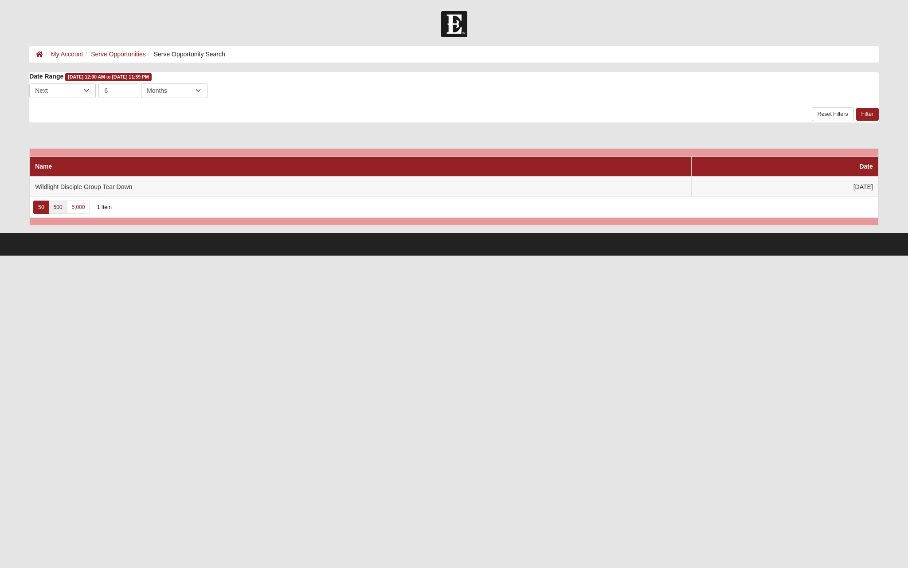
click at [64, 208] on link "500" at bounding box center [58, 206] width 19 height 13
click at [81, 209] on link "5,000" at bounding box center [78, 206] width 23 height 13
click at [41, 208] on link "50" at bounding box center [41, 206] width 16 height 13
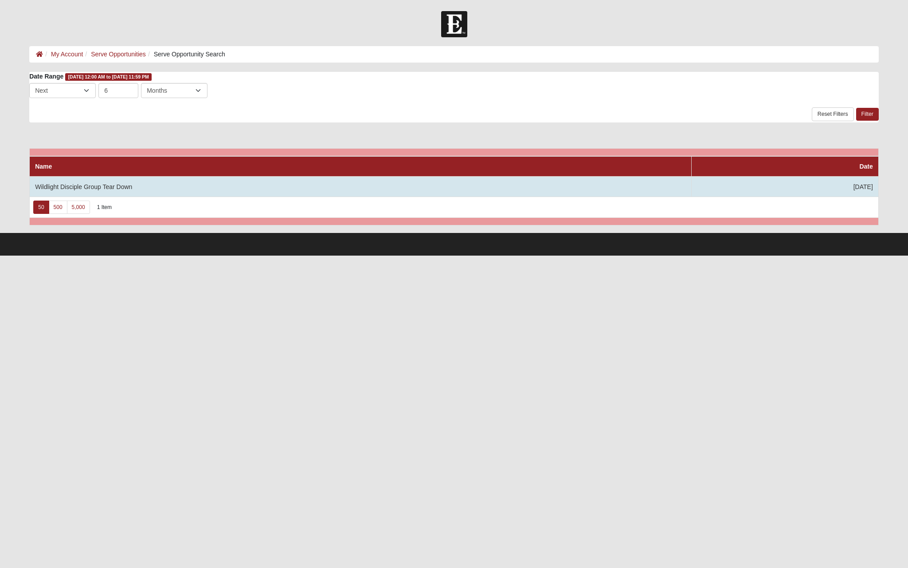
click at [86, 188] on td "Wildlight Disciple Group Tear Down" at bounding box center [361, 186] width 662 height 20
